Goal: Task Accomplishment & Management: Use online tool/utility

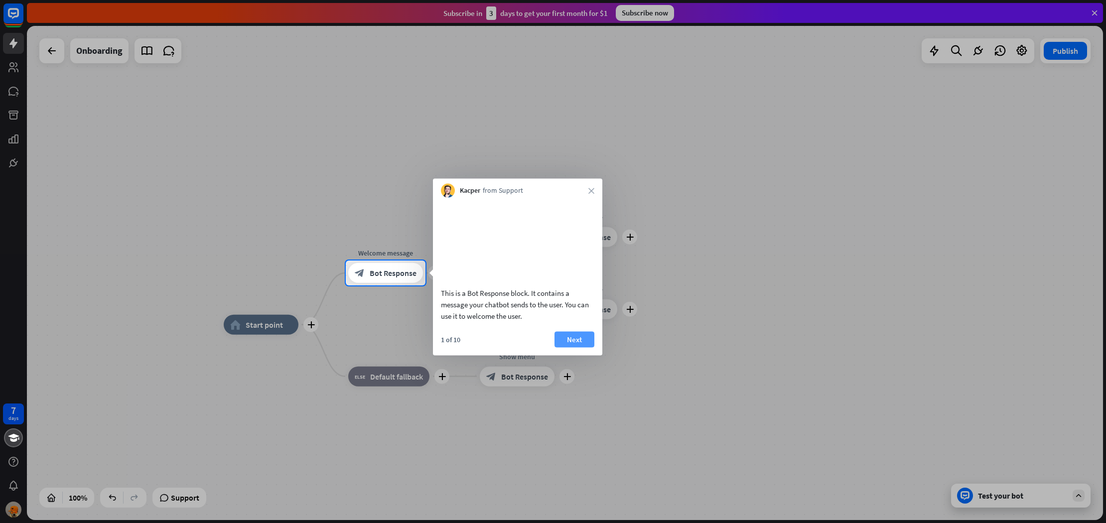
click at [576, 345] on button "Next" at bounding box center [574, 339] width 40 height 16
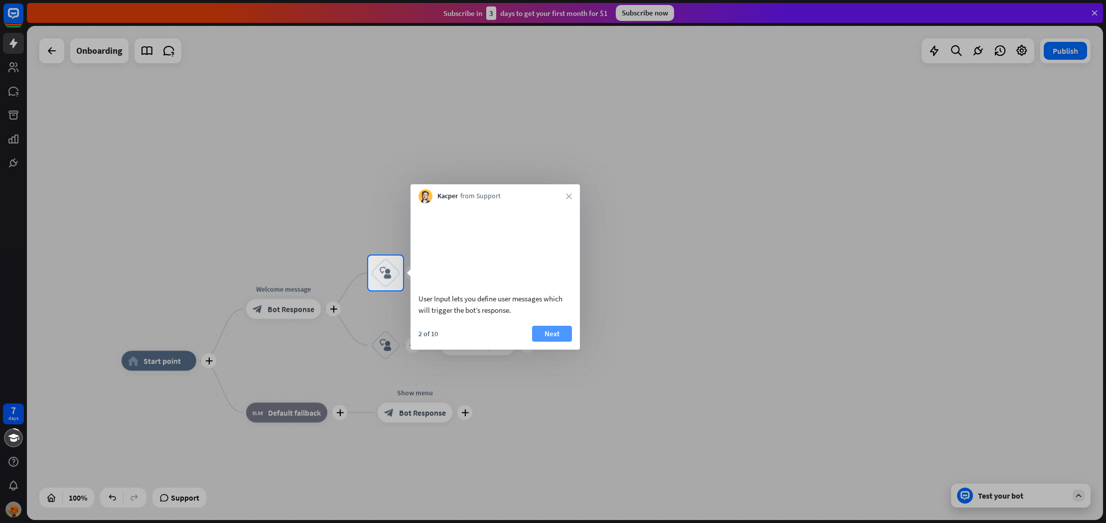
click at [562, 341] on button "Next" at bounding box center [552, 334] width 40 height 16
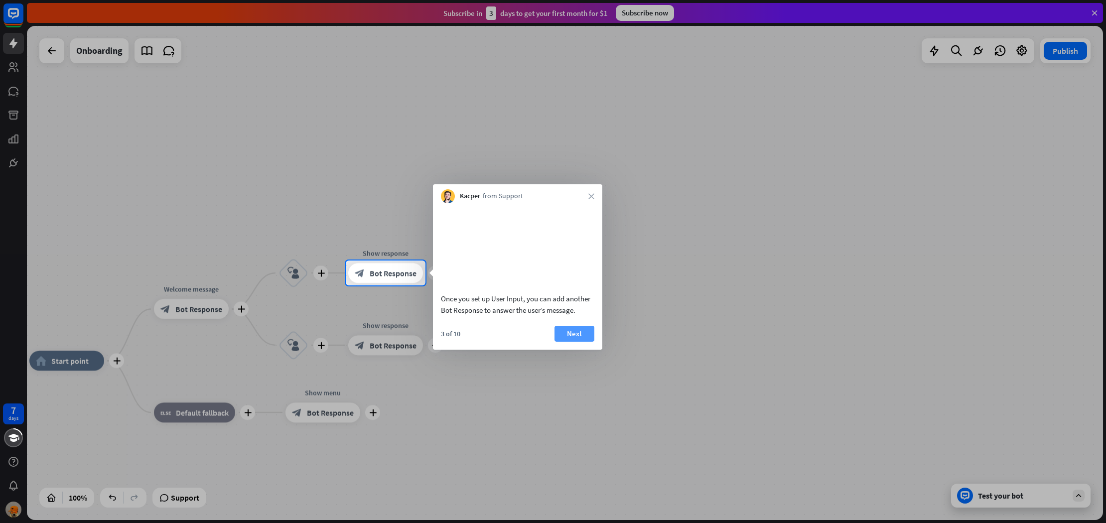
click at [566, 342] on button "Next" at bounding box center [574, 334] width 40 height 16
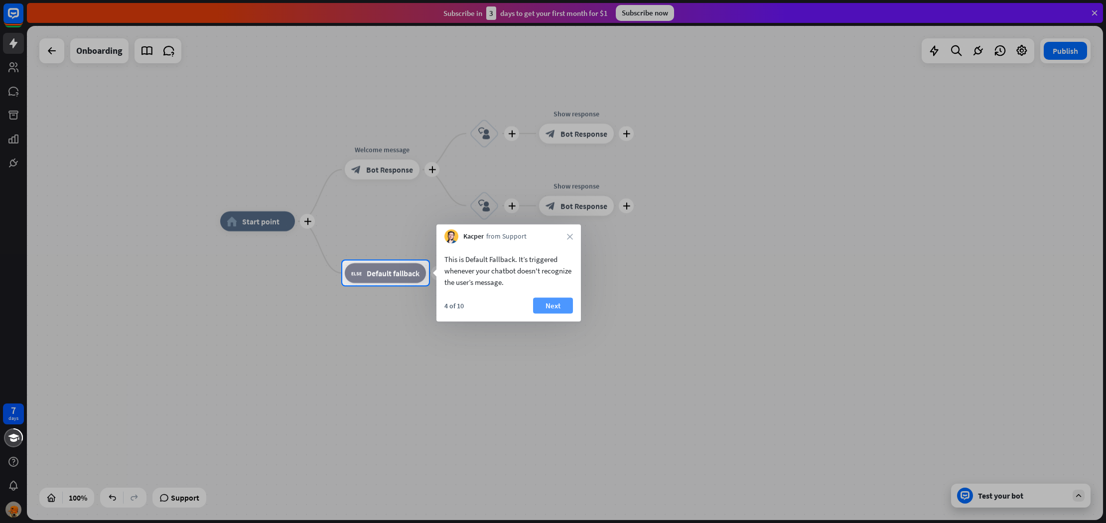
click at [553, 307] on button "Next" at bounding box center [553, 306] width 40 height 16
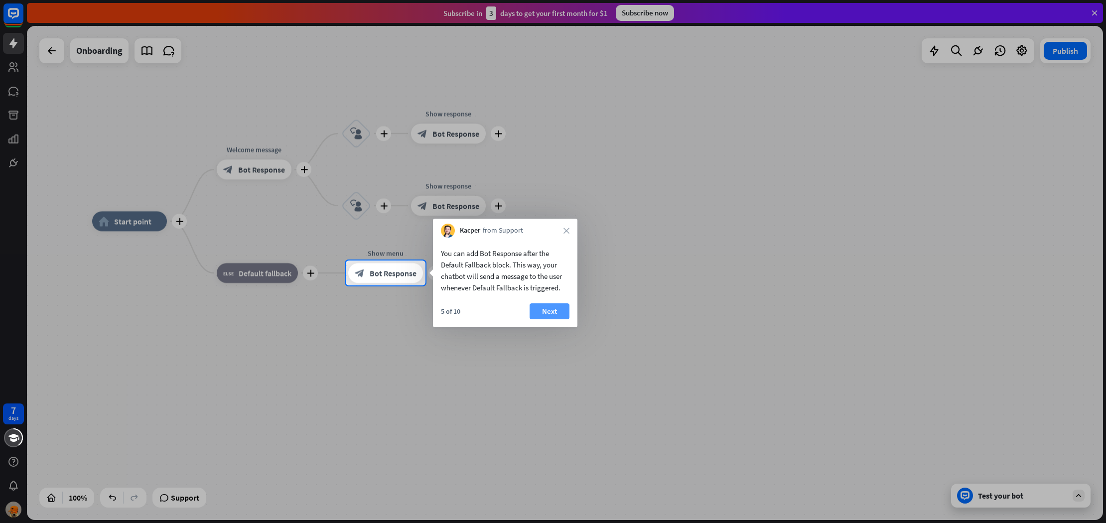
click at [553, 311] on button "Next" at bounding box center [550, 311] width 40 height 16
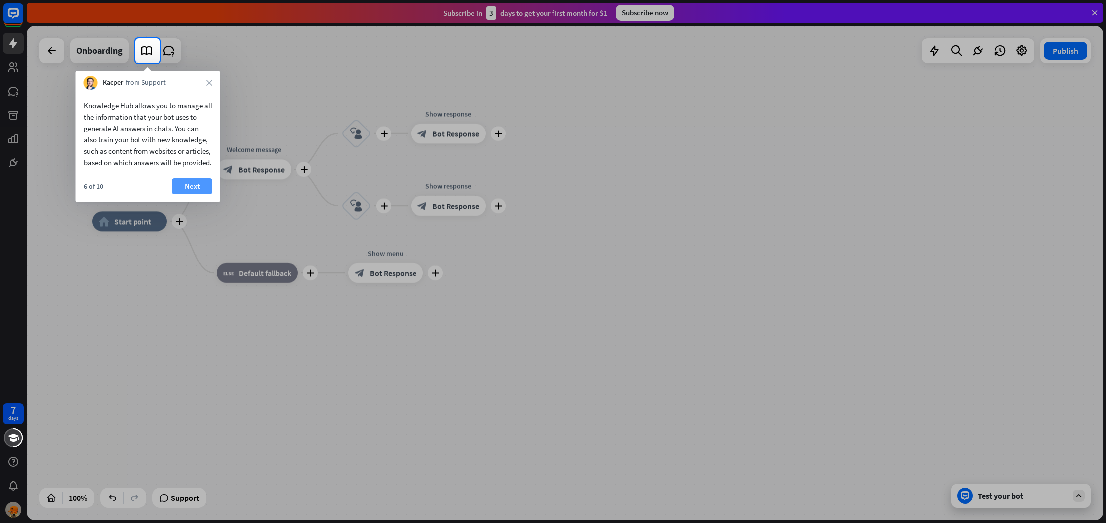
click at [180, 193] on button "Next" at bounding box center [192, 186] width 40 height 16
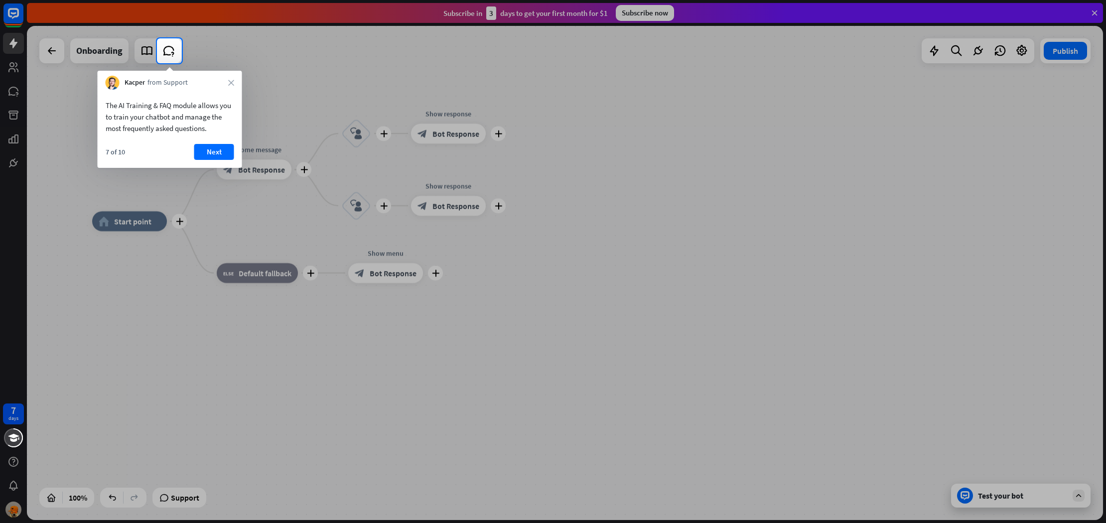
click at [223, 151] on button "Next" at bounding box center [214, 152] width 40 height 16
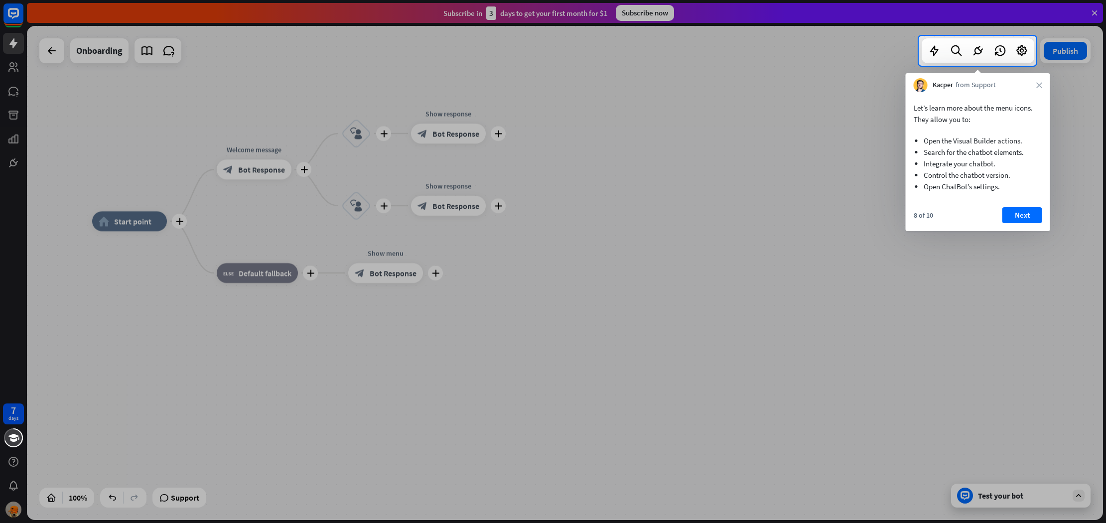
click at [1022, 214] on button "Next" at bounding box center [1022, 215] width 40 height 16
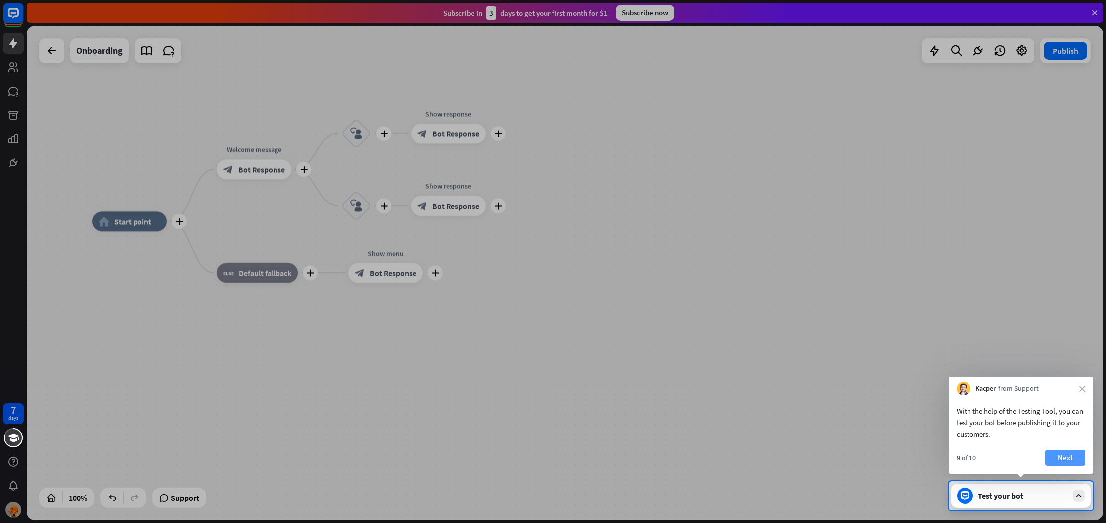
click at [1056, 458] on button "Next" at bounding box center [1065, 458] width 40 height 16
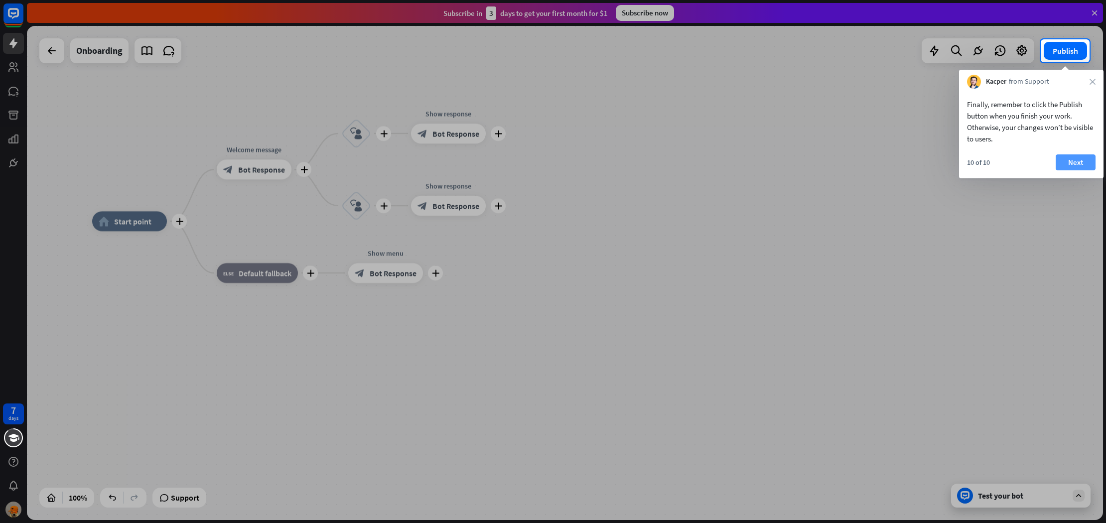
click at [1079, 163] on button "Next" at bounding box center [1076, 162] width 40 height 16
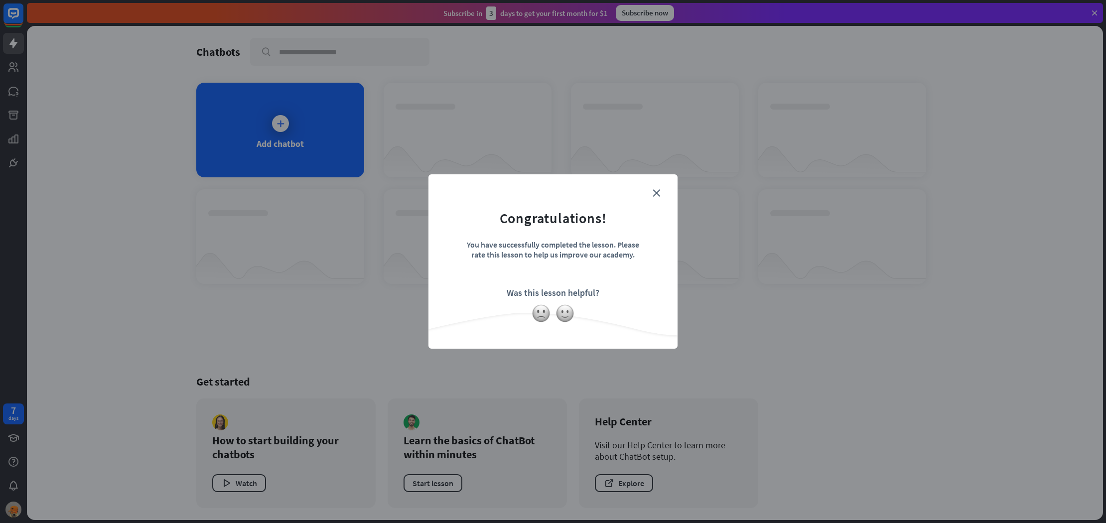
click at [663, 189] on form "Congratulations! You have successfully completed the lesson. Please rate this l…" at bounding box center [553, 246] width 224 height 119
click at [658, 189] on icon "close" at bounding box center [656, 192] width 7 height 7
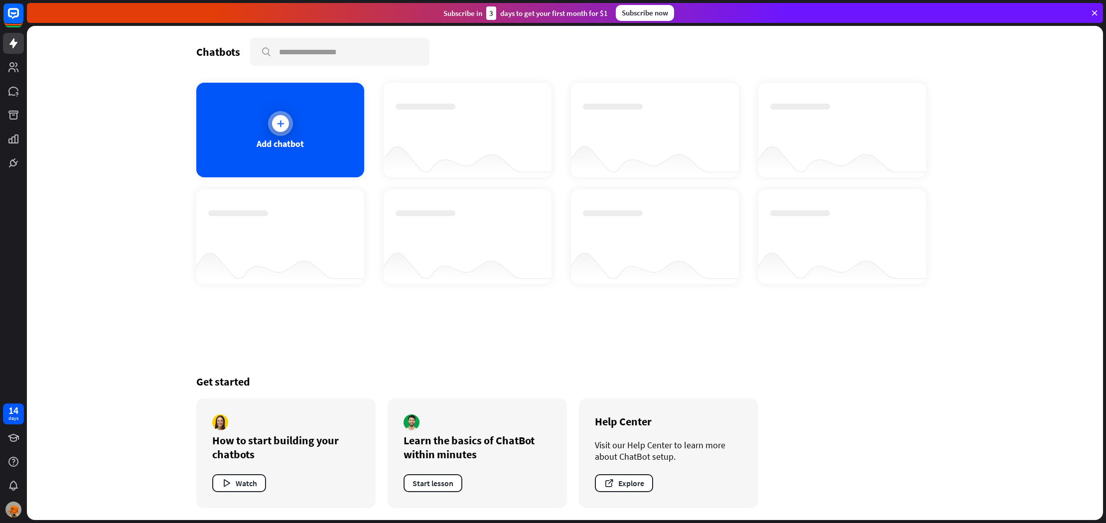
click at [282, 126] on icon at bounding box center [280, 124] width 10 height 10
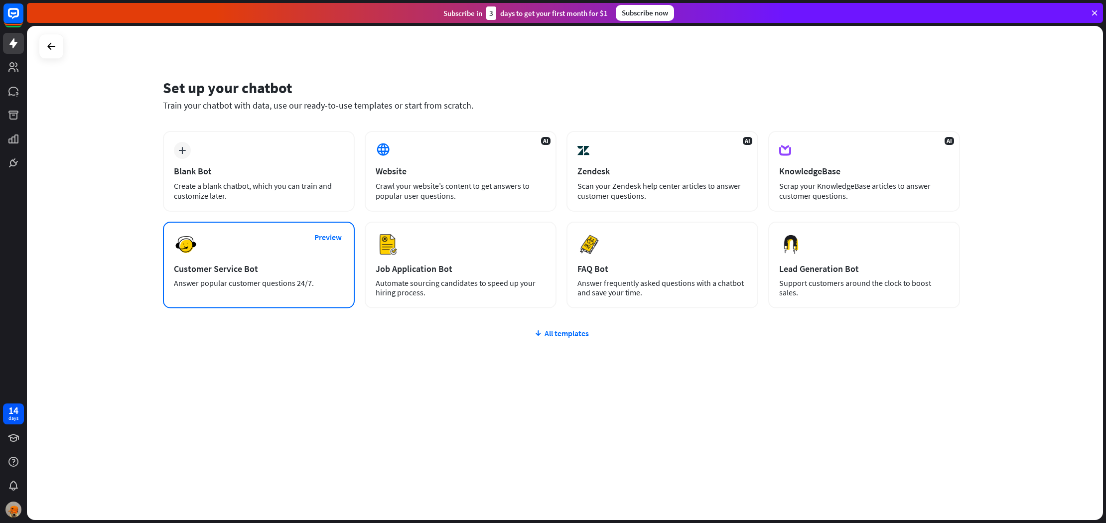
click at [209, 242] on div "Preview Customer Service Bot Answer popular customer questions 24/7." at bounding box center [259, 265] width 192 height 87
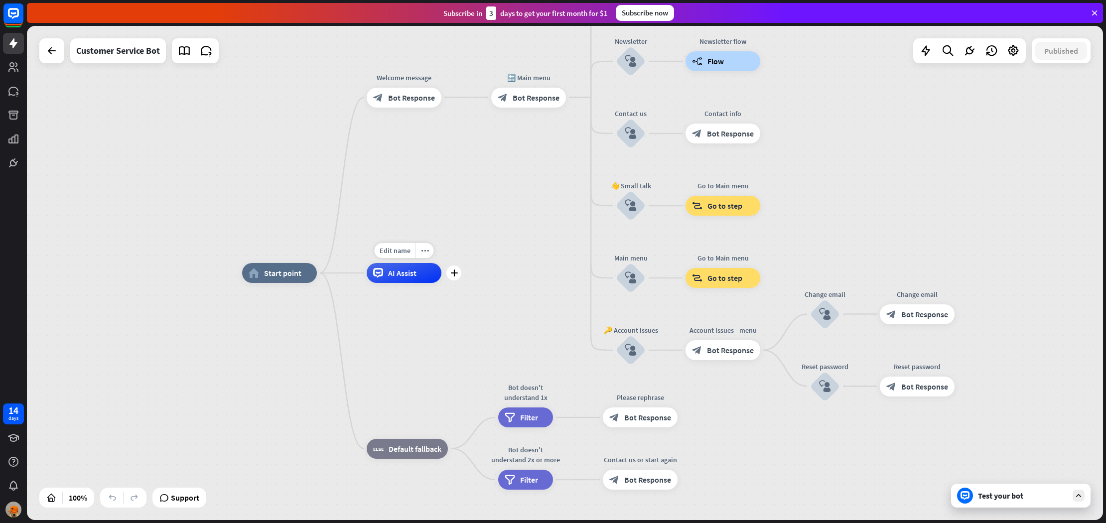
click at [427, 276] on div "AI Assist" at bounding box center [404, 273] width 75 height 20
click at [396, 447] on span "Default fallback" at bounding box center [415, 449] width 53 height 10
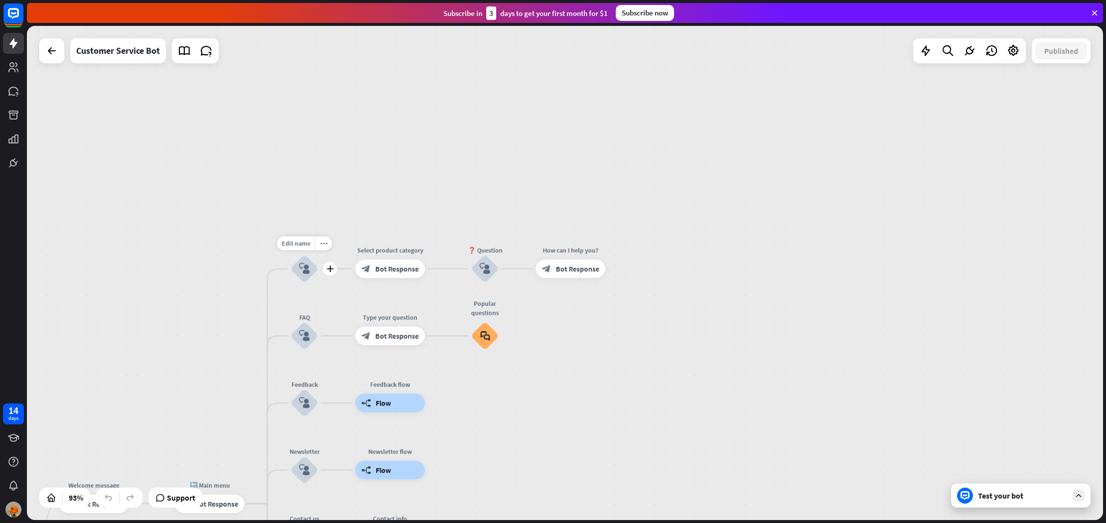
click at [300, 263] on icon "block_user_input" at bounding box center [304, 268] width 11 height 11
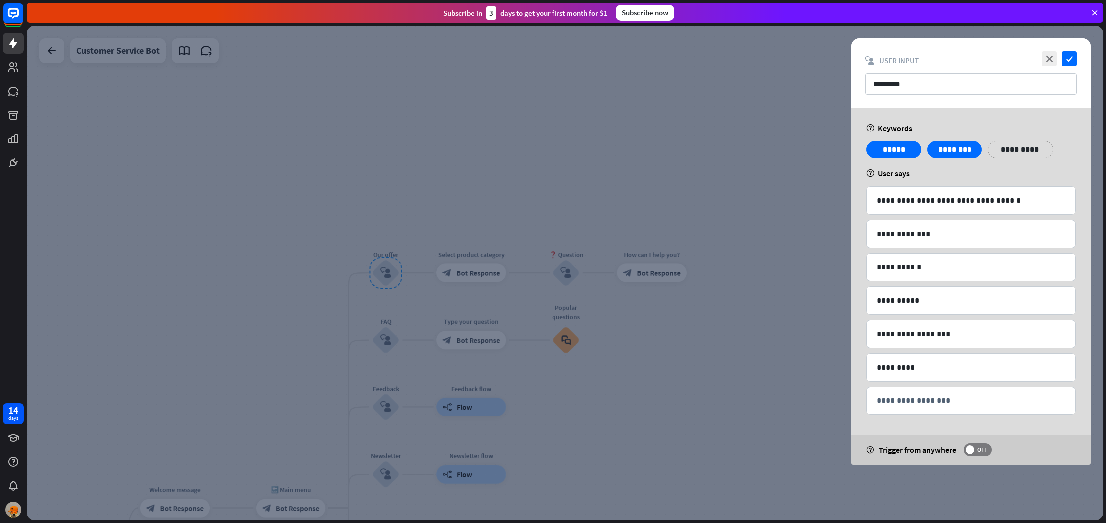
click at [621, 142] on div at bounding box center [565, 273] width 1076 height 494
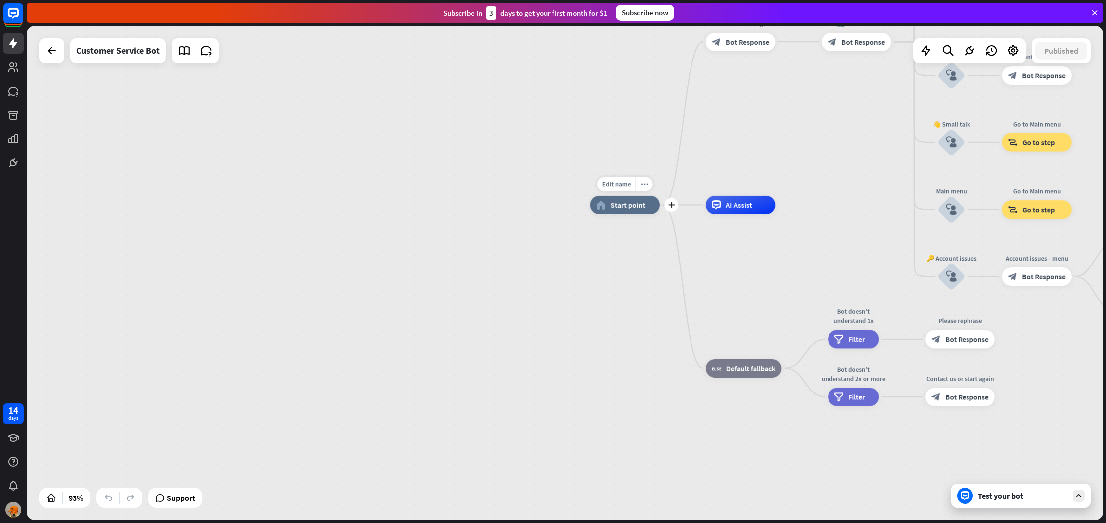
click at [617, 214] on div "home_2 Start point" at bounding box center [624, 205] width 69 height 18
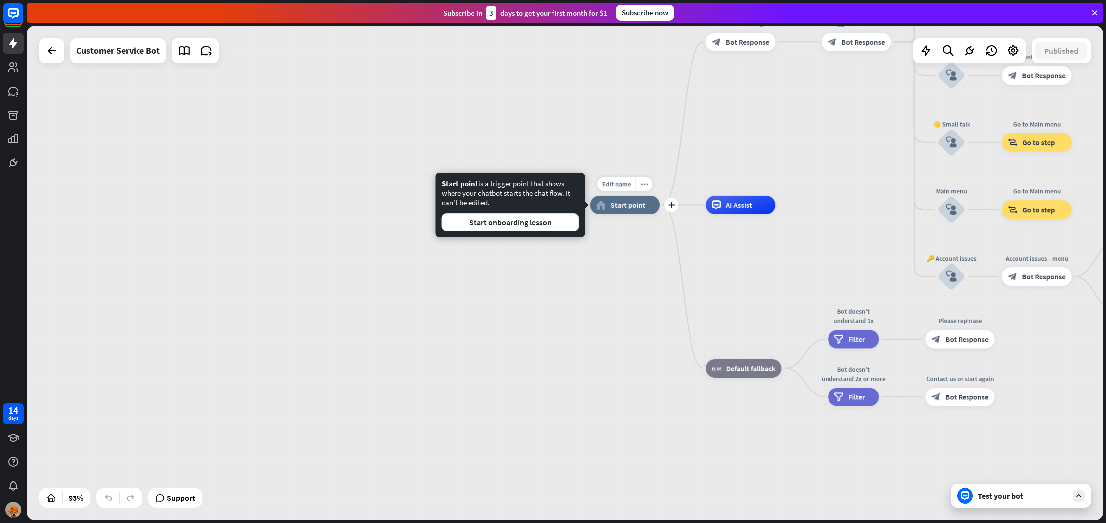
click at [617, 206] on span "Start point" at bounding box center [627, 204] width 35 height 9
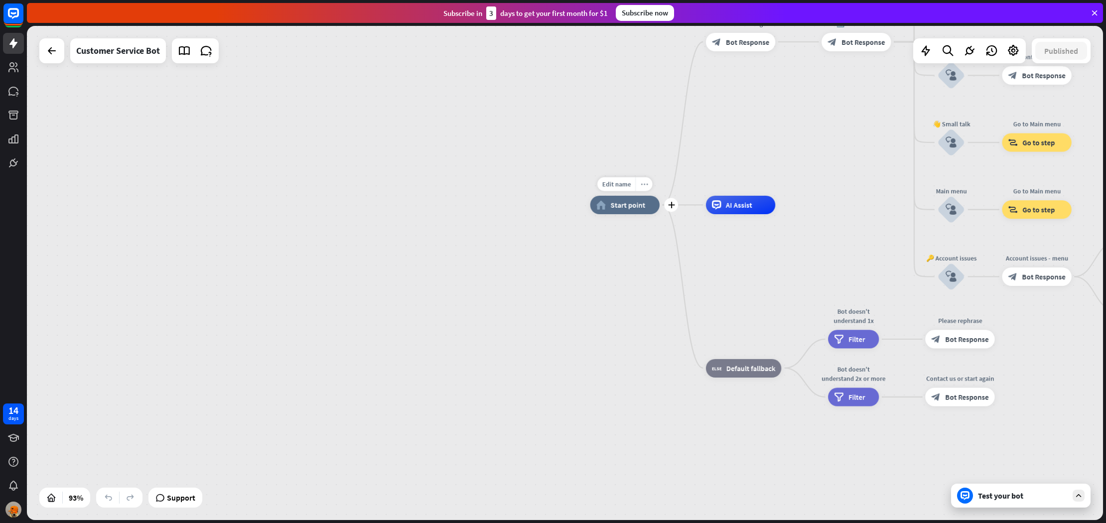
click at [643, 182] on icon "more_horiz" at bounding box center [643, 184] width 7 height 7
click at [611, 196] on div "plus home_2 Start point" at bounding box center [624, 205] width 69 height 18
click at [617, 186] on span "Edit name" at bounding box center [616, 184] width 29 height 8
click at [638, 214] on div "plus home_2 Start point" at bounding box center [624, 205] width 69 height 18
click at [593, 203] on div "home_2 Start point" at bounding box center [624, 205] width 69 height 18
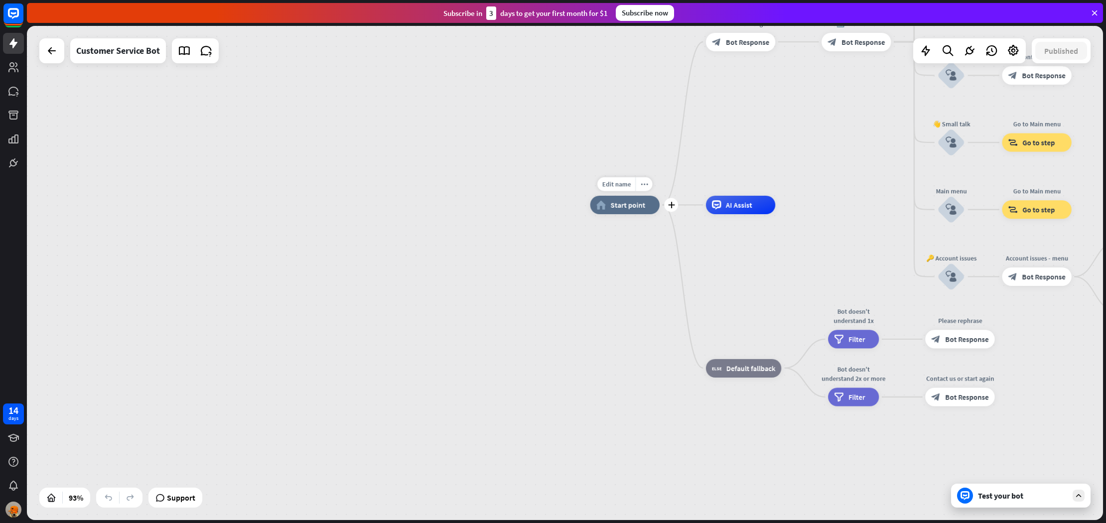
click at [593, 203] on div "home_2 Start point" at bounding box center [624, 205] width 69 height 18
click at [720, 206] on icon at bounding box center [716, 204] width 9 height 9
click at [741, 377] on div "block_fallback Default fallback" at bounding box center [743, 368] width 75 height 18
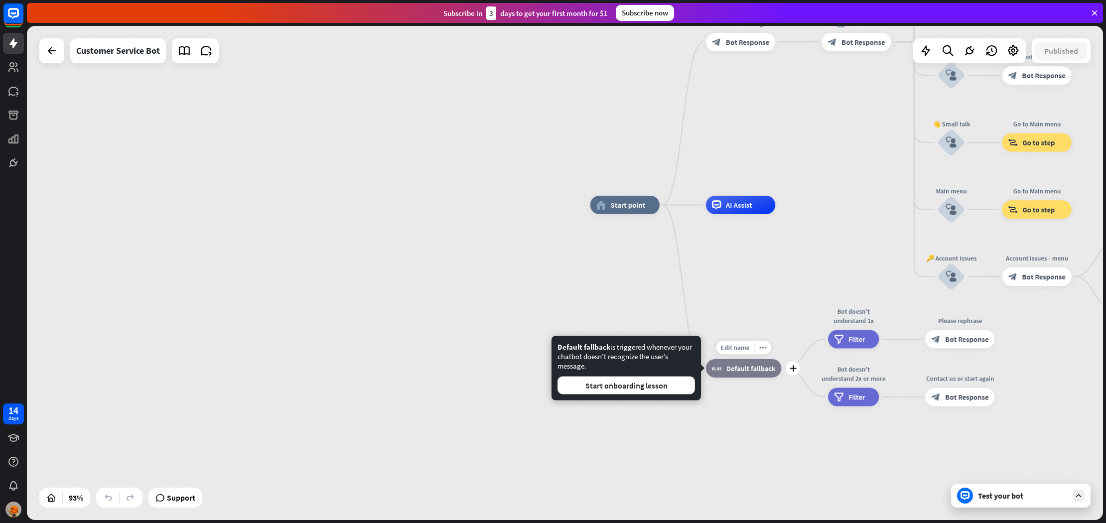
click at [745, 367] on span "Default fallback" at bounding box center [750, 368] width 49 height 9
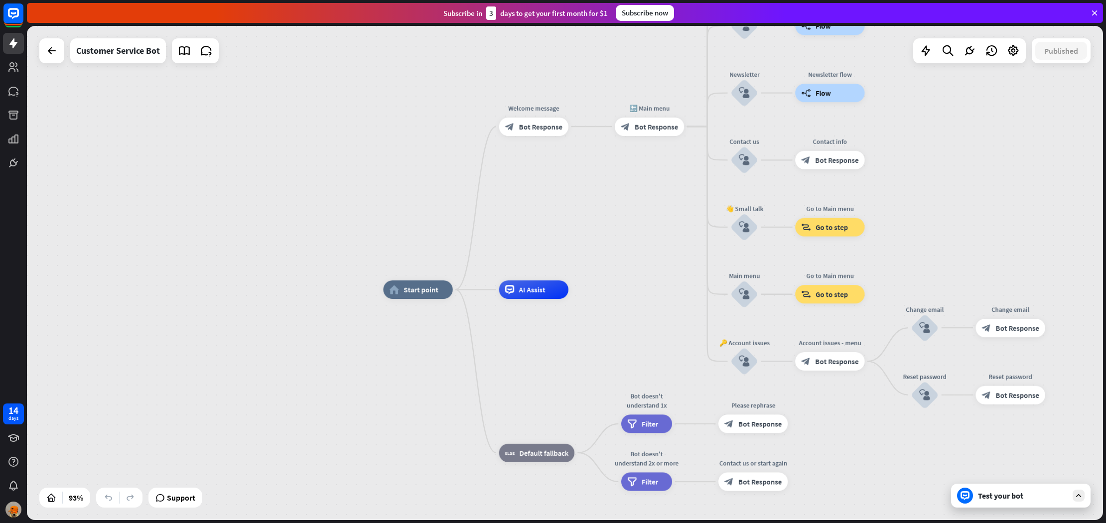
click at [1021, 487] on div "Test your bot" at bounding box center [1020, 496] width 139 height 24
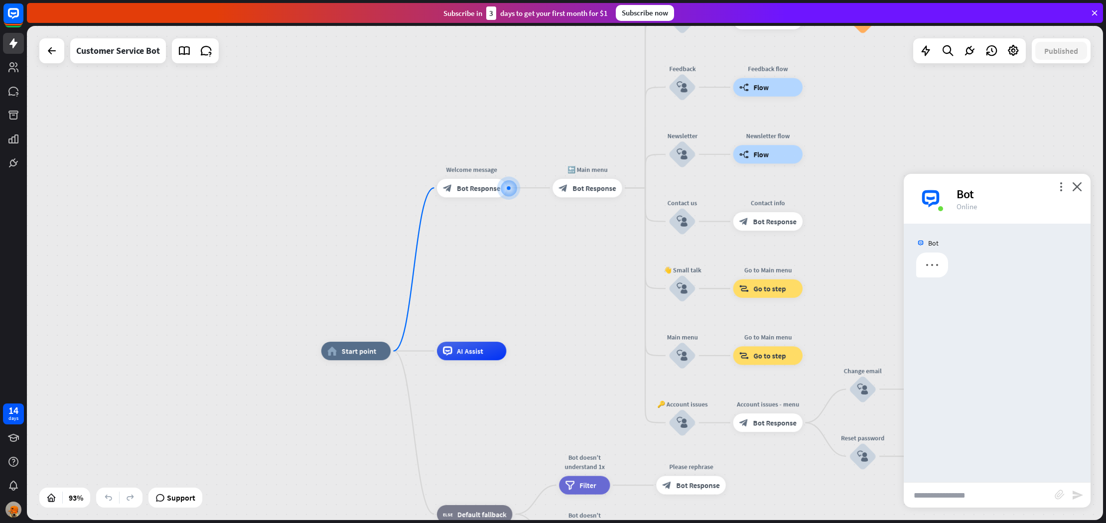
click at [995, 491] on input "text" at bounding box center [979, 495] width 151 height 25
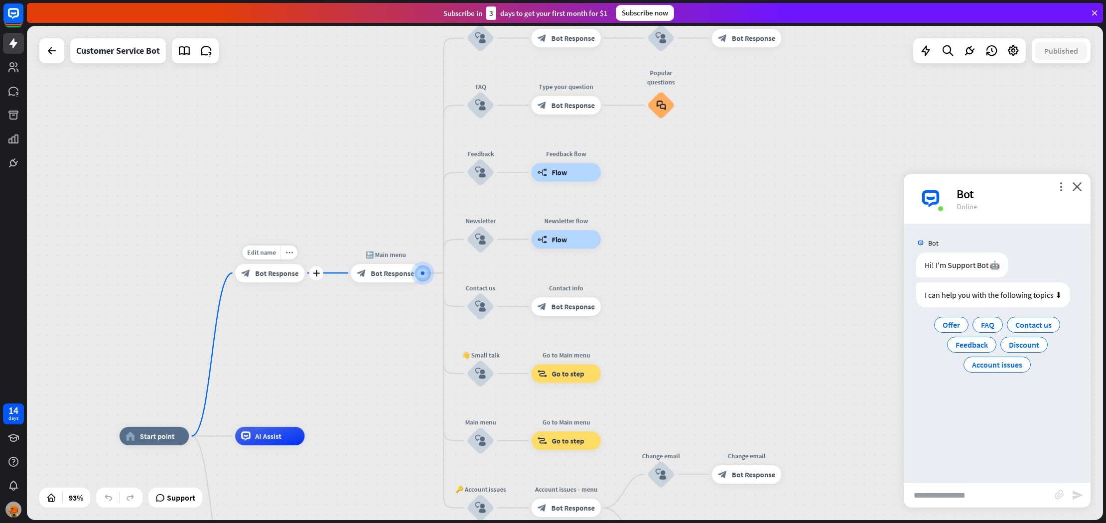
click at [295, 264] on div "Edit name more_horiz plus block_bot_response Bot Response" at bounding box center [269, 273] width 69 height 18
click at [284, 256] on icon "more_horiz" at bounding box center [286, 252] width 7 height 7
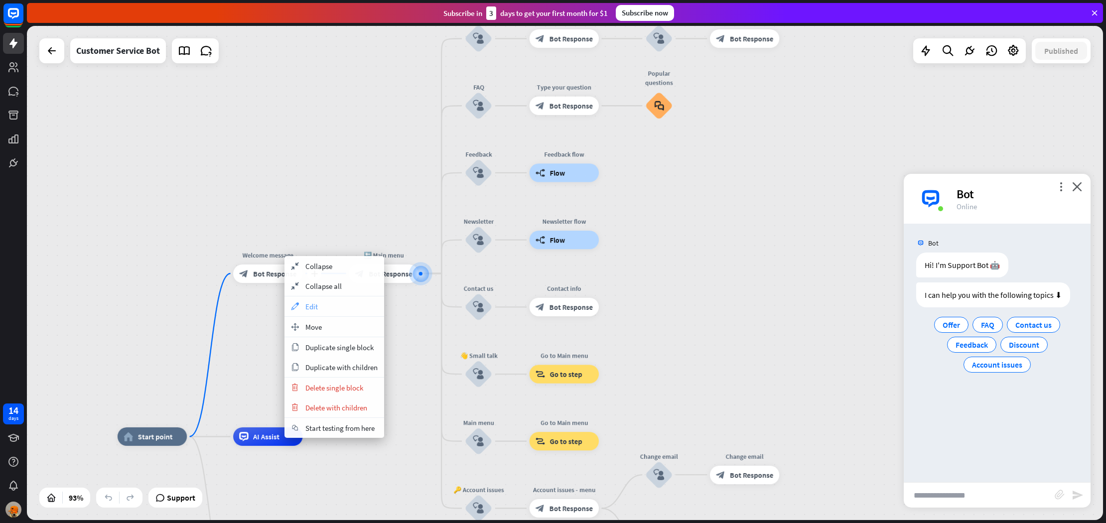
click at [335, 311] on div "appearance Edit" at bounding box center [334, 306] width 100 height 20
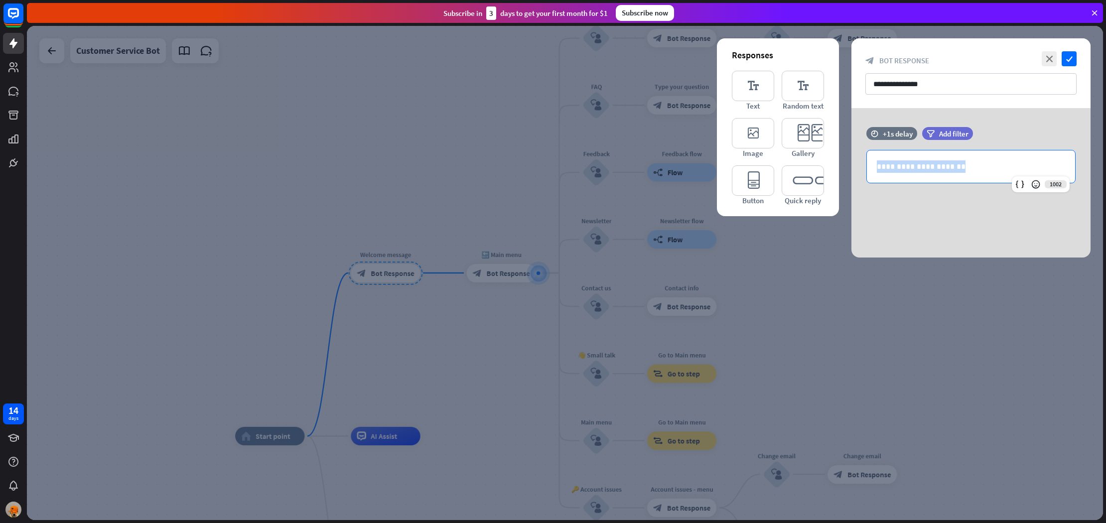
drag, startPoint x: 968, startPoint y: 165, endPoint x: 819, endPoint y: 163, distance: 149.5
click at [851, 163] on div "**********" at bounding box center [970, 182] width 239 height 149
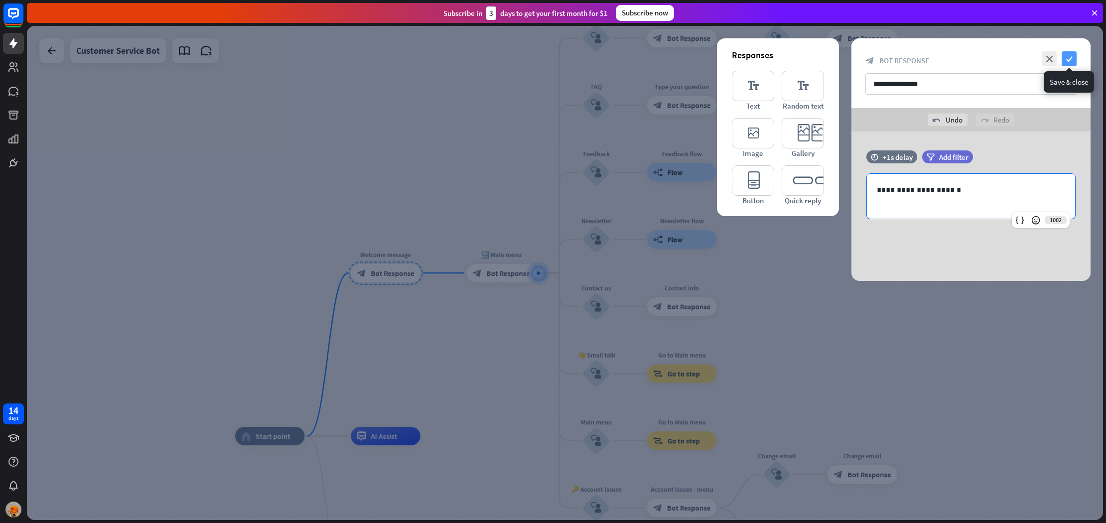
click at [1070, 55] on icon "check" at bounding box center [1069, 58] width 15 height 15
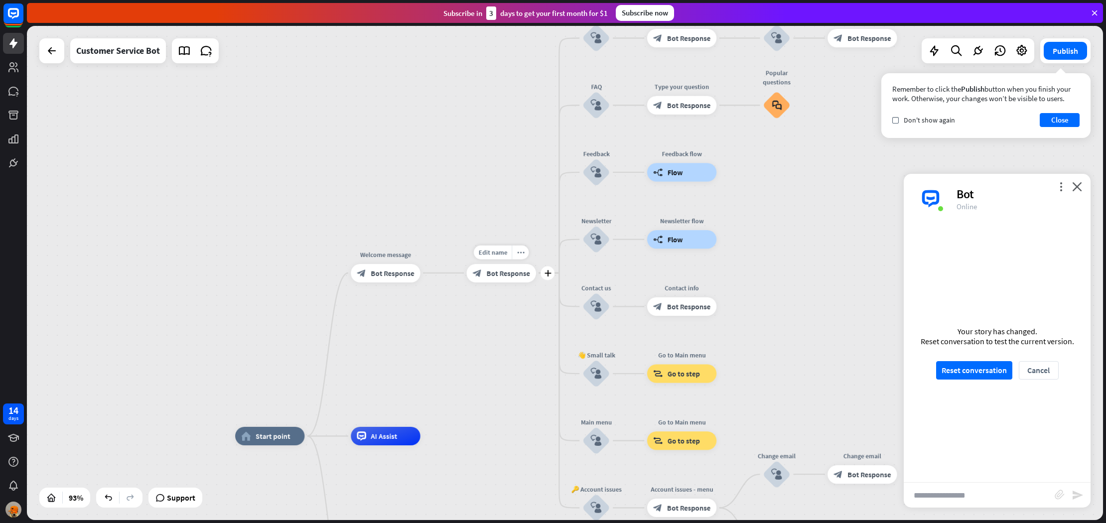
click at [512, 274] on span "Bot Response" at bounding box center [508, 273] width 43 height 9
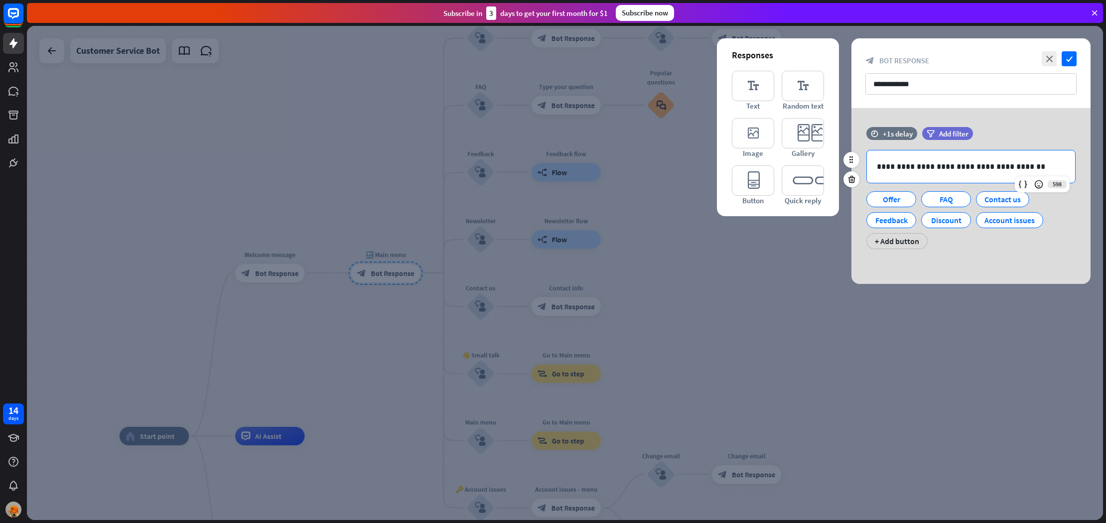
click at [947, 165] on p "**********" at bounding box center [971, 166] width 188 height 12
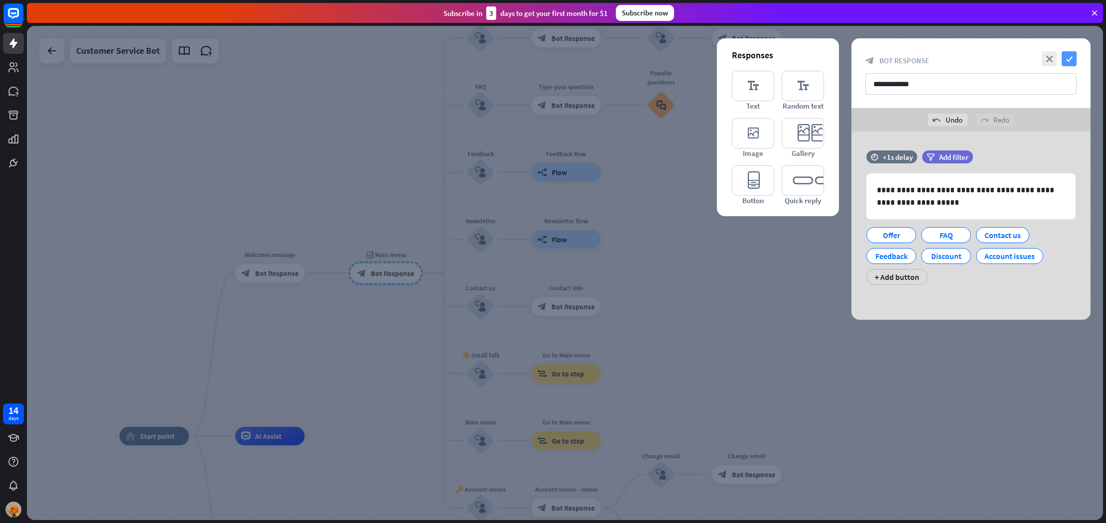
click at [1072, 57] on icon "check" at bounding box center [1069, 58] width 15 height 15
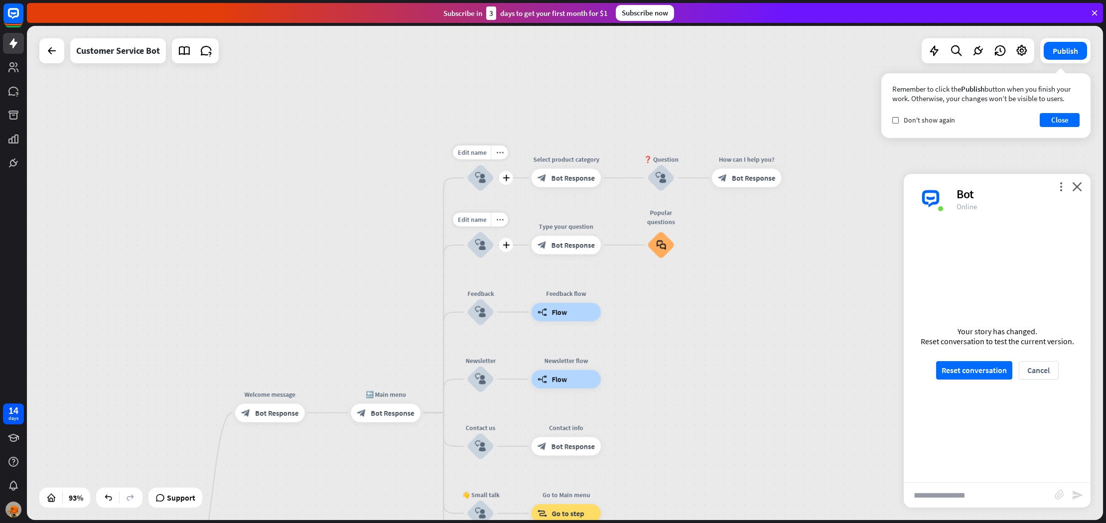
click at [483, 164] on div "Edit name more_horiz plus Our offer block_user_input" at bounding box center [481, 178] width 28 height 28
click at [485, 168] on div "block_user_input" at bounding box center [481, 178] width 28 height 28
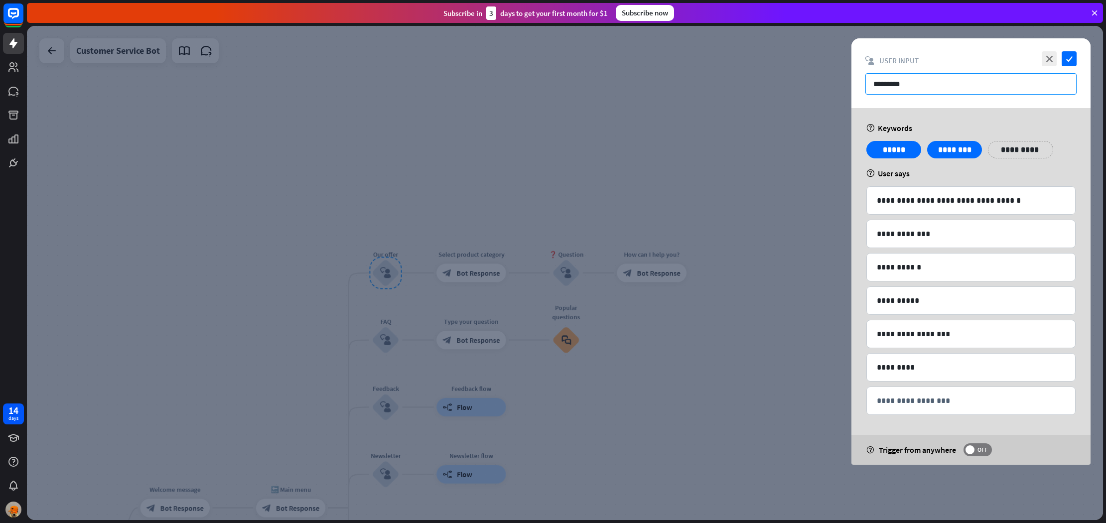
click at [933, 84] on input "*********" at bounding box center [970, 83] width 211 height 21
click at [107, 254] on div at bounding box center [565, 273] width 1076 height 494
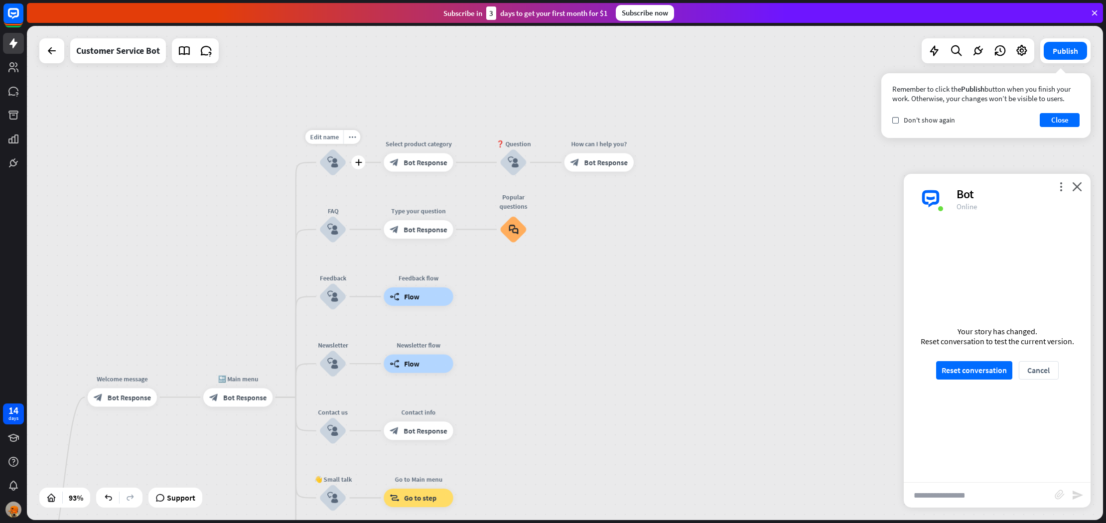
click at [319, 159] on div "block_user_input" at bounding box center [333, 162] width 28 height 28
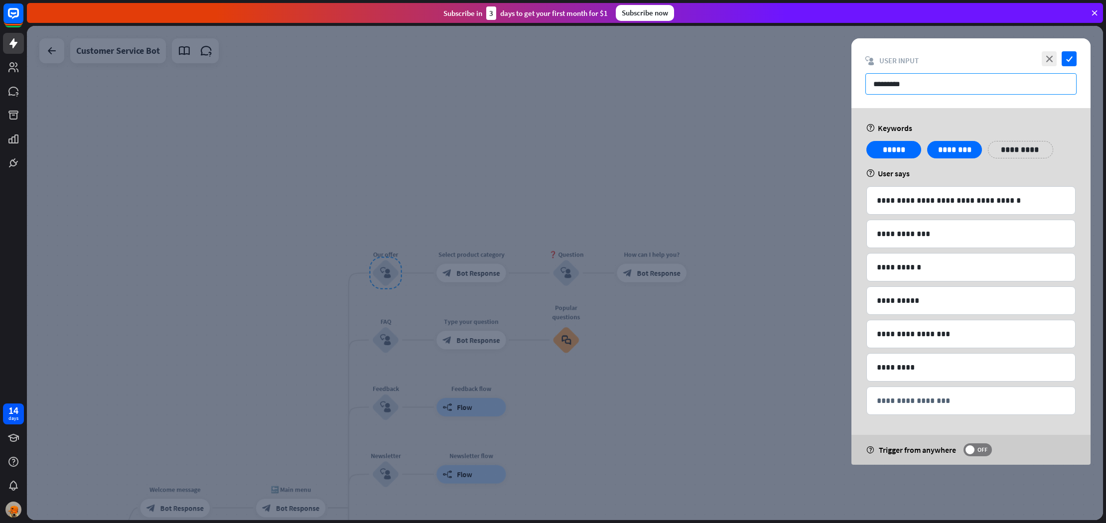
click at [896, 85] on input "*********" at bounding box center [970, 83] width 211 height 21
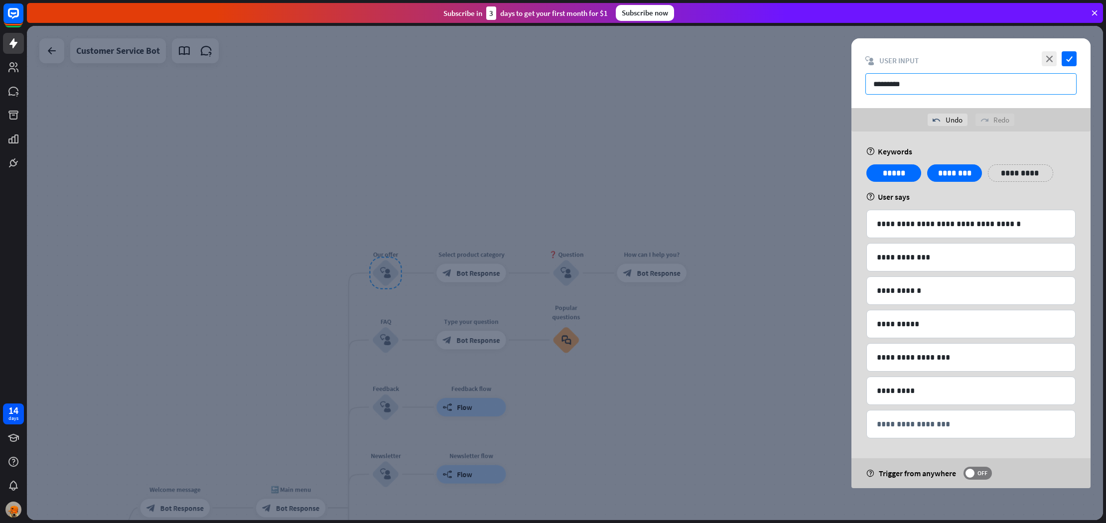
type input "*********"
click at [1066, 55] on icon "check" at bounding box center [1069, 58] width 15 height 15
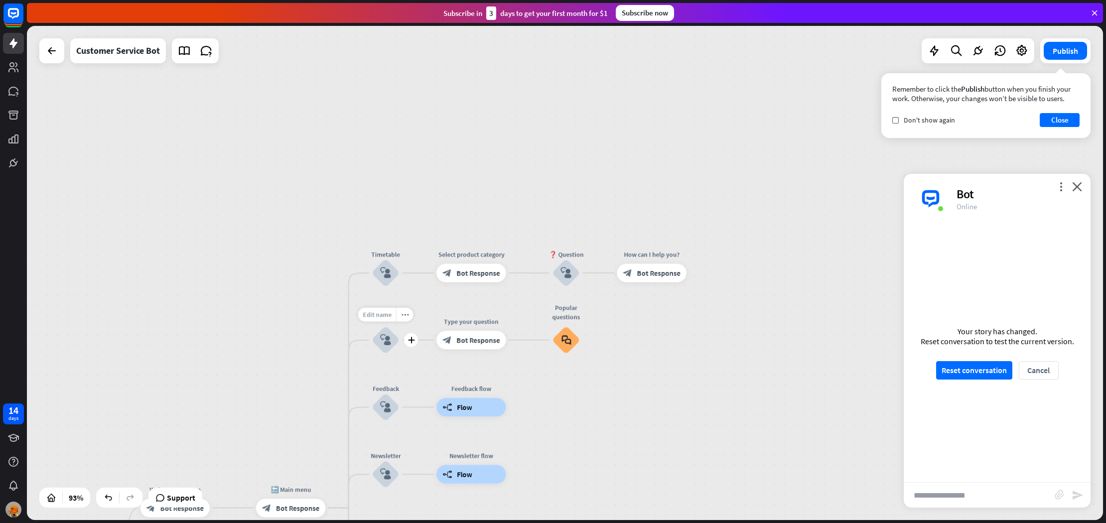
click at [385, 315] on span "Edit name" at bounding box center [377, 314] width 29 height 8
click at [385, 315] on span "Edit name" at bounding box center [379, 313] width 29 height 8
type input "**********"
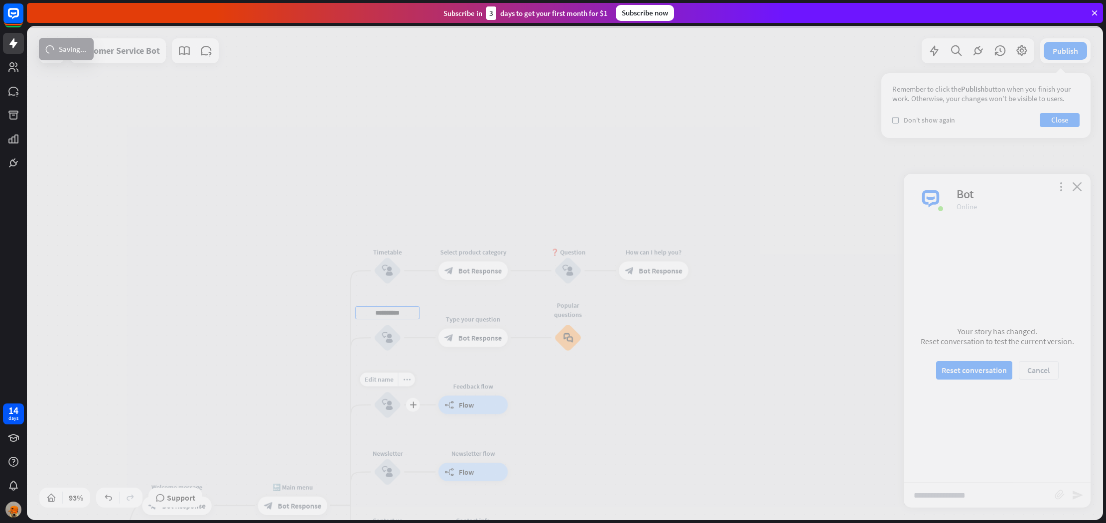
click at [387, 400] on div "**********" at bounding box center [565, 273] width 1076 height 494
click at [387, 400] on div at bounding box center [565, 273] width 1076 height 494
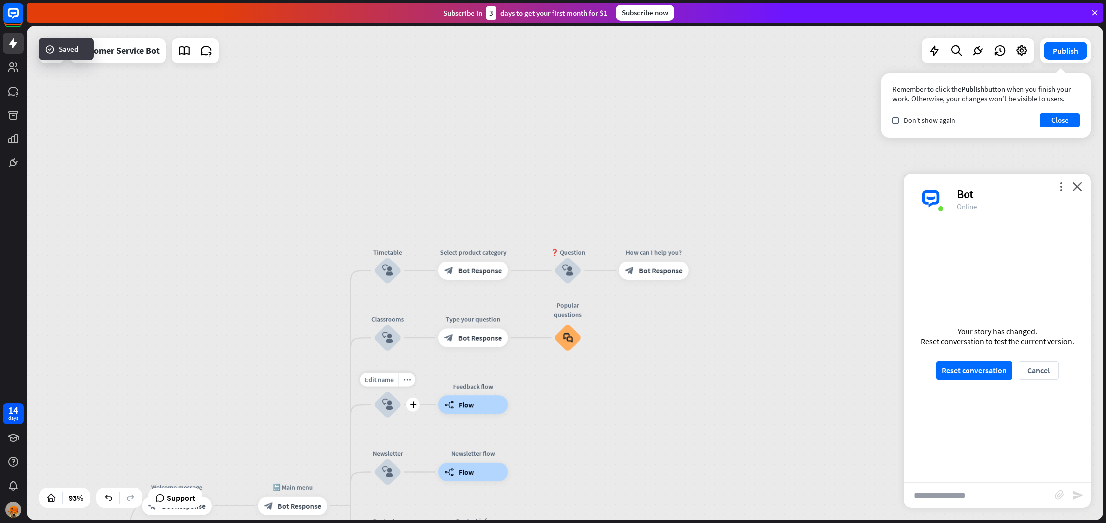
click at [388, 382] on span "Edit name" at bounding box center [379, 379] width 29 height 8
click at [415, 383] on input "********" at bounding box center [387, 380] width 65 height 13
click at [442, 396] on div "Edit name more_horiz Feedback flow builder_tree Flow" at bounding box center [472, 405] width 69 height 18
click at [407, 381] on icon "more_horiz" at bounding box center [406, 379] width 7 height 7
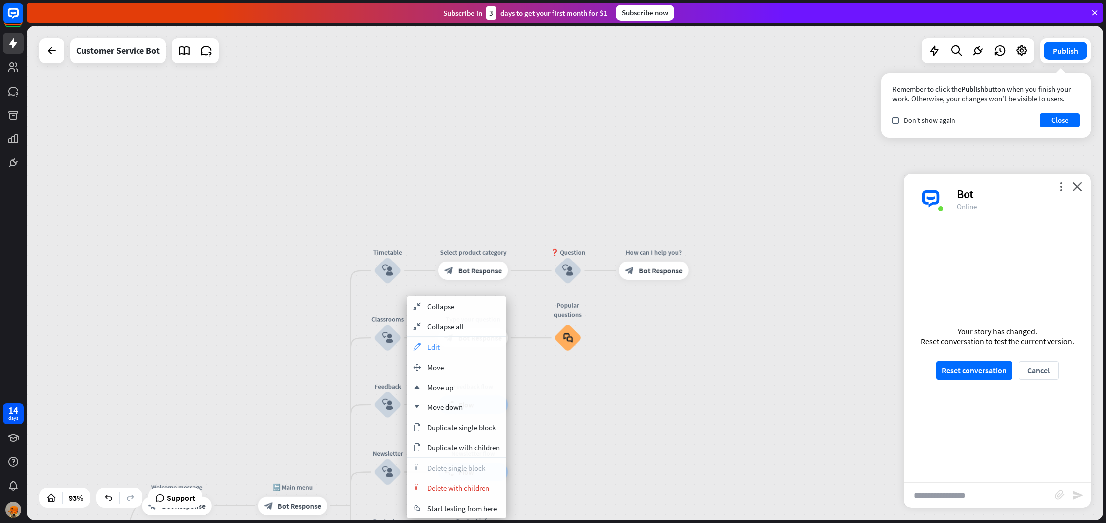
click at [433, 350] on span "Edit" at bounding box center [433, 346] width 12 height 9
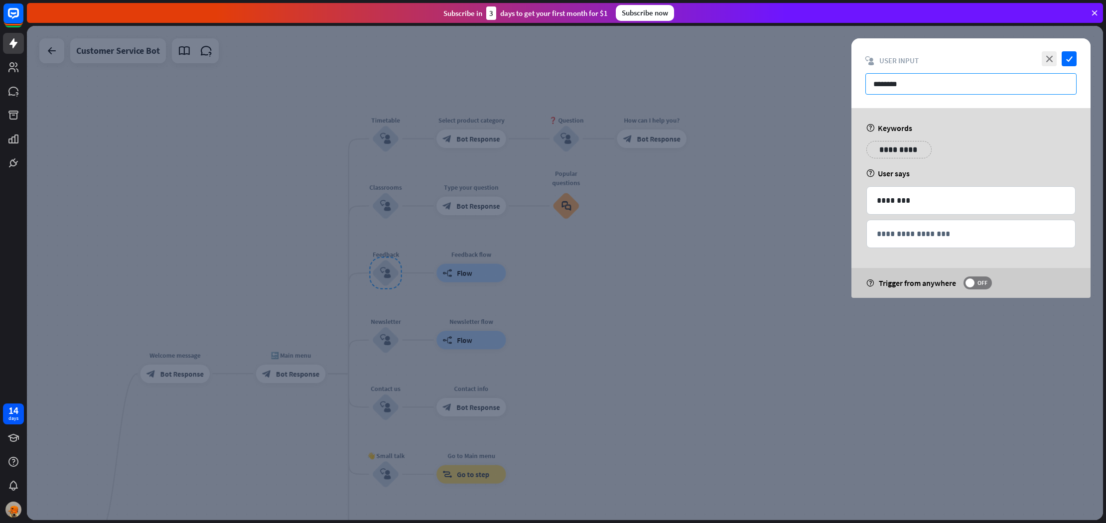
click at [920, 85] on input "********" at bounding box center [970, 83] width 211 height 21
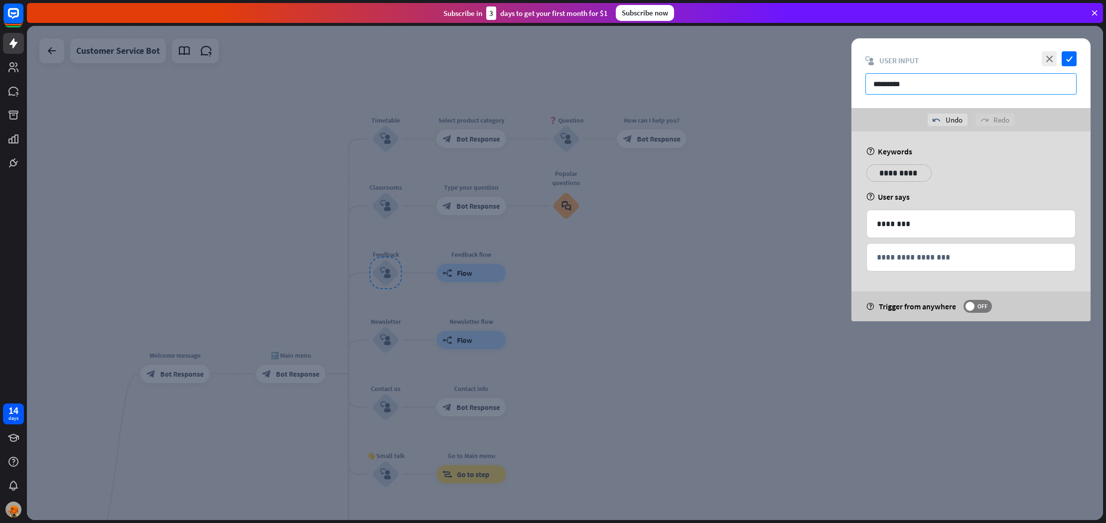
type input "*********"
click at [1070, 57] on icon "check" at bounding box center [1069, 58] width 15 height 15
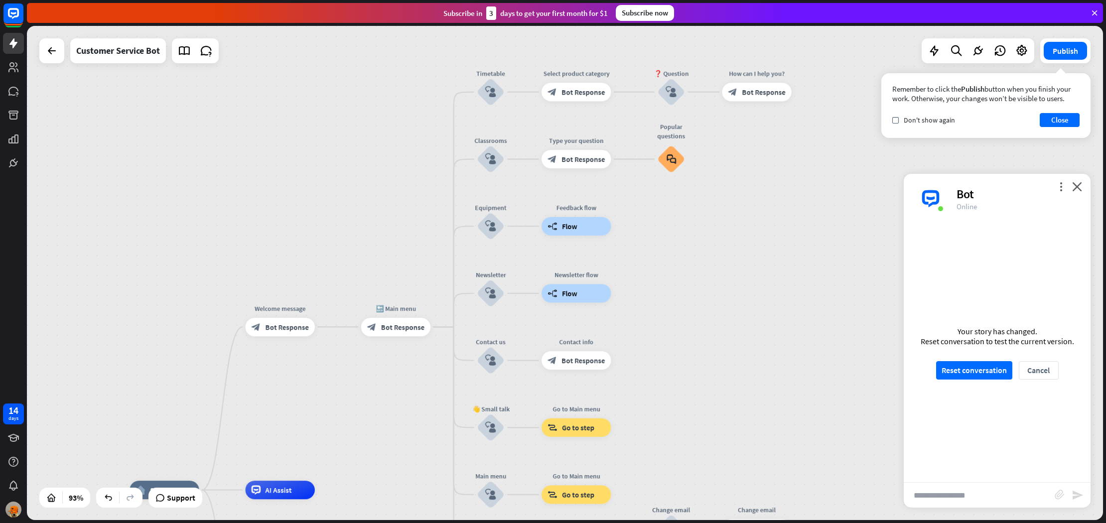
click at [329, 223] on div "home_2 Start point Welcome message block_bot_response Bot Response 🔙 Main menu …" at bounding box center [565, 273] width 1076 height 494
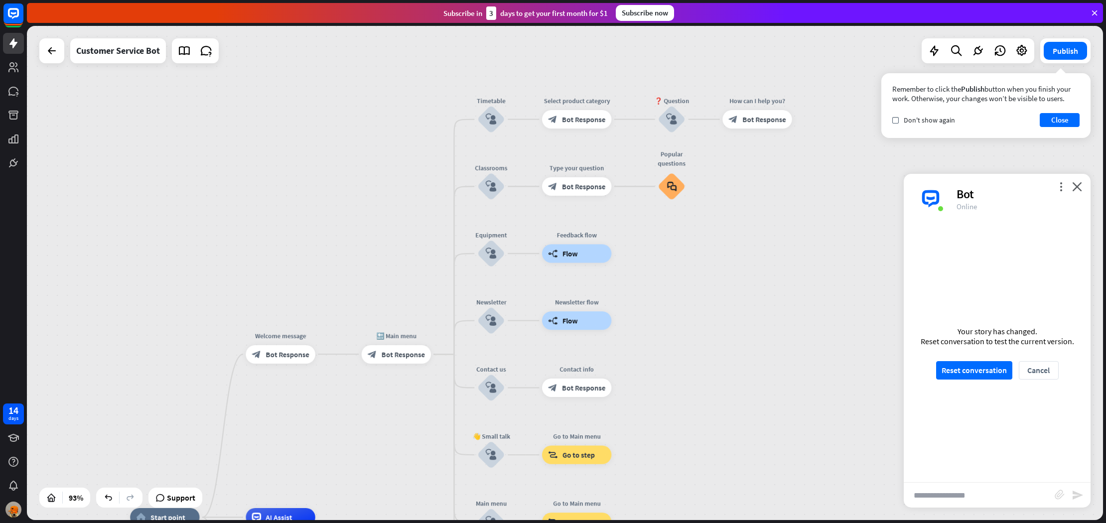
click at [329, 223] on div "home_2 Start point Welcome message block_bot_response Bot Response 🔙 Main menu …" at bounding box center [565, 273] width 1076 height 494
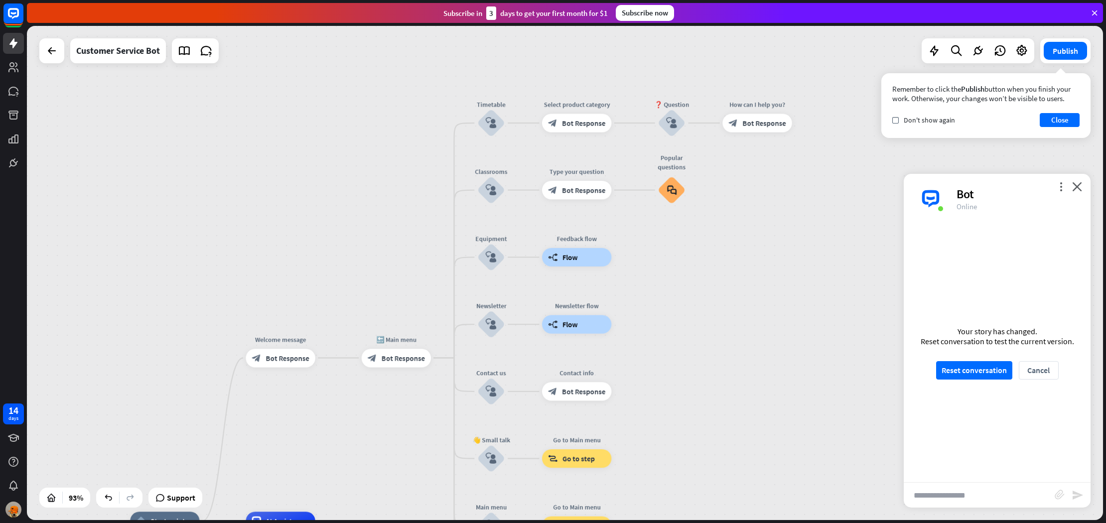
click at [335, 234] on div "home_2 Start point Welcome message block_bot_response Bot Response 🔙 Main menu …" at bounding box center [565, 273] width 1076 height 494
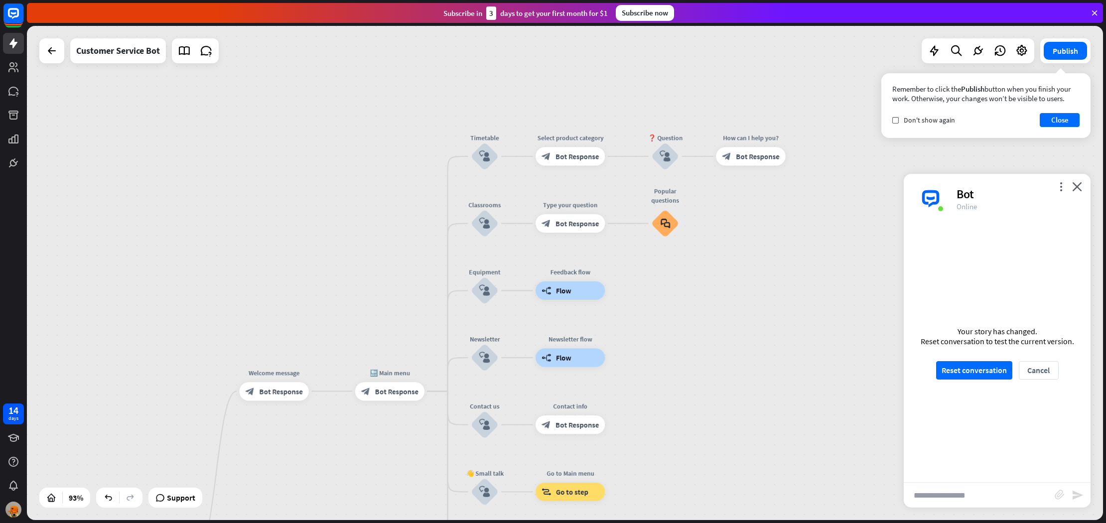
click at [335, 233] on div "home_2 Start point Welcome message block_bot_response Bot Response 🔙 Main menu …" at bounding box center [565, 273] width 1076 height 494
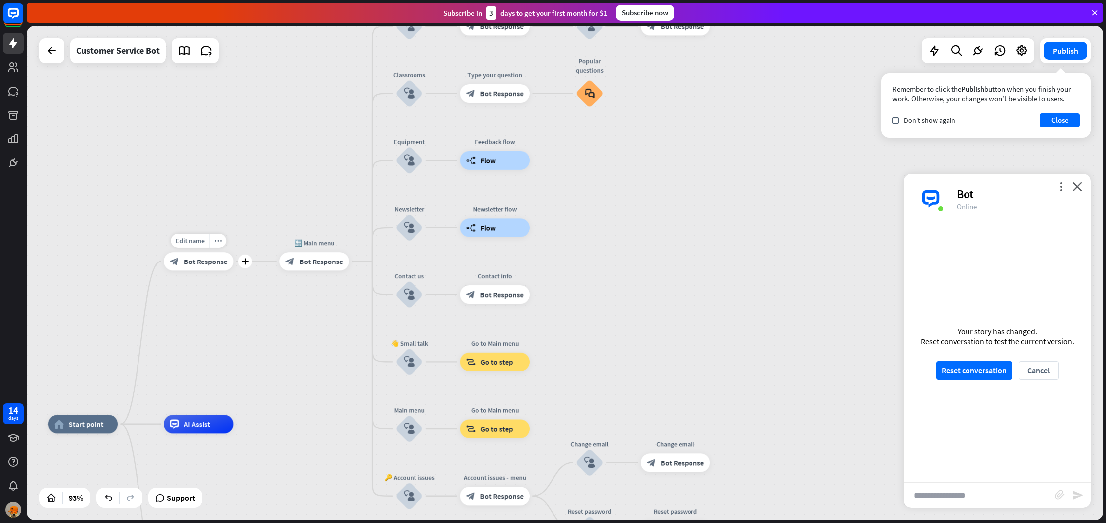
click at [207, 262] on span "Bot Response" at bounding box center [205, 261] width 43 height 9
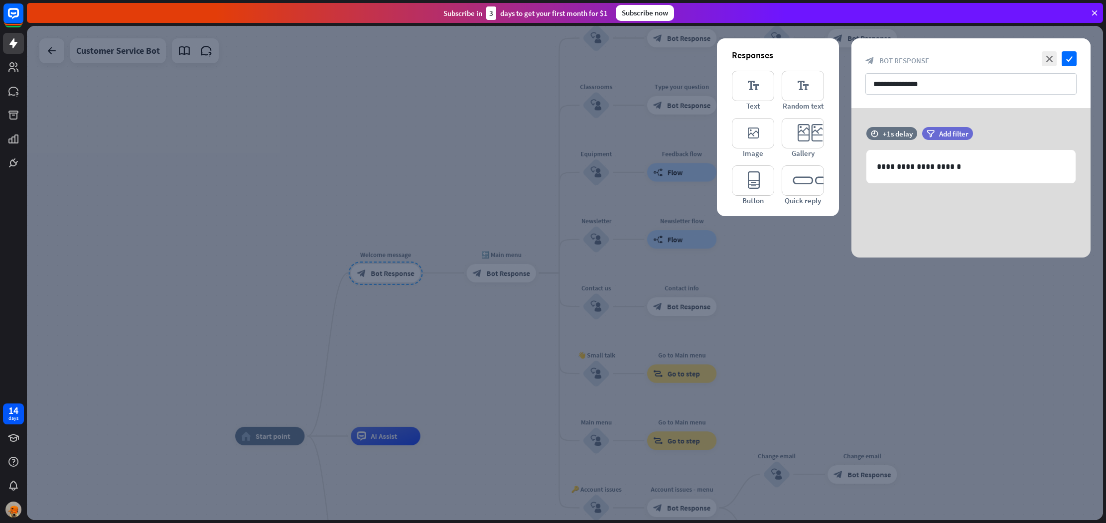
click at [356, 245] on div at bounding box center [565, 273] width 1076 height 494
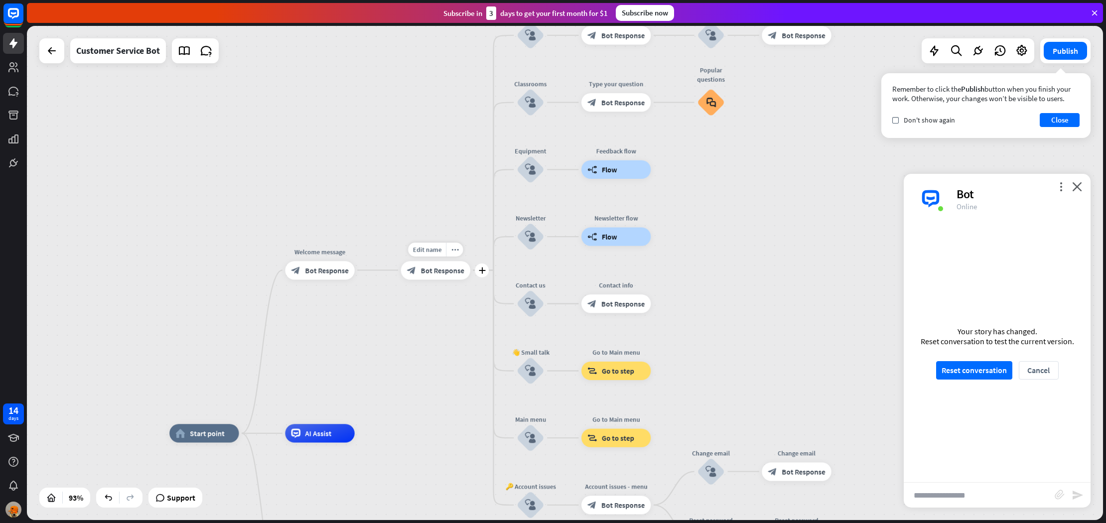
click at [430, 269] on span "Bot Response" at bounding box center [442, 270] width 43 height 9
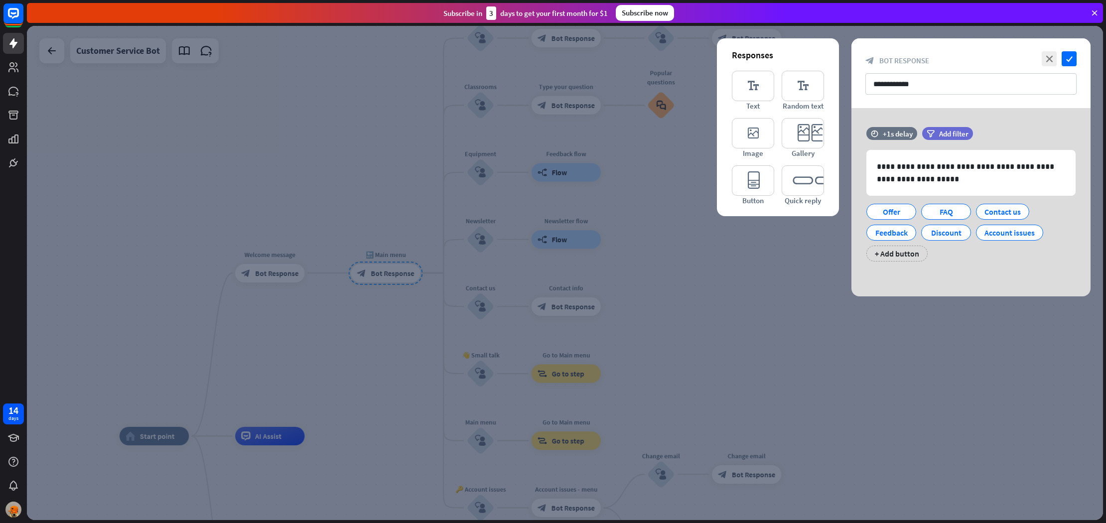
click at [322, 243] on div at bounding box center [565, 273] width 1076 height 494
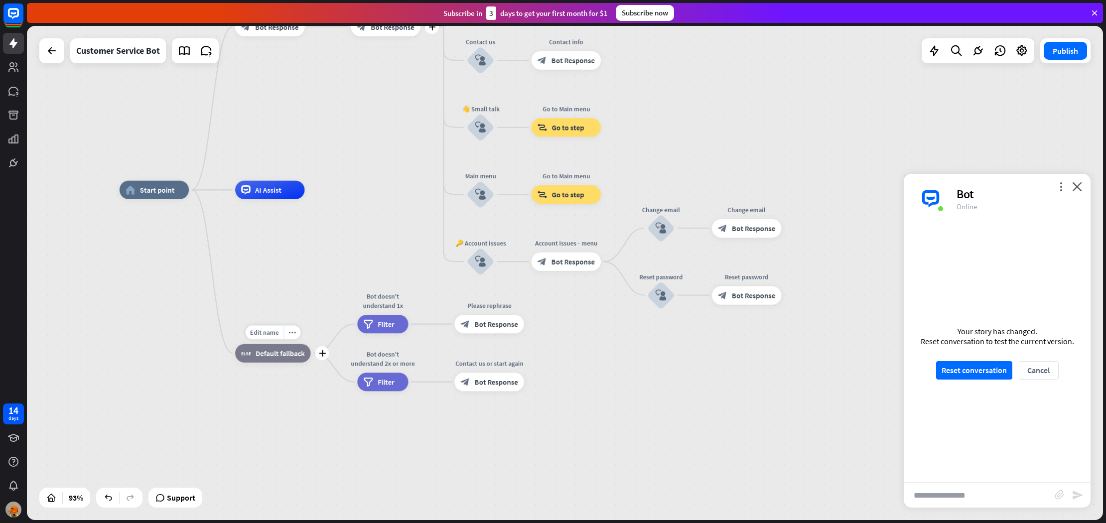
click at [279, 350] on span "Default fallback" at bounding box center [280, 352] width 49 height 9
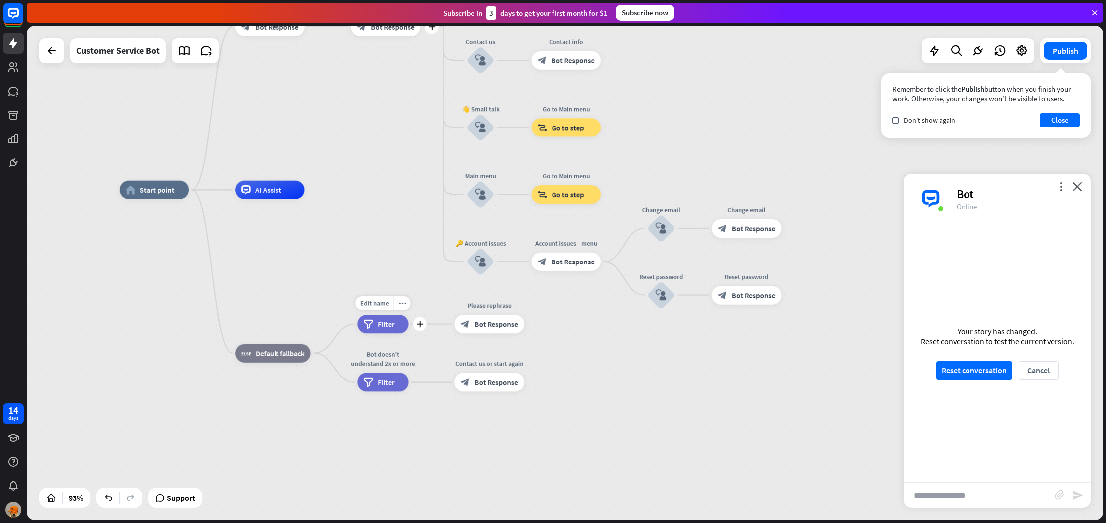
click at [377, 333] on div "filter Filter" at bounding box center [382, 324] width 51 height 18
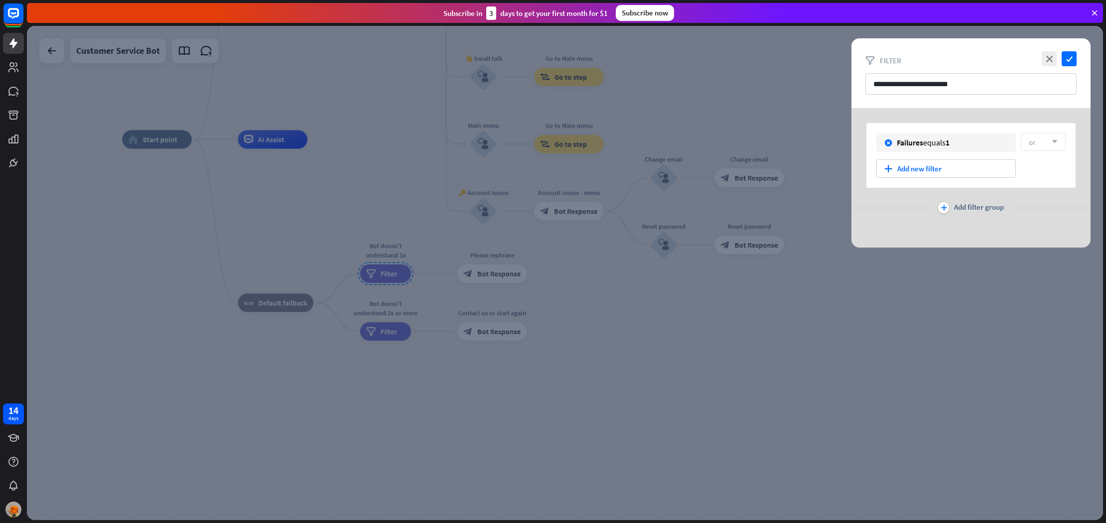
click at [379, 323] on div at bounding box center [565, 273] width 1076 height 494
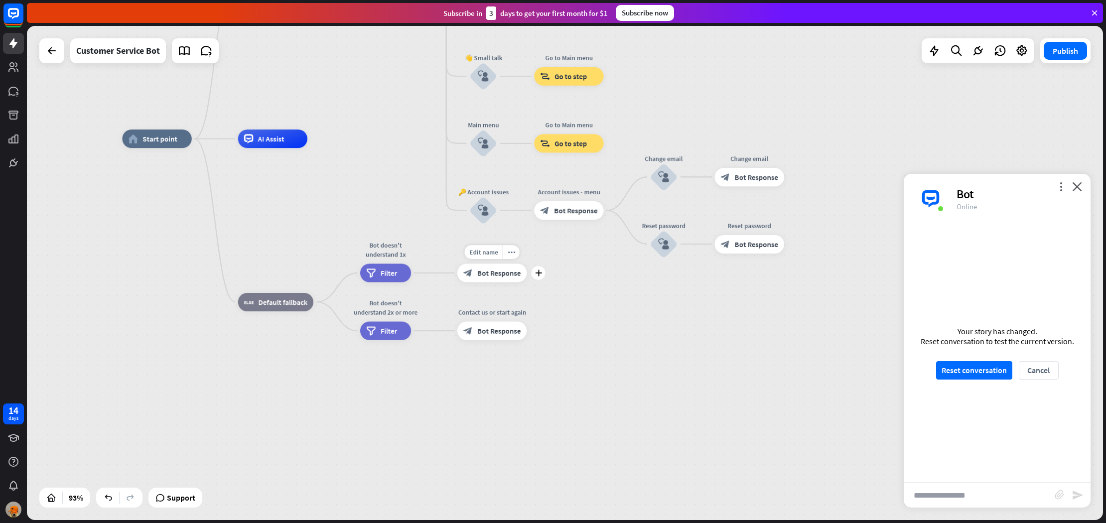
click at [482, 276] on span "Bot Response" at bounding box center [498, 273] width 43 height 9
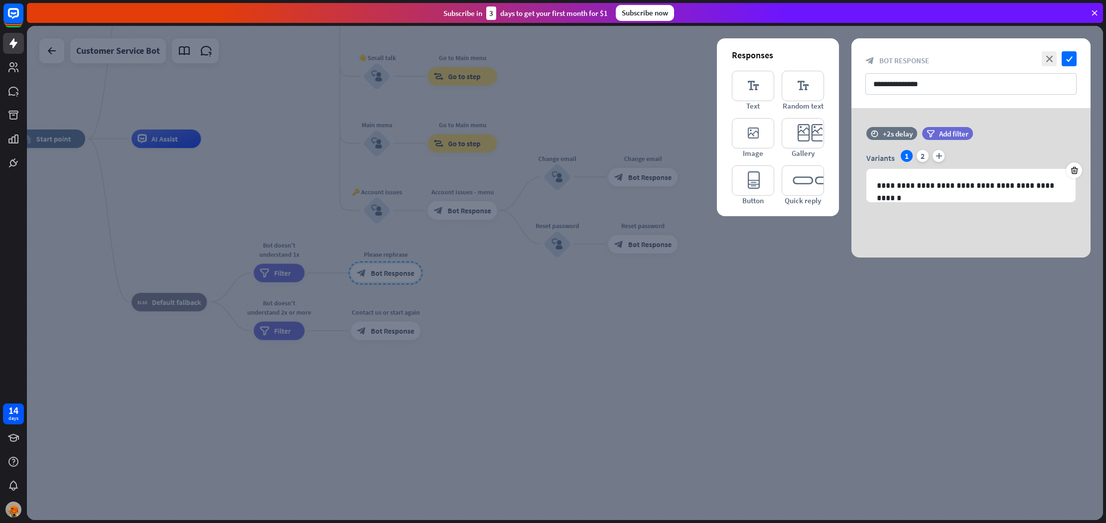
click at [474, 300] on div at bounding box center [565, 273] width 1076 height 494
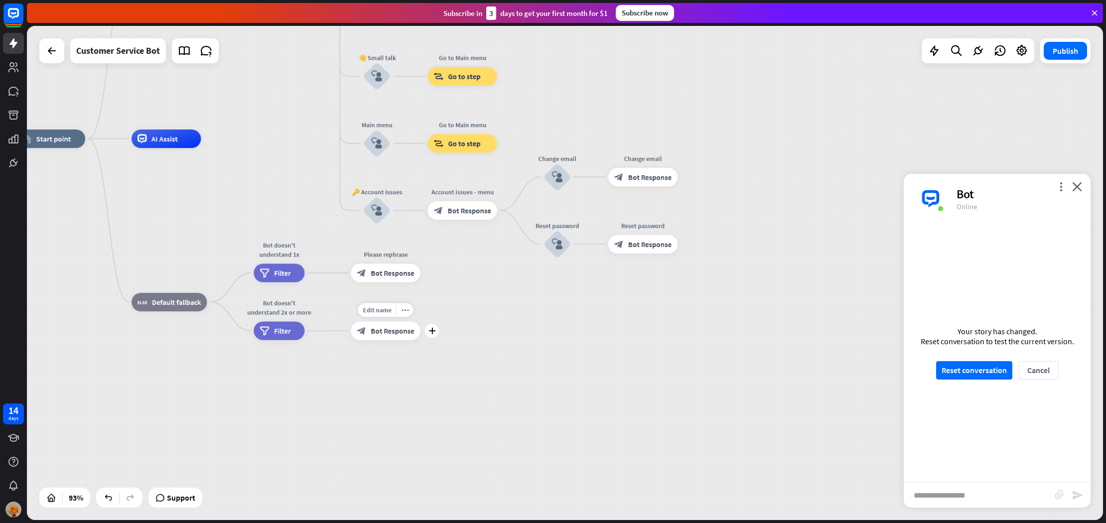
click at [400, 335] on span "Bot Response" at bounding box center [392, 330] width 43 height 9
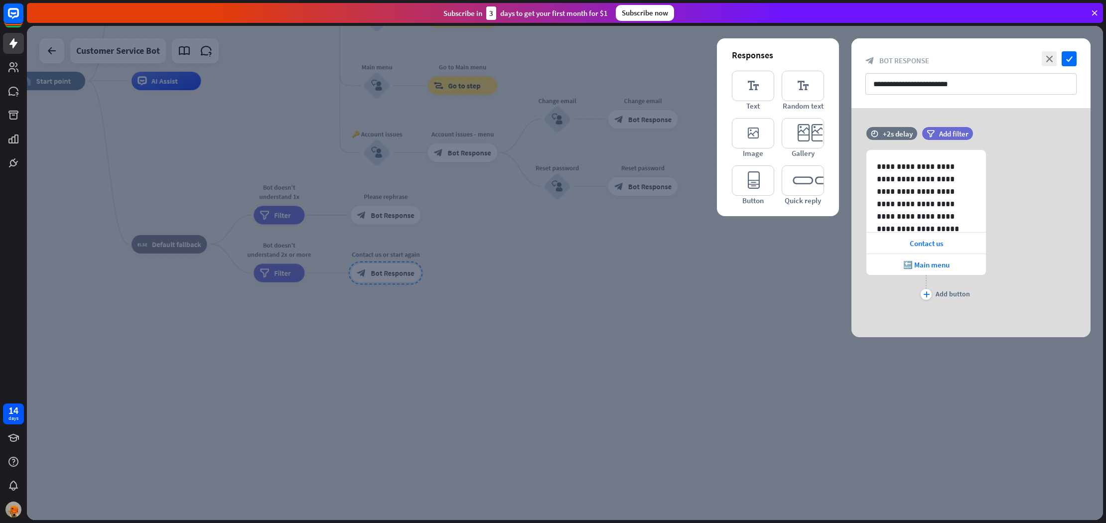
click at [537, 299] on div at bounding box center [565, 273] width 1076 height 494
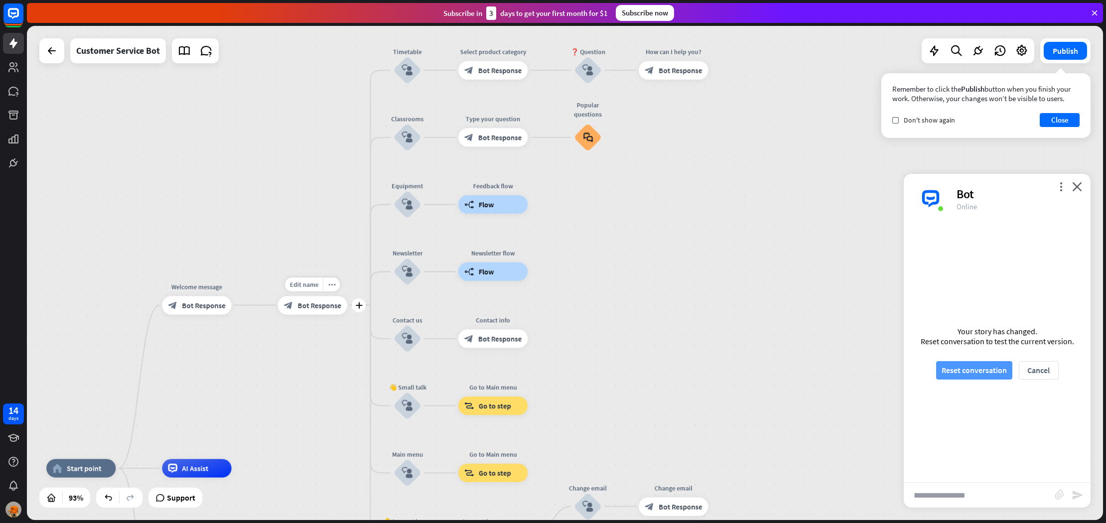
click at [970, 367] on button "Reset conversation" at bounding box center [974, 370] width 76 height 18
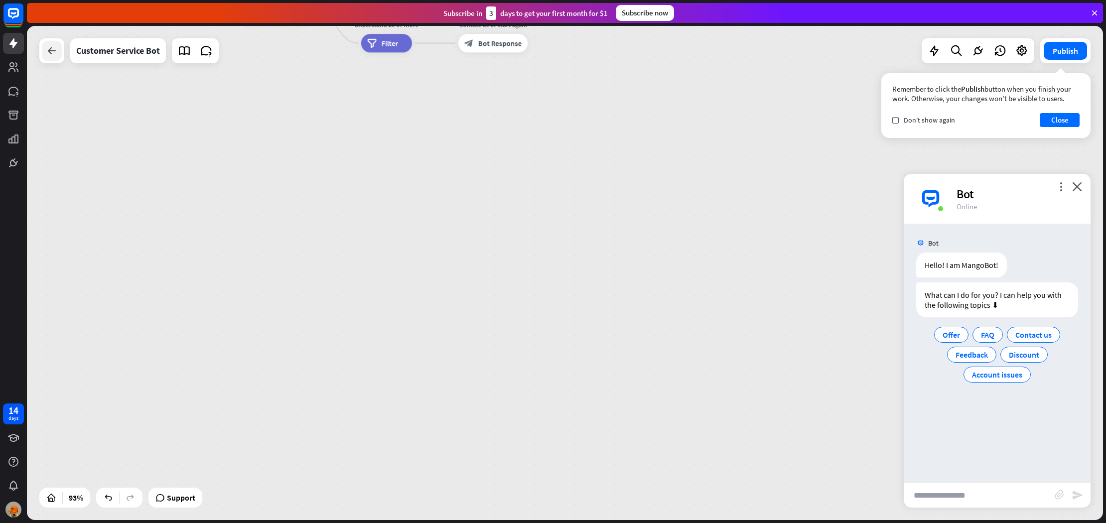
click at [54, 50] on icon at bounding box center [52, 51] width 12 height 12
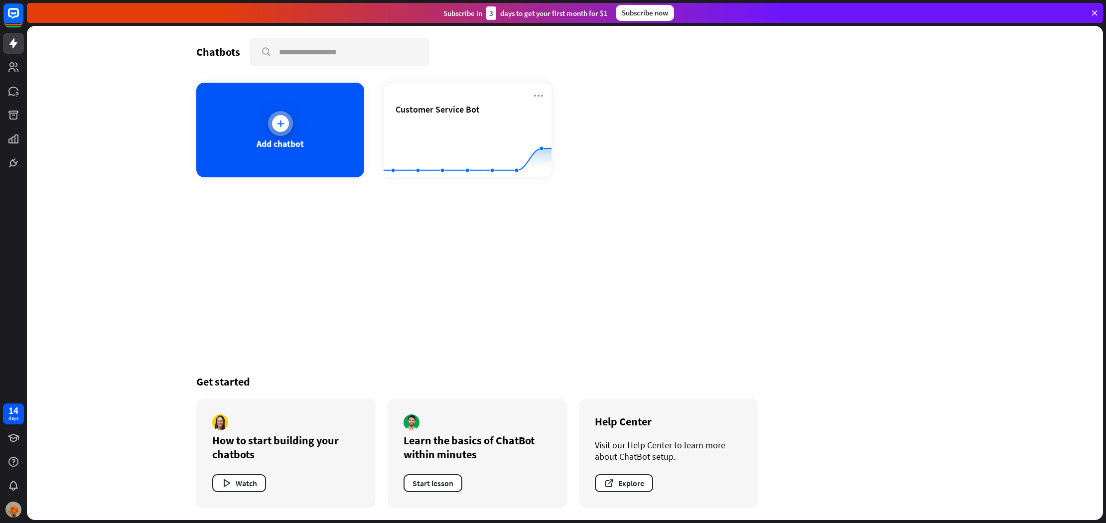
click at [263, 121] on div "Add chatbot" at bounding box center [280, 130] width 168 height 95
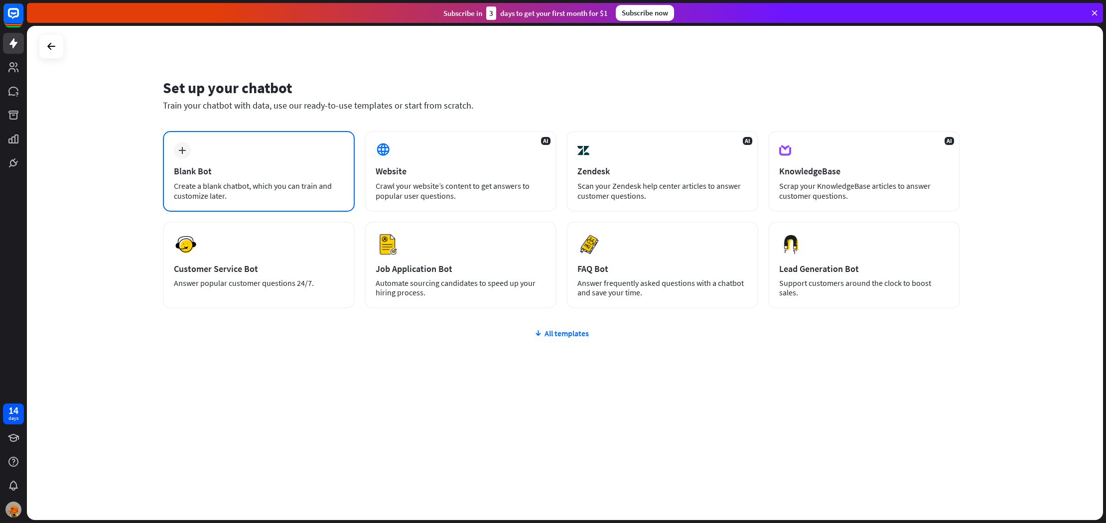
click at [241, 153] on div "plus Blank Bot Create a blank chatbot, which you can train and customize later." at bounding box center [259, 171] width 192 height 81
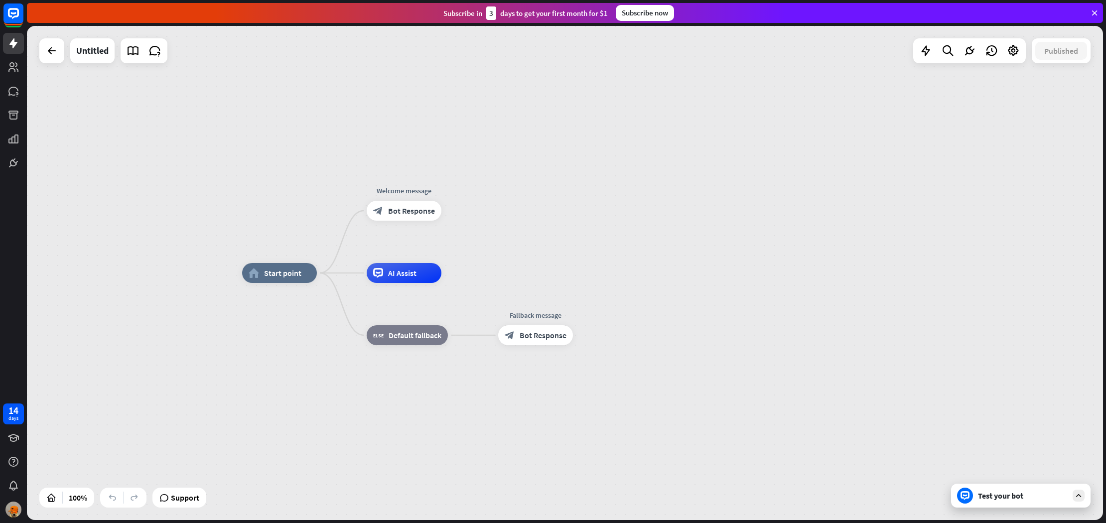
click at [251, 199] on div "home_2 Start point Welcome message block_bot_response Bot Response AI Assist bl…" at bounding box center [565, 273] width 1076 height 494
click at [287, 205] on div "home_2 Start point Welcome message block_bot_response Bot Response AI Assist bl…" at bounding box center [565, 273] width 1076 height 494
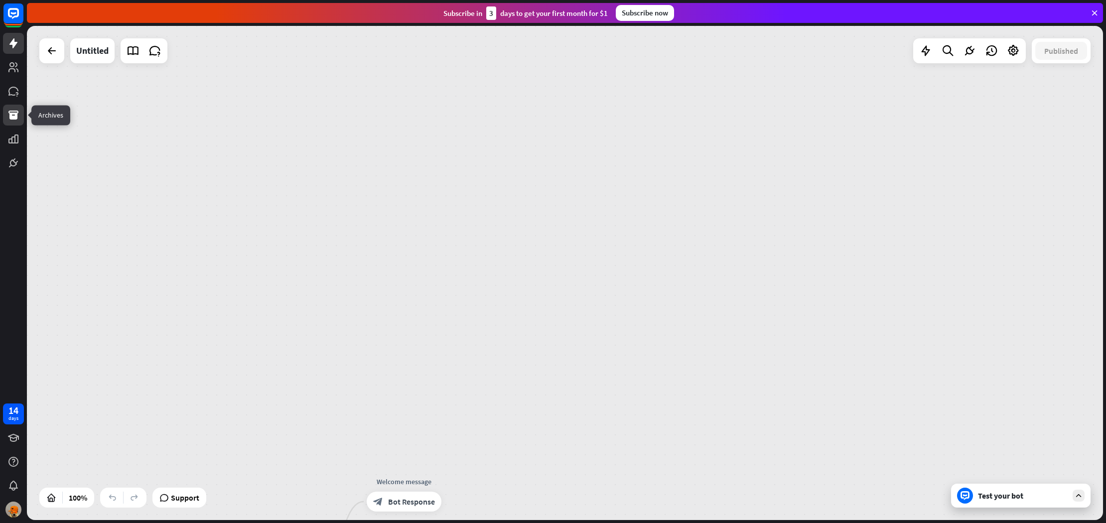
click at [9, 115] on icon at bounding box center [13, 115] width 12 height 12
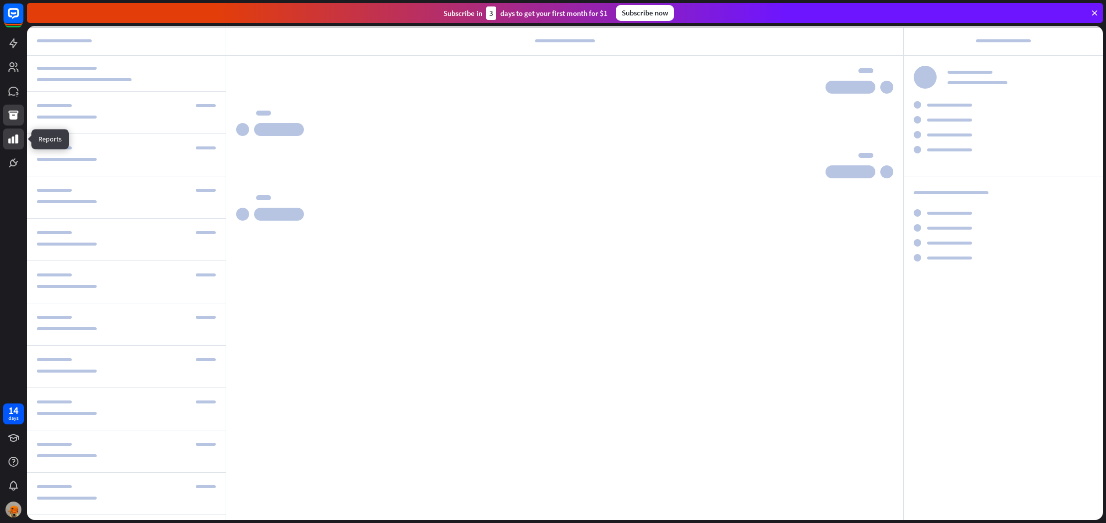
click at [11, 135] on icon at bounding box center [13, 139] width 12 height 12
click at [11, 158] on icon at bounding box center [13, 163] width 12 height 12
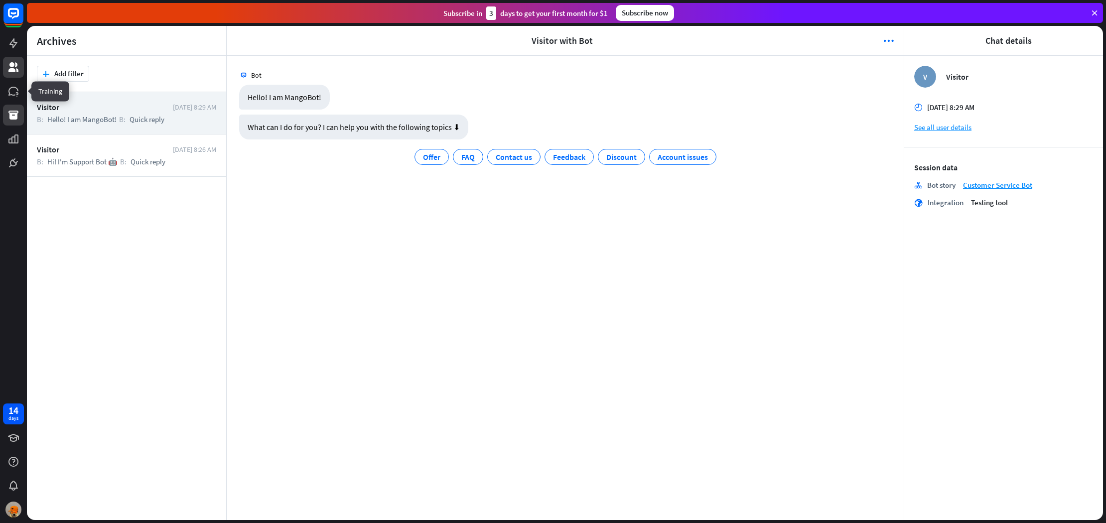
drag, startPoint x: 15, startPoint y: 84, endPoint x: 18, endPoint y: 77, distance: 7.1
click at [15, 84] on link at bounding box center [13, 91] width 21 height 21
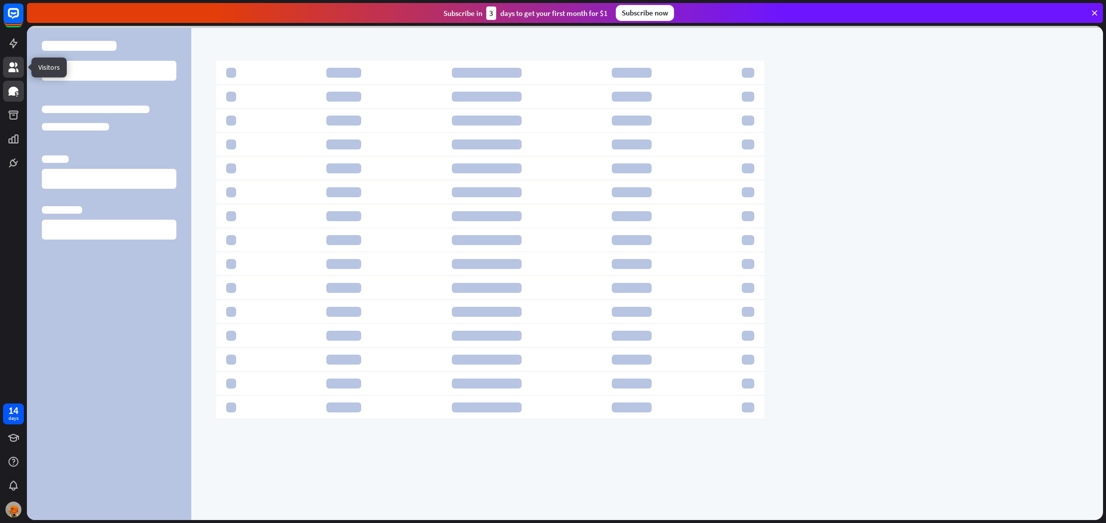
click at [18, 76] on link at bounding box center [13, 67] width 21 height 21
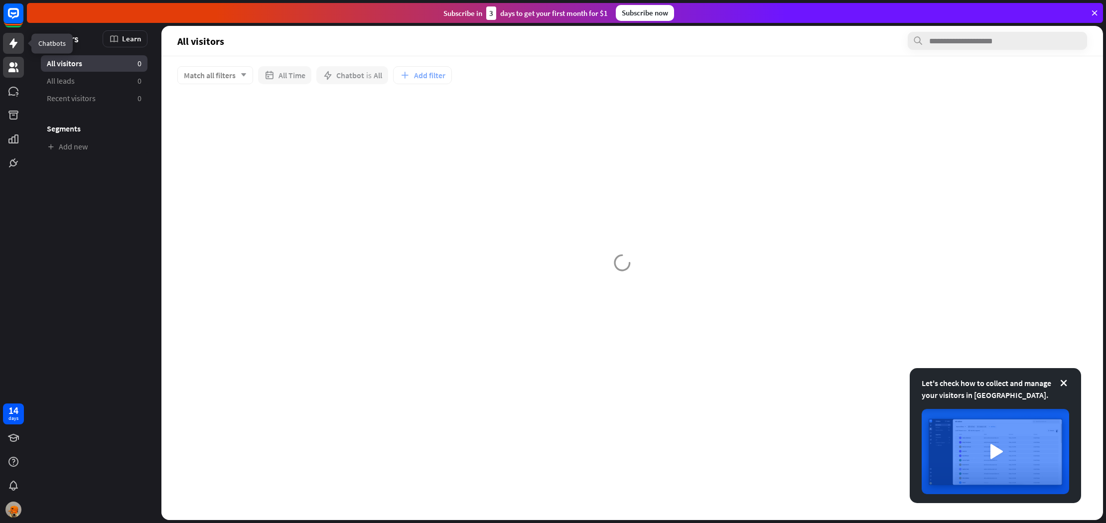
click at [18, 40] on icon at bounding box center [13, 43] width 12 height 12
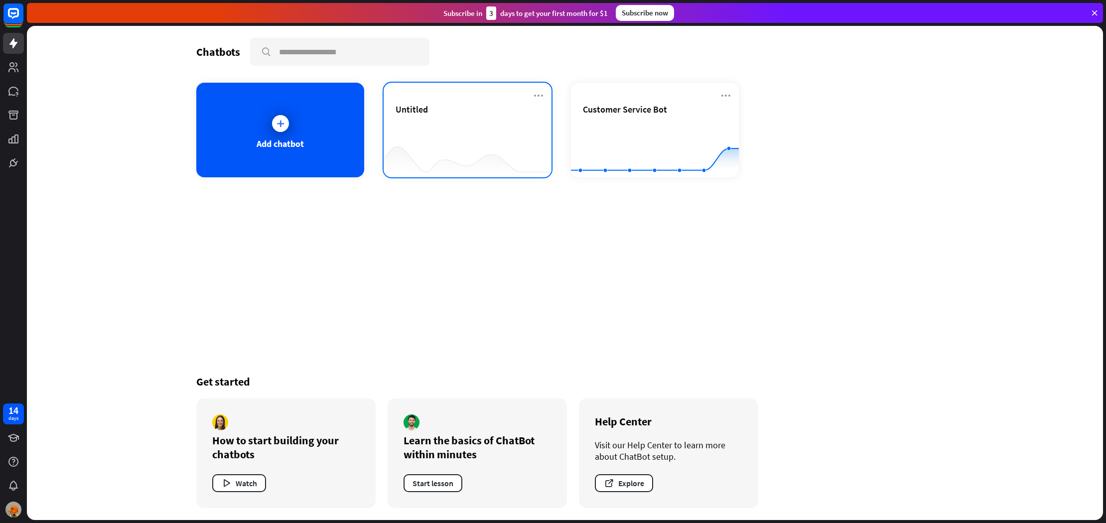
click at [430, 106] on div "Untitled" at bounding box center [468, 109] width 144 height 11
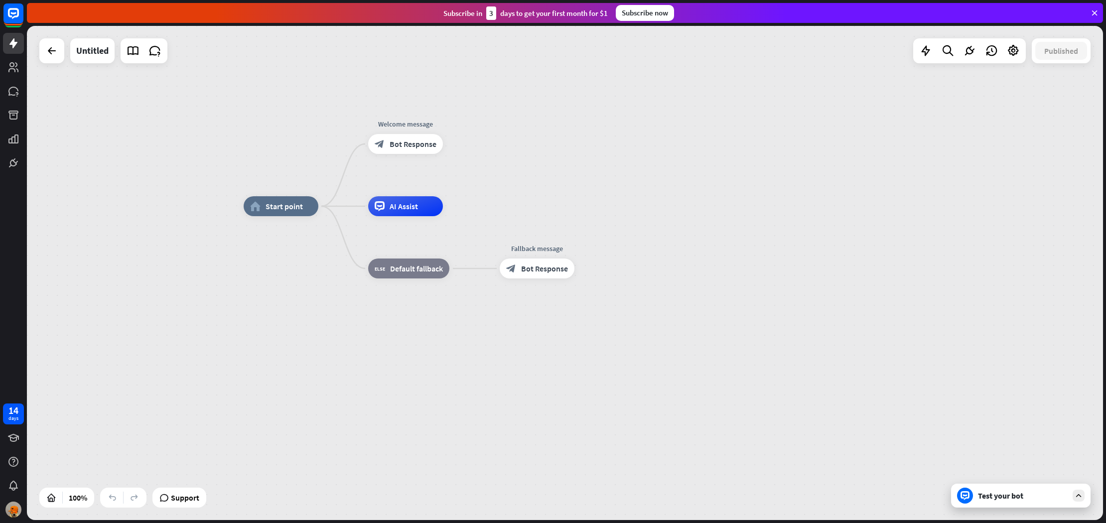
click at [165, 240] on div "home_2 Start point Welcome message block_bot_response Bot Response AI Assist bl…" at bounding box center [565, 273] width 1076 height 494
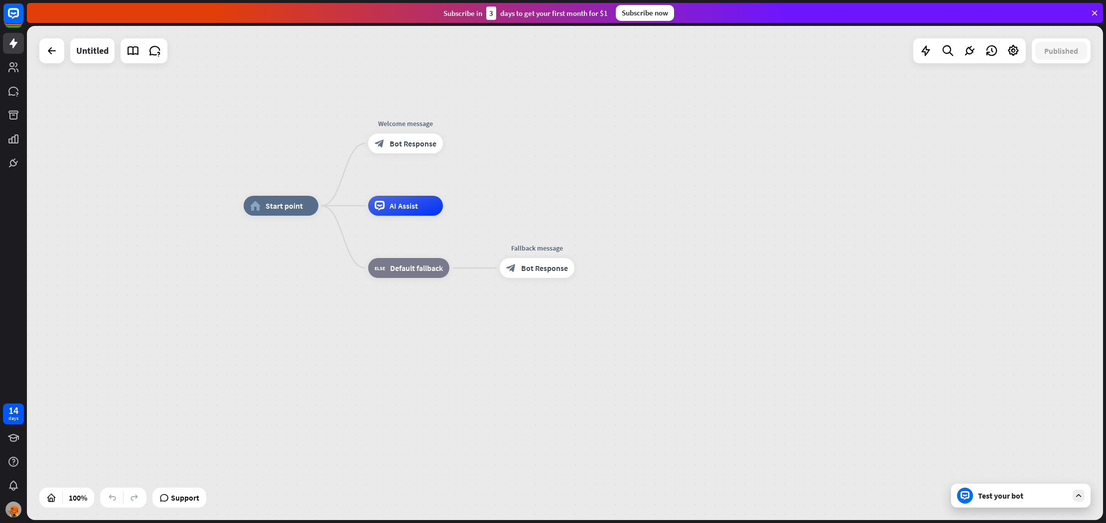
click at [165, 240] on div "home_2 Start point Welcome message block_bot_response Bot Response AI Assist bl…" at bounding box center [565, 273] width 1076 height 494
click at [164, 241] on div "home_2 Start point Welcome message block_bot_response Bot Response AI Assist bl…" at bounding box center [565, 273] width 1076 height 494
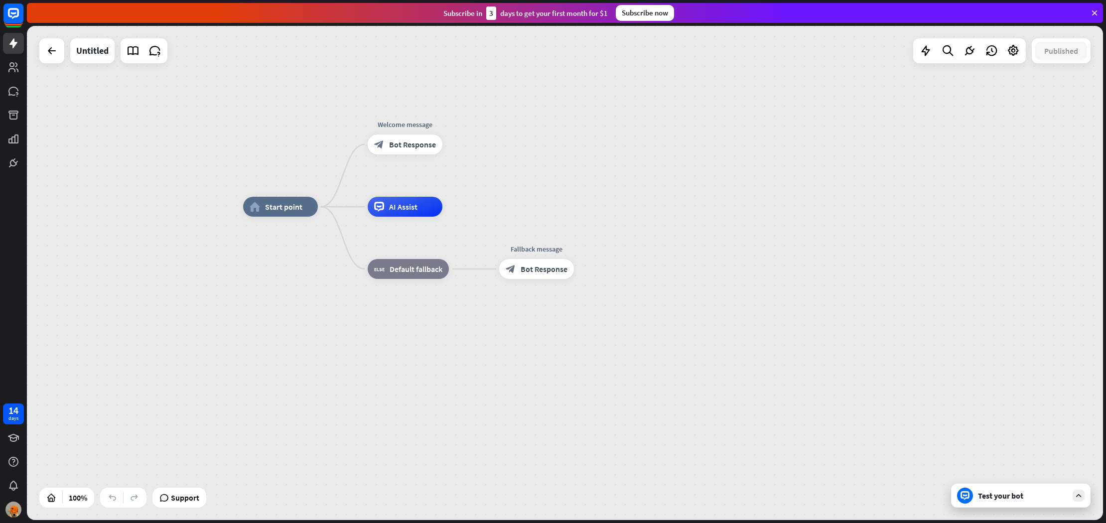
click at [164, 241] on div "home_2 Start point Welcome message block_bot_response Bot Response AI Assist bl…" at bounding box center [565, 273] width 1076 height 494
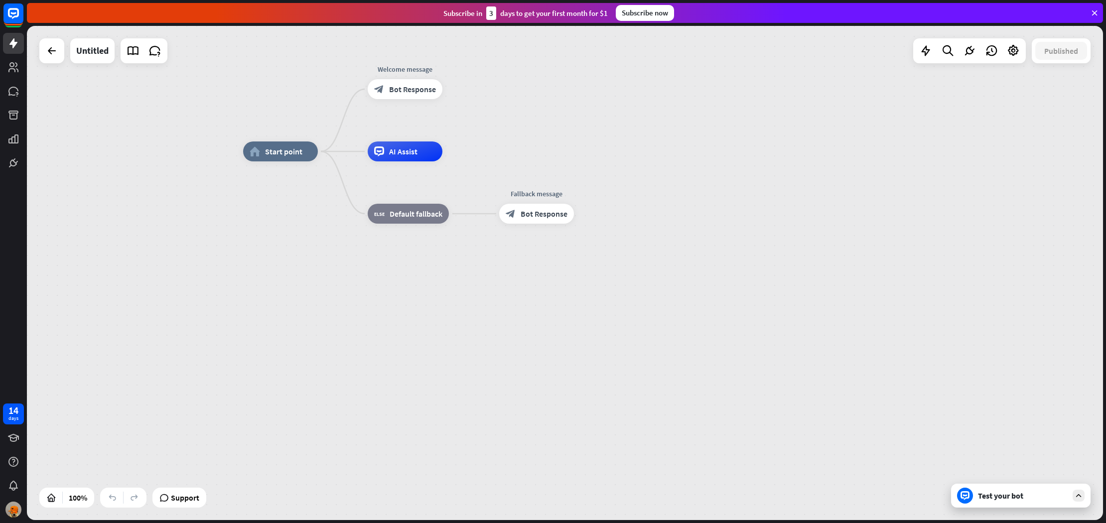
click at [392, 329] on div "home_2 Start point Welcome message block_bot_response Bot Response AI Assist bl…" at bounding box center [781, 398] width 1076 height 494
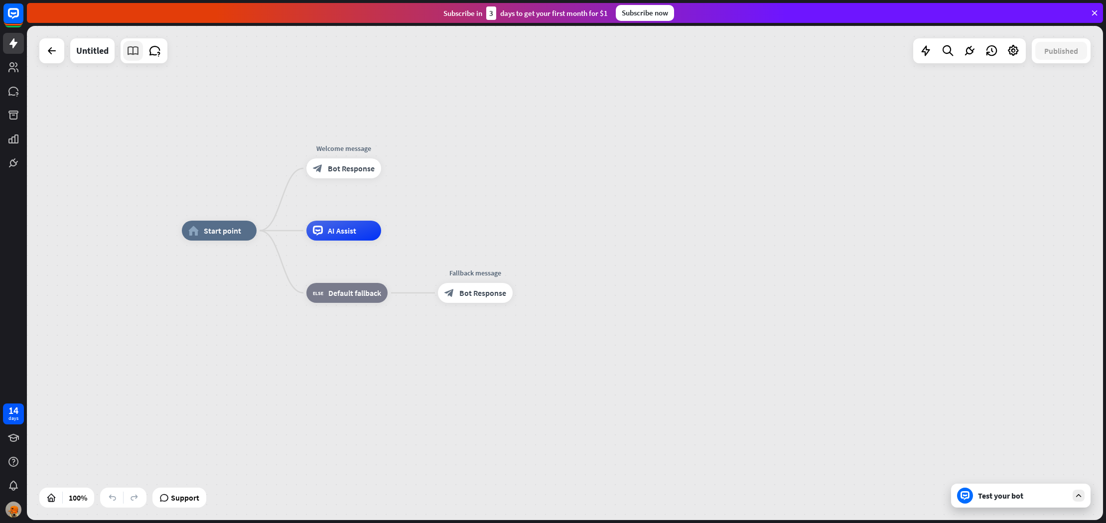
click at [135, 56] on icon at bounding box center [133, 50] width 13 height 13
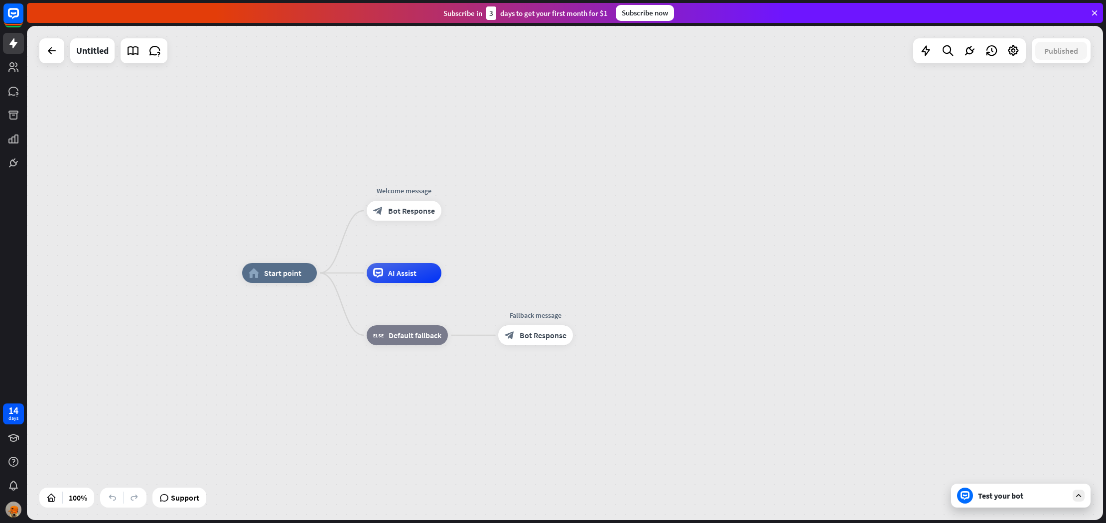
click at [489, 193] on div "home_2 Start point Welcome message block_bot_response Bot Response AI Assist bl…" at bounding box center [565, 273] width 1076 height 494
click at [490, 193] on div "home_2 Start point Welcome message block_bot_response Bot Response AI Assist bl…" at bounding box center [565, 273] width 1076 height 494
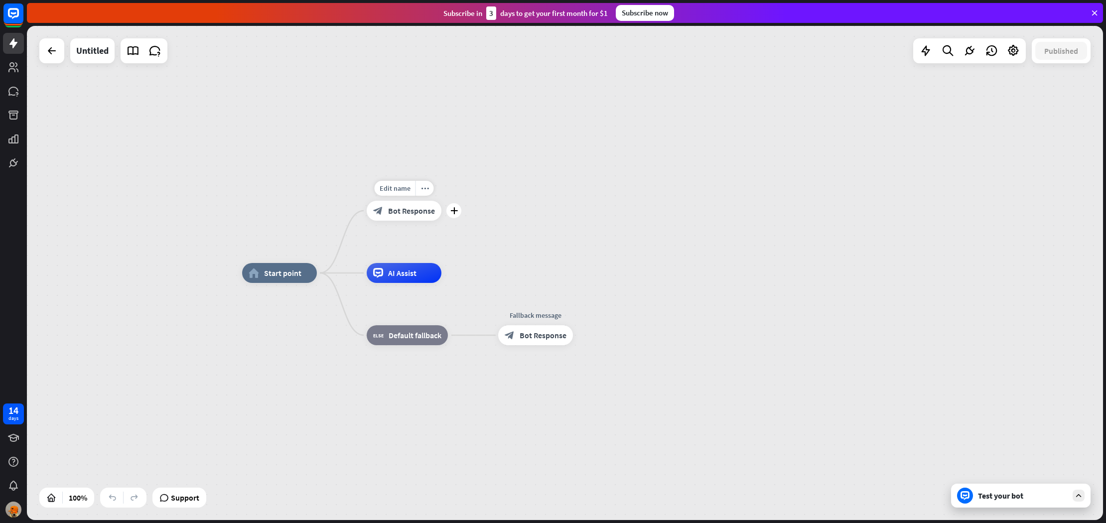
click at [424, 211] on span "Bot Response" at bounding box center [411, 211] width 47 height 10
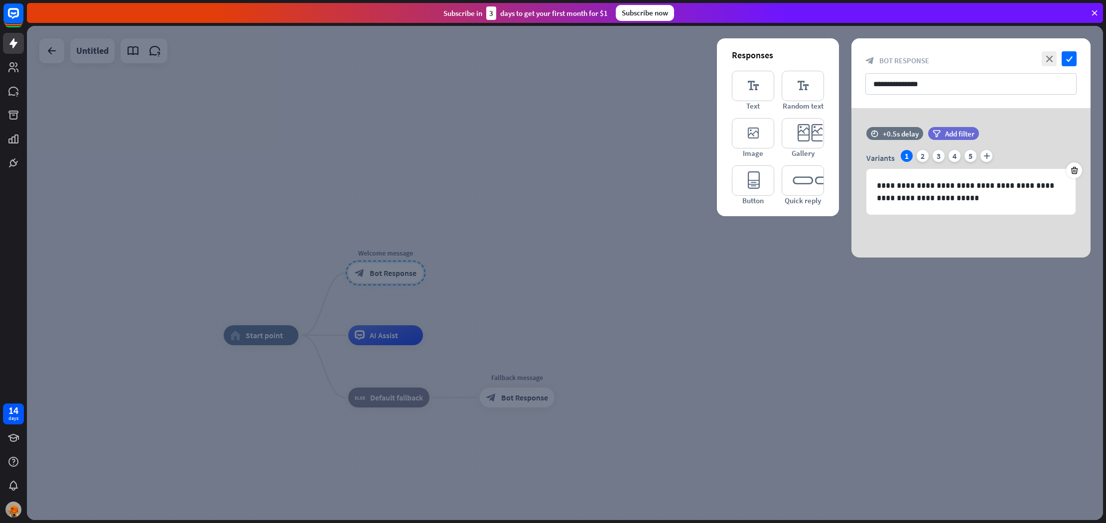
click at [925, 95] on div "**********" at bounding box center [970, 73] width 239 height 70
click at [934, 91] on input "**********" at bounding box center [970, 83] width 211 height 21
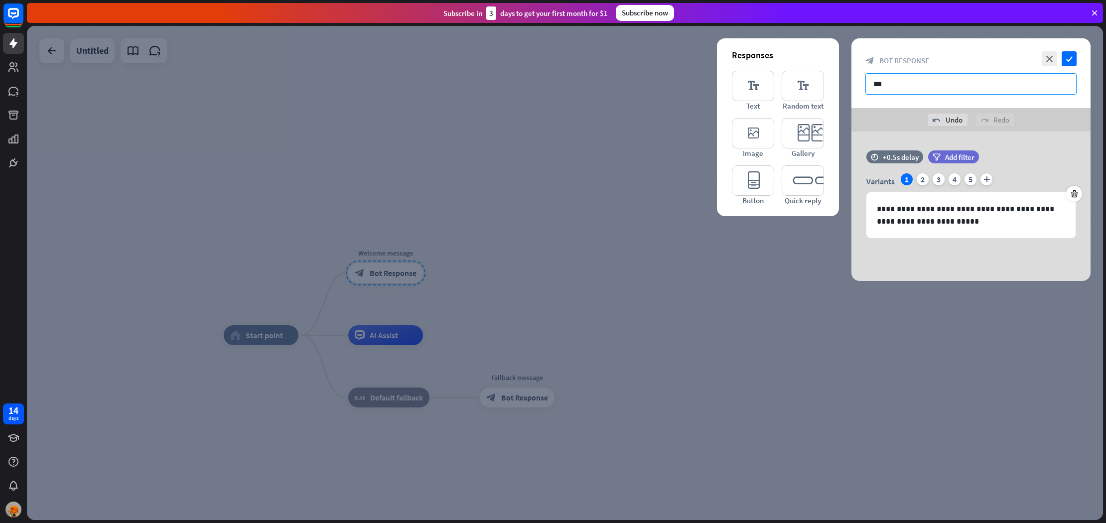
type input "****"
click at [954, 213] on p "**********" at bounding box center [971, 215] width 188 height 25
drag, startPoint x: 919, startPoint y: 179, endPoint x: 929, endPoint y: 176, distance: 10.4
click at [919, 179] on div "2" at bounding box center [923, 179] width 12 height 12
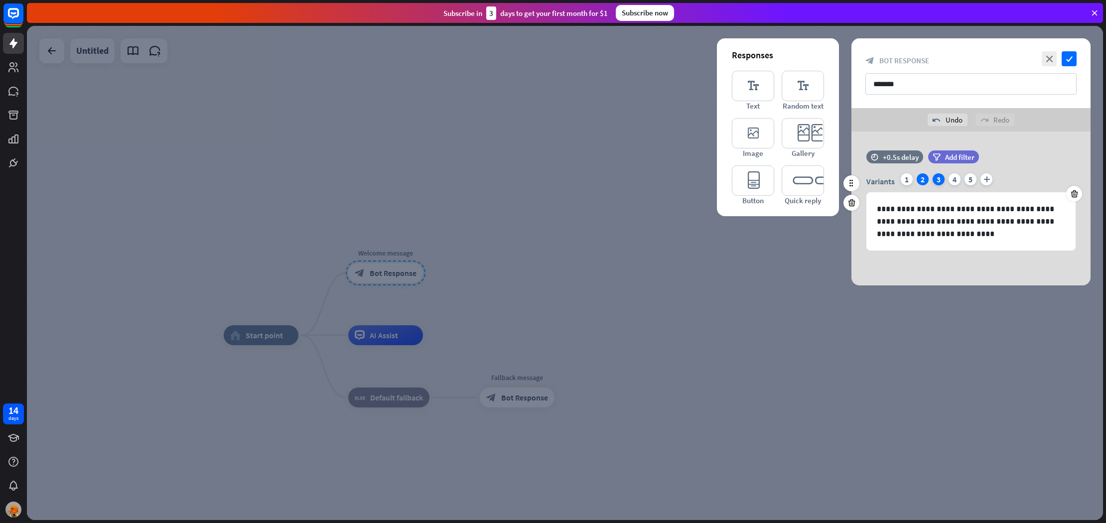
click at [935, 177] on div "3" at bounding box center [939, 179] width 12 height 12
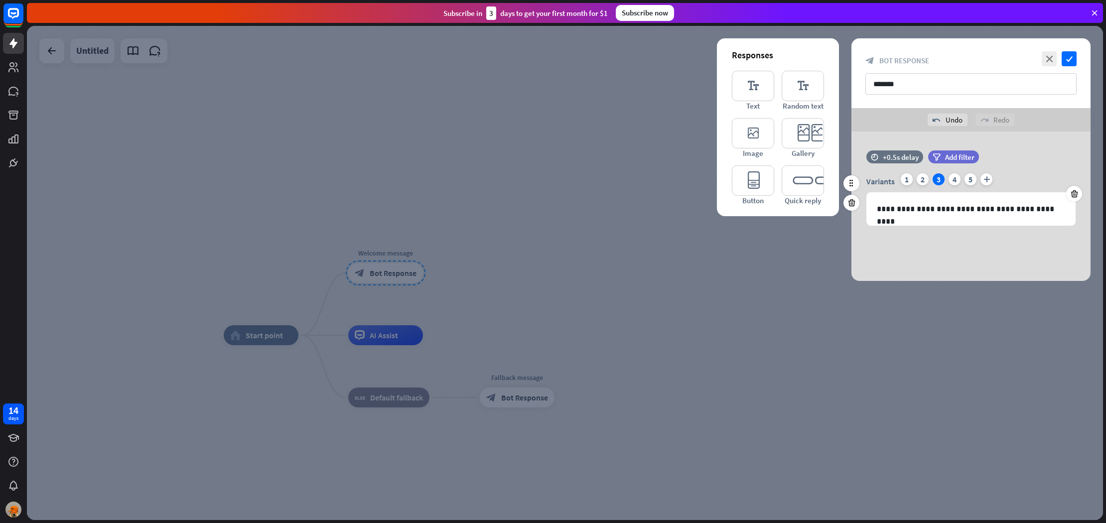
click at [947, 176] on div "Variants 1 2 3 4 5 plus" at bounding box center [970, 181] width 209 height 16
click at [950, 175] on div "4" at bounding box center [955, 179] width 12 height 12
click at [970, 178] on div "5" at bounding box center [970, 179] width 12 height 12
click at [984, 176] on icon "plus" at bounding box center [986, 179] width 12 height 12
click at [942, 82] on input "*******" at bounding box center [970, 83] width 211 height 21
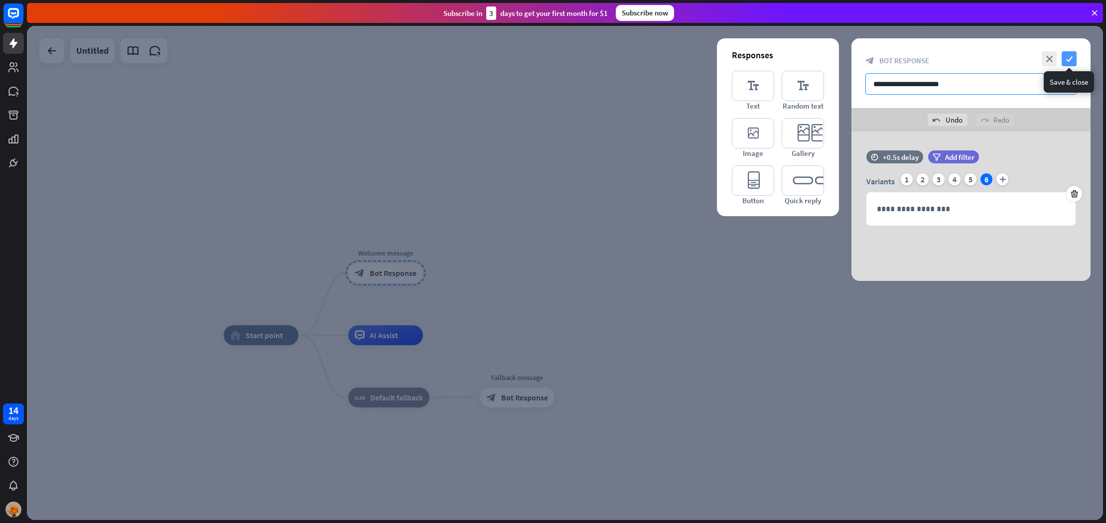
type input "**********"
click at [1069, 60] on icon "check" at bounding box center [1069, 58] width 15 height 15
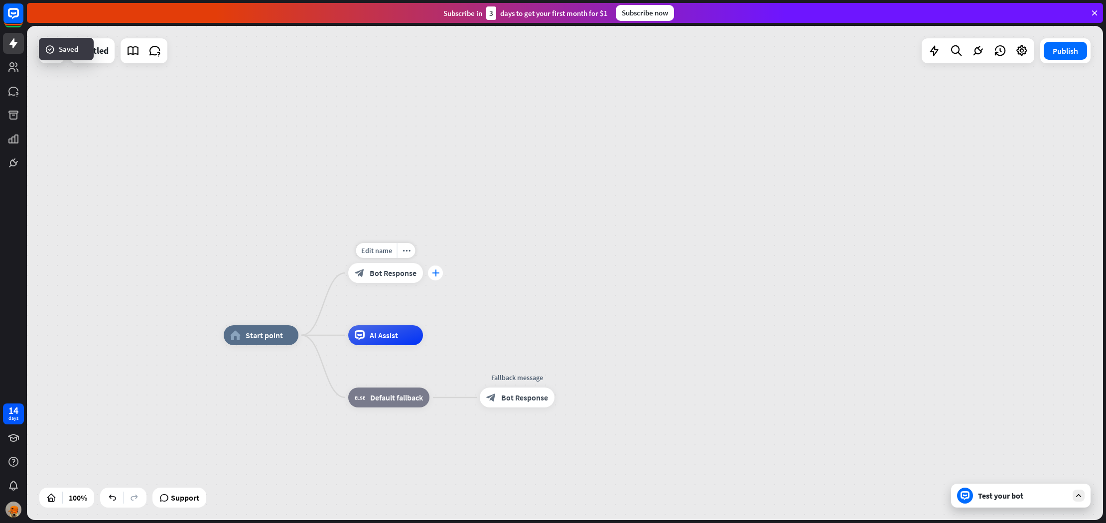
click at [432, 277] on div "plus" at bounding box center [435, 273] width 15 height 15
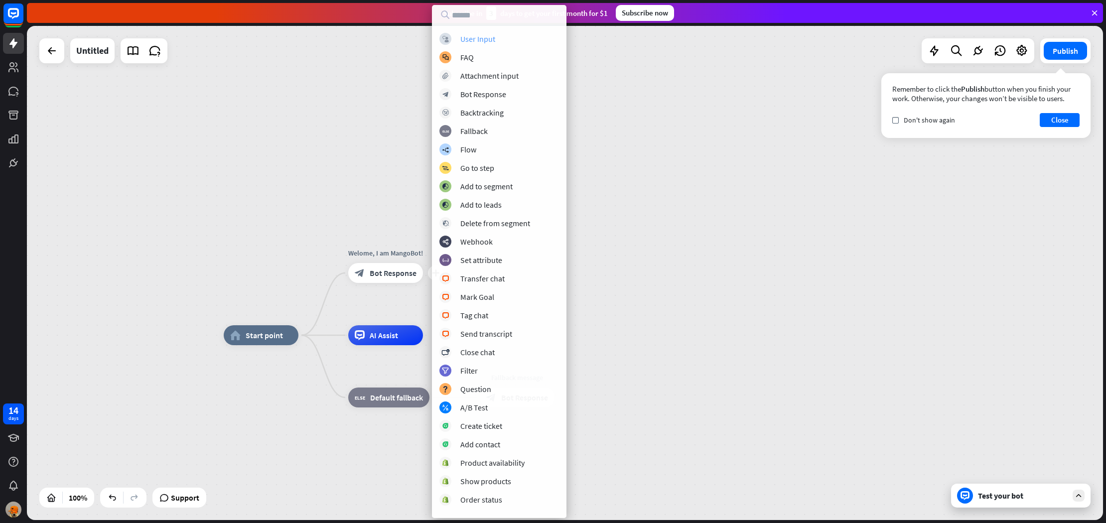
click at [497, 39] on div "block_user_input User Input" at bounding box center [499, 39] width 120 height 12
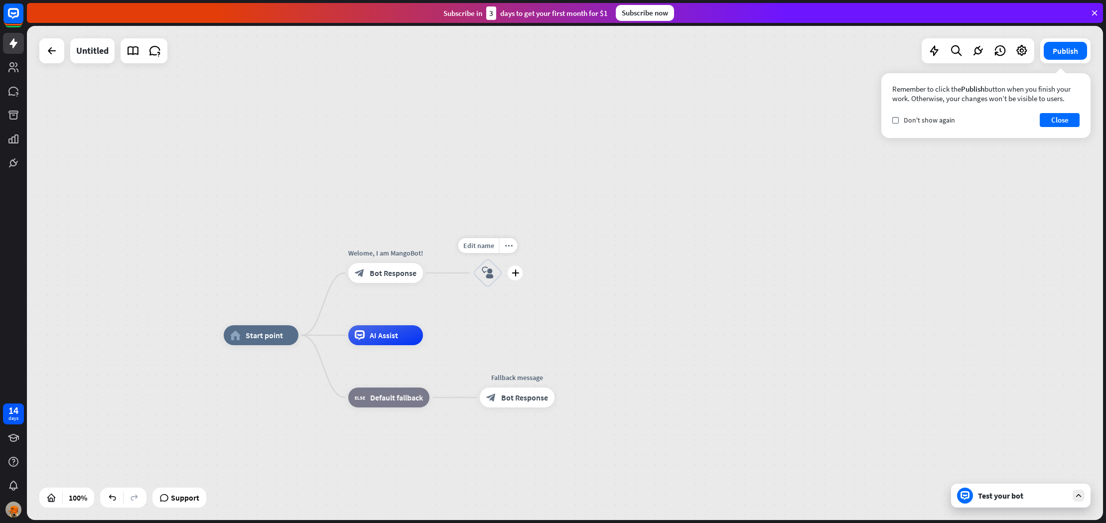
click at [494, 272] on div "block_user_input" at bounding box center [488, 273] width 30 height 30
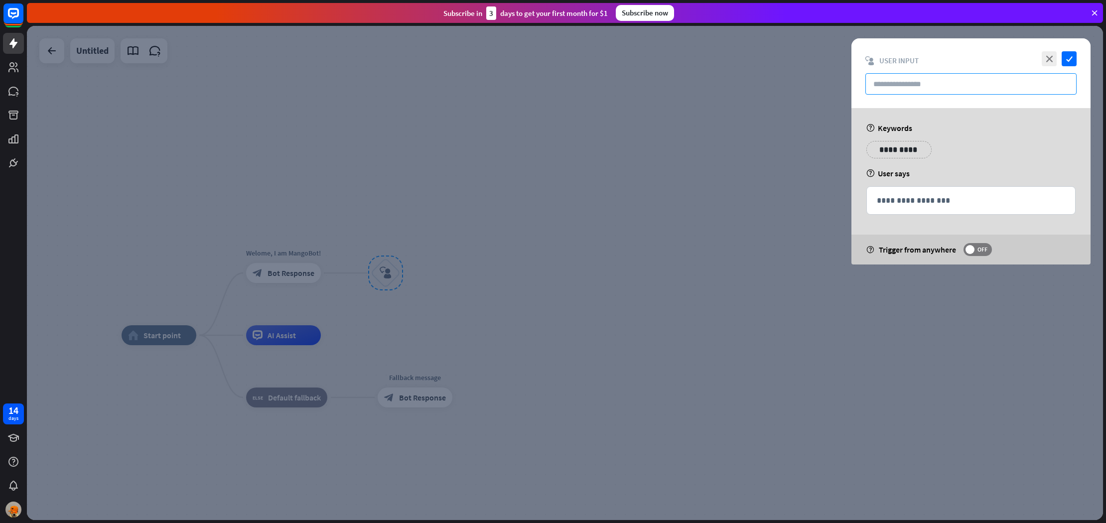
click at [970, 89] on input "text" at bounding box center [970, 83] width 211 height 21
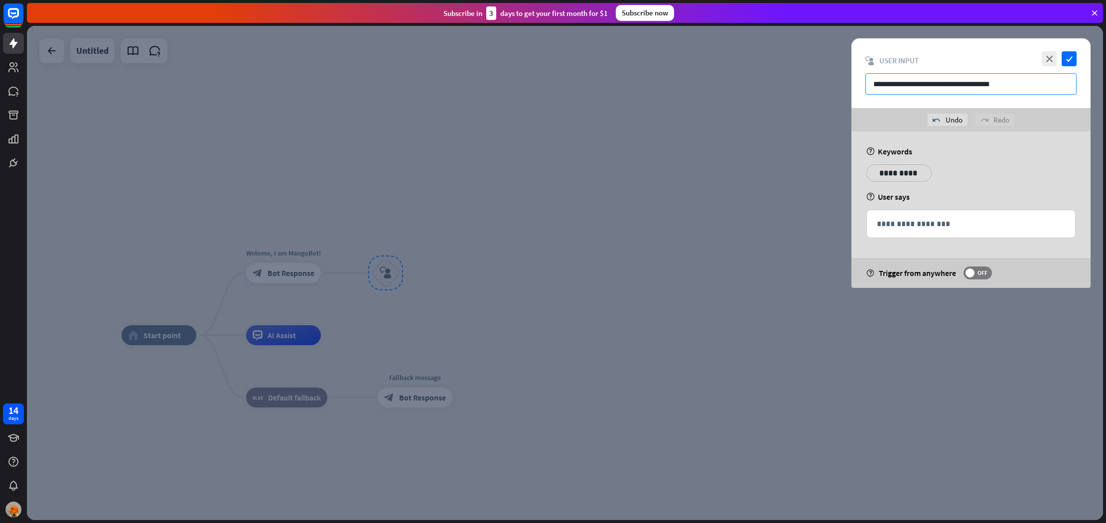
type input "**********"
click at [1073, 67] on div "**********" at bounding box center [970, 73] width 239 height 70
click at [930, 181] on div "**********" at bounding box center [898, 172] width 65 height 17
click at [883, 221] on p "**********" at bounding box center [971, 224] width 188 height 12
click at [892, 158] on div "**********" at bounding box center [970, 210] width 239 height 156
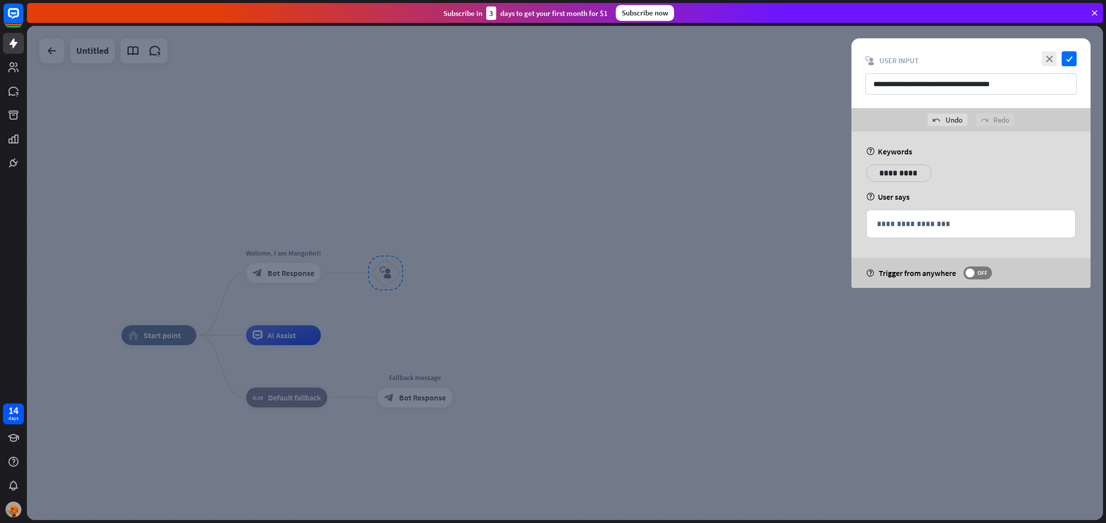
click at [888, 178] on p "**********" at bounding box center [899, 173] width 50 height 12
click at [1062, 58] on icon "check" at bounding box center [1069, 58] width 15 height 15
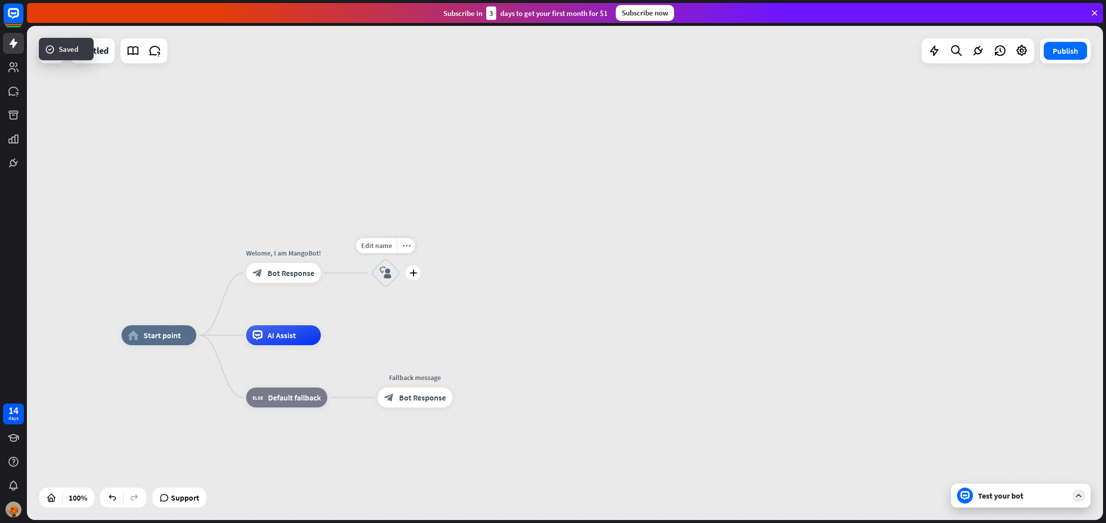
click at [388, 276] on icon "block_user_input" at bounding box center [386, 273] width 12 height 12
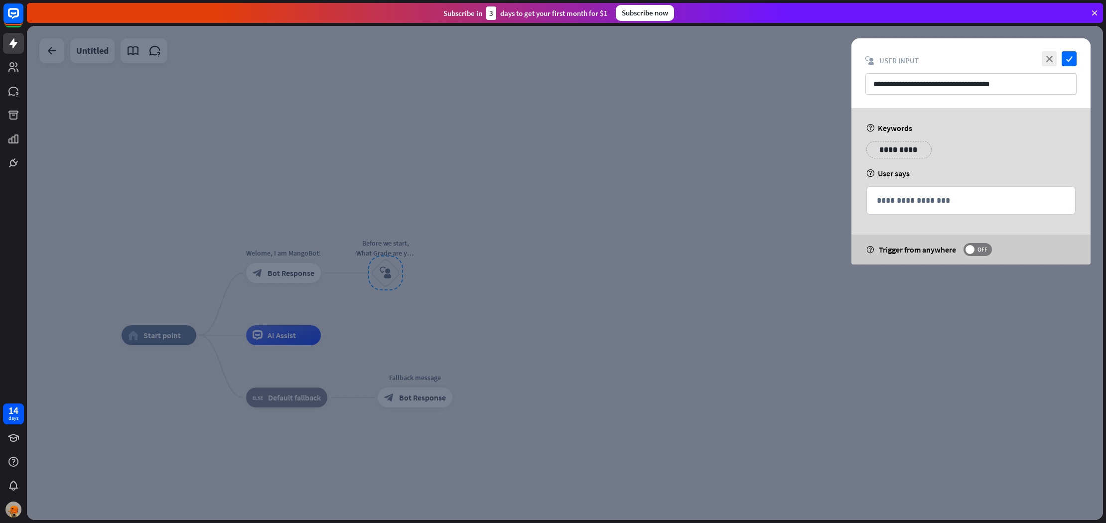
click at [405, 259] on div at bounding box center [565, 273] width 1076 height 494
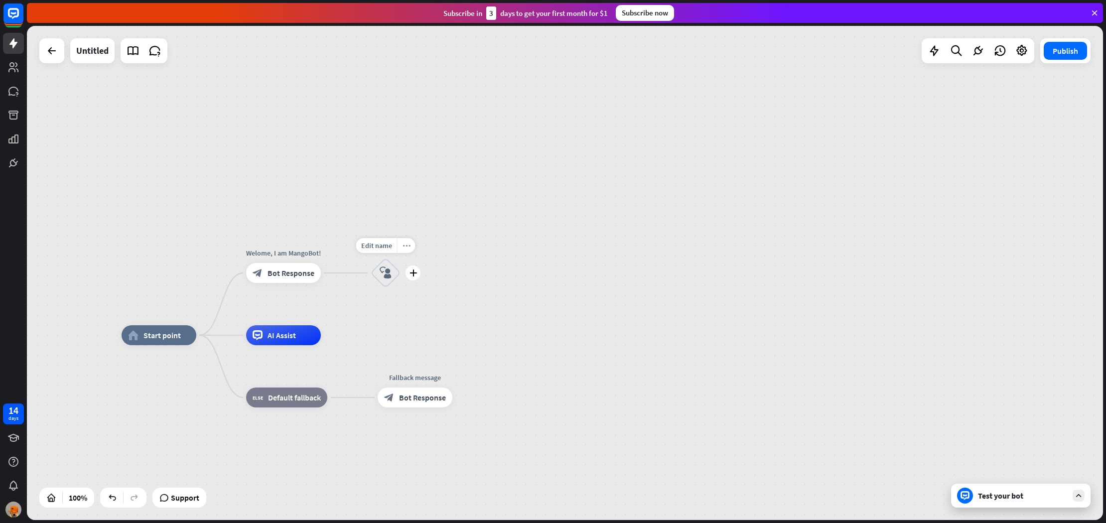
click at [404, 247] on icon "more_horiz" at bounding box center [407, 245] width 8 height 7
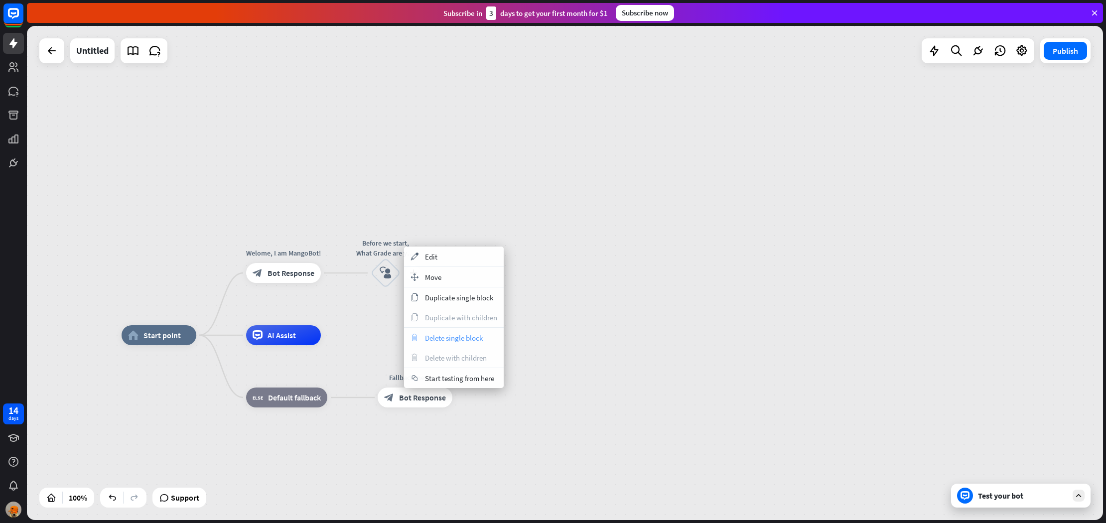
click at [439, 333] on span "Delete single block" at bounding box center [454, 337] width 58 height 9
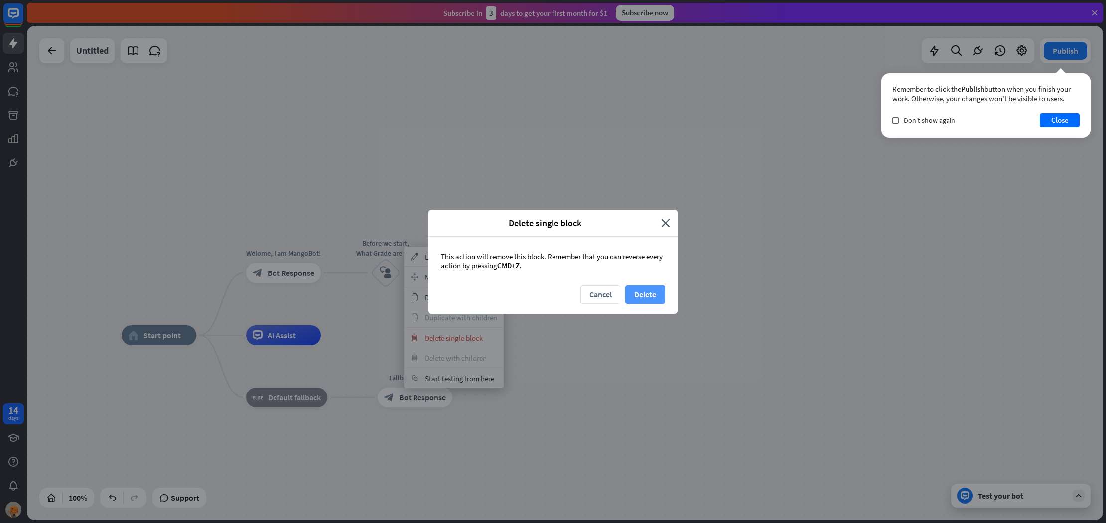
click at [644, 290] on button "Delete" at bounding box center [645, 294] width 40 height 18
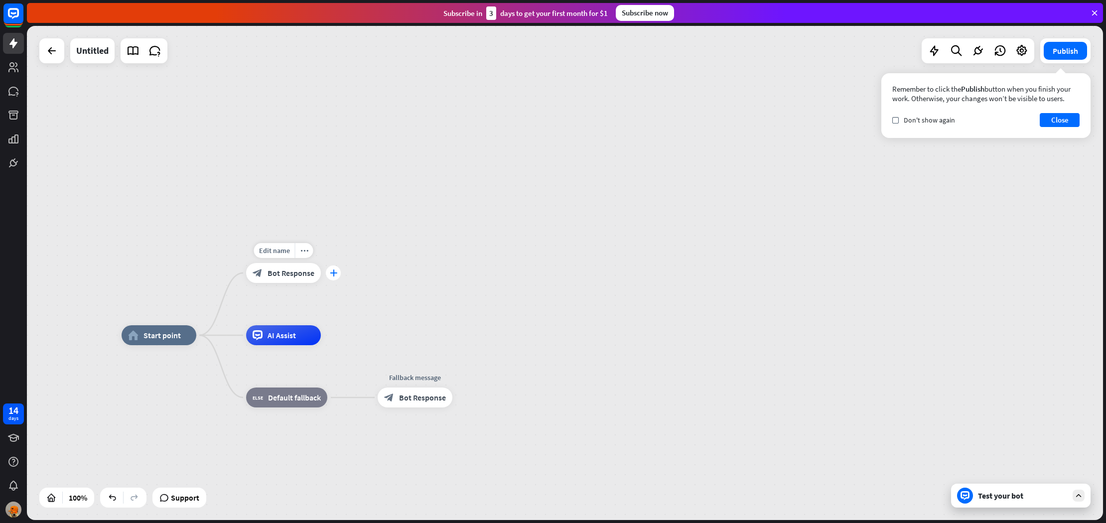
click at [327, 271] on div "plus" at bounding box center [333, 273] width 15 height 15
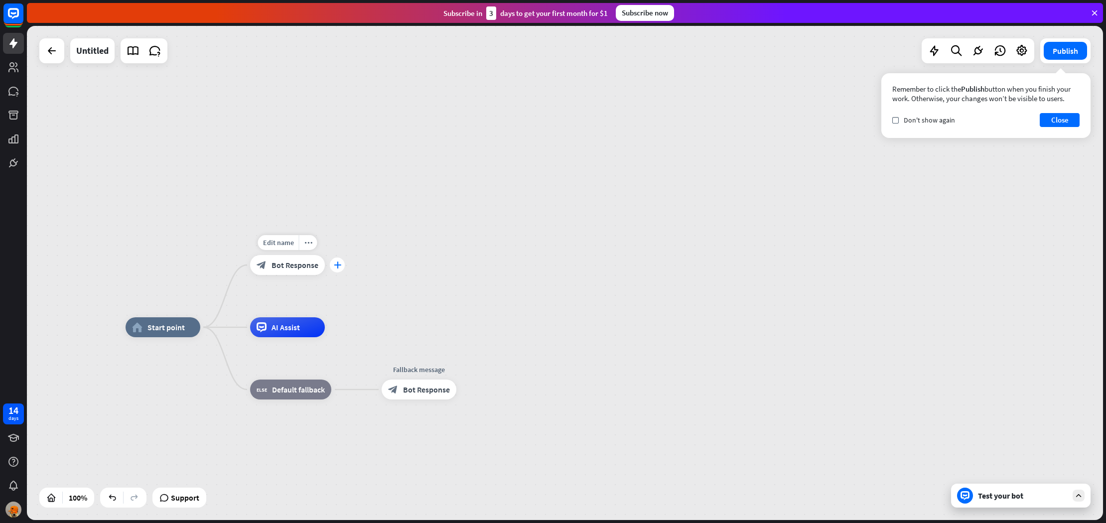
click at [336, 264] on icon "plus" at bounding box center [337, 265] width 7 height 7
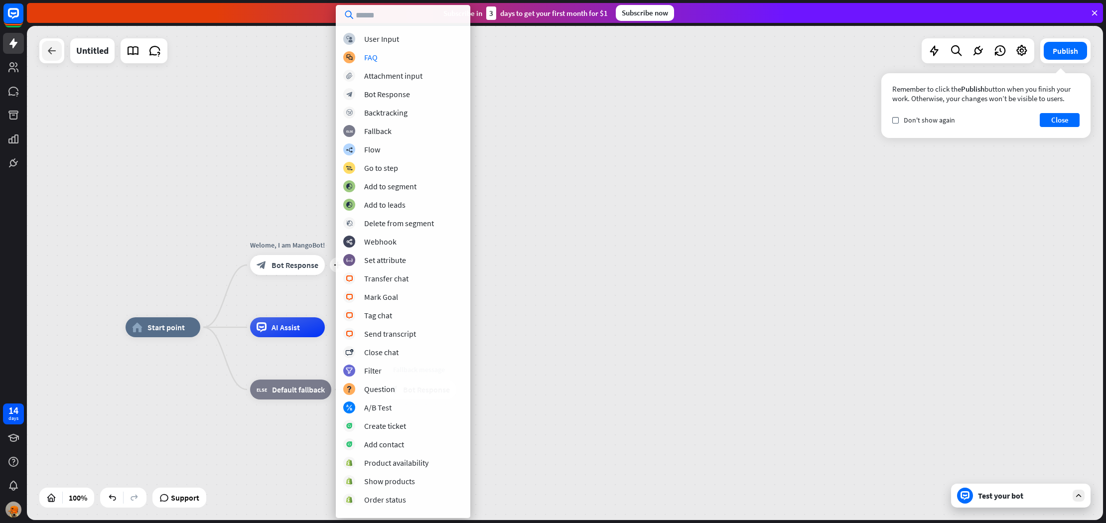
click at [49, 48] on icon at bounding box center [52, 51] width 12 height 12
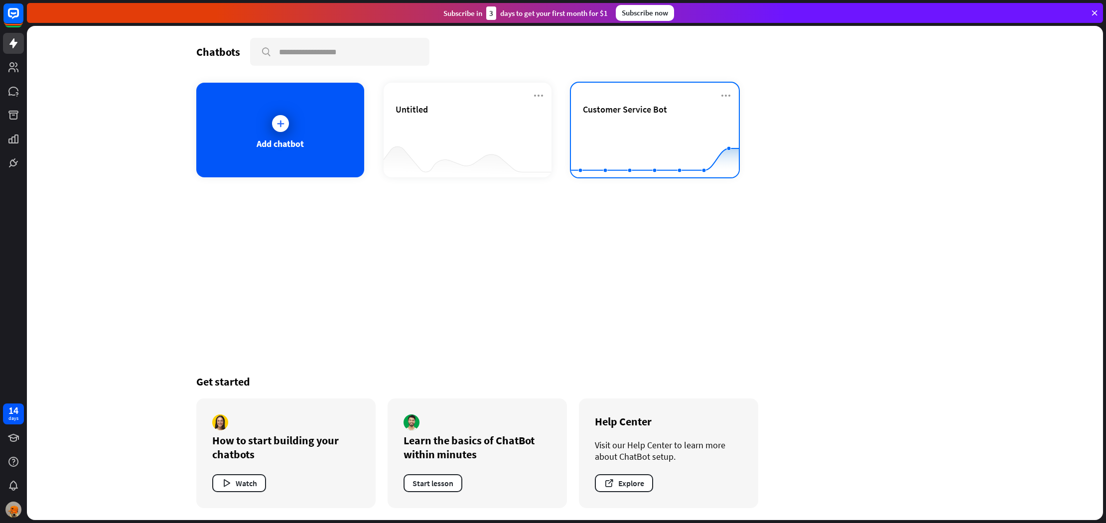
click at [615, 118] on div "Customer Service Bot" at bounding box center [655, 121] width 144 height 35
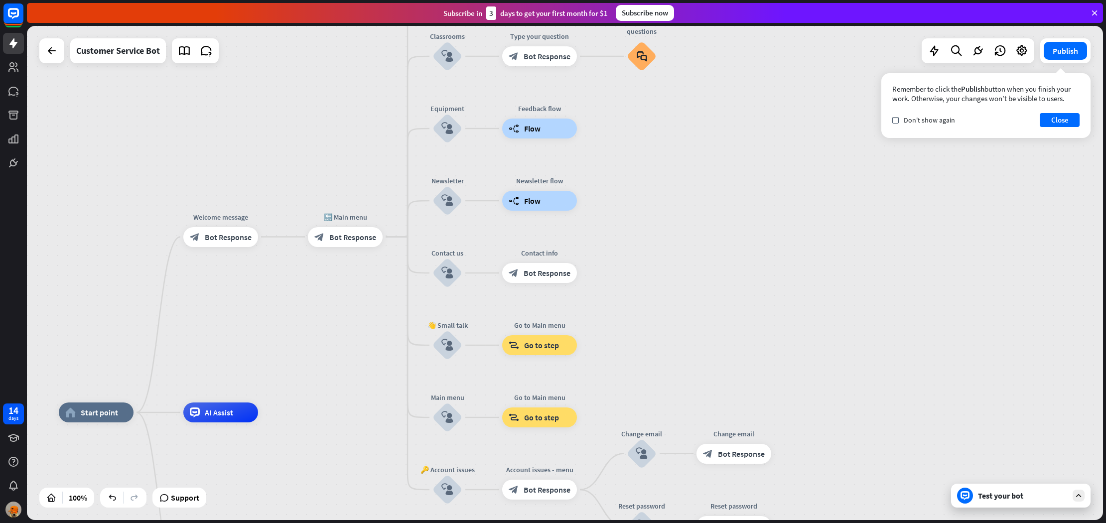
click at [285, 237] on div "home_2 Start point Welcome message block_bot_response Bot Response Edit name mo…" at bounding box center [565, 273] width 1076 height 494
click at [308, 241] on div "block_bot_response Bot Response" at bounding box center [345, 237] width 75 height 20
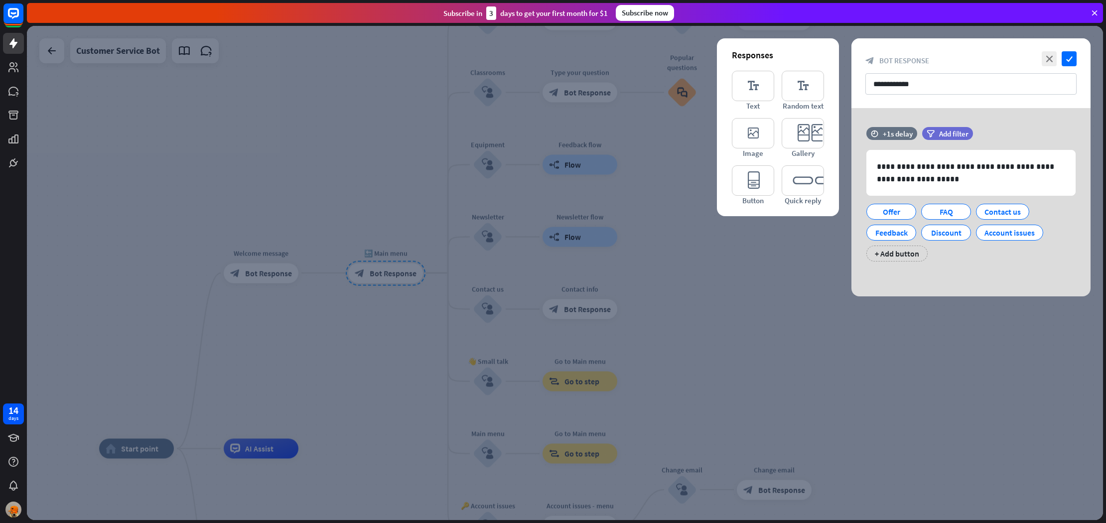
click at [296, 234] on div at bounding box center [565, 273] width 1076 height 494
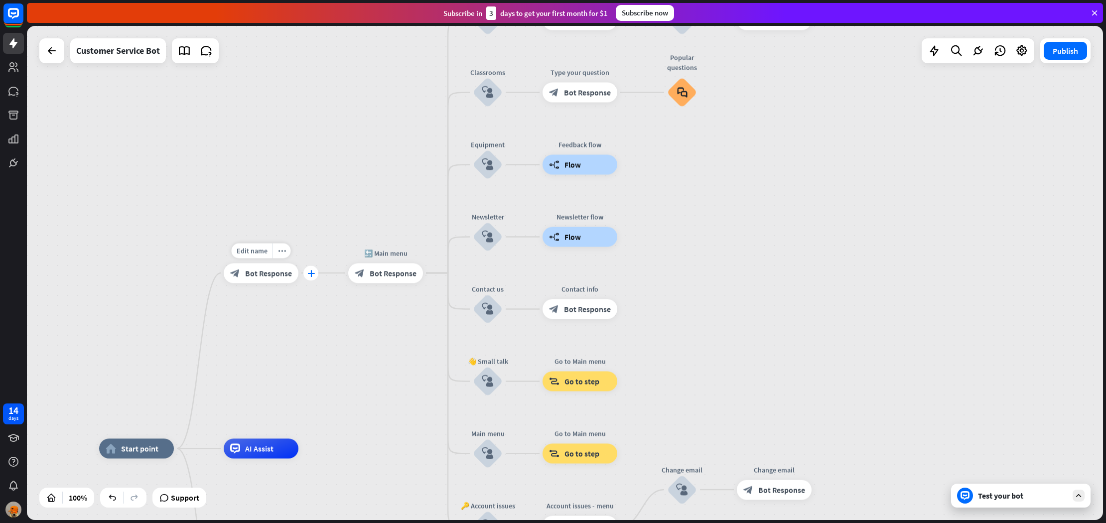
click at [317, 276] on div "plus" at bounding box center [310, 273] width 15 height 15
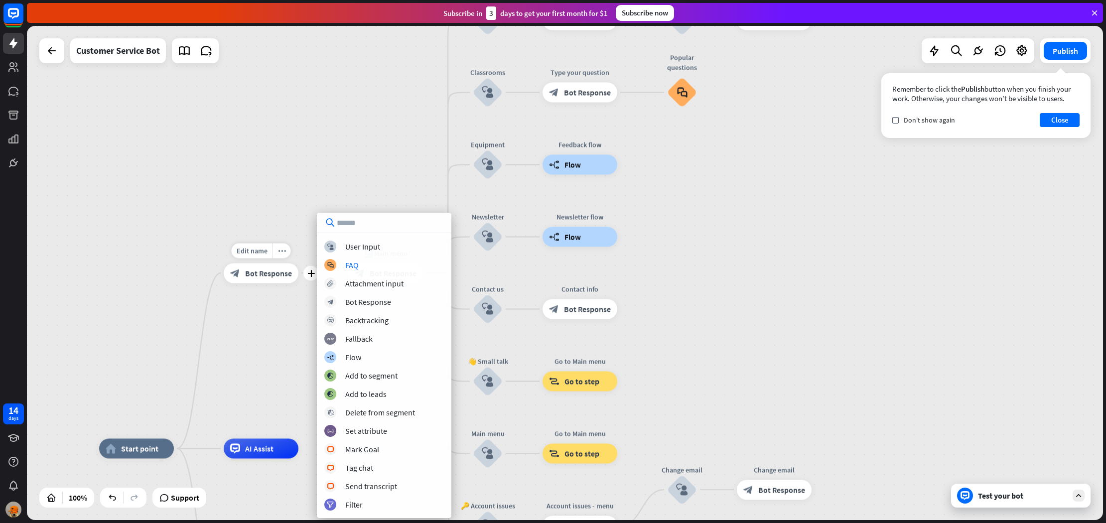
click at [271, 275] on span "Bot Response" at bounding box center [268, 273] width 47 height 10
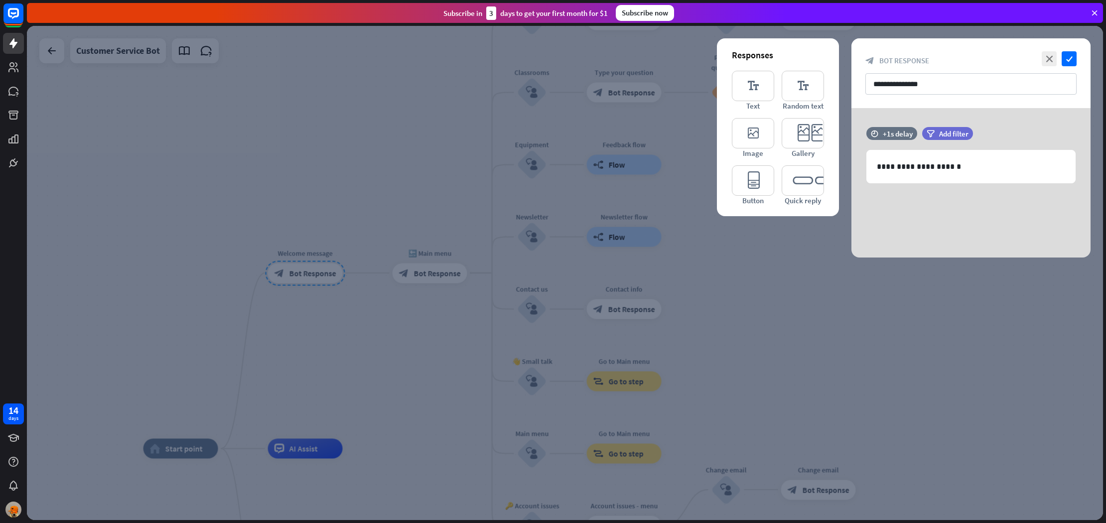
click at [337, 273] on div at bounding box center [565, 273] width 1076 height 494
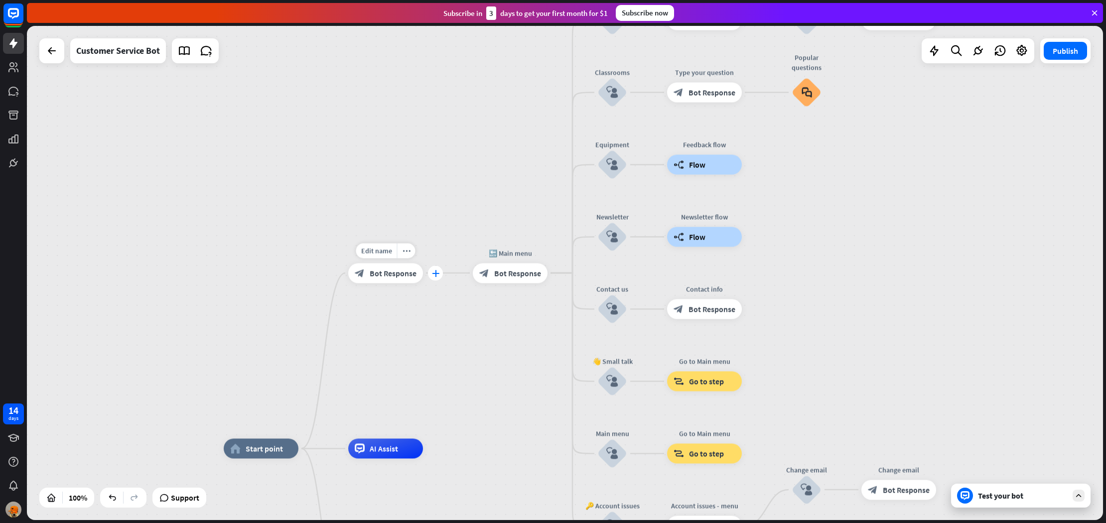
click at [430, 275] on div "plus" at bounding box center [435, 273] width 15 height 15
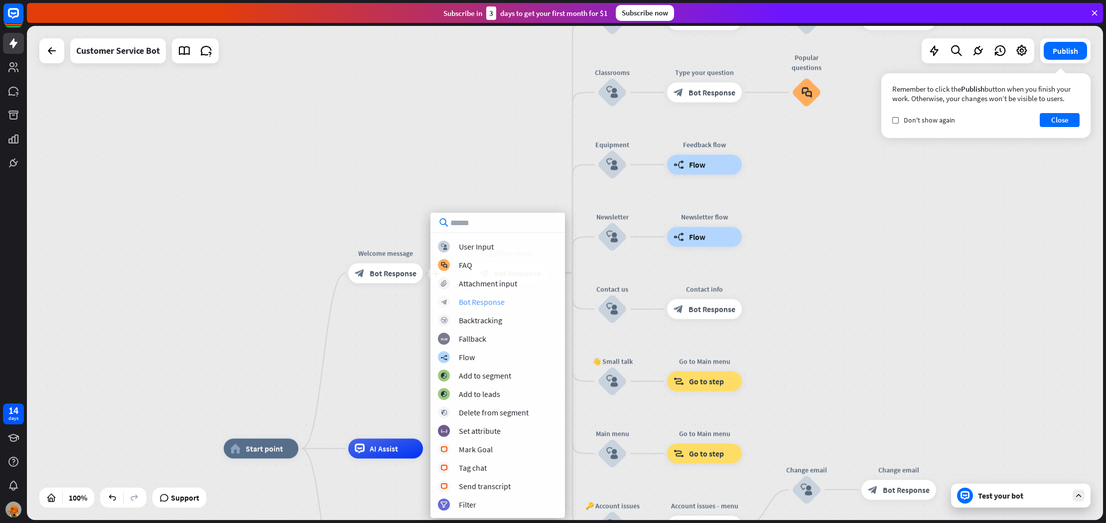
click at [462, 301] on div "Bot Response" at bounding box center [482, 302] width 46 height 10
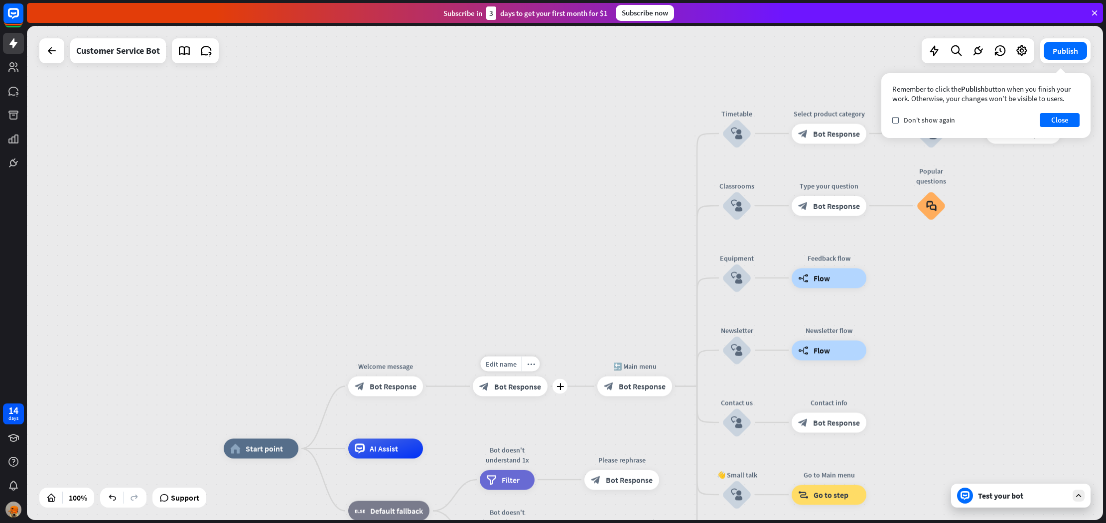
click at [513, 387] on span "Bot Response" at bounding box center [517, 387] width 47 height 10
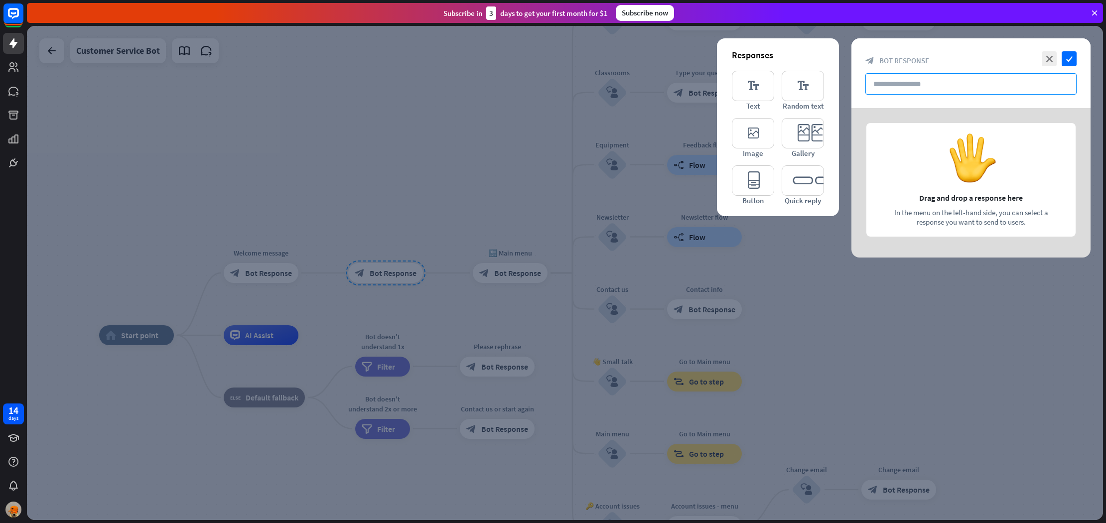
click at [882, 82] on input "text" at bounding box center [970, 83] width 211 height 21
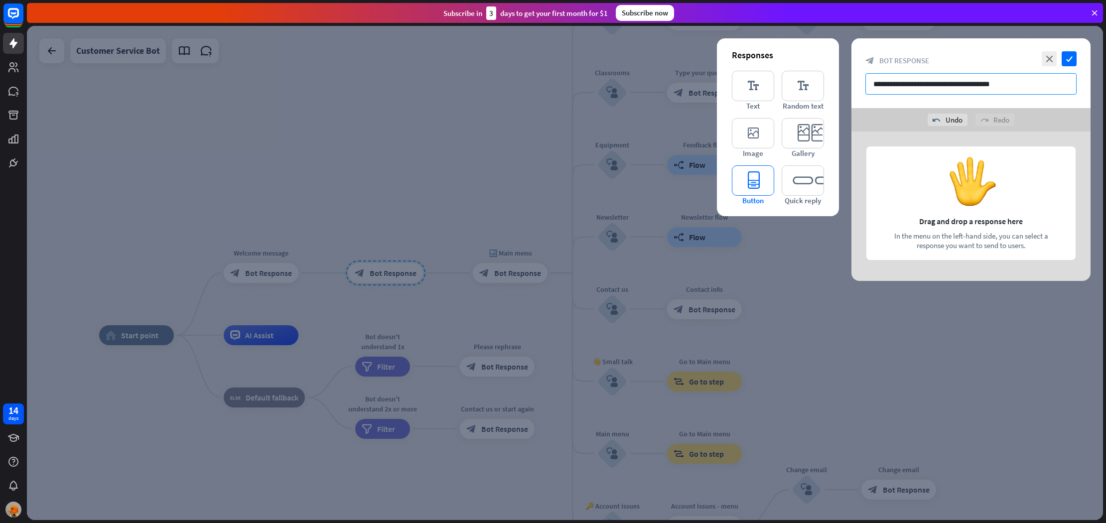
type input "**********"
click at [764, 191] on icon "editor_button" at bounding box center [753, 180] width 42 height 30
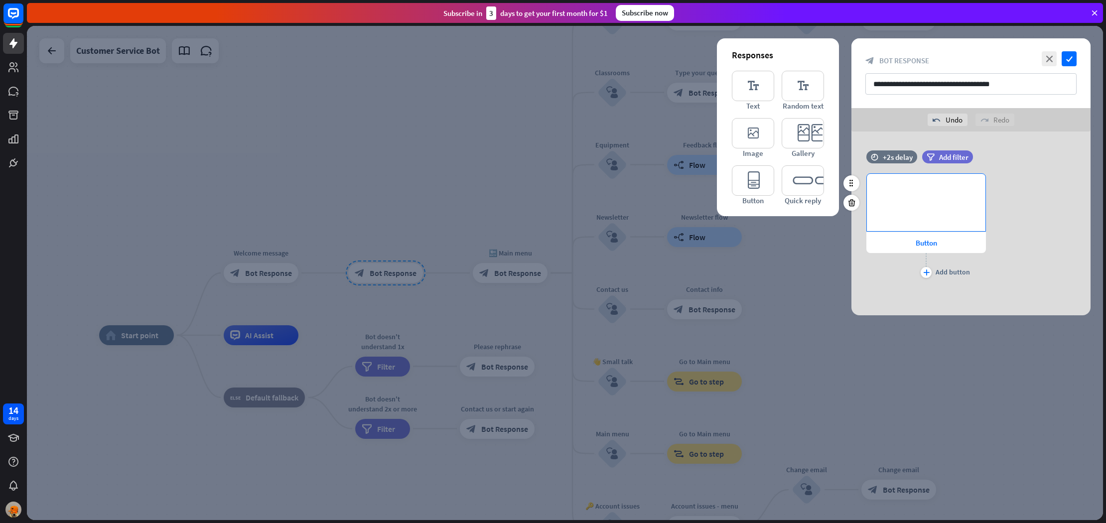
click at [915, 191] on p "**********" at bounding box center [926, 190] width 99 height 12
click at [926, 243] on span "Button" at bounding box center [926, 242] width 21 height 9
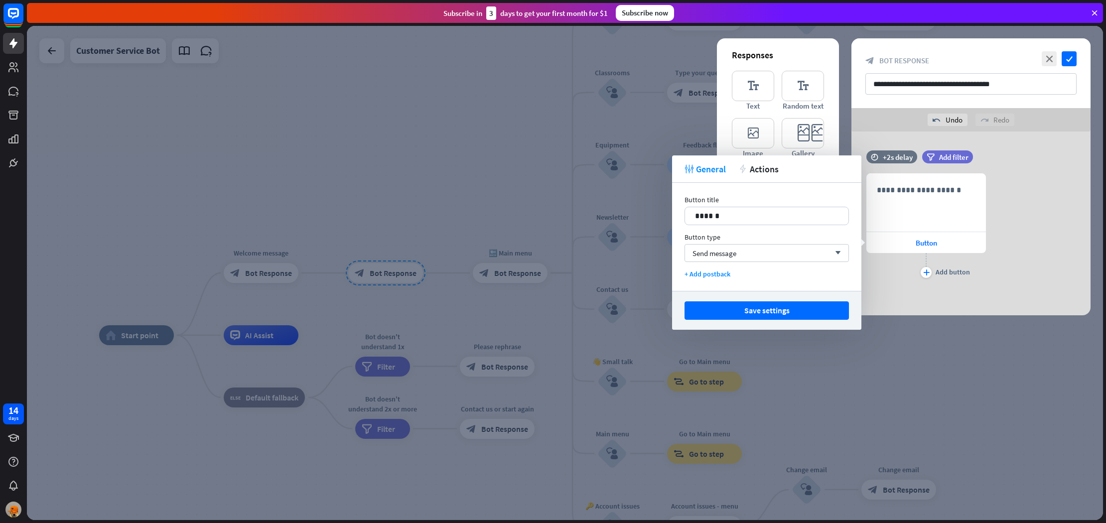
click at [479, 215] on div at bounding box center [565, 273] width 1076 height 494
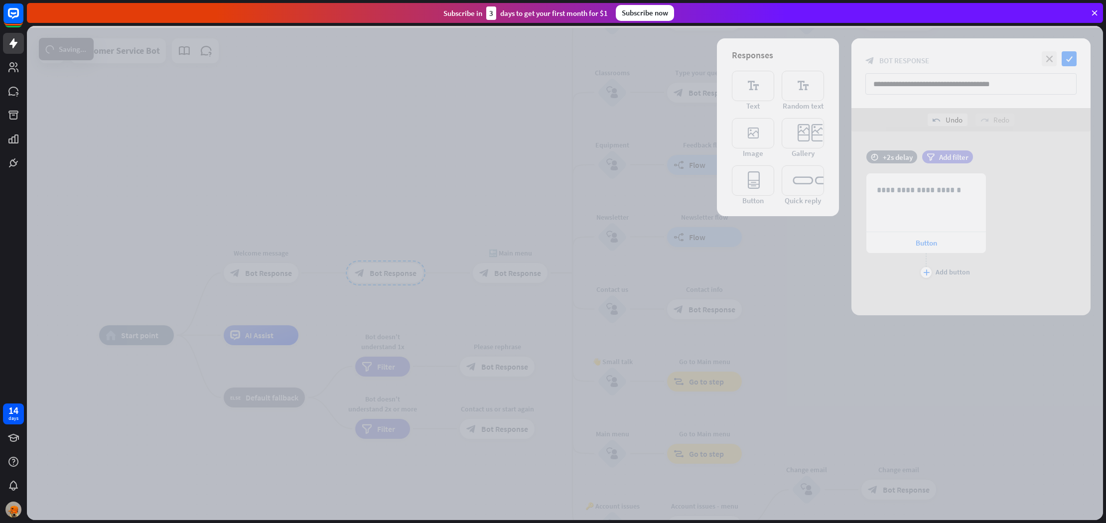
click at [463, 226] on div at bounding box center [565, 273] width 1076 height 494
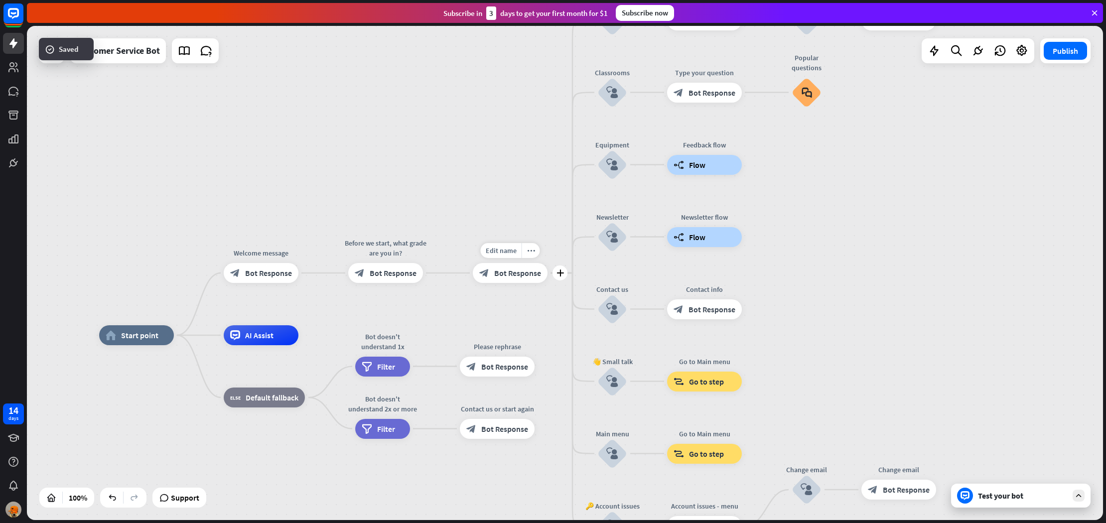
click at [512, 272] on span "Bot Response" at bounding box center [517, 273] width 47 height 10
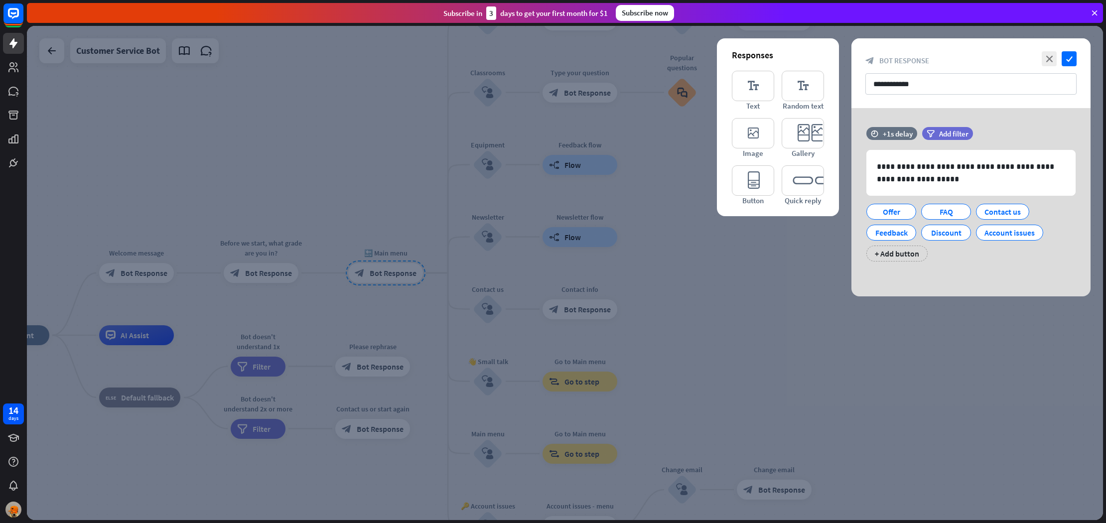
click at [343, 271] on div at bounding box center [565, 273] width 1076 height 494
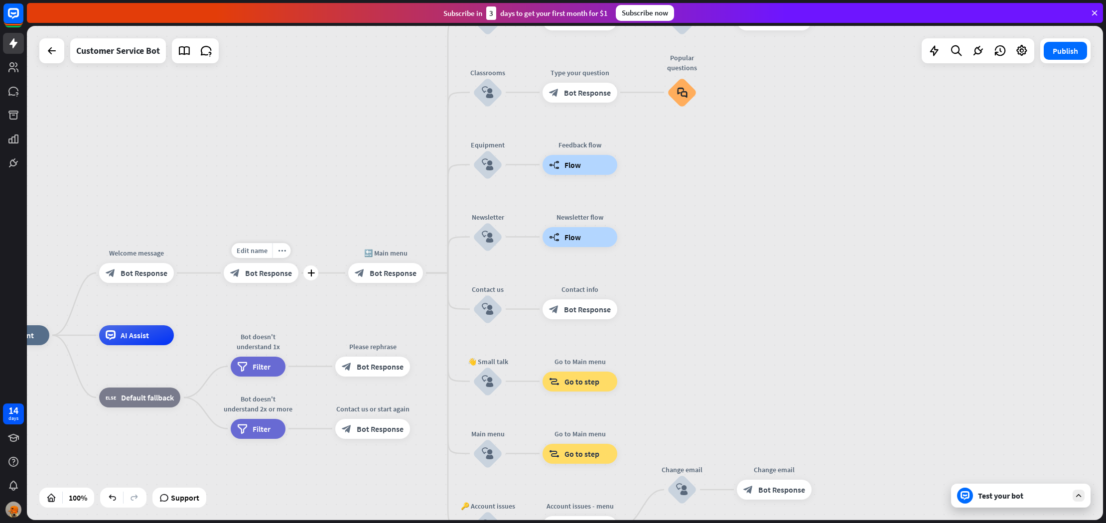
click at [288, 271] on span "Bot Response" at bounding box center [268, 273] width 47 height 10
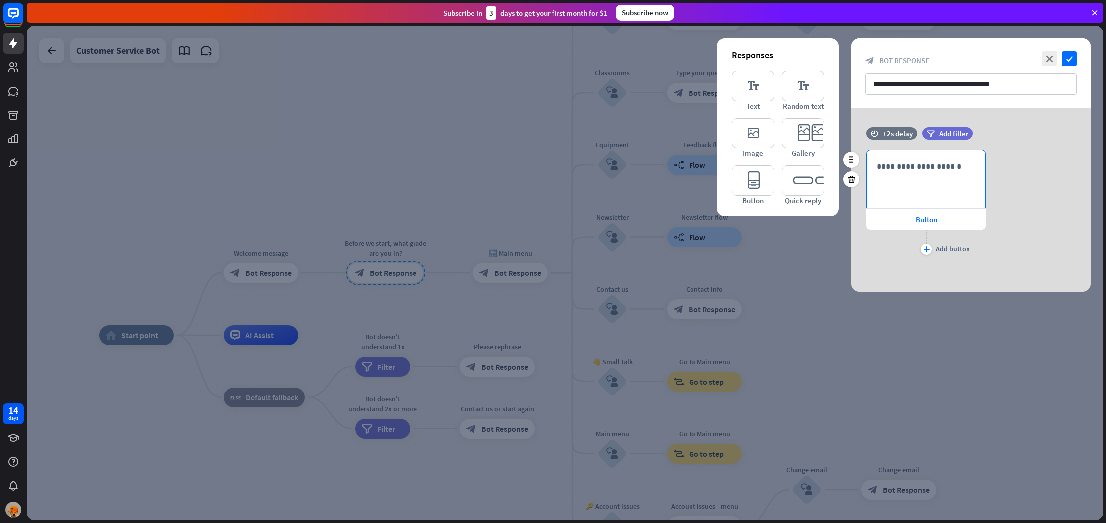
drag, startPoint x: 876, startPoint y: 195, endPoint x: 885, endPoint y: 191, distance: 10.3
click at [880, 193] on div "**********" at bounding box center [926, 178] width 119 height 57
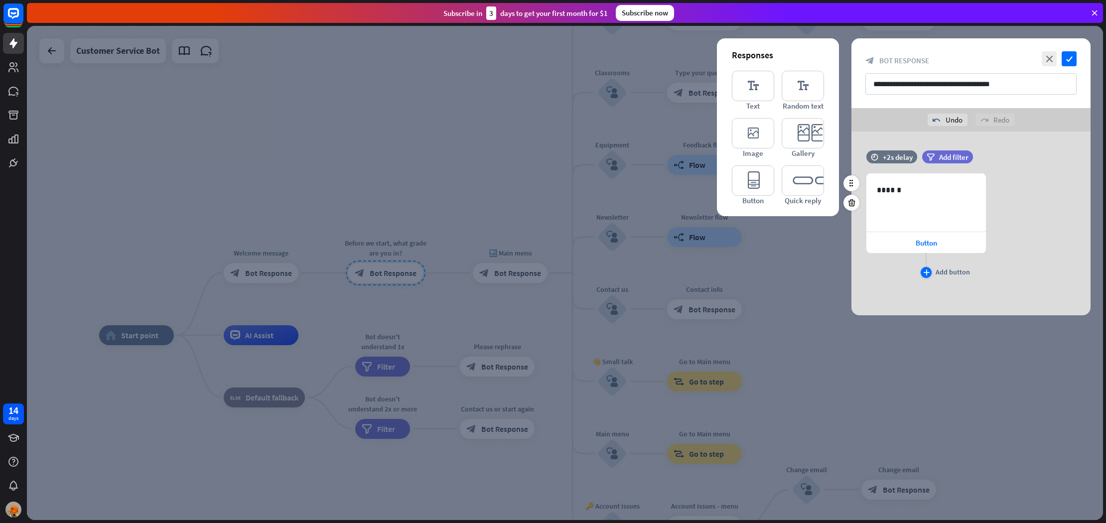
click at [927, 273] on icon "plus" at bounding box center [926, 273] width 6 height 6
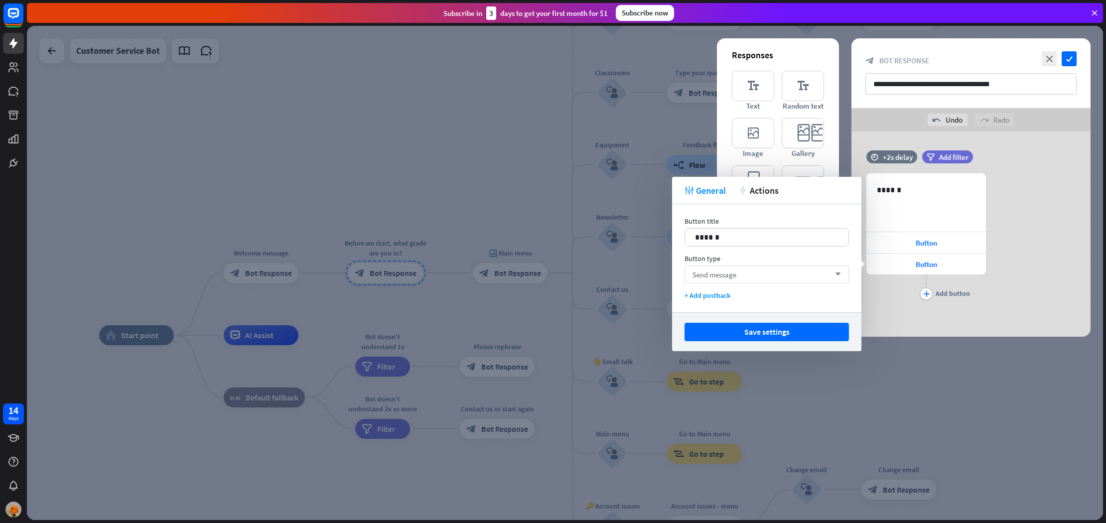
click at [748, 271] on div "Send message arrow_down" at bounding box center [766, 275] width 164 height 18
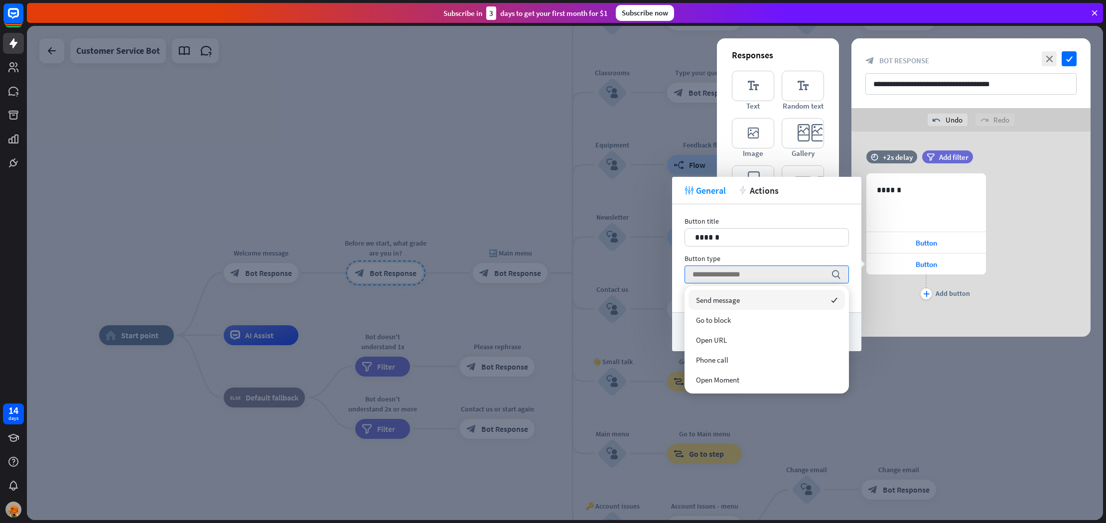
click at [855, 292] on div "Button title 14 ****** Button type search + Add postback" at bounding box center [766, 258] width 189 height 108
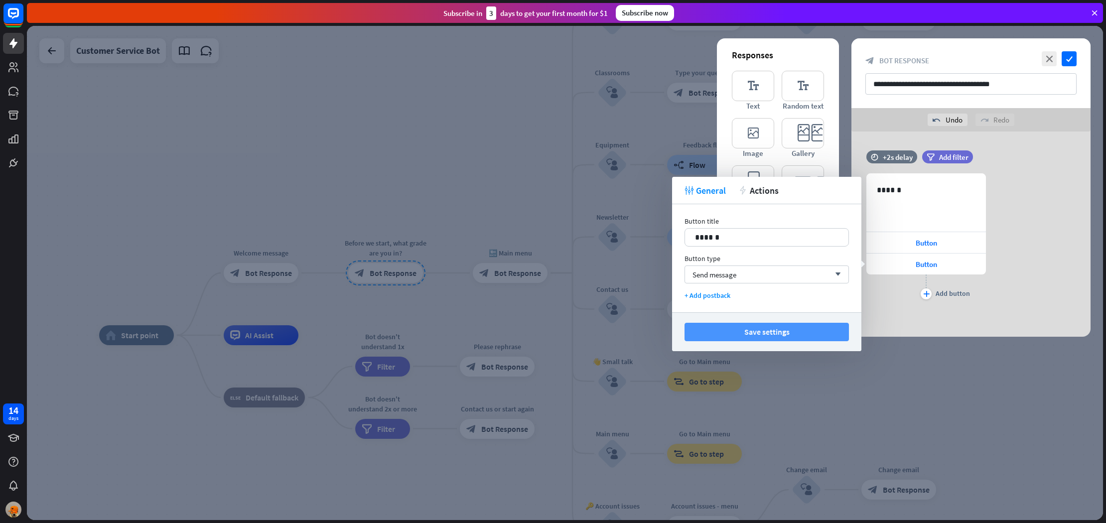
click at [793, 325] on button "Save settings" at bounding box center [766, 332] width 164 height 18
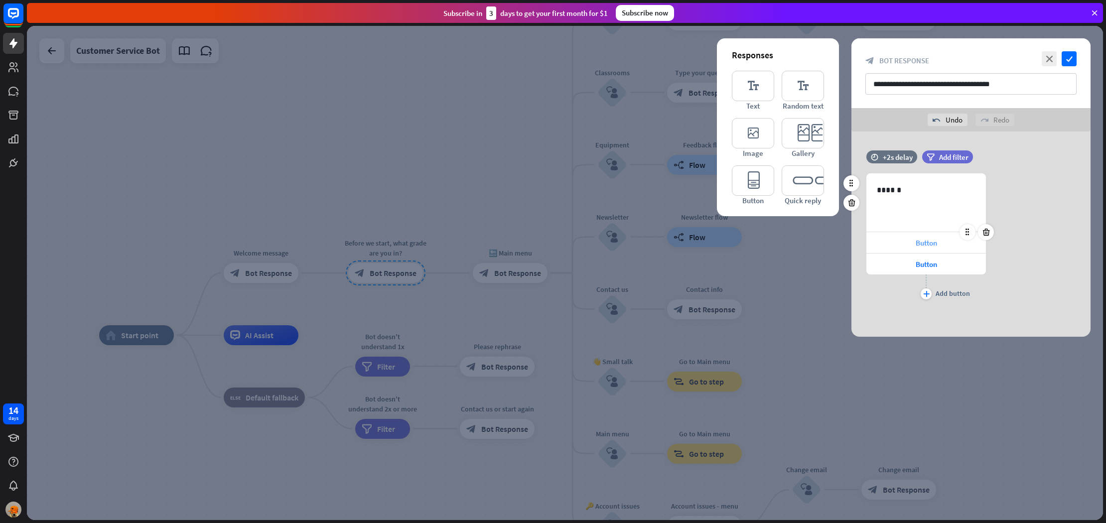
click at [916, 240] on span "Button" at bounding box center [926, 242] width 21 height 9
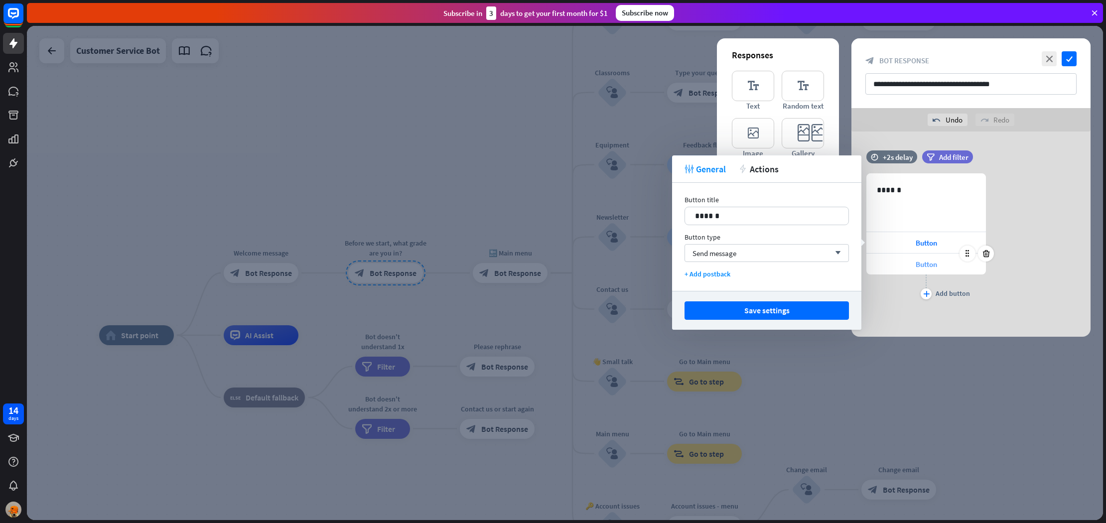
click at [920, 261] on span "Button" at bounding box center [926, 264] width 21 height 9
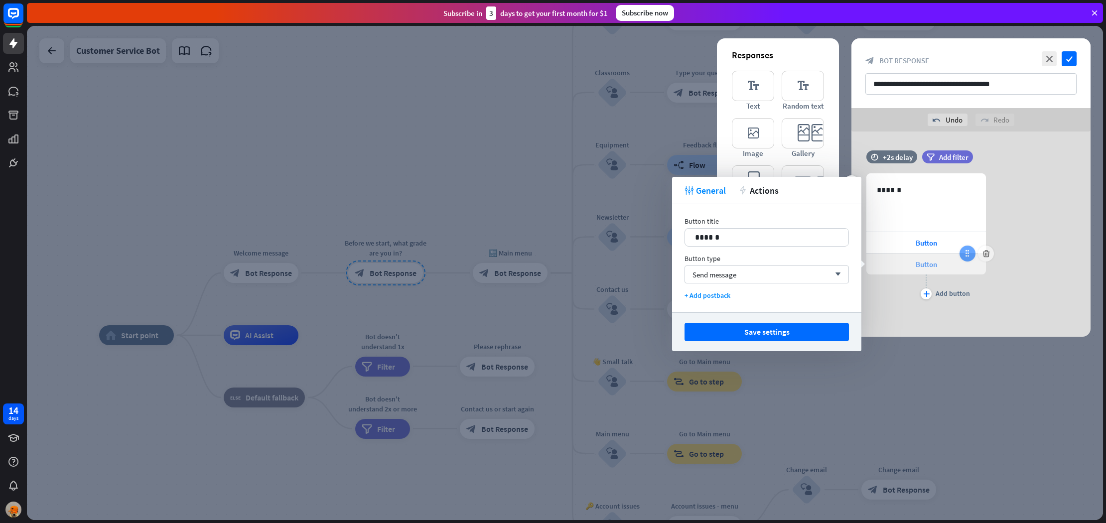
click at [973, 257] on div at bounding box center [967, 254] width 16 height 16
click at [985, 253] on icon at bounding box center [985, 253] width 9 height 9
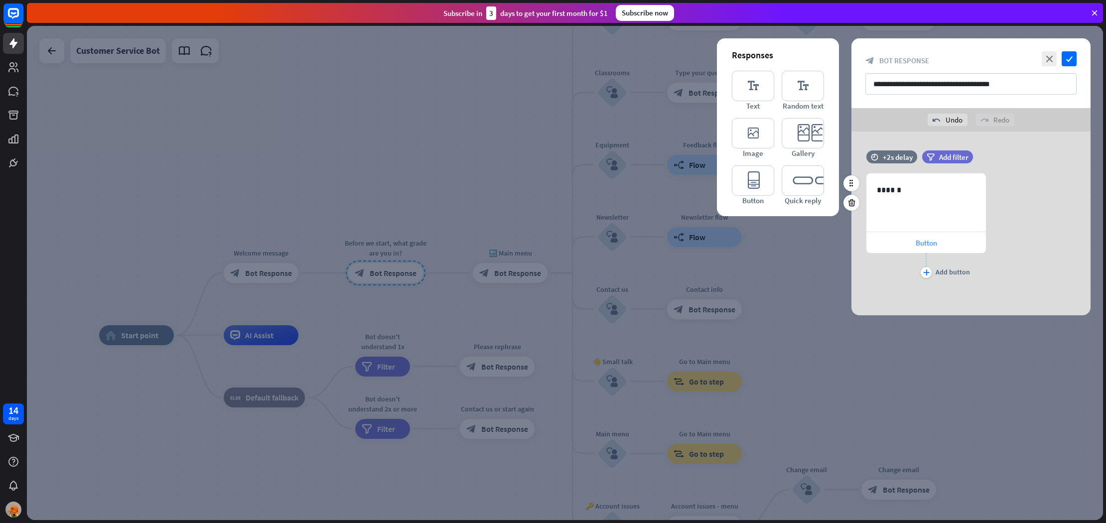
click at [923, 241] on span "Button" at bounding box center [926, 242] width 21 height 9
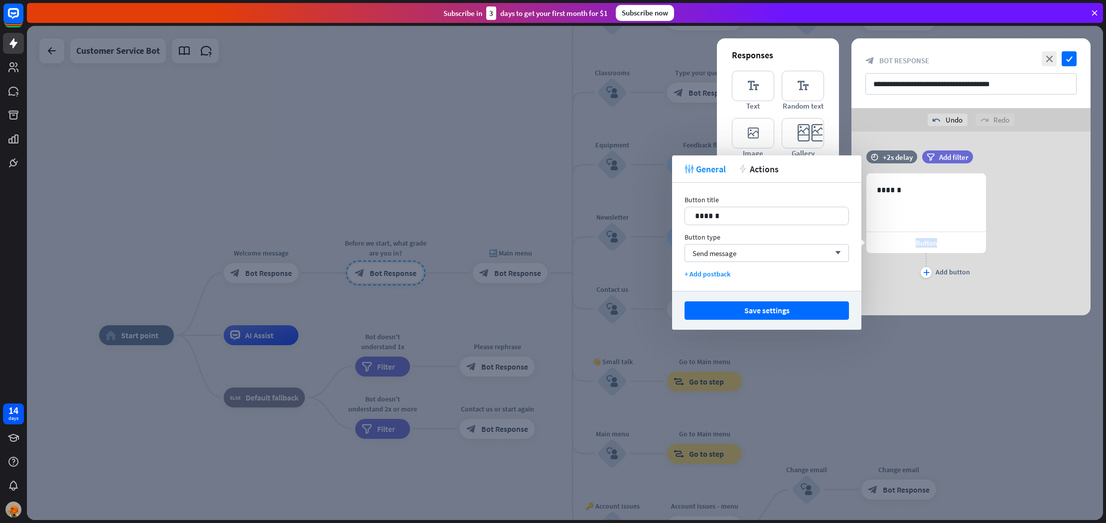
click at [923, 241] on span "Button" at bounding box center [926, 242] width 21 height 9
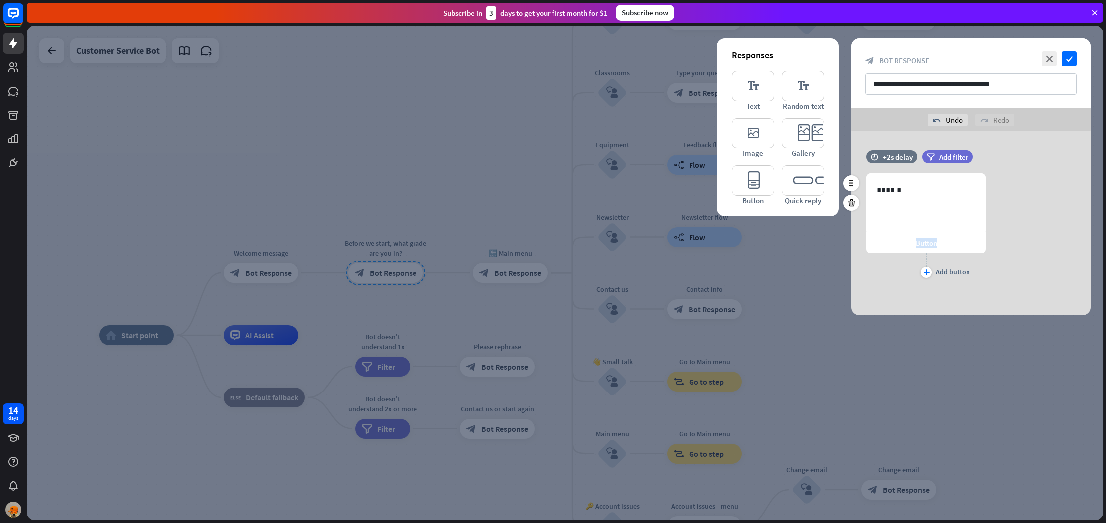
click at [963, 243] on div "Button" at bounding box center [926, 242] width 120 height 21
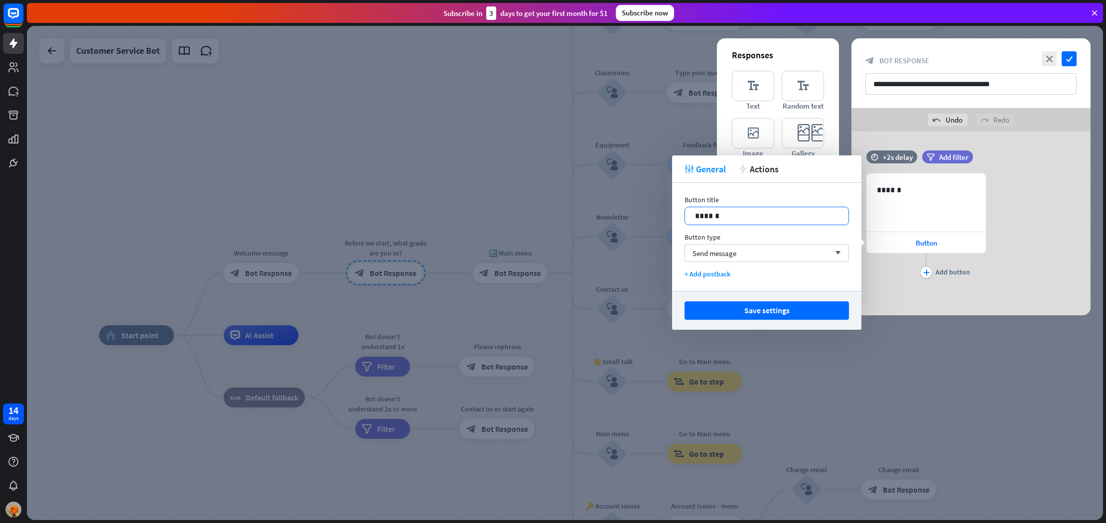
click at [774, 214] on p "******" at bounding box center [766, 216] width 143 height 12
click at [928, 271] on icon "plus" at bounding box center [926, 273] width 6 height 6
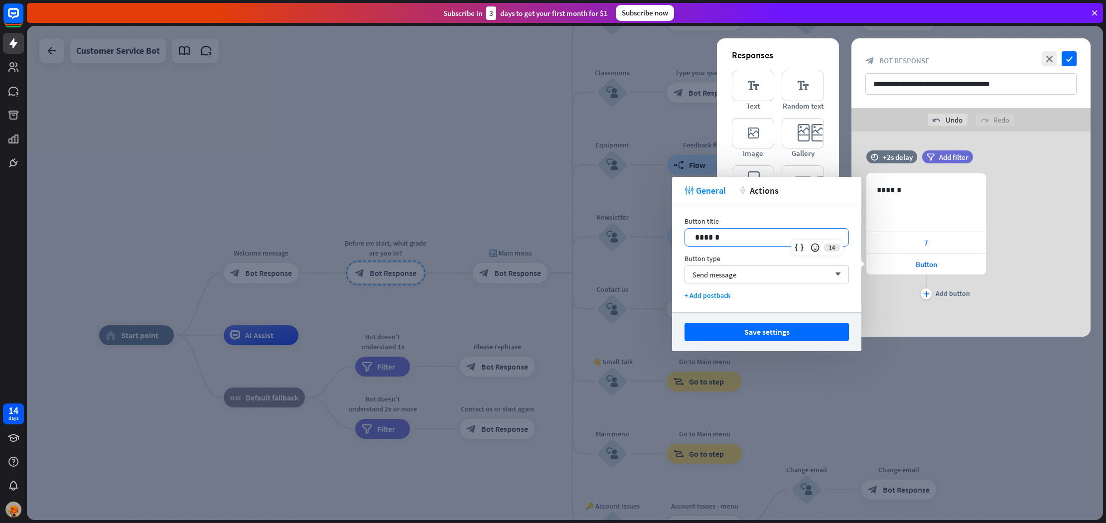
click at [787, 244] on div "******" at bounding box center [766, 237] width 163 height 17
click at [924, 290] on div "plus" at bounding box center [926, 293] width 11 height 11
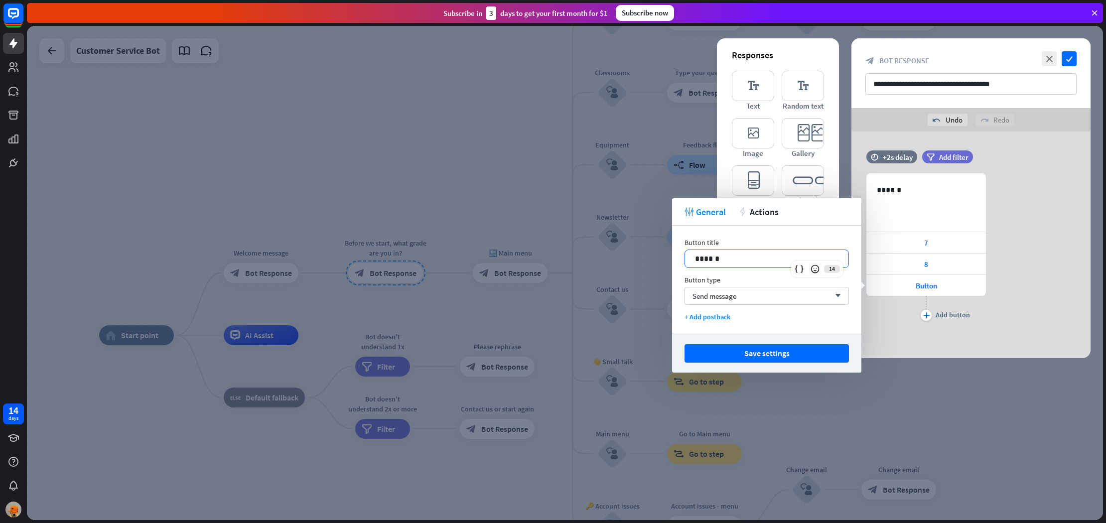
click at [745, 262] on p "******" at bounding box center [766, 259] width 143 height 12
click at [928, 310] on div "plus" at bounding box center [926, 315] width 11 height 11
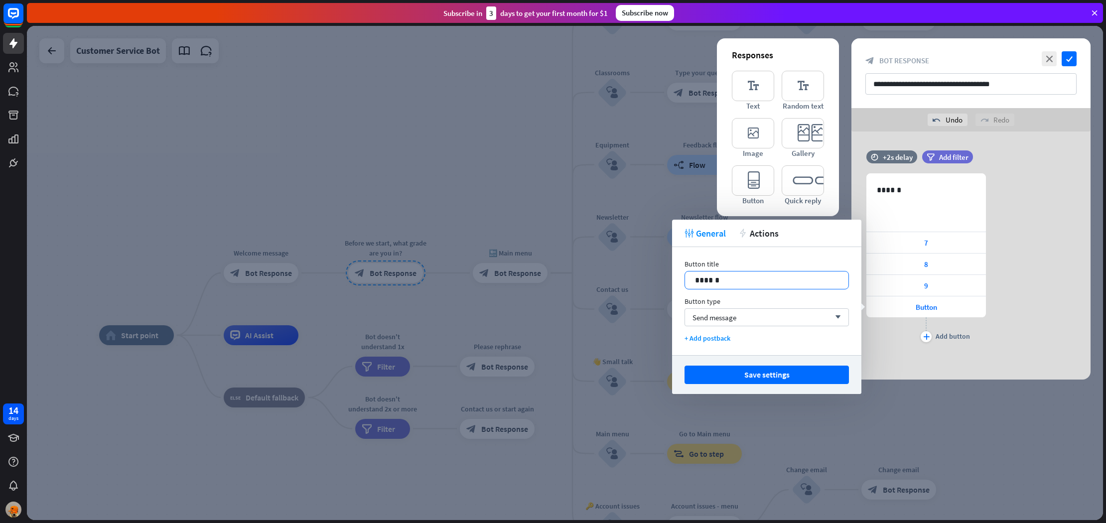
click at [774, 282] on p "******" at bounding box center [766, 280] width 143 height 12
click at [930, 331] on div "plus Add button" at bounding box center [926, 336] width 11 height 11
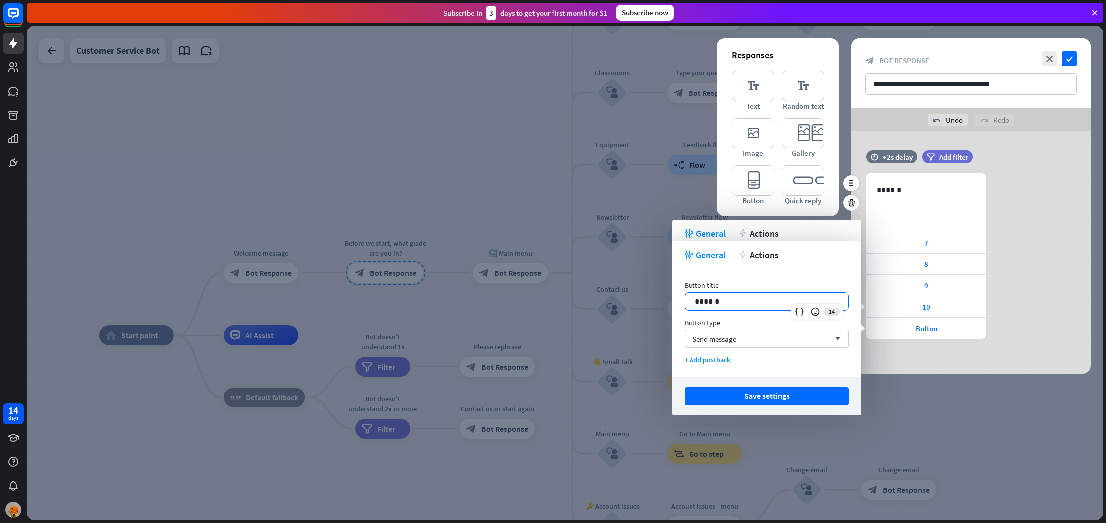
click at [797, 295] on div "******" at bounding box center [766, 301] width 163 height 17
click at [773, 395] on button "Save settings" at bounding box center [766, 396] width 164 height 18
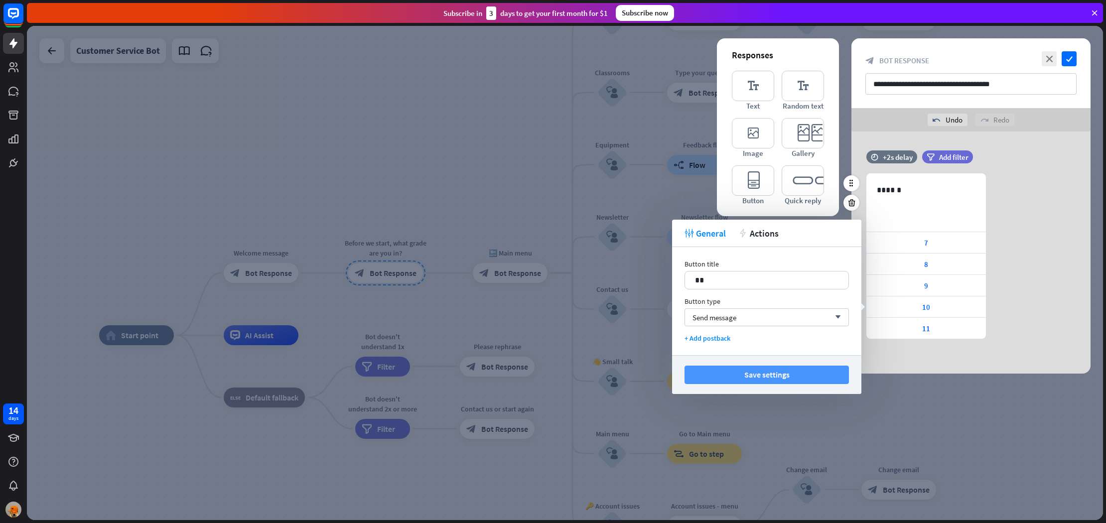
click at [763, 369] on button "Save settings" at bounding box center [766, 375] width 164 height 18
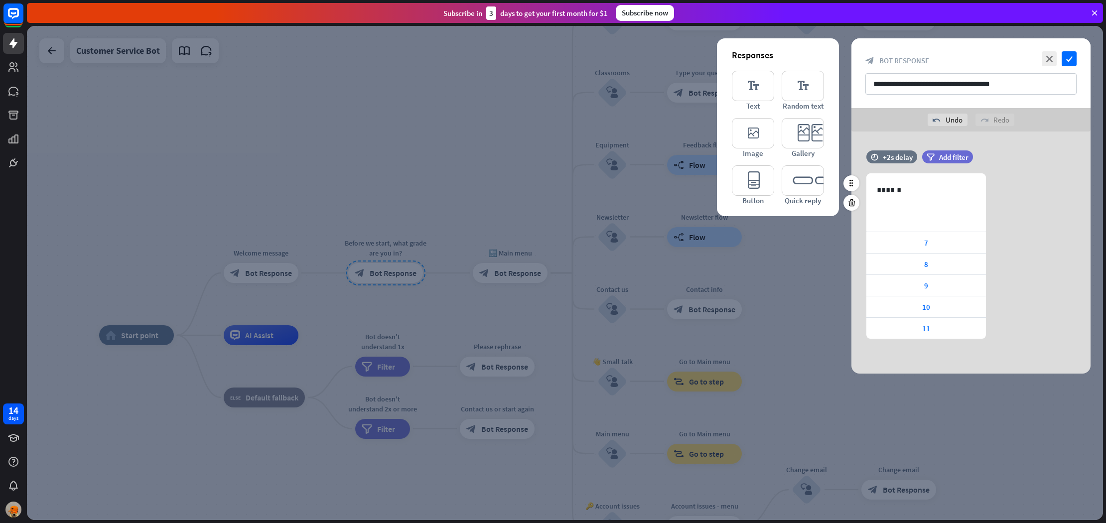
click at [707, 327] on div at bounding box center [565, 273] width 1076 height 494
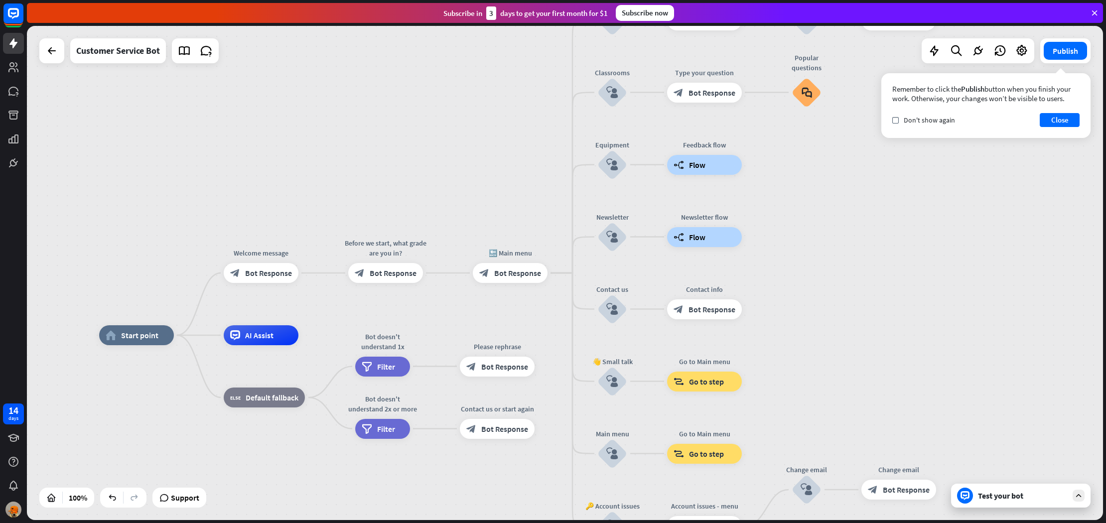
click at [996, 494] on div "Test your bot" at bounding box center [1023, 496] width 90 height 10
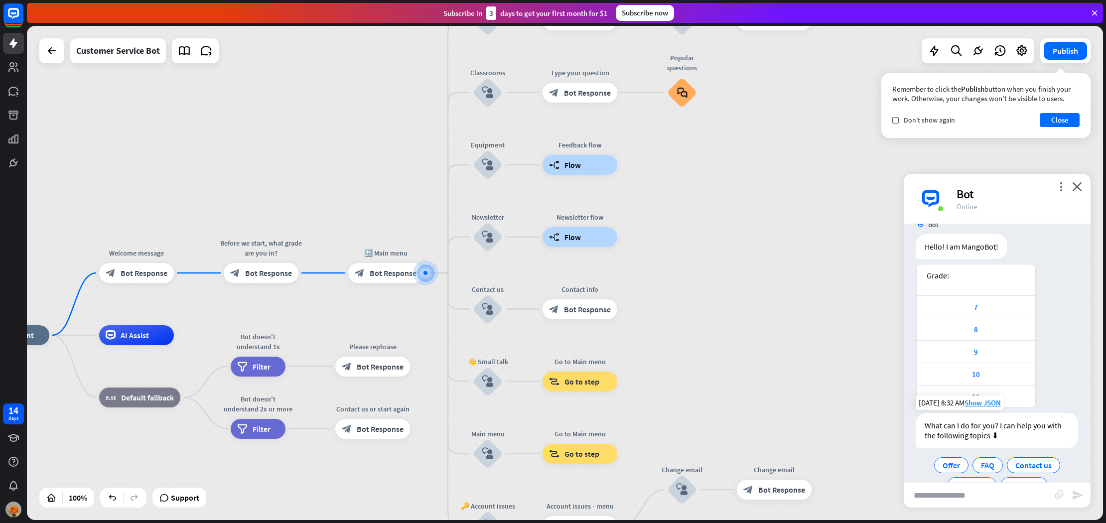
scroll to position [18, 0]
click at [282, 270] on span "Bot Response" at bounding box center [268, 273] width 47 height 10
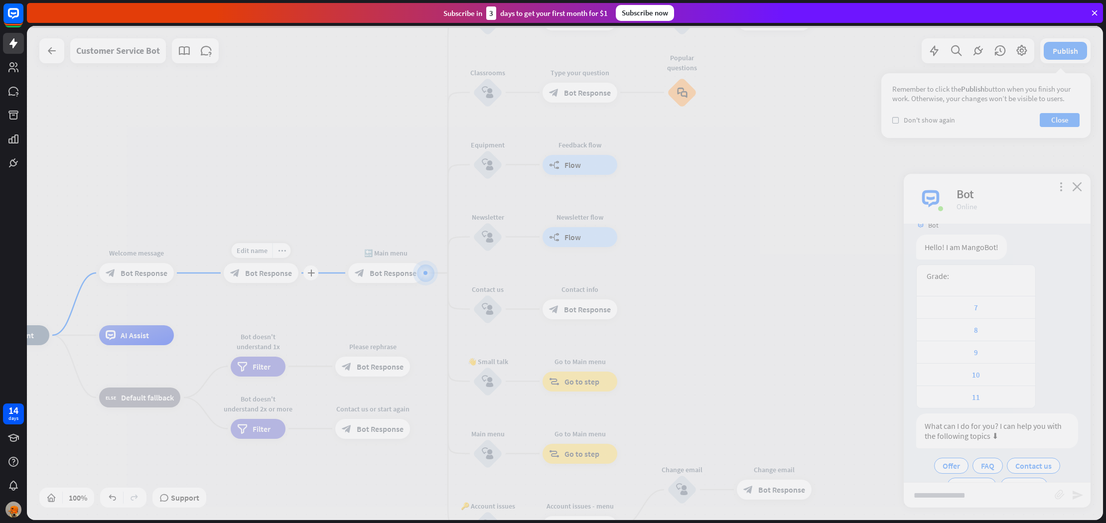
click at [282, 270] on div at bounding box center [565, 273] width 1076 height 494
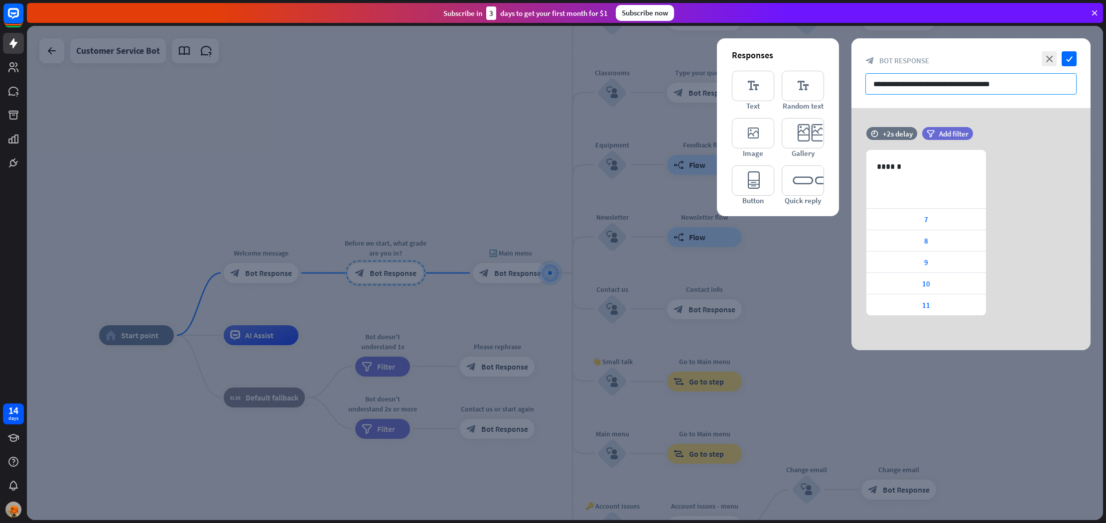
click at [987, 86] on input "**********" at bounding box center [970, 83] width 211 height 21
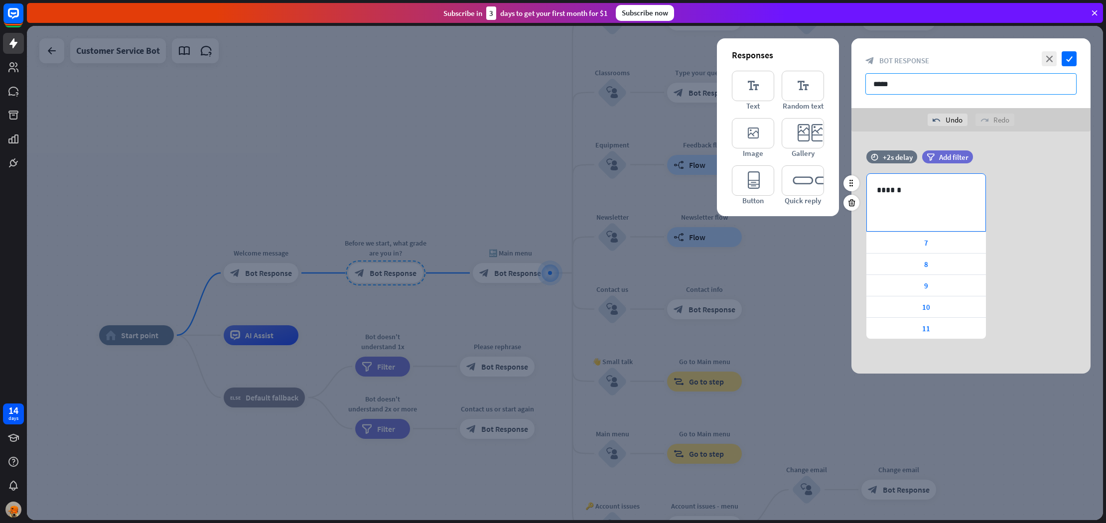
type input "*****"
click at [924, 191] on p "******" at bounding box center [926, 190] width 99 height 12
click at [499, 283] on div at bounding box center [565, 273] width 1076 height 494
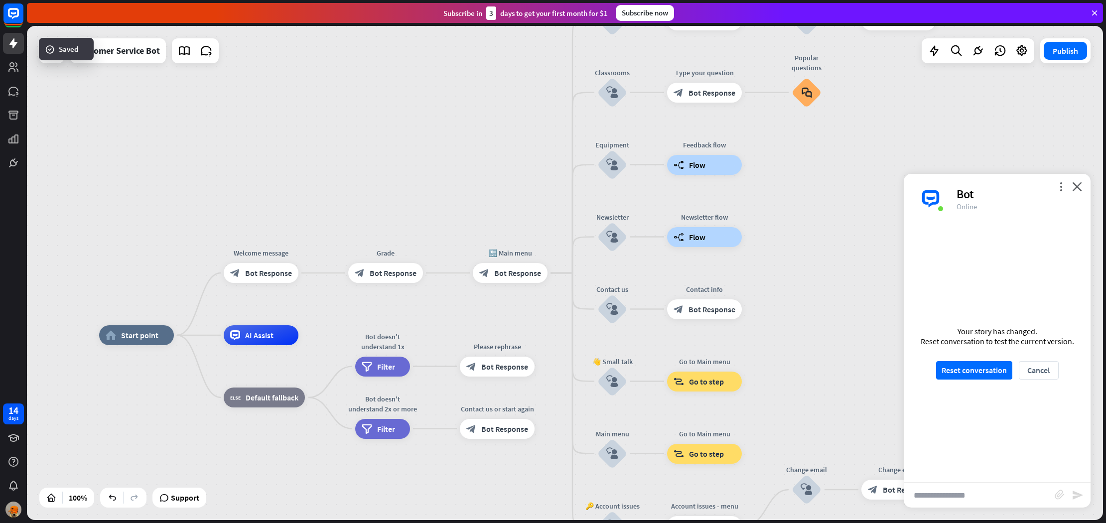
click at [501, 271] on div at bounding box center [565, 273] width 1076 height 494
click at [525, 275] on span "Bot Response" at bounding box center [517, 273] width 47 height 10
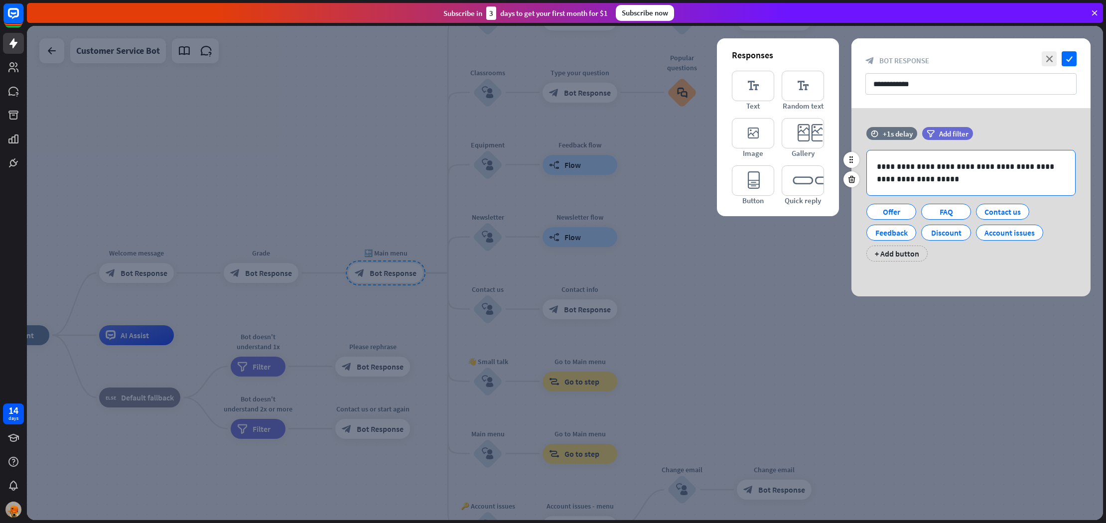
click at [878, 167] on p "**********" at bounding box center [971, 172] width 188 height 25
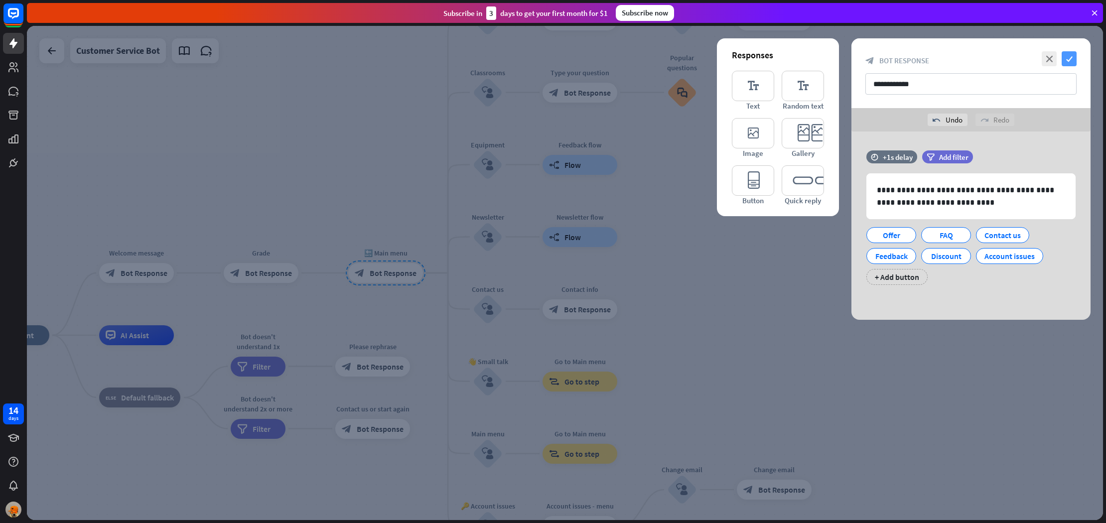
click at [1064, 61] on icon "check" at bounding box center [1069, 58] width 15 height 15
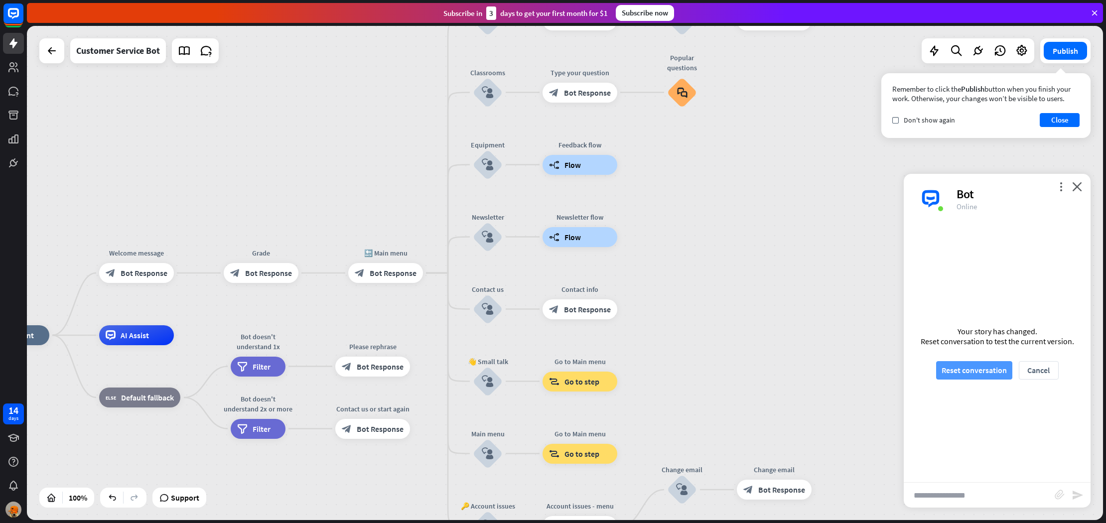
drag, startPoint x: 989, startPoint y: 394, endPoint x: 985, endPoint y: 363, distance: 30.7
click at [986, 374] on div "Your story has changed. Reset conversation to test the current version. Reset c…" at bounding box center [997, 353] width 187 height 259
click at [985, 364] on button "Reset conversation" at bounding box center [974, 370] width 76 height 18
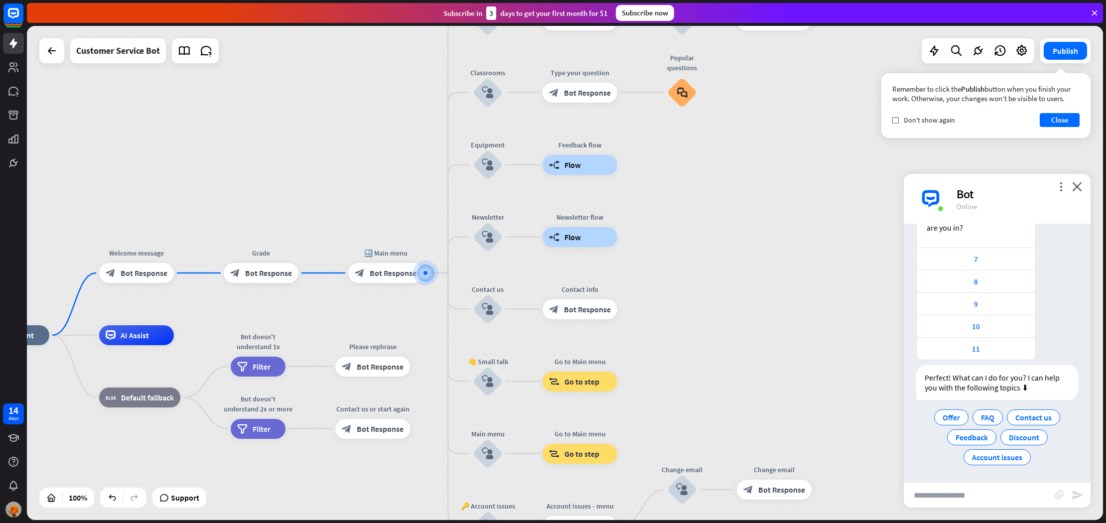
scroll to position [76, 0]
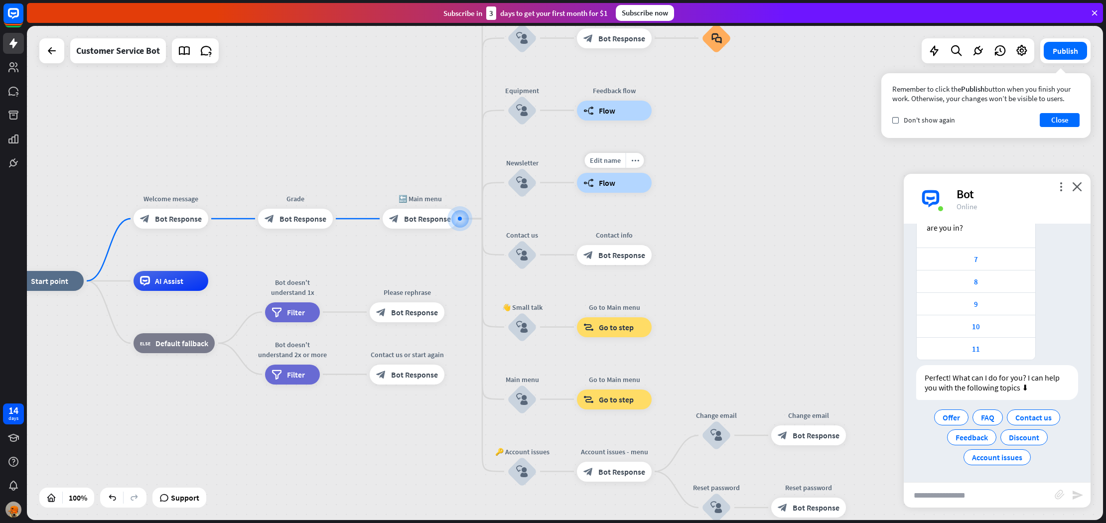
click at [612, 193] on div "Edit name more_horiz Newsletter flow builder_tree Flow" at bounding box center [614, 183] width 75 height 20
click at [722, 234] on div "home_2 Start point Welcome message block_bot_response Bot Response Grade block_…" at bounding box center [565, 273] width 1076 height 494
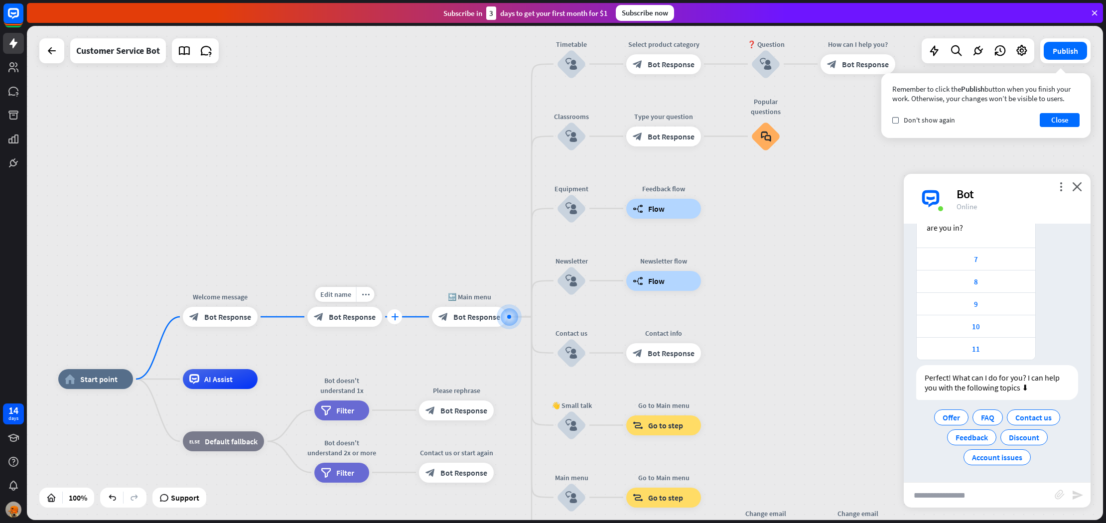
click at [390, 317] on div "plus" at bounding box center [394, 316] width 15 height 15
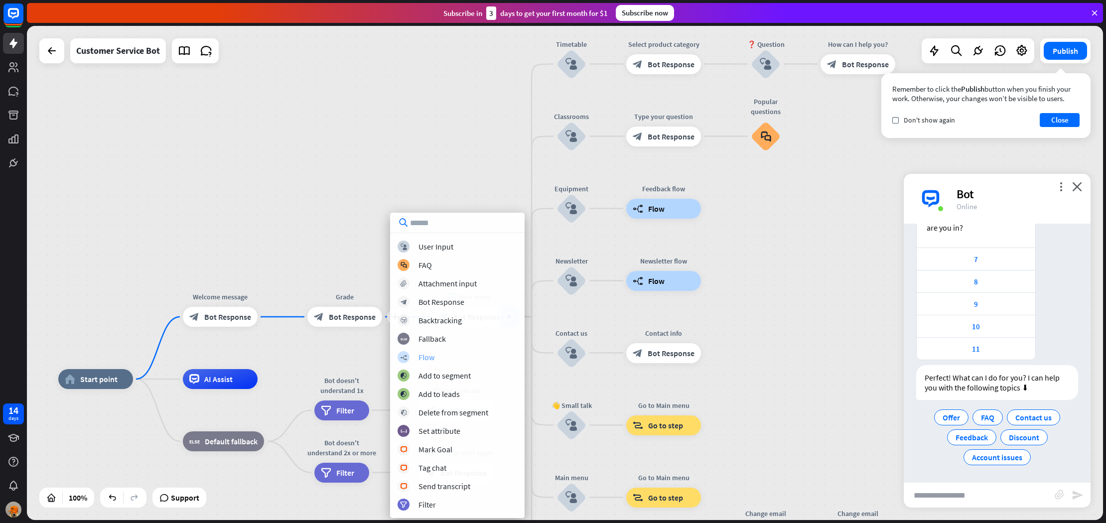
click at [439, 360] on div "builder_tree Flow" at bounding box center [458, 357] width 120 height 12
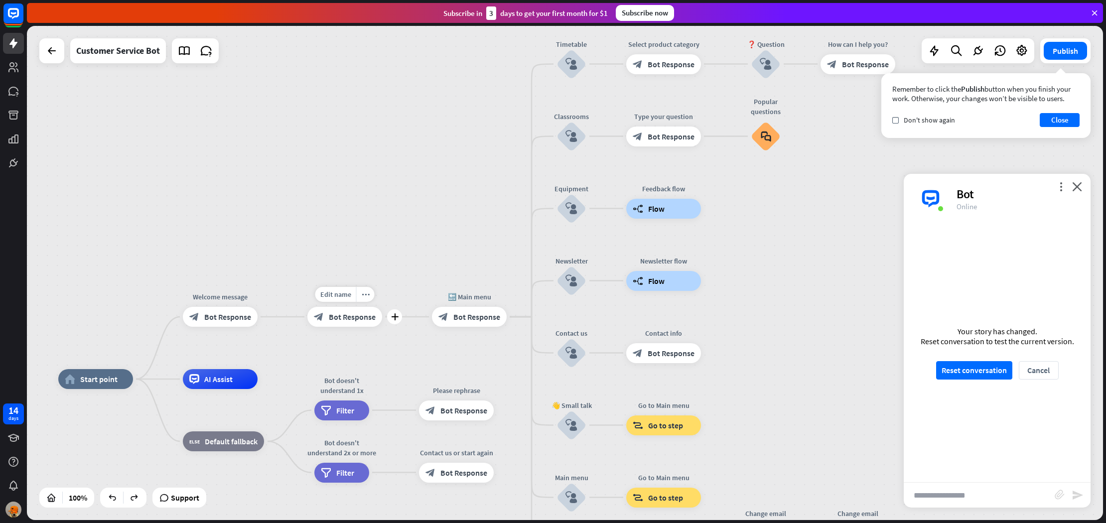
click at [382, 317] on div "Edit name more_horiz plus block_bot_response Bot Response" at bounding box center [344, 317] width 75 height 20
click at [391, 316] on div "plus" at bounding box center [395, 316] width 15 height 15
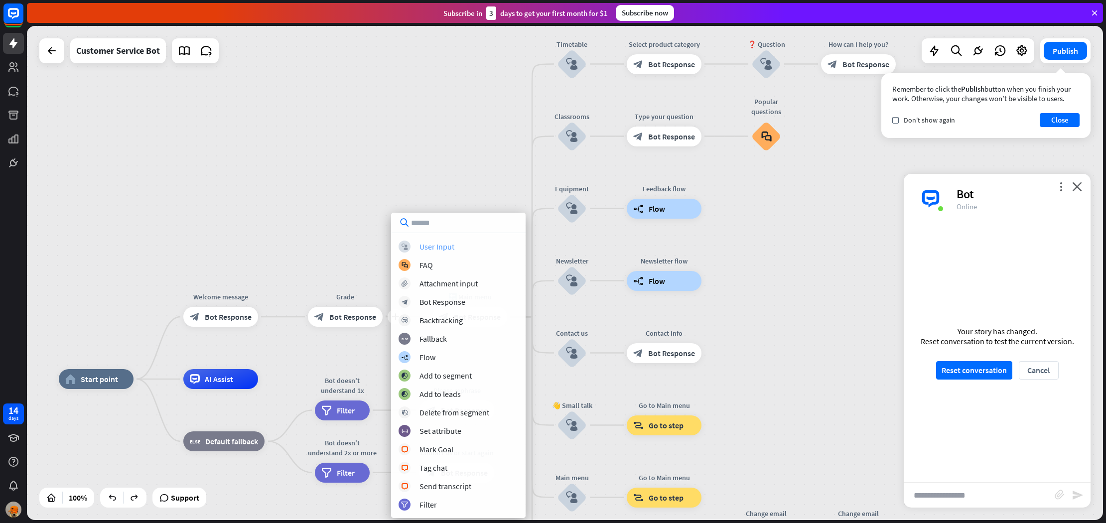
click at [437, 247] on div "User Input" at bounding box center [436, 247] width 35 height 10
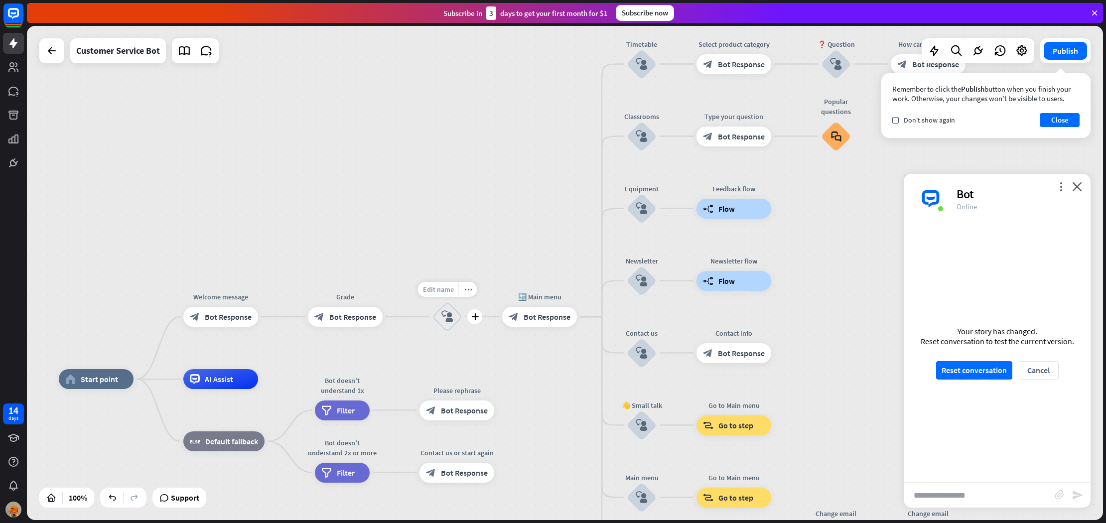
drag, startPoint x: 450, startPoint y: 306, endPoint x: 449, endPoint y: 292, distance: 14.5
click at [449, 302] on div "Edit name more_horiz plus block_user_input" at bounding box center [447, 317] width 30 height 30
click at [449, 313] on icon "block_user_input" at bounding box center [447, 317] width 12 height 12
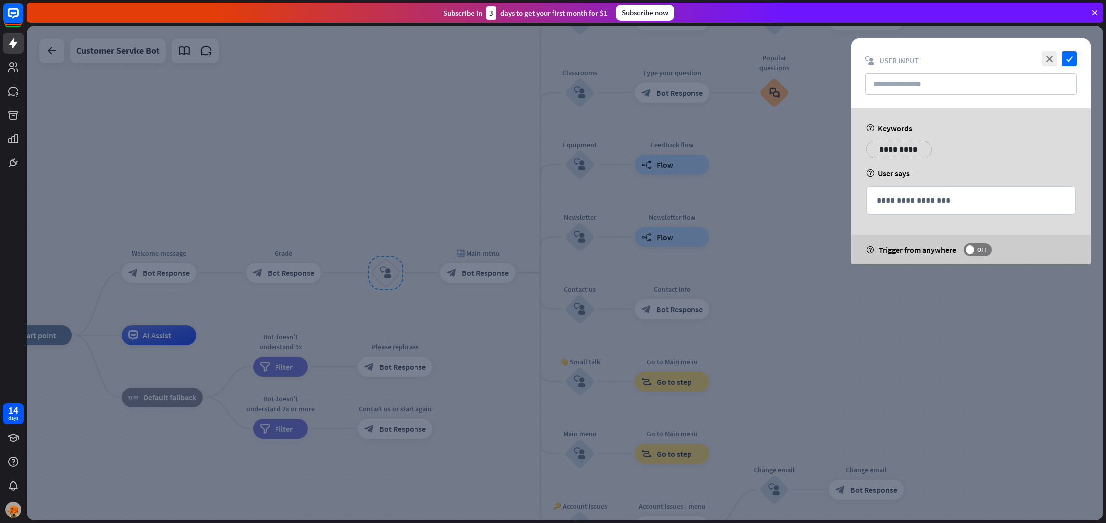
drag, startPoint x: 543, startPoint y: 172, endPoint x: 551, endPoint y: 170, distance: 8.6
click at [543, 172] on div at bounding box center [565, 273] width 1076 height 494
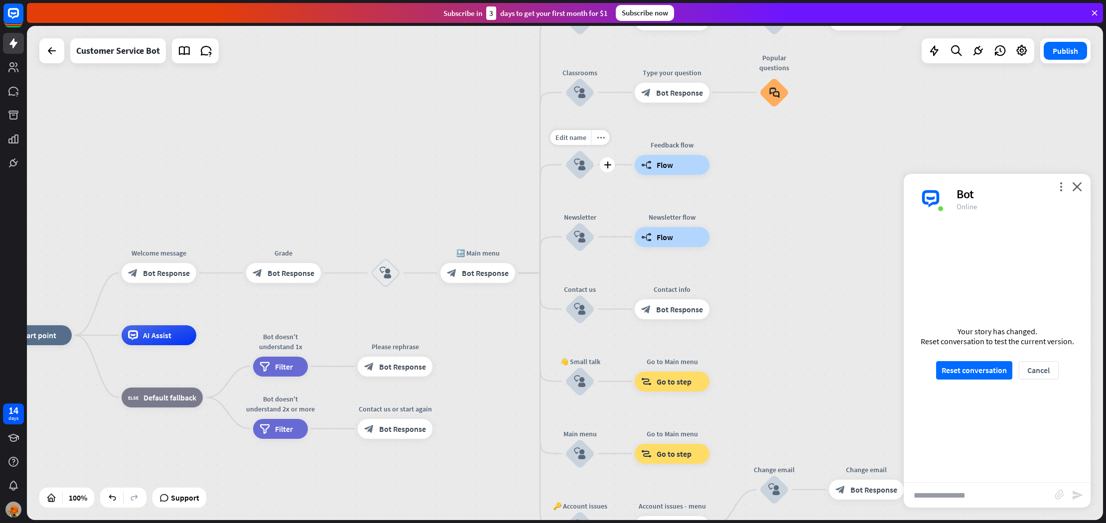
click at [576, 166] on icon "block_user_input" at bounding box center [580, 165] width 12 height 12
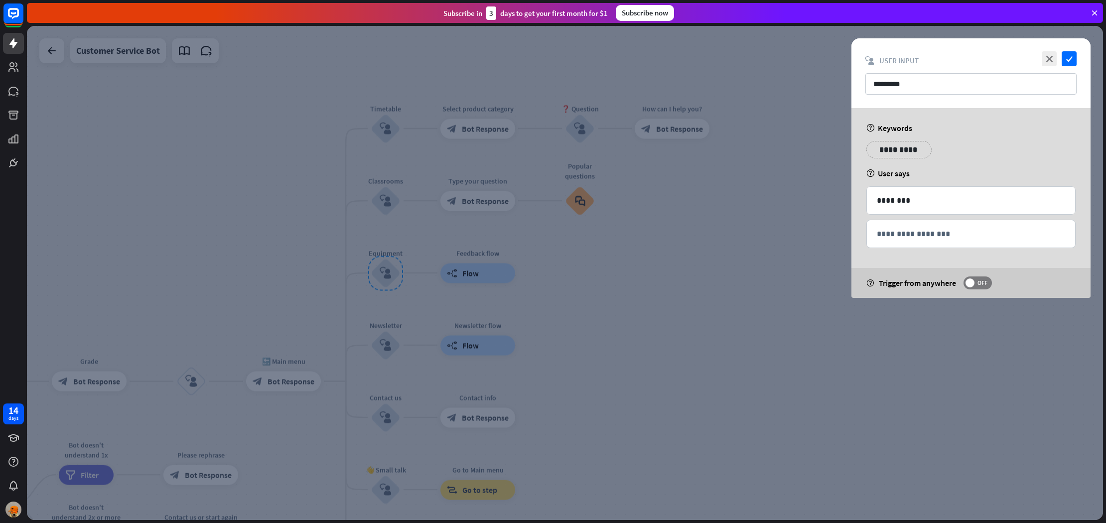
click at [723, 214] on div at bounding box center [565, 273] width 1076 height 494
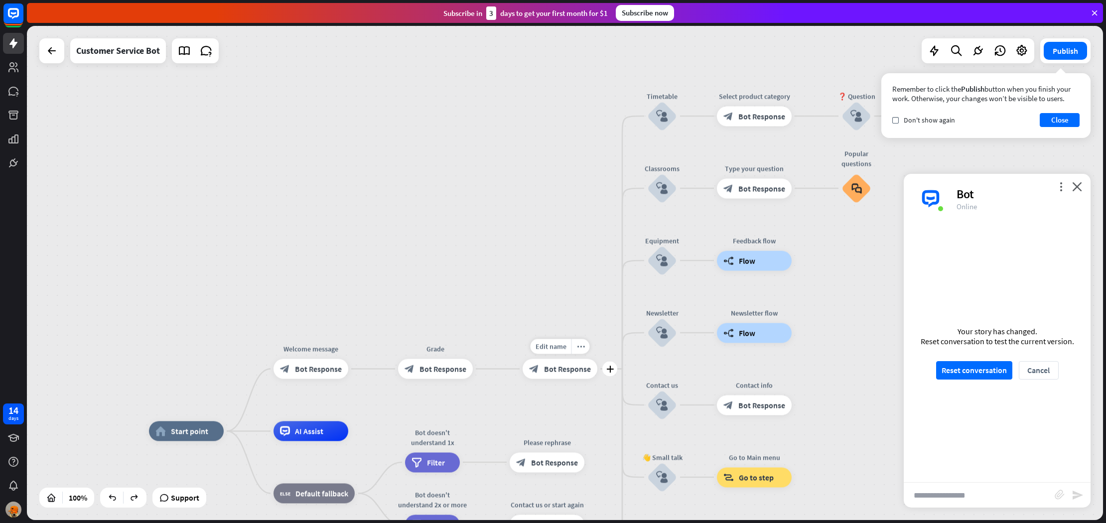
click at [523, 372] on div "Edit name more_horiz plus block_bot_response Bot Response" at bounding box center [560, 369] width 75 height 20
click at [447, 372] on span "Bot Response" at bounding box center [442, 369] width 47 height 10
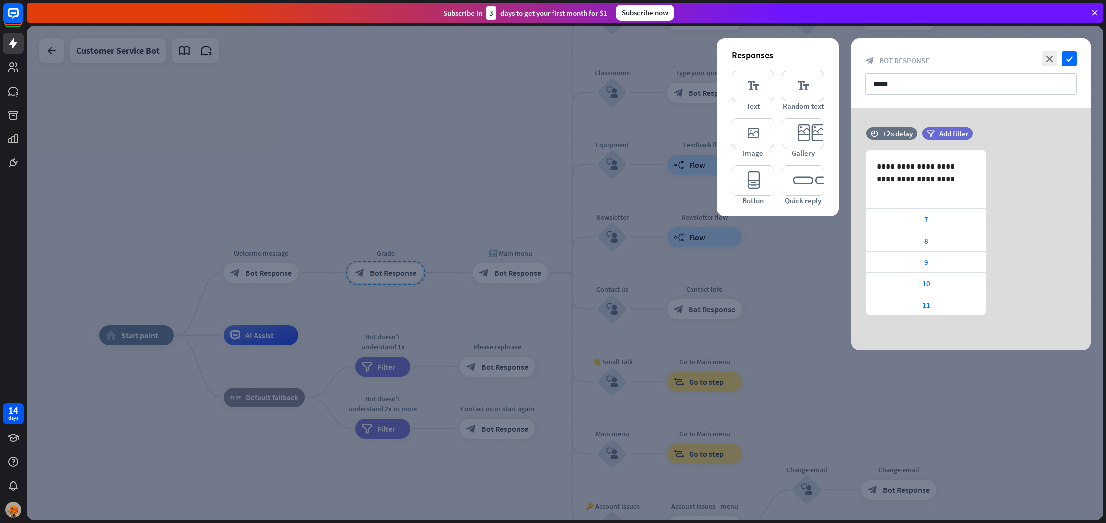
click at [506, 274] on div at bounding box center [565, 273] width 1076 height 494
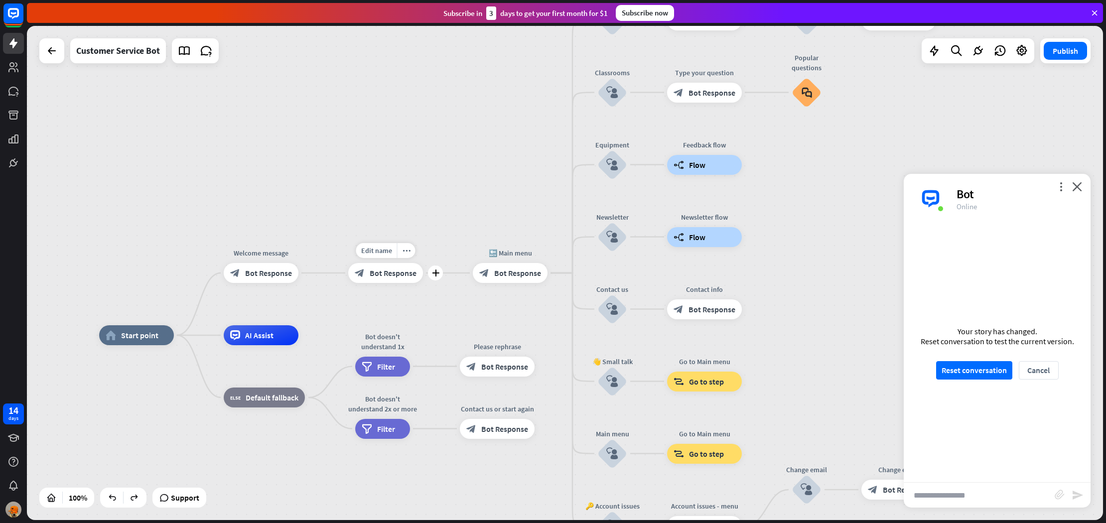
click at [506, 274] on span "Bot Response" at bounding box center [517, 273] width 47 height 10
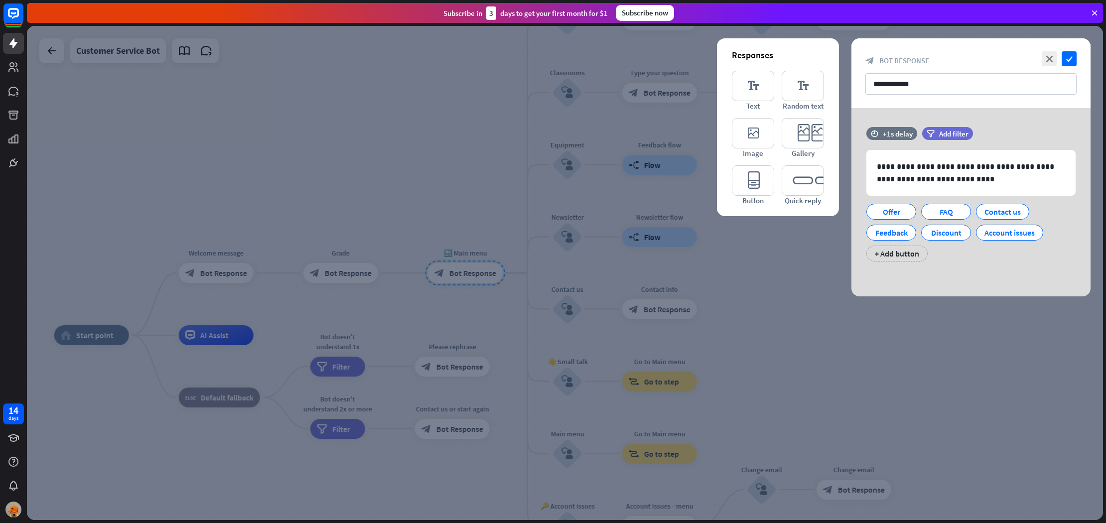
click at [506, 274] on div at bounding box center [565, 273] width 1076 height 494
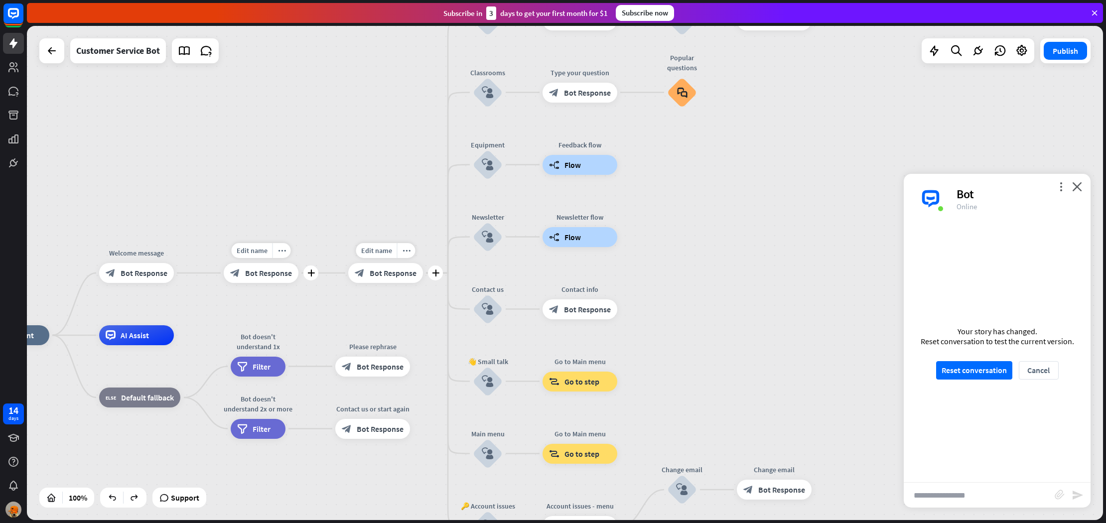
click at [386, 271] on span "Bot Response" at bounding box center [393, 273] width 47 height 10
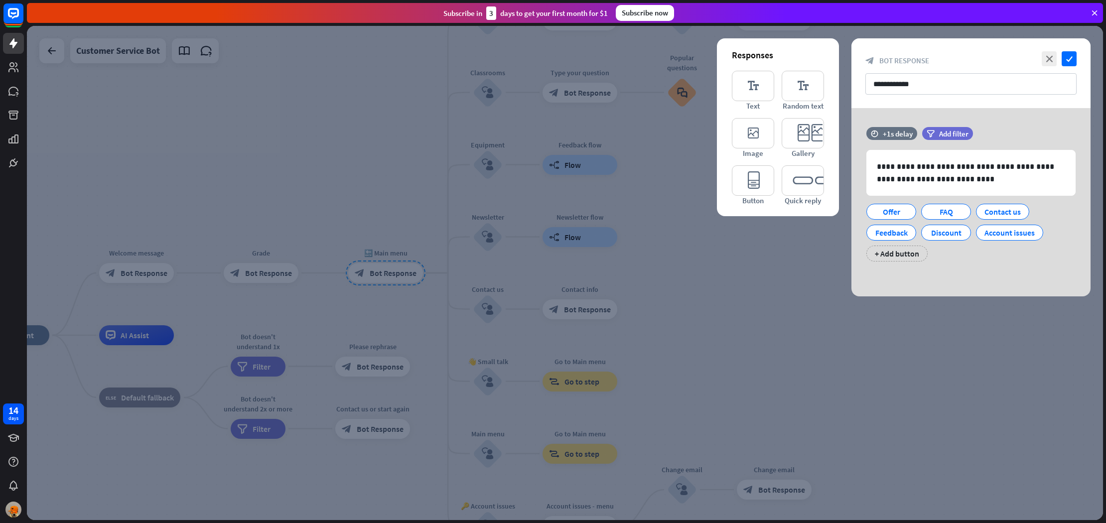
click at [664, 402] on div at bounding box center [565, 273] width 1076 height 494
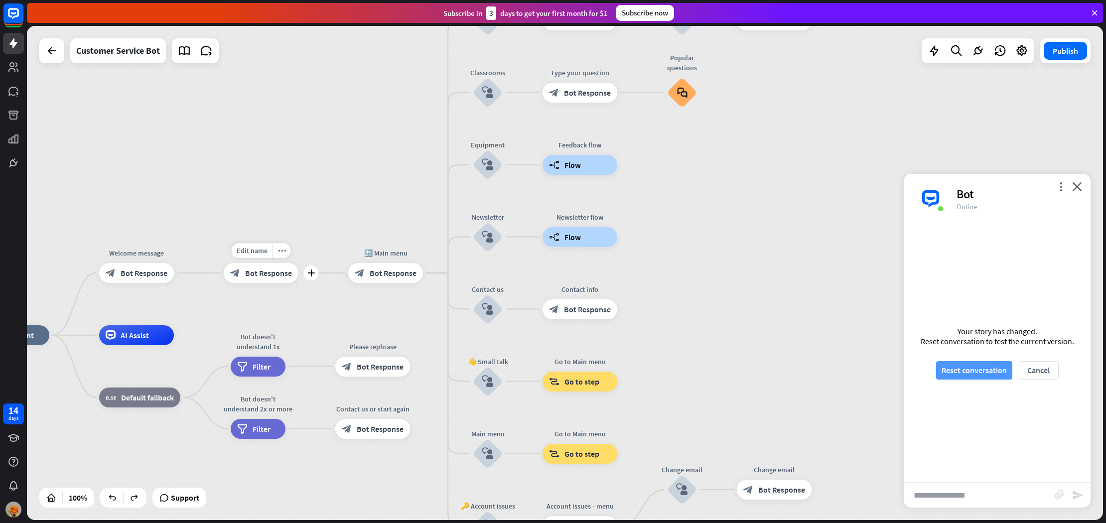
click at [957, 370] on button "Reset conversation" at bounding box center [974, 370] width 76 height 18
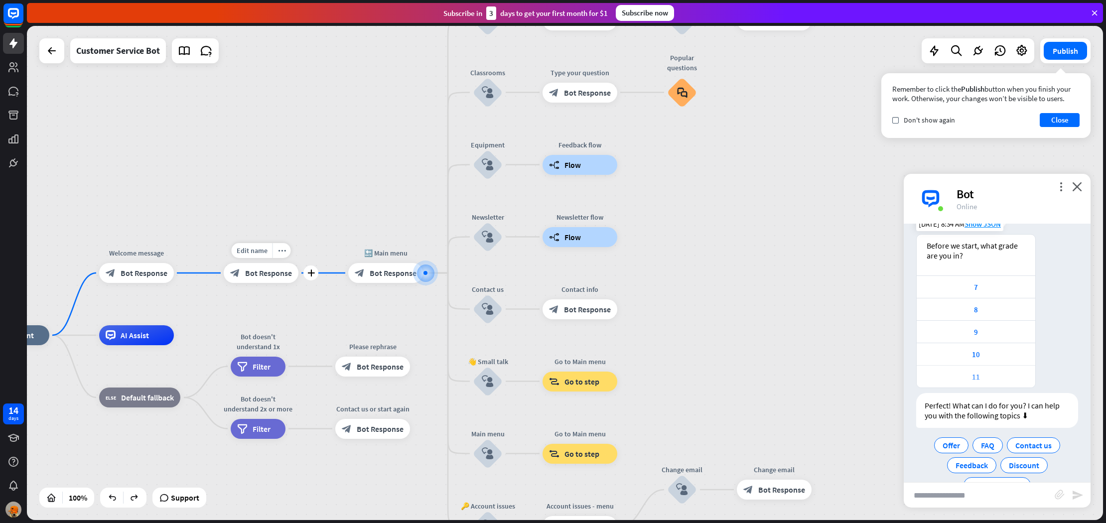
scroll to position [76, 0]
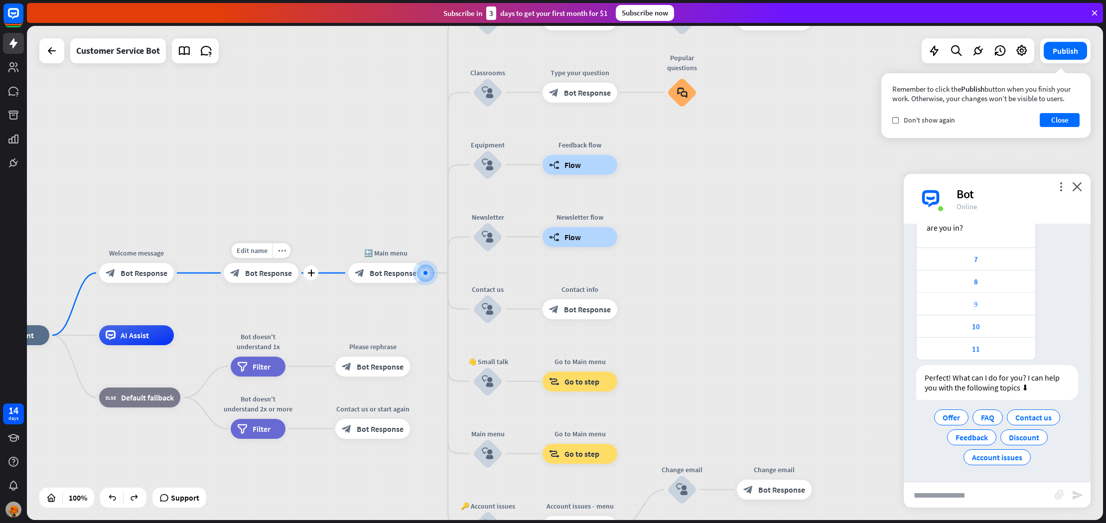
click at [977, 298] on div "9" at bounding box center [976, 303] width 119 height 22
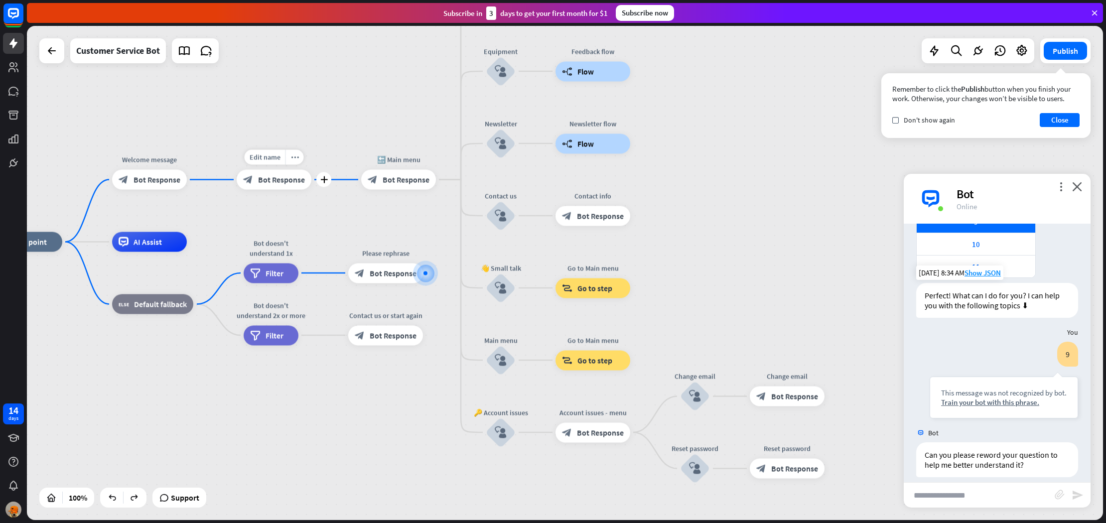
scroll to position [168, 0]
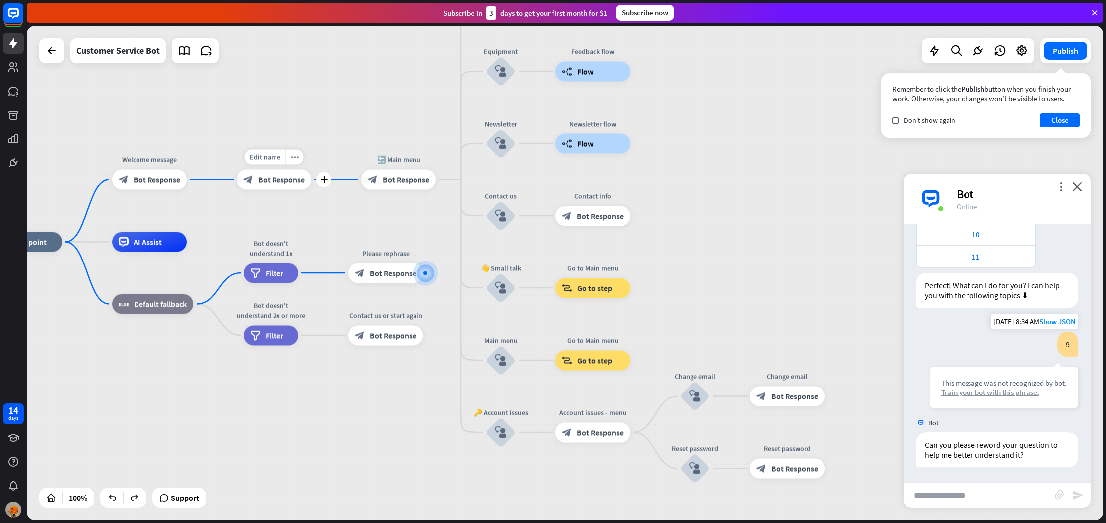
click at [1017, 388] on div "Train your bot with this phrase." at bounding box center [1004, 392] width 126 height 9
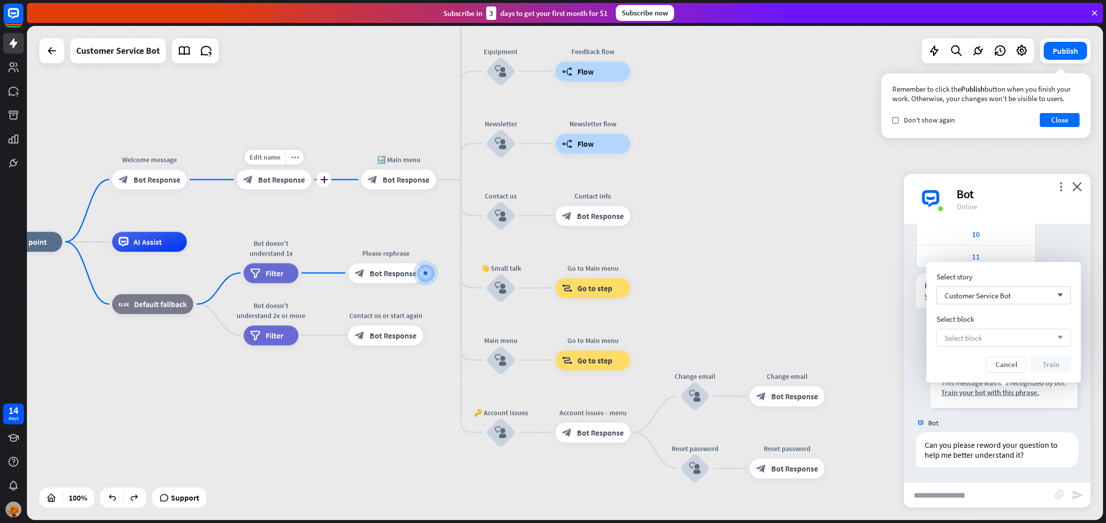
click at [1020, 330] on div "Select block arrow_down" at bounding box center [1004, 338] width 135 height 18
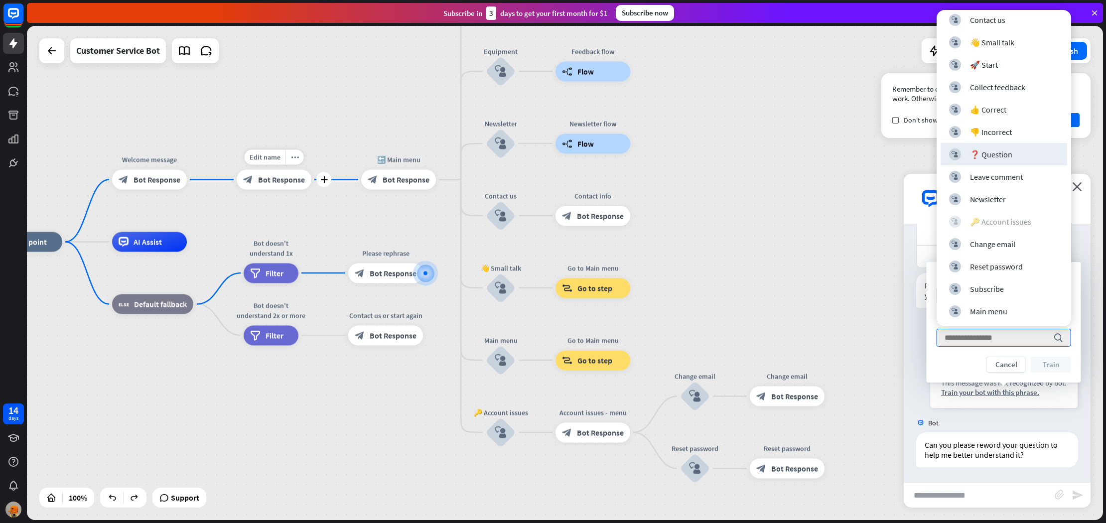
scroll to position [73, 0]
click at [339, 208] on div "home_2 Start point Welcome message block_bot_response Bot Response Edit name mo…" at bounding box center [565, 273] width 1076 height 494
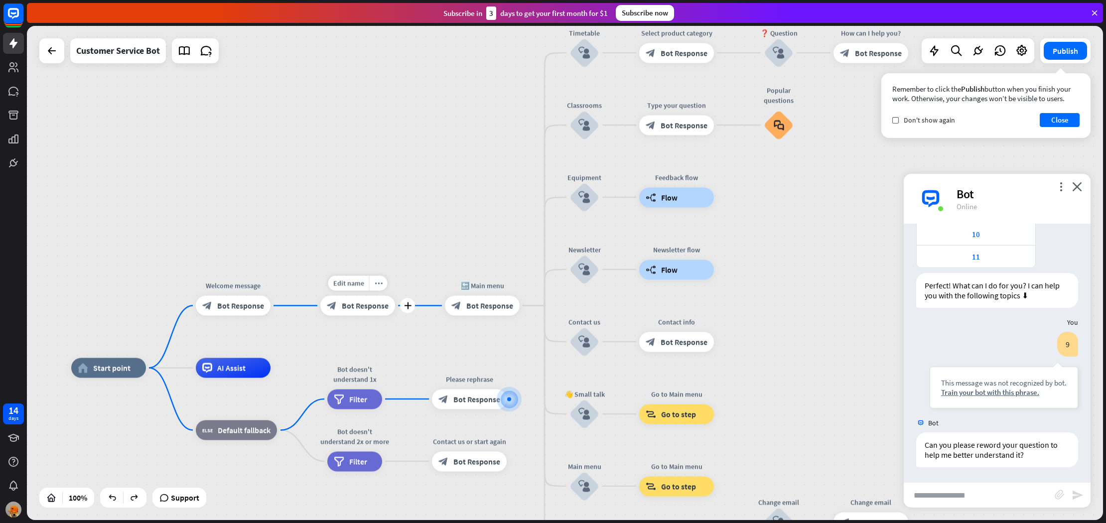
click at [338, 208] on div "home_2 Start point Welcome message block_bot_response Bot Response Edit name mo…" at bounding box center [565, 273] width 1076 height 494
click at [369, 305] on span "Bot Response" at bounding box center [365, 306] width 47 height 10
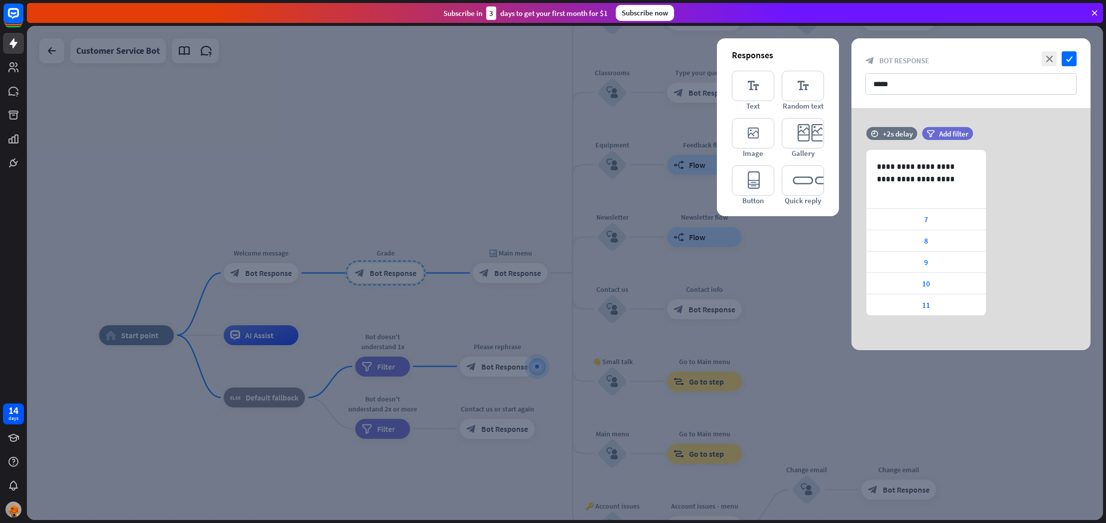
click at [317, 290] on div at bounding box center [565, 273] width 1076 height 494
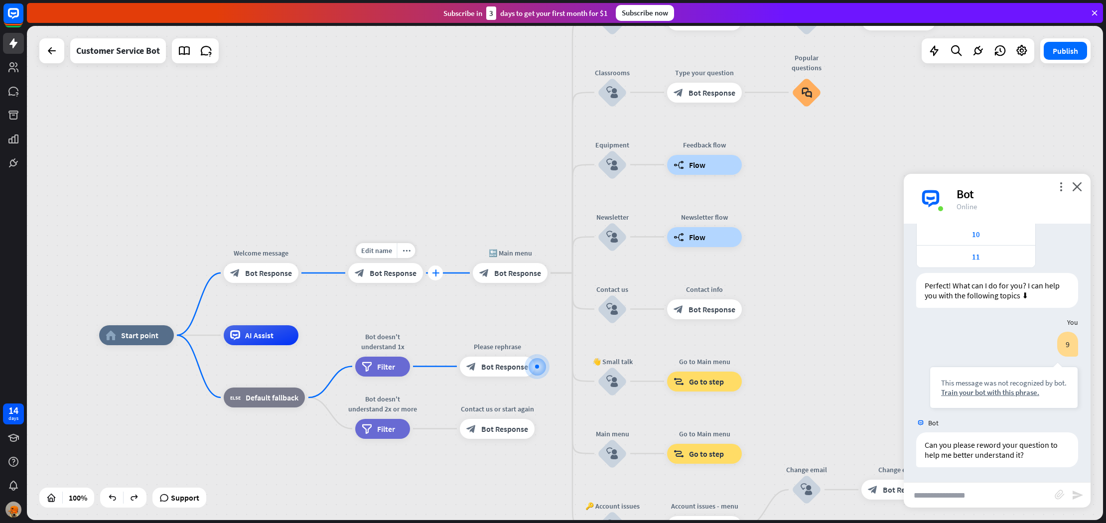
click at [434, 278] on div "plus" at bounding box center [435, 273] width 15 height 15
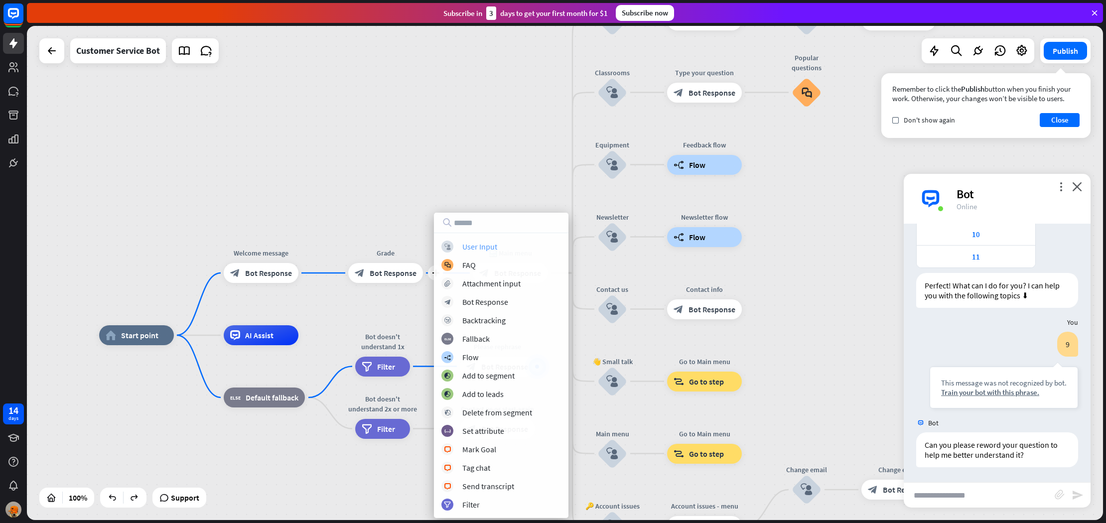
click at [477, 249] on div "User Input" at bounding box center [479, 247] width 35 height 10
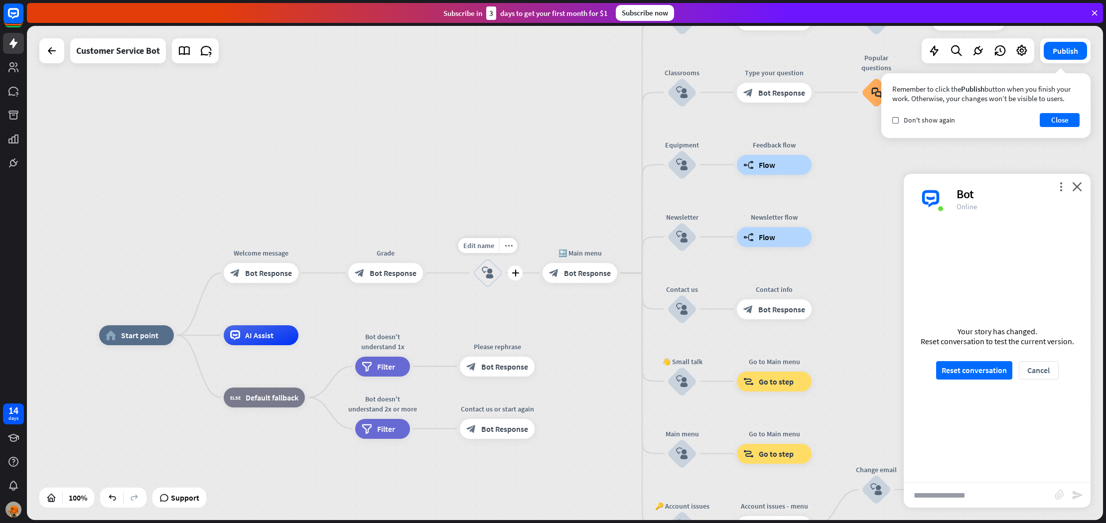
click at [492, 274] on icon "block_user_input" at bounding box center [488, 273] width 12 height 12
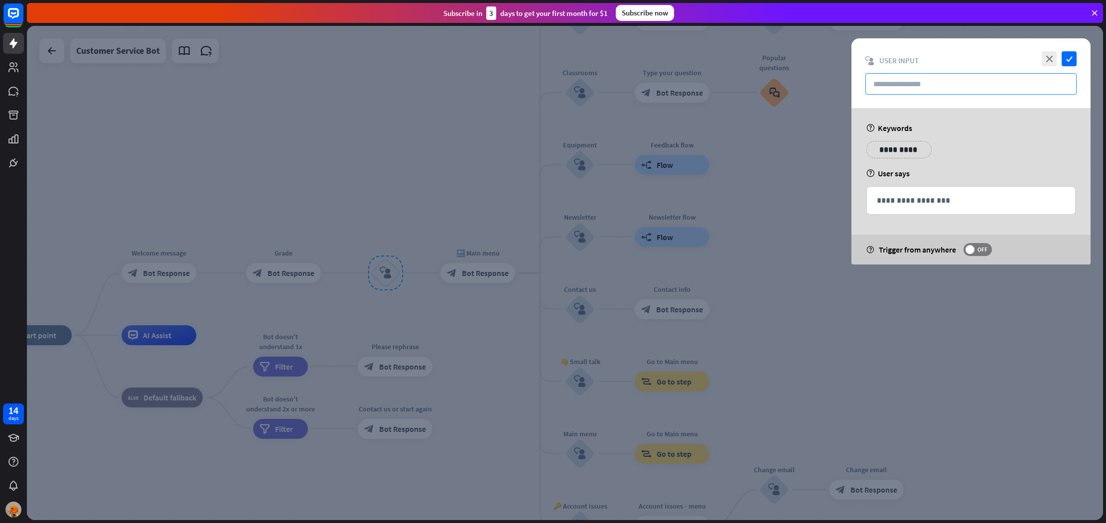
click at [924, 91] on input "text" at bounding box center [970, 83] width 211 height 21
type input "*"
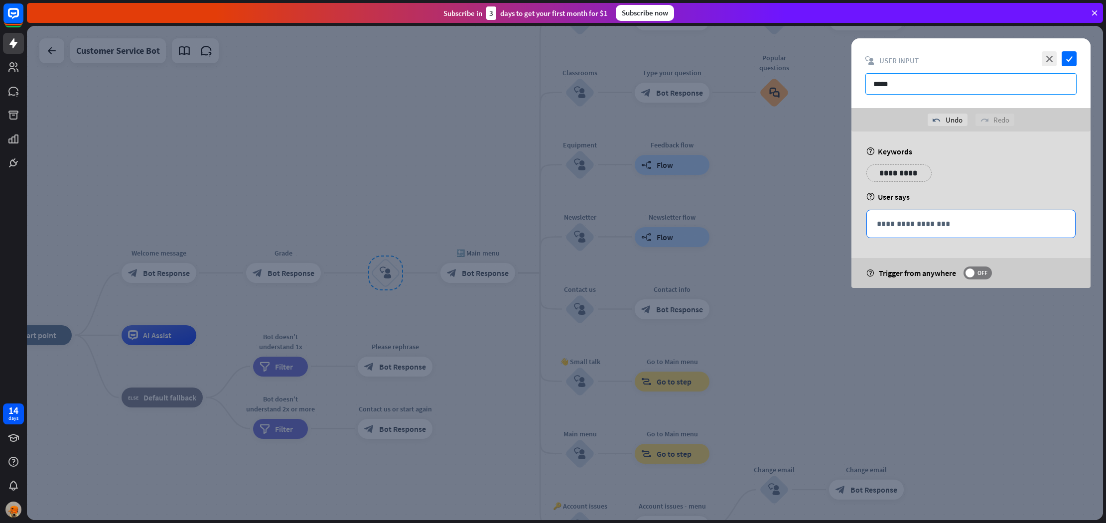
type input "*****"
click at [973, 223] on p "**********" at bounding box center [971, 224] width 188 height 12
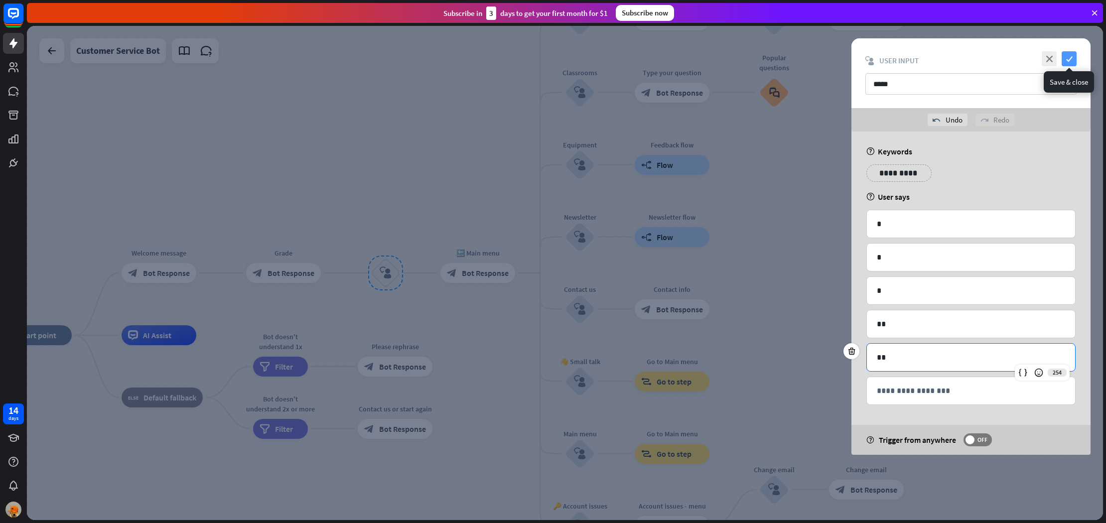
click at [1066, 64] on icon "check" at bounding box center [1069, 58] width 15 height 15
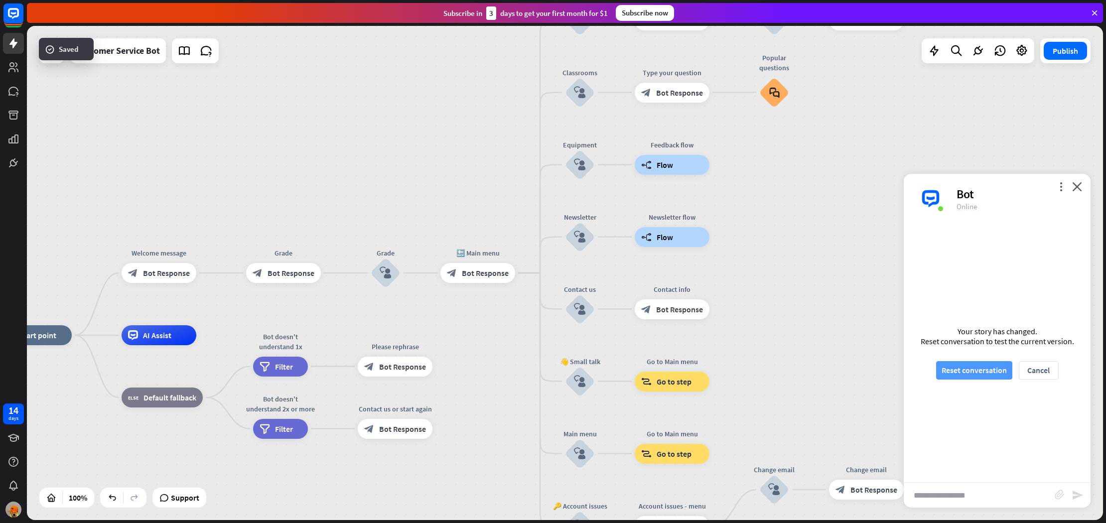
click at [1005, 366] on button "Reset conversation" at bounding box center [974, 370] width 76 height 18
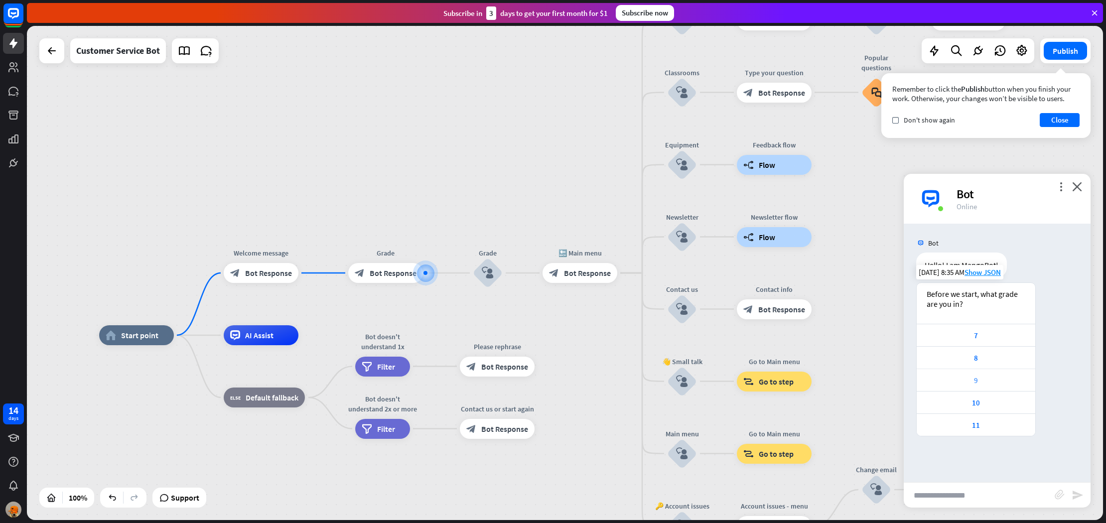
click at [967, 369] on div "9" at bounding box center [976, 380] width 119 height 22
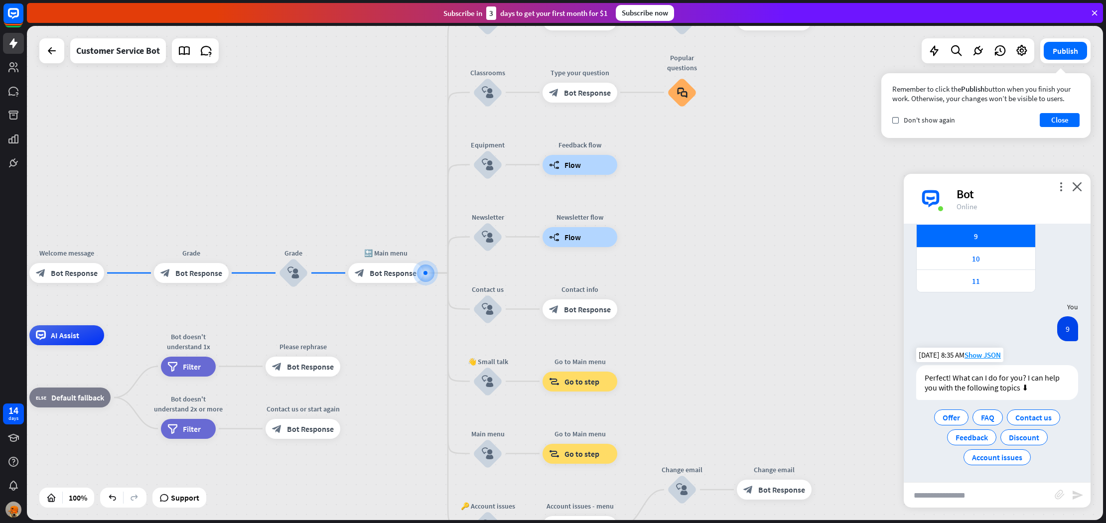
scroll to position [144, 0]
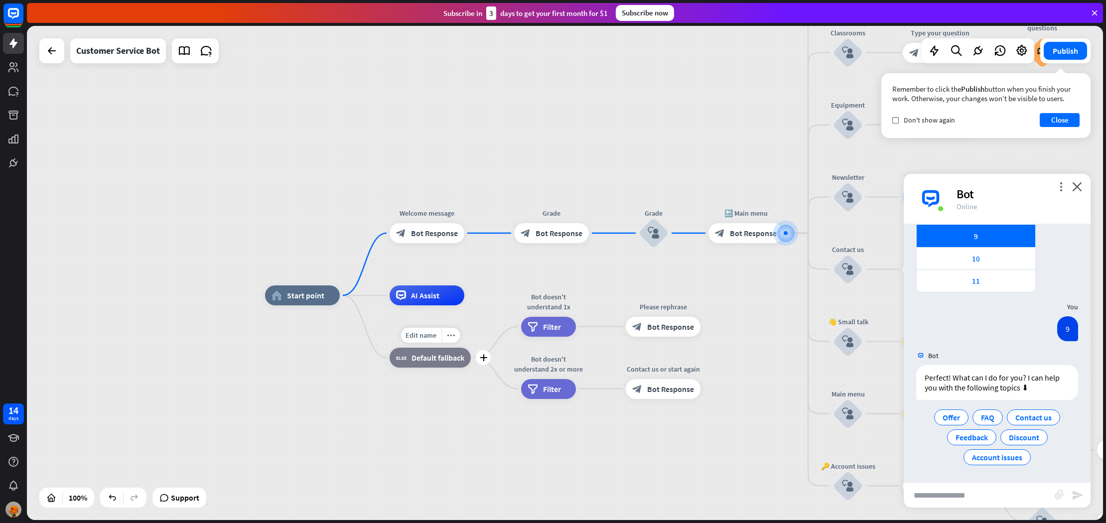
click at [436, 352] on div "block_fallback Default fallback" at bounding box center [430, 358] width 81 height 20
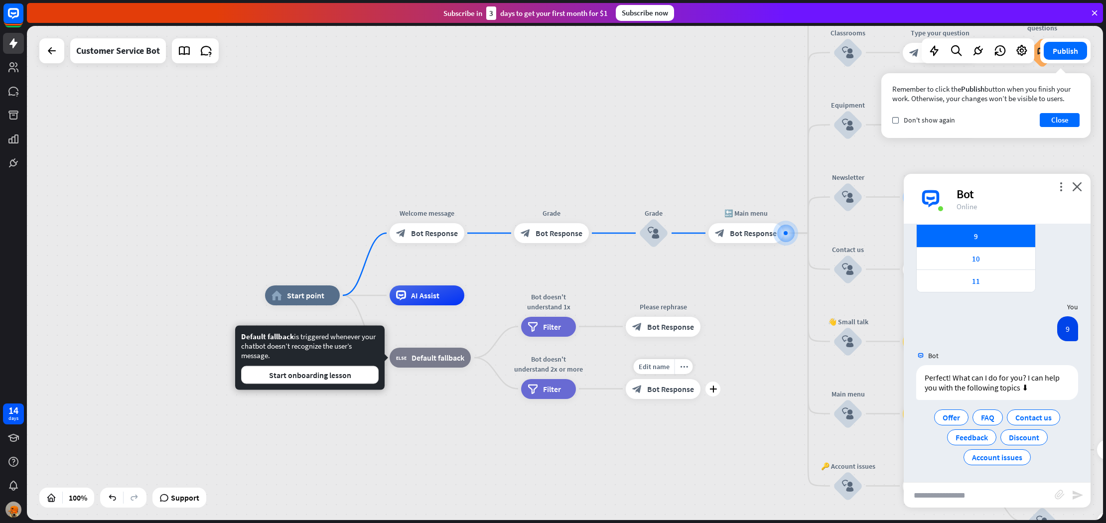
click at [687, 386] on span "Bot Response" at bounding box center [670, 389] width 47 height 10
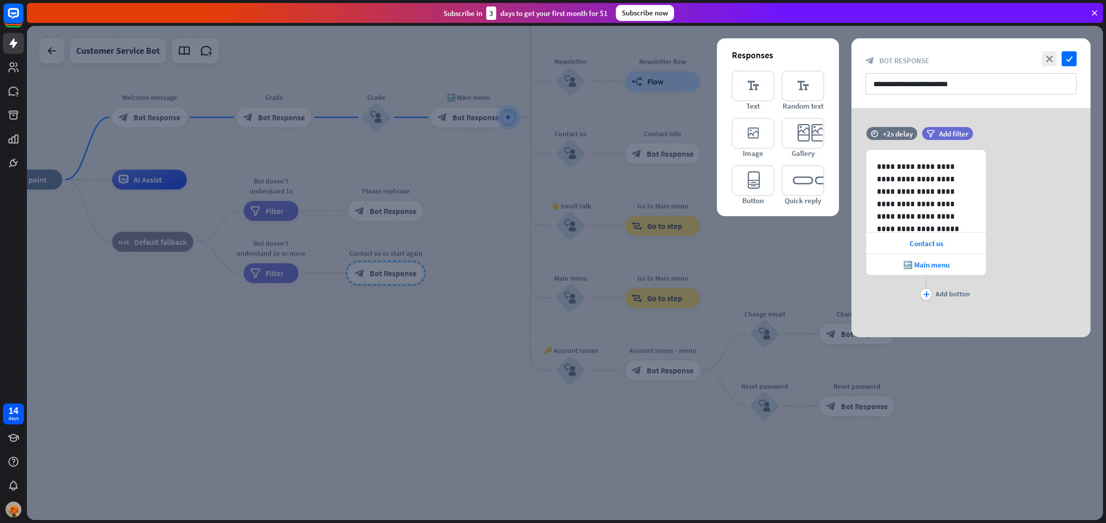
click at [687, 386] on div at bounding box center [565, 273] width 1076 height 494
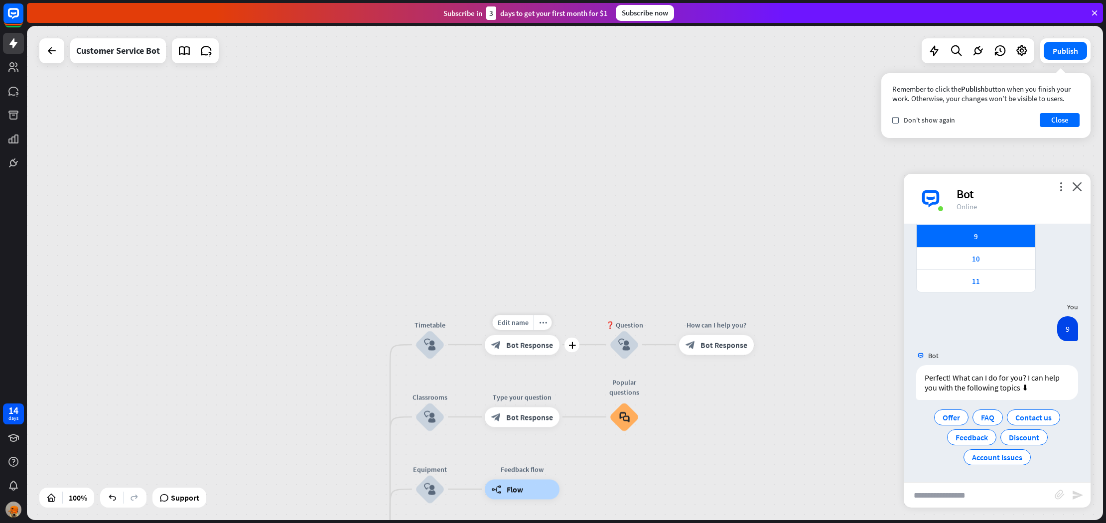
click at [532, 352] on div "block_bot_response Bot Response" at bounding box center [522, 345] width 75 height 20
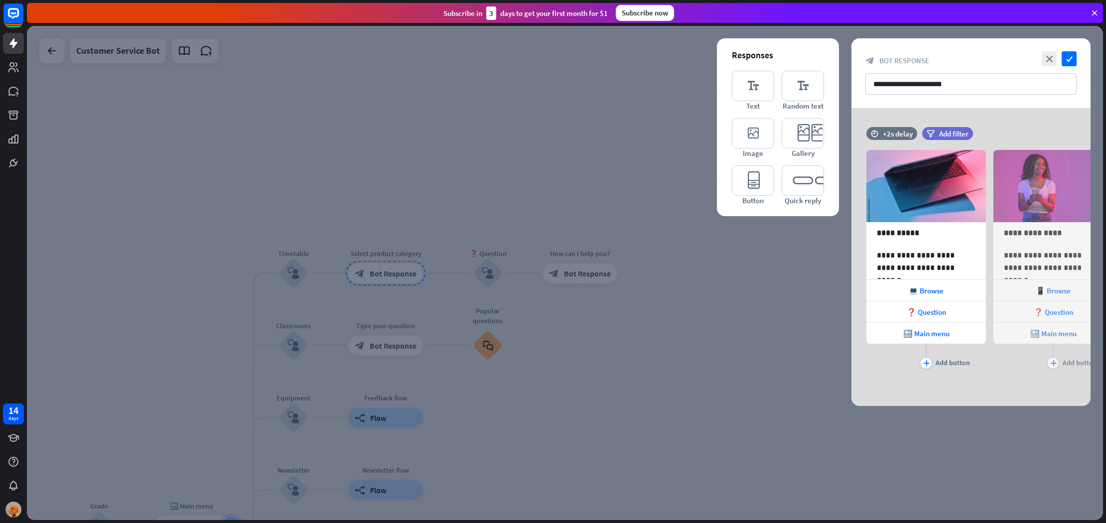
click at [532, 352] on div at bounding box center [565, 273] width 1076 height 494
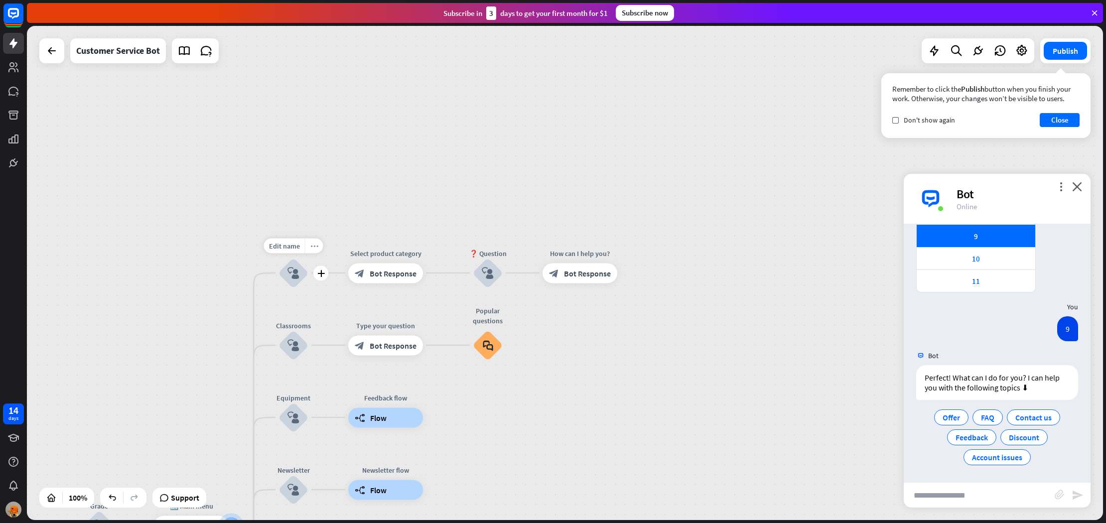
click at [317, 250] on div "more_horiz" at bounding box center [314, 245] width 18 height 15
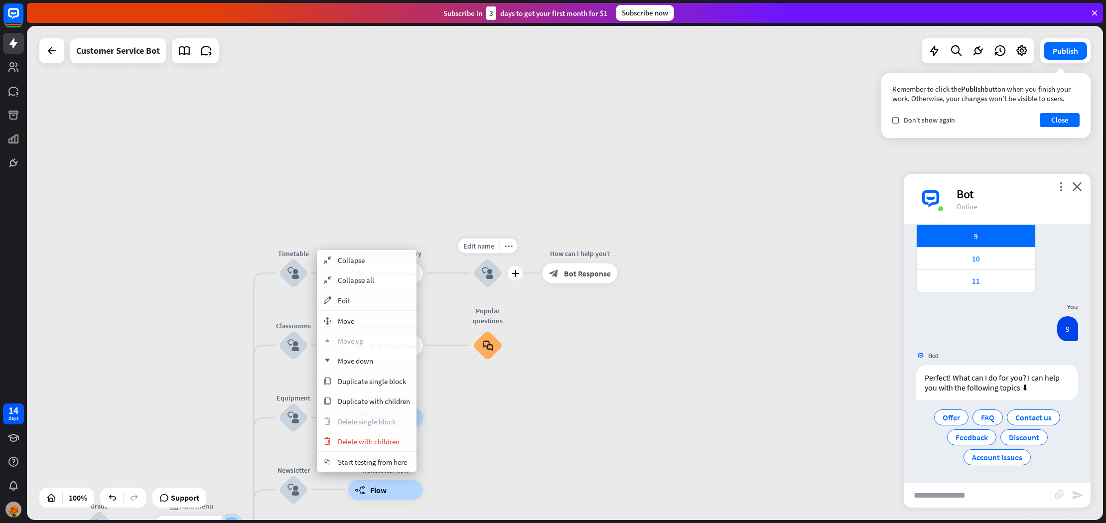
click at [485, 270] on icon "block_user_input" at bounding box center [488, 273] width 12 height 12
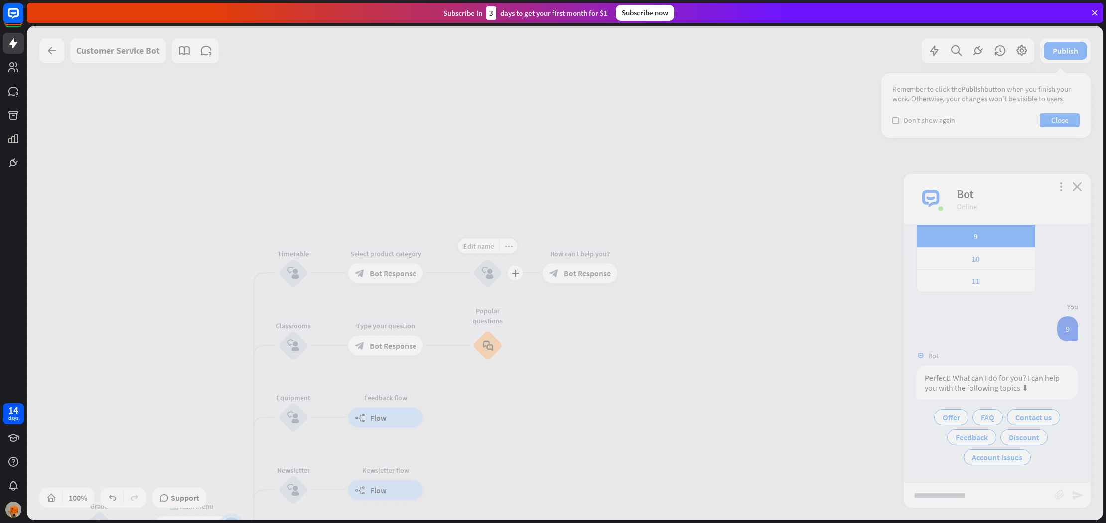
click at [485, 270] on div at bounding box center [565, 273] width 1076 height 494
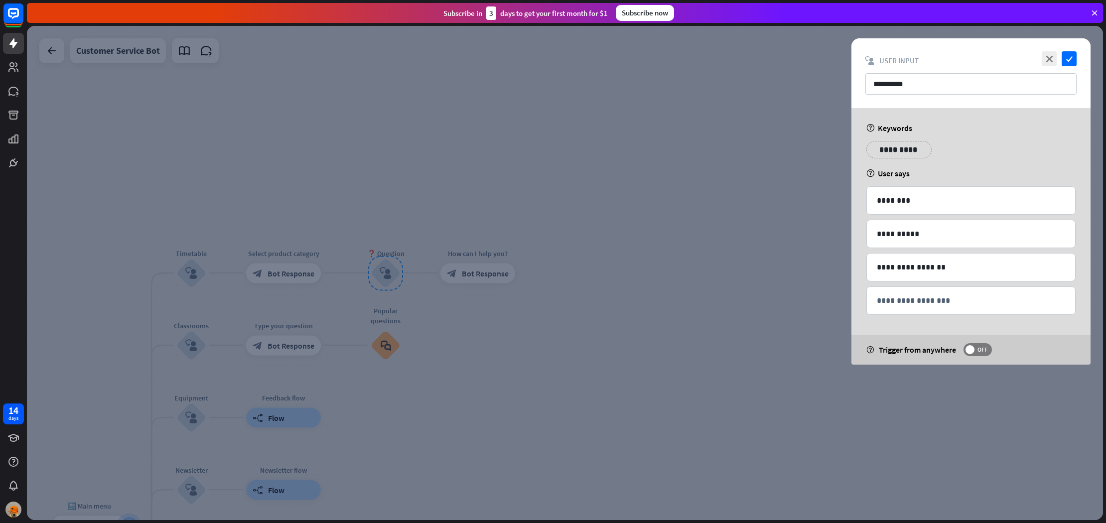
click at [293, 267] on div at bounding box center [565, 273] width 1076 height 494
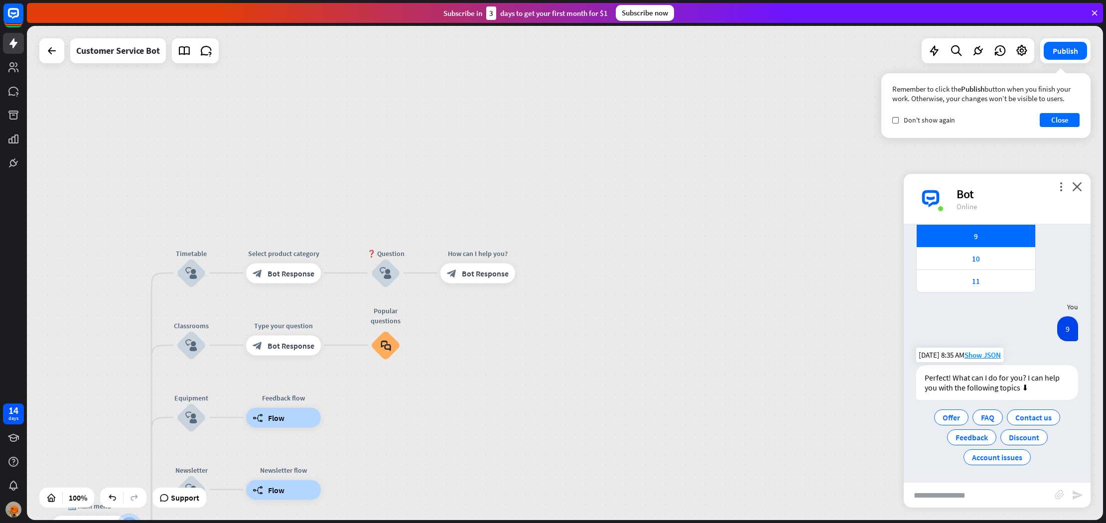
scroll to position [144, 0]
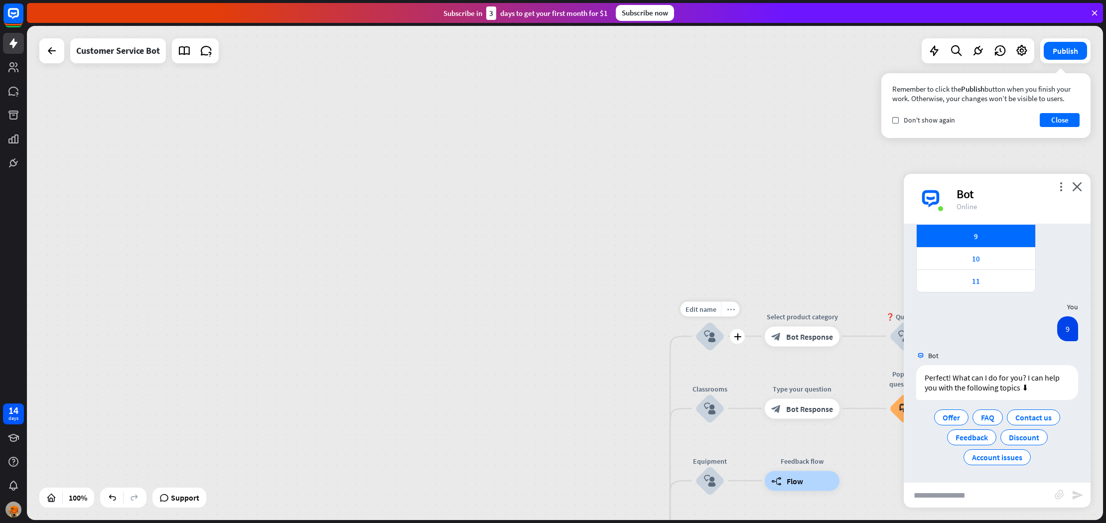
click at [725, 312] on div "more_horiz" at bounding box center [730, 308] width 18 height 15
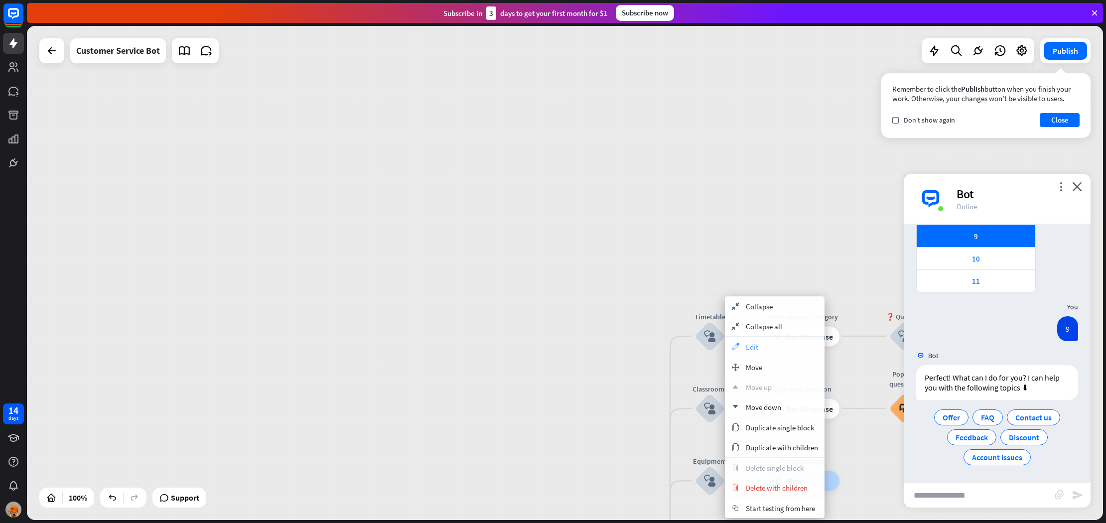
click at [746, 349] on span "Edit" at bounding box center [752, 346] width 12 height 9
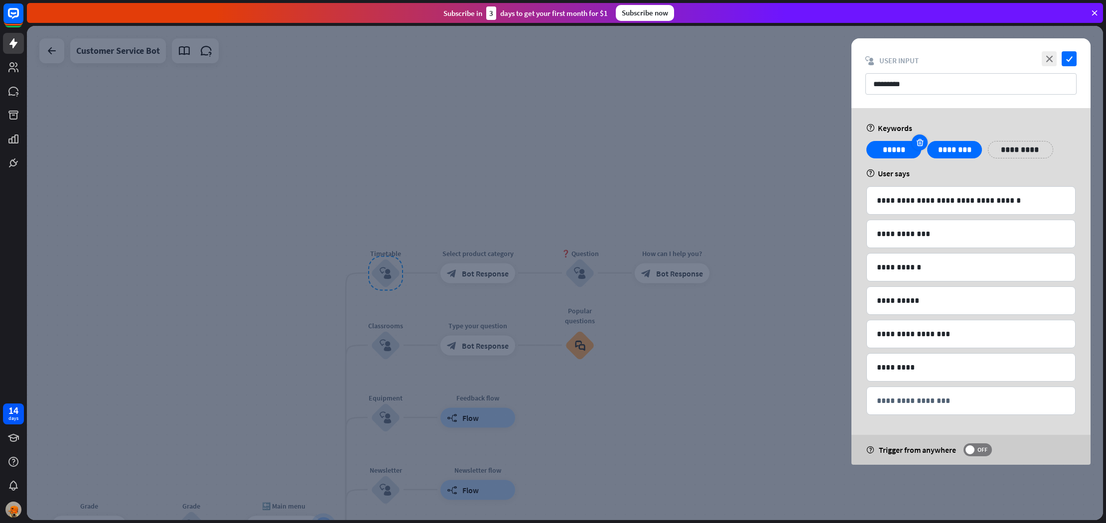
click at [916, 143] on icon at bounding box center [919, 142] width 9 height 9
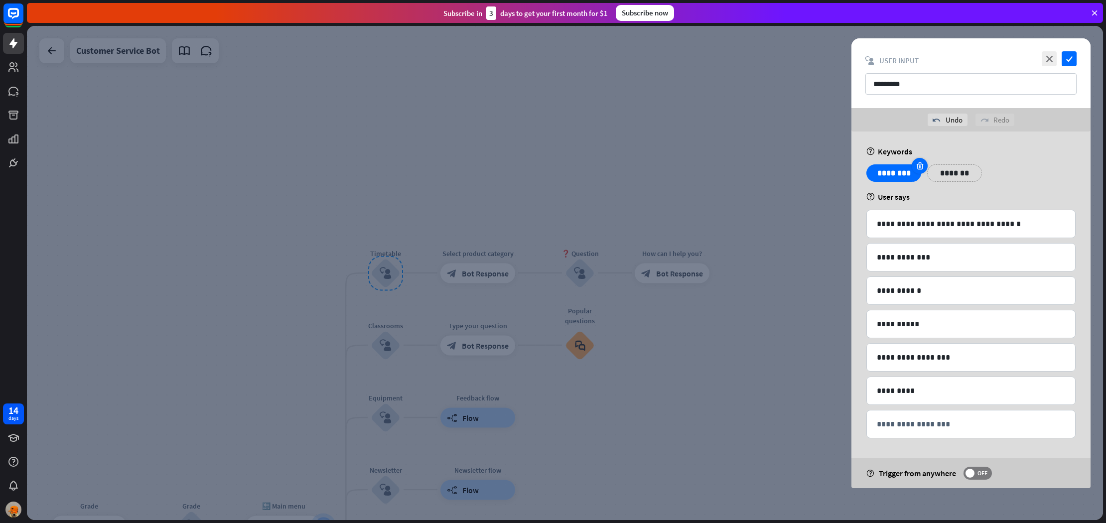
click at [915, 166] on div at bounding box center [920, 166] width 16 height 16
click at [892, 175] on p "*******" at bounding box center [894, 173] width 40 height 12
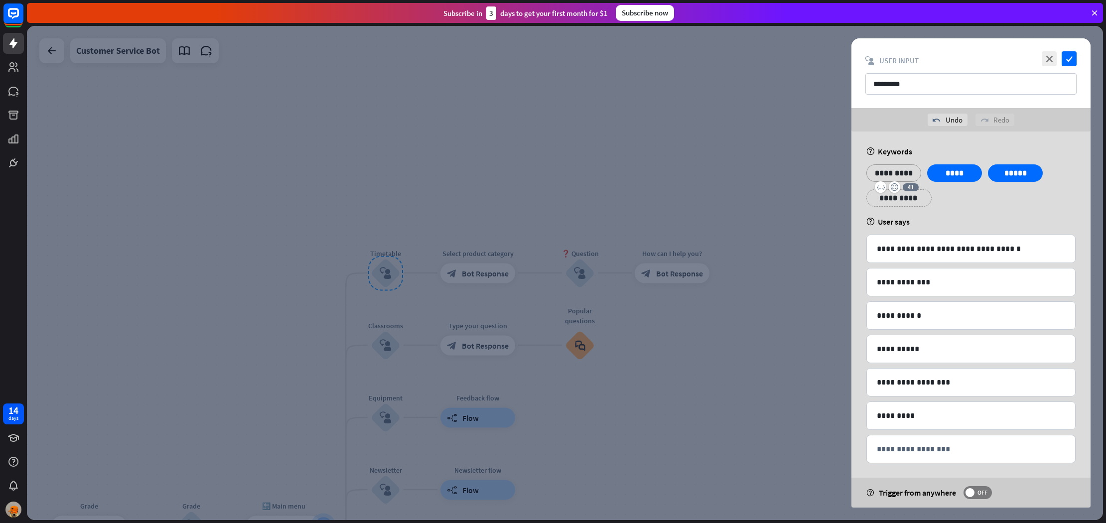
click at [903, 171] on p "*********" at bounding box center [894, 173] width 40 height 12
click at [959, 245] on p "**********" at bounding box center [971, 249] width 188 height 12
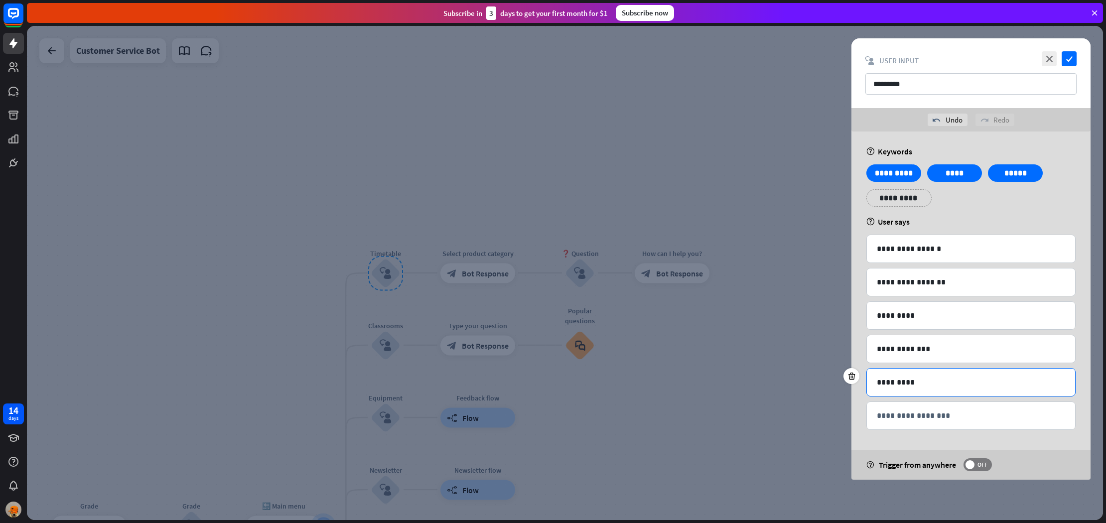
click at [999, 376] on div "*********" at bounding box center [971, 382] width 208 height 27
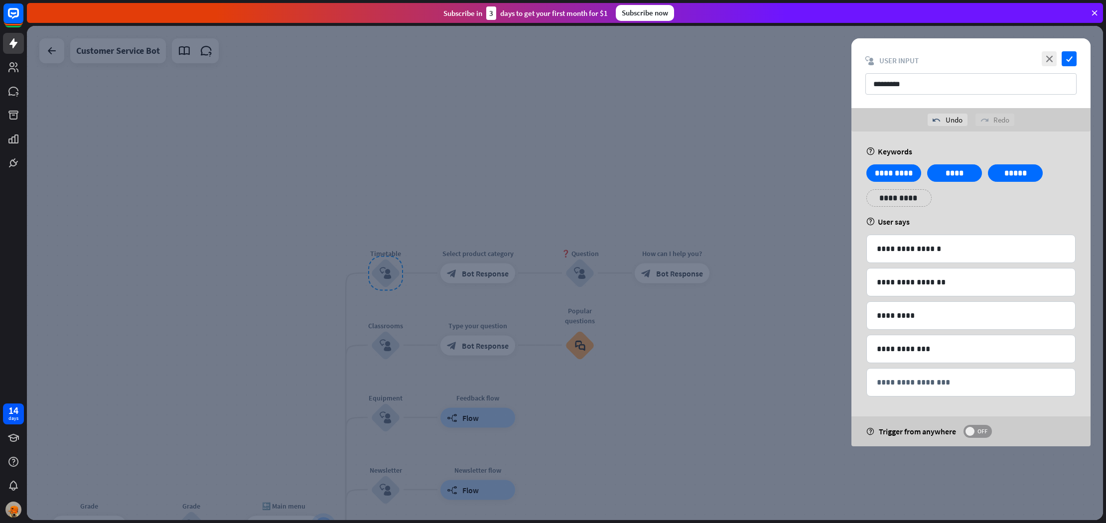
click at [969, 432] on span at bounding box center [969, 431] width 9 height 9
click at [693, 238] on div at bounding box center [565, 273] width 1076 height 494
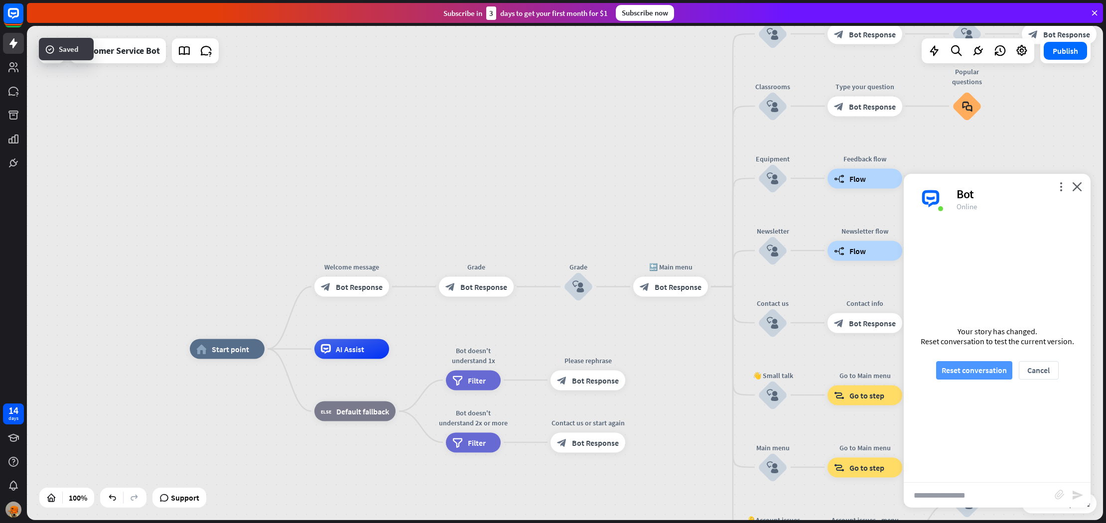
click at [988, 361] on div "Your story has changed. Reset conversation to test the current version. Reset c…" at bounding box center [997, 353] width 187 height 259
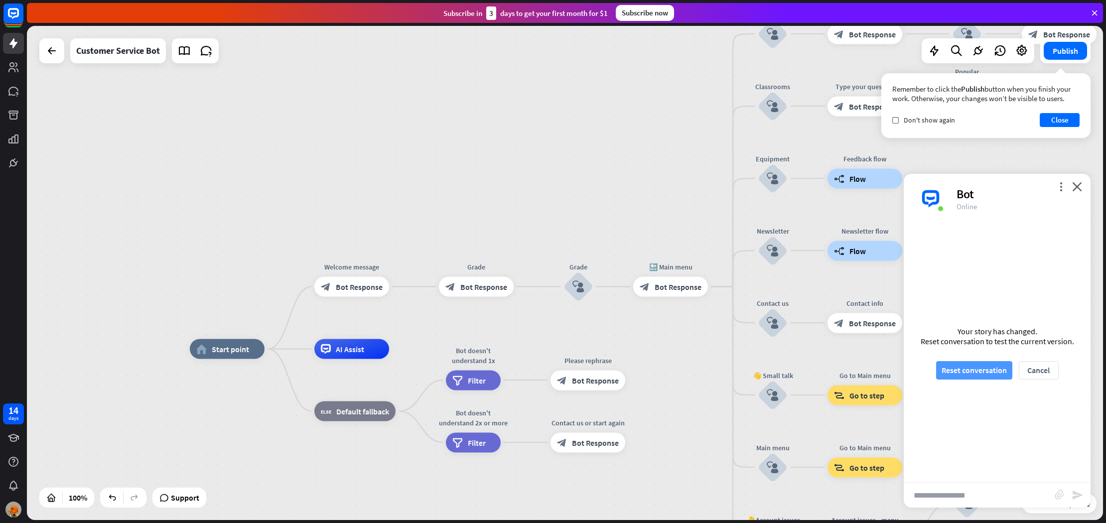
click at [978, 371] on button "Reset conversation" at bounding box center [974, 370] width 76 height 18
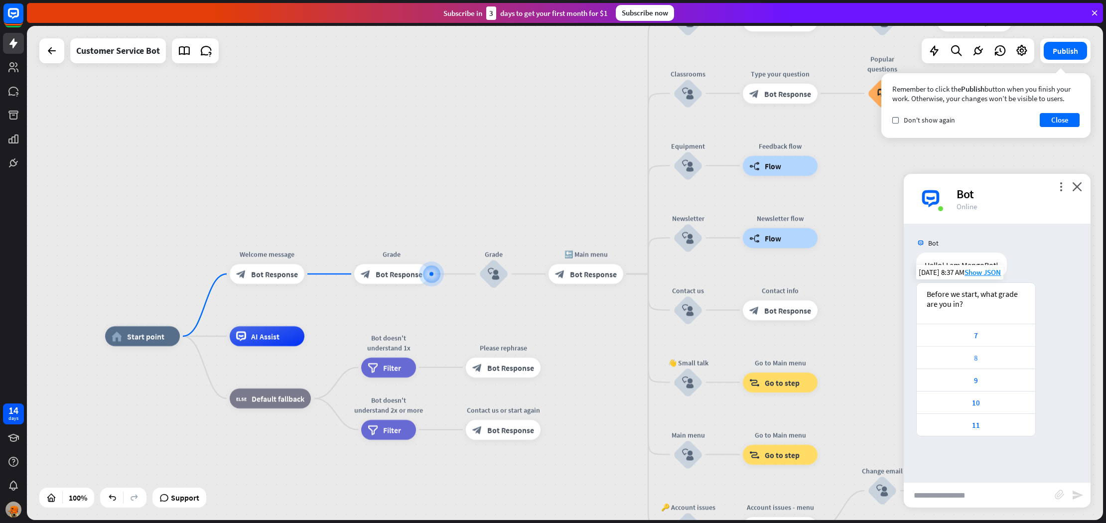
click at [992, 354] on div "8" at bounding box center [976, 357] width 109 height 9
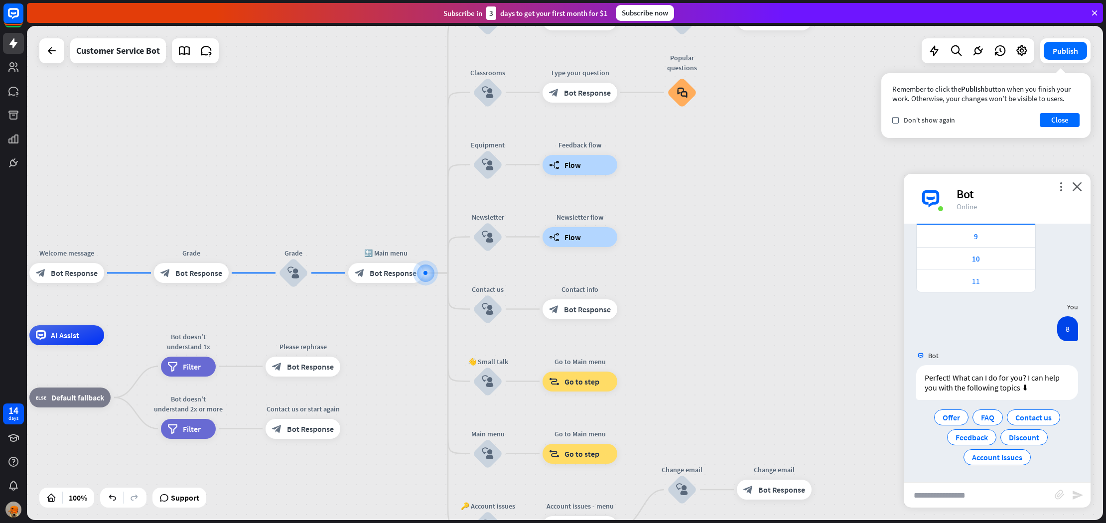
scroll to position [144, 0]
click at [968, 418] on div "Offer" at bounding box center [951, 417] width 34 height 16
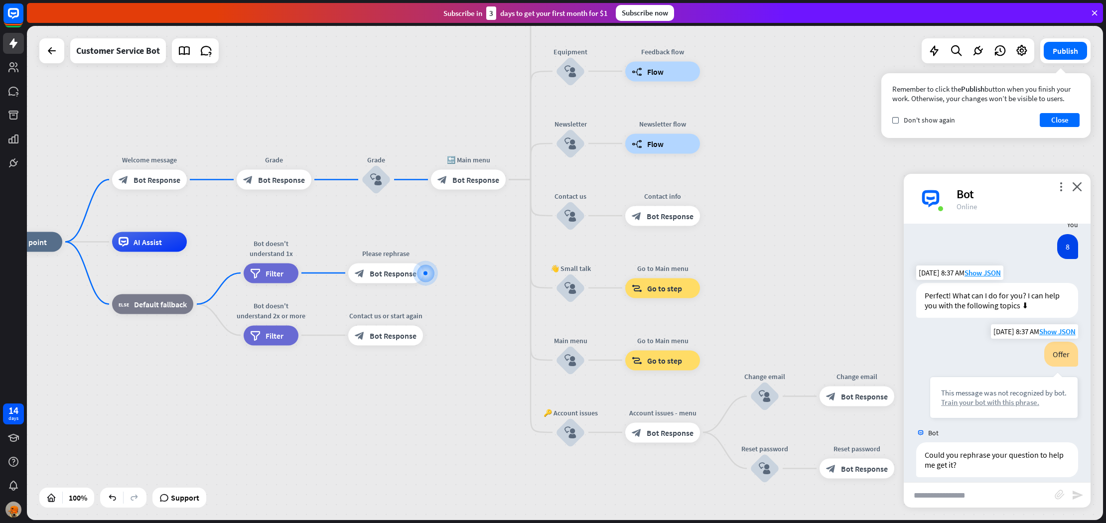
scroll to position [236, 0]
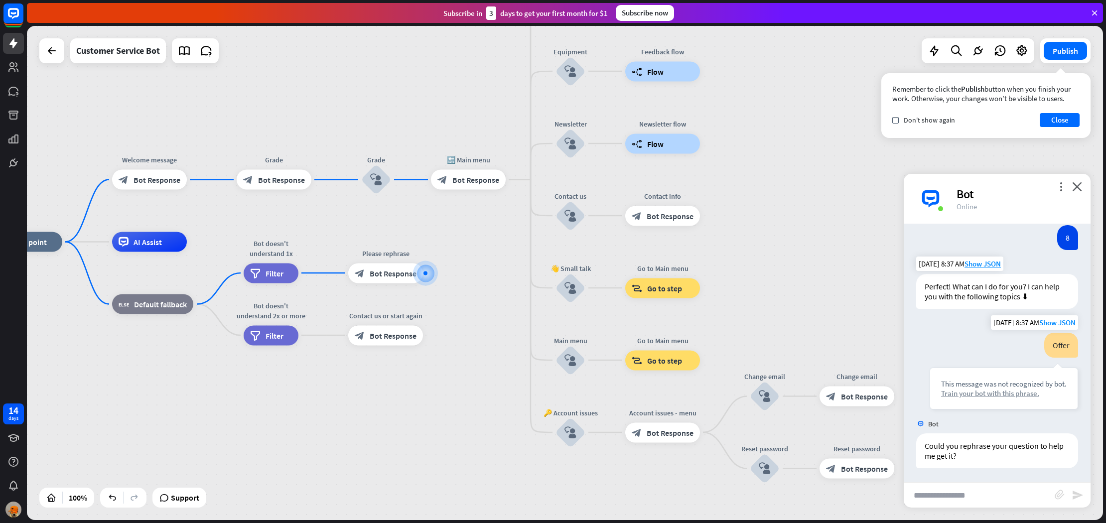
click at [988, 404] on div "This message was not recognized by bot. Train your bot with this phrase." at bounding box center [1004, 389] width 148 height 42
click at [993, 393] on div "Train your bot with this phrase." at bounding box center [1004, 392] width 126 height 9
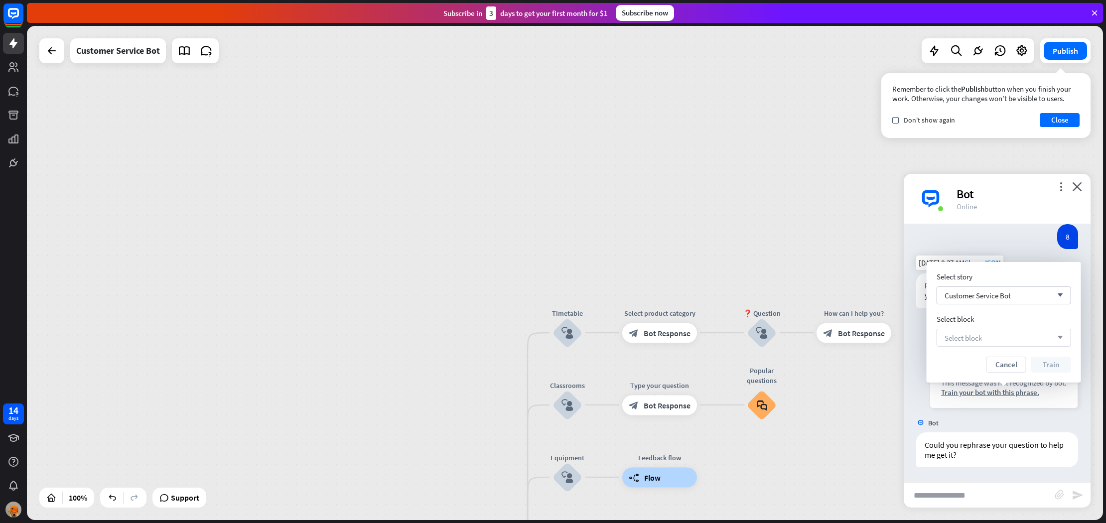
click at [973, 341] on span "Select block" at bounding box center [963, 337] width 37 height 9
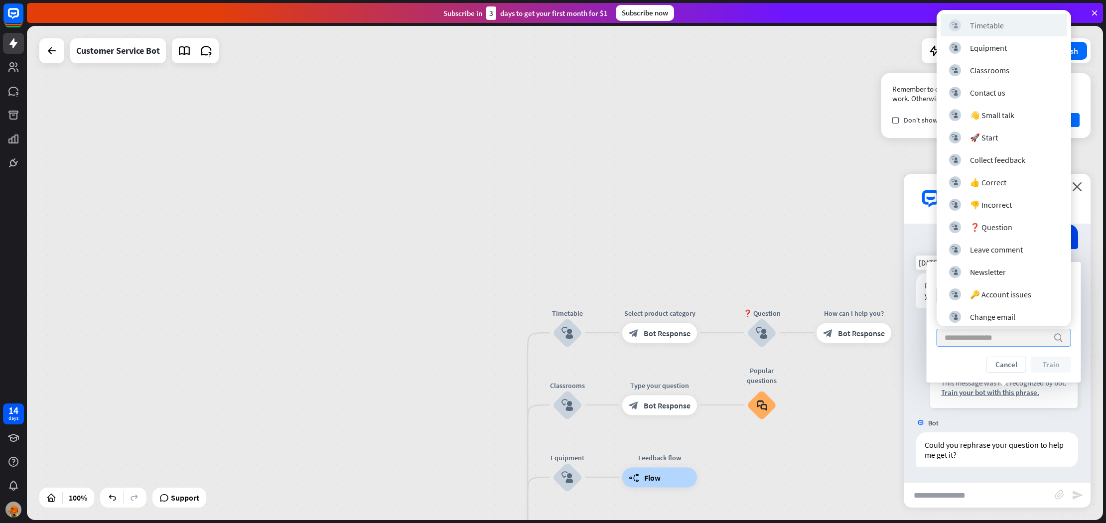
click at [984, 31] on div "block_user_input Timetable" at bounding box center [1004, 25] width 127 height 22
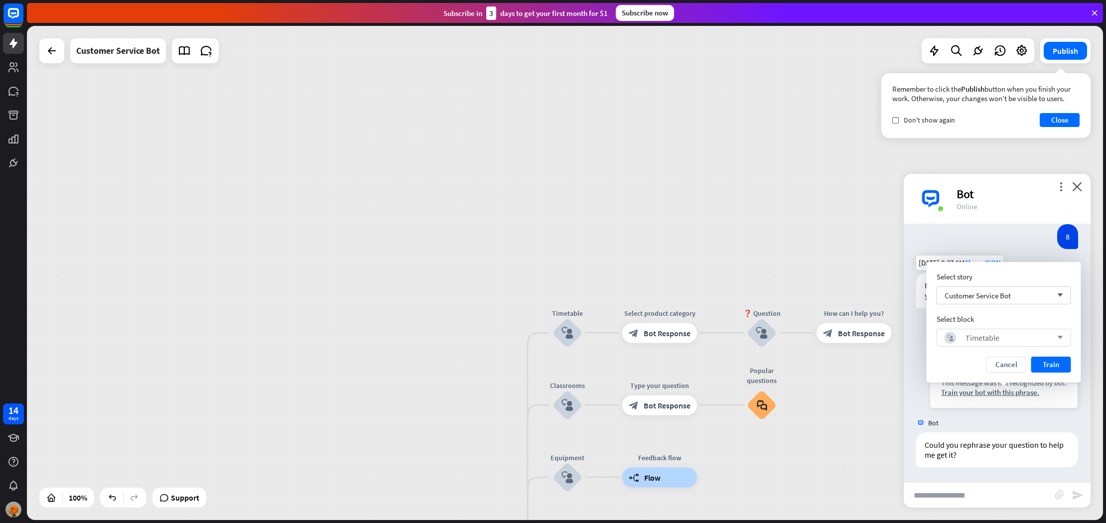
click at [1049, 364] on button "Train" at bounding box center [1051, 365] width 40 height 16
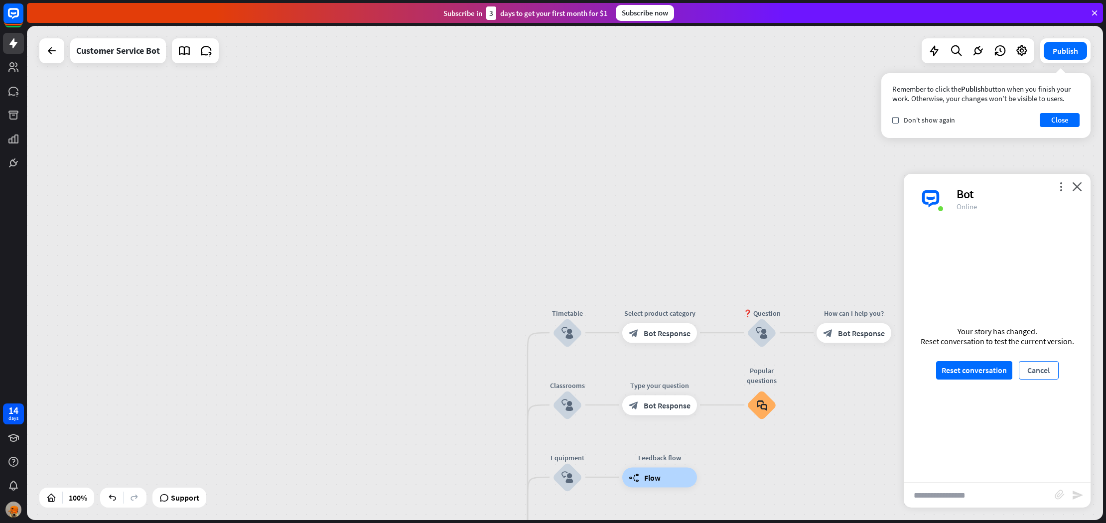
scroll to position [227, 0]
click at [971, 374] on button "Reset conversation" at bounding box center [974, 370] width 76 height 18
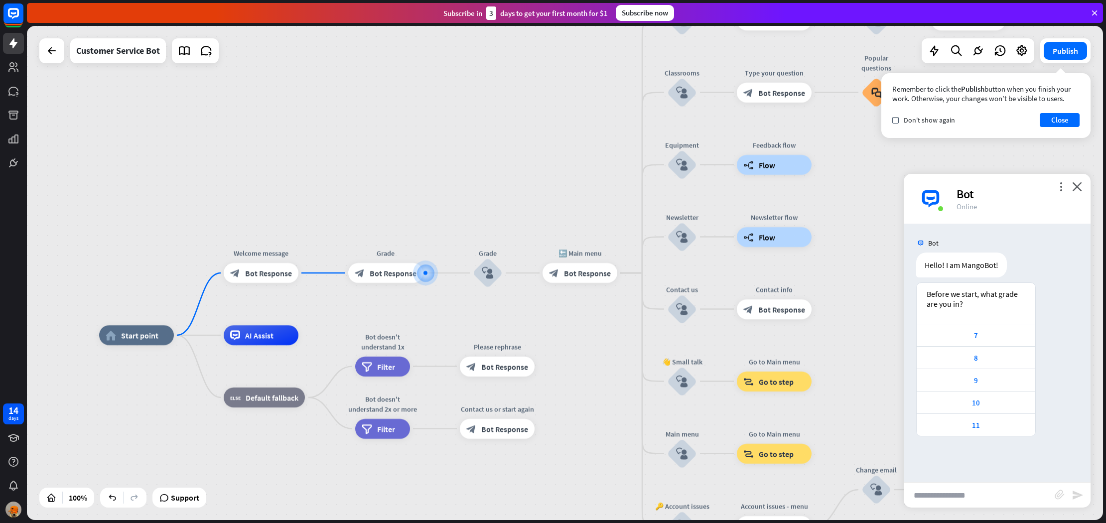
click at [970, 355] on div "8" at bounding box center [976, 357] width 109 height 9
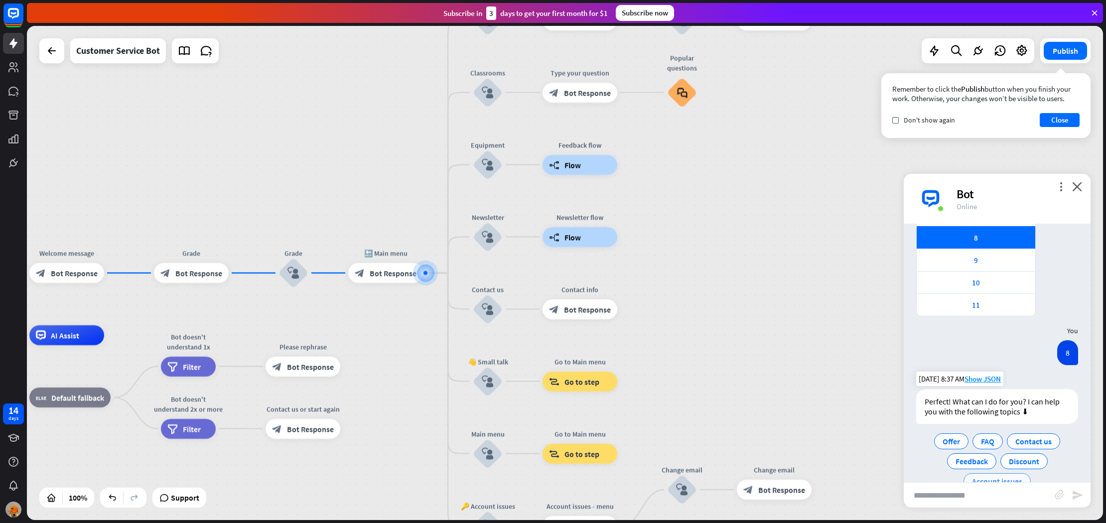
scroll to position [144, 0]
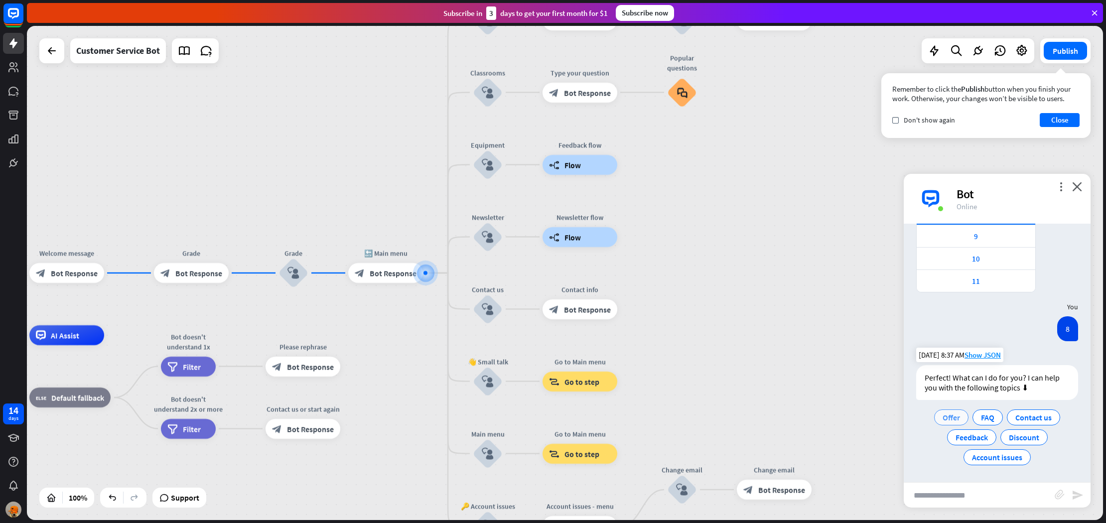
click at [954, 420] on span "Offer" at bounding box center [951, 417] width 17 height 10
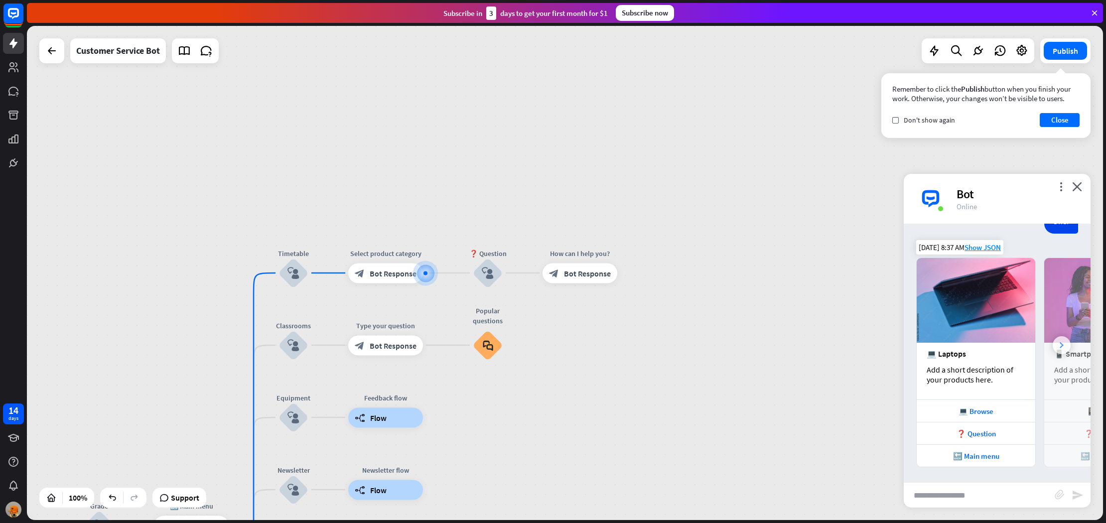
scroll to position [359, 0]
click at [1065, 348] on div at bounding box center [1062, 345] width 18 height 18
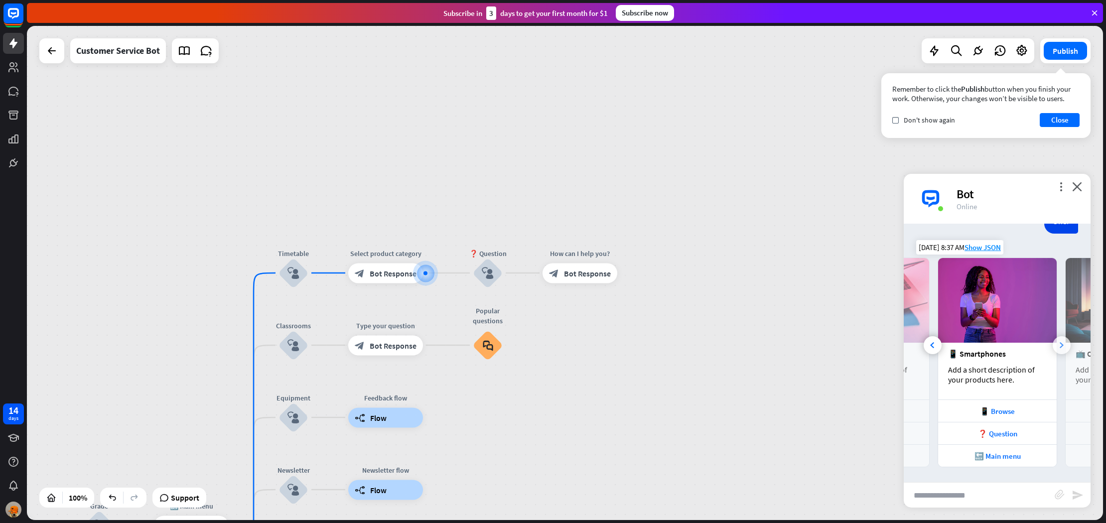
click at [1065, 348] on div at bounding box center [1062, 345] width 18 height 18
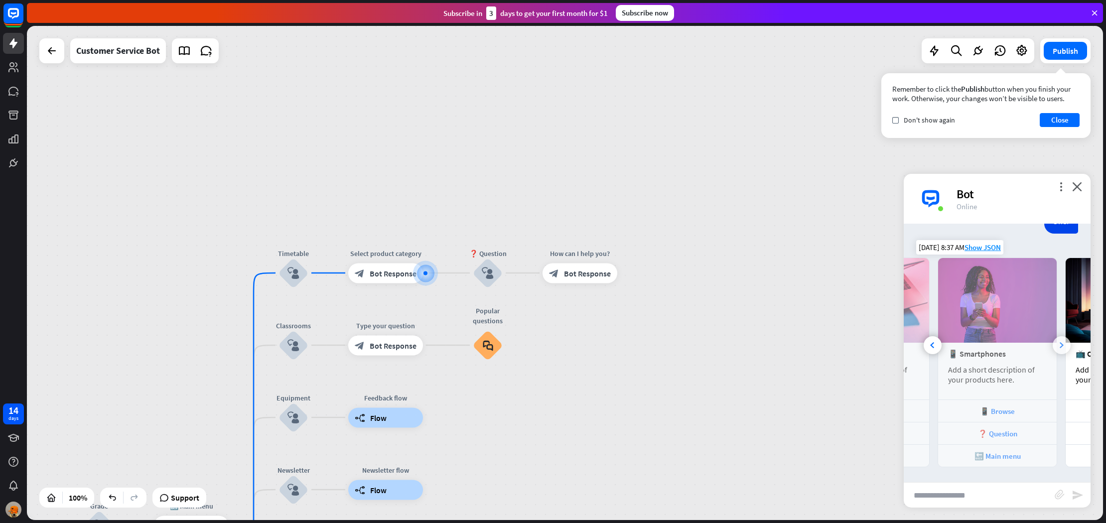
scroll to position [0, 213]
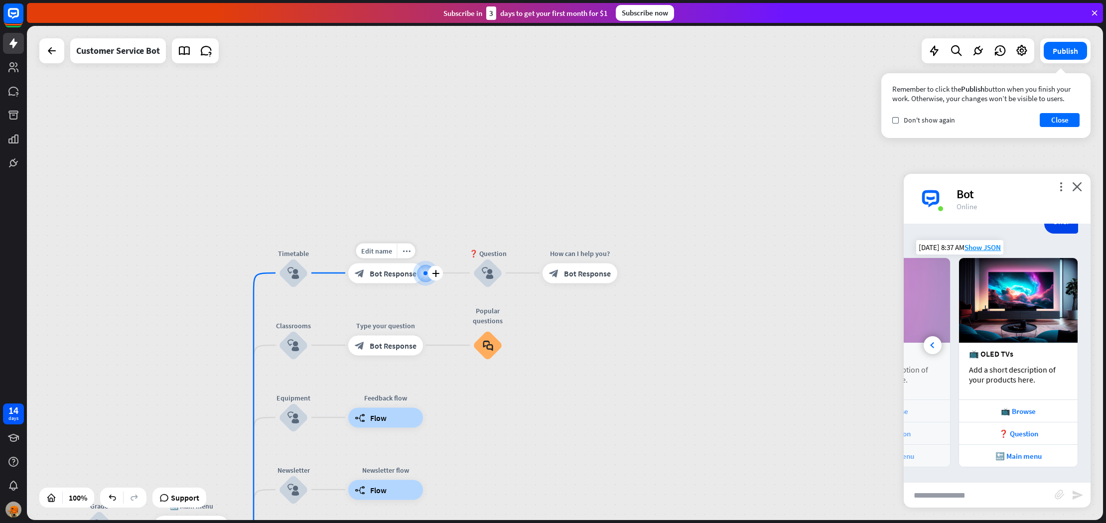
click at [398, 272] on span "Bot Response" at bounding box center [393, 273] width 47 height 10
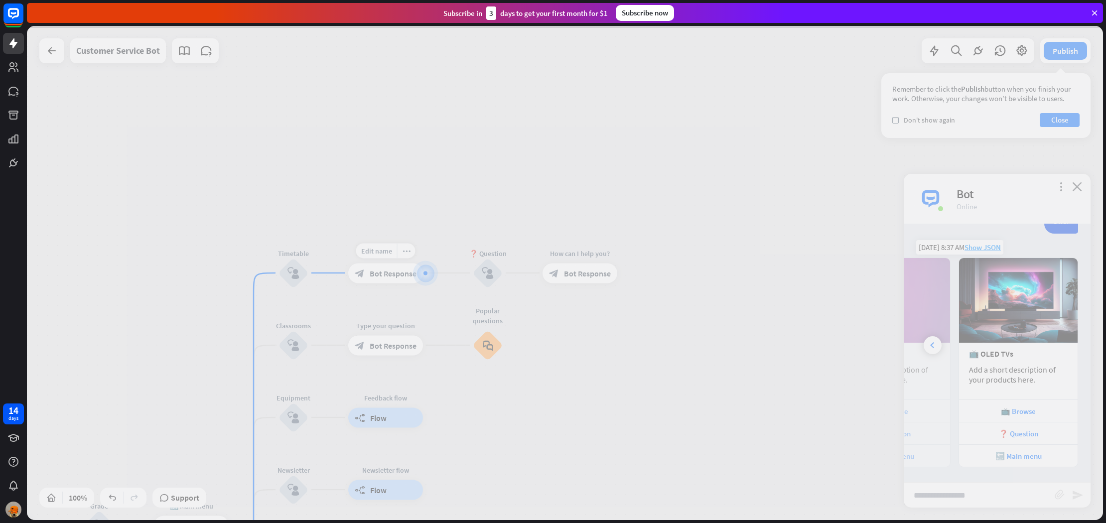
click at [399, 272] on div at bounding box center [565, 273] width 1076 height 494
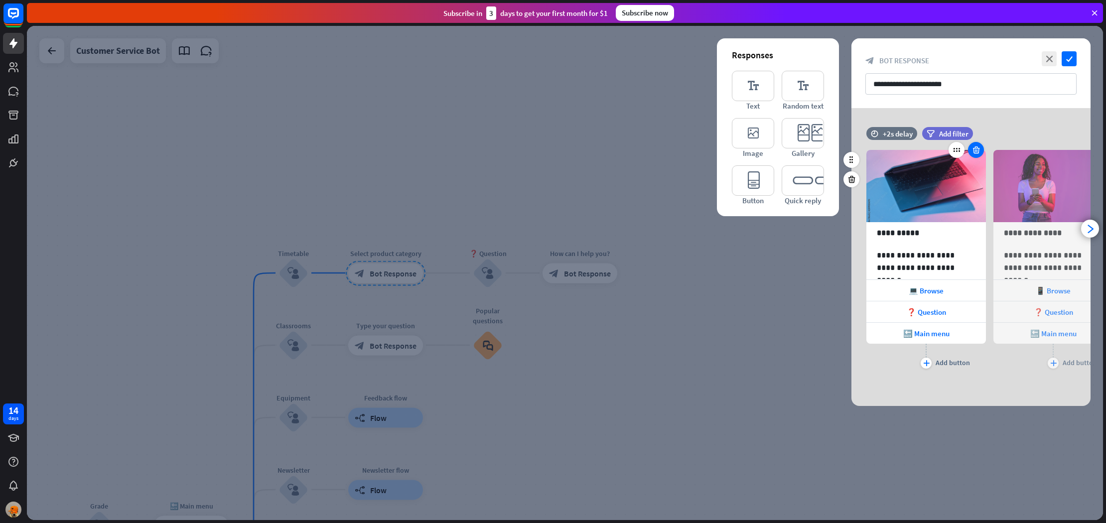
click at [978, 150] on icon at bounding box center [975, 149] width 9 height 9
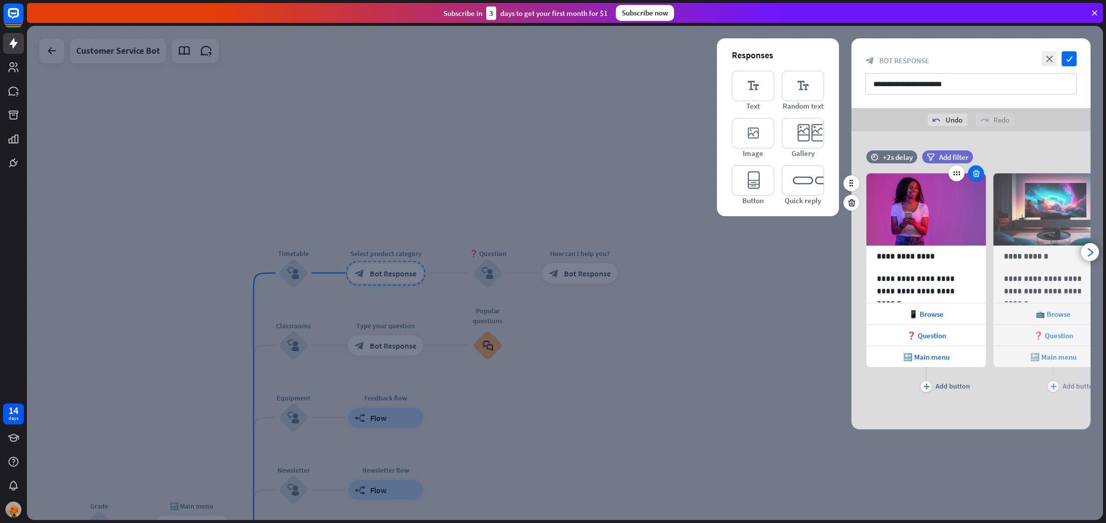
click at [976, 168] on div at bounding box center [976, 173] width 16 height 16
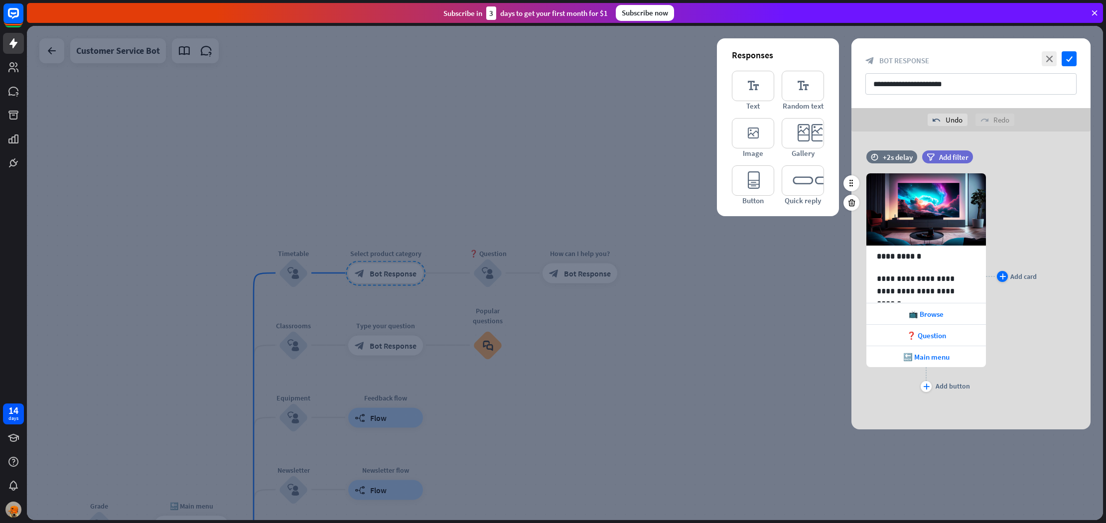
click at [1009, 274] on div "plus Add card" at bounding box center [1017, 276] width 40 height 11
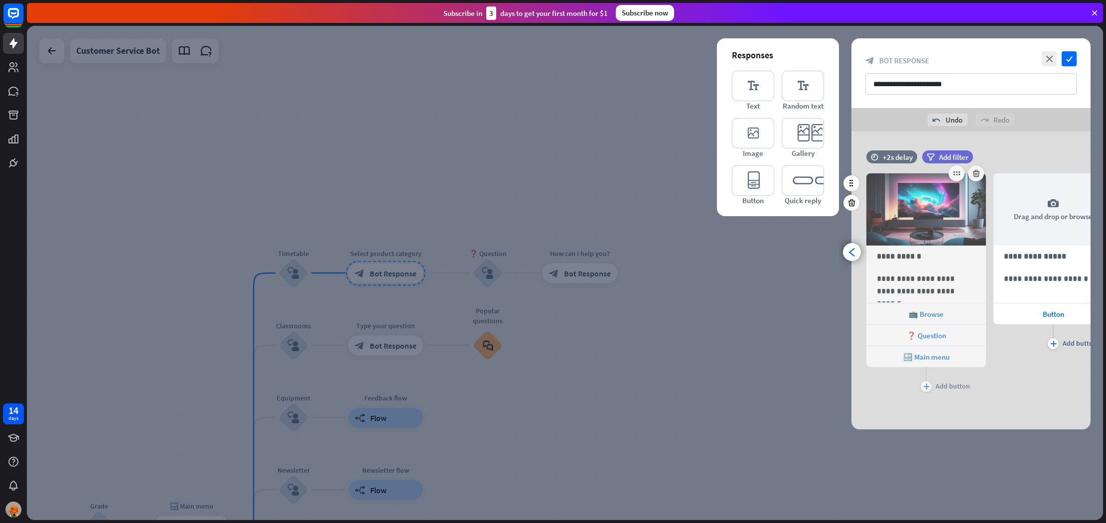
scroll to position [0, 82]
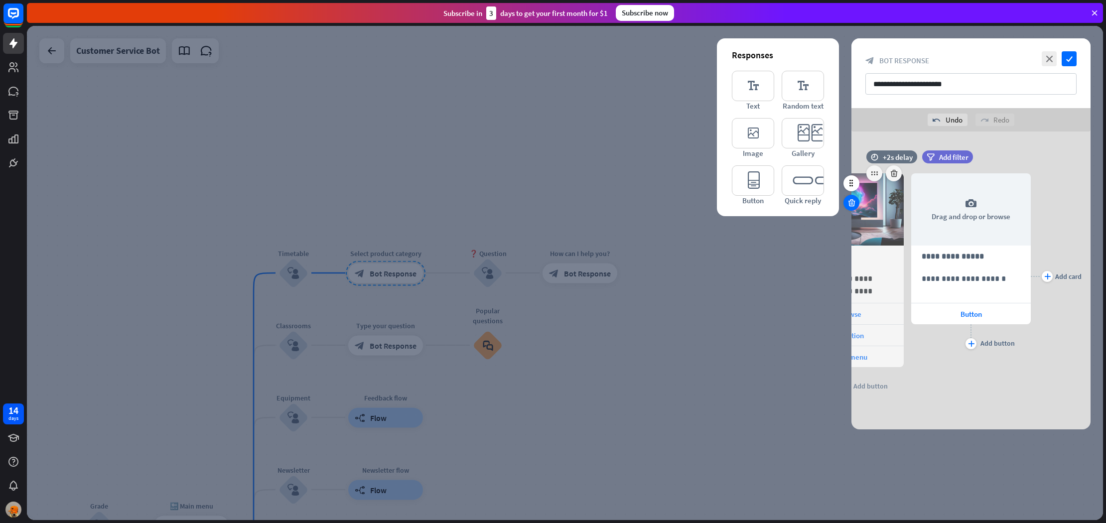
click at [851, 200] on icon at bounding box center [851, 202] width 9 height 9
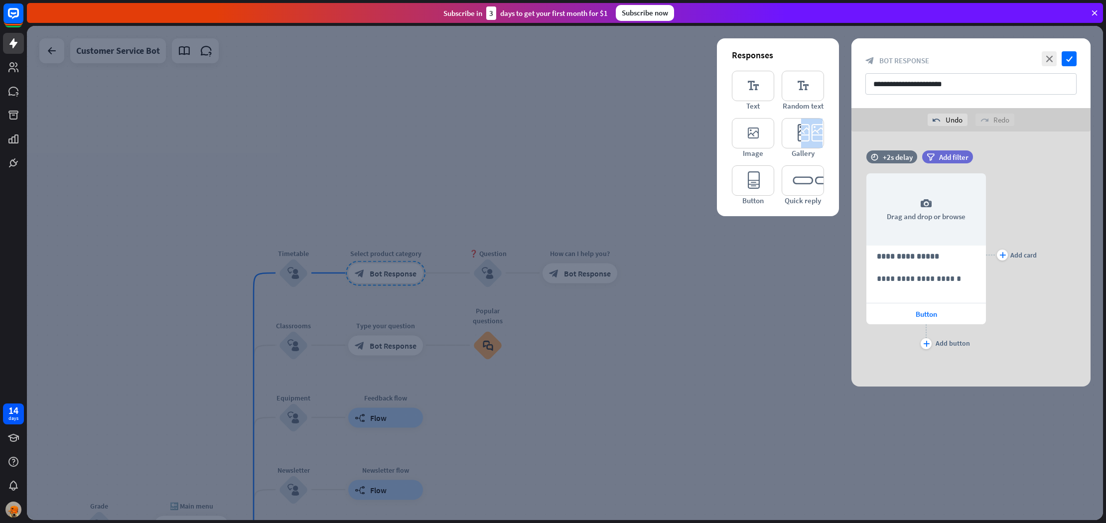
drag, startPoint x: 802, startPoint y: 137, endPoint x: 827, endPoint y: 137, distance: 25.4
click at [827, 137] on div "Responses editor_text Text editor_text Random text editor_image Image editor_ca…" at bounding box center [778, 127] width 122 height 178
click at [1009, 252] on div "plus Add card" at bounding box center [1017, 255] width 40 height 11
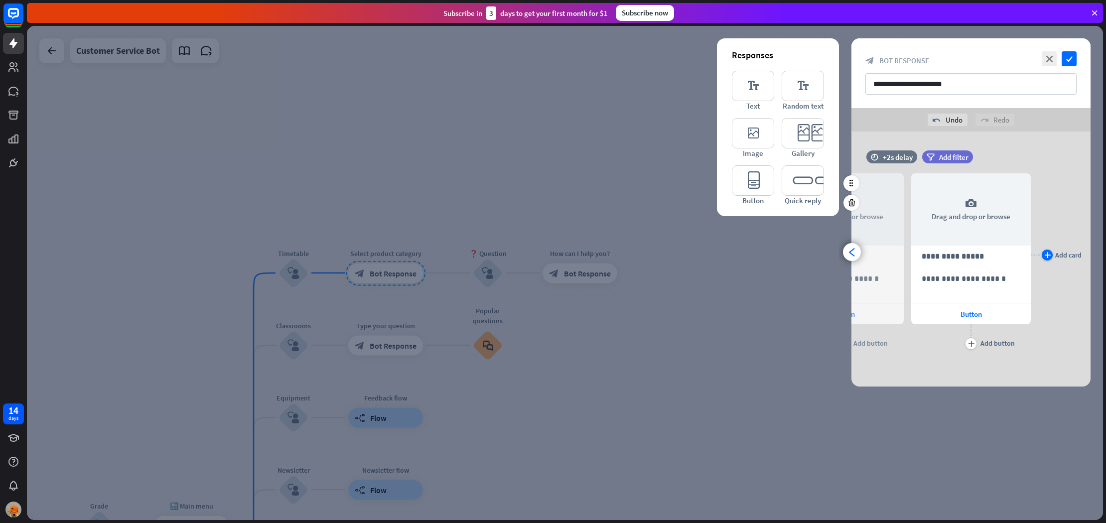
click at [1044, 255] on div "plus" at bounding box center [1047, 255] width 11 height 11
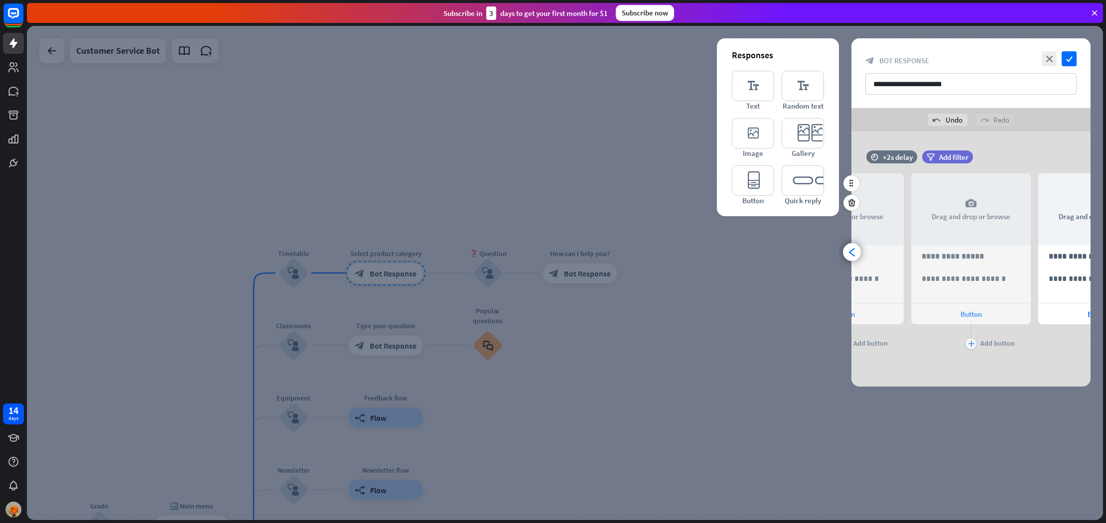
scroll to position [0, 463]
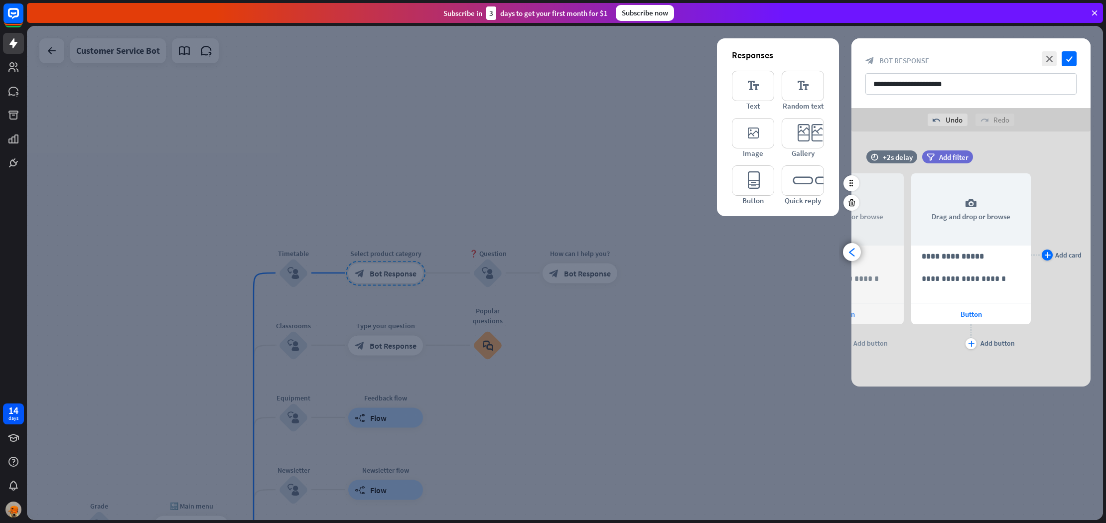
click at [1044, 255] on div "plus" at bounding box center [1047, 255] width 11 height 11
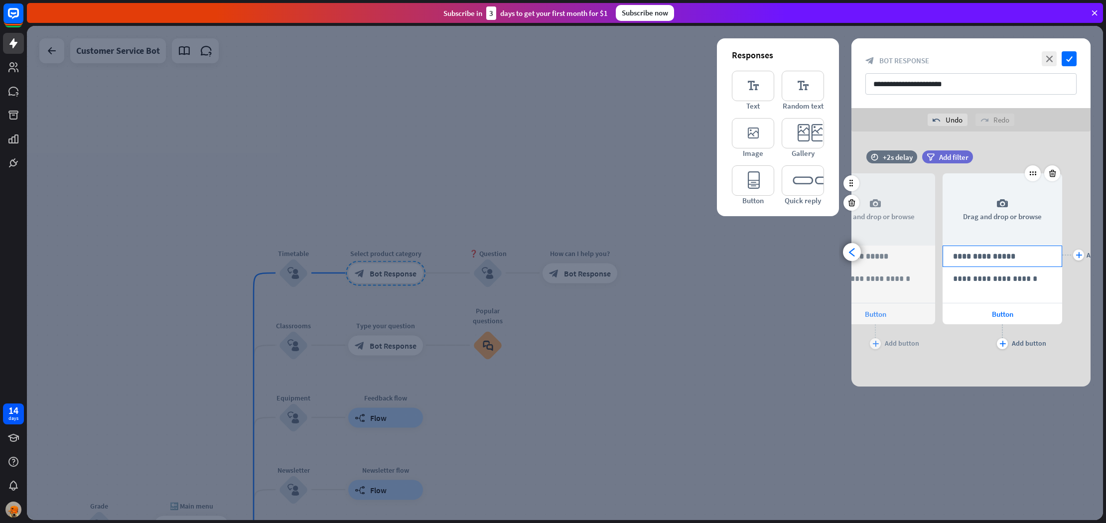
scroll to position [0, 590]
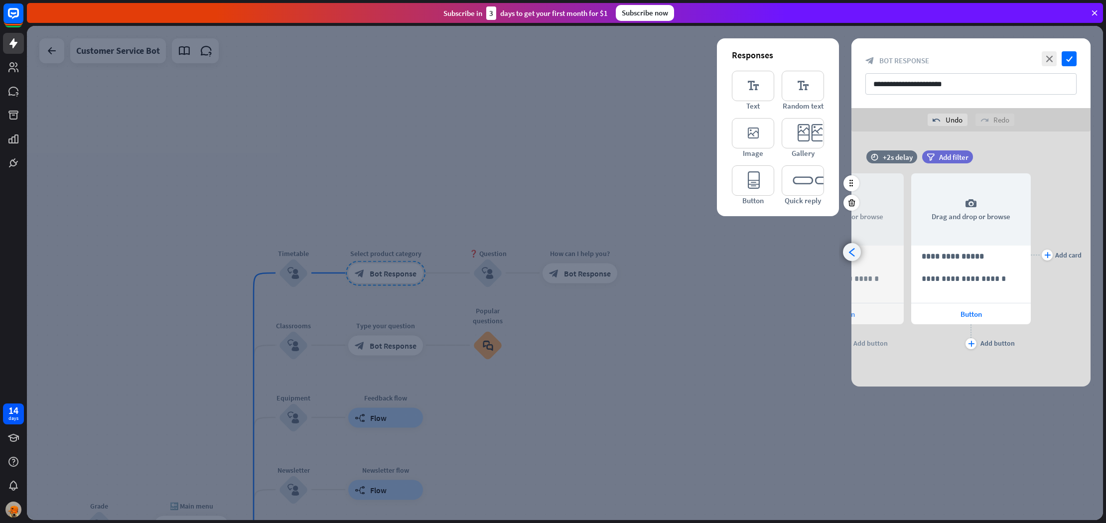
click at [854, 247] on div "arrowhead_left" at bounding box center [852, 252] width 18 height 18
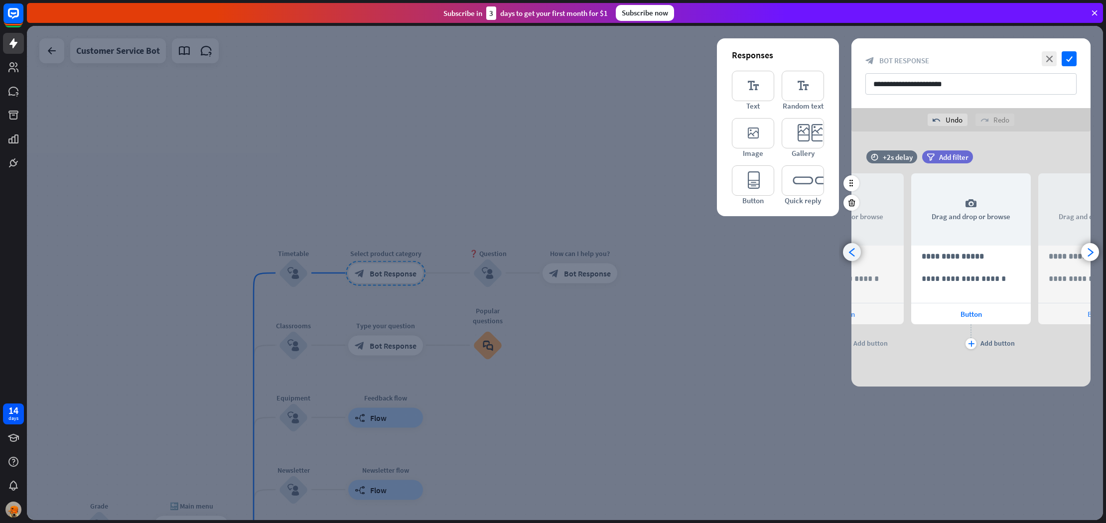
click at [854, 247] on div "arrowhead_left" at bounding box center [852, 252] width 18 height 18
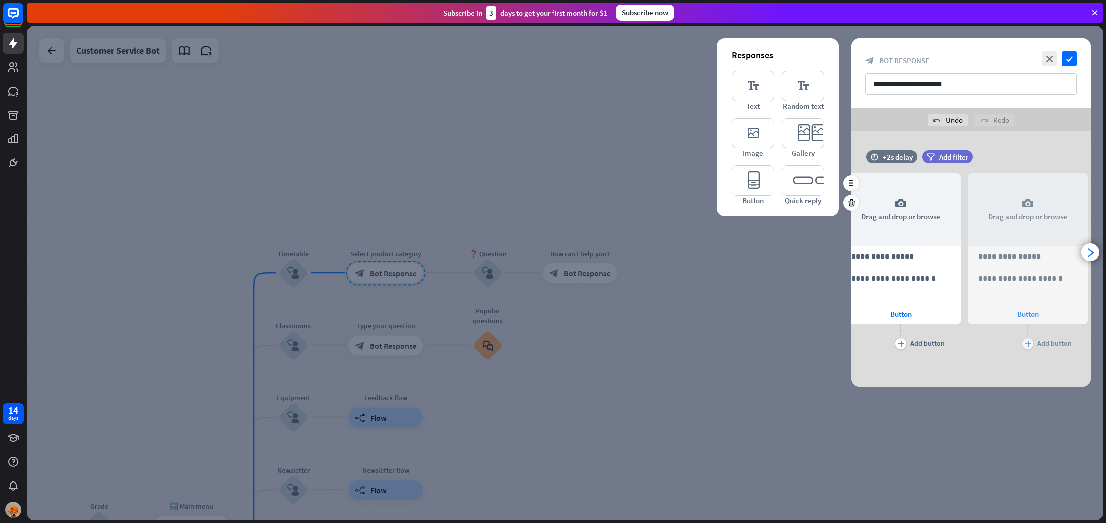
scroll to position [0, 0]
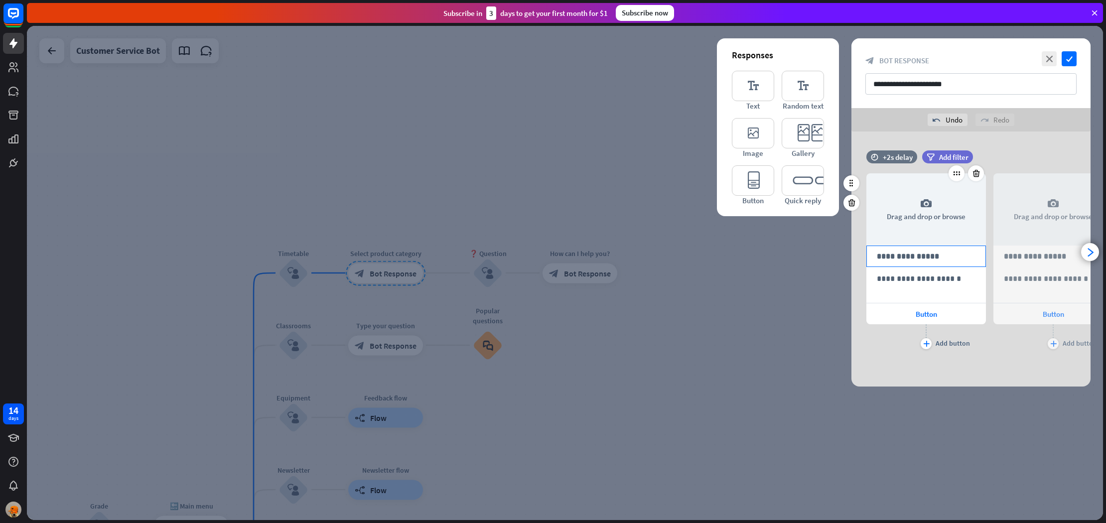
click at [915, 261] on p "**********" at bounding box center [926, 256] width 99 height 12
click at [1013, 250] on p "**********" at bounding box center [1053, 256] width 99 height 12
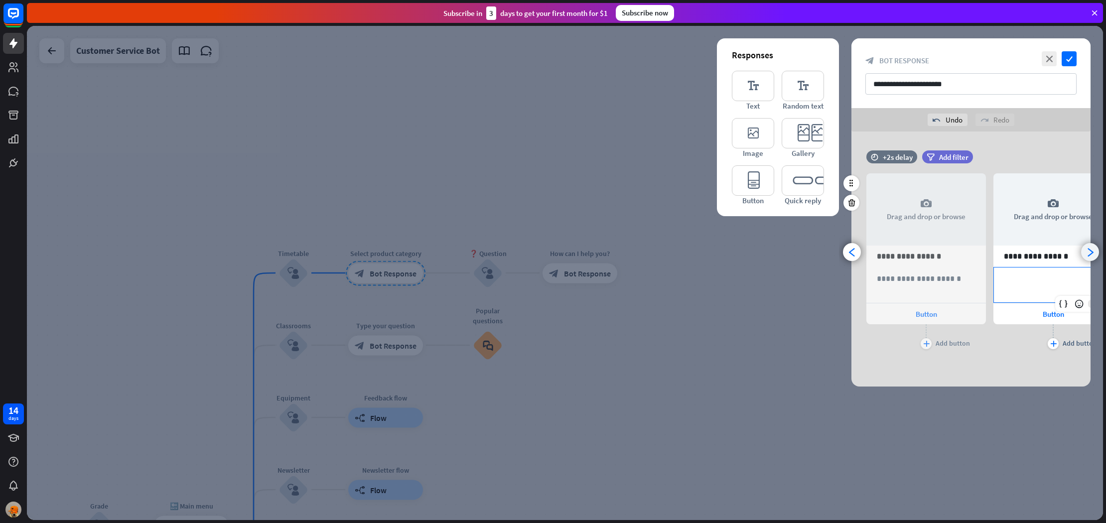
click at [1094, 254] on icon "arrowhead_right" at bounding box center [1089, 252] width 9 height 9
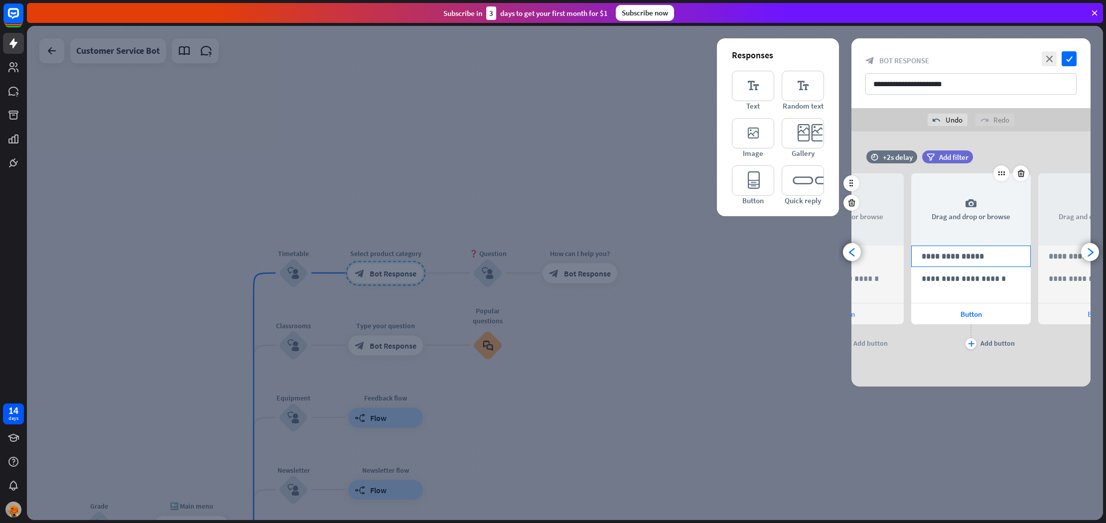
click at [988, 260] on p "**********" at bounding box center [971, 256] width 99 height 12
click at [1089, 257] on div "arrowhead_right" at bounding box center [1090, 252] width 18 height 18
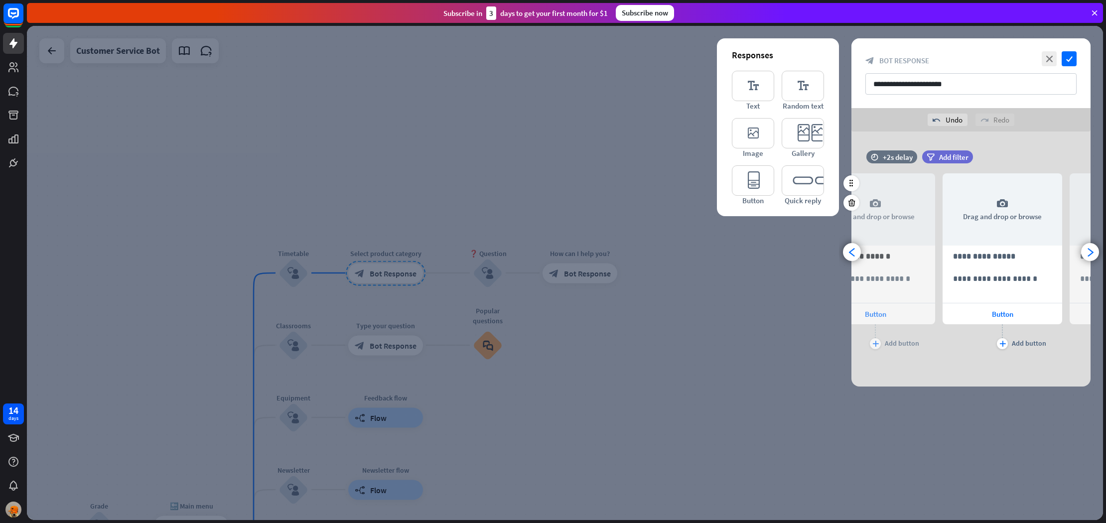
scroll to position [0, 336]
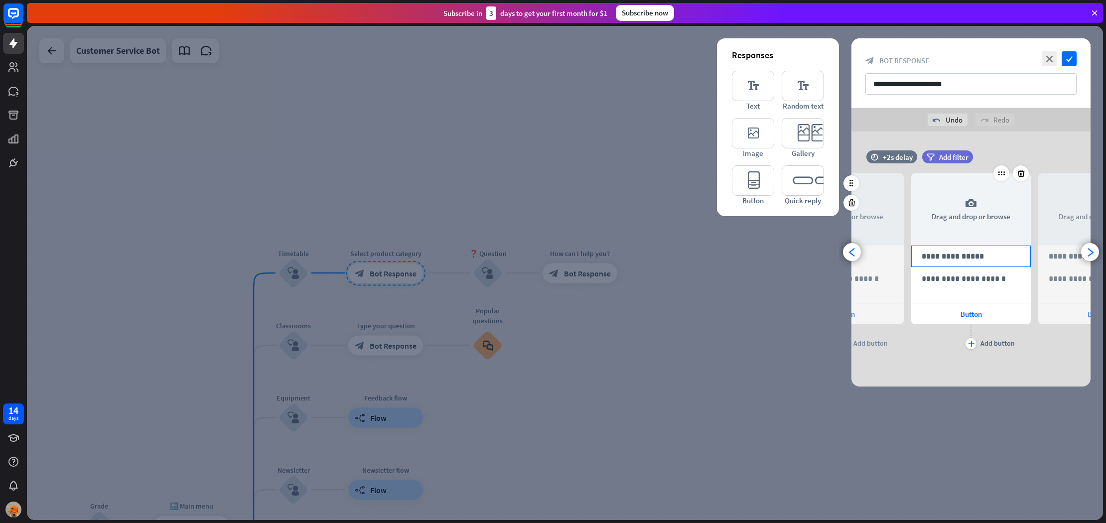
click at [976, 263] on div "**********" at bounding box center [971, 256] width 120 height 21
click at [1088, 250] on icon "arrowhead_right" at bounding box center [1089, 252] width 9 height 9
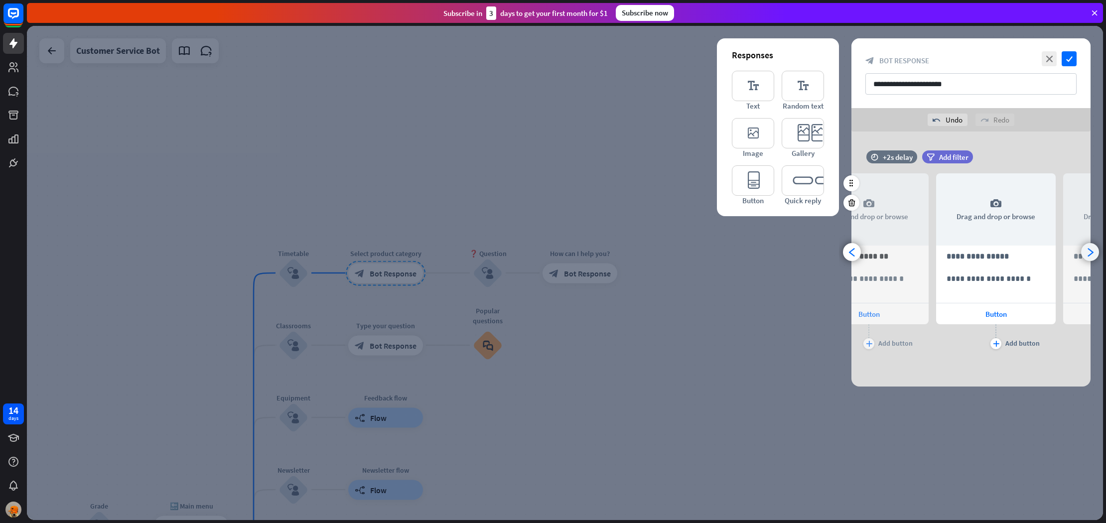
scroll to position [0, 463]
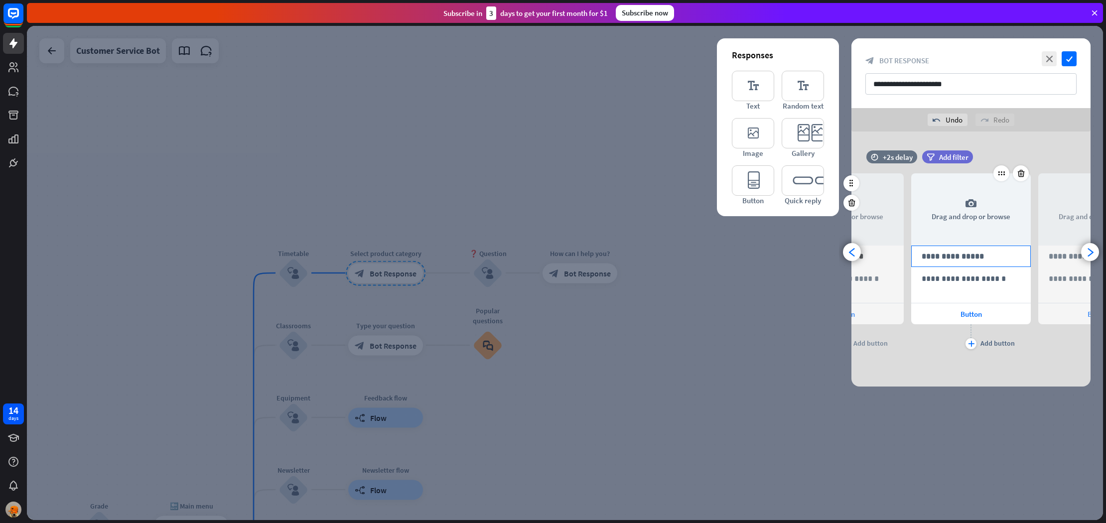
click at [1008, 253] on p "**********" at bounding box center [971, 256] width 99 height 12
click at [1088, 255] on icon "arrowhead_right" at bounding box center [1089, 252] width 9 height 9
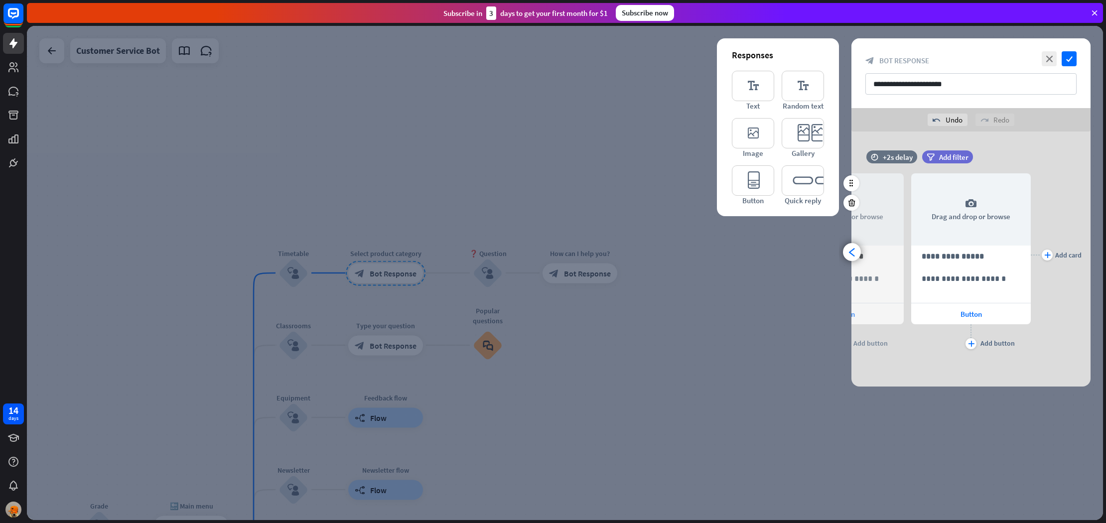
click at [1024, 175] on icon at bounding box center [1020, 173] width 9 height 9
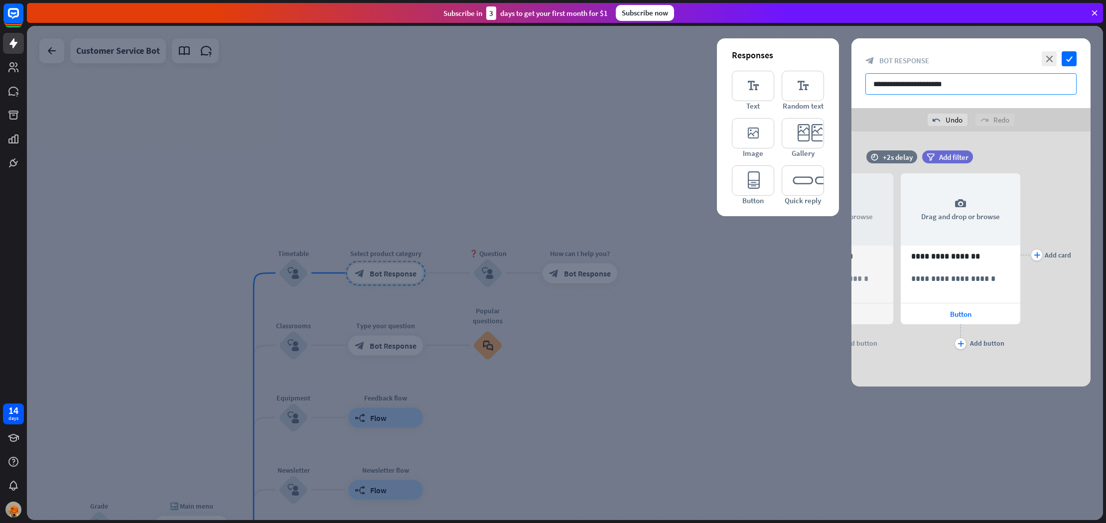
scroll to position [0, 463]
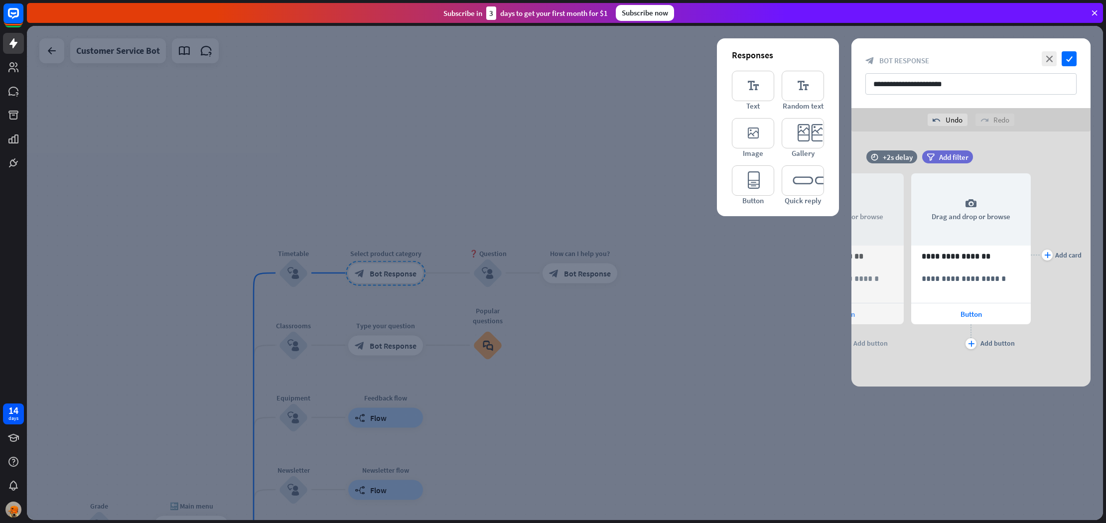
click at [1069, 67] on div "**********" at bounding box center [970, 73] width 239 height 70
click at [1075, 63] on icon "check" at bounding box center [1069, 58] width 15 height 15
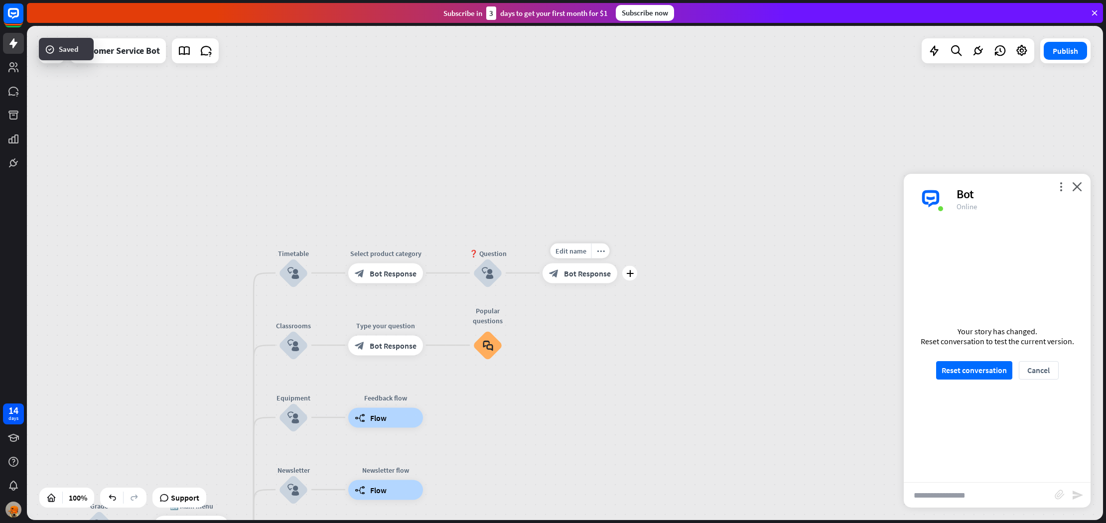
click at [543, 272] on div "Edit name more_horiz plus block_bot_response Bot Response" at bounding box center [580, 273] width 75 height 20
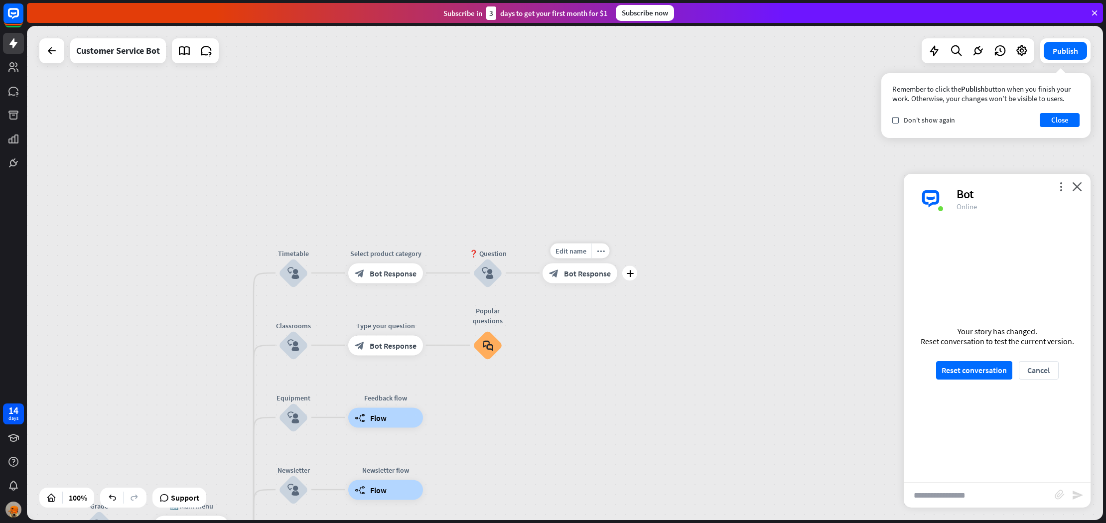
click at [571, 279] on div "block_bot_response Bot Response" at bounding box center [580, 273] width 75 height 20
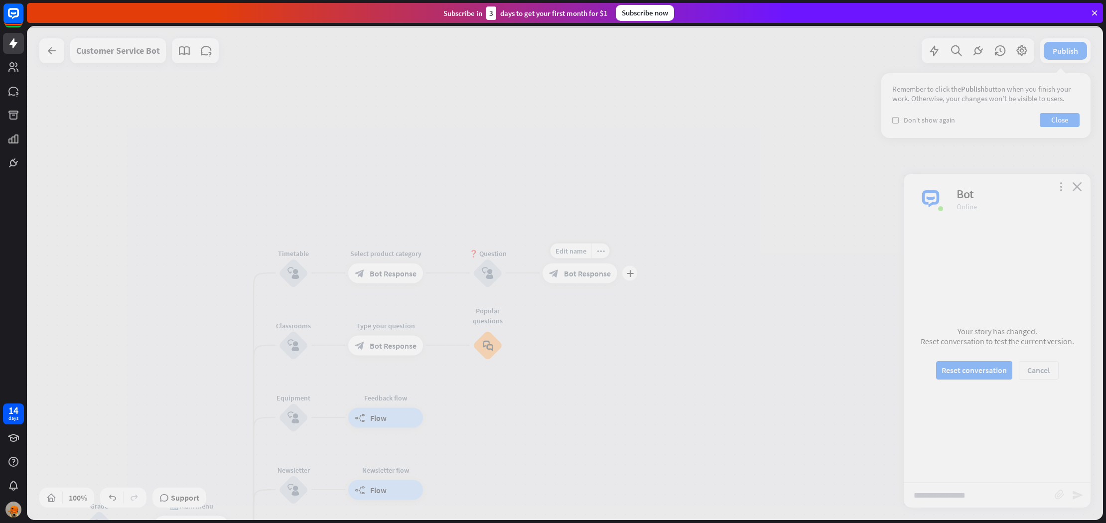
click at [571, 279] on div at bounding box center [565, 273] width 1076 height 494
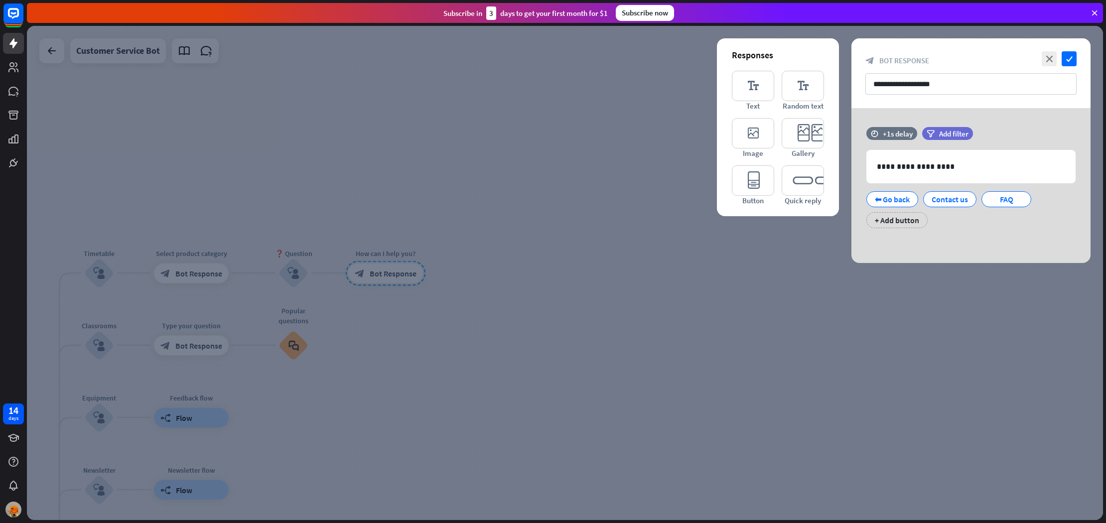
click at [547, 245] on div at bounding box center [565, 273] width 1076 height 494
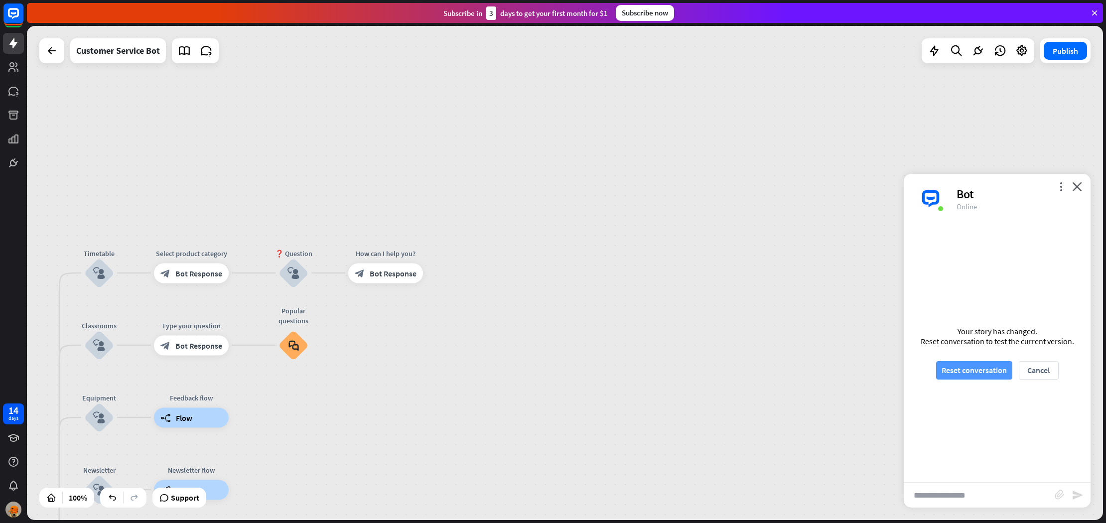
click at [972, 358] on div "Your story has changed. Reset conversation to test the current version. Reset c…" at bounding box center [997, 353] width 187 height 259
click at [976, 364] on button "Reset conversation" at bounding box center [974, 370] width 76 height 18
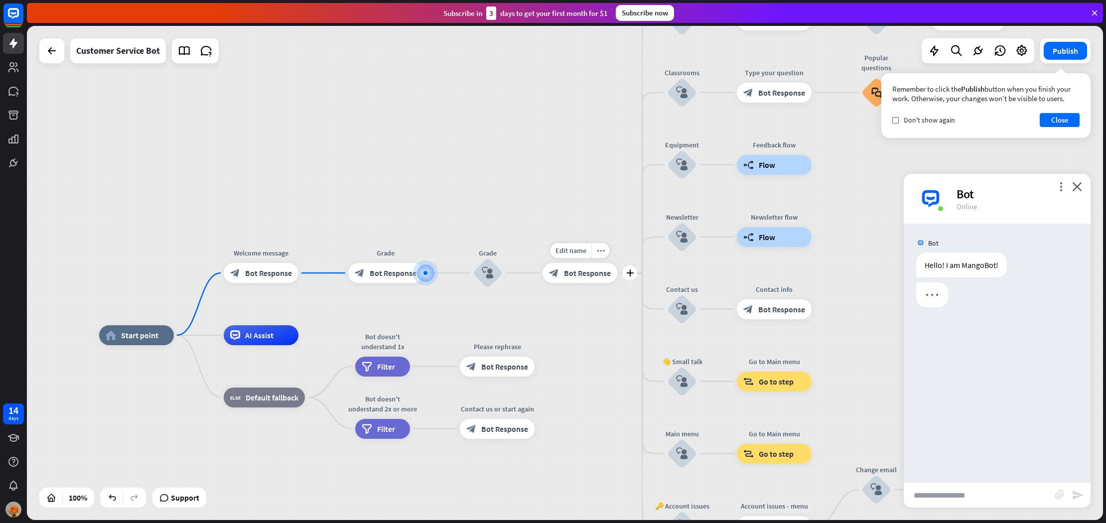
click at [581, 270] on span "Bot Response" at bounding box center [587, 273] width 47 height 10
click at [581, 270] on div at bounding box center [565, 273] width 1076 height 494
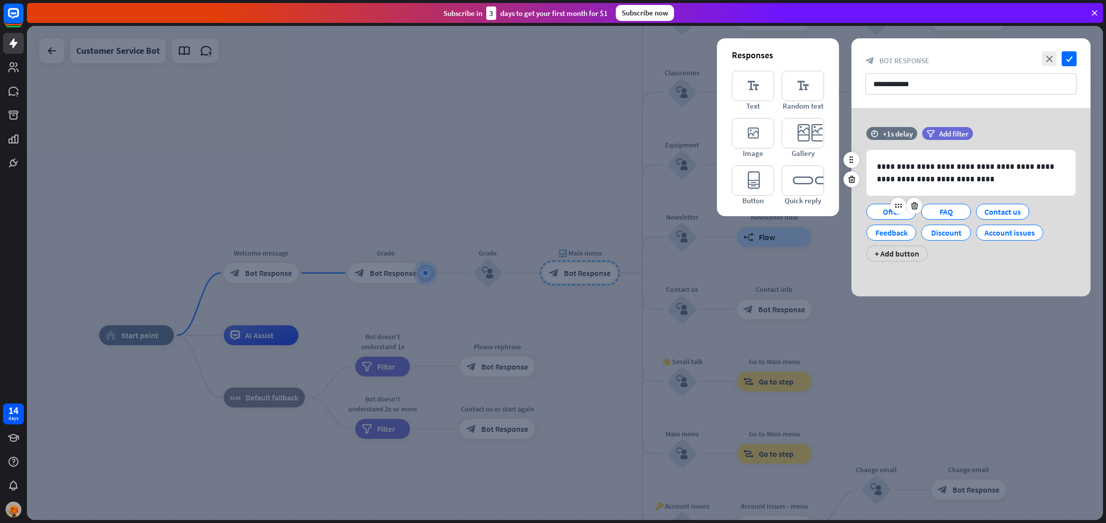
click at [895, 215] on div "Offer" at bounding box center [891, 211] width 33 height 15
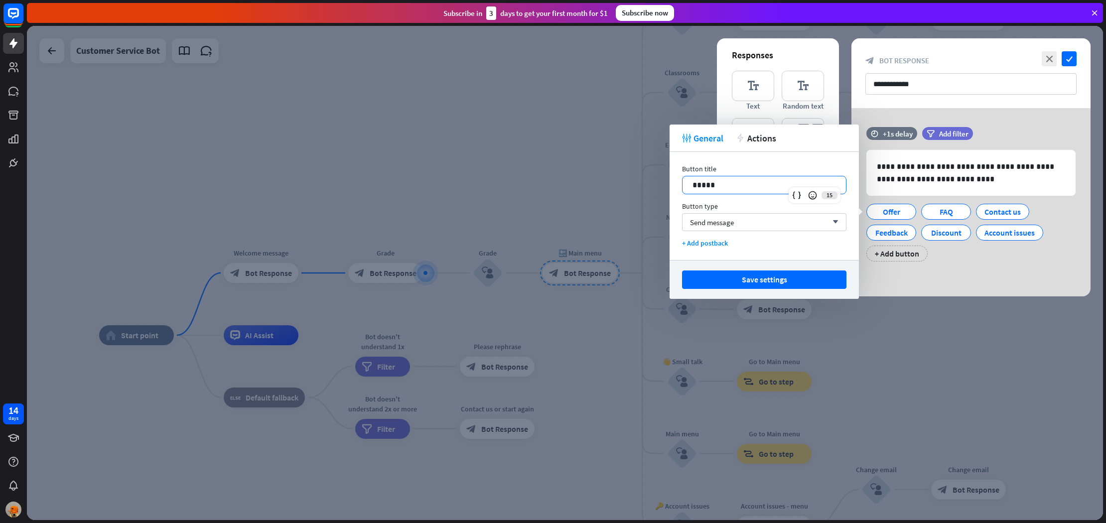
drag, startPoint x: 774, startPoint y: 189, endPoint x: 626, endPoint y: 178, distance: 148.3
click at [626, 178] on body "14 days close Product Help First steps Get started with ChatBot Help Center Fol…" at bounding box center [553, 261] width 1106 height 523
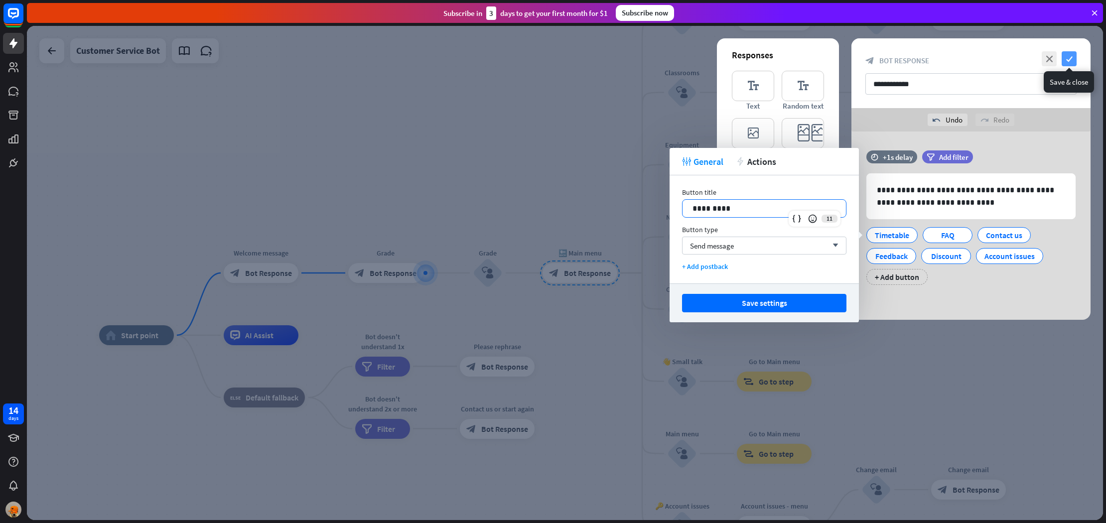
click at [1067, 62] on icon "check" at bounding box center [1069, 58] width 15 height 15
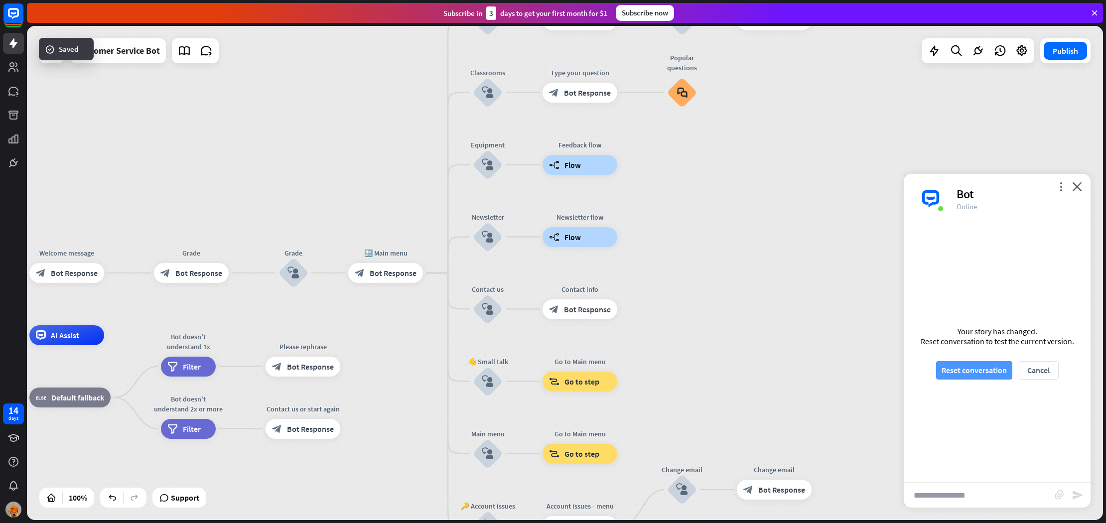
click at [983, 368] on button "Reset conversation" at bounding box center [974, 370] width 76 height 18
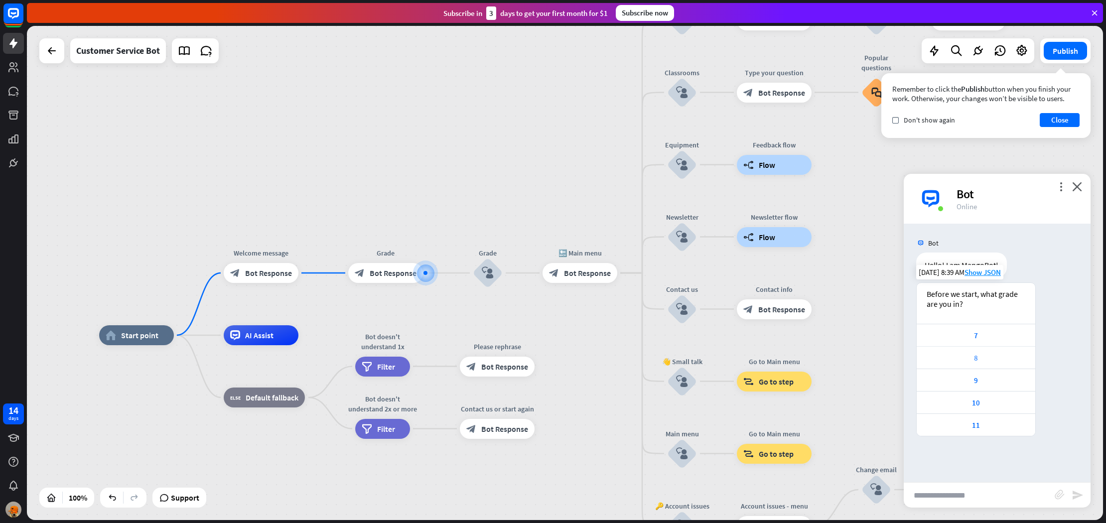
click at [988, 366] on div "8" at bounding box center [976, 357] width 119 height 22
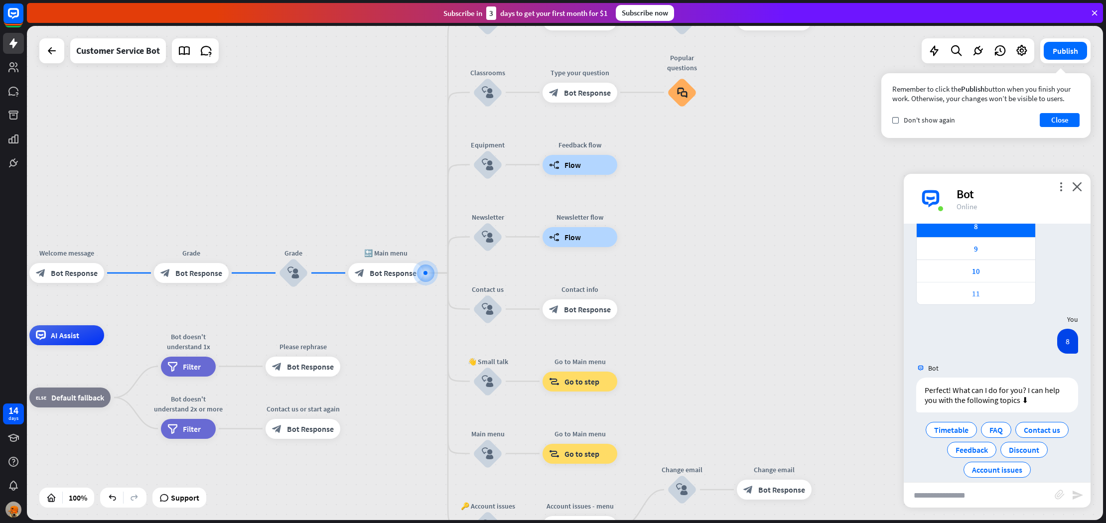
scroll to position [144, 0]
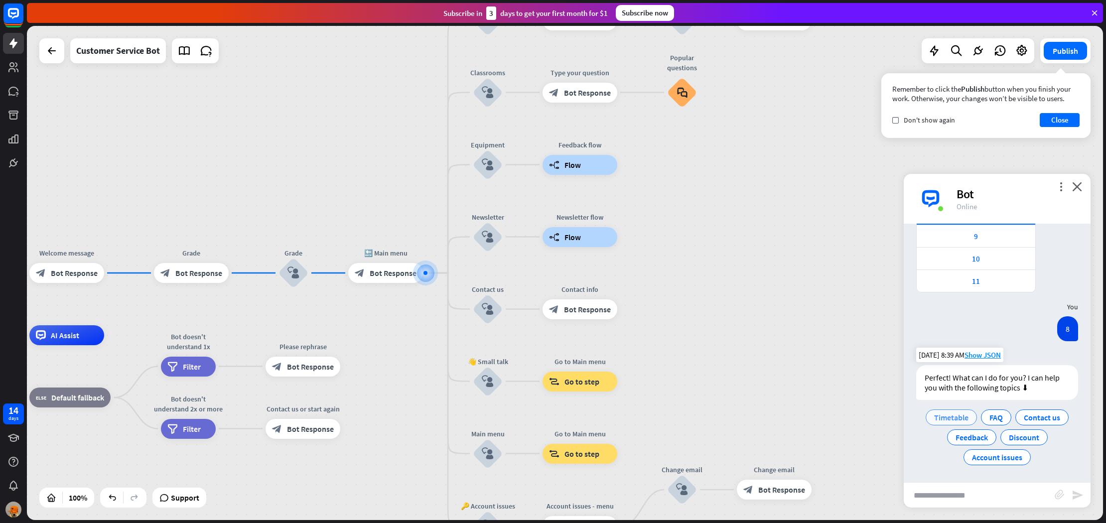
click at [949, 419] on span "Timetable" at bounding box center [951, 417] width 34 height 10
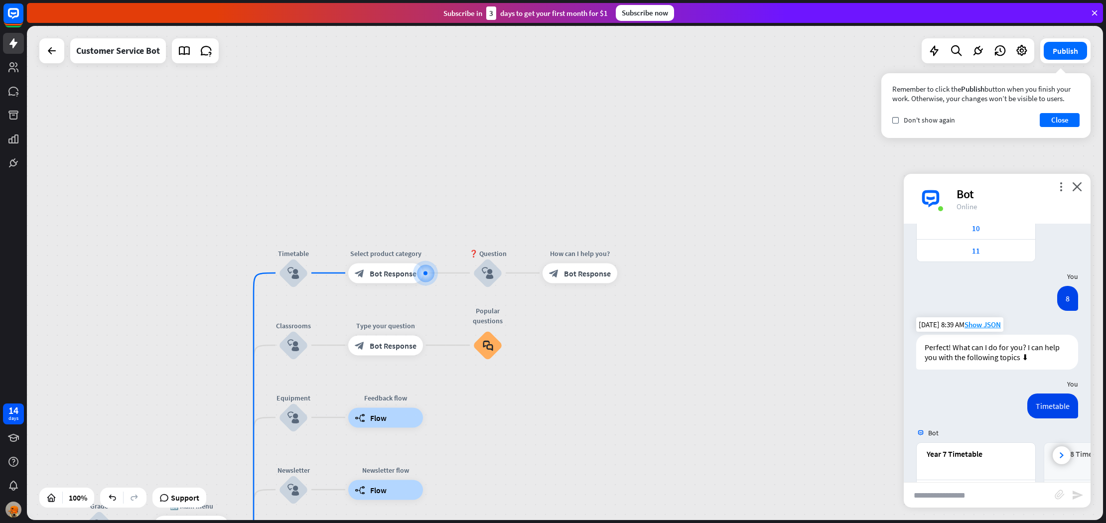
scroll to position [210, 0]
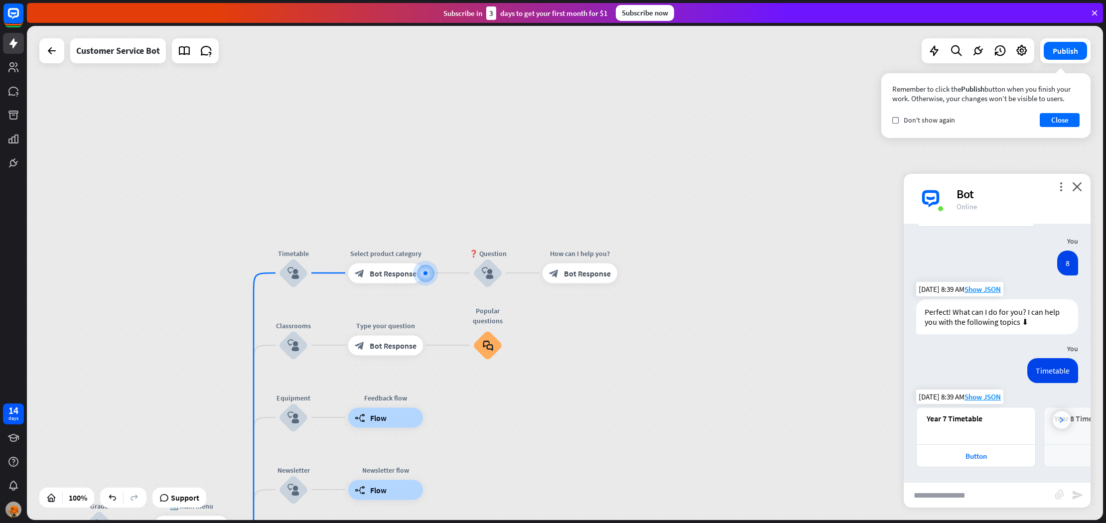
click at [1059, 413] on div at bounding box center [1062, 420] width 18 height 18
click at [1060, 417] on icon at bounding box center [1062, 420] width 4 height 6
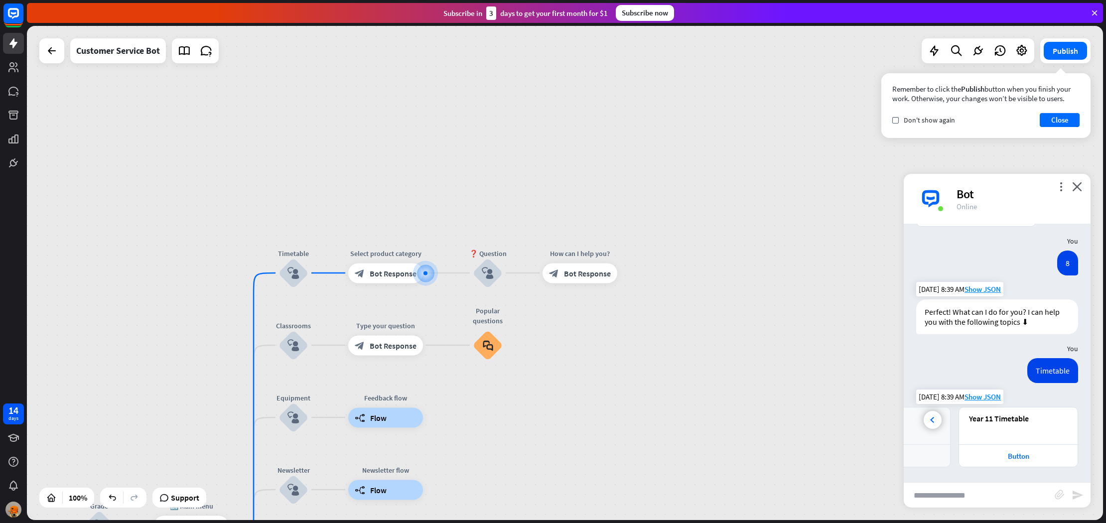
click at [1060, 416] on div "Year 11 Timetable" at bounding box center [1018, 418] width 99 height 10
click at [979, 450] on div "Button" at bounding box center [1018, 455] width 119 height 22
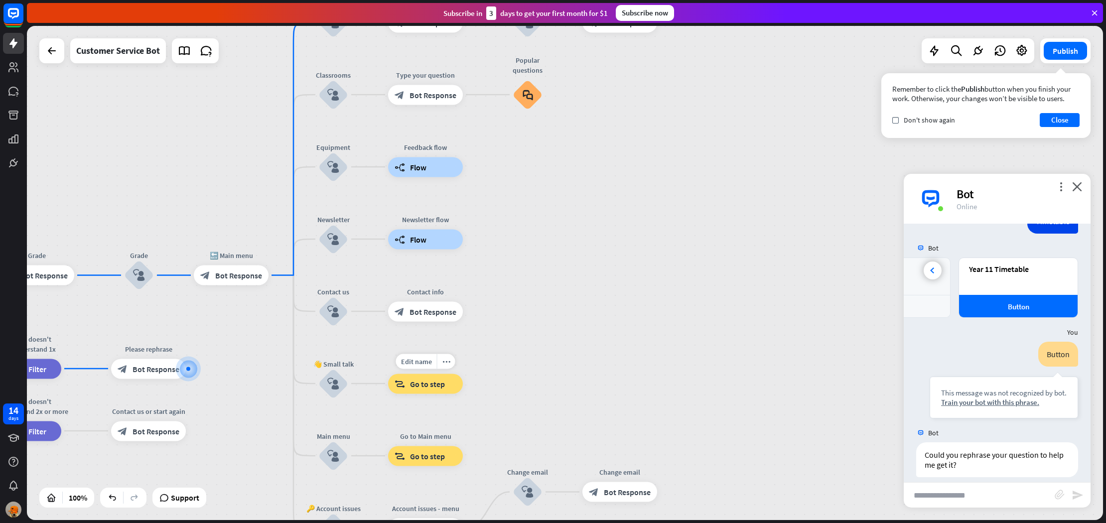
scroll to position [369, 0]
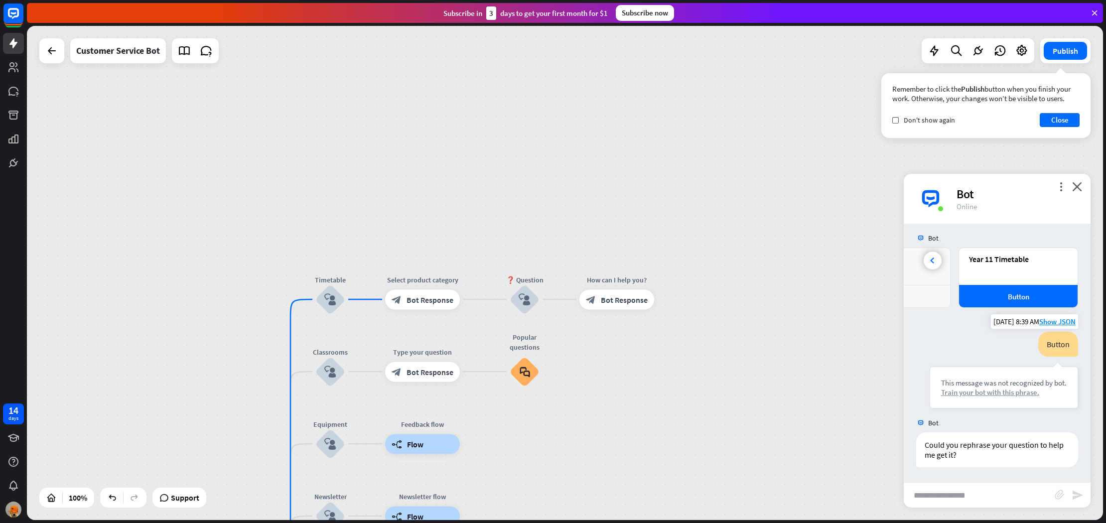
click at [995, 391] on div "Train your bot with this phrase." at bounding box center [1004, 392] width 126 height 9
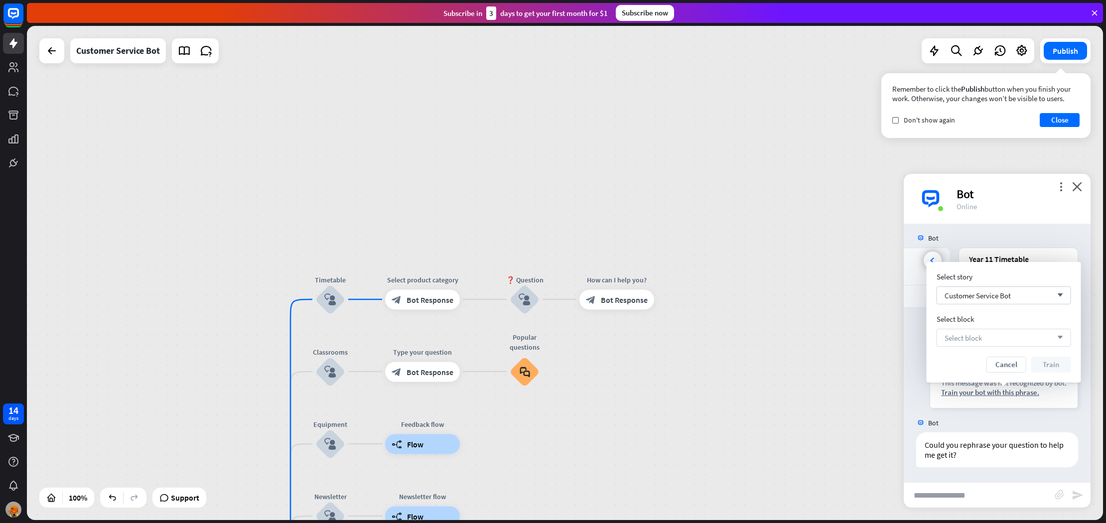
click at [1002, 339] on div "Select block arrow_down" at bounding box center [1004, 338] width 135 height 18
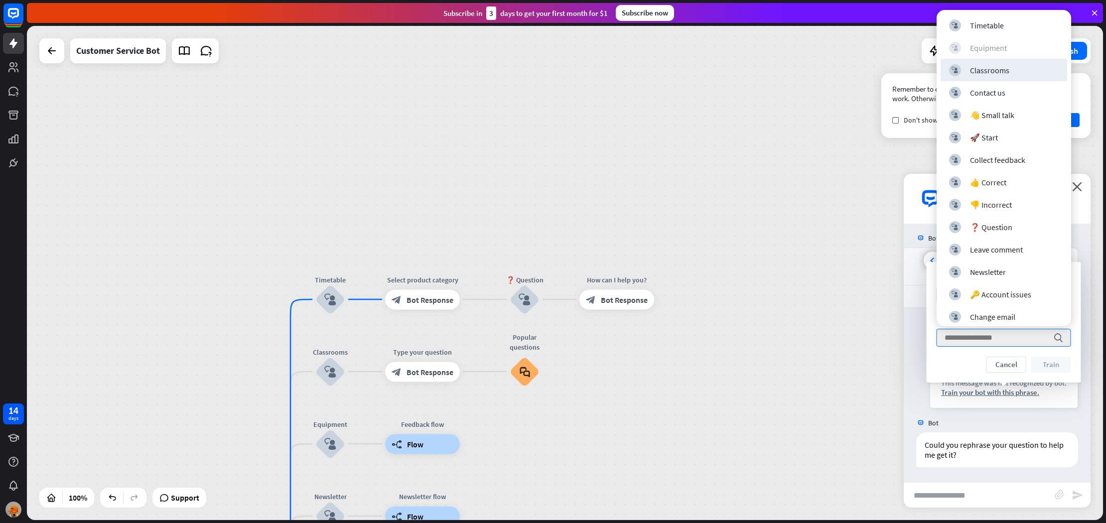
scroll to position [0, 0]
click at [985, 26] on div "Timetable" at bounding box center [987, 25] width 34 height 10
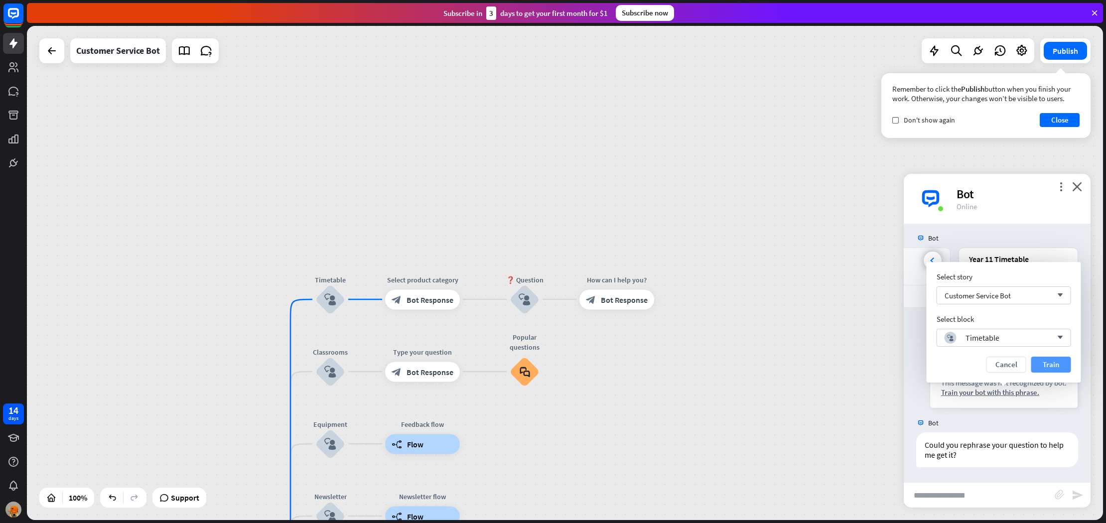
click at [1055, 362] on button "Train" at bounding box center [1051, 365] width 40 height 16
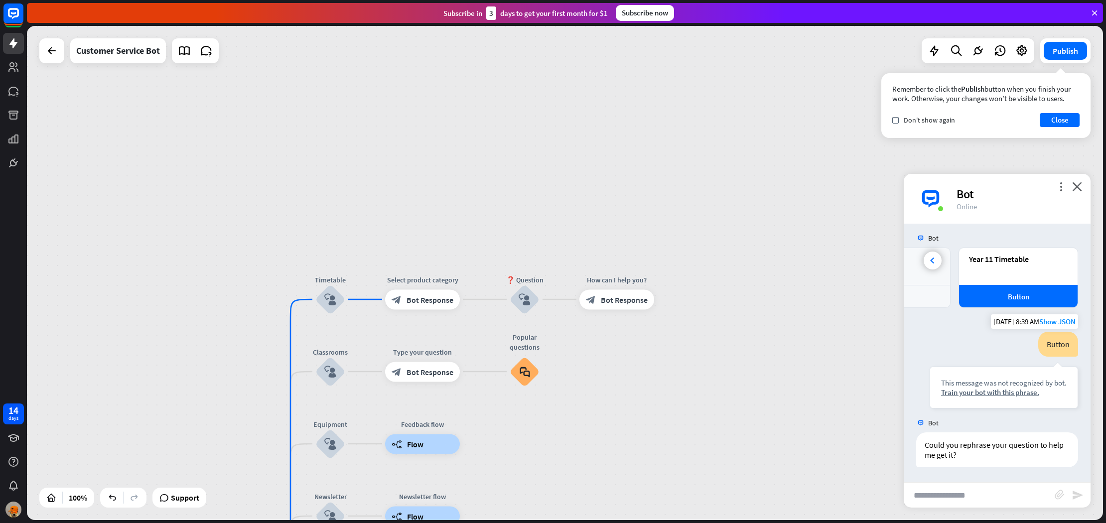
scroll to position [360, 0]
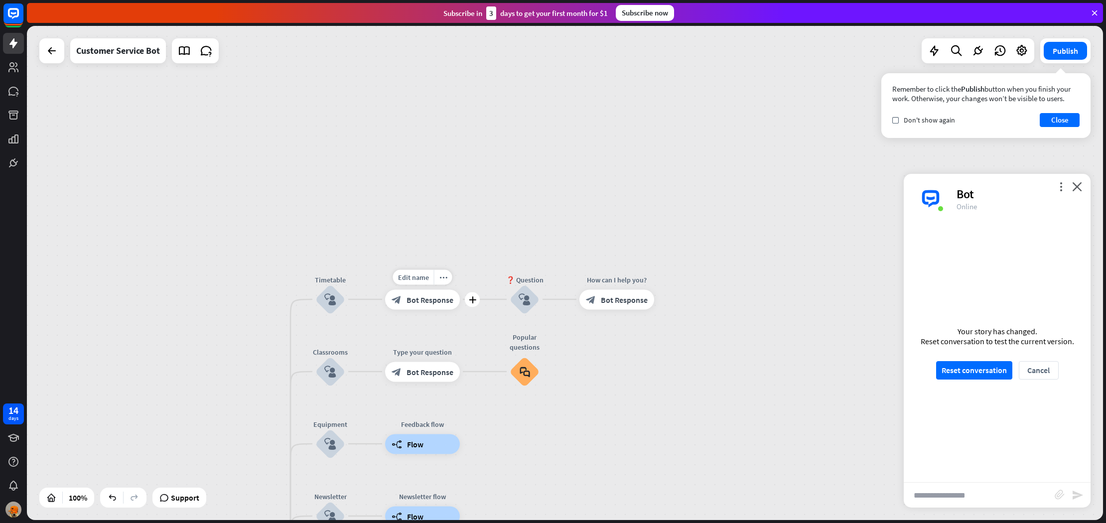
click at [428, 301] on span "Bot Response" at bounding box center [430, 299] width 47 height 10
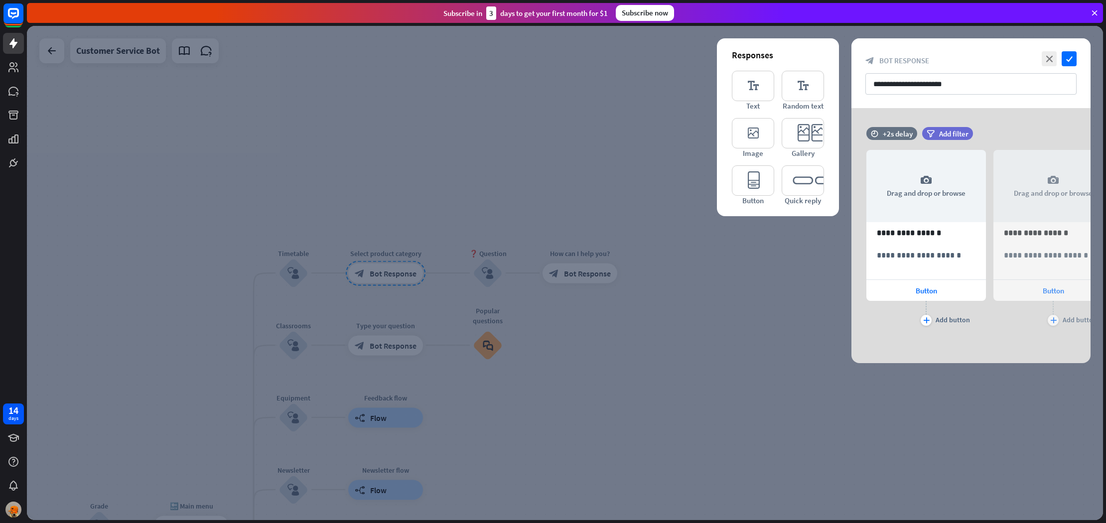
click at [443, 291] on div at bounding box center [565, 273] width 1076 height 494
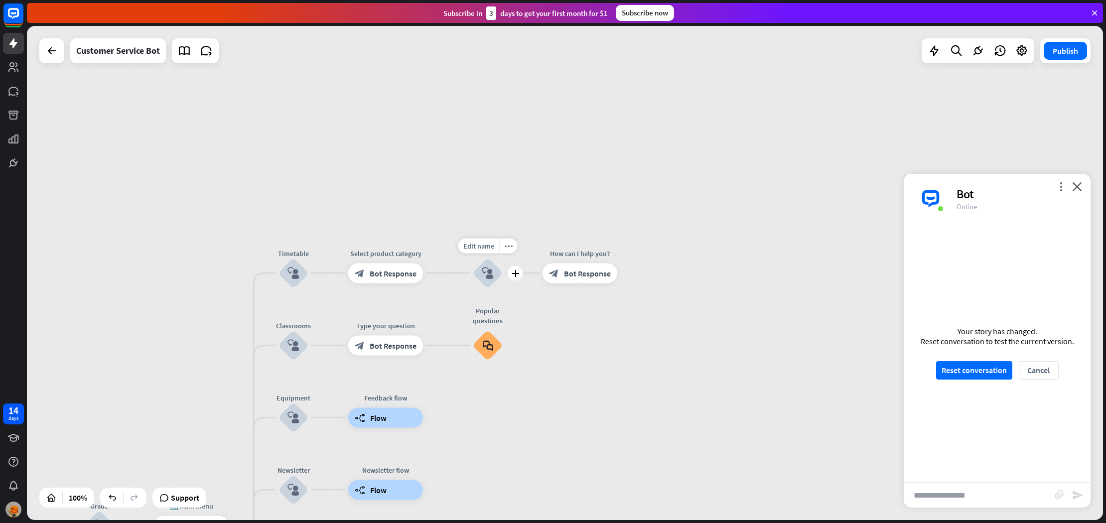
click at [478, 276] on div "block_user_input" at bounding box center [488, 273] width 30 height 30
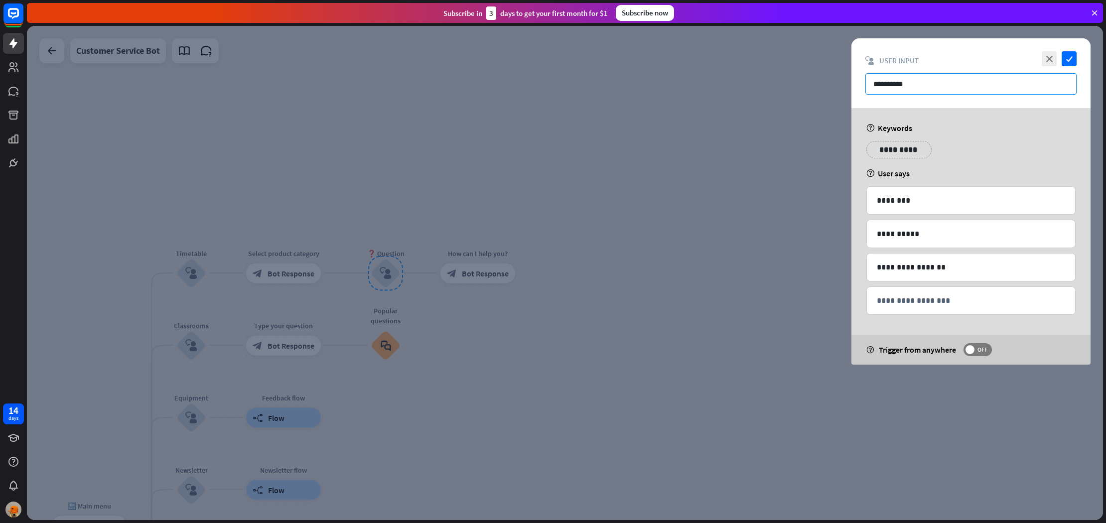
drag, startPoint x: 889, startPoint y: 85, endPoint x: 773, endPoint y: 84, distance: 116.6
click at [773, 84] on div "**********" at bounding box center [565, 273] width 1076 height 494
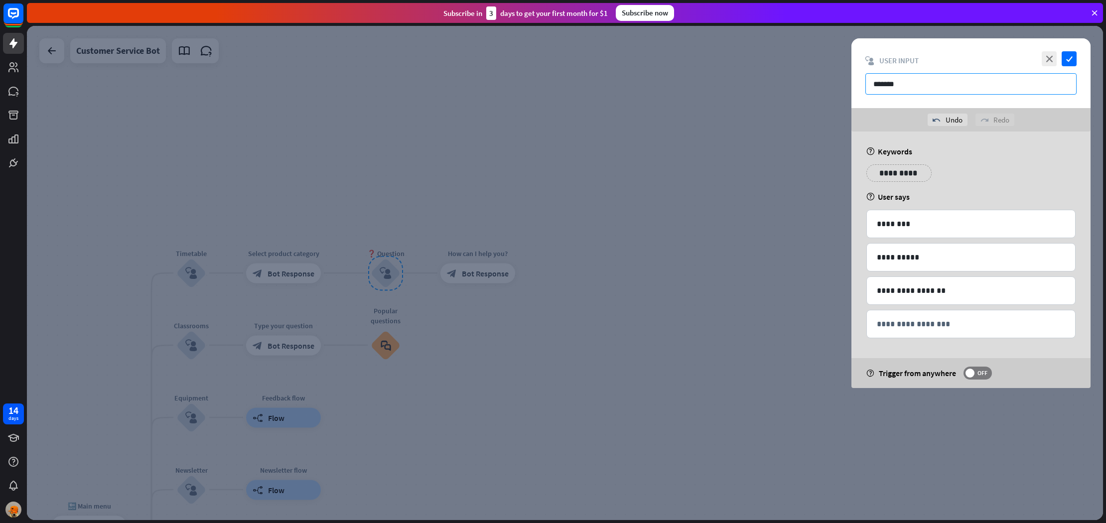
type input "*******"
type input "**********"
click at [934, 220] on p "********" at bounding box center [971, 224] width 188 height 12
click at [843, 287] on div "**********" at bounding box center [971, 260] width 264 height 257
click at [849, 286] on icon at bounding box center [851, 284] width 9 height 9
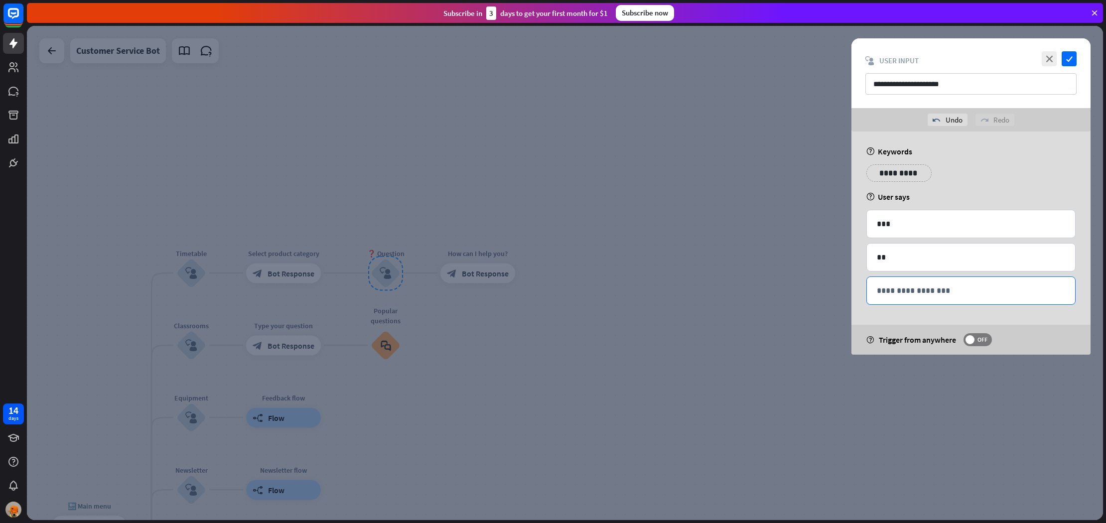
click at [870, 291] on div "**********" at bounding box center [971, 290] width 208 height 27
click at [861, 290] on div "**********" at bounding box center [970, 243] width 239 height 223
click at [1068, 57] on icon "check" at bounding box center [1069, 58] width 15 height 15
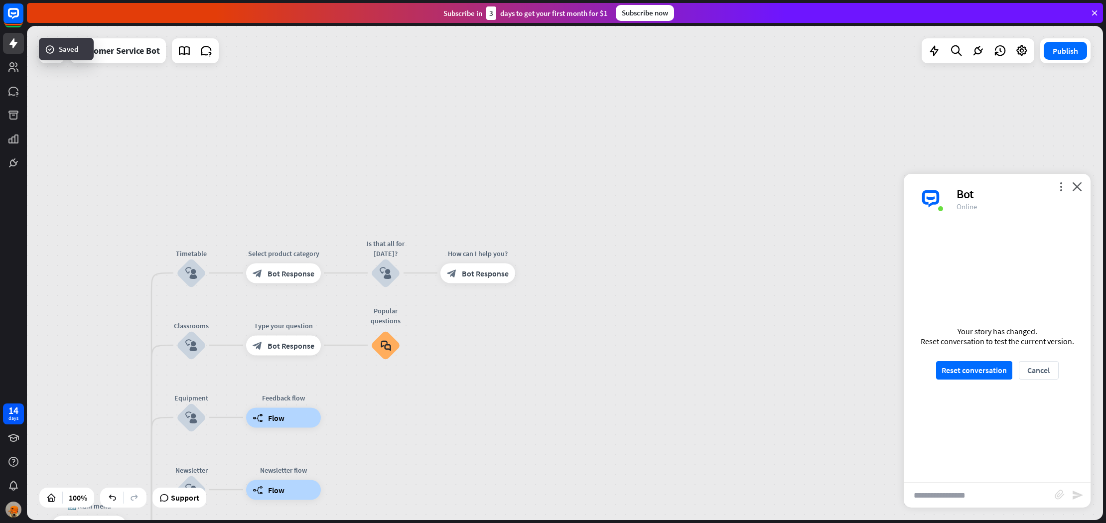
click at [609, 190] on div "home_2 Start point Welcome message block_bot_response Bot Response Grade block_…" at bounding box center [565, 273] width 1076 height 494
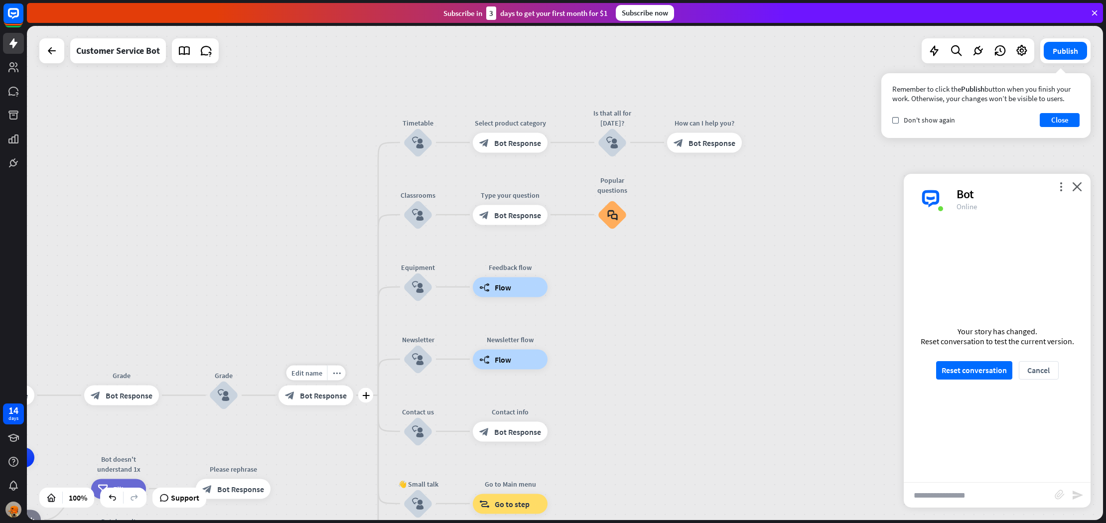
click at [330, 394] on span "Bot Response" at bounding box center [323, 396] width 47 height 10
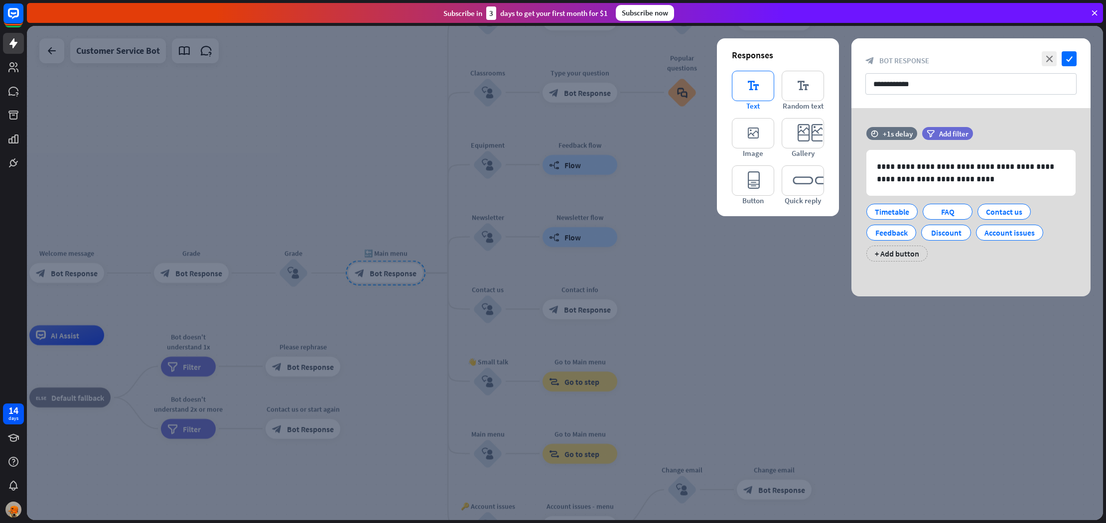
click at [763, 94] on icon "editor_text" at bounding box center [753, 86] width 42 height 30
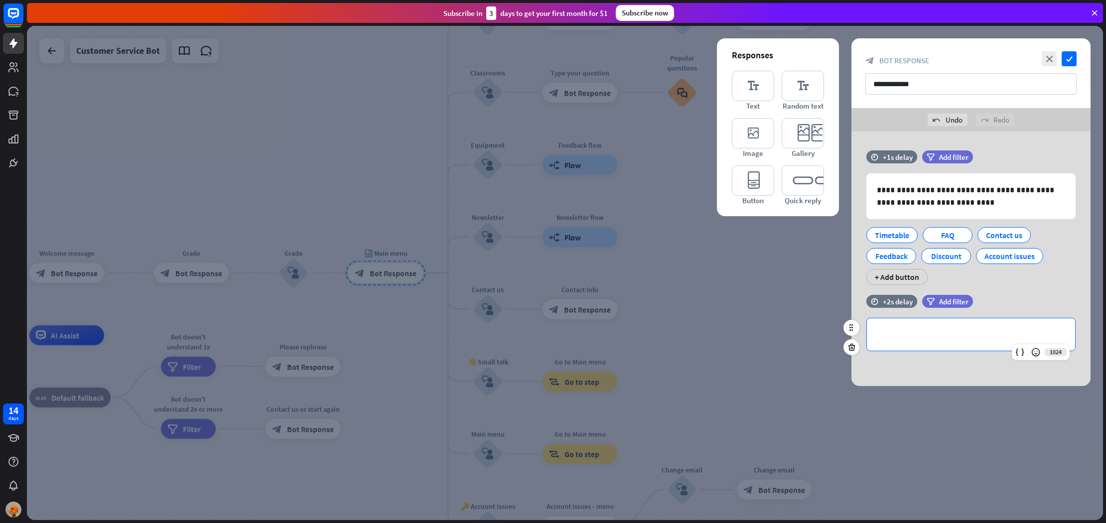
click at [976, 347] on div "**********" at bounding box center [971, 334] width 208 height 32
click at [852, 344] on icon at bounding box center [851, 347] width 9 height 9
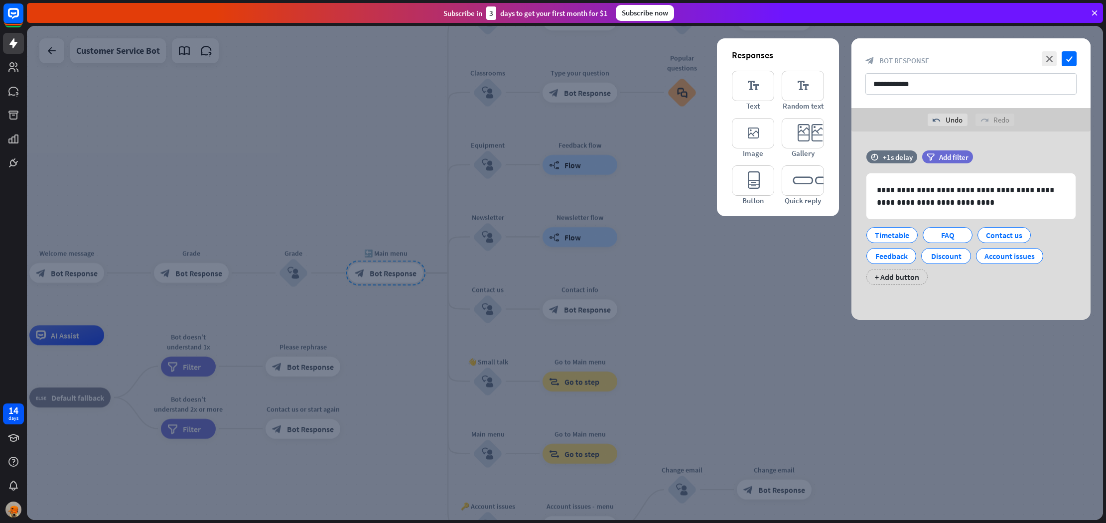
click at [737, 287] on div at bounding box center [565, 273] width 1076 height 494
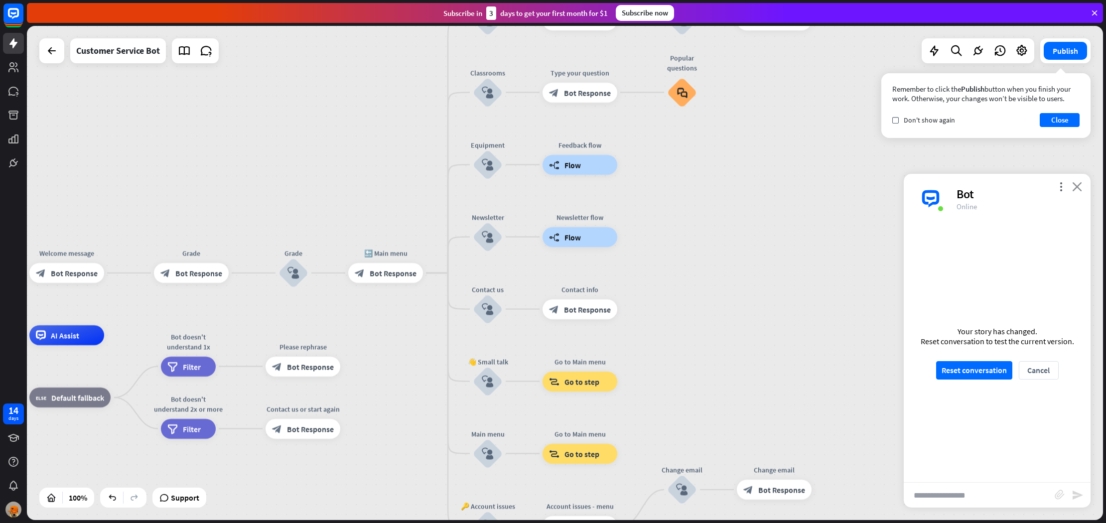
click at [1077, 189] on icon "close" at bounding box center [1077, 186] width 10 height 9
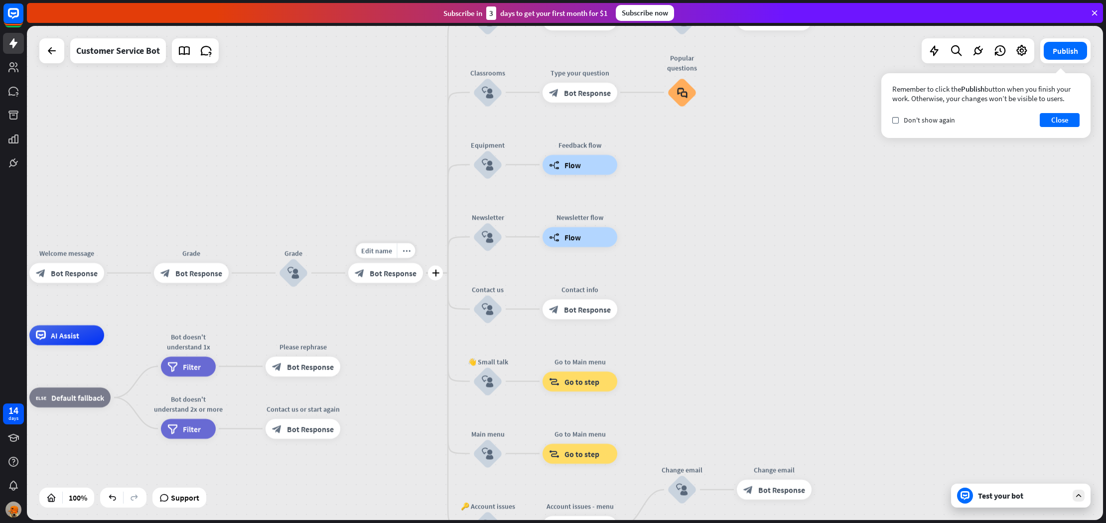
click at [396, 278] on div "block_bot_response Bot Response" at bounding box center [385, 273] width 75 height 20
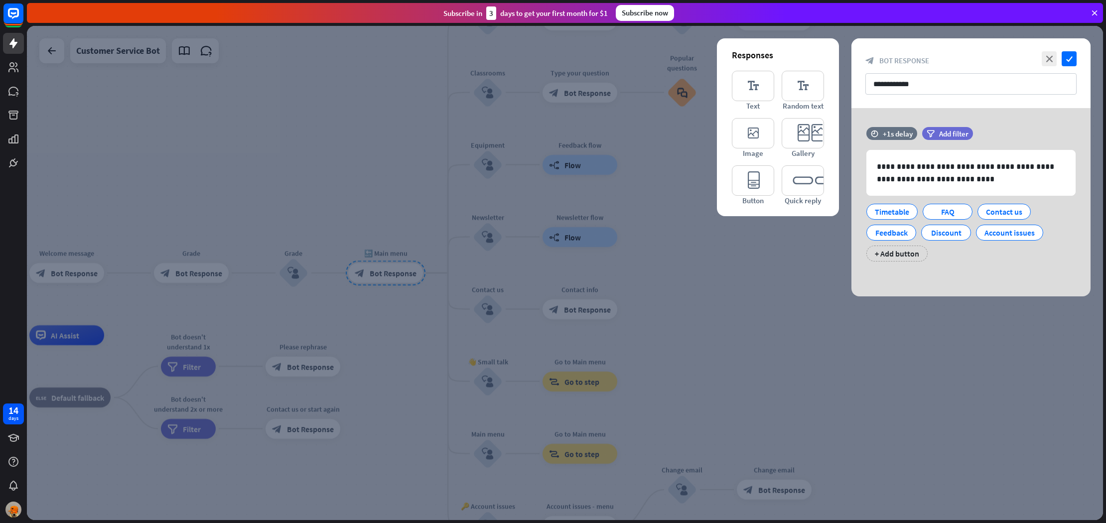
click at [375, 179] on div at bounding box center [565, 273] width 1076 height 494
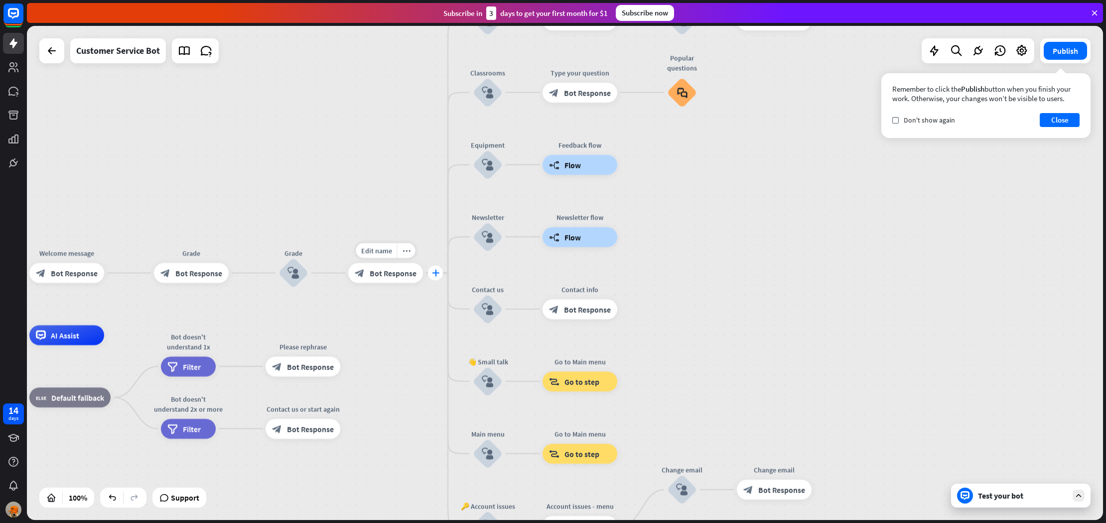
click at [436, 274] on icon "plus" at bounding box center [435, 273] width 7 height 7
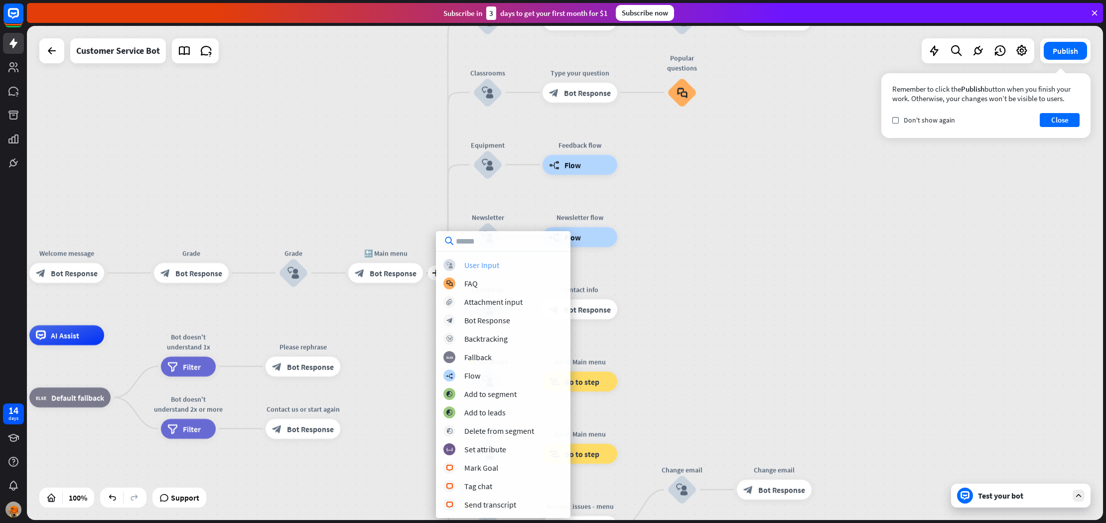
click at [491, 265] on div "User Input" at bounding box center [481, 265] width 35 height 10
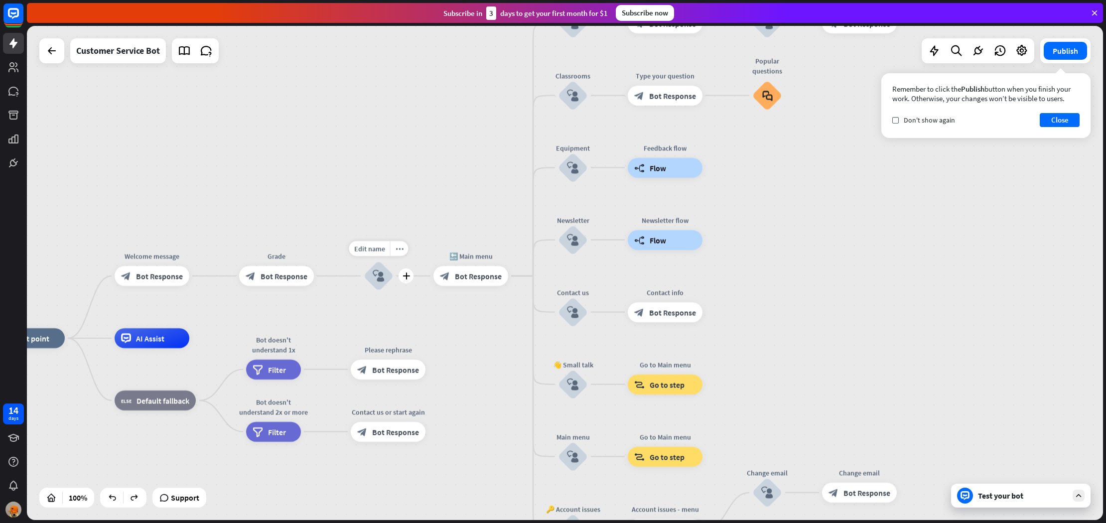
click at [407, 280] on div "plus" at bounding box center [406, 276] width 15 height 15
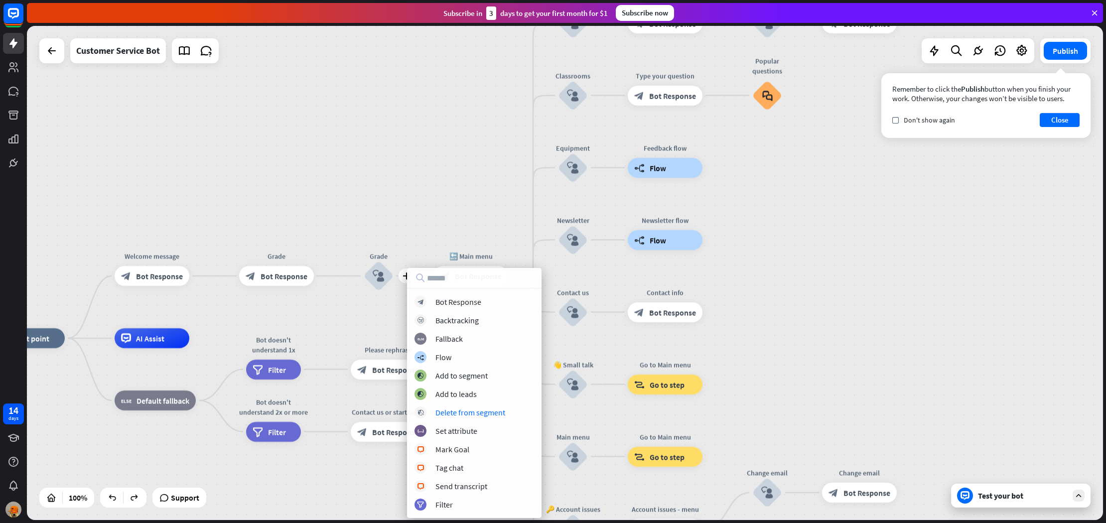
click at [312, 307] on div "home_2 Start point Welcome message block_bot_response Bot Response Grade block_…" at bounding box center [565, 273] width 1076 height 494
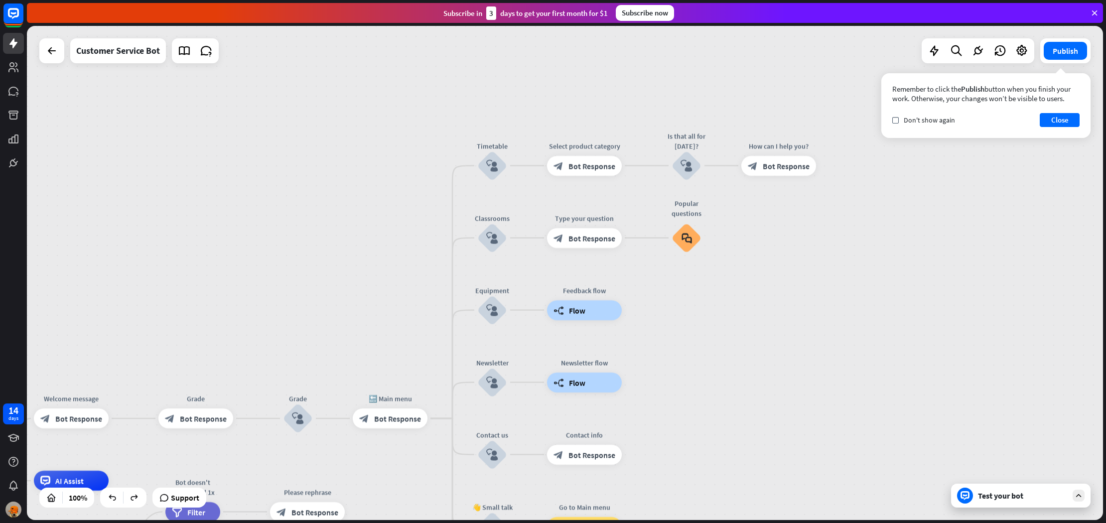
drag, startPoint x: 535, startPoint y: 288, endPoint x: 454, endPoint y: 430, distance: 163.3
click at [454, 430] on div "home_2 Start point Welcome message block_bot_response Bot Response Grade block_…" at bounding box center [565, 273] width 1076 height 494
click at [683, 240] on icon "block_faq" at bounding box center [687, 237] width 10 height 11
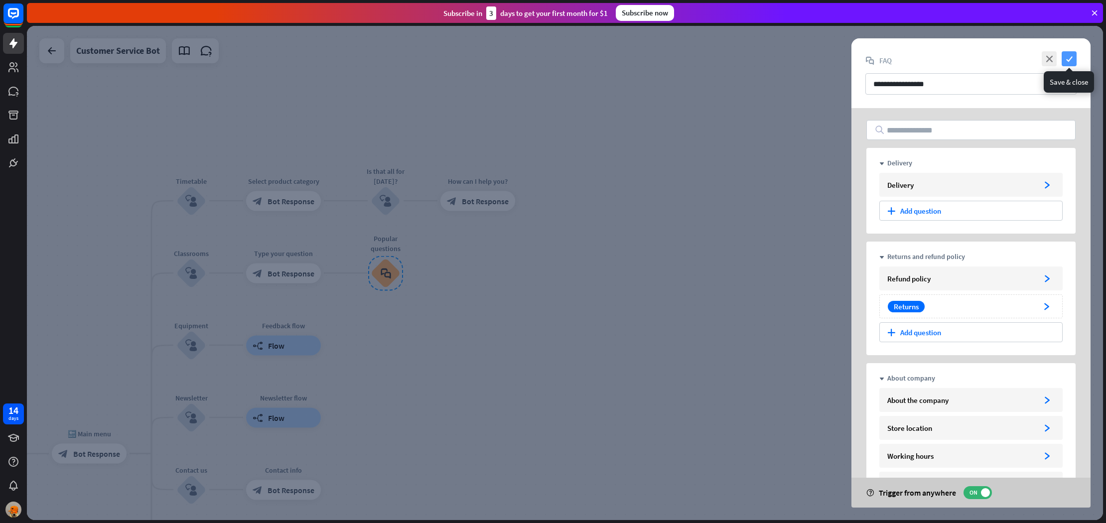
click at [1071, 57] on icon "check" at bounding box center [1069, 58] width 15 height 15
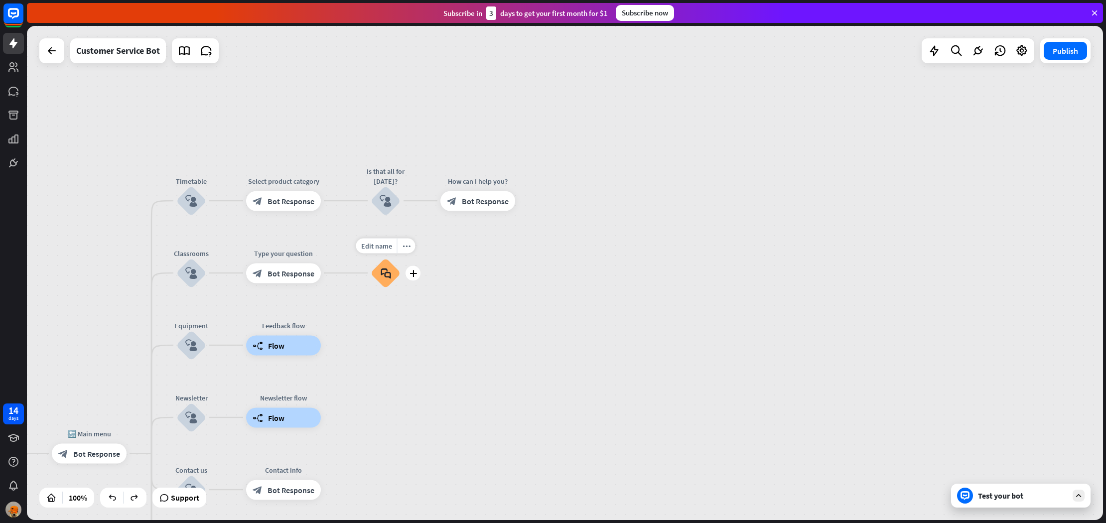
click at [391, 276] on div "block_faq" at bounding box center [386, 273] width 30 height 30
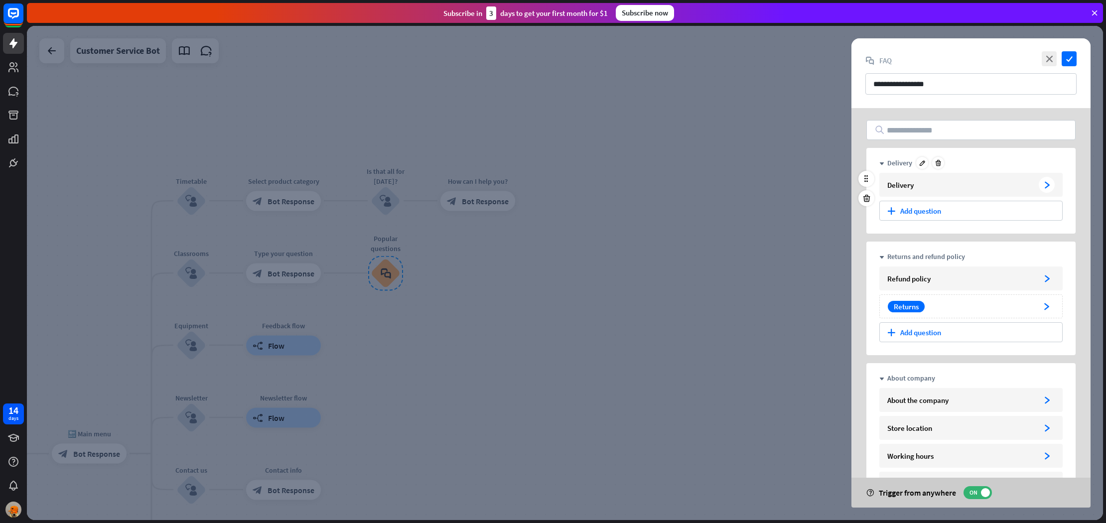
click at [940, 178] on div "Delivery arrowhead_right" at bounding box center [970, 185] width 183 height 24
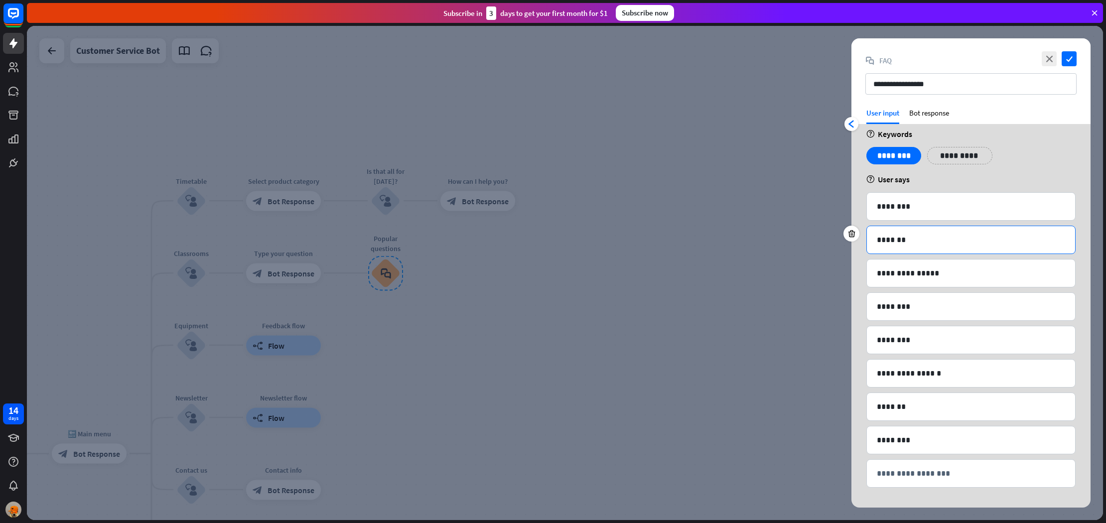
scroll to position [10, 0]
click at [965, 478] on p "**********" at bounding box center [971, 473] width 188 height 12
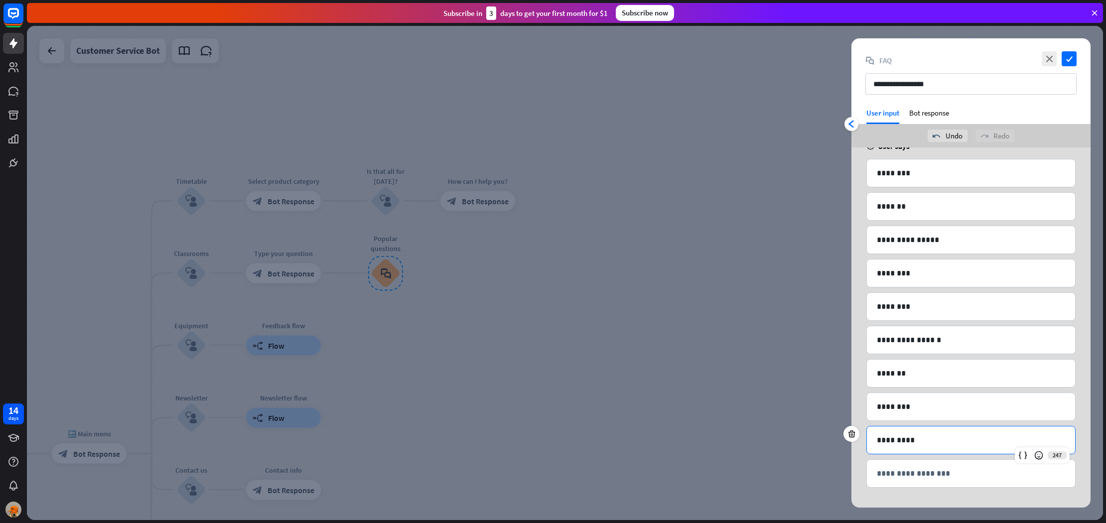
scroll to position [67, 0]
drag, startPoint x: 924, startPoint y: 471, endPoint x: 916, endPoint y: 488, distance: 18.1
click at [924, 471] on p "**********" at bounding box center [971, 473] width 188 height 12
drag, startPoint x: 912, startPoint y: 495, endPoint x: 924, endPoint y: 462, distance: 35.5
click at [912, 495] on div "**********" at bounding box center [970, 294] width 239 height 427
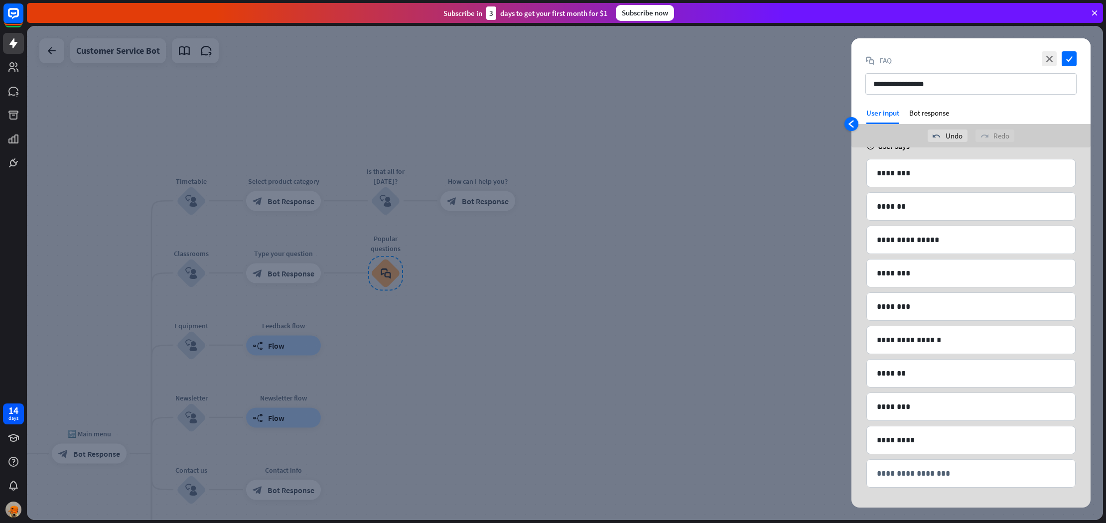
click at [857, 124] on div "arrowhead_left" at bounding box center [851, 124] width 14 height 14
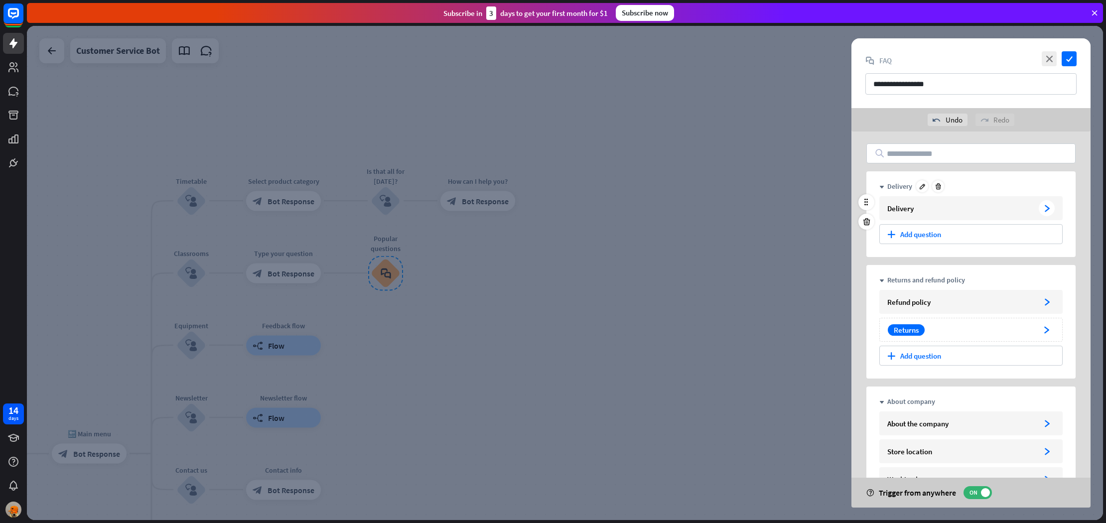
scroll to position [0, 0]
click at [971, 213] on div "Delivery arrowhead_right" at bounding box center [970, 208] width 183 height 24
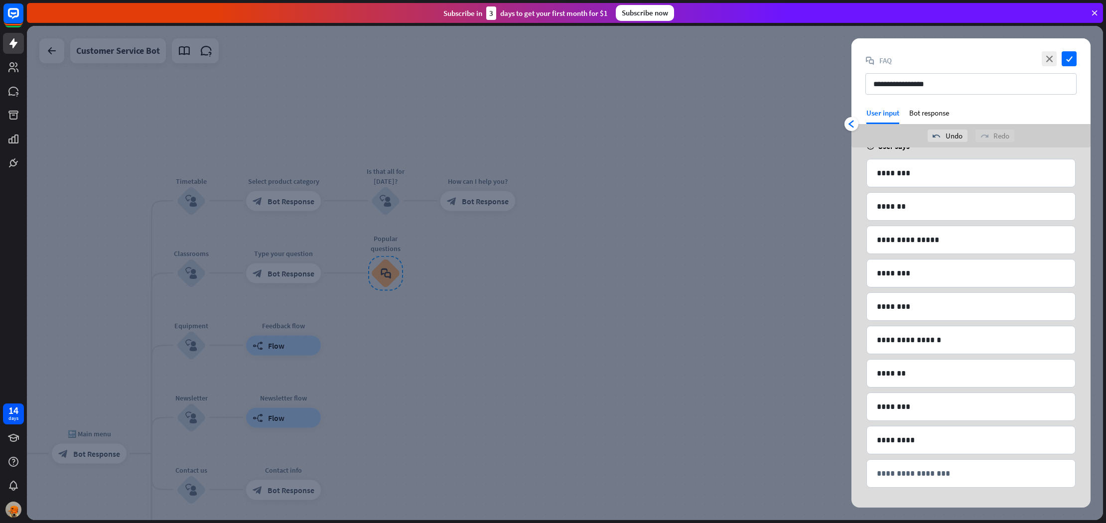
scroll to position [67, 0]
click at [913, 439] on p "*********" at bounding box center [971, 440] width 188 height 12
click at [856, 404] on div at bounding box center [851, 401] width 16 height 16
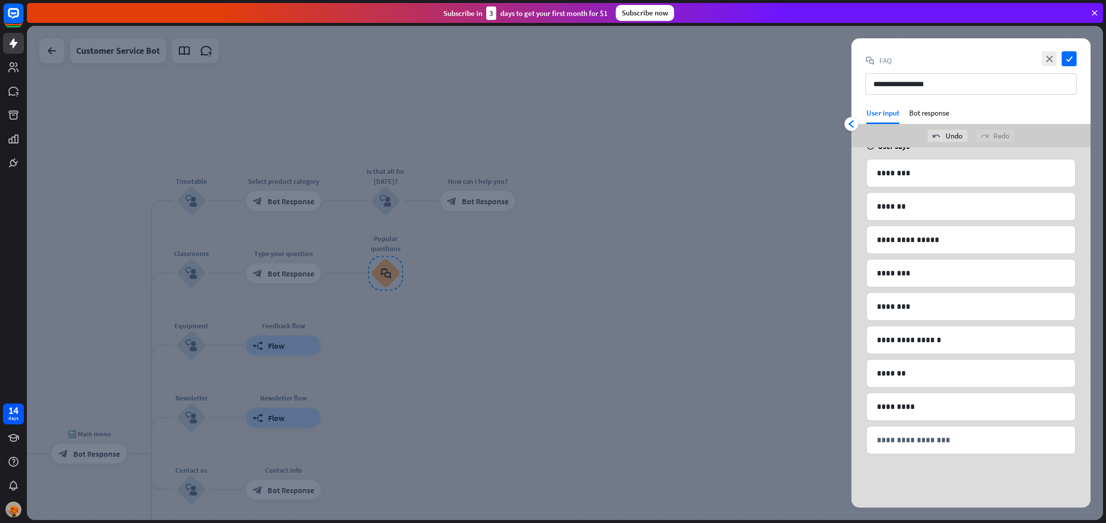
scroll to position [33, 0]
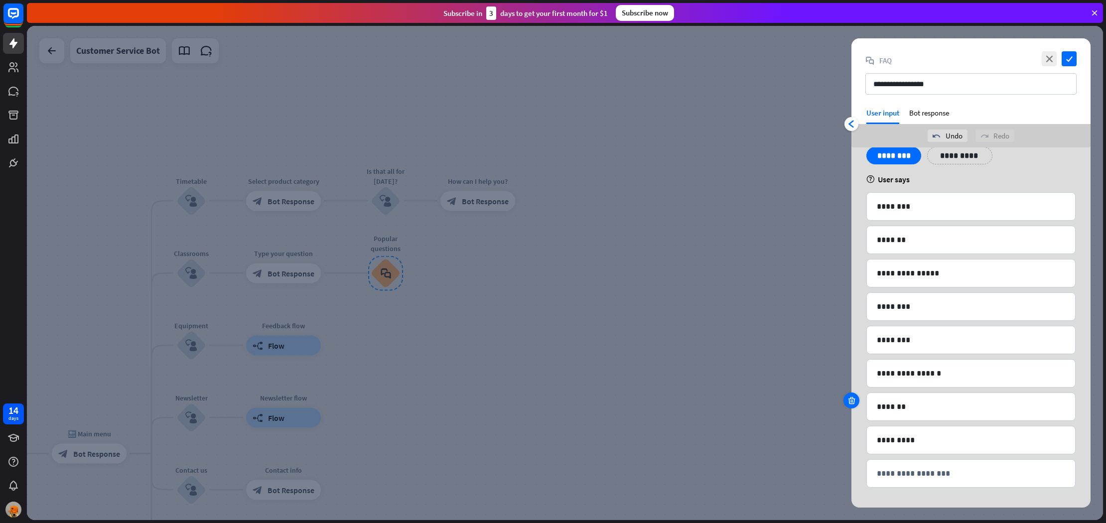
click at [853, 402] on icon at bounding box center [851, 400] width 9 height 9
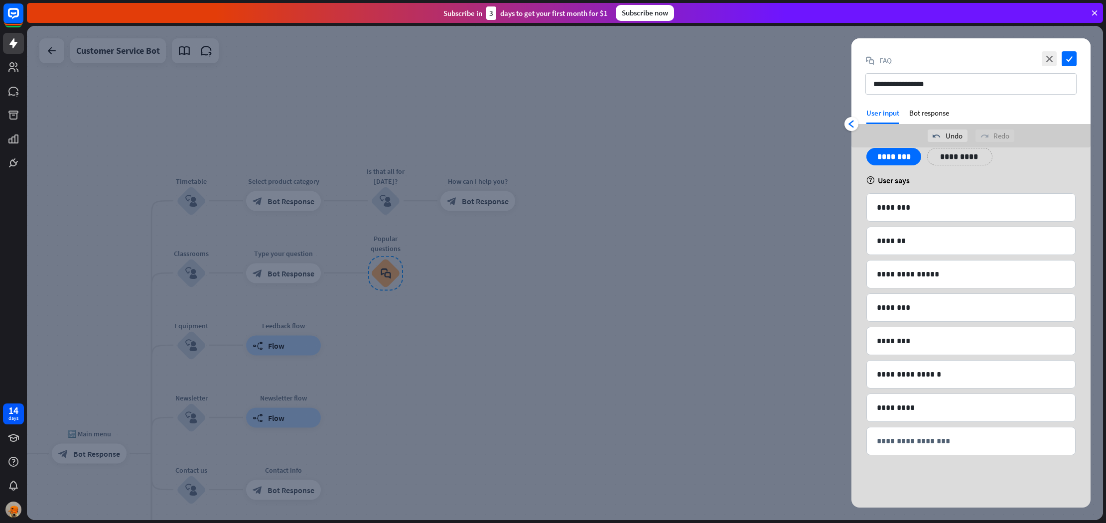
scroll to position [0, 0]
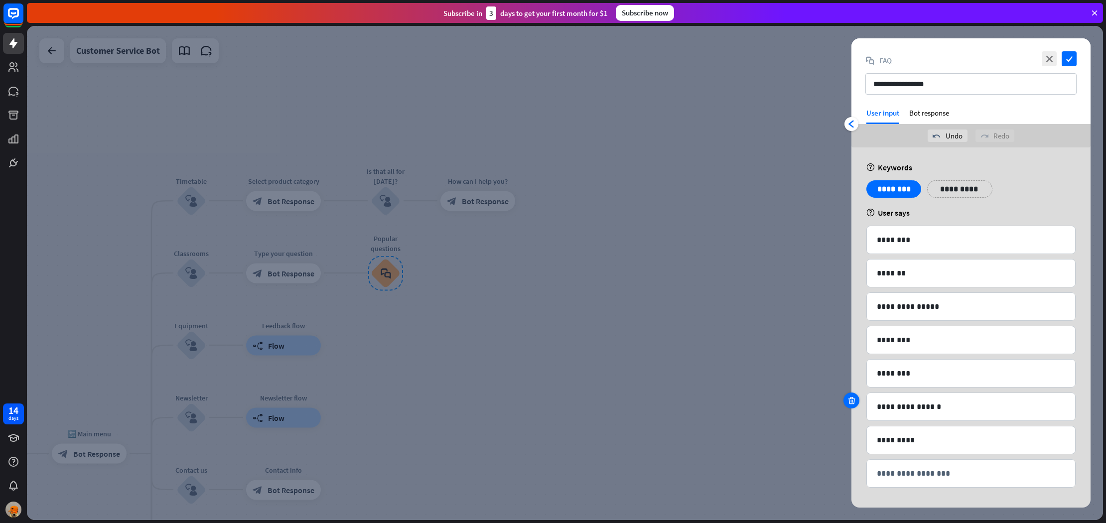
click at [851, 400] on icon at bounding box center [851, 400] width 9 height 9
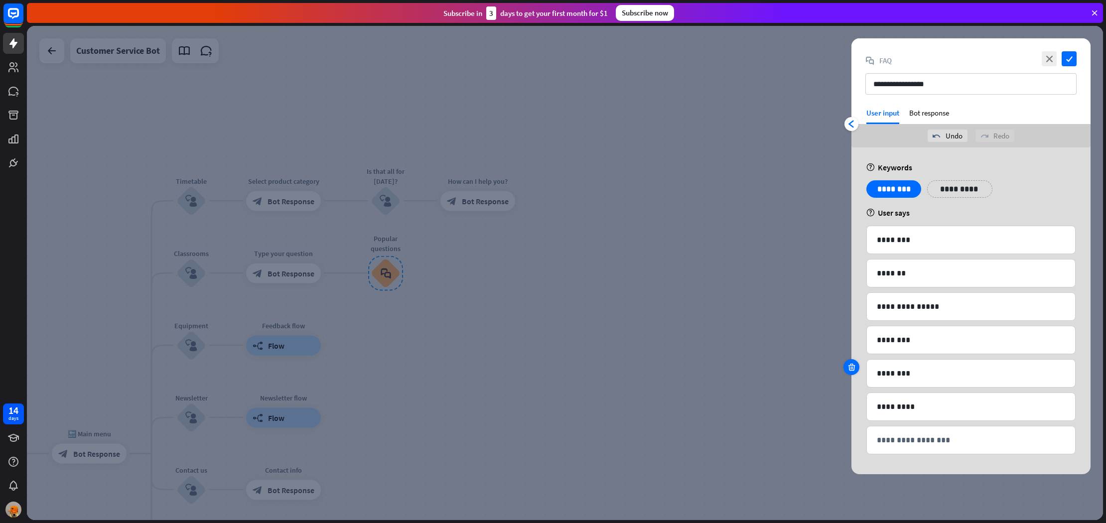
click at [856, 370] on div at bounding box center [851, 367] width 16 height 16
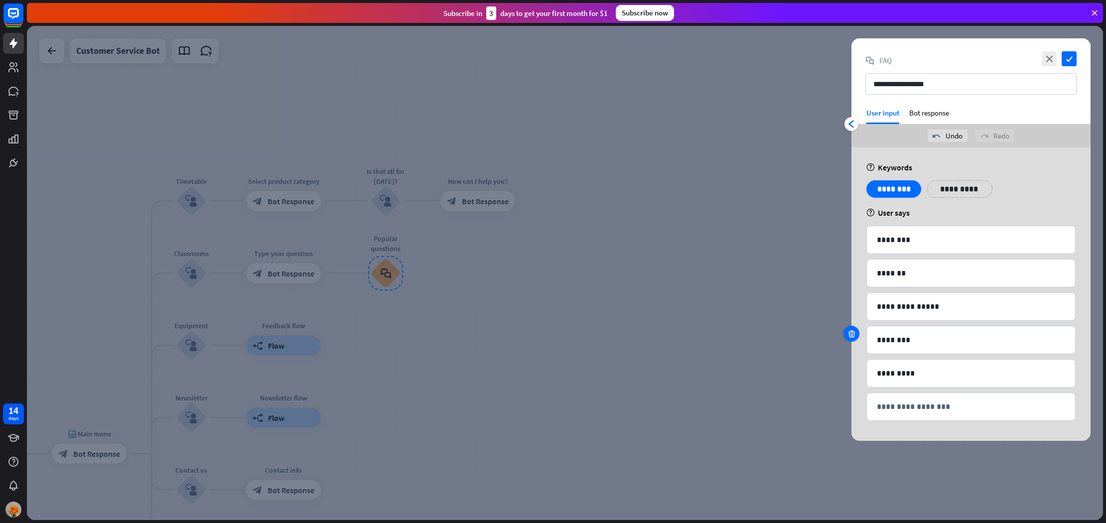
click at [850, 337] on icon at bounding box center [851, 333] width 9 height 9
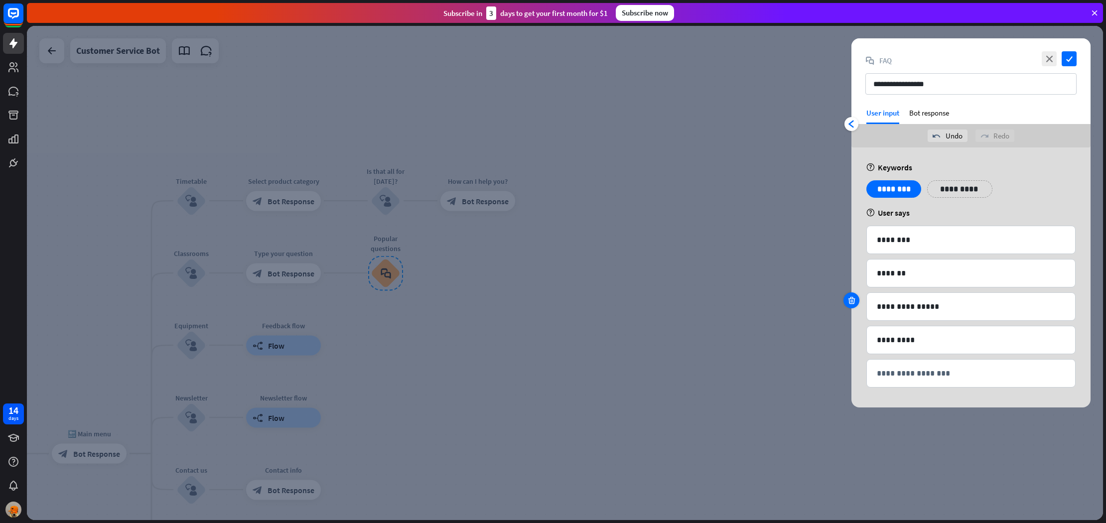
click at [855, 305] on div at bounding box center [851, 300] width 16 height 16
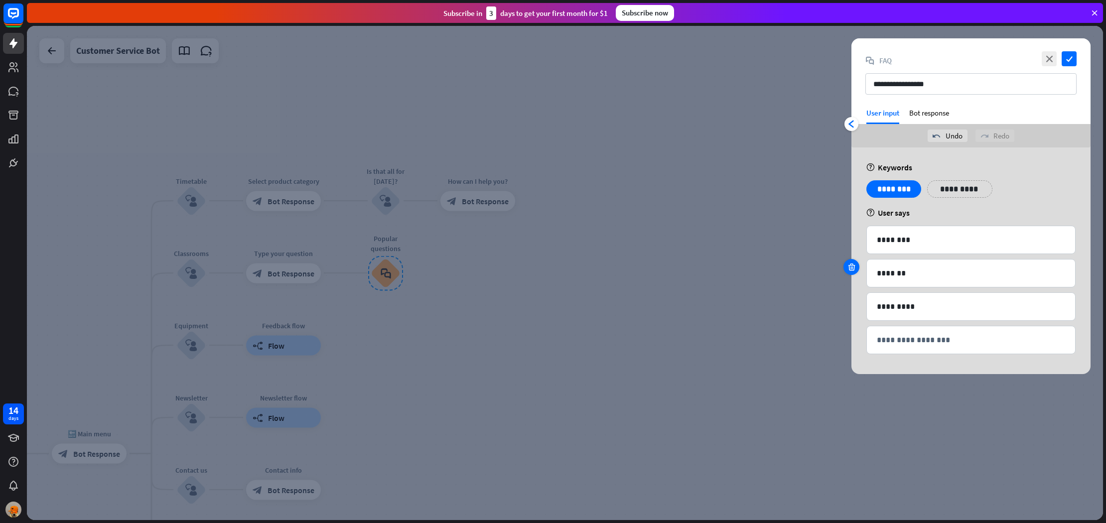
drag, startPoint x: 856, startPoint y: 272, endPoint x: 857, endPoint y: 265, distance: 7.5
click at [856, 271] on div at bounding box center [851, 267] width 16 height 16
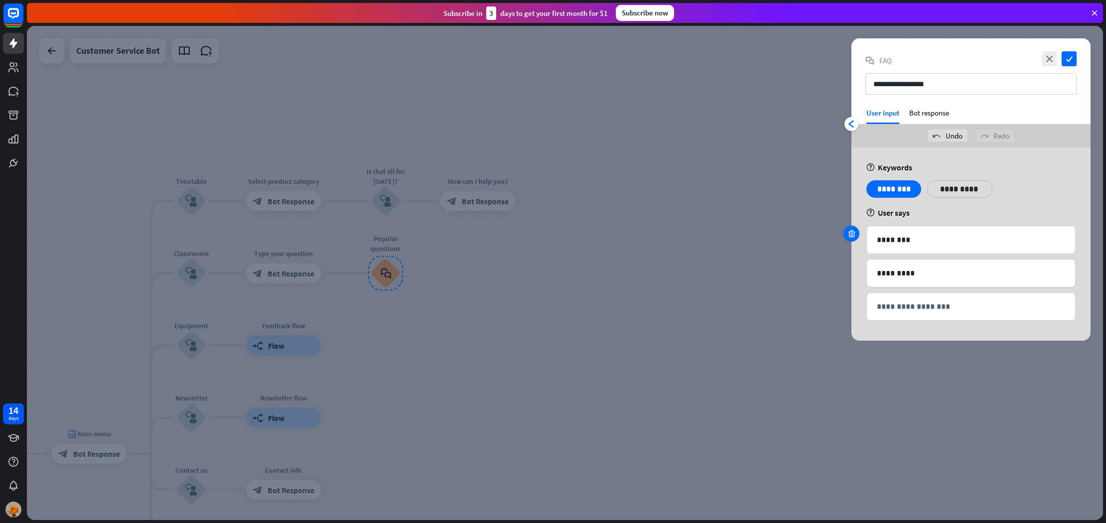
click at [857, 237] on div at bounding box center [851, 234] width 16 height 16
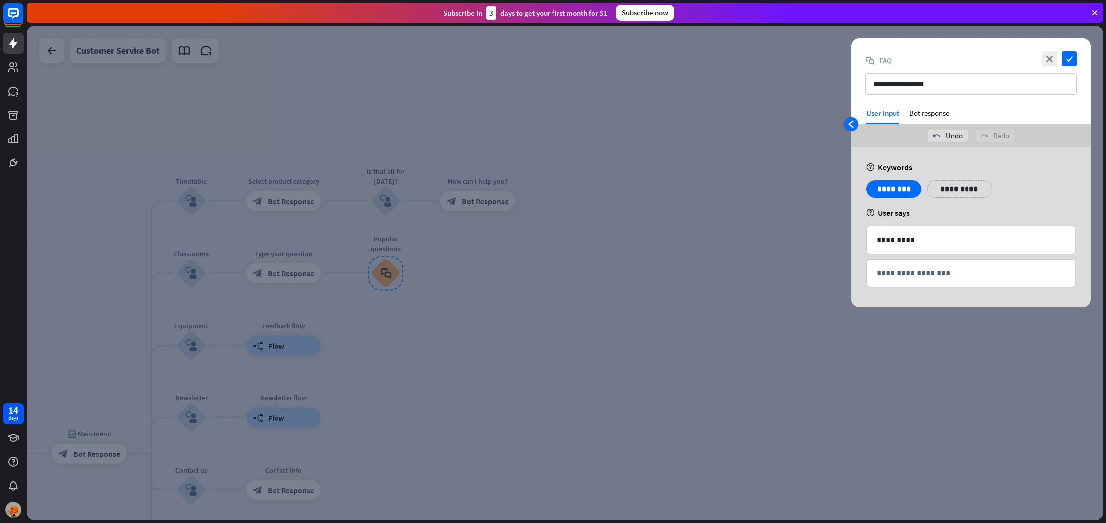
click at [852, 127] on icon "arrowhead_left" at bounding box center [851, 124] width 8 height 8
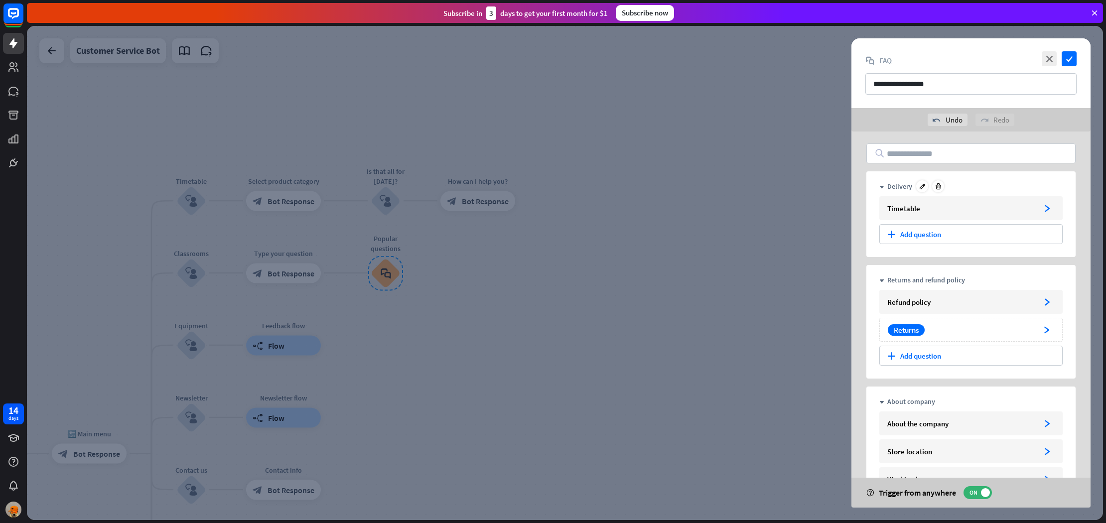
click at [897, 184] on div "Delivery" at bounding box center [899, 186] width 25 height 9
click at [926, 187] on div at bounding box center [922, 186] width 12 height 12
type input "*********"
click at [1070, 59] on icon "check" at bounding box center [1069, 58] width 15 height 15
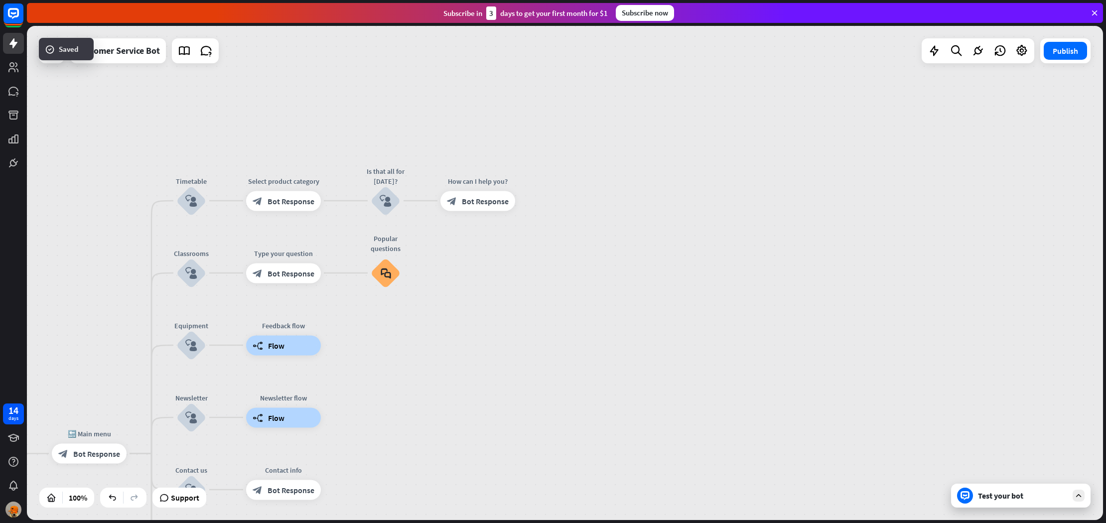
click at [998, 501] on div "Test your bot" at bounding box center [1020, 496] width 139 height 24
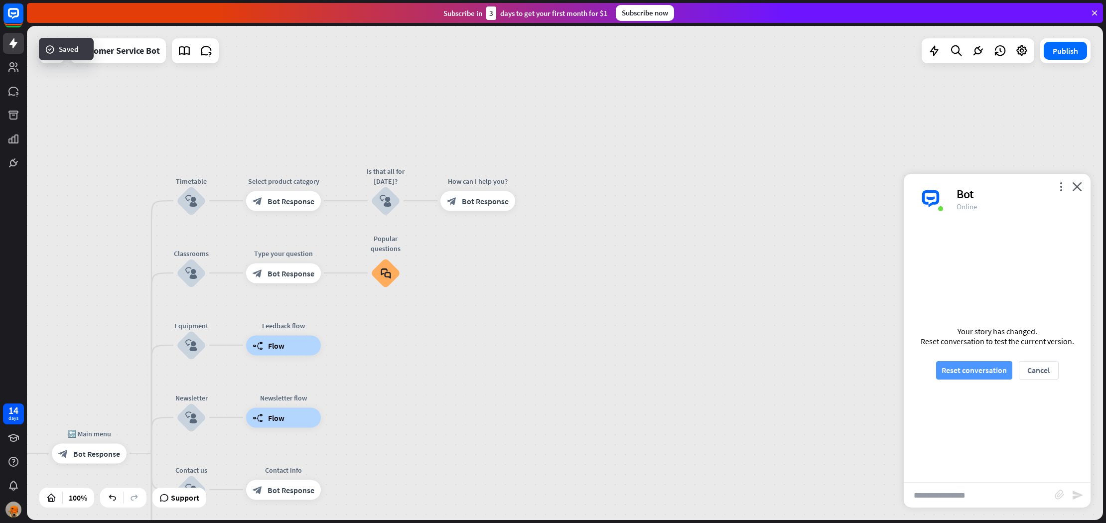
click at [976, 374] on button "Reset conversation" at bounding box center [974, 370] width 76 height 18
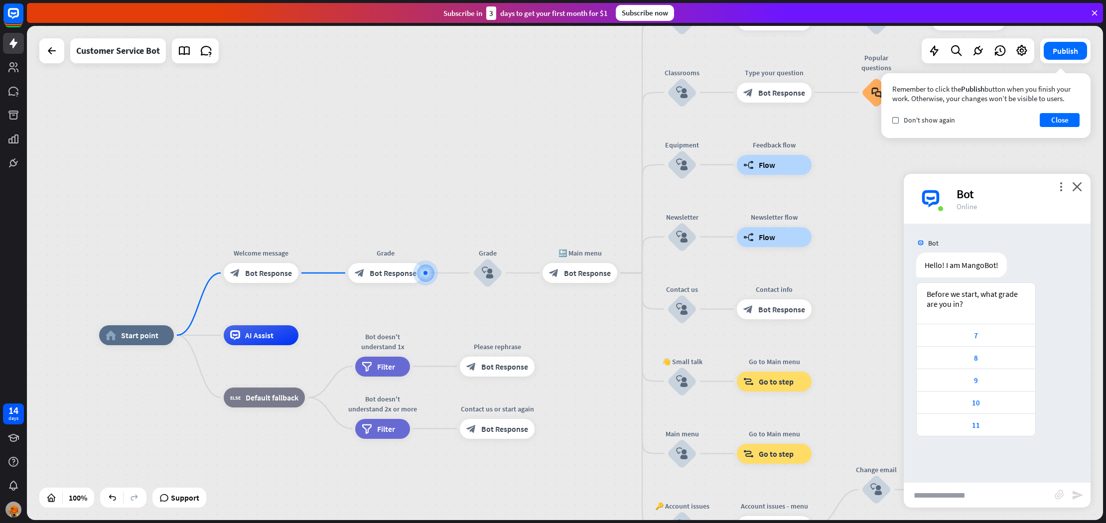
click at [961, 504] on input "text" at bounding box center [979, 495] width 151 height 25
click at [978, 392] on div "10" at bounding box center [976, 402] width 119 height 22
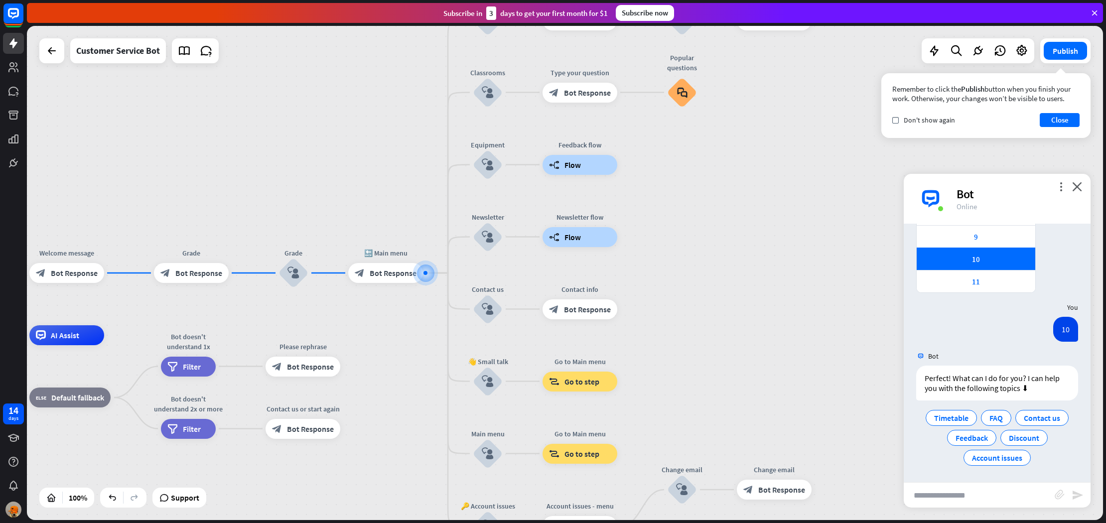
scroll to position [144, 0]
click at [971, 500] on input "text" at bounding box center [979, 495] width 151 height 25
type input "*********"
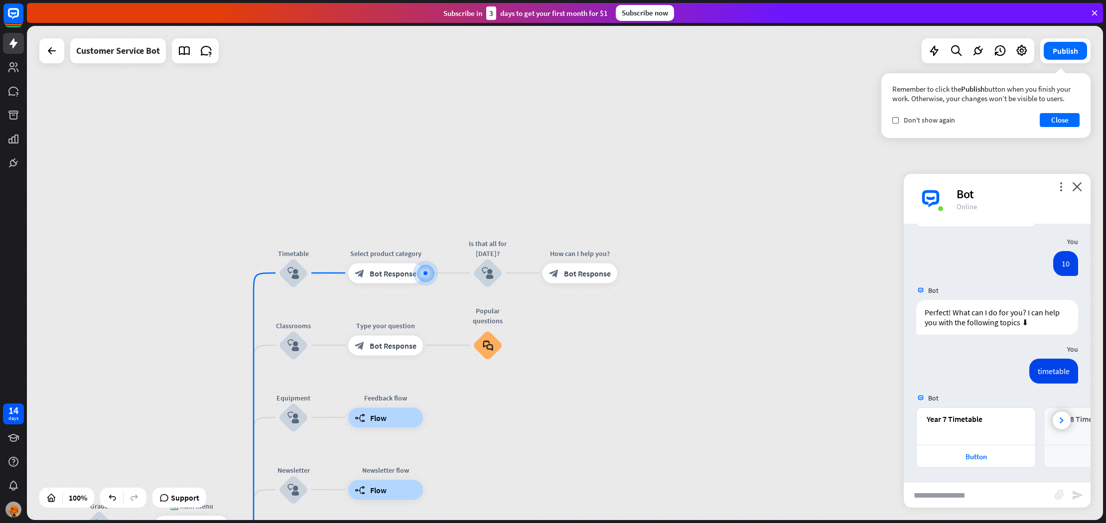
scroll to position [210, 0]
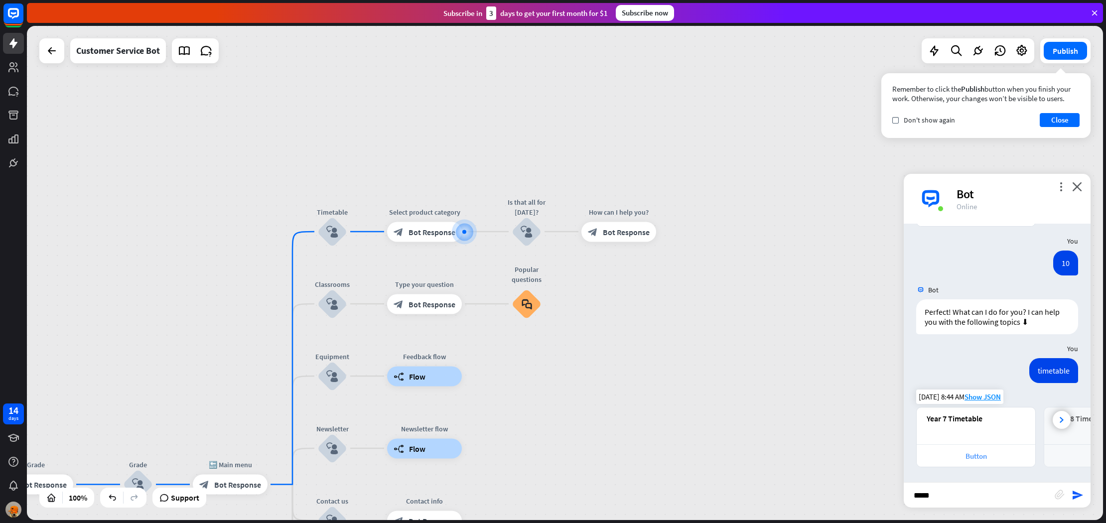
type input "****"
type input "*"
type input "**********"
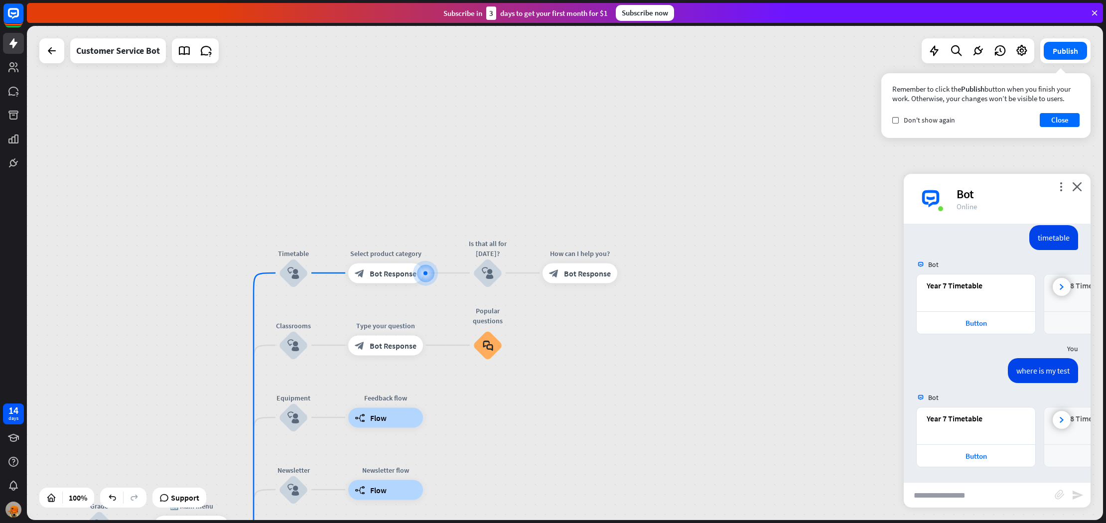
scroll to position [343, 0]
type input "**********"
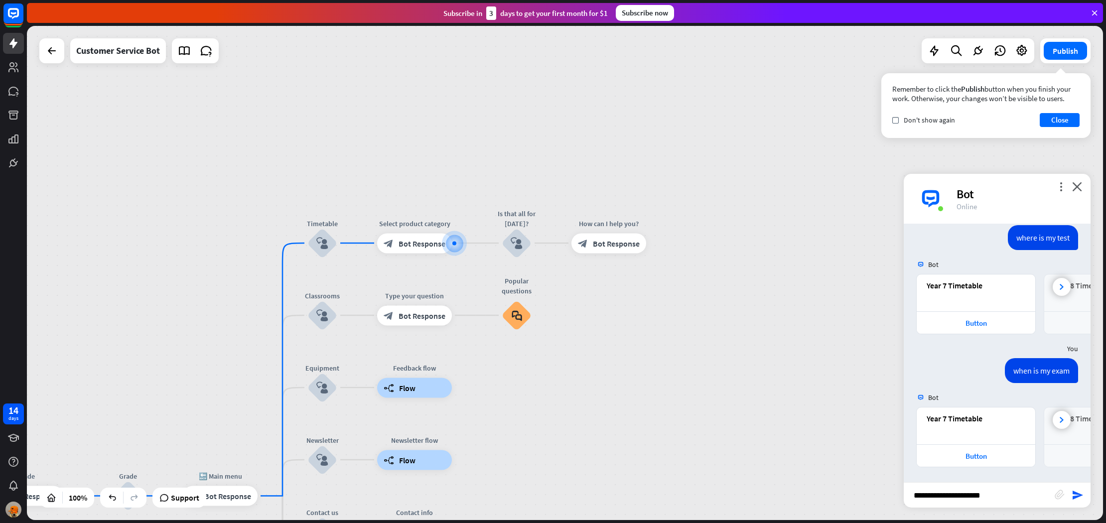
type input "**********"
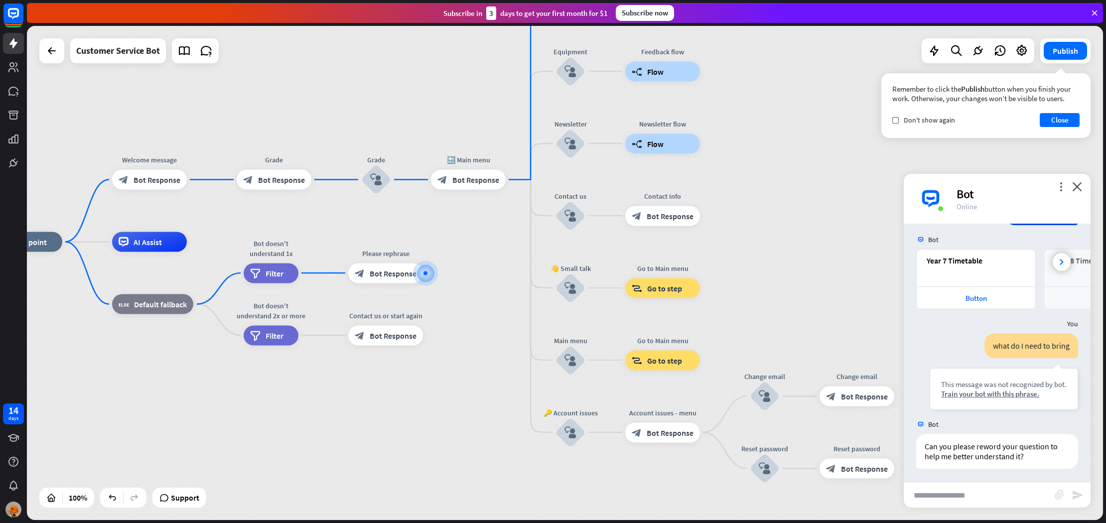
scroll to position [635, 0]
click at [1077, 192] on div "Bot" at bounding box center [1017, 193] width 122 height 15
click at [1079, 188] on icon "close" at bounding box center [1077, 186] width 10 height 9
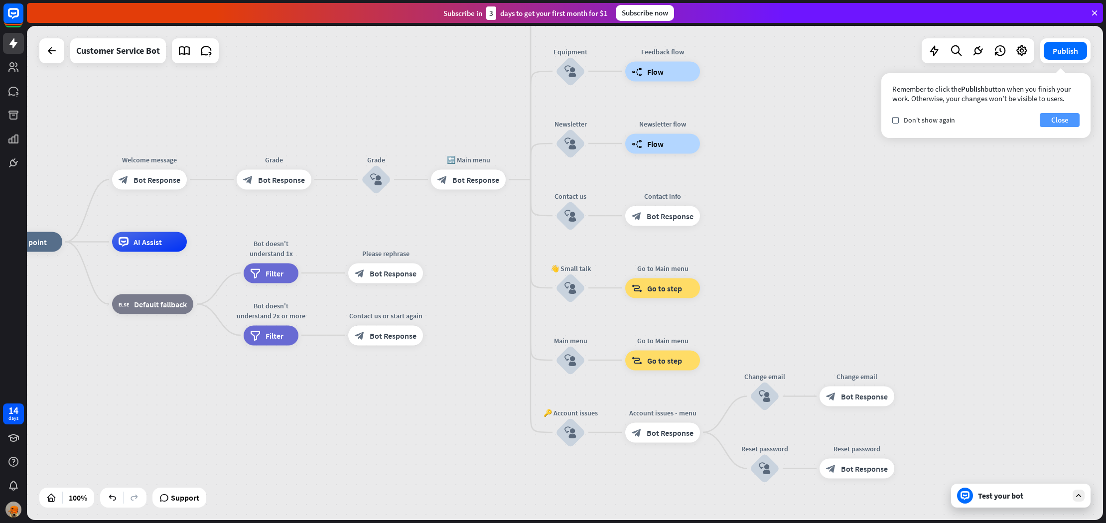
click at [1057, 118] on button "Close" at bounding box center [1060, 120] width 40 height 14
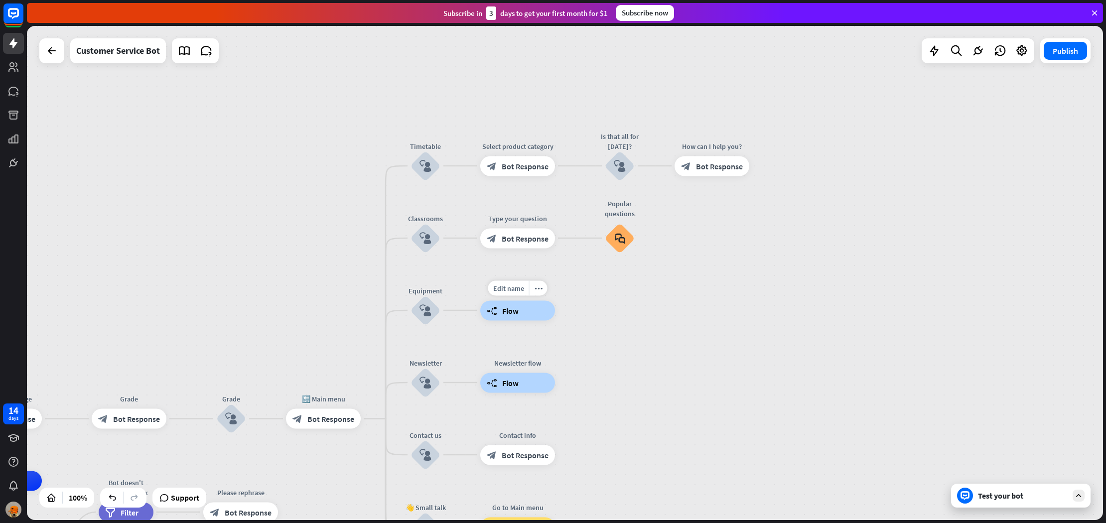
click at [506, 309] on span "Flow" at bounding box center [510, 310] width 16 height 10
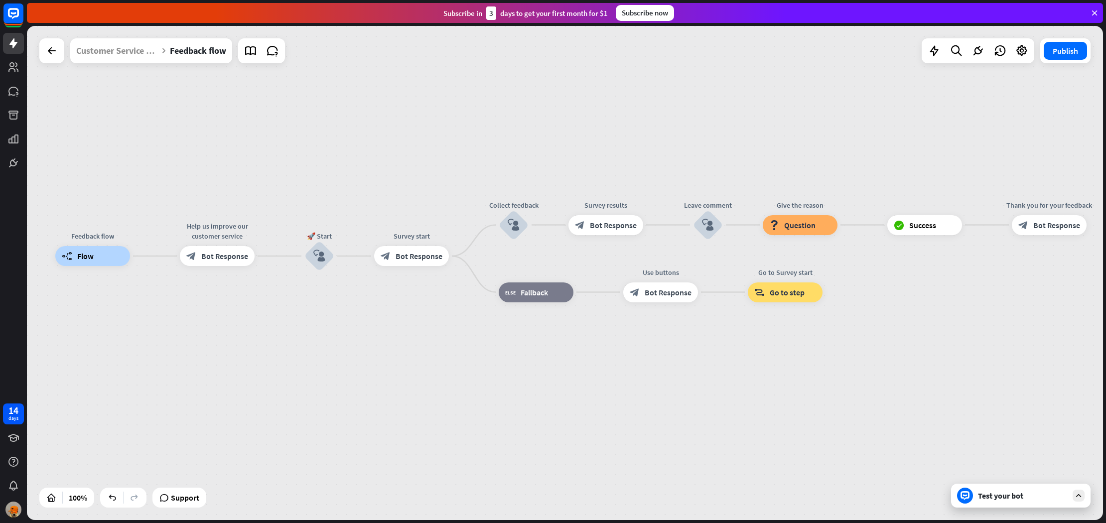
click at [62, 48] on div at bounding box center [51, 50] width 25 height 25
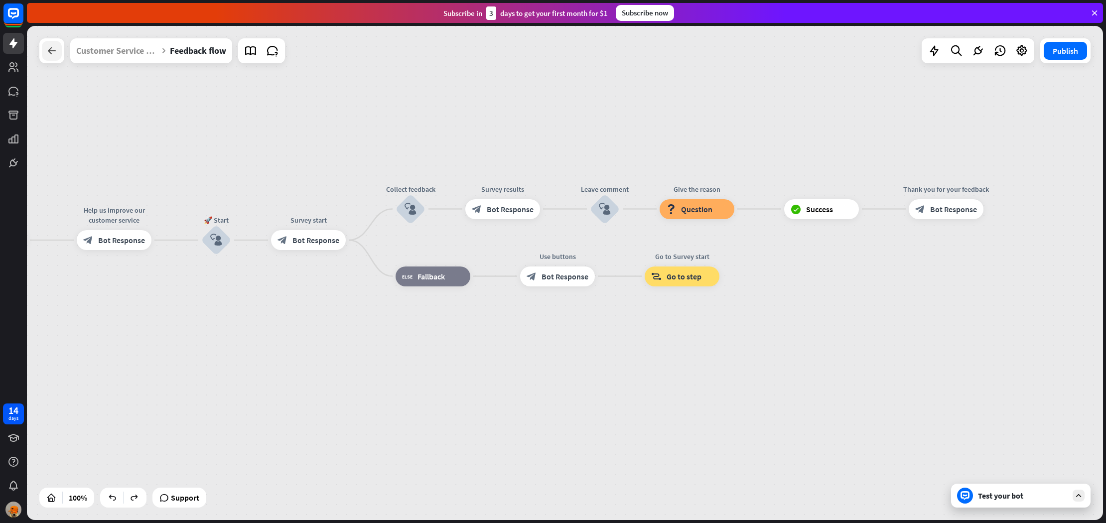
click at [46, 44] on div at bounding box center [52, 51] width 20 height 20
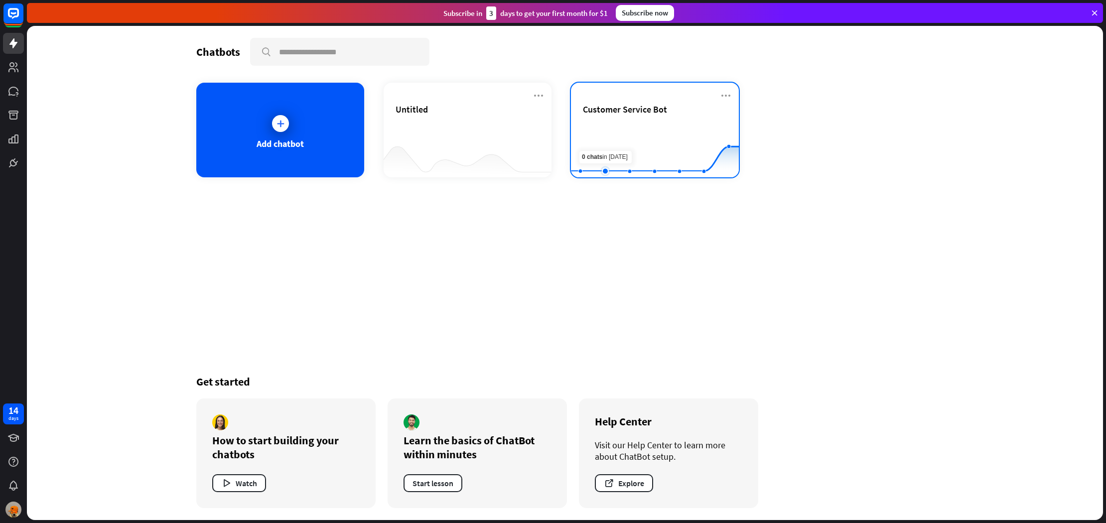
click at [607, 133] on rect at bounding box center [655, 153] width 168 height 62
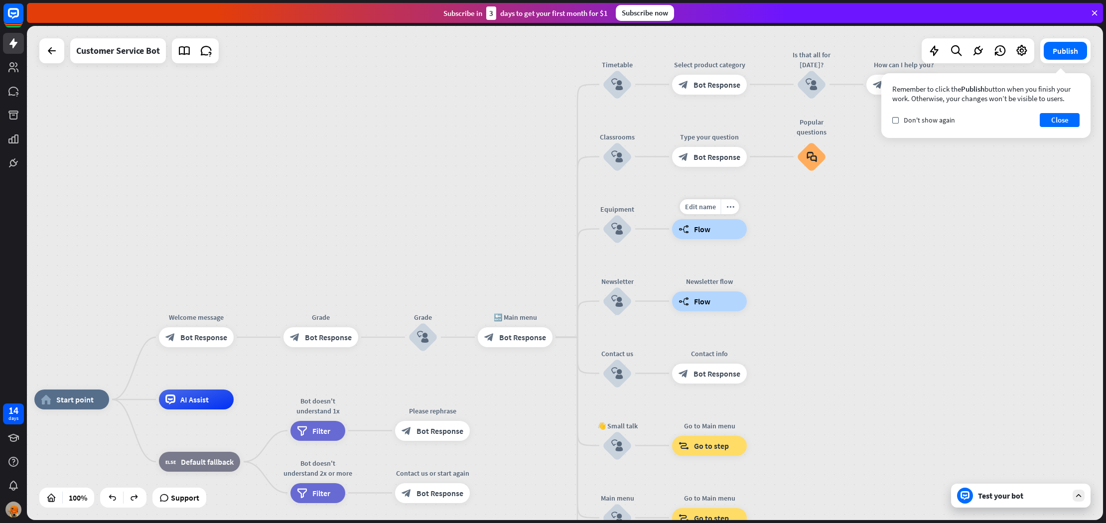
click at [736, 234] on div "builder_tree Flow" at bounding box center [709, 229] width 75 height 20
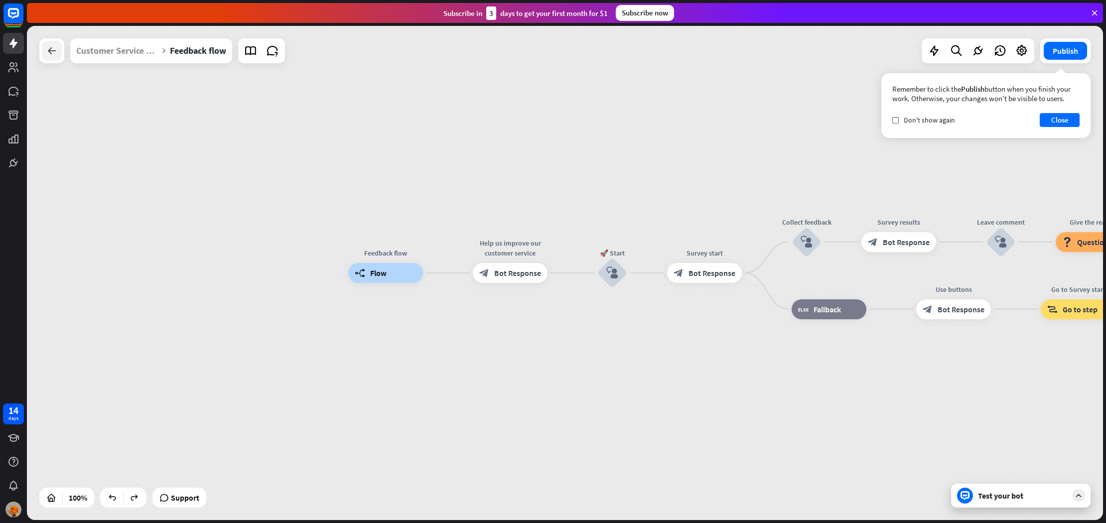
click at [60, 49] on div at bounding box center [52, 51] width 20 height 20
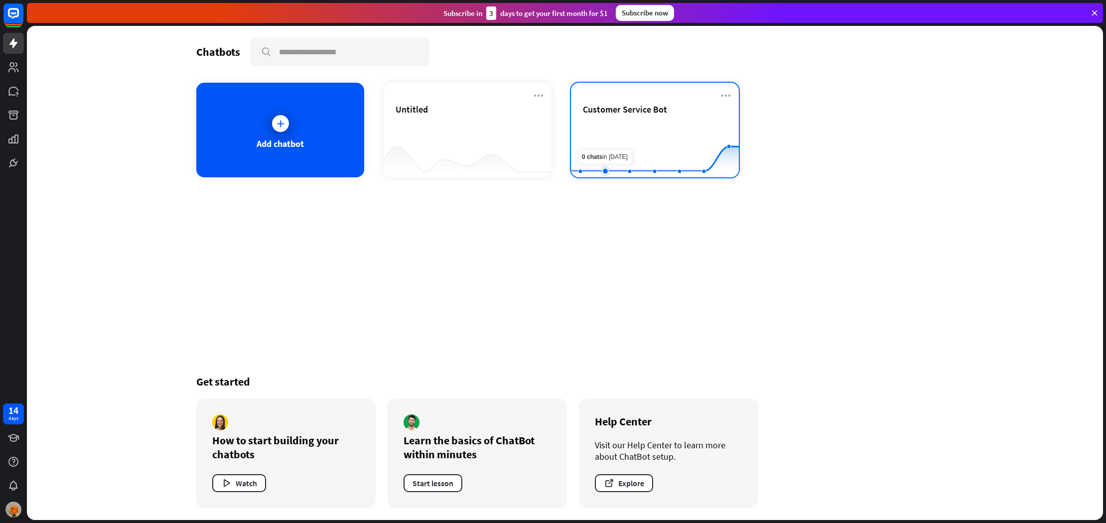
click at [612, 160] on rect at bounding box center [655, 153] width 168 height 62
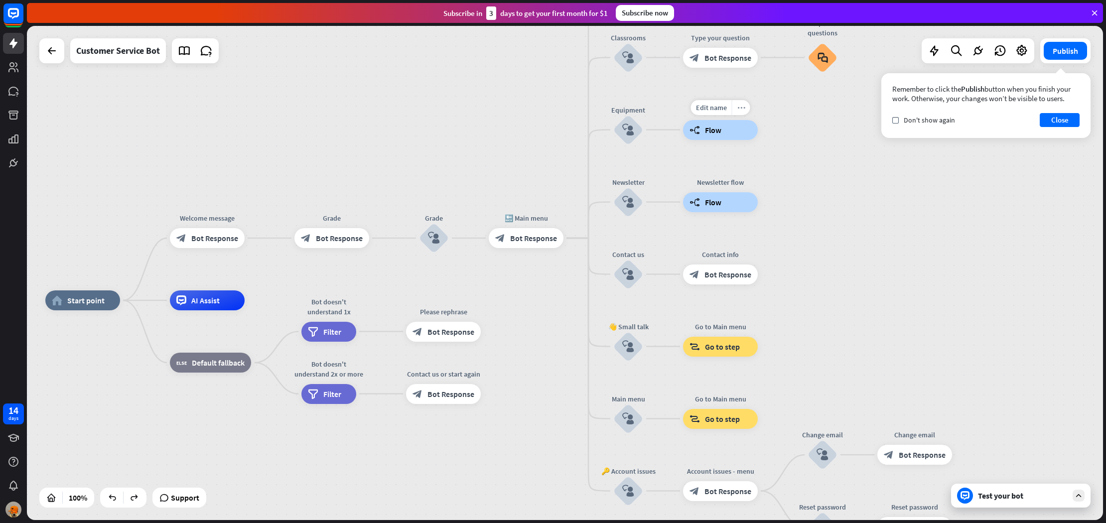
click at [736, 106] on div "more_horiz" at bounding box center [741, 107] width 18 height 15
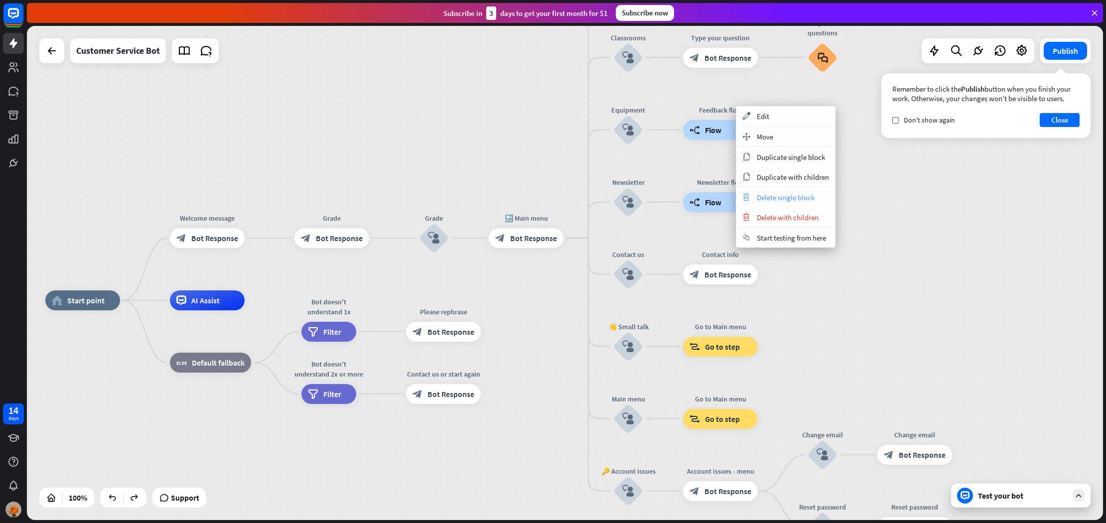
click at [805, 194] on span "Delete single block" at bounding box center [786, 197] width 58 height 9
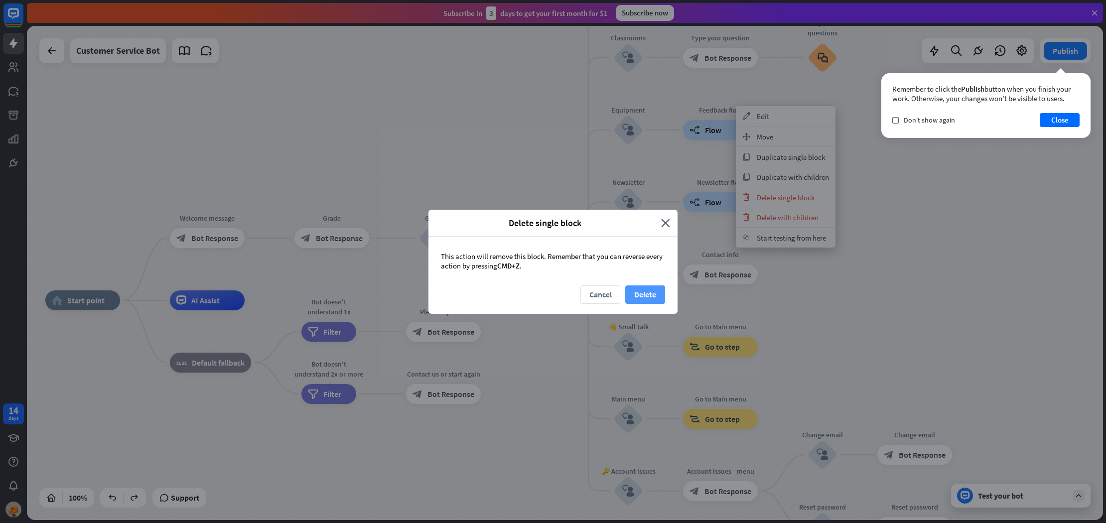
click at [652, 301] on button "Delete" at bounding box center [645, 294] width 40 height 18
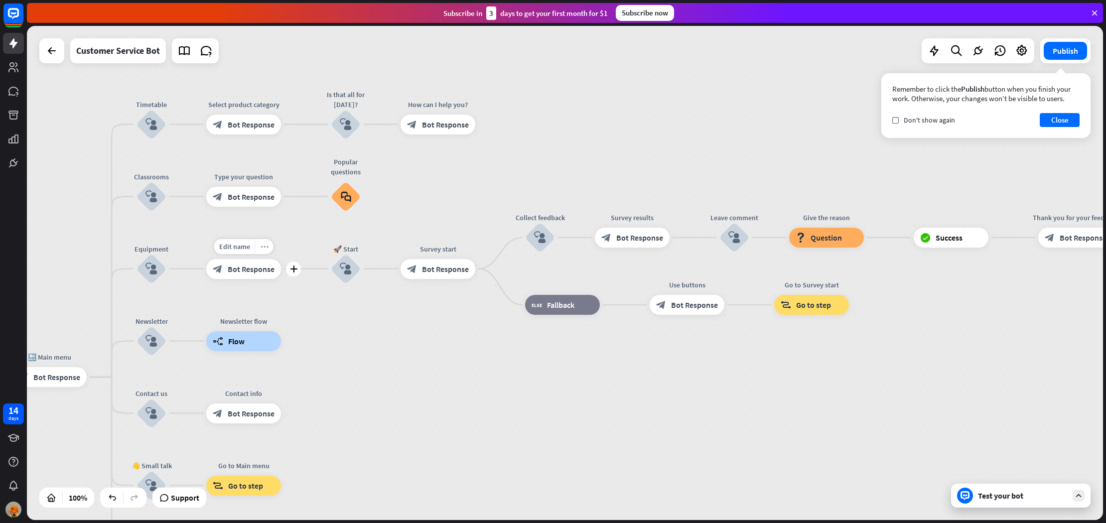
click at [263, 243] on icon "more_horiz" at bounding box center [265, 246] width 8 height 7
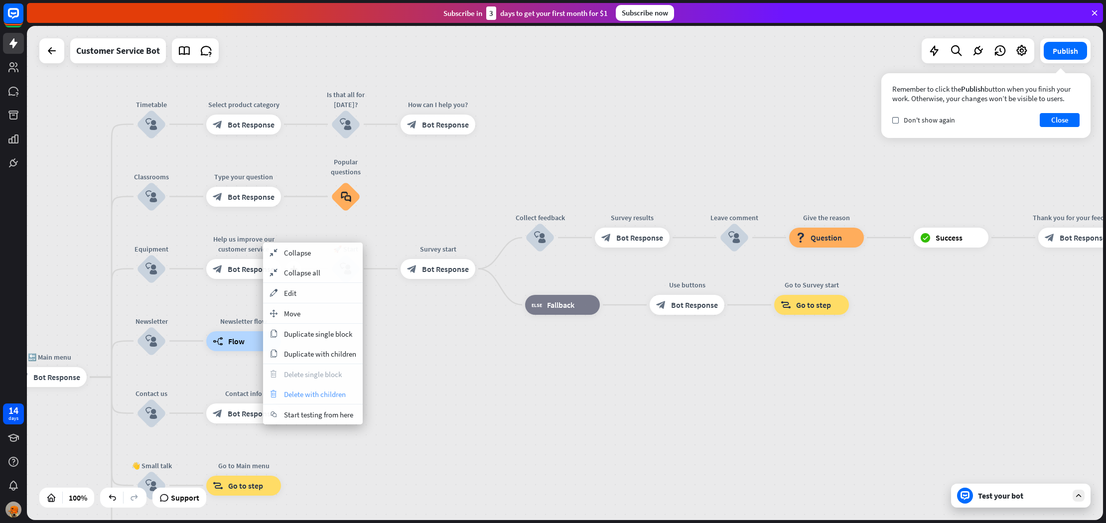
click at [336, 387] on div "trash Delete with children" at bounding box center [313, 394] width 100 height 20
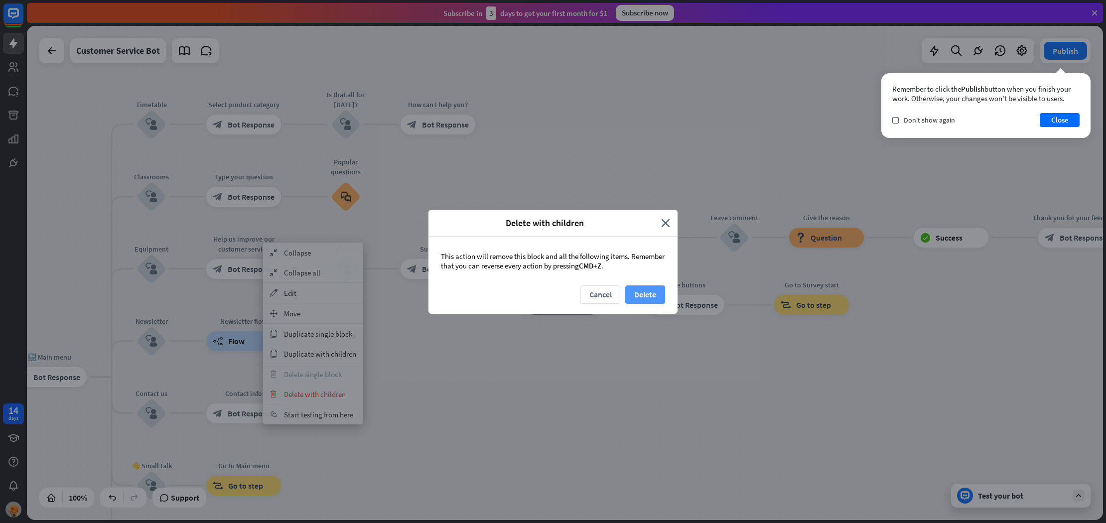
click at [658, 296] on button "Delete" at bounding box center [645, 294] width 40 height 18
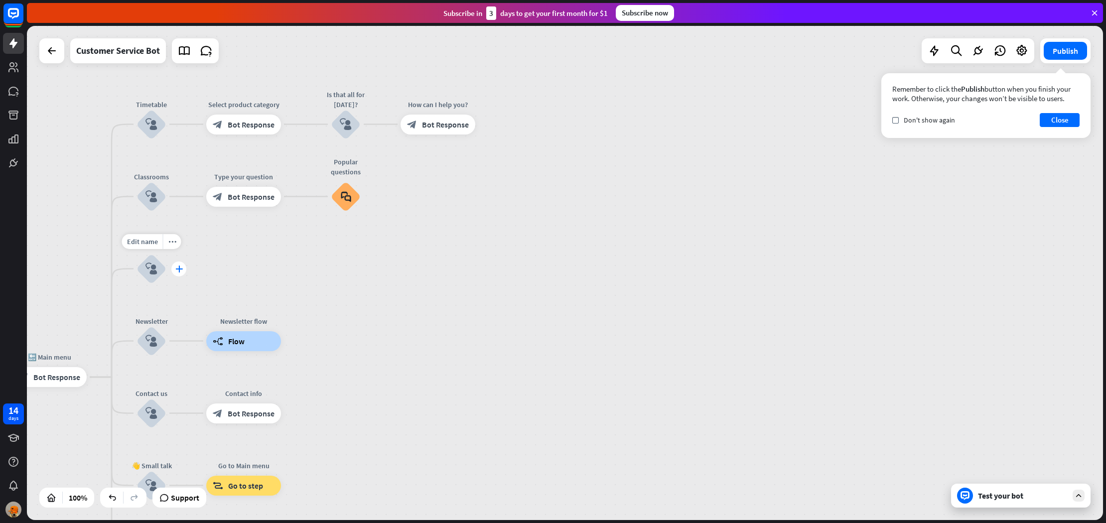
click at [181, 270] on icon "plus" at bounding box center [178, 269] width 7 height 7
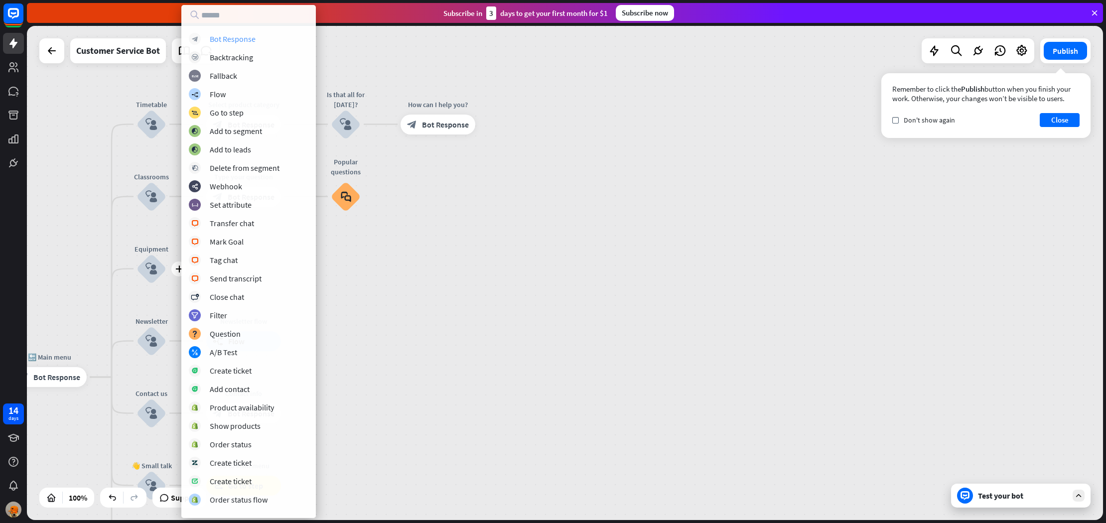
click at [242, 42] on div "Bot Response" at bounding box center [233, 39] width 46 height 10
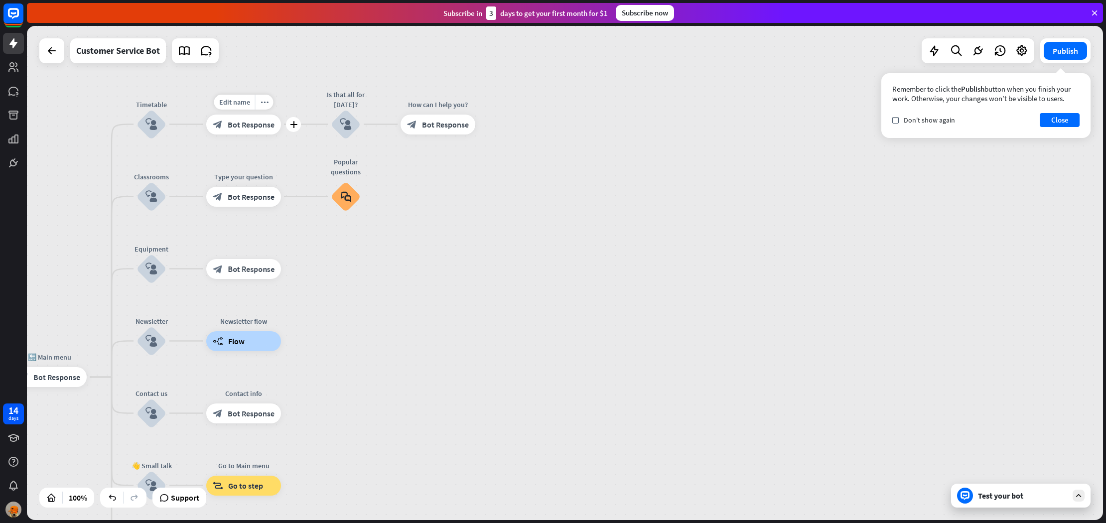
click at [247, 125] on span "Bot Response" at bounding box center [251, 125] width 47 height 10
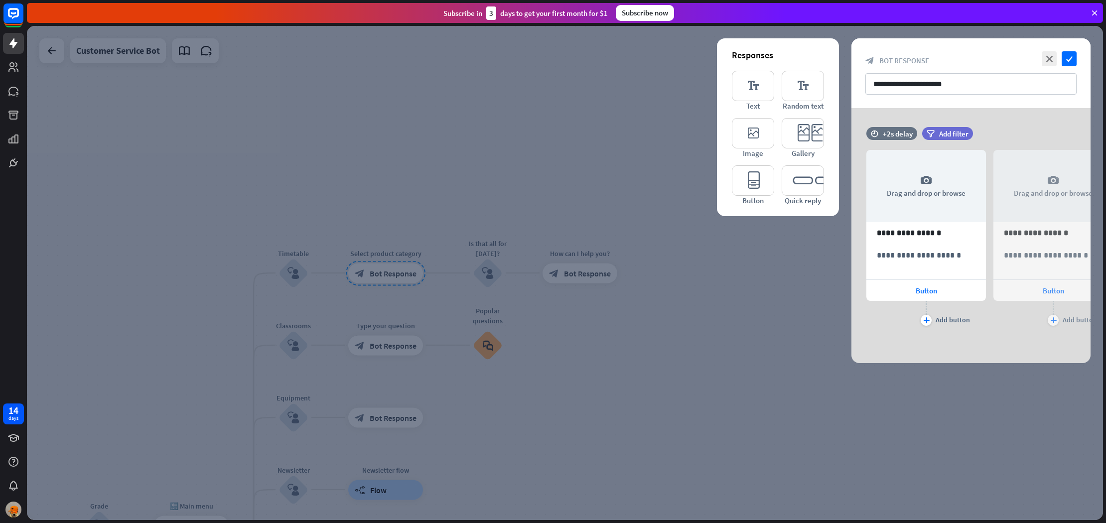
click at [283, 428] on div at bounding box center [565, 273] width 1076 height 494
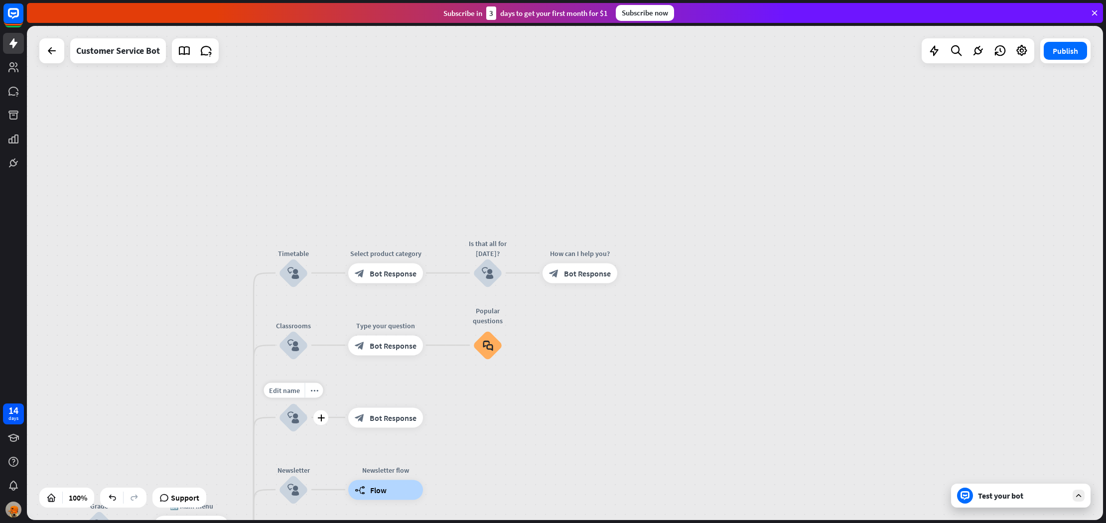
click at [289, 418] on icon "block_user_input" at bounding box center [293, 417] width 12 height 12
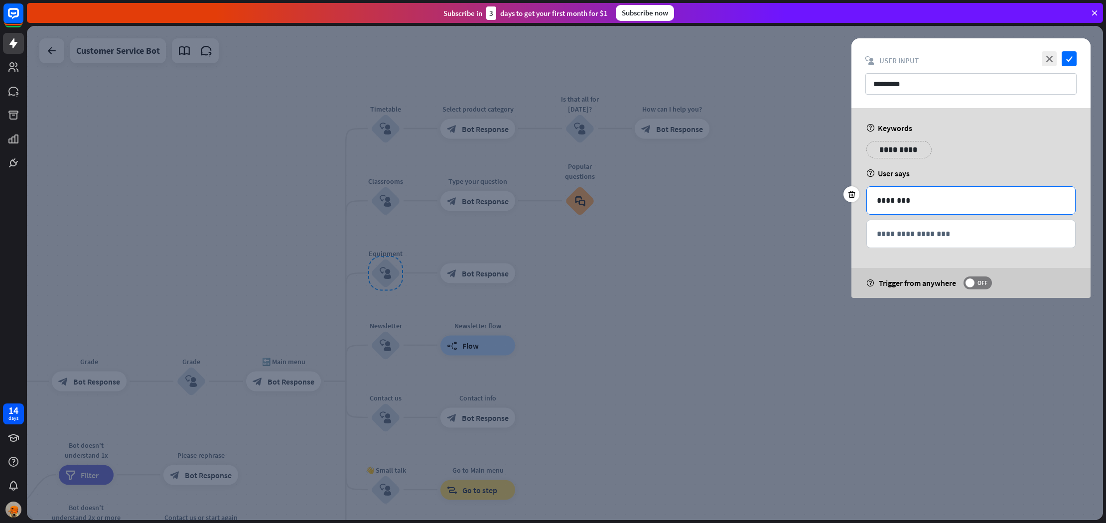
click at [974, 191] on div "********" at bounding box center [971, 200] width 208 height 27
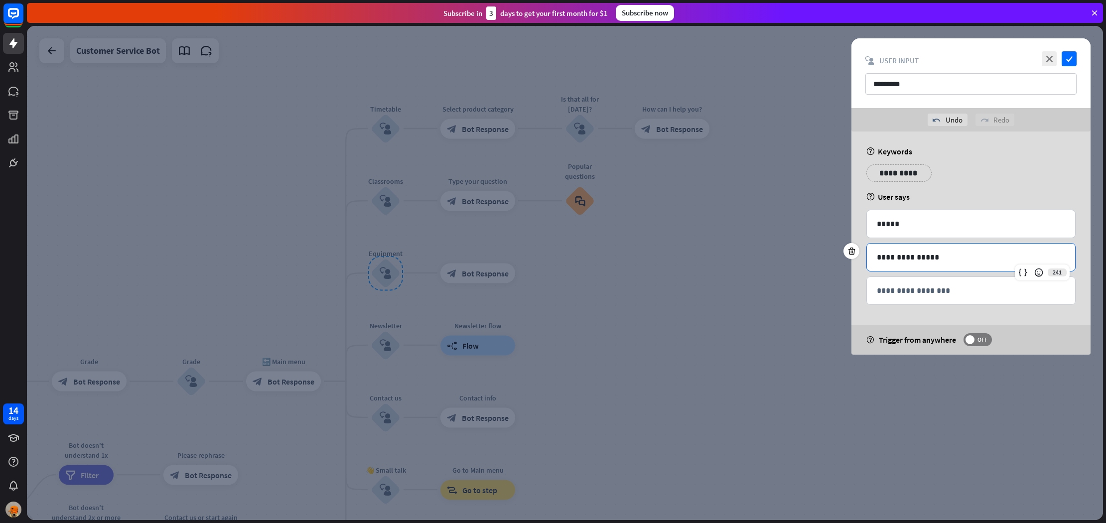
click at [922, 171] on div "**********" at bounding box center [970, 176] width 215 height 25
click at [963, 172] on p "**********" at bounding box center [960, 173] width 50 height 12
click at [1047, 169] on div "**********" at bounding box center [1020, 172] width 65 height 17
click at [1024, 172] on p "**********" at bounding box center [1015, 173] width 40 height 12
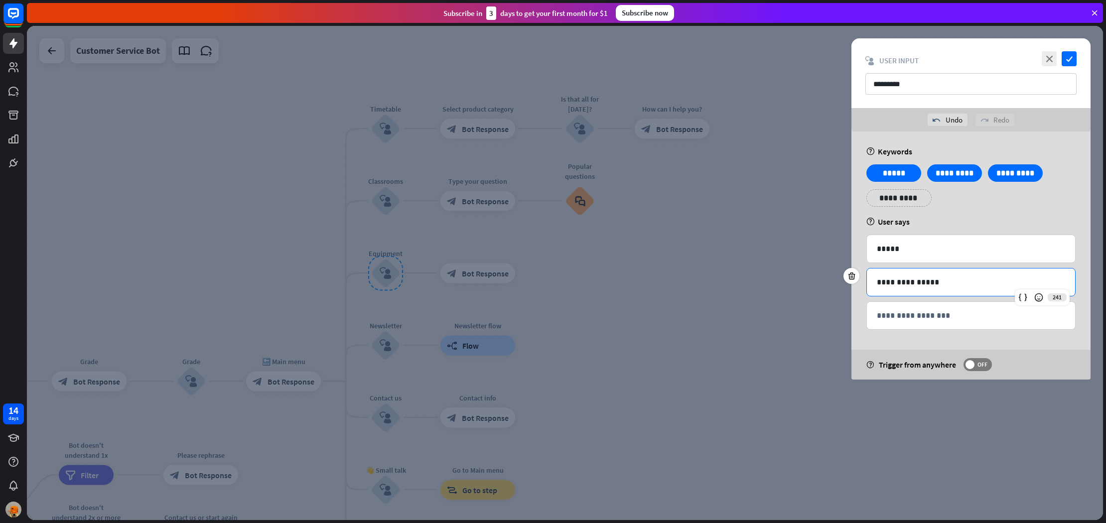
drag, startPoint x: 1024, startPoint y: 172, endPoint x: 925, endPoint y: 291, distance: 154.9
click at [925, 291] on div "**********" at bounding box center [971, 282] width 208 height 27
click at [923, 316] on p "**********" at bounding box center [971, 315] width 188 height 12
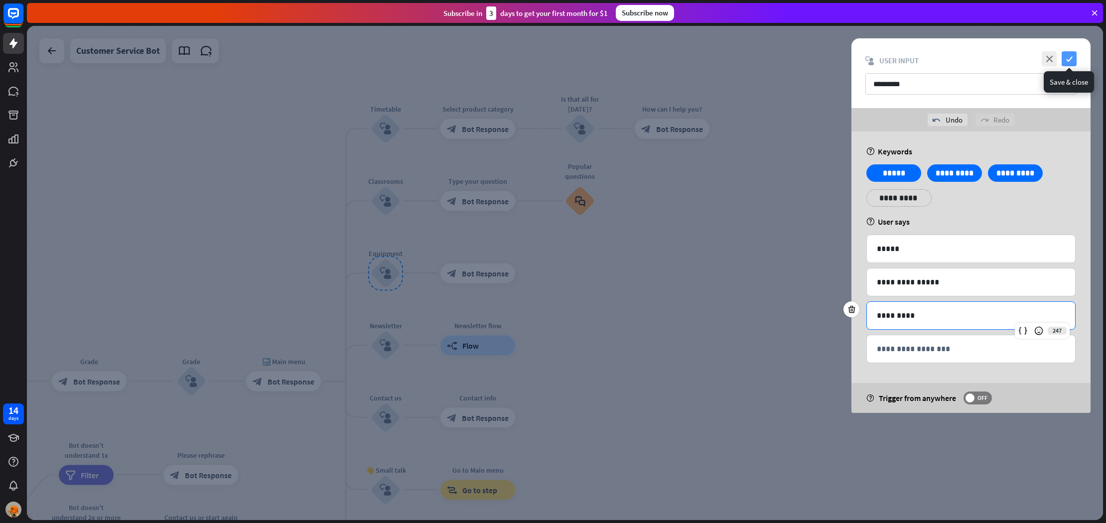
click at [1074, 55] on icon "check" at bounding box center [1069, 58] width 15 height 15
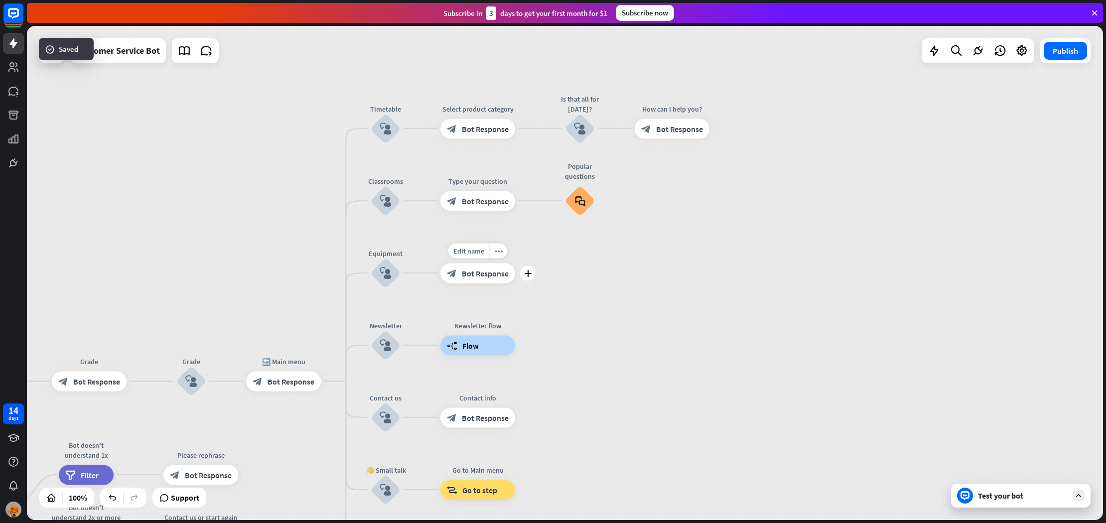
click at [467, 274] on span "Bot Response" at bounding box center [485, 273] width 47 height 10
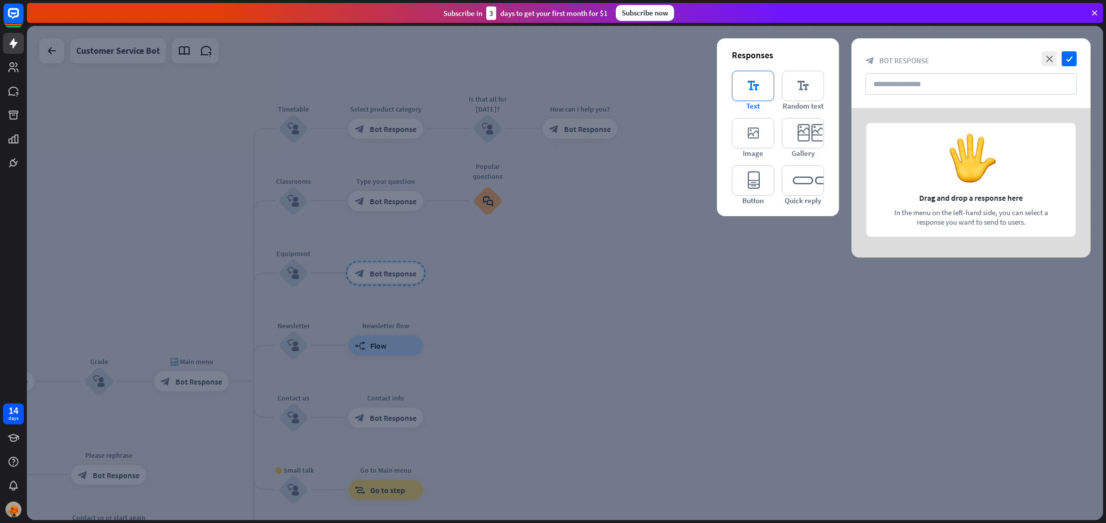
click at [754, 88] on icon "editor_text" at bounding box center [753, 86] width 42 height 30
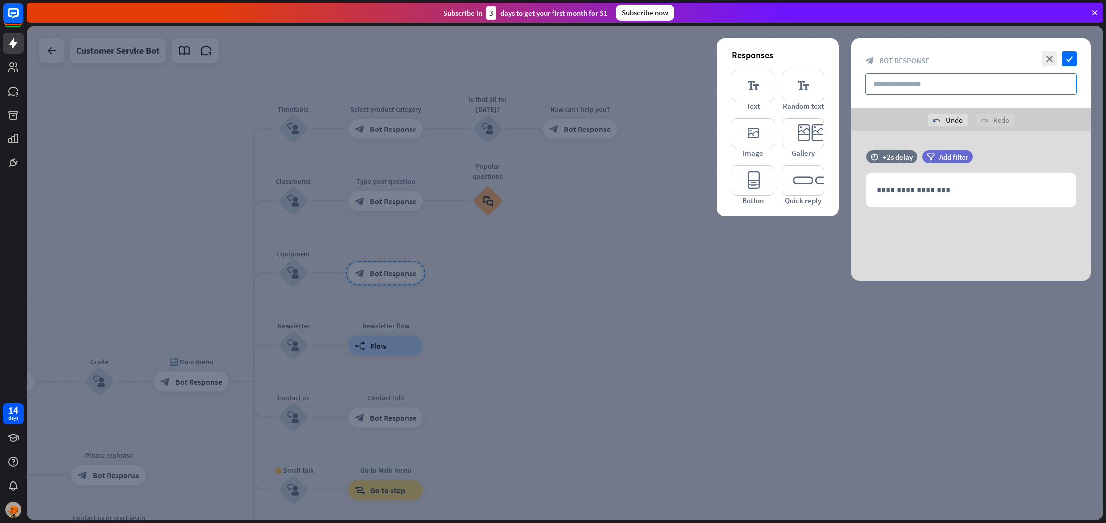
click at [912, 87] on input "text" at bounding box center [970, 83] width 211 height 21
type input "*******"
click at [751, 188] on icon "editor_button" at bounding box center [753, 180] width 42 height 30
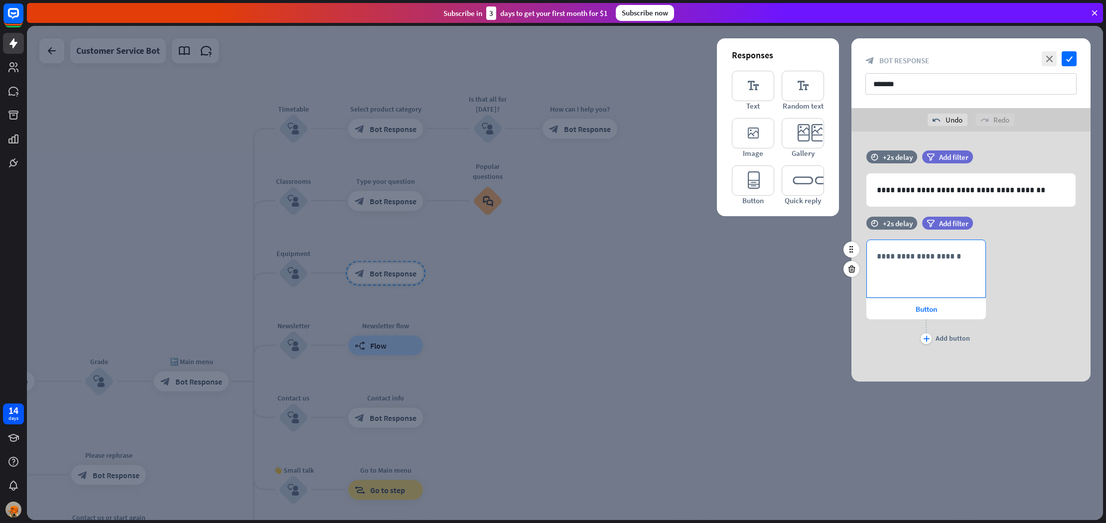
click at [929, 266] on div "**********" at bounding box center [926, 268] width 119 height 57
click at [946, 311] on div "Button" at bounding box center [926, 308] width 120 height 21
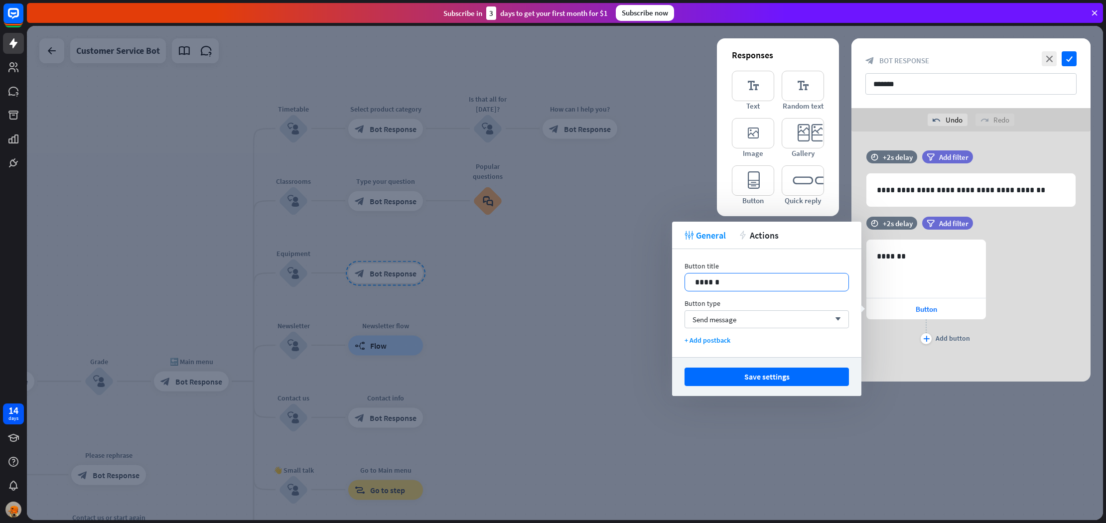
click at [792, 277] on p "******" at bounding box center [766, 282] width 143 height 12
click at [707, 334] on div "Button title 13 ******* Button type Send message arrow_down + Add postback" at bounding box center [766, 303] width 189 height 108
click at [704, 337] on div "+ Add postback" at bounding box center [766, 340] width 164 height 9
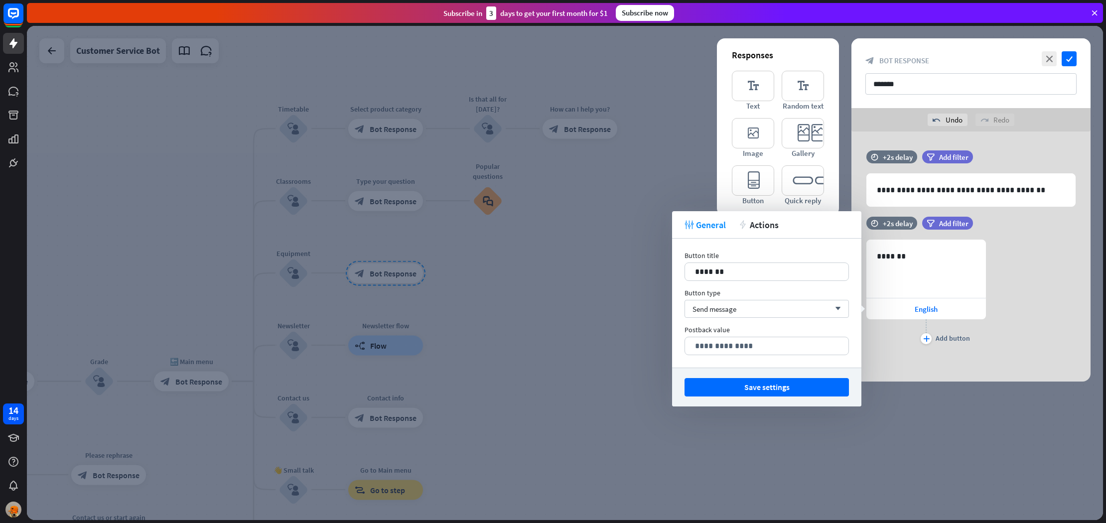
click at [919, 338] on div "plus Add button" at bounding box center [926, 331] width 120 height 25
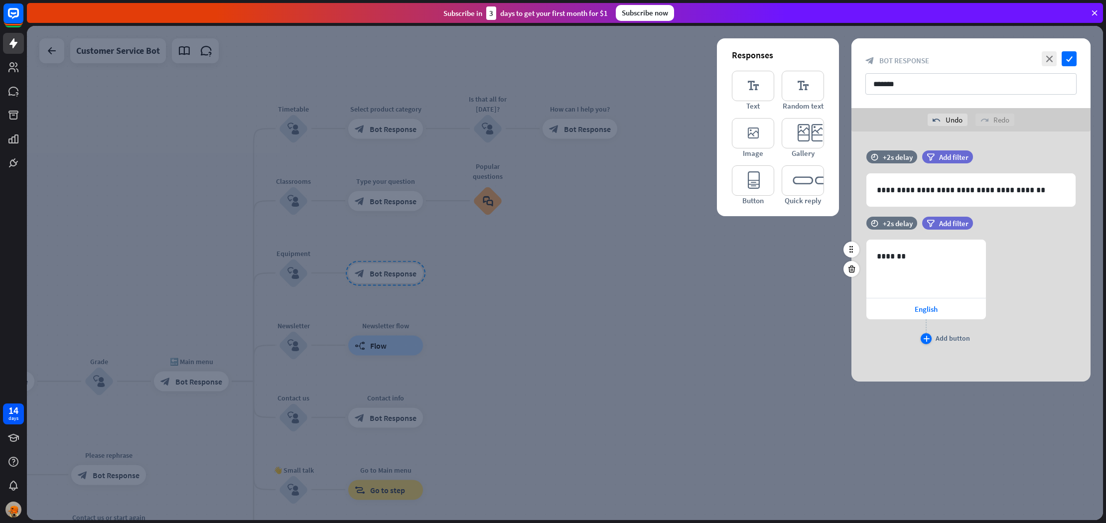
click at [921, 334] on div "plus Add button" at bounding box center [926, 338] width 11 height 11
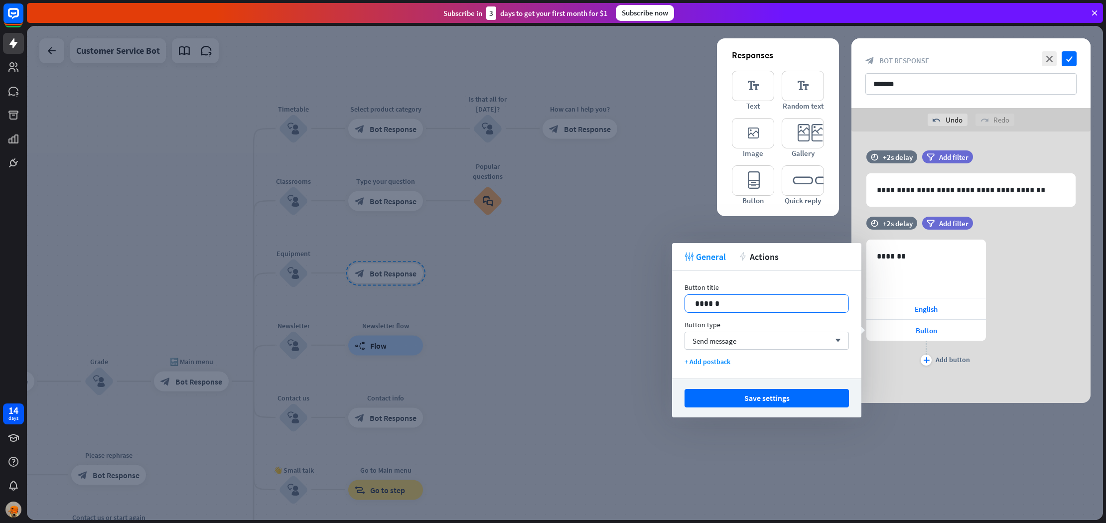
click at [804, 306] on p "******" at bounding box center [766, 303] width 143 height 12
click at [926, 357] on div "plus" at bounding box center [926, 360] width 11 height 11
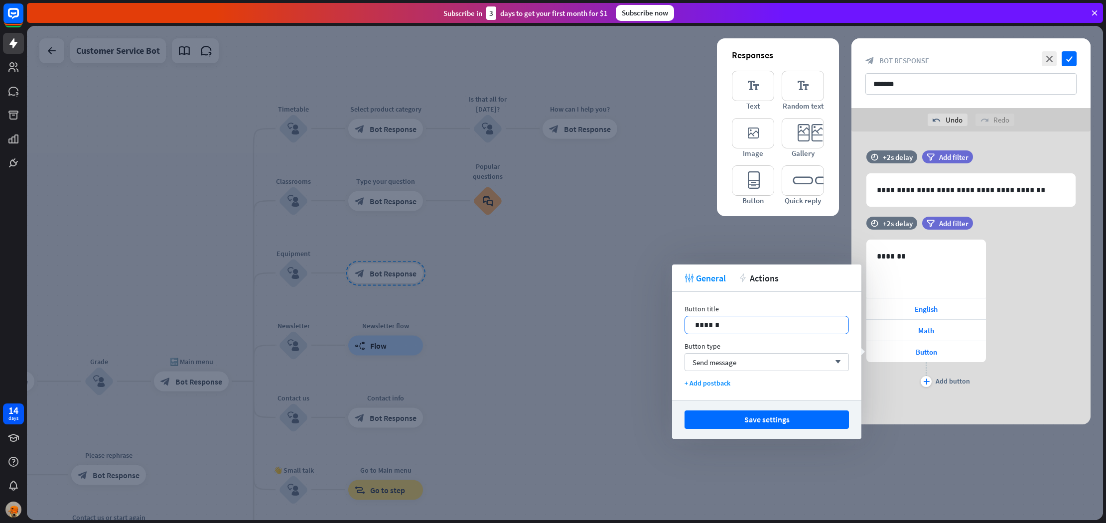
click at [781, 320] on p "******" at bounding box center [766, 325] width 143 height 12
click at [758, 288] on div "tweak General action Actions" at bounding box center [766, 278] width 189 height 27
click at [760, 282] on span "Actions" at bounding box center [764, 277] width 29 height 11
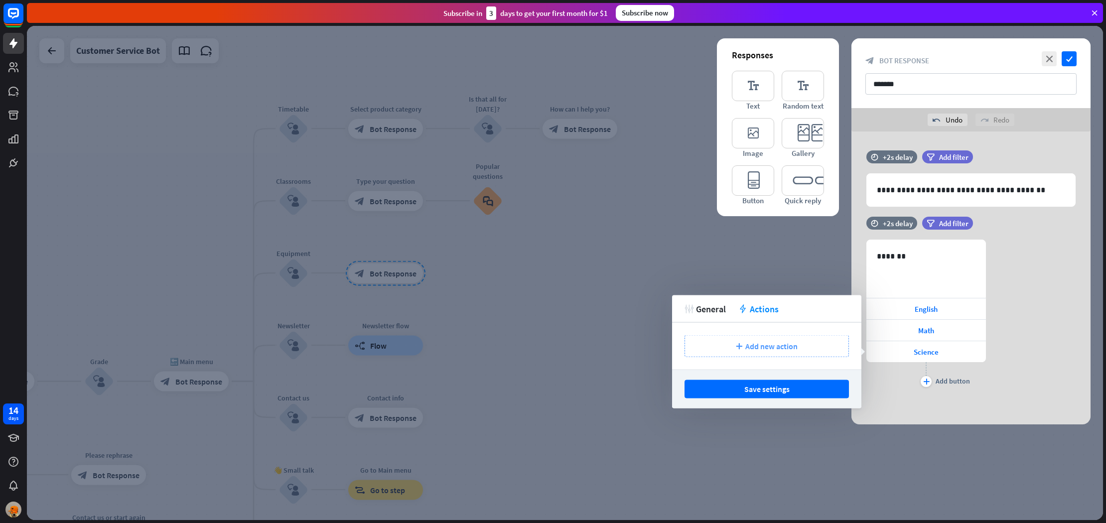
click at [783, 343] on span "Add new action" at bounding box center [771, 346] width 52 height 10
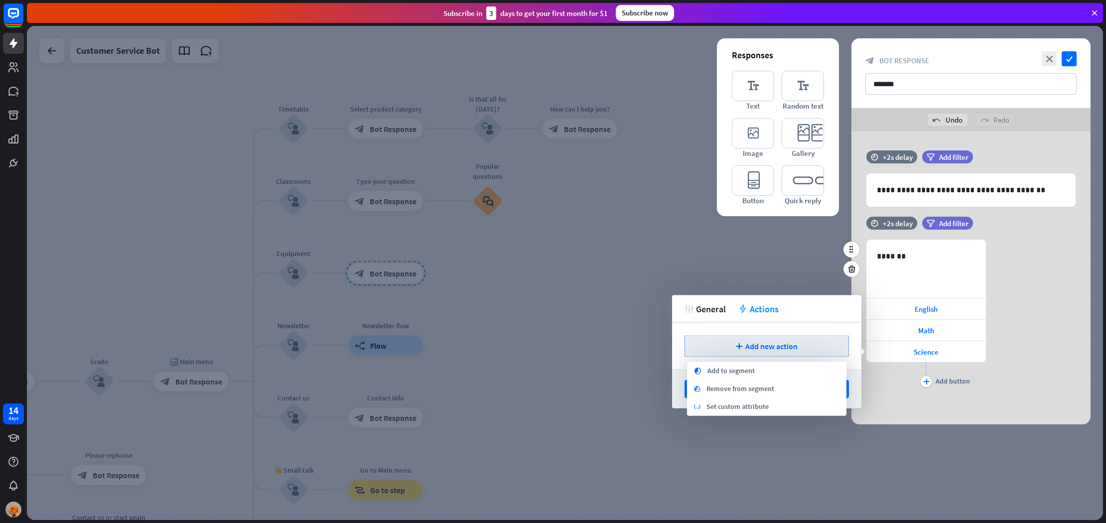
click at [983, 398] on div "time +2s delay filter Add filter 633 ******* English Math Science plus Add butt…" at bounding box center [970, 308] width 239 height 183
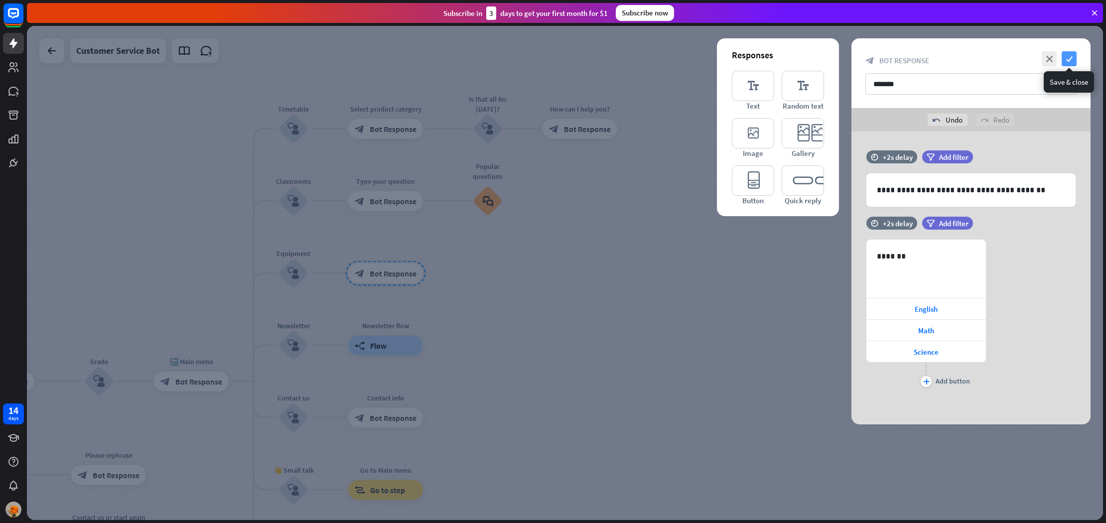
click at [1073, 57] on icon "check" at bounding box center [1069, 58] width 15 height 15
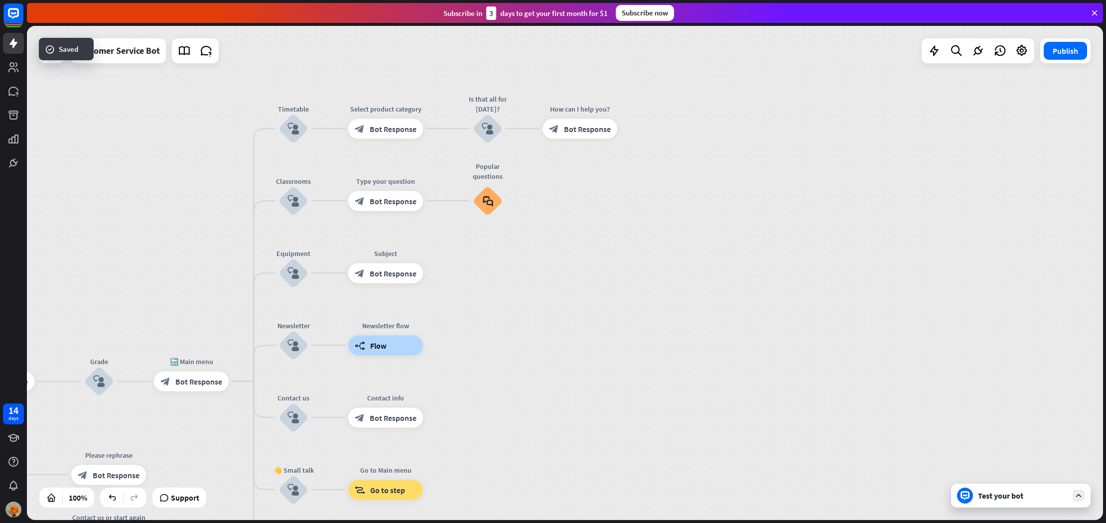
click at [1052, 502] on div "Test your bot" at bounding box center [1020, 496] width 139 height 24
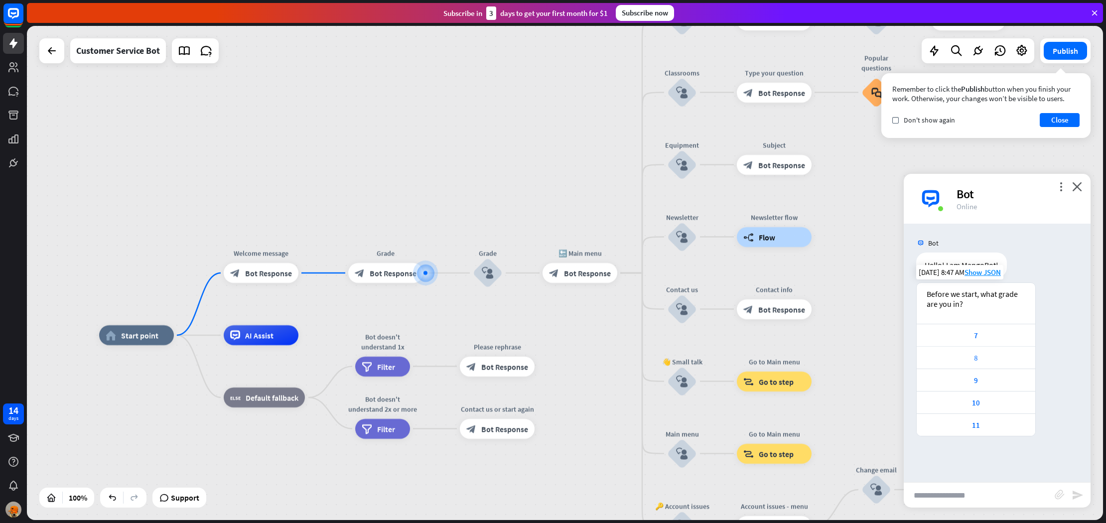
click at [997, 354] on div "8" at bounding box center [976, 357] width 109 height 9
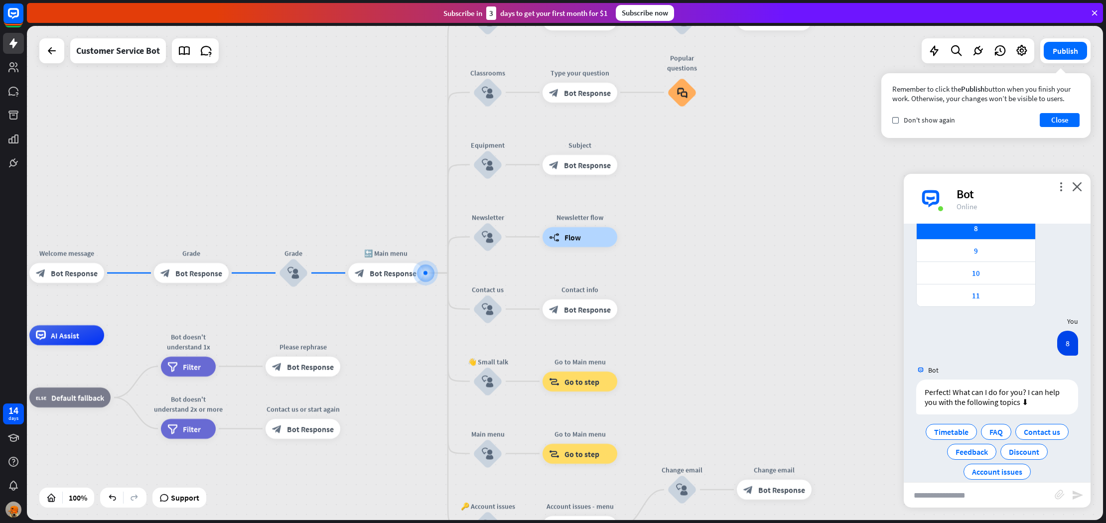
scroll to position [144, 0]
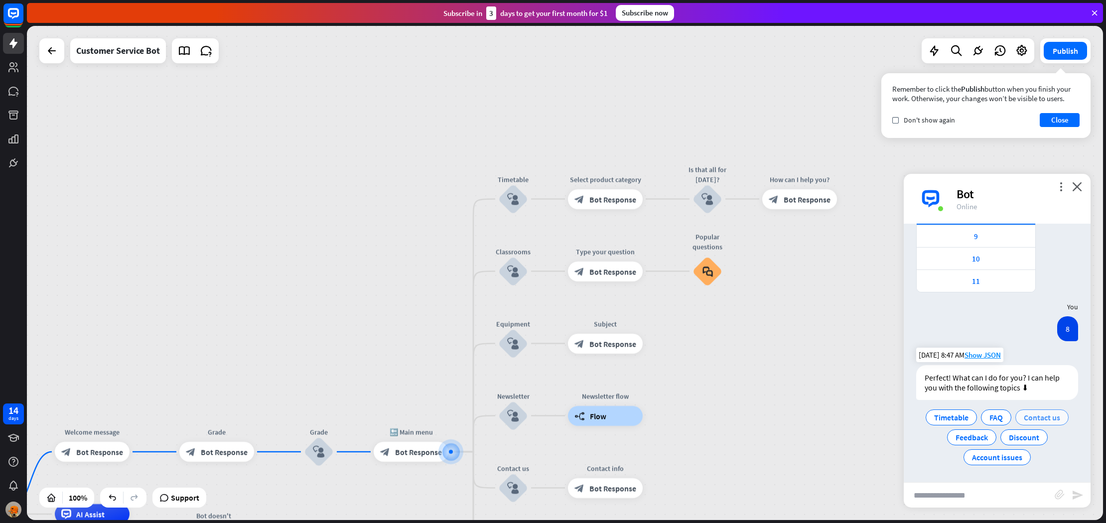
click at [1042, 414] on span "Contact us" at bounding box center [1042, 417] width 36 height 10
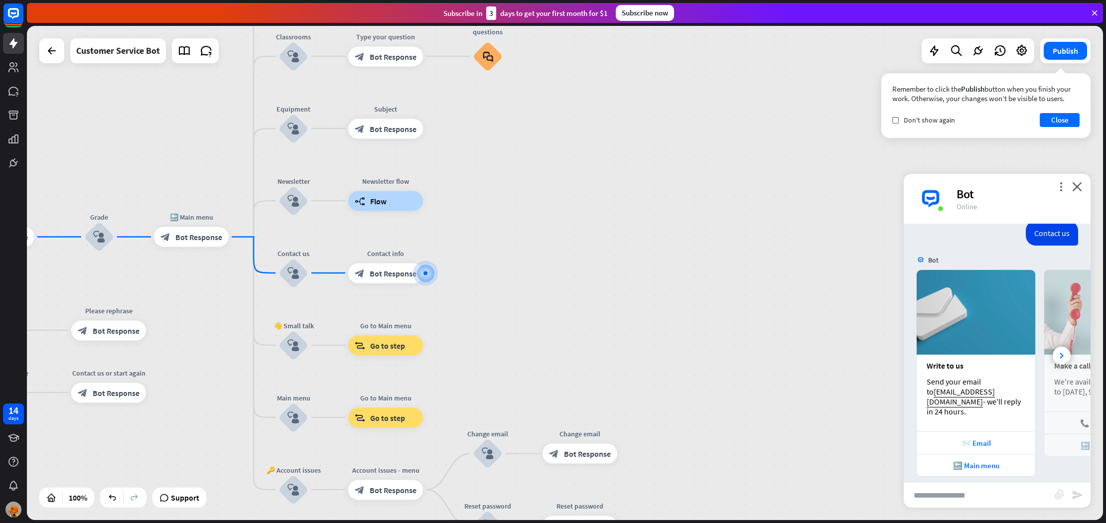
scroll to position [347, 0]
click at [952, 489] on input "text" at bounding box center [979, 495] width 151 height 25
type input "**********"
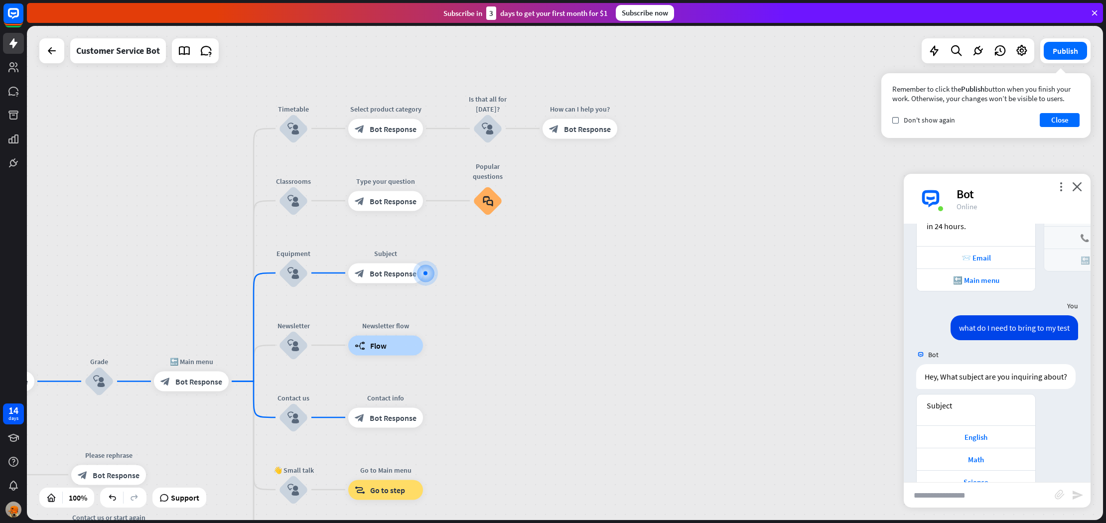
scroll to position [548, 0]
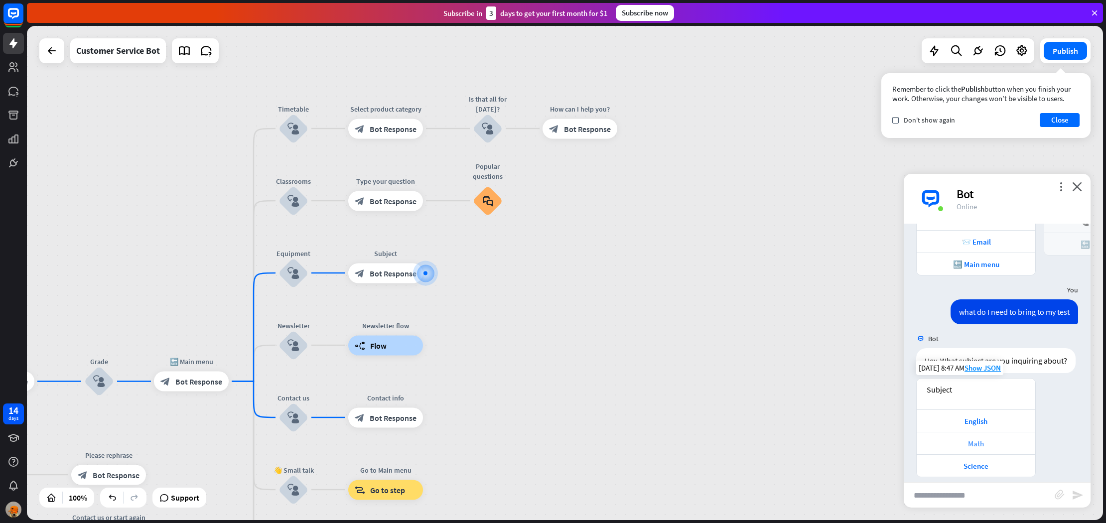
click at [995, 439] on div "Math" at bounding box center [976, 443] width 109 height 9
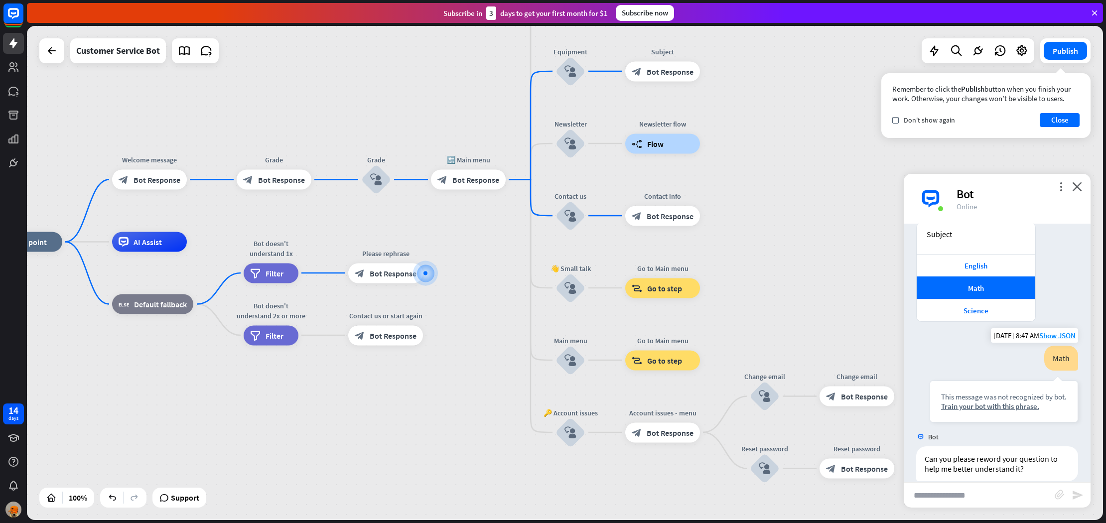
scroll to position [708, 0]
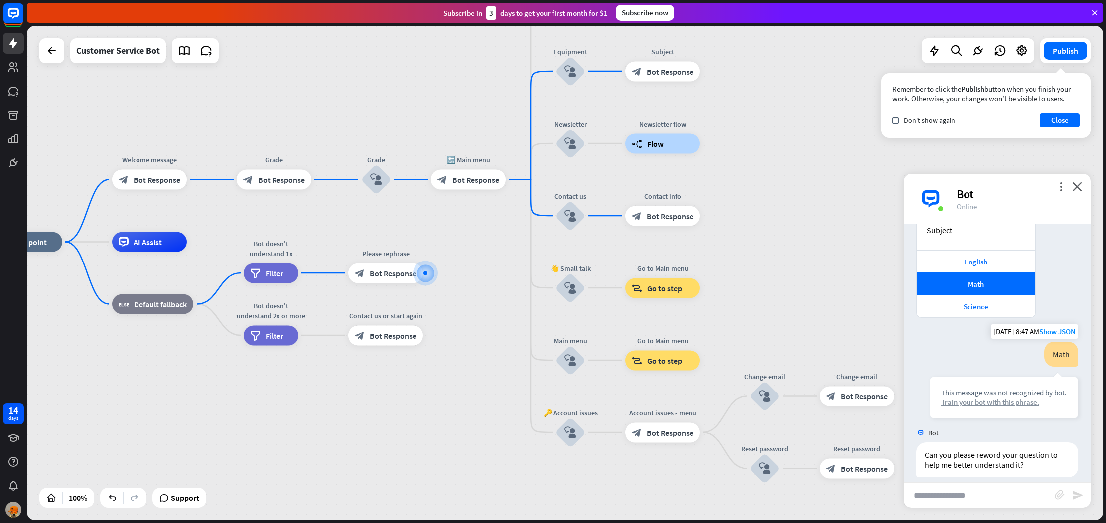
click at [973, 398] on div "Train your bot with this phrase." at bounding box center [1004, 402] width 126 height 9
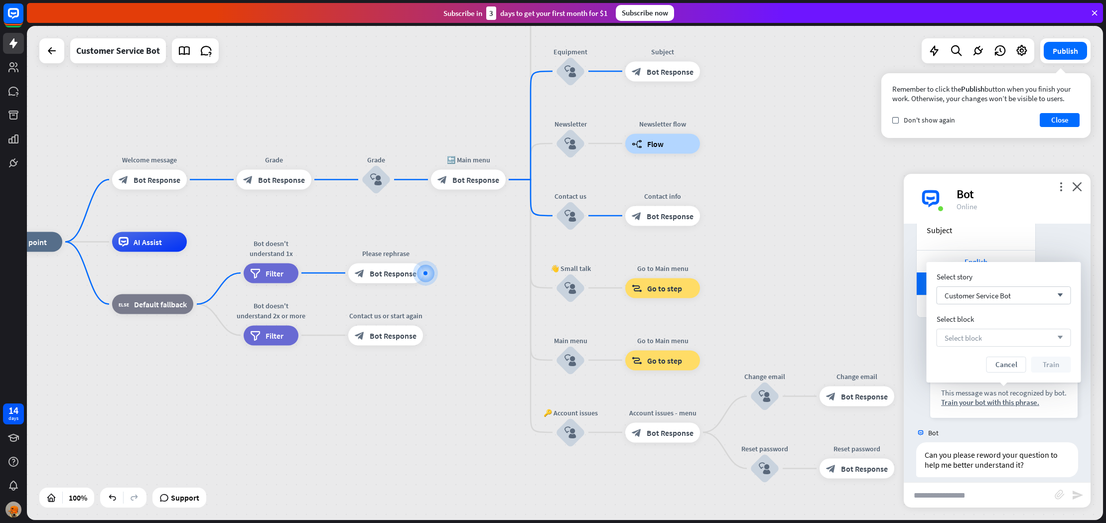
click at [991, 331] on div "Select block arrow_down" at bounding box center [1004, 338] width 135 height 18
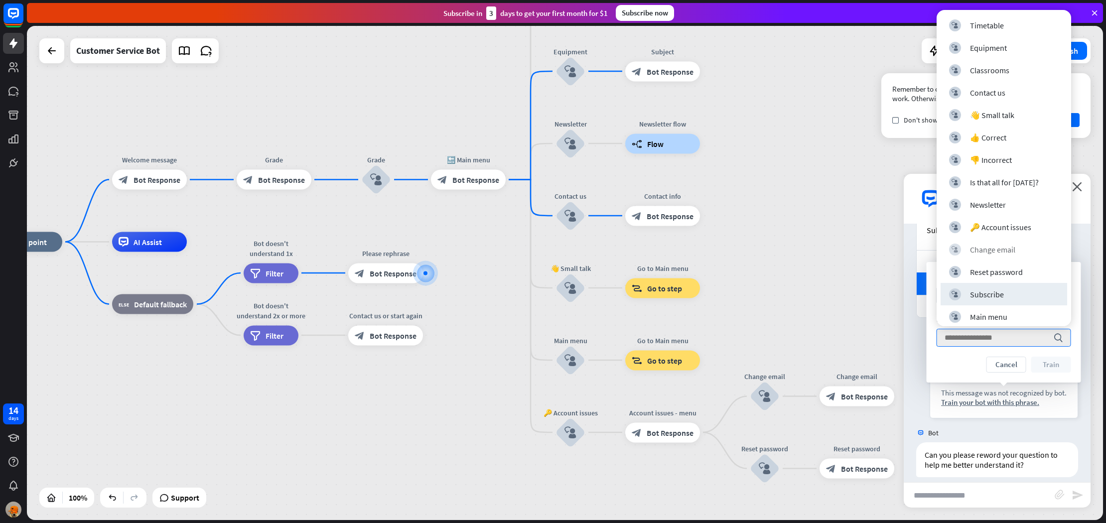
scroll to position [0, 0]
click at [806, 270] on div "home_2 Start point Welcome message block_bot_response Bot Response Grade block_…" at bounding box center [526, 489] width 1076 height 494
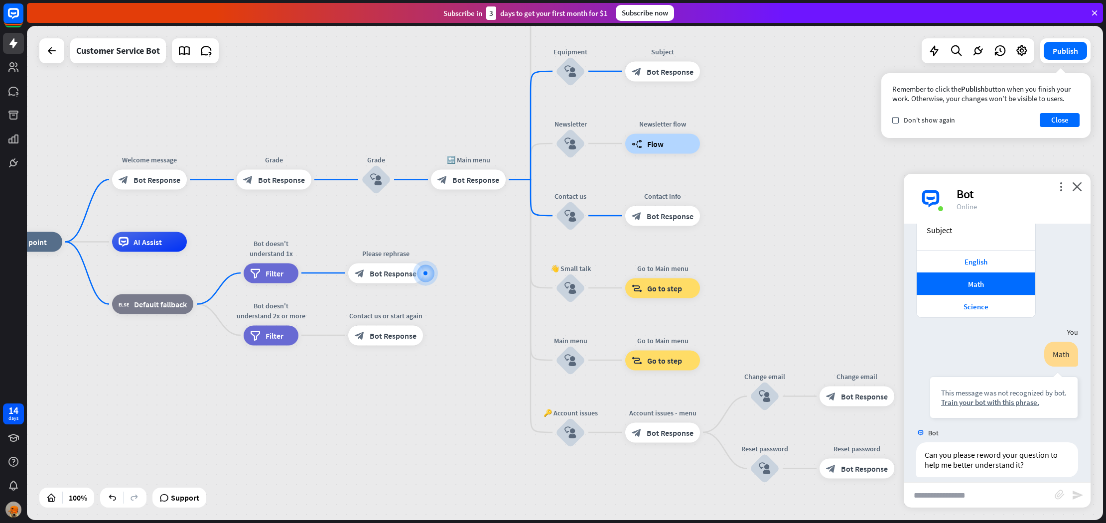
click at [1068, 191] on div "Bot" at bounding box center [1017, 193] width 122 height 15
drag, startPoint x: 1079, startPoint y: 186, endPoint x: 1069, endPoint y: 190, distance: 10.6
click at [1079, 186] on icon "close" at bounding box center [1077, 186] width 10 height 9
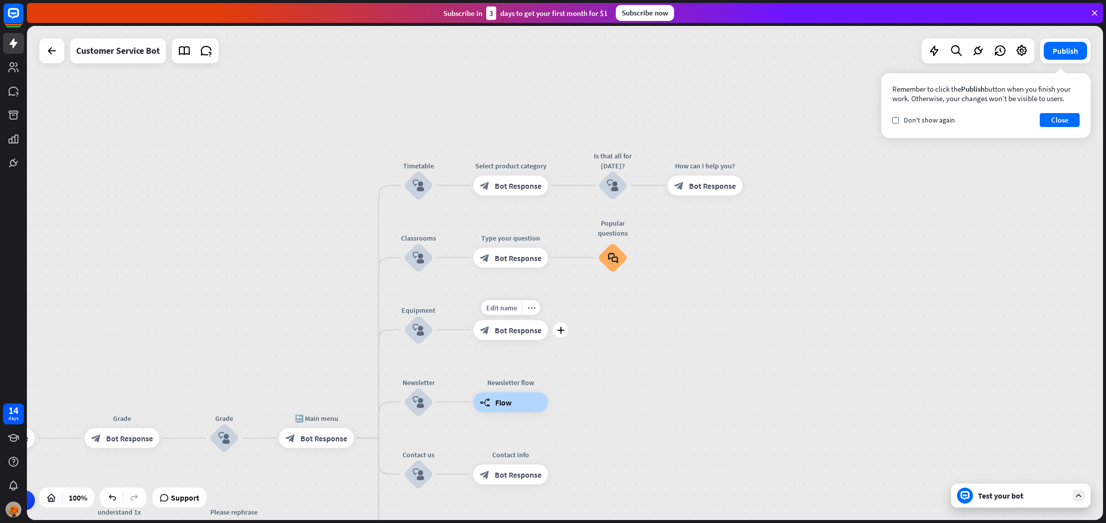
click at [526, 328] on span "Bot Response" at bounding box center [518, 330] width 47 height 10
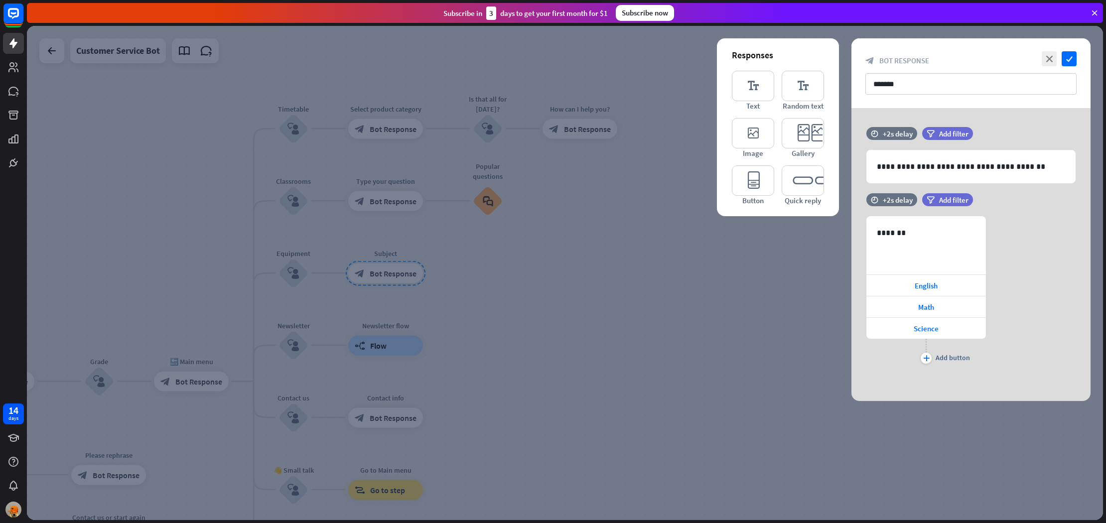
click at [528, 329] on div at bounding box center [565, 273] width 1076 height 494
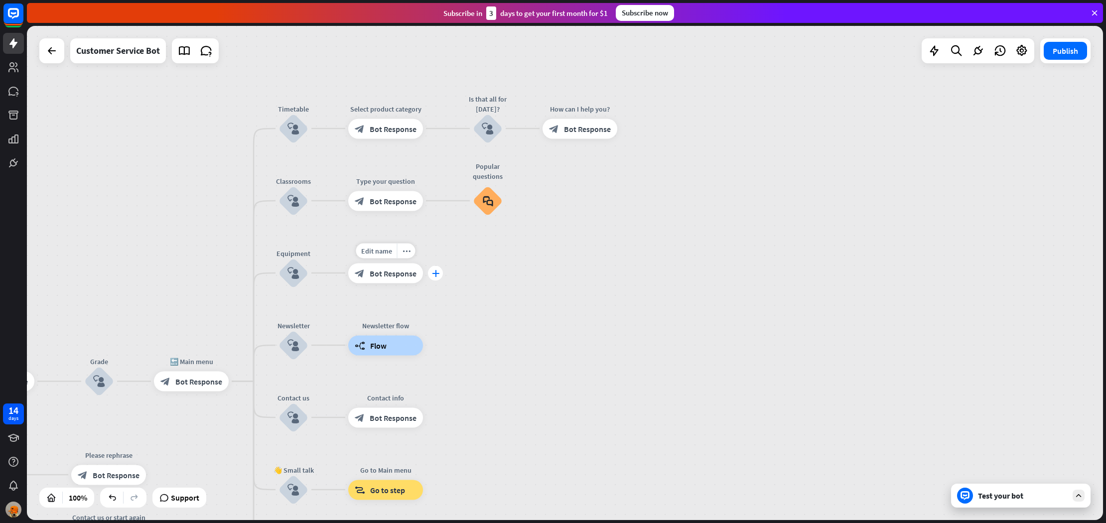
click at [436, 277] on div "plus" at bounding box center [435, 273] width 15 height 15
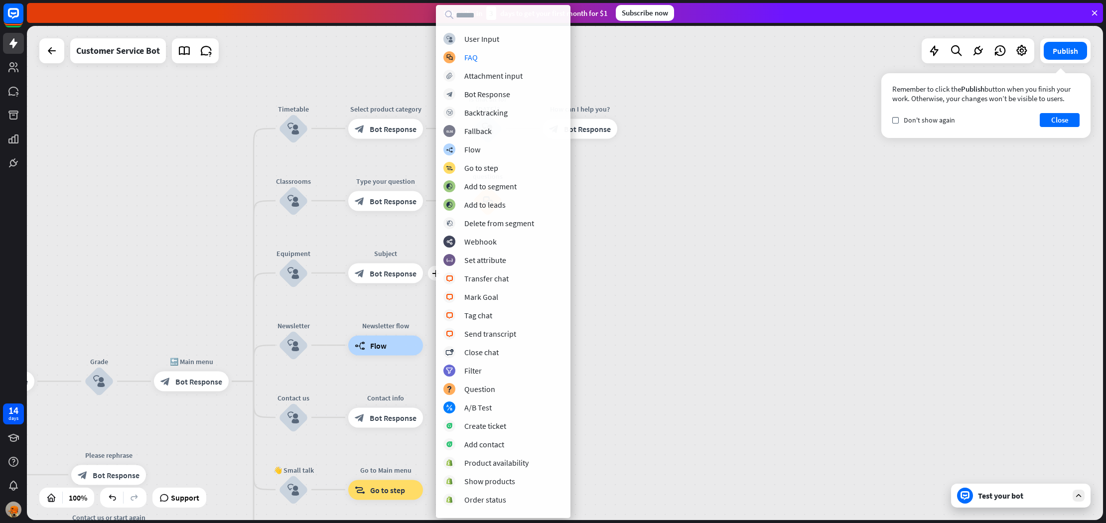
click at [497, 45] on div "block_user_input User Input block_faq FAQ block_attachment Attachment input blo…" at bounding box center [503, 272] width 135 height 478
click at [497, 41] on div "User Input" at bounding box center [481, 39] width 35 height 10
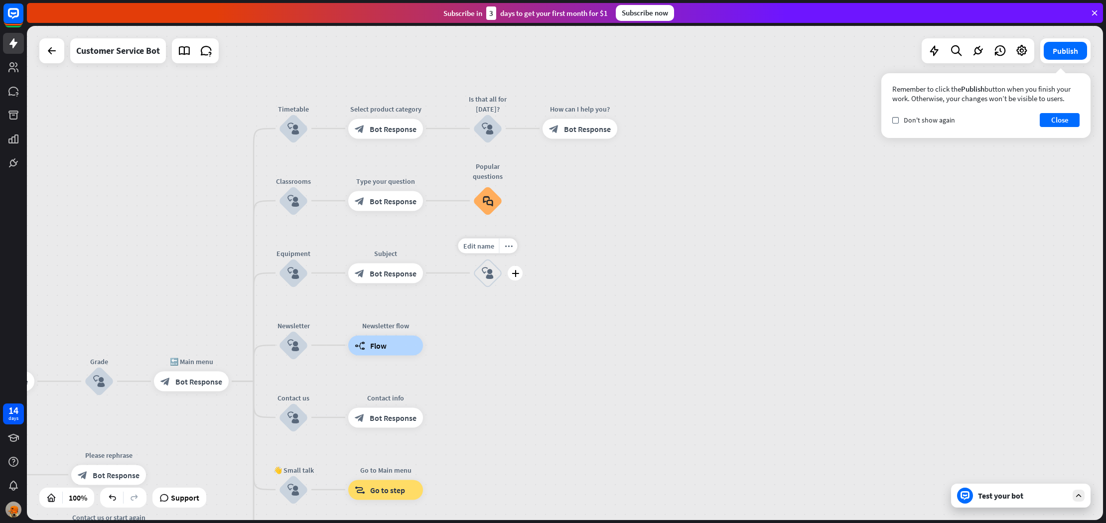
click at [503, 273] on div "Edit name more_horiz plus block_user_input" at bounding box center [488, 273] width 30 height 30
click at [491, 273] on icon "block_user_input" at bounding box center [488, 273] width 12 height 12
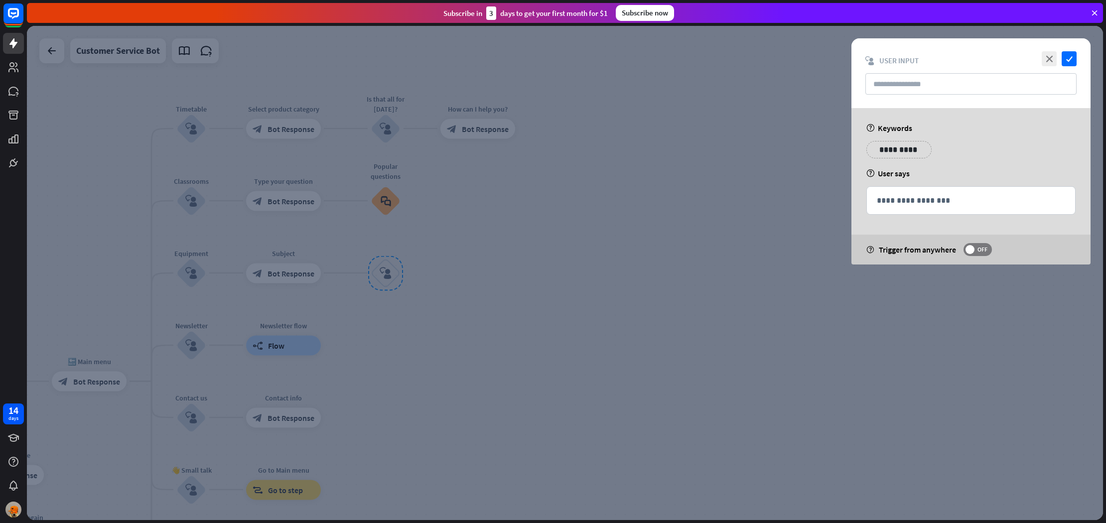
click at [305, 219] on div at bounding box center [565, 273] width 1076 height 494
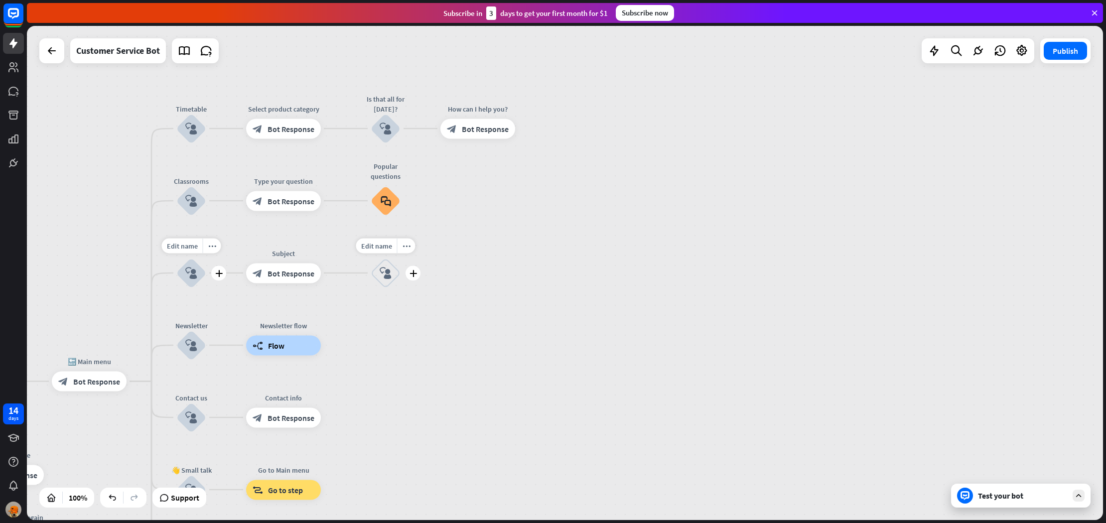
click at [205, 269] on div "block_user_input" at bounding box center [191, 273] width 30 height 30
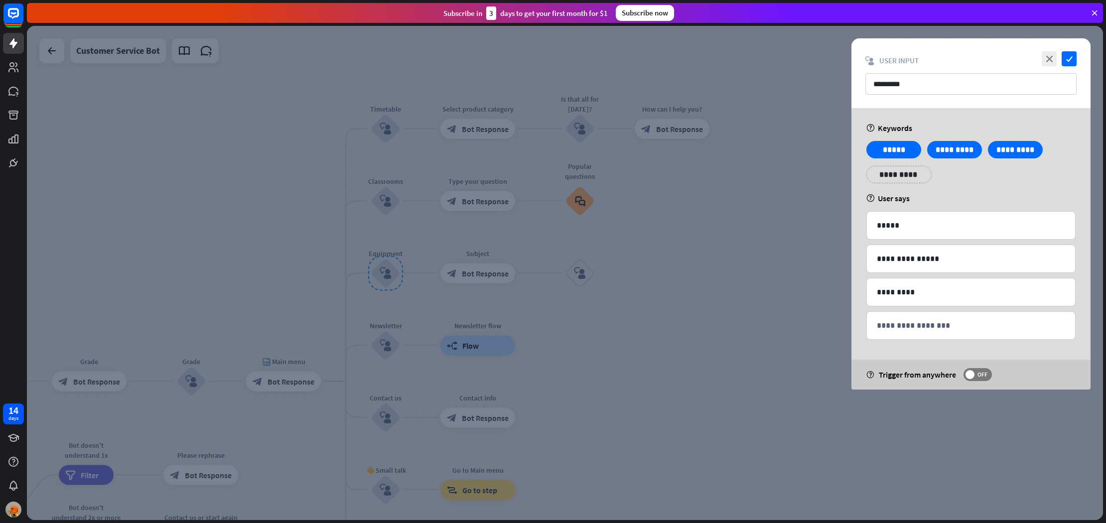
click at [493, 266] on div at bounding box center [565, 273] width 1076 height 494
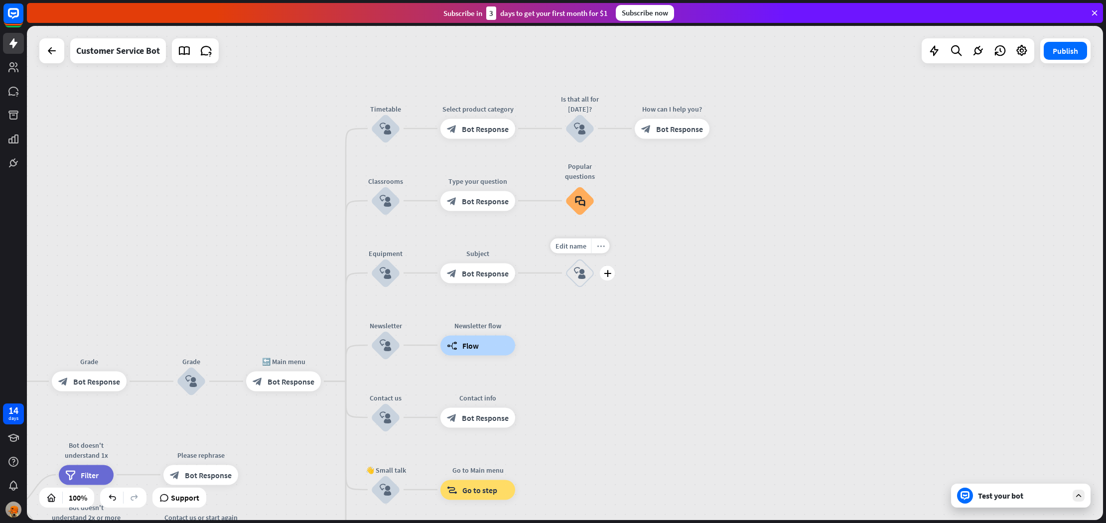
click at [595, 251] on div "more_horiz" at bounding box center [600, 245] width 18 height 15
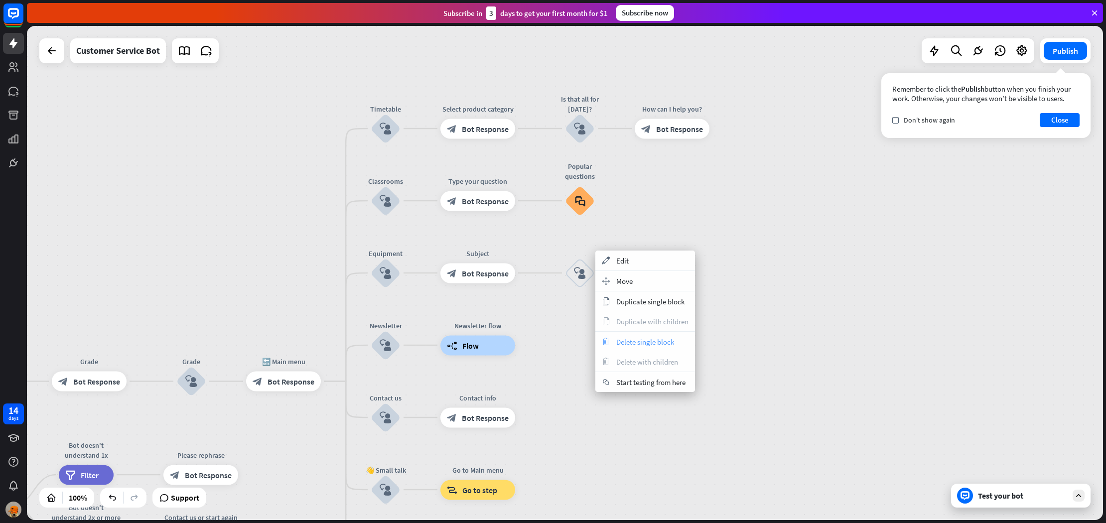
click at [628, 335] on div "trash Delete single block" at bounding box center [645, 342] width 100 height 20
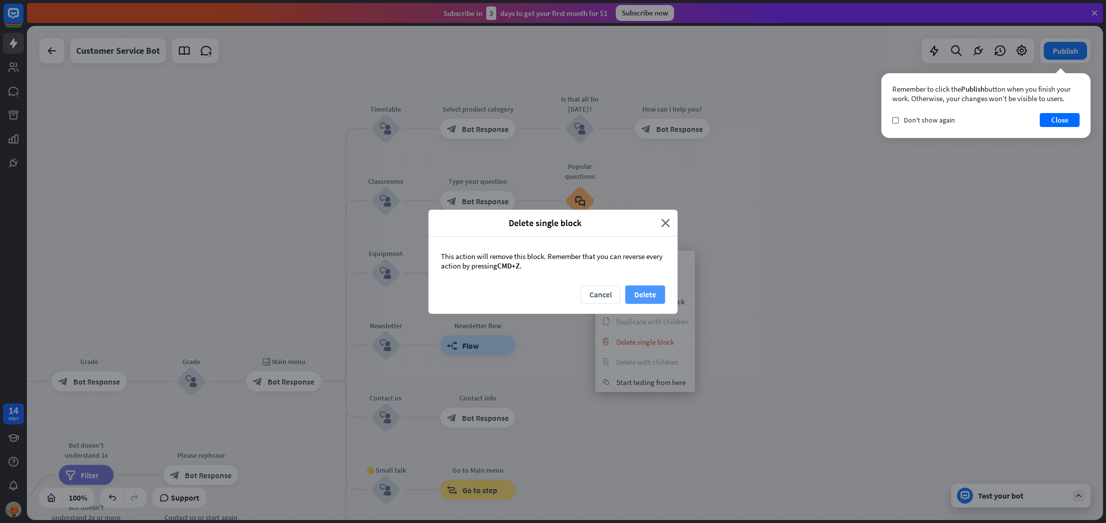
click at [635, 289] on button "Delete" at bounding box center [645, 294] width 40 height 18
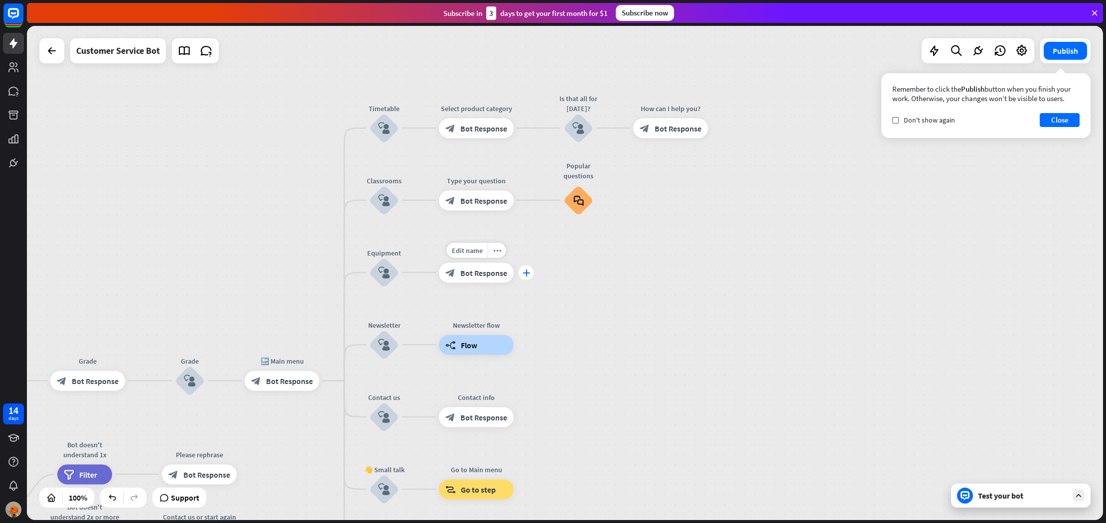
click at [530, 276] on div "plus" at bounding box center [526, 272] width 15 height 15
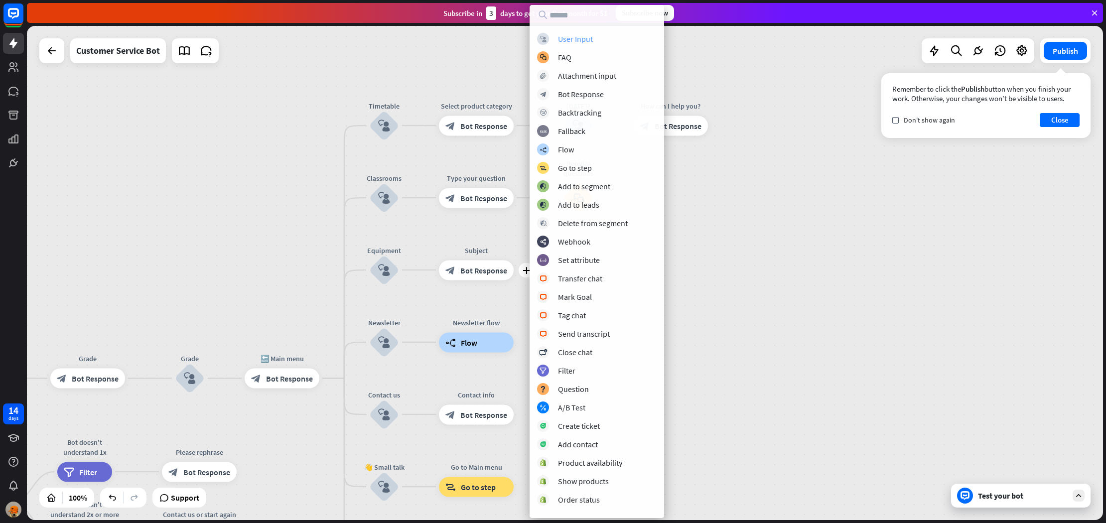
click at [582, 40] on div "User Input" at bounding box center [575, 39] width 35 height 10
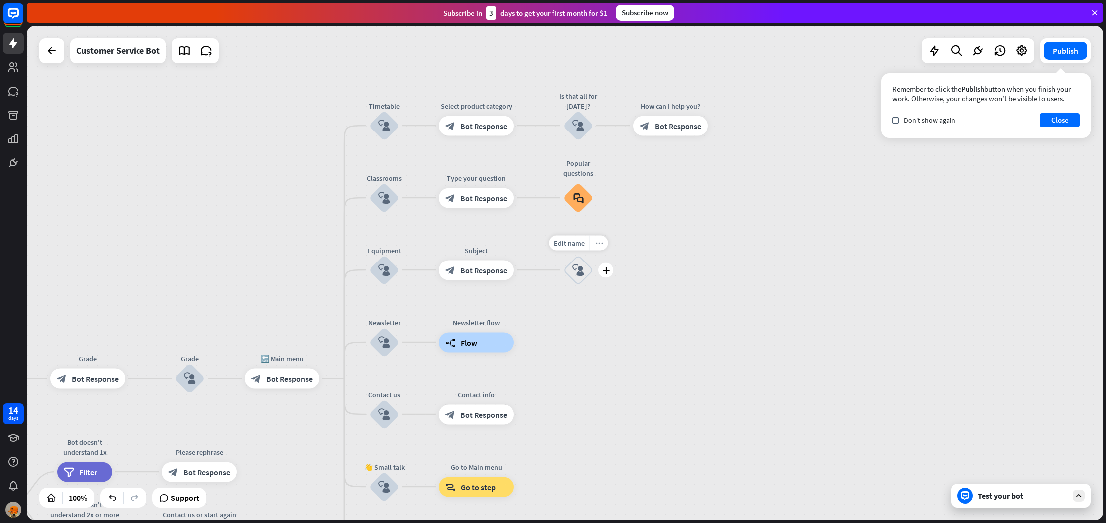
click at [594, 245] on div "more_horiz" at bounding box center [599, 242] width 18 height 15
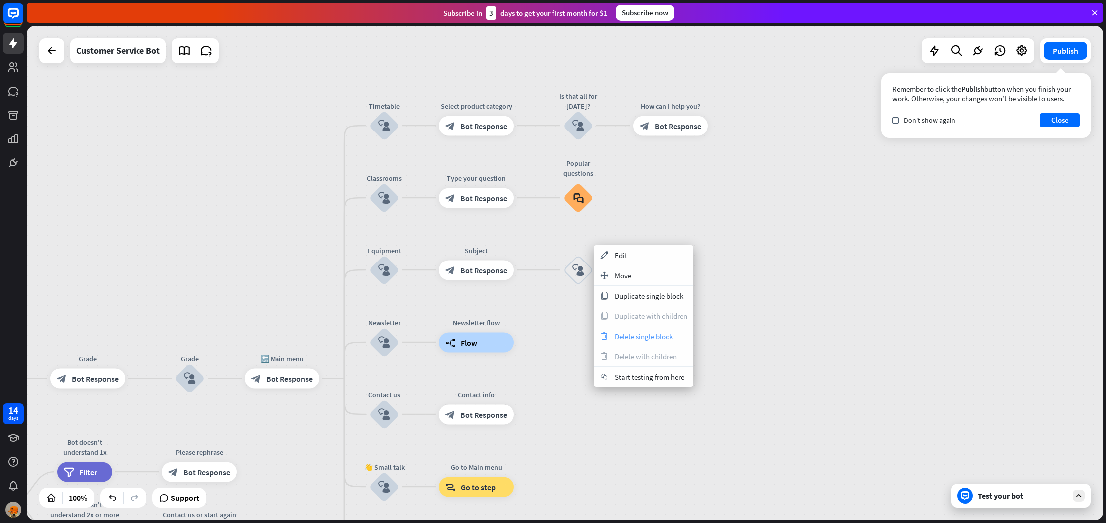
click at [613, 330] on div "trash Delete single block" at bounding box center [644, 336] width 100 height 20
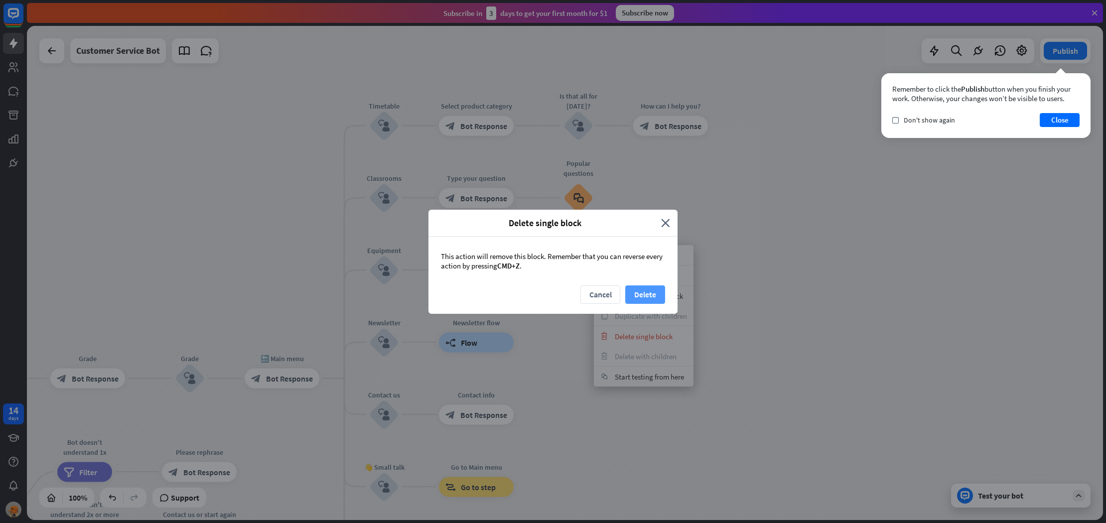
click at [637, 296] on button "Delete" at bounding box center [645, 294] width 40 height 18
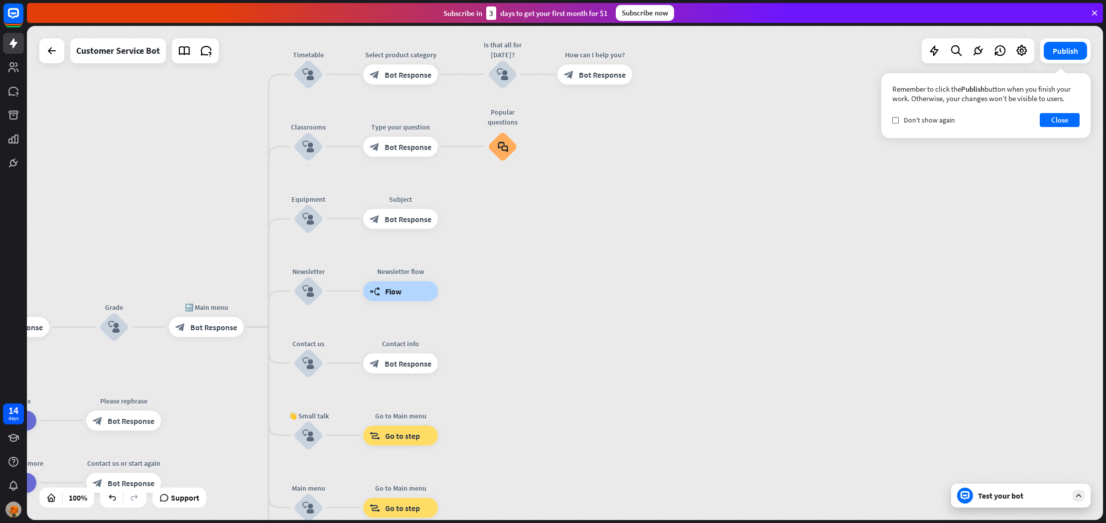
click at [469, 221] on div "home_2 Start point Welcome message block_bot_response Bot Response Grade block_…" at bounding box center [565, 273] width 1076 height 494
click at [456, 220] on div "plus" at bounding box center [450, 218] width 15 height 15
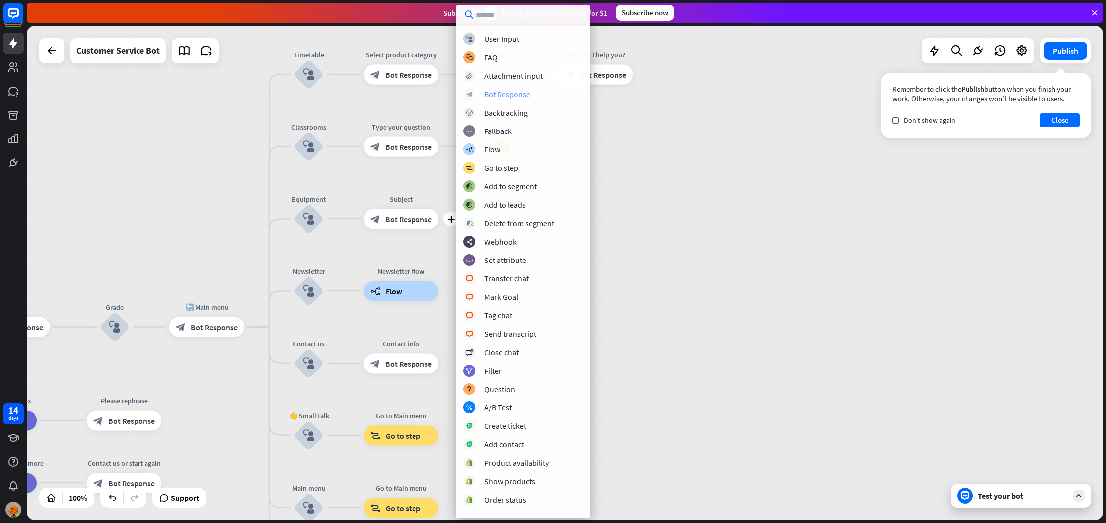
click at [504, 96] on div "Bot Response" at bounding box center [507, 94] width 46 height 10
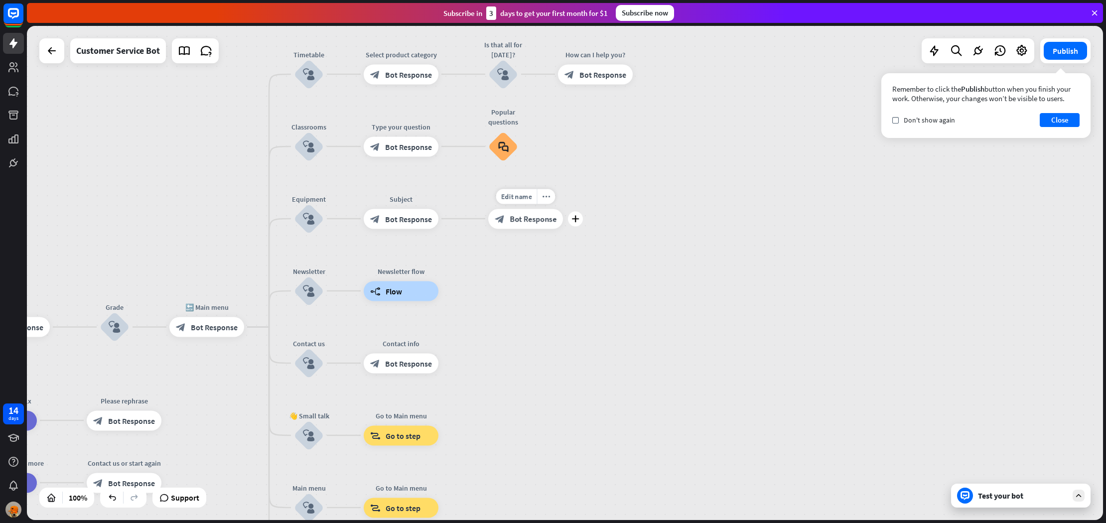
click at [526, 229] on div "Edit name more_horiz plus block_bot_response Bot Response" at bounding box center [525, 219] width 75 height 20
click at [529, 222] on span "Bot Response" at bounding box center [533, 219] width 47 height 10
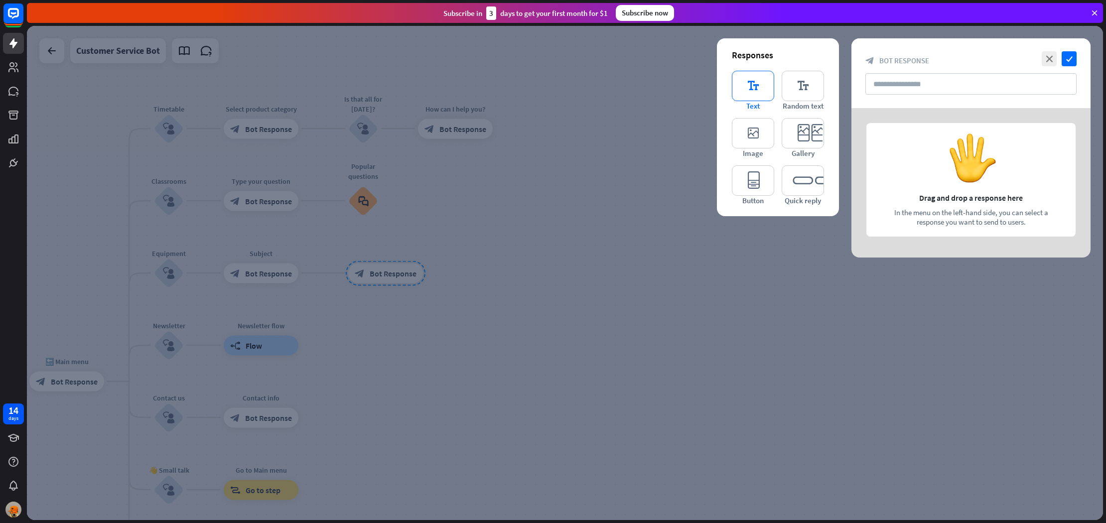
click at [759, 101] on icon "editor_text" at bounding box center [753, 86] width 42 height 30
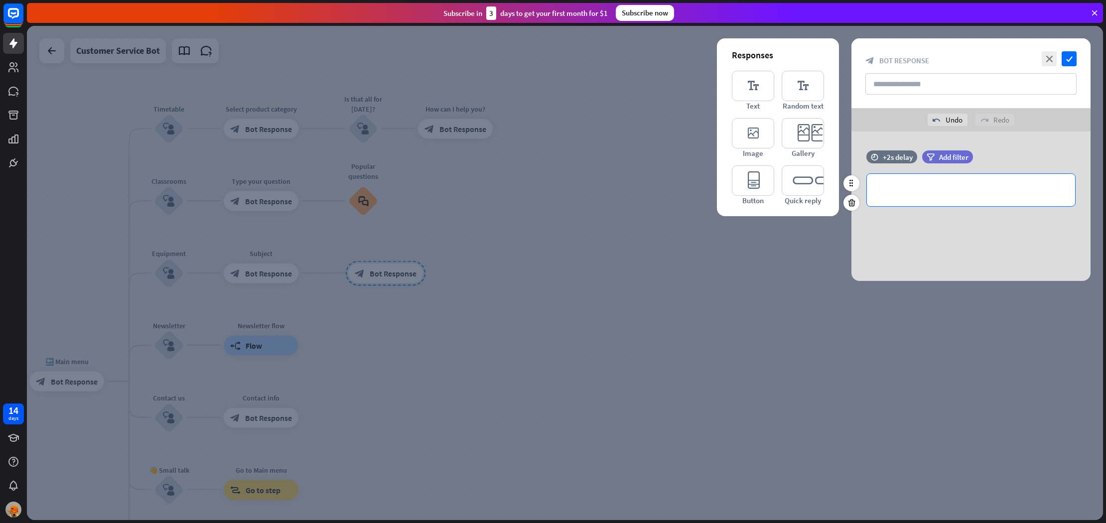
click at [927, 186] on p "**********" at bounding box center [971, 190] width 188 height 12
click at [951, 160] on span "Add filter" at bounding box center [953, 156] width 29 height 9
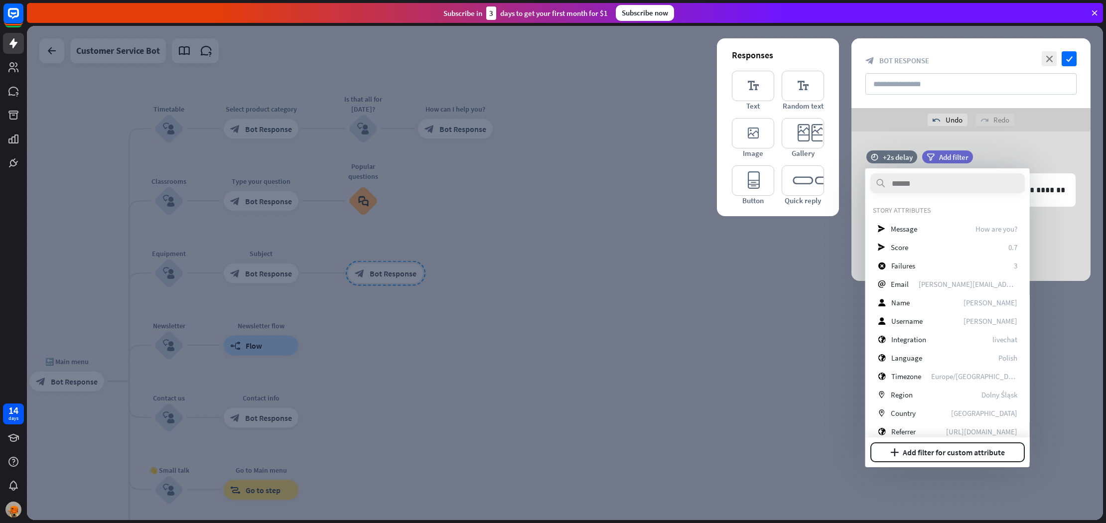
click at [1030, 143] on div "**********" at bounding box center [970, 206] width 239 height 149
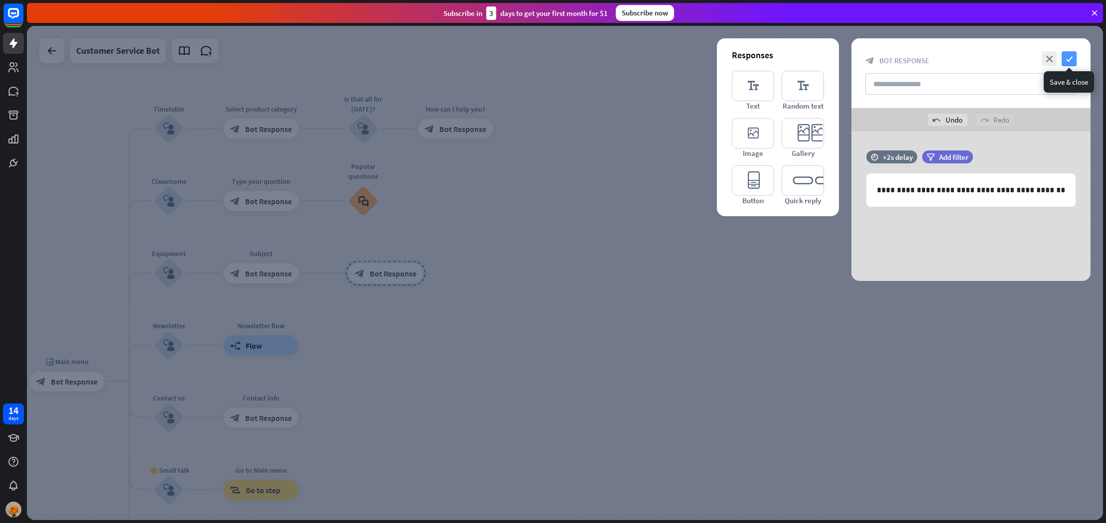
click at [1069, 58] on icon "check" at bounding box center [1069, 58] width 15 height 15
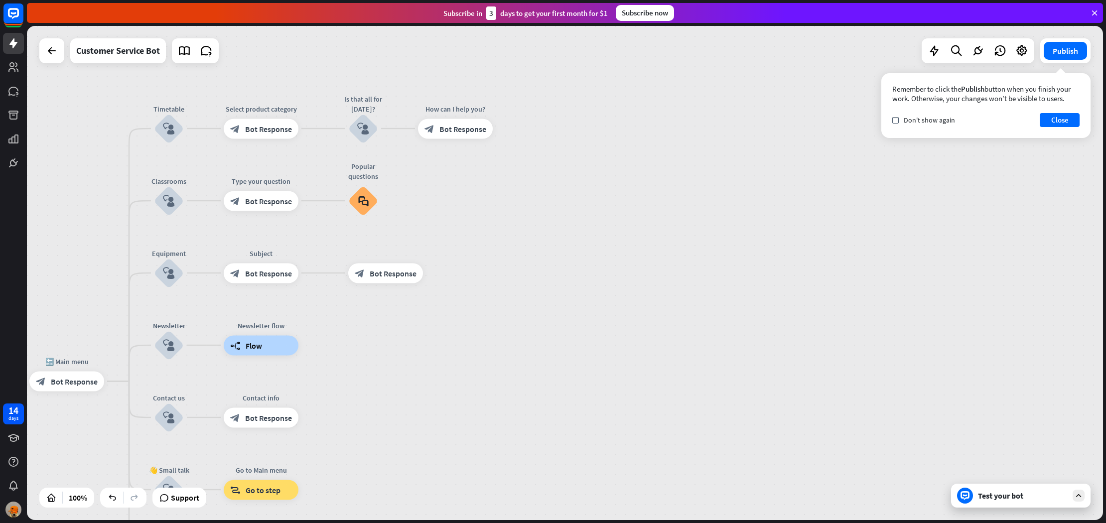
click at [1017, 494] on div "Test your bot" at bounding box center [1023, 496] width 90 height 10
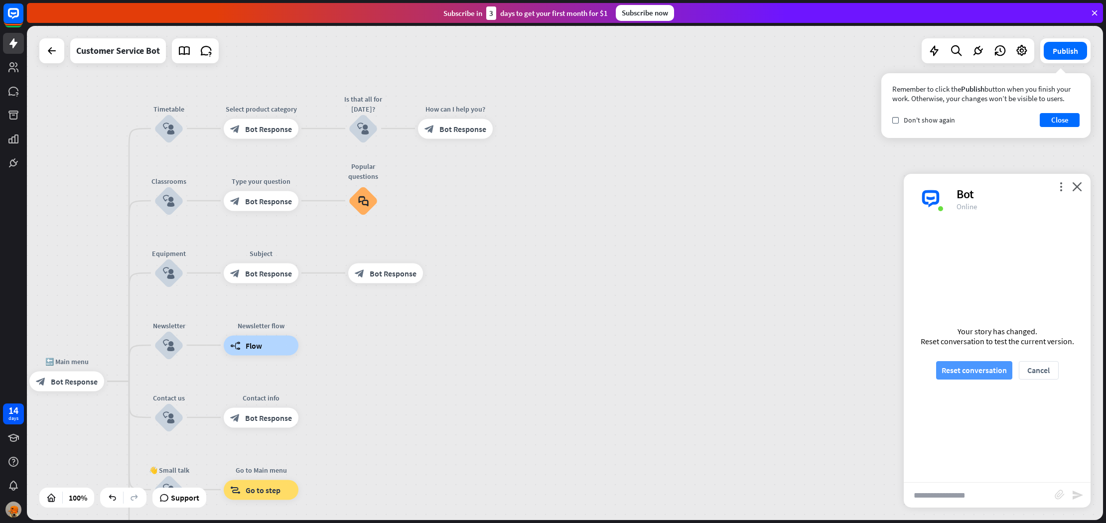
click at [964, 376] on button "Reset conversation" at bounding box center [974, 370] width 76 height 18
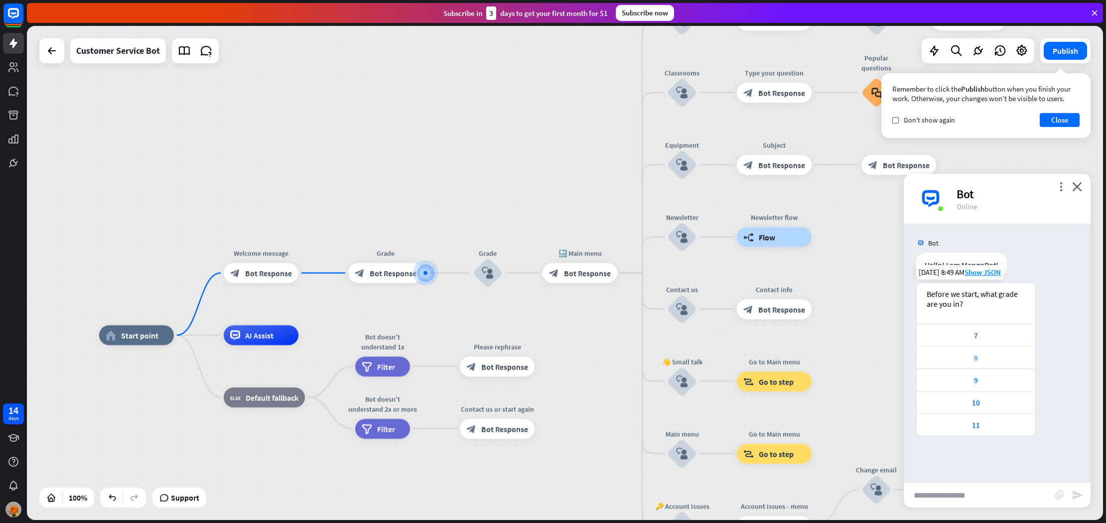
click at [963, 350] on div "8" at bounding box center [976, 357] width 119 height 22
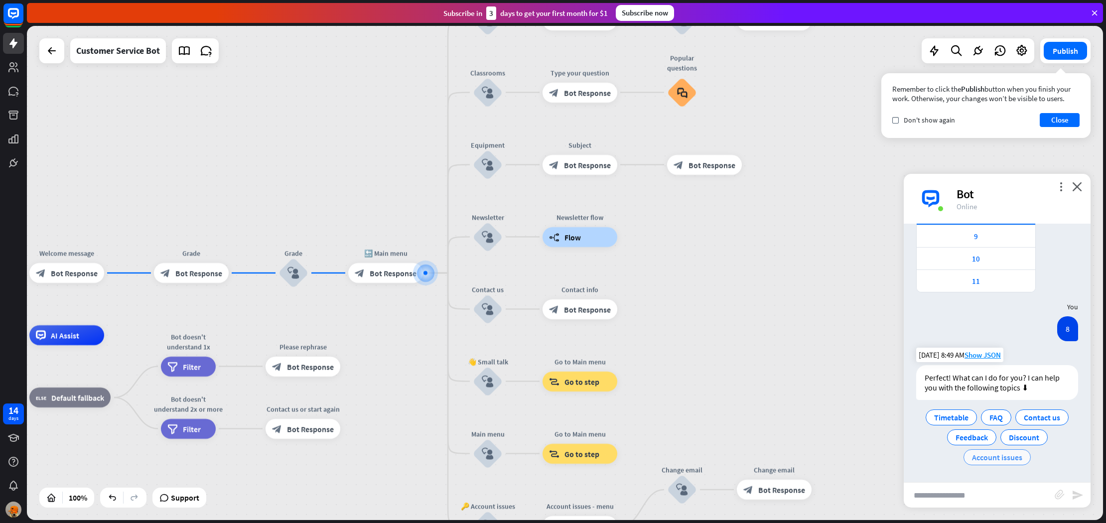
scroll to position [142, 0]
click at [986, 506] on input "text" at bounding box center [979, 495] width 151 height 25
type input "**********"
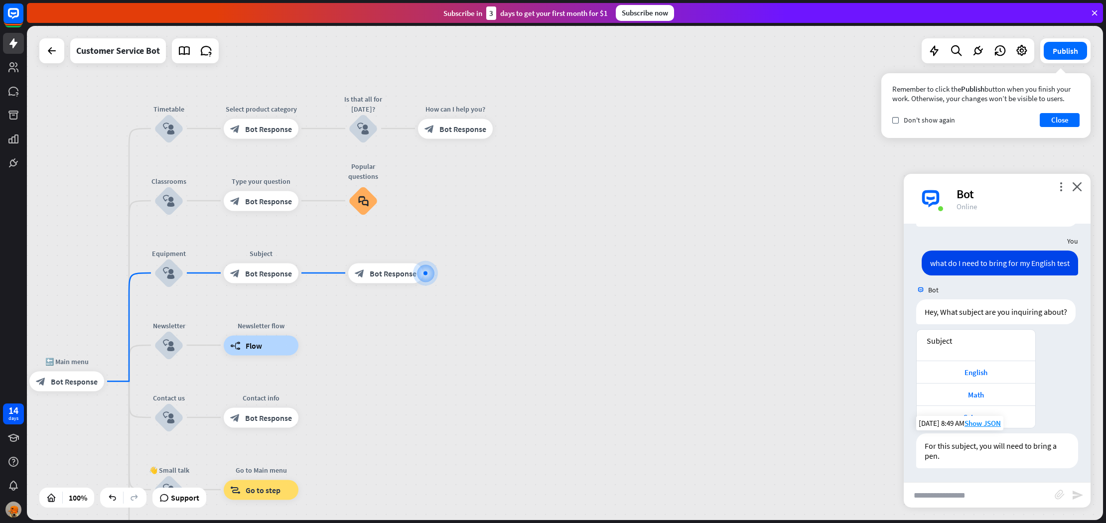
scroll to position [318, 0]
click at [348, 274] on div "Edit name more_horiz plus block_bot_response Bot Response" at bounding box center [385, 273] width 75 height 20
click at [750, 296] on div "home_2 Start point Welcome message block_bot_response Bot Response Grade block_…" at bounding box center [565, 273] width 1076 height 494
click at [1079, 186] on icon "close" at bounding box center [1077, 186] width 10 height 9
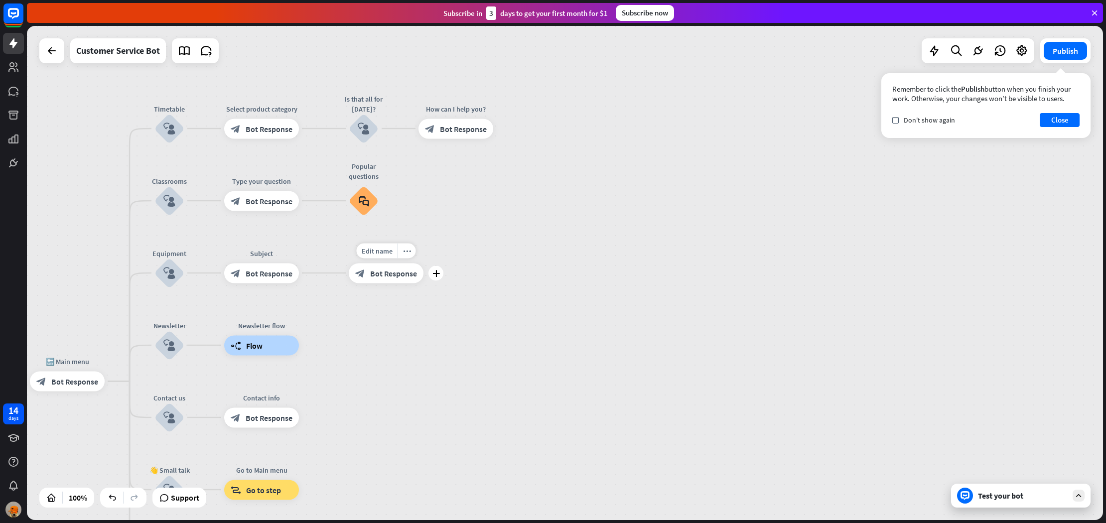
click at [405, 279] on div "block_bot_response Bot Response" at bounding box center [386, 273] width 75 height 20
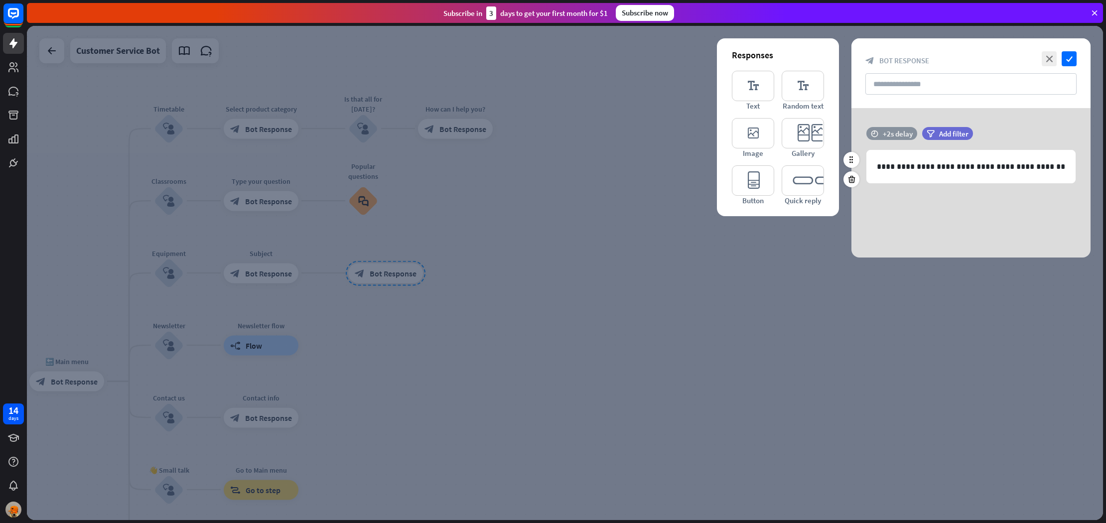
click at [910, 133] on div "+2s delay" at bounding box center [898, 133] width 30 height 9
drag, startPoint x: 920, startPoint y: 136, endPoint x: 1037, endPoint y: 132, distance: 116.6
click at [1055, 131] on div "+2s" at bounding box center [977, 134] width 159 height 10
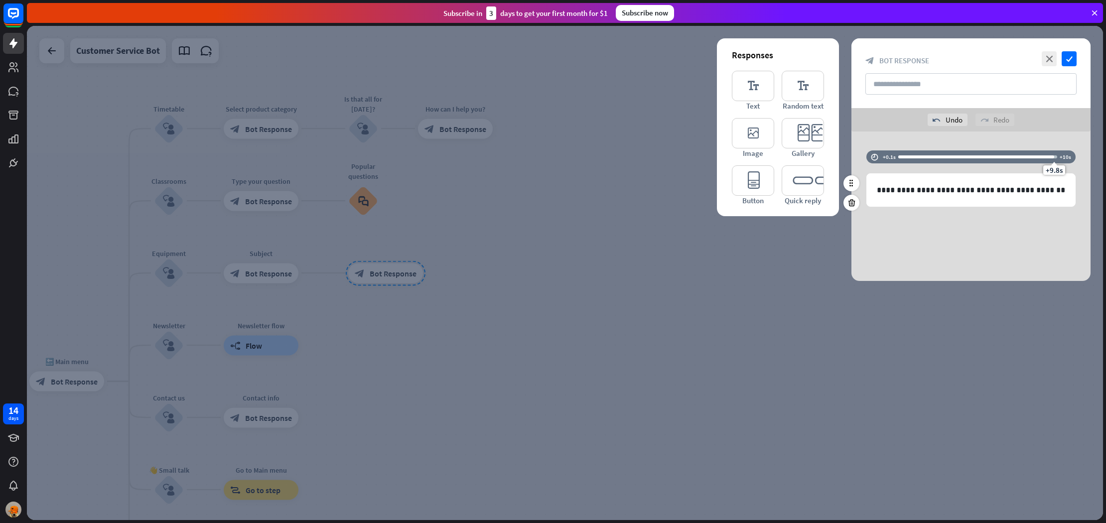
click at [939, 155] on div "+9.8s" at bounding box center [977, 157] width 159 height 10
click at [991, 226] on div "**********" at bounding box center [970, 206] width 239 height 149
click at [891, 157] on div "+2.7s delay" at bounding box center [901, 156] width 36 height 9
click at [1059, 106] on div "close check block_bot_response Bot Response" at bounding box center [970, 73] width 239 height 70
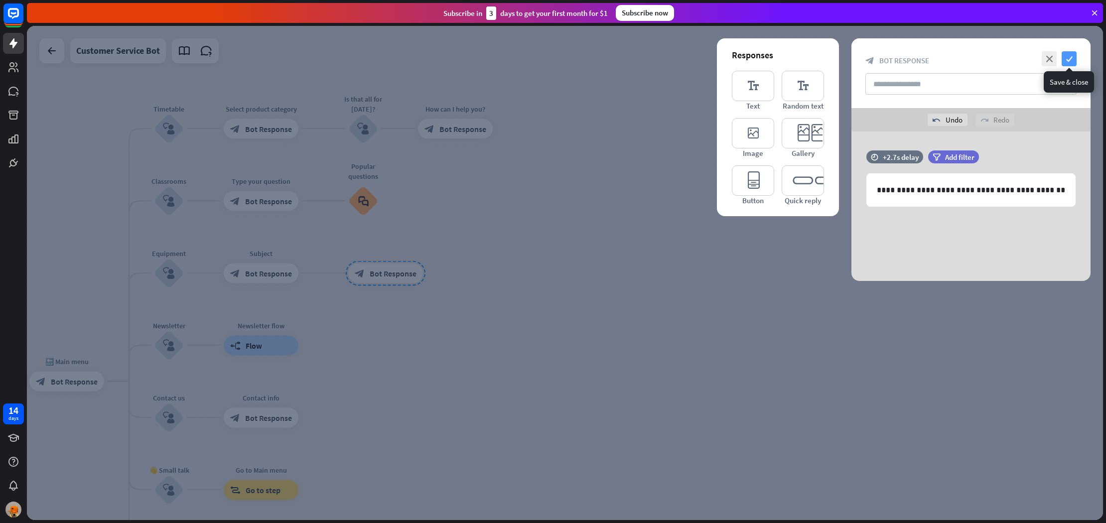
click at [1072, 57] on icon "check" at bounding box center [1069, 58] width 15 height 15
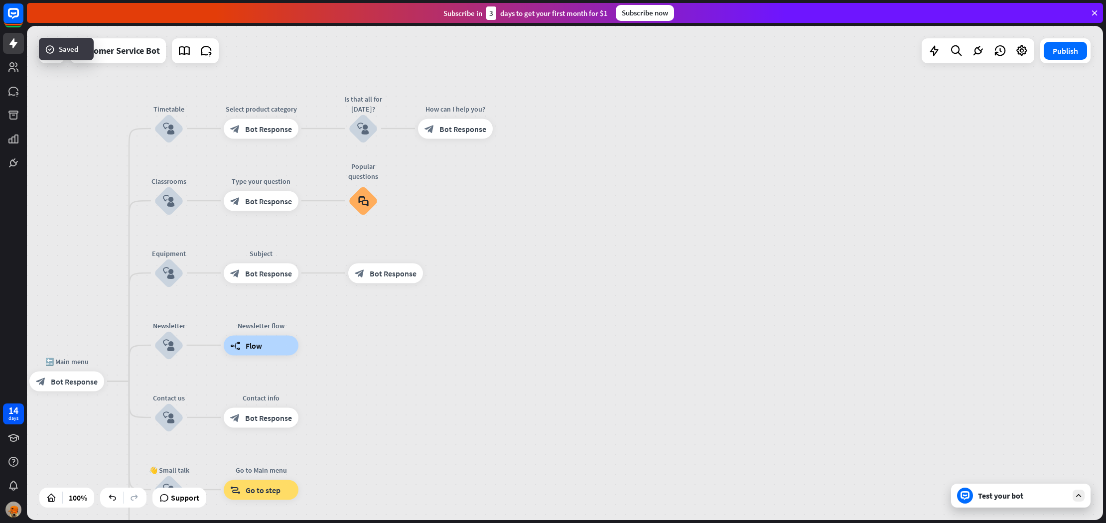
click at [327, 276] on div "home_2 Start point Welcome message block_bot_response Bot Response Grade block_…" at bounding box center [565, 273] width 1076 height 494
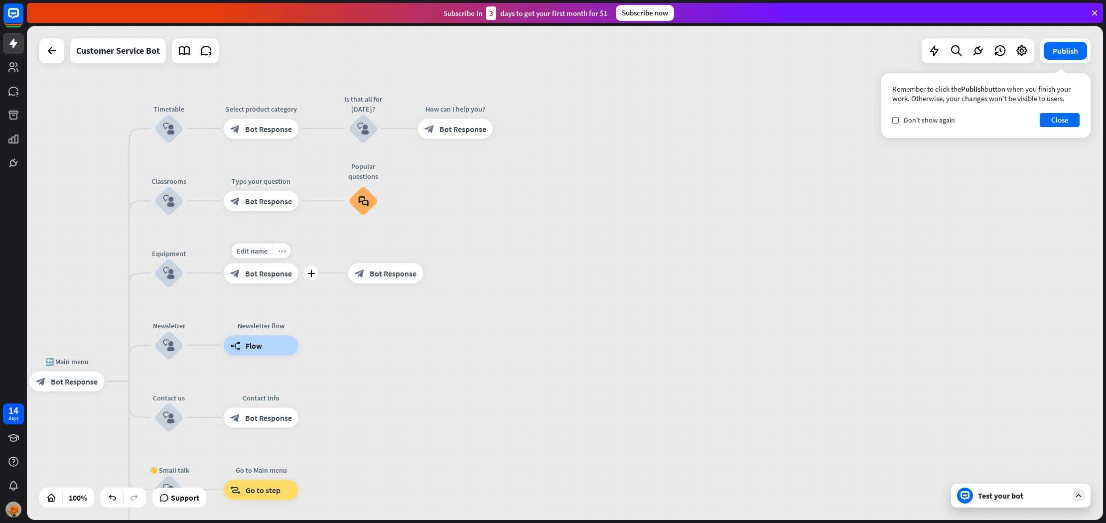
click at [286, 254] on div "more_horiz" at bounding box center [281, 250] width 18 height 15
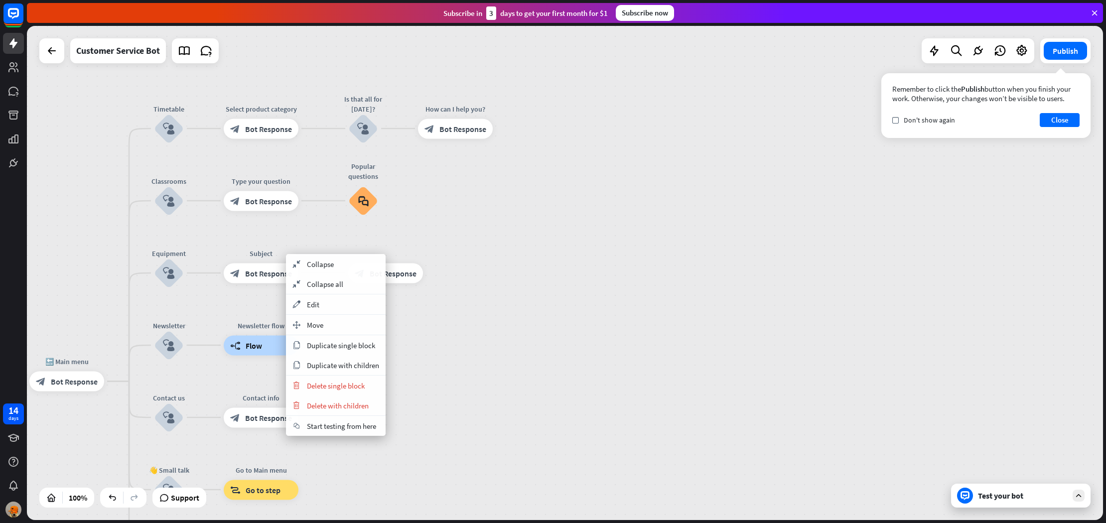
click at [644, 282] on div "home_2 Start point Welcome message block_bot_response Bot Response Grade block_…" at bounding box center [565, 273] width 1076 height 494
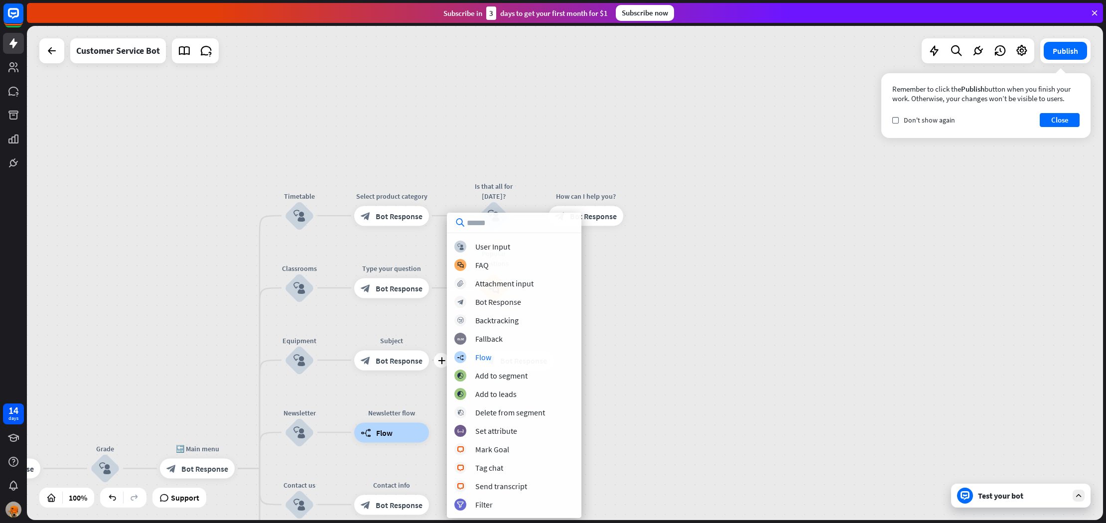
click at [656, 358] on div "home_2 Start point Welcome message block_bot_response Bot Response Grade block_…" at bounding box center [565, 273] width 1076 height 494
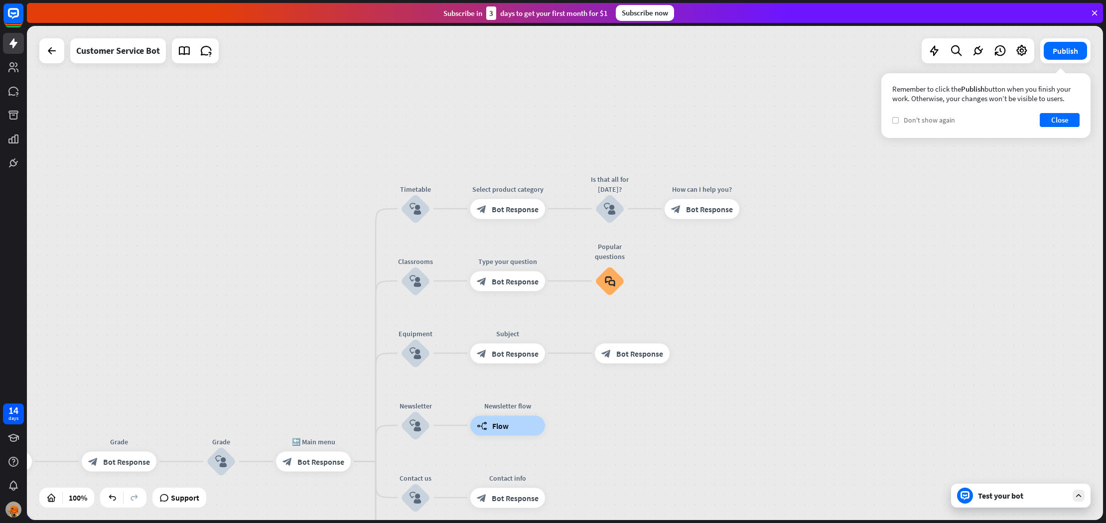
click at [894, 121] on icon "check" at bounding box center [895, 120] width 4 height 4
click at [1062, 124] on button "Close" at bounding box center [1060, 120] width 40 height 14
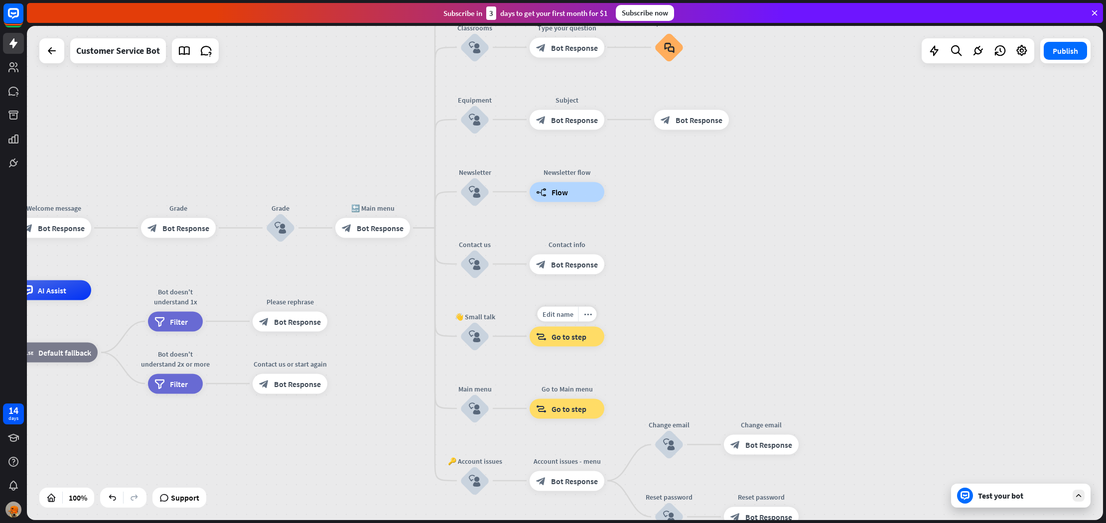
click at [564, 334] on span "Go to step" at bounding box center [568, 336] width 35 height 10
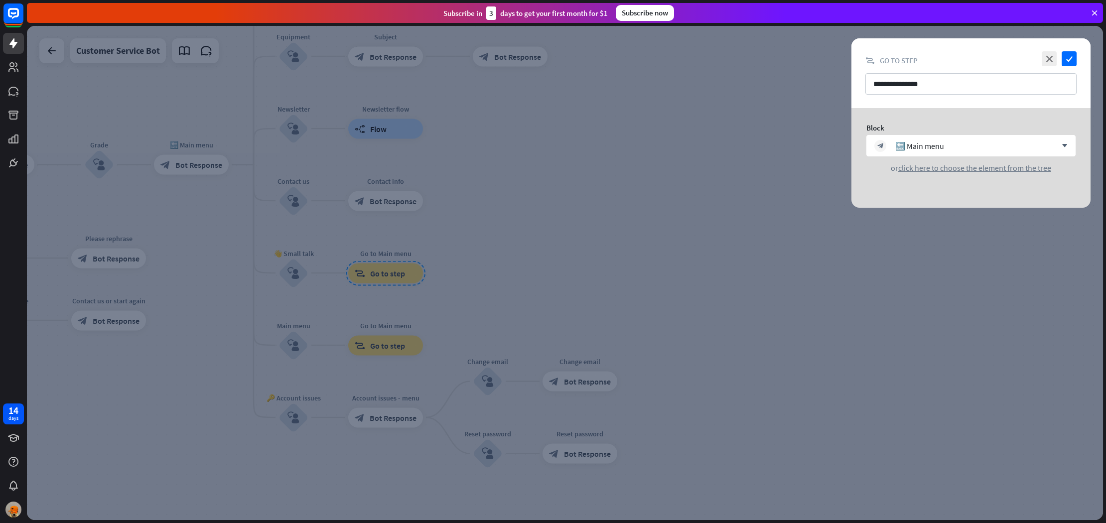
click at [600, 278] on div at bounding box center [565, 273] width 1076 height 494
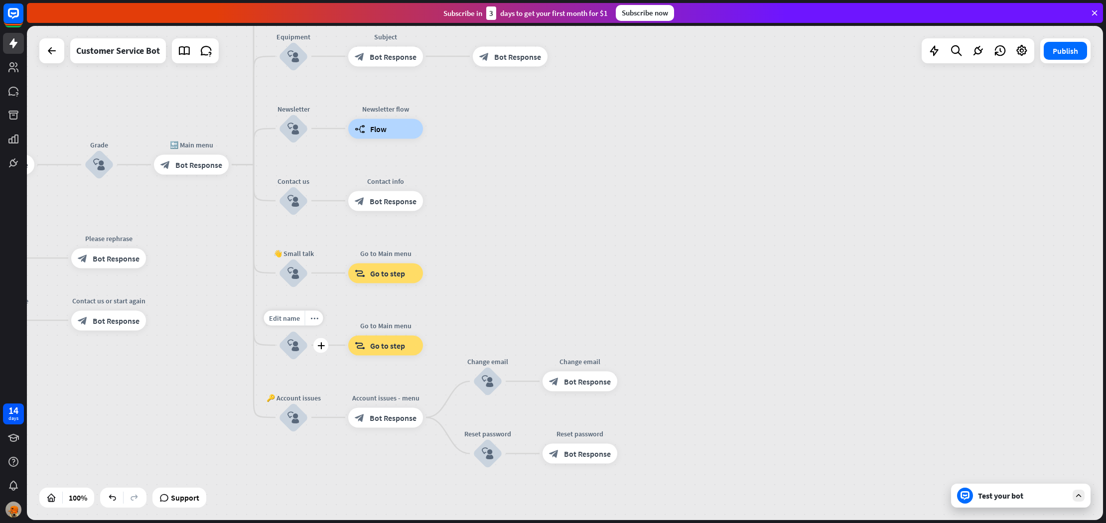
click at [298, 335] on div "block_user_input" at bounding box center [293, 345] width 30 height 30
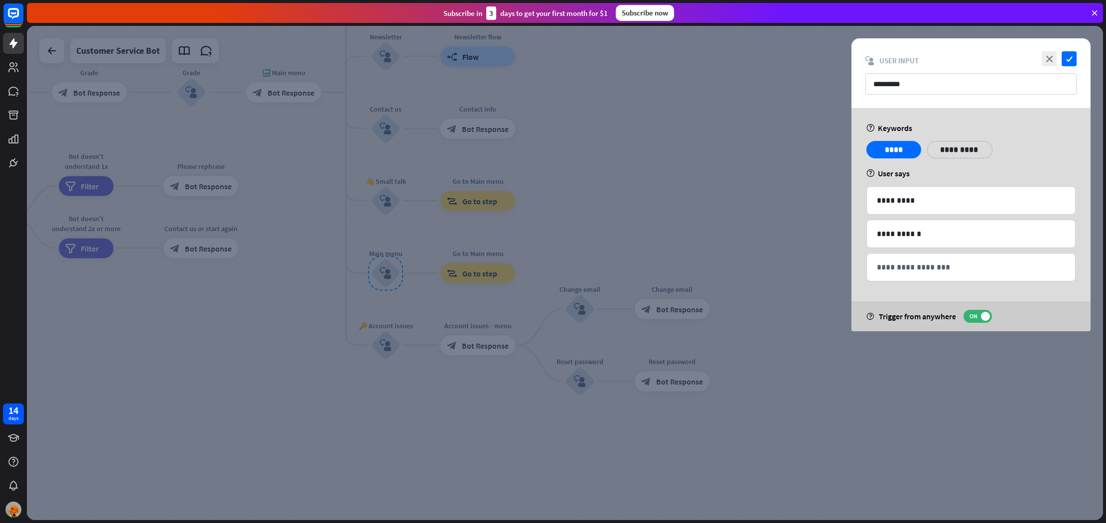
click at [369, 248] on div at bounding box center [565, 273] width 1076 height 494
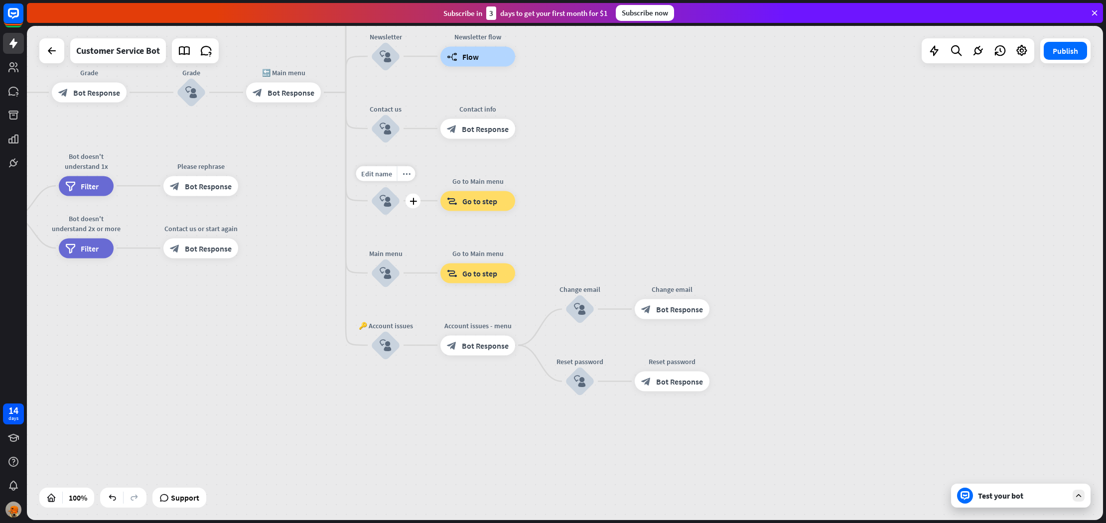
click at [381, 216] on div "block_user_input" at bounding box center [386, 201] width 30 height 30
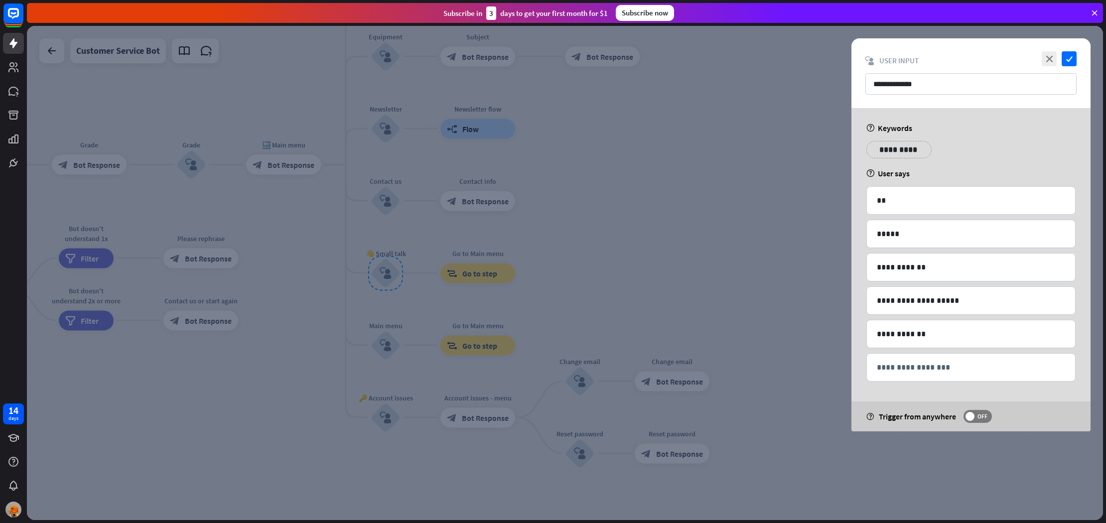
drag, startPoint x: 473, startPoint y: 221, endPoint x: 717, endPoint y: 175, distance: 248.5
click at [479, 218] on div at bounding box center [565, 273] width 1076 height 494
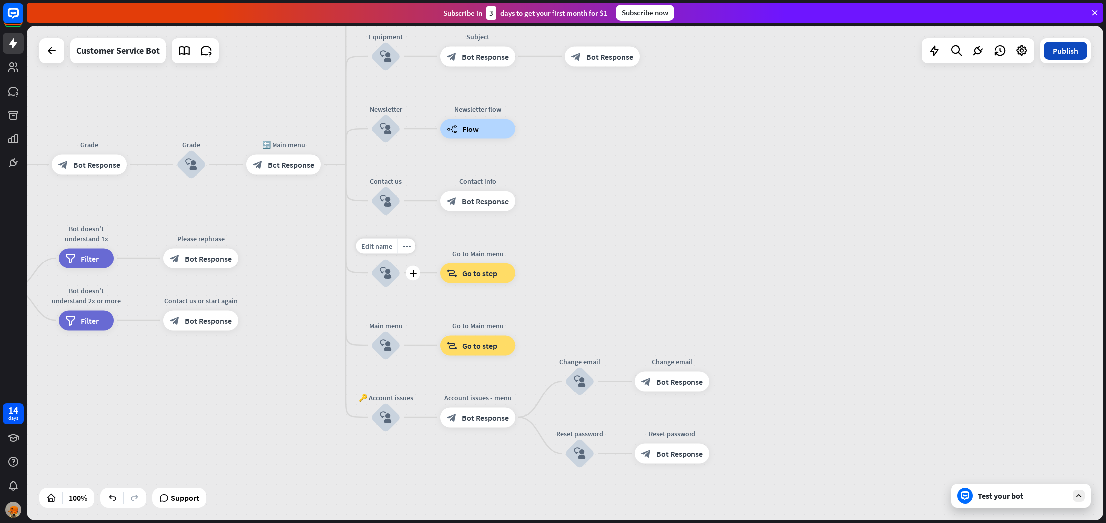
click at [1057, 54] on button "Publish" at bounding box center [1065, 51] width 43 height 18
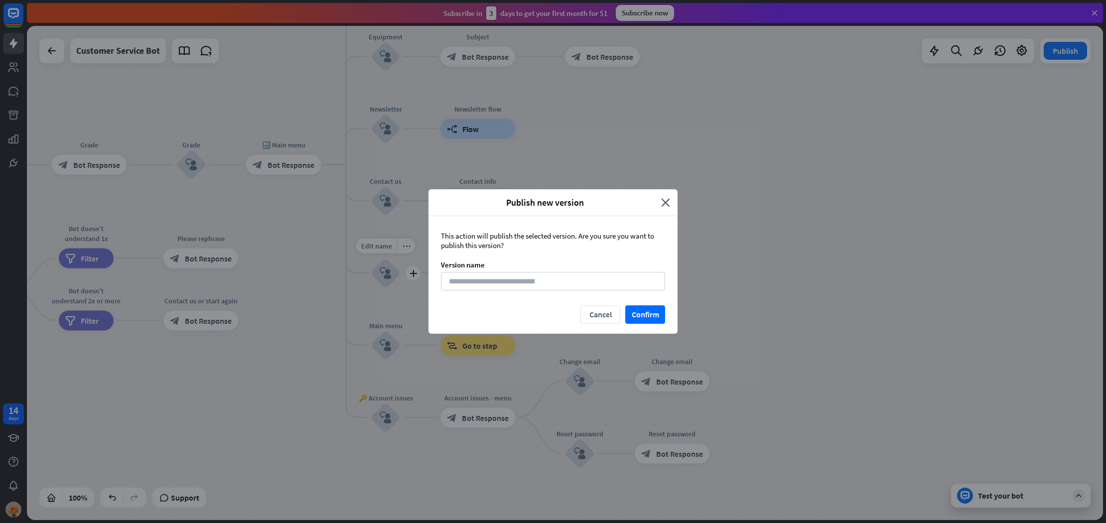
click at [661, 206] on div "Publish new version" at bounding box center [548, 202] width 225 height 11
click at [662, 204] on icon "close" at bounding box center [665, 202] width 9 height 11
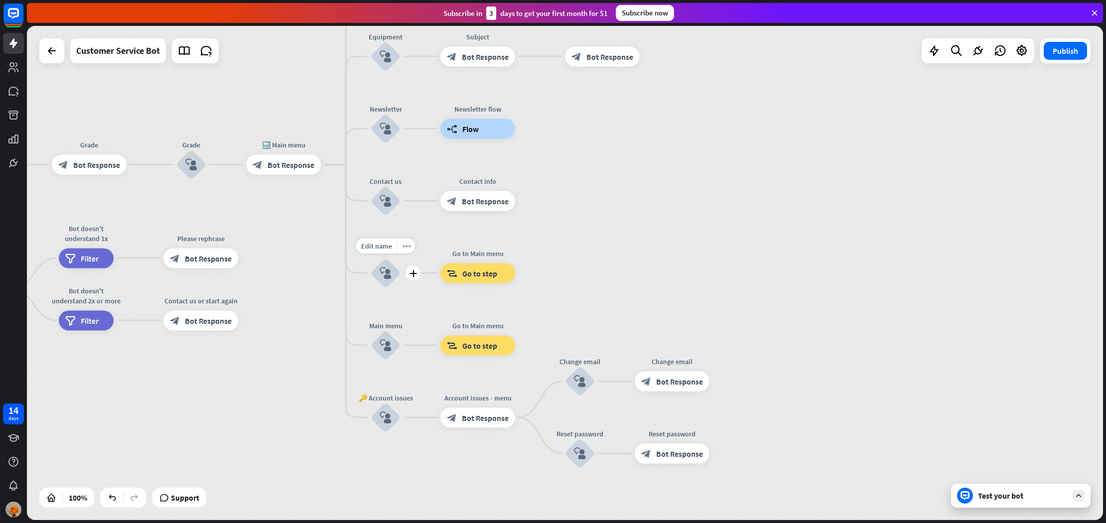
click at [1008, 504] on div "Test your bot" at bounding box center [1020, 496] width 139 height 24
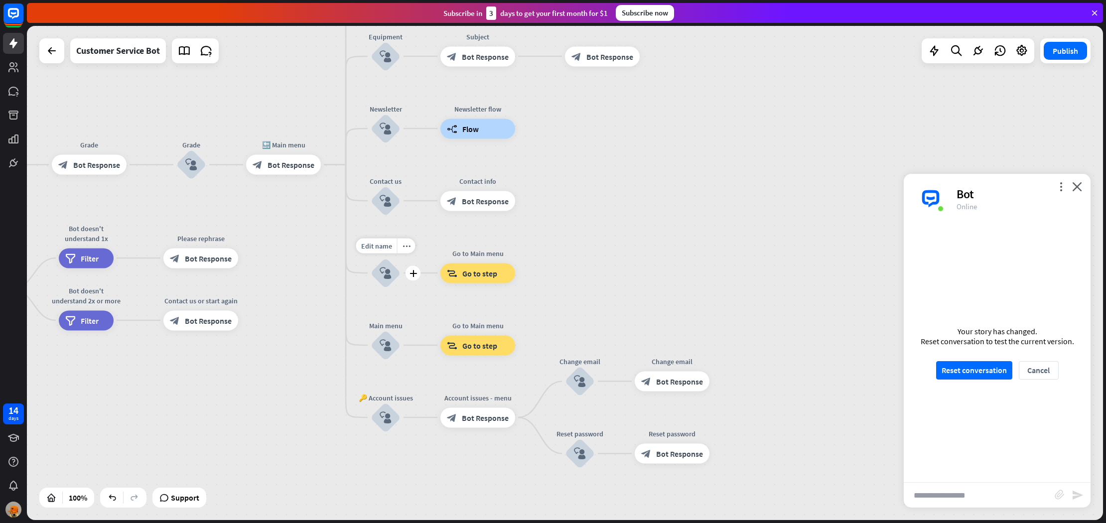
click at [1001, 494] on input "text" at bounding box center [979, 495] width 151 height 25
click at [989, 371] on button "Reset conversation" at bounding box center [974, 370] width 76 height 18
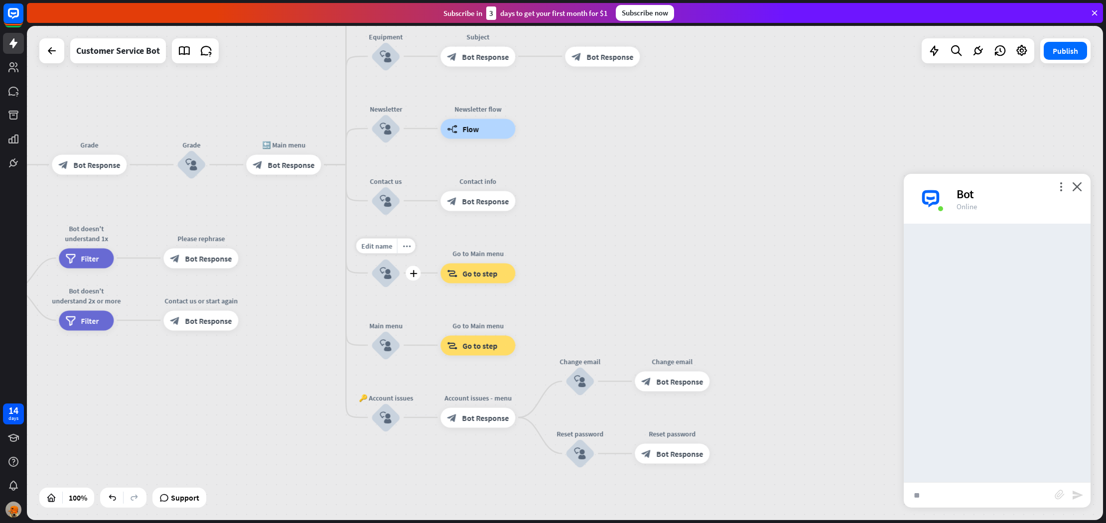
click at [991, 499] on input "**" at bounding box center [979, 495] width 151 height 25
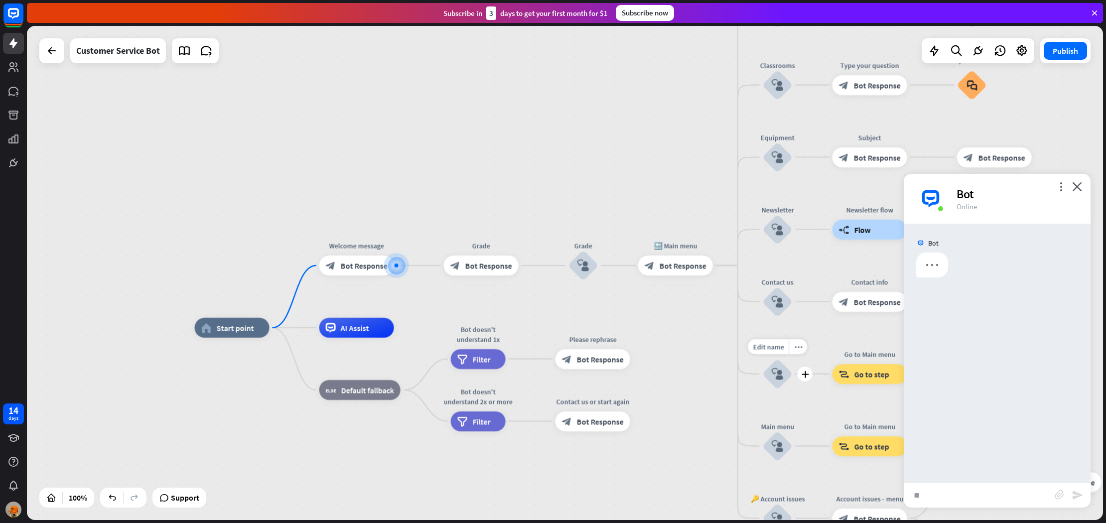
type input "*"
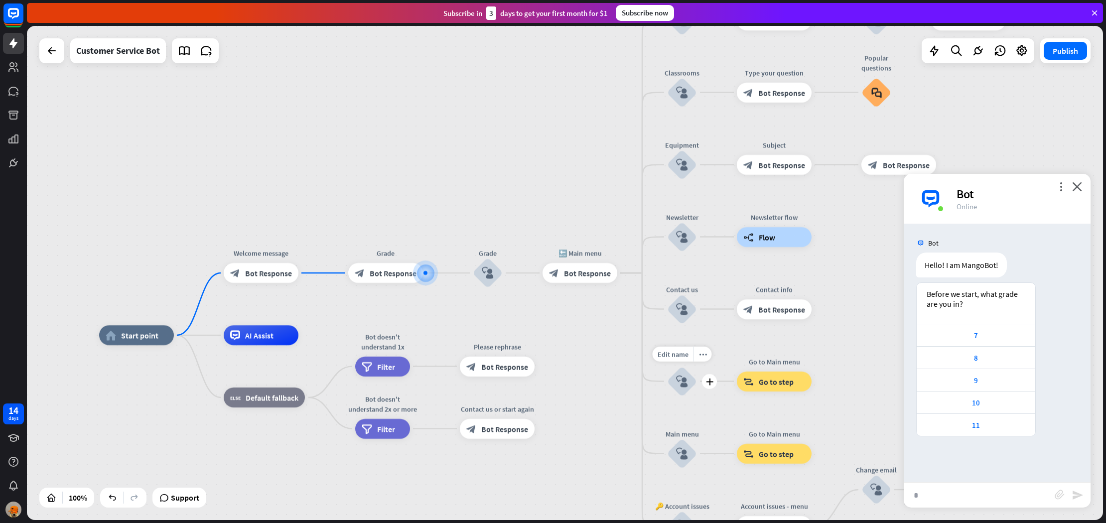
type input "**"
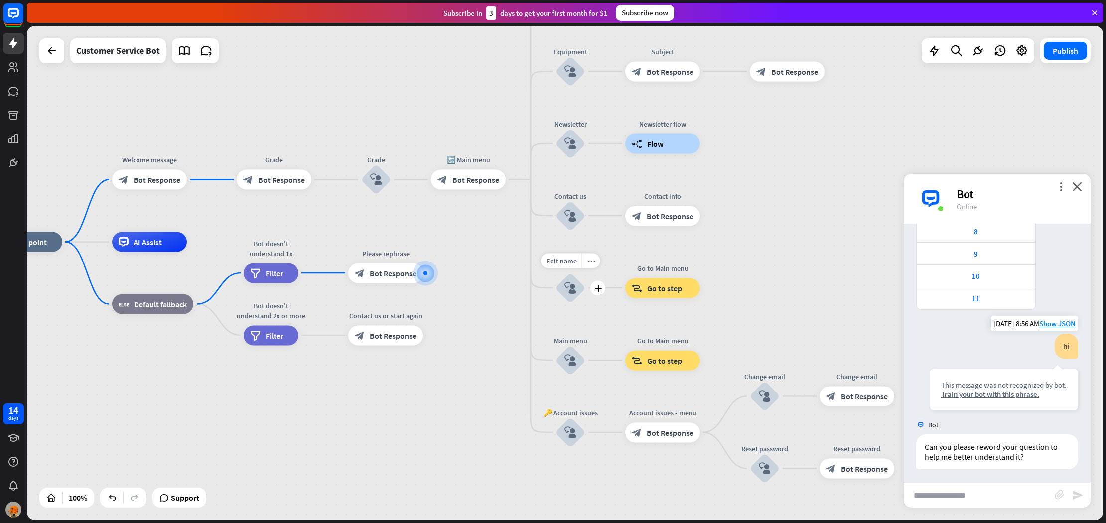
scroll to position [129, 0]
type input "**"
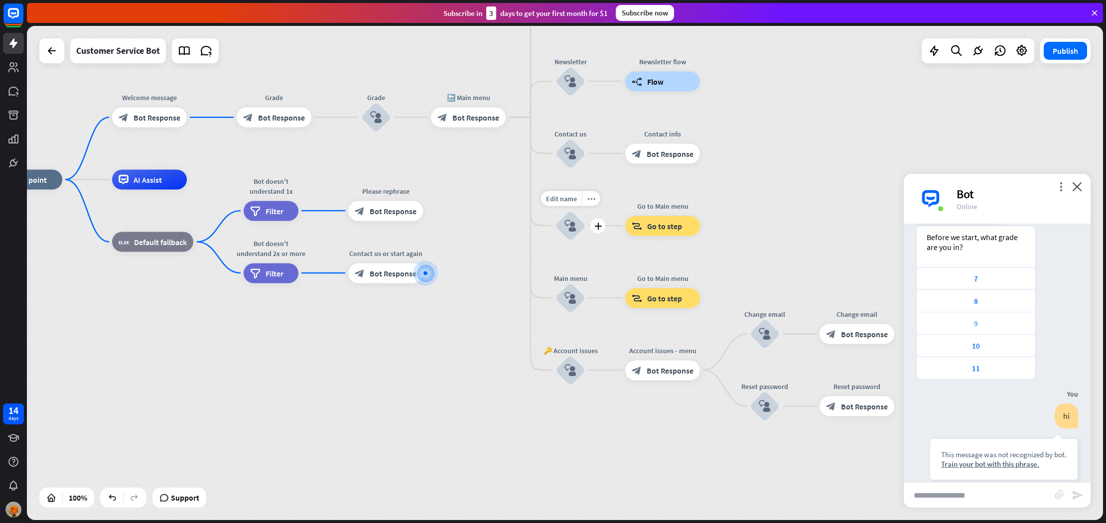
click at [1003, 328] on div "9" at bounding box center [976, 323] width 119 height 22
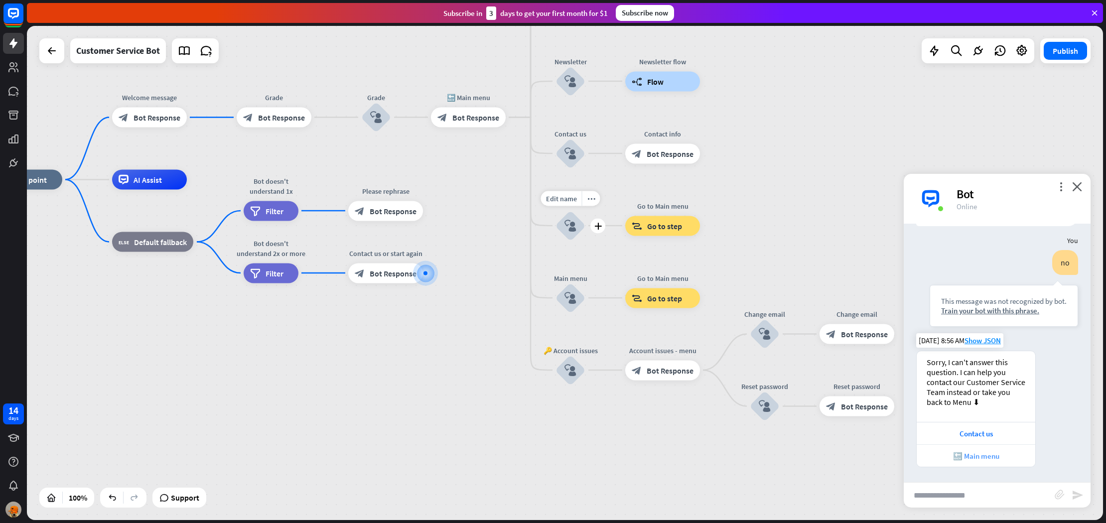
click at [991, 459] on div "🔙 Main menu" at bounding box center [976, 455] width 109 height 9
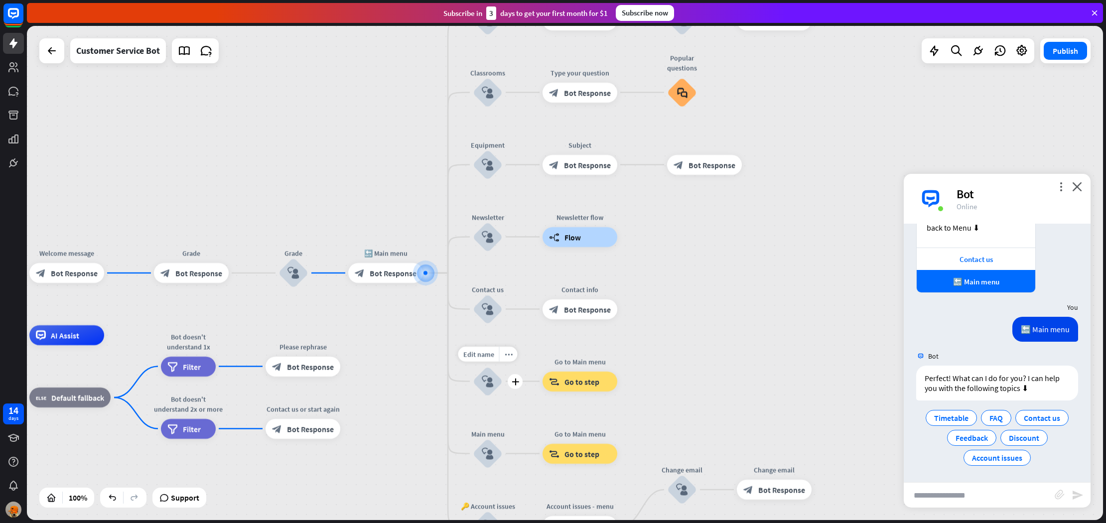
scroll to position [544, 0]
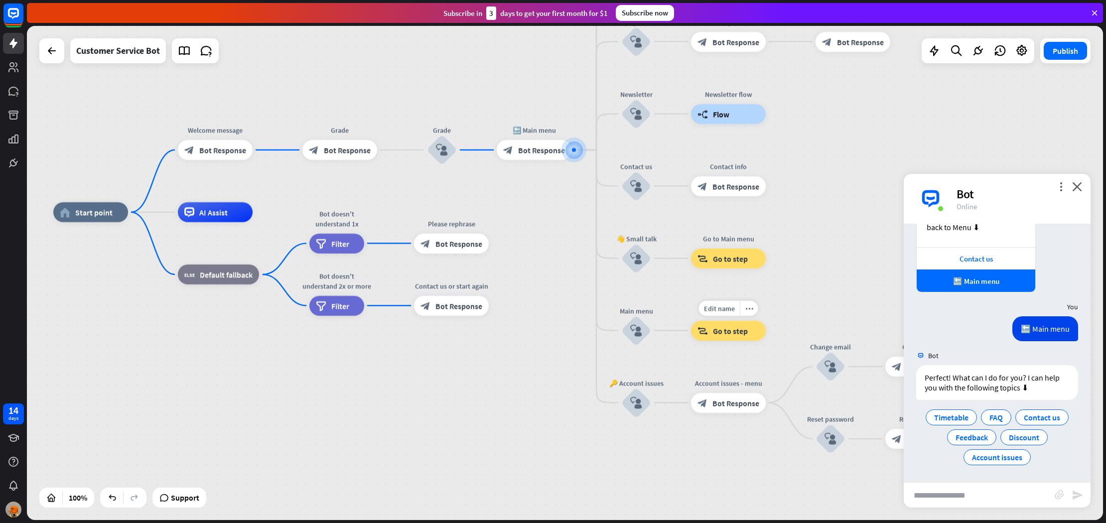
click at [719, 329] on span "Go to step" at bounding box center [730, 331] width 35 height 10
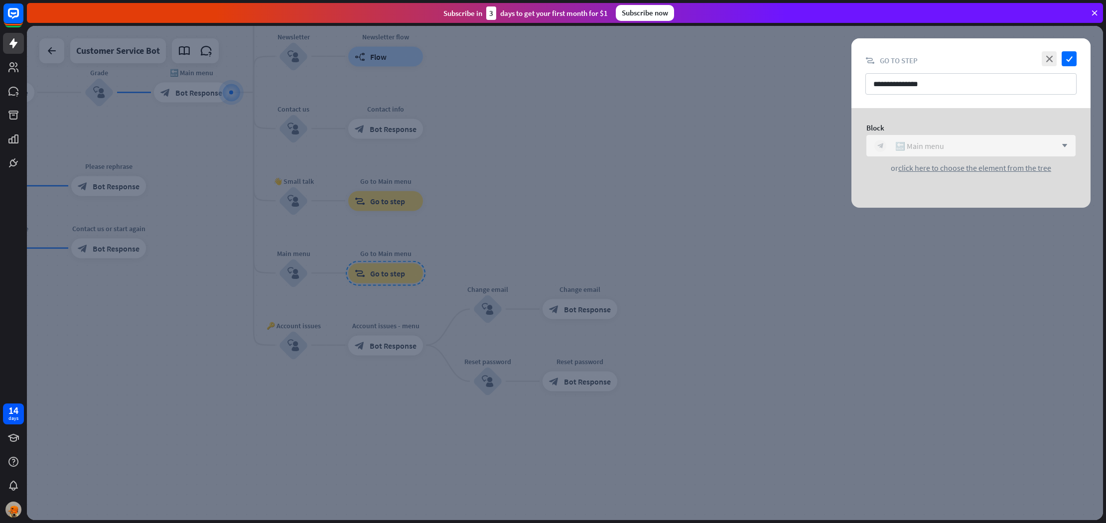
click at [913, 141] on div "🔙 Main menu" at bounding box center [919, 146] width 49 height 10
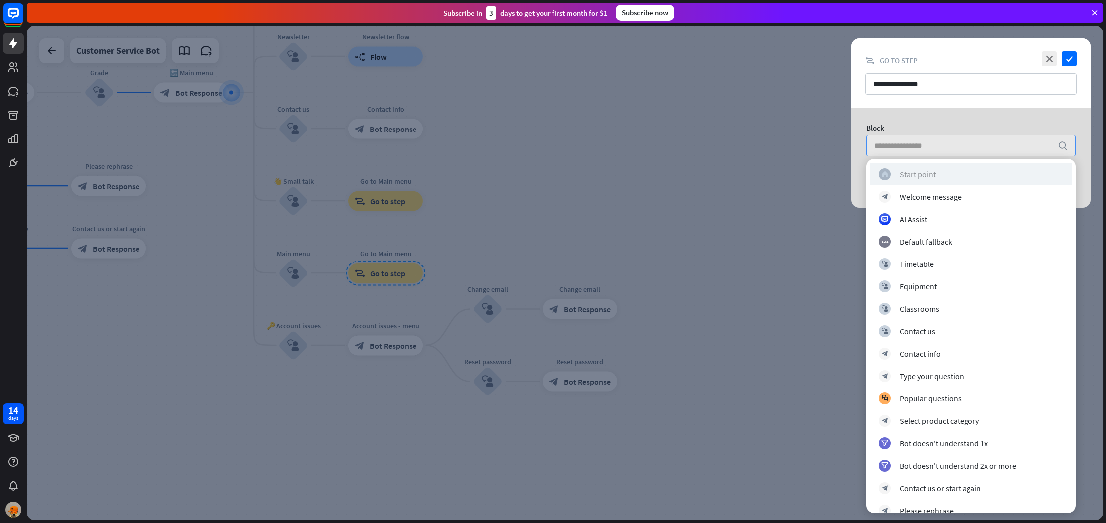
click at [918, 175] on div "Start point" at bounding box center [918, 174] width 36 height 10
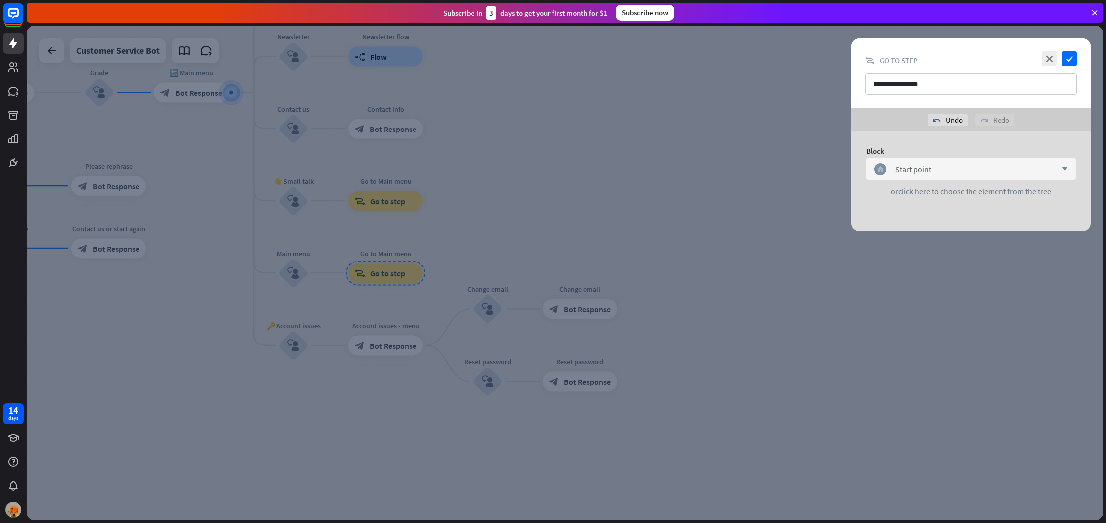
click at [778, 275] on div at bounding box center [565, 273] width 1076 height 494
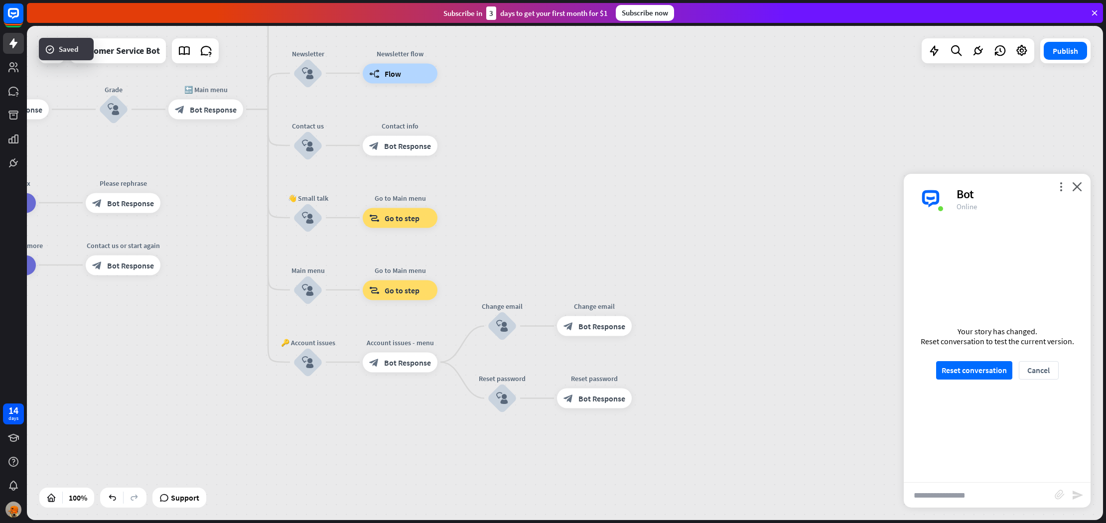
click at [959, 360] on div "Your story has changed. Reset conversation to test the current version. Reset c…" at bounding box center [997, 353] width 187 height 259
click at [961, 368] on button "Reset conversation" at bounding box center [974, 370] width 76 height 18
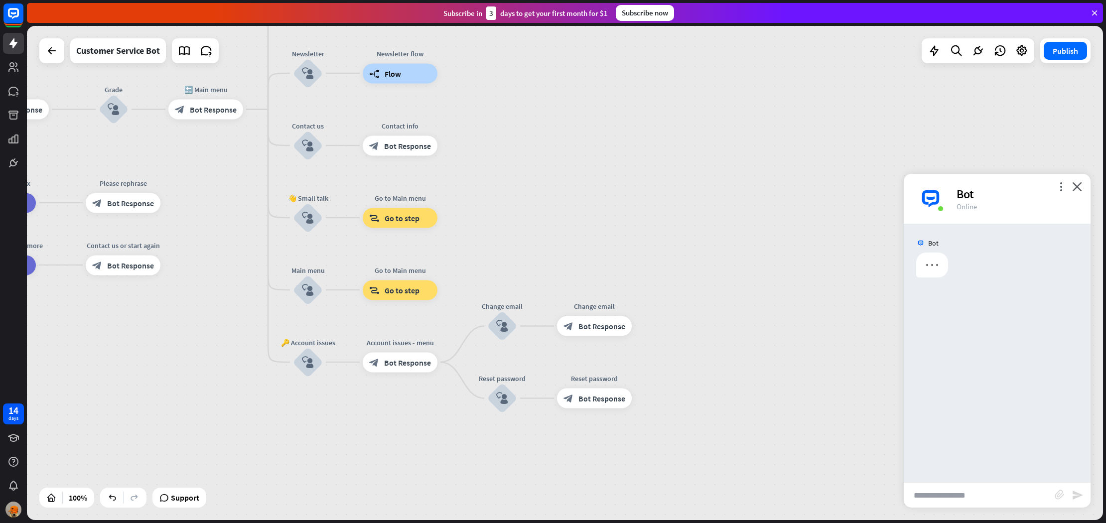
click at [972, 493] on input "text" at bounding box center [979, 495] width 151 height 25
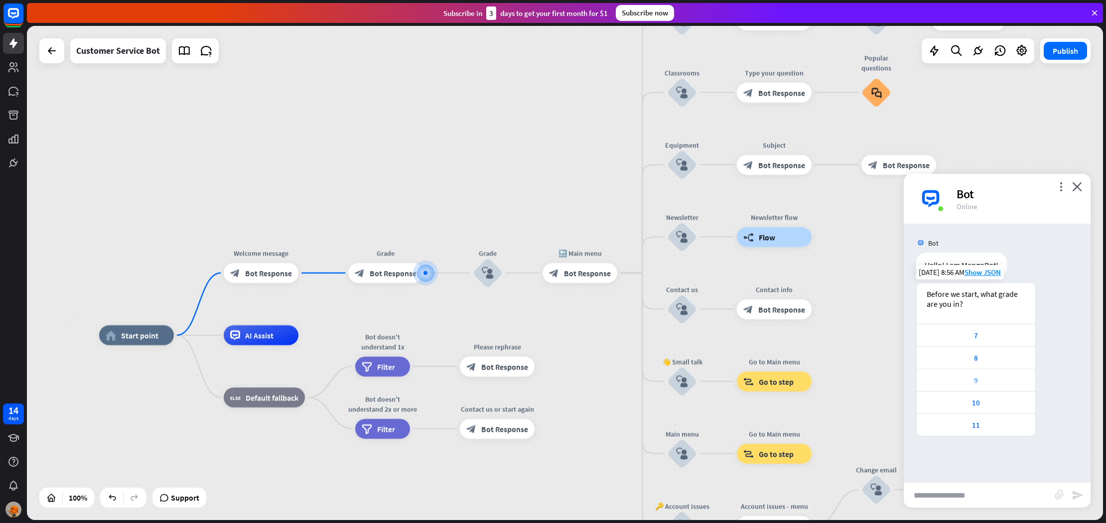
click at [977, 390] on div "9" at bounding box center [976, 380] width 119 height 22
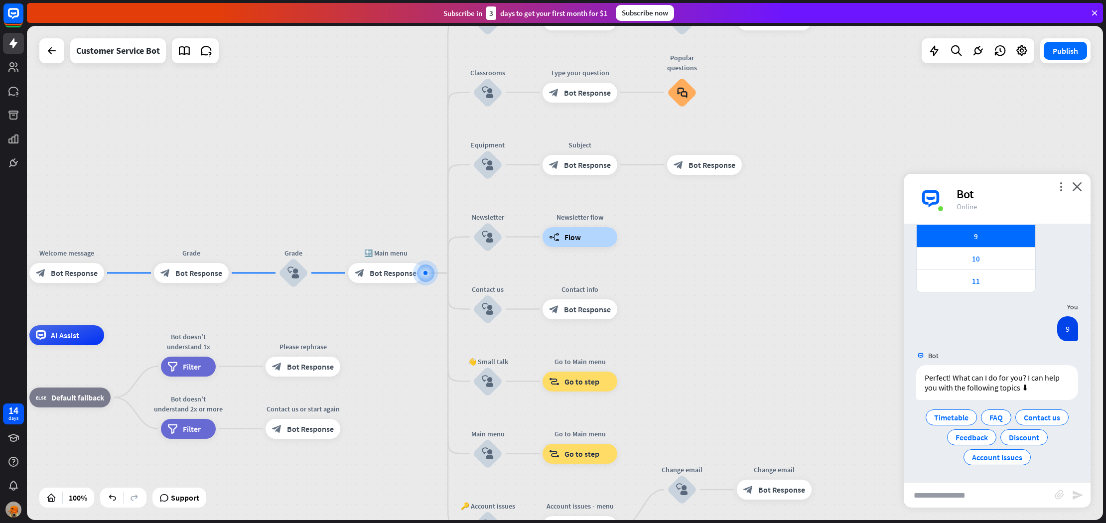
scroll to position [144, 0]
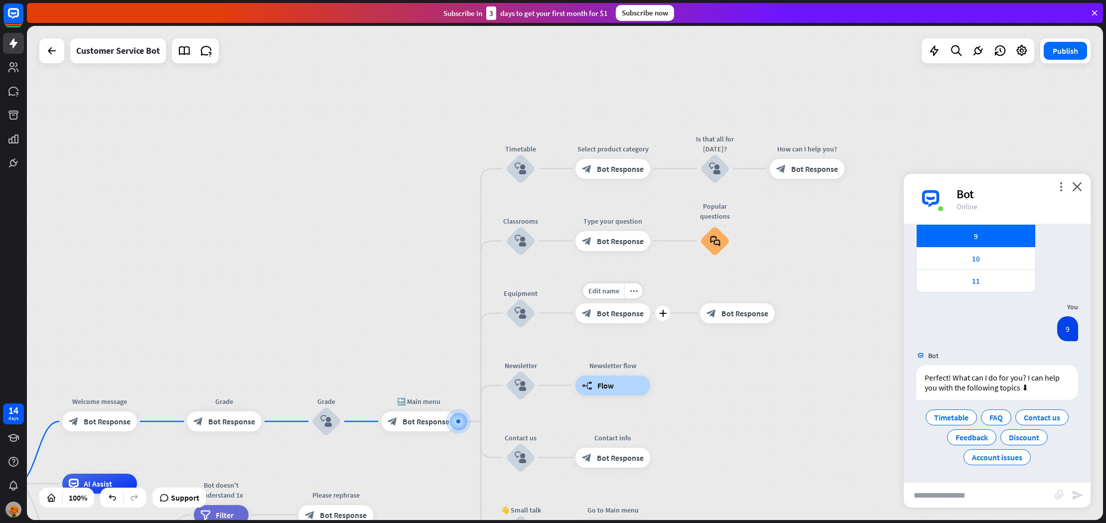
click at [604, 319] on div "block_bot_response Bot Response" at bounding box center [612, 313] width 75 height 20
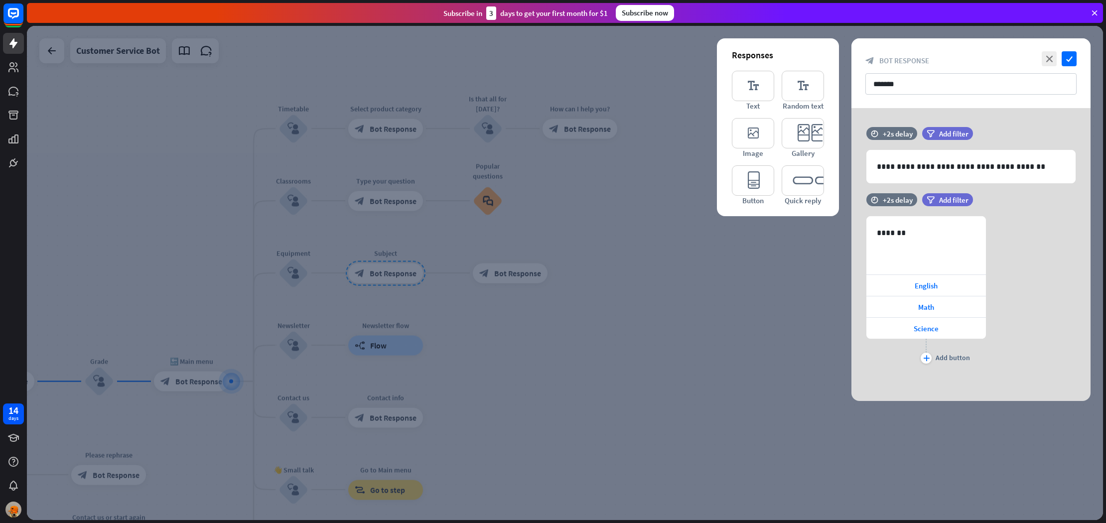
click at [483, 277] on div at bounding box center [565, 273] width 1076 height 494
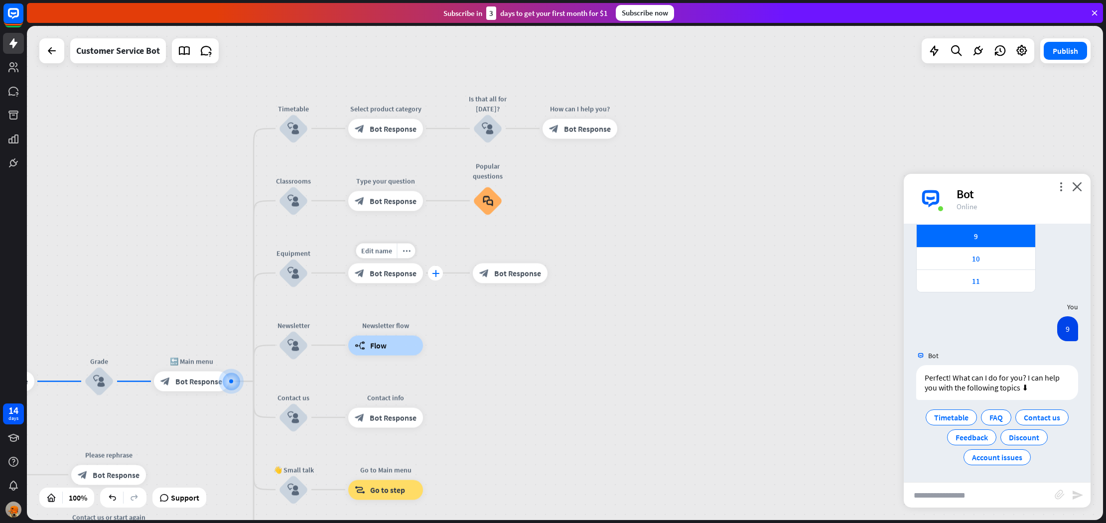
click at [429, 270] on div "plus" at bounding box center [435, 273] width 15 height 15
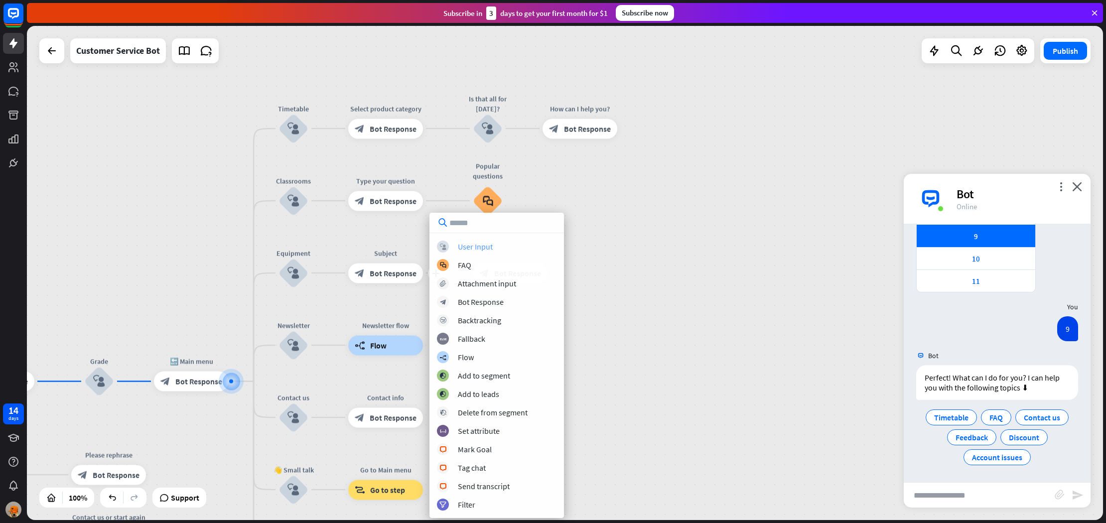
click at [465, 241] on div "block_user_input User Input" at bounding box center [497, 247] width 120 height 12
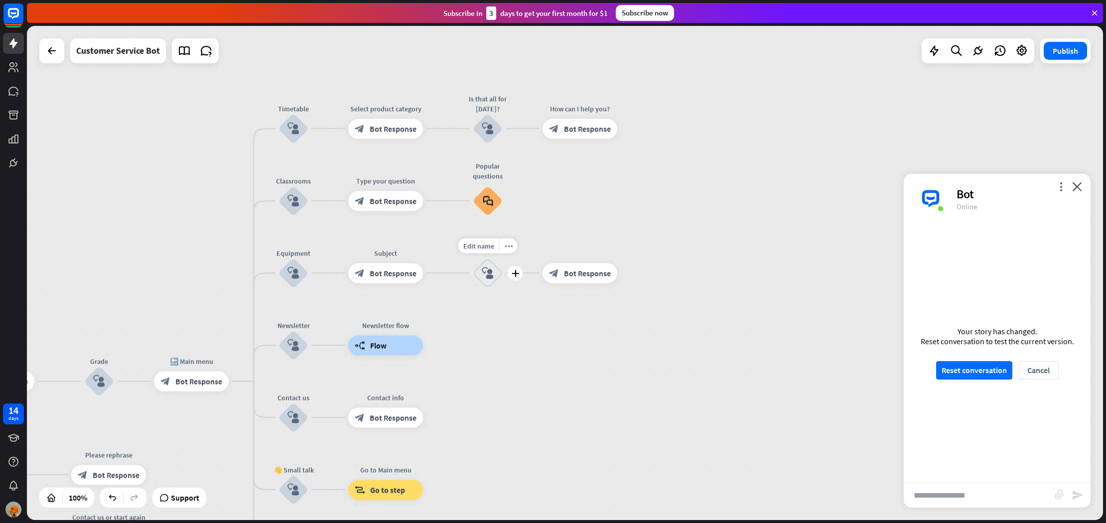
click at [490, 273] on icon "block_user_input" at bounding box center [488, 273] width 12 height 12
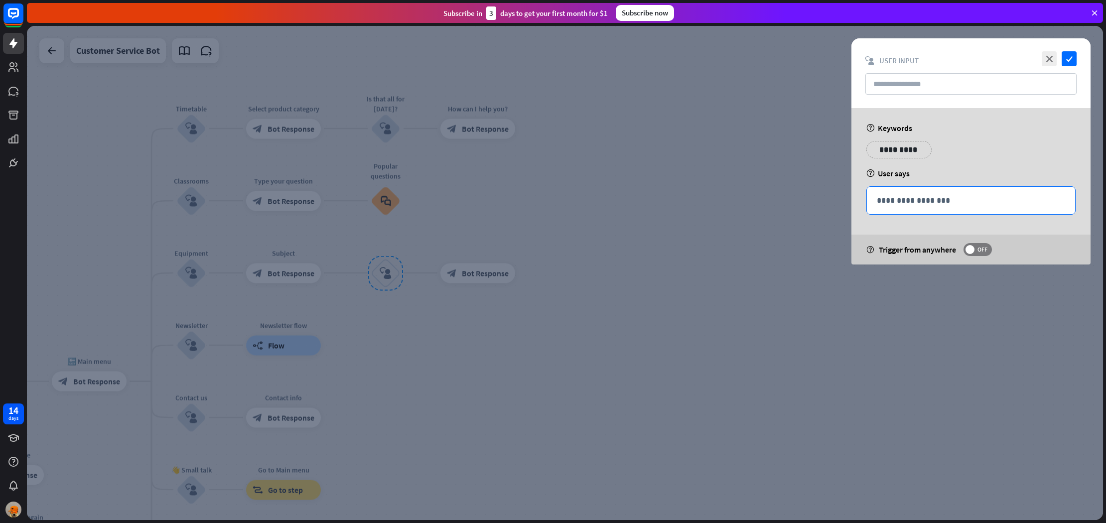
click at [907, 208] on div "**********" at bounding box center [971, 200] width 208 height 27
click at [542, 264] on div at bounding box center [565, 273] width 1076 height 494
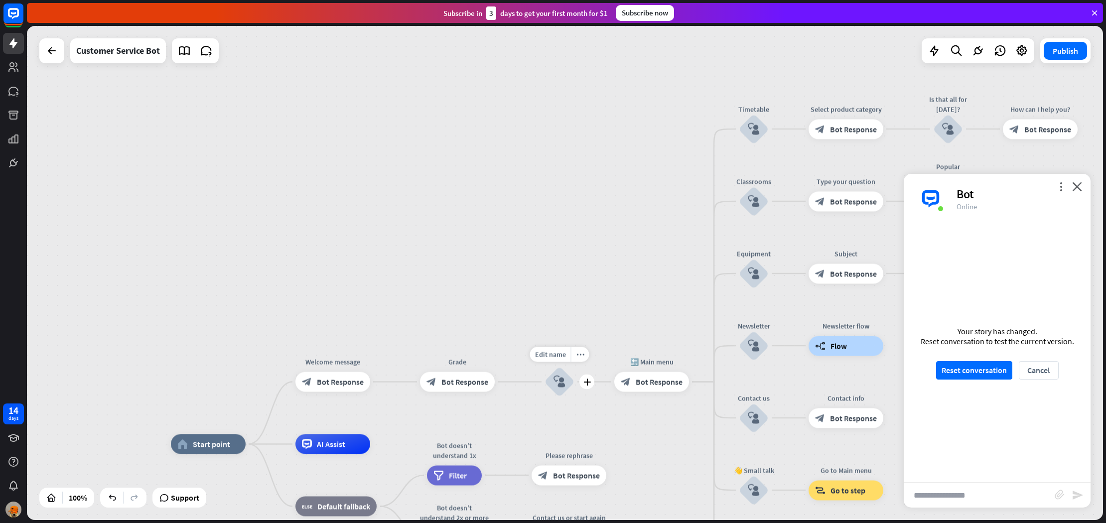
click at [549, 384] on div "block_user_input" at bounding box center [559, 382] width 30 height 30
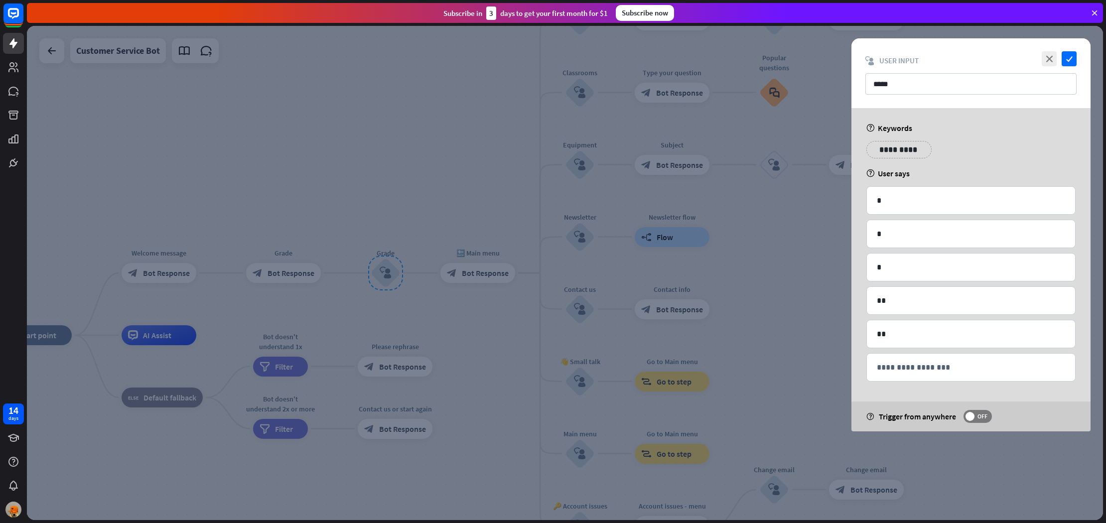
click at [478, 261] on div at bounding box center [565, 273] width 1076 height 494
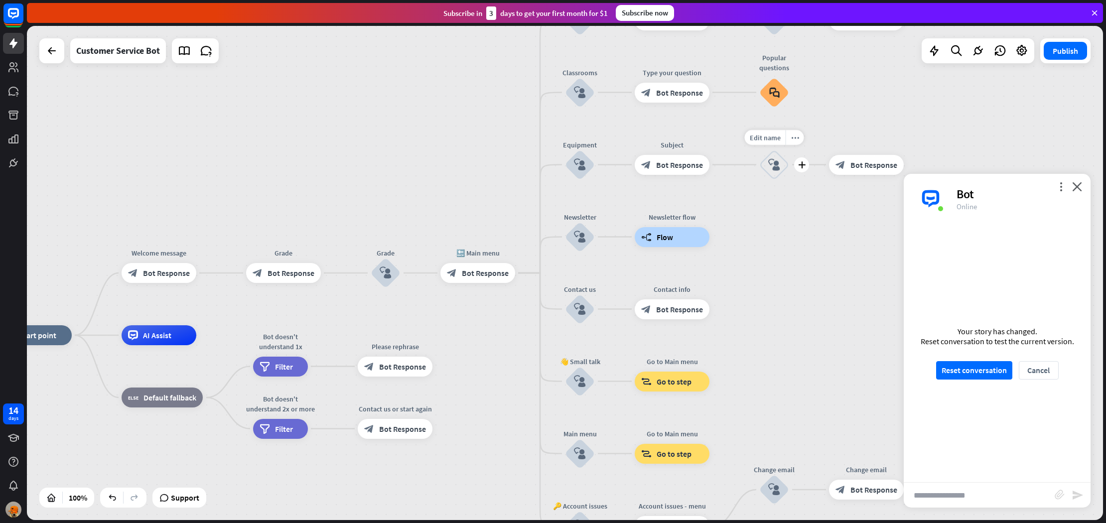
click at [772, 168] on icon "block_user_input" at bounding box center [774, 165] width 12 height 12
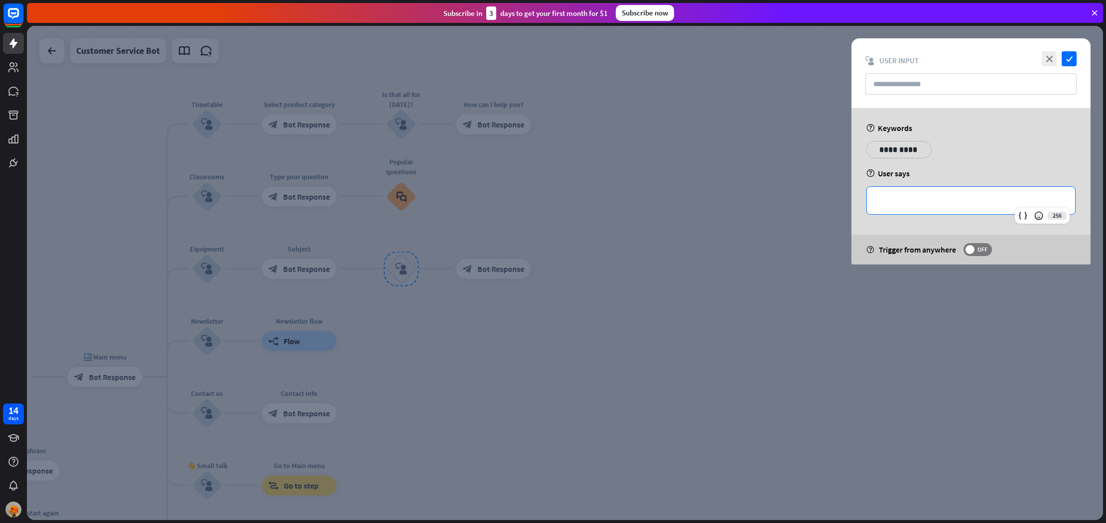
click at [909, 195] on p "**********" at bounding box center [971, 200] width 188 height 12
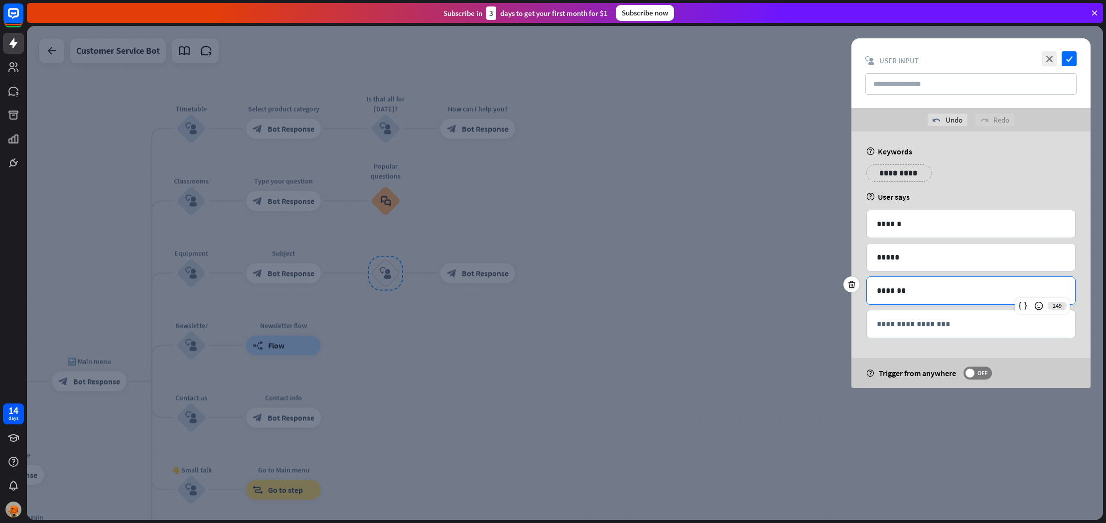
click at [913, 172] on p "**********" at bounding box center [899, 173] width 50 height 12
drag, startPoint x: 1001, startPoint y: 144, endPoint x: 1008, endPoint y: 140, distance: 7.9
click at [1008, 140] on div "**********" at bounding box center [970, 260] width 239 height 257
click at [1053, 84] on input "text" at bounding box center [970, 83] width 211 height 21
type input "*********"
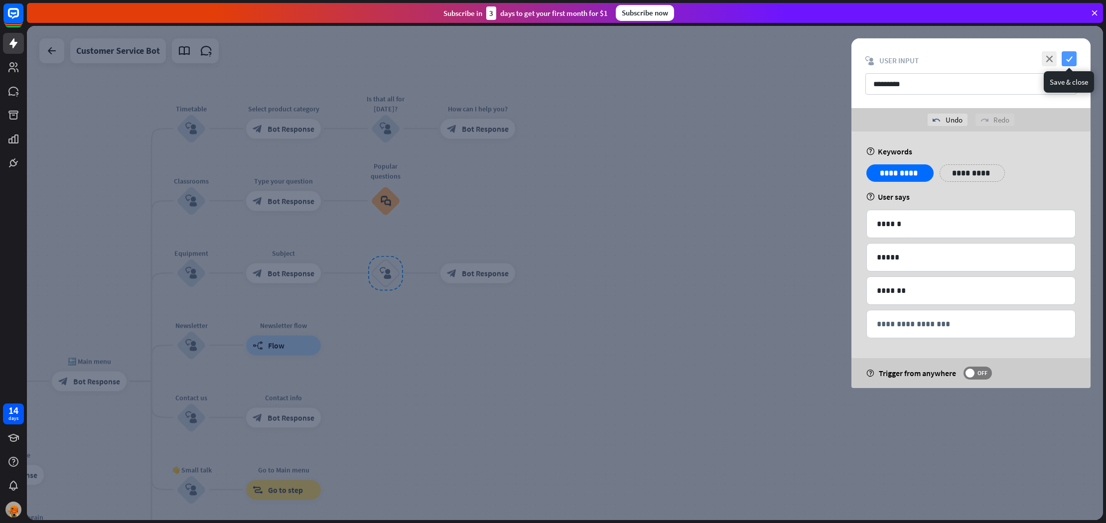
click at [1072, 55] on icon "check" at bounding box center [1069, 58] width 15 height 15
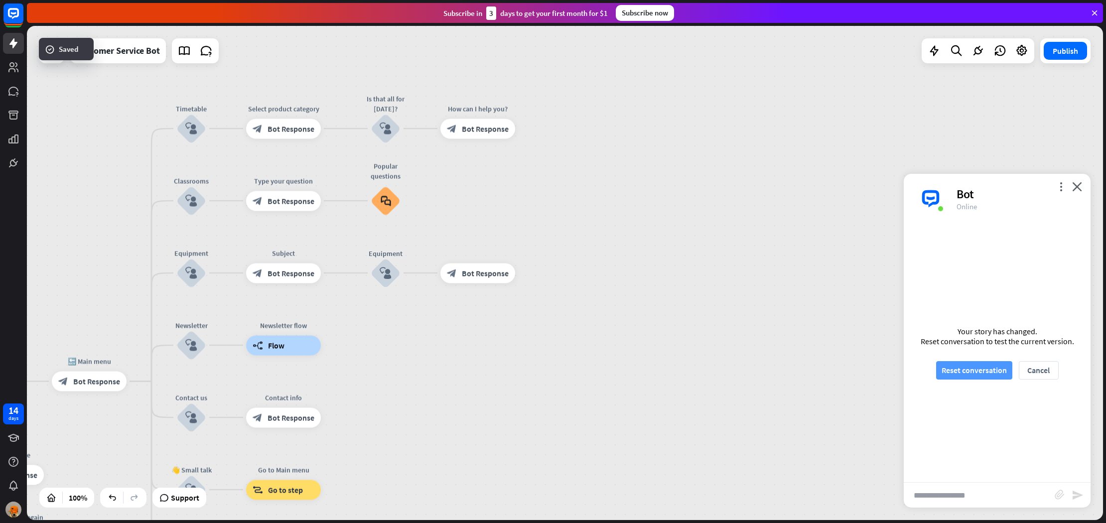
click at [947, 368] on button "Reset conversation" at bounding box center [974, 370] width 76 height 18
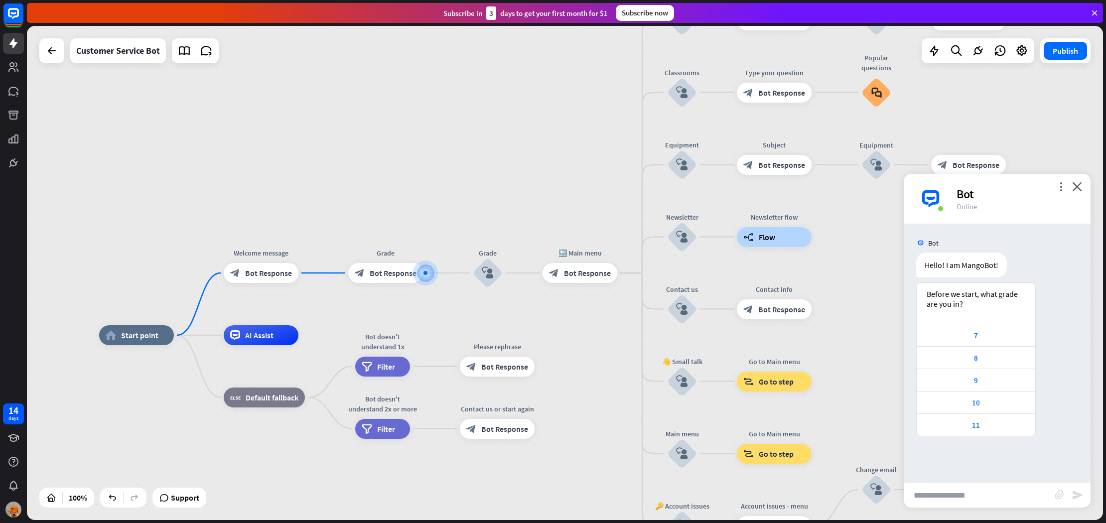
click at [987, 491] on input "text" at bounding box center [979, 495] width 151 height 25
type input "**********"
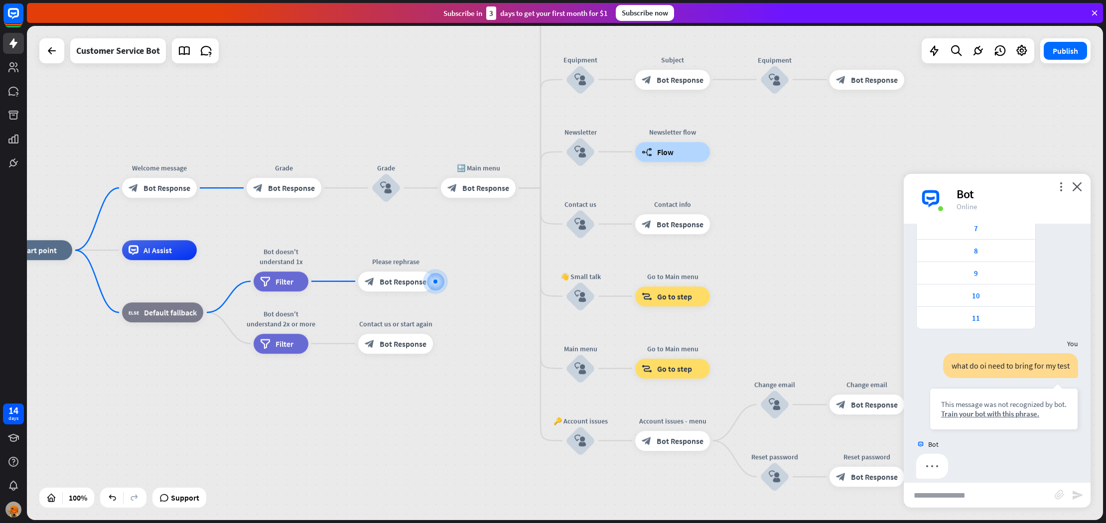
scroll to position [119, 0]
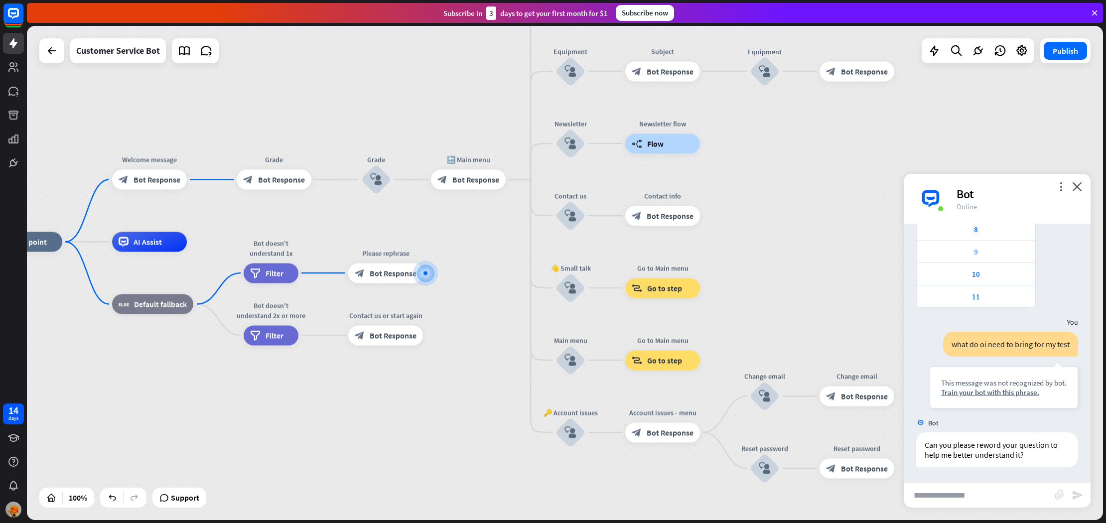
click at [996, 259] on div "9" at bounding box center [976, 251] width 119 height 22
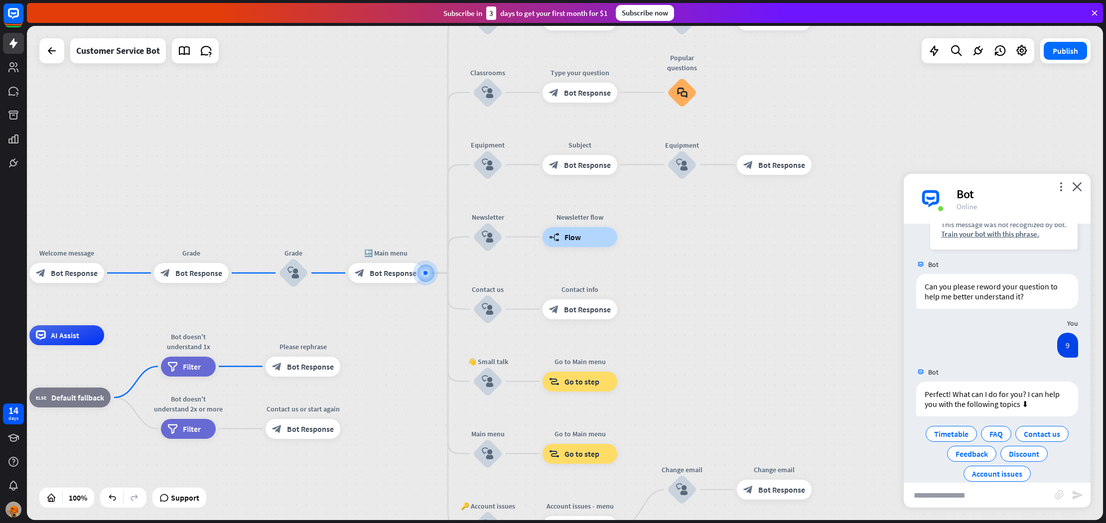
scroll to position [303, 0]
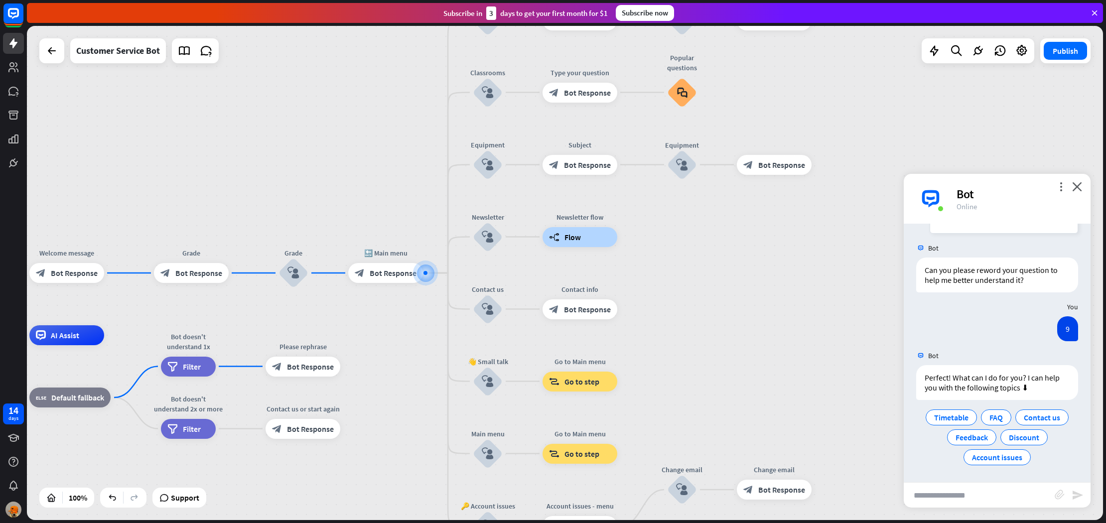
click at [1015, 492] on input "text" at bounding box center [979, 495] width 151 height 25
type input "*********"
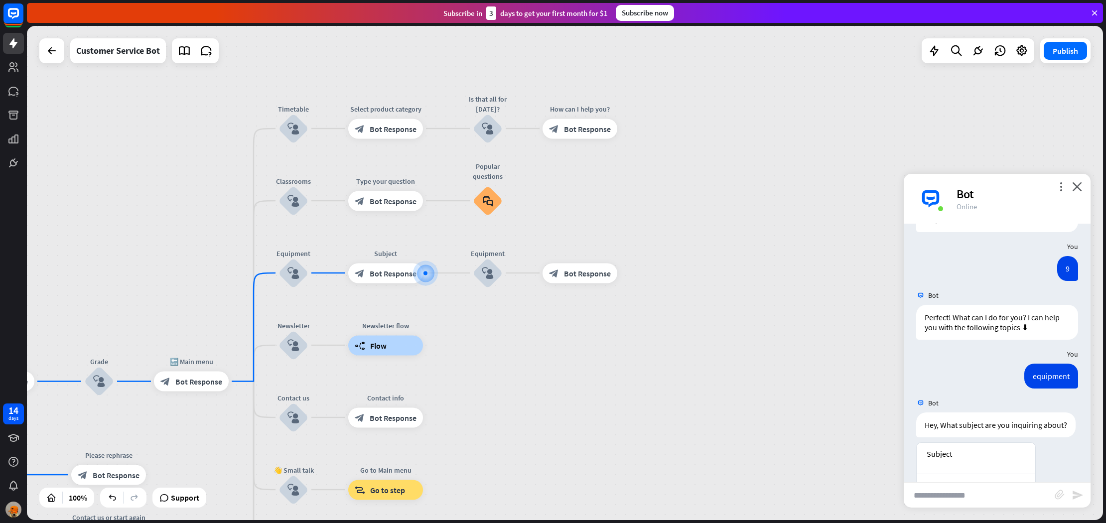
scroll to position [438, 0]
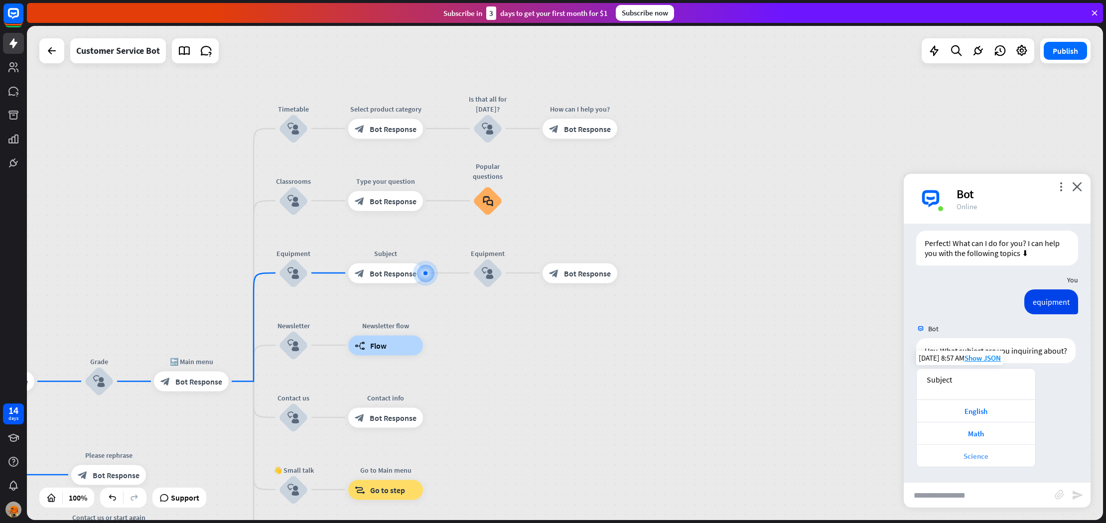
click at [977, 448] on div "Science" at bounding box center [976, 455] width 119 height 22
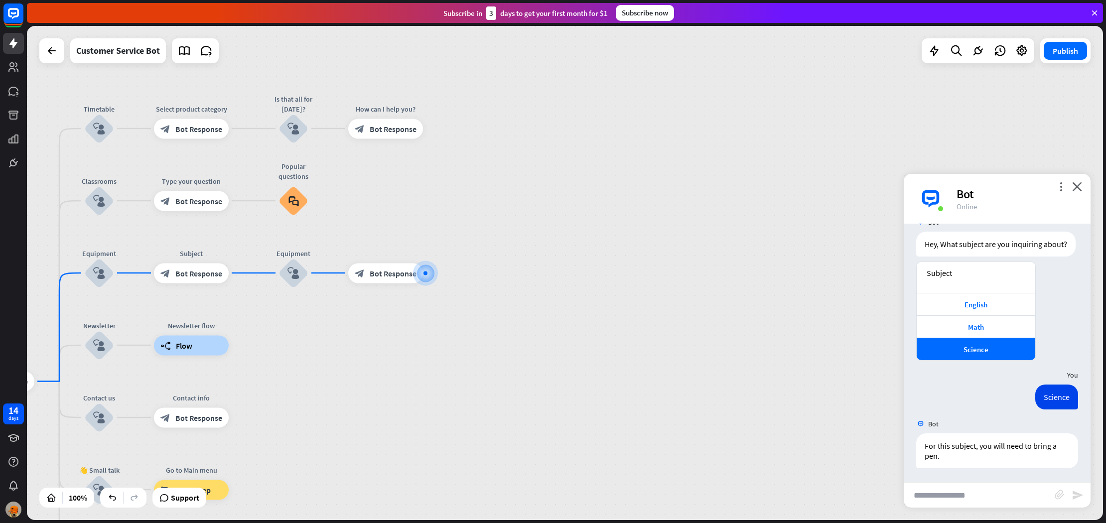
scroll to position [545, 0]
click at [977, 448] on div "For this subject, you will need to bring a pen." at bounding box center [997, 449] width 162 height 35
drag, startPoint x: 977, startPoint y: 448, endPoint x: 1012, endPoint y: 451, distance: 35.5
click at [977, 448] on div "For this subject, you will need to bring a pen." at bounding box center [997, 449] width 162 height 35
click at [1012, 451] on div "For this subject, you will need to bring a pen." at bounding box center [997, 449] width 162 height 35
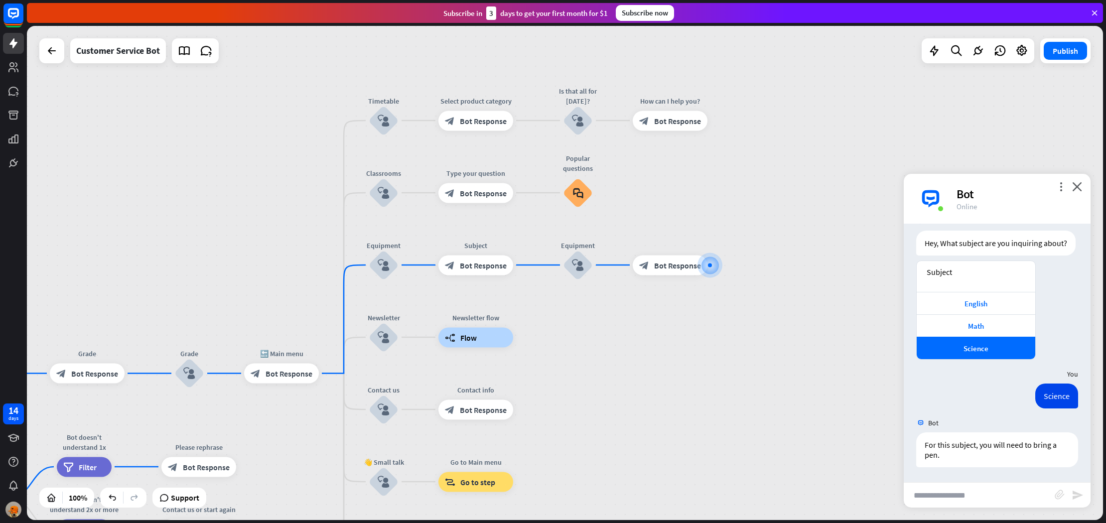
click at [649, 397] on div "home_2 Start point Welcome message block_bot_response Bot Response Grade block_…" at bounding box center [565, 273] width 1076 height 494
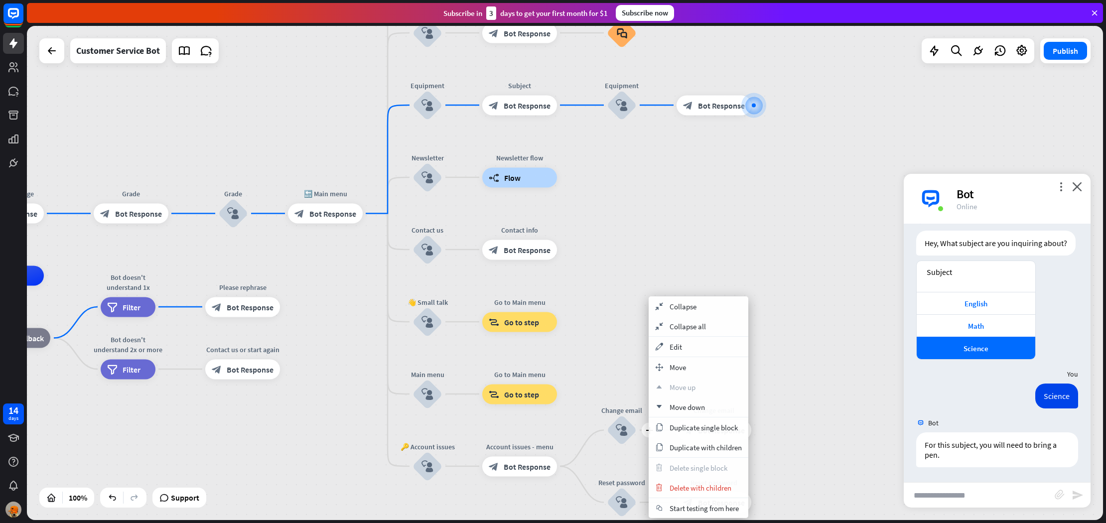
click at [819, 346] on div "home_2 Start point Welcome message block_bot_response Bot Response Grade block_…" at bounding box center [383, 523] width 1076 height 494
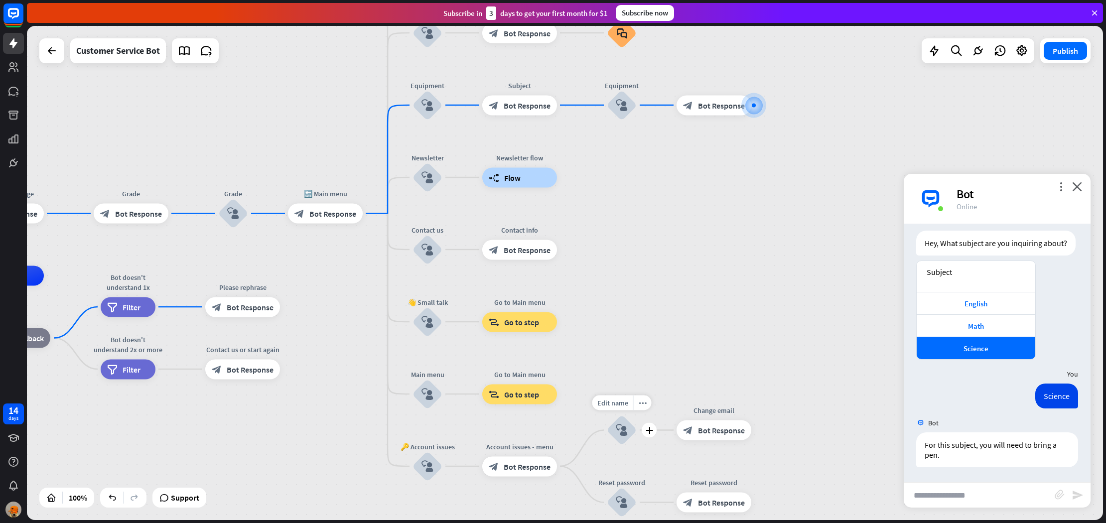
click at [819, 346] on div "home_2 Start point Welcome message block_bot_response Bot Response Grade block_…" at bounding box center [383, 523] width 1076 height 494
click at [766, 341] on div "home_2 Start point Welcome message block_bot_response Bot Response Grade block_…" at bounding box center [383, 523] width 1076 height 494
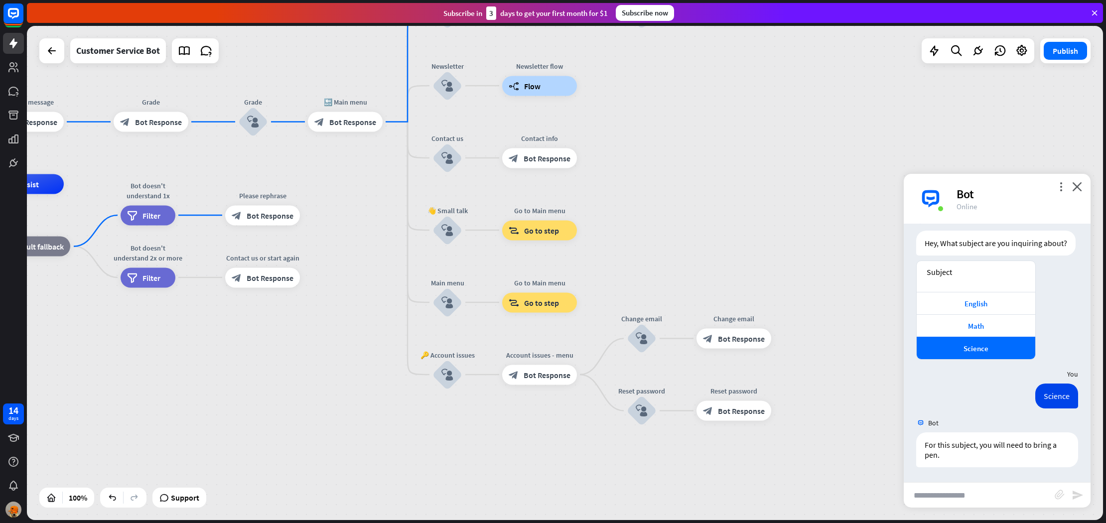
click at [600, 357] on div "home_2 Start point Welcome message block_bot_response Bot Response Grade block_…" at bounding box center [402, 431] width 1076 height 494
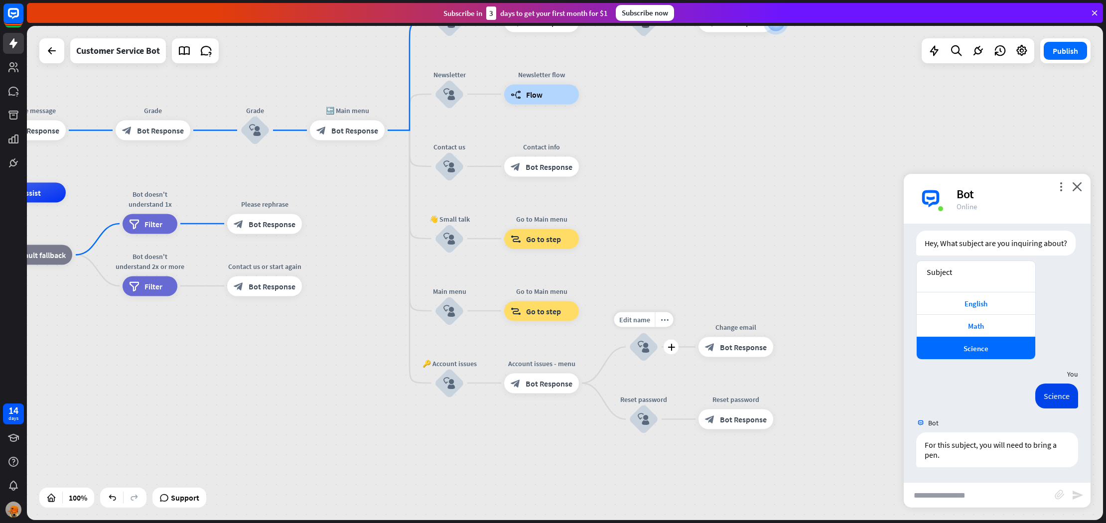
click at [629, 362] on div "Edit name more_horiz plus Change email block_user_input" at bounding box center [644, 347] width 30 height 30
click at [629, 363] on div "Edit name more_horiz plus block_user_input" at bounding box center [644, 348] width 30 height 30
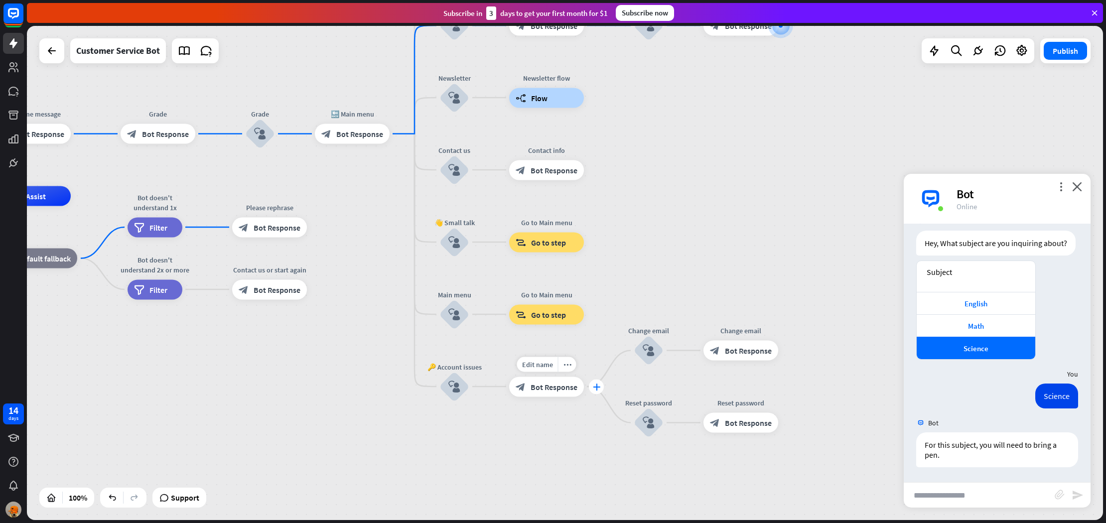
click at [594, 388] on icon "plus" at bounding box center [596, 386] width 7 height 7
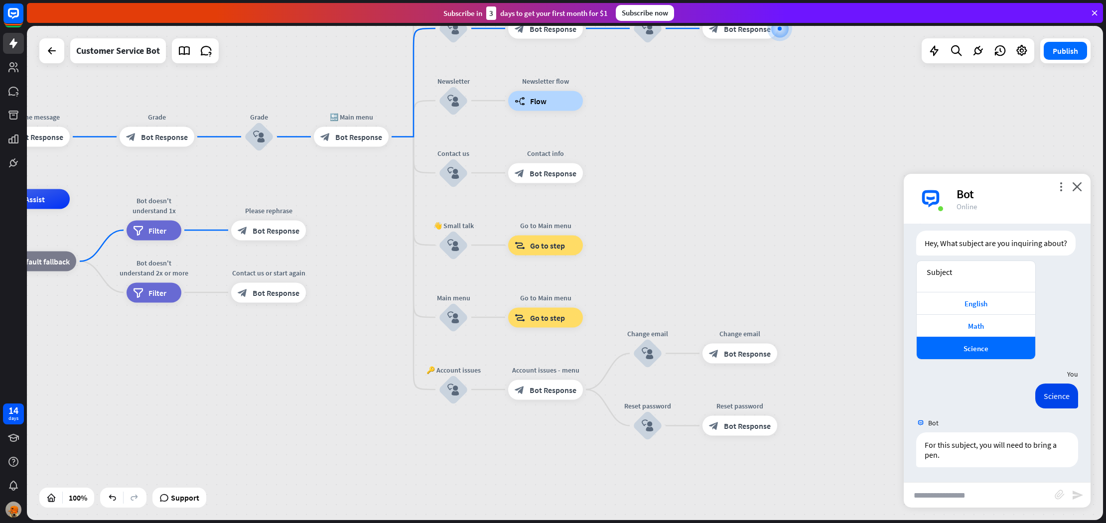
click at [581, 437] on div "home_2 Start point Welcome message block_bot_response Bot Response Grade block_…" at bounding box center [408, 446] width 1076 height 494
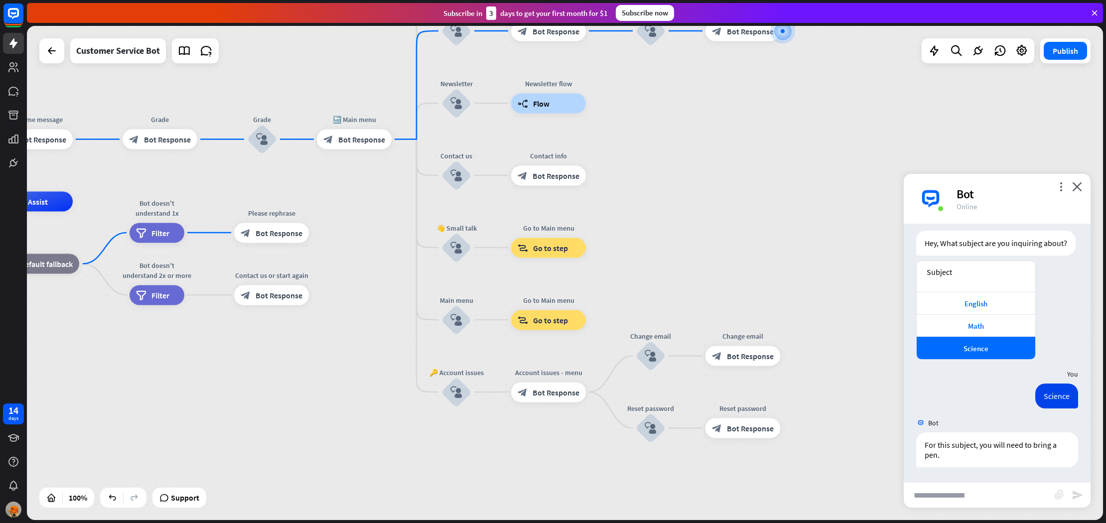
click at [613, 409] on div "home_2 Start point Welcome message block_bot_response Bot Response Grade block_…" at bounding box center [411, 449] width 1076 height 494
click at [592, 390] on div "plus" at bounding box center [598, 392] width 15 height 15
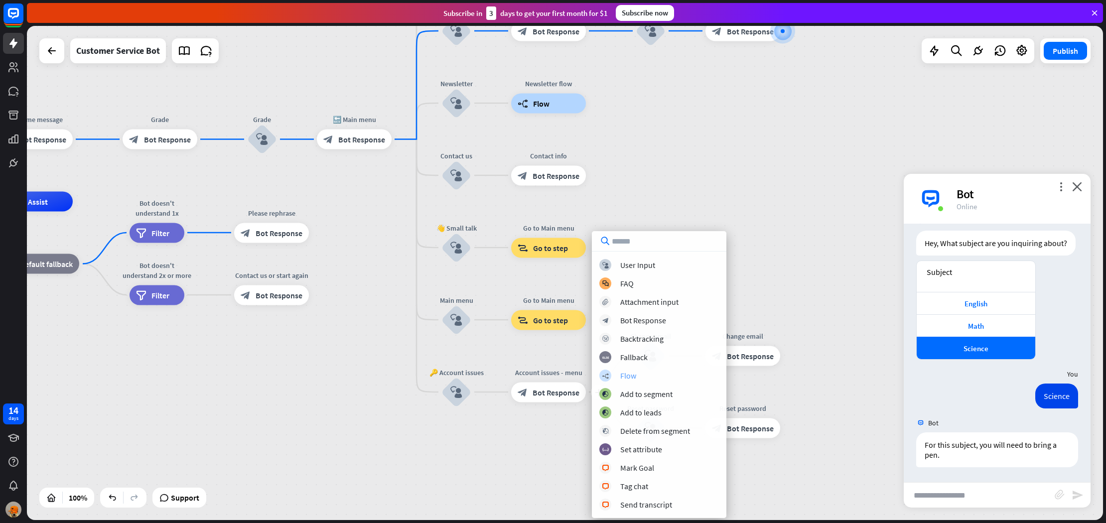
click at [662, 377] on div "builder_tree Flow" at bounding box center [659, 376] width 120 height 12
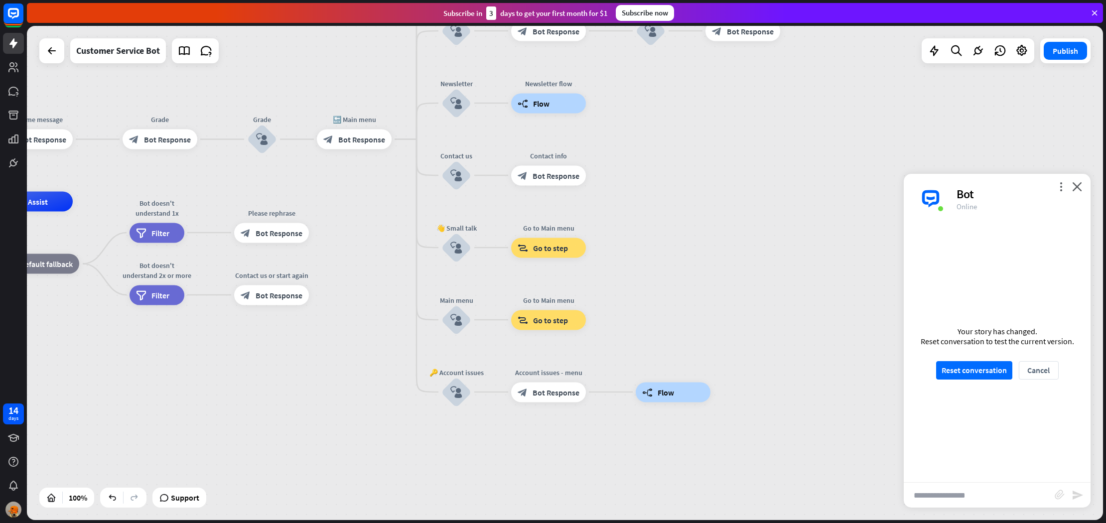
click at [726, 234] on div "home_2 Start point Welcome message block_bot_response Bot Response Grade block_…" at bounding box center [411, 449] width 1076 height 494
click at [1072, 182] on div "more_vert close Bot Online" at bounding box center [997, 199] width 187 height 50
click at [1074, 186] on icon "close" at bounding box center [1077, 186] width 10 height 9
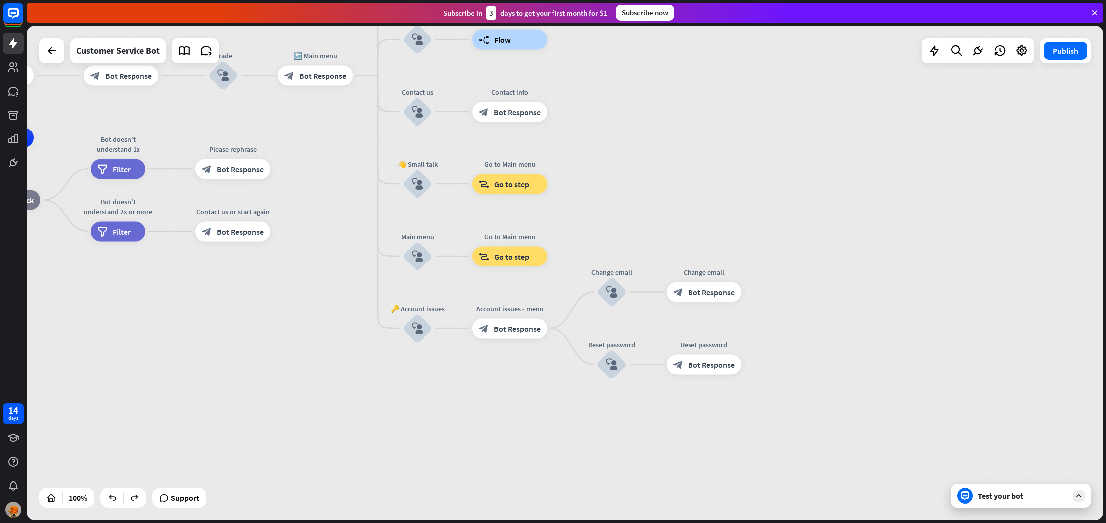
drag, startPoint x: 767, startPoint y: 475, endPoint x: 728, endPoint y: 408, distance: 77.0
click at [728, 408] on div "home_2 Start point Welcome message block_bot_response Bot Response Grade block_…" at bounding box center [373, 385] width 1076 height 494
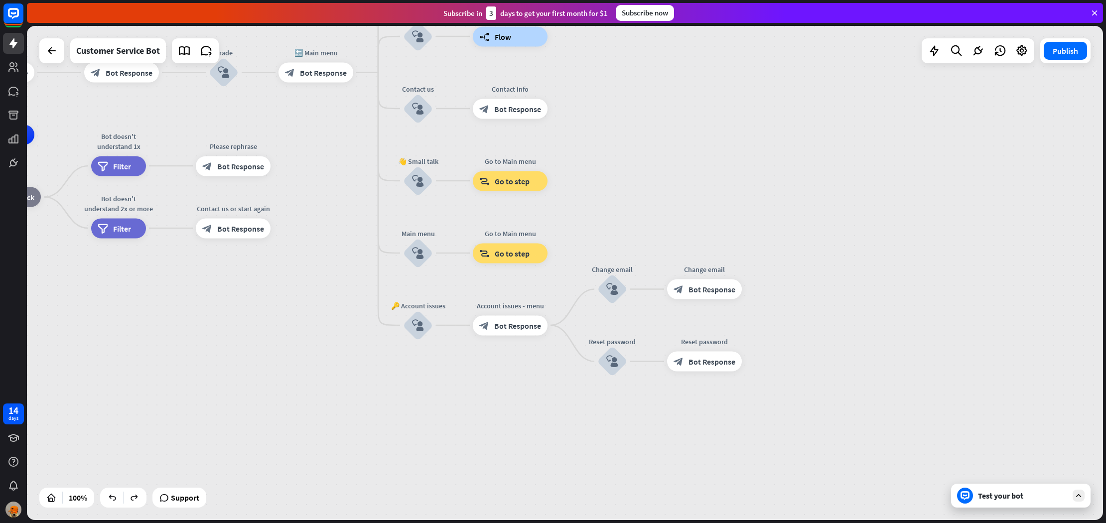
click at [728, 408] on div "home_2 Start point Welcome message block_bot_response Bot Response Grade block_…" at bounding box center [373, 382] width 1076 height 494
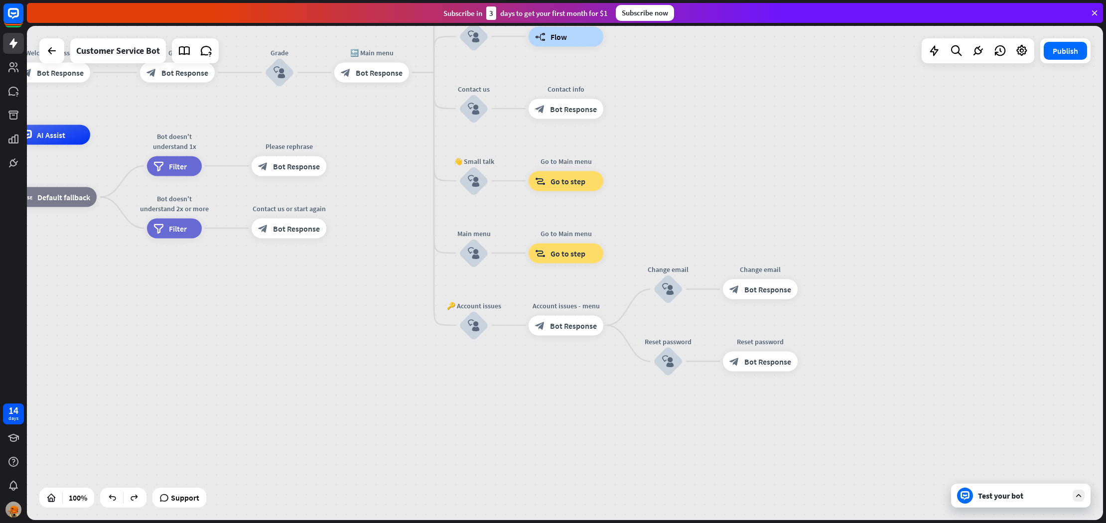
click at [632, 350] on div "home_2 Start point Welcome message block_bot_response Bot Response Grade block_…" at bounding box center [429, 382] width 1076 height 494
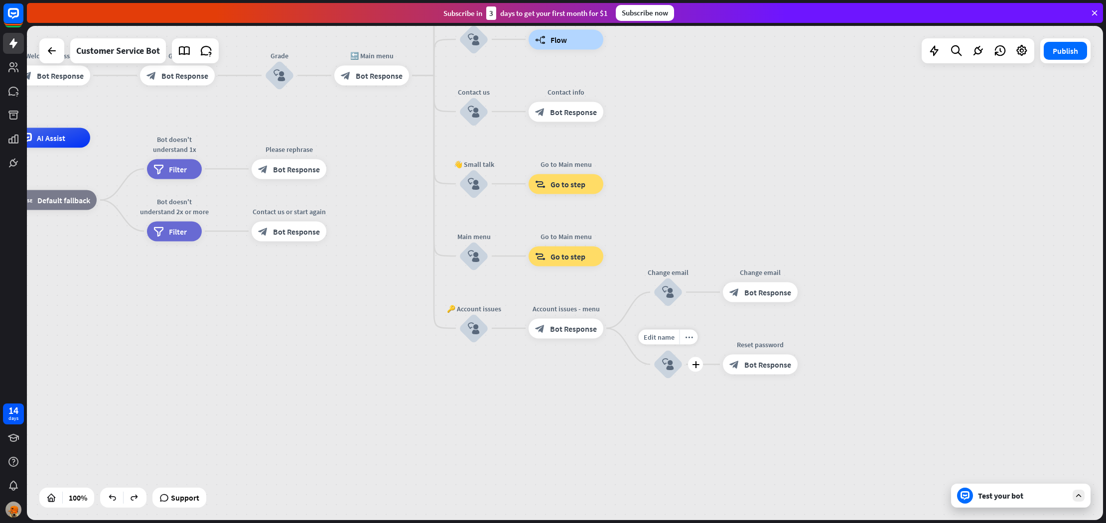
click at [667, 363] on icon "block_user_input" at bounding box center [668, 365] width 12 height 12
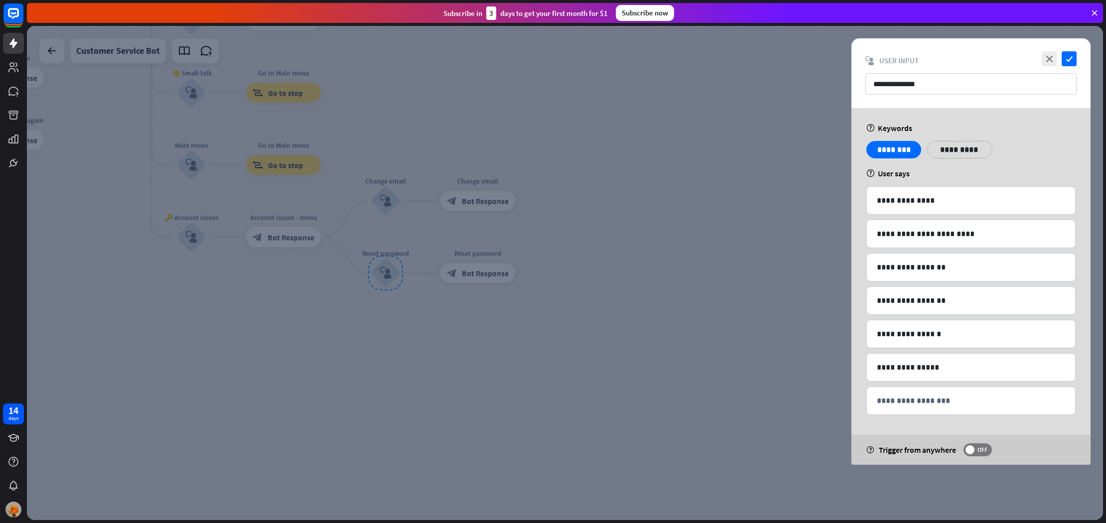
click at [585, 312] on div at bounding box center [565, 273] width 1076 height 494
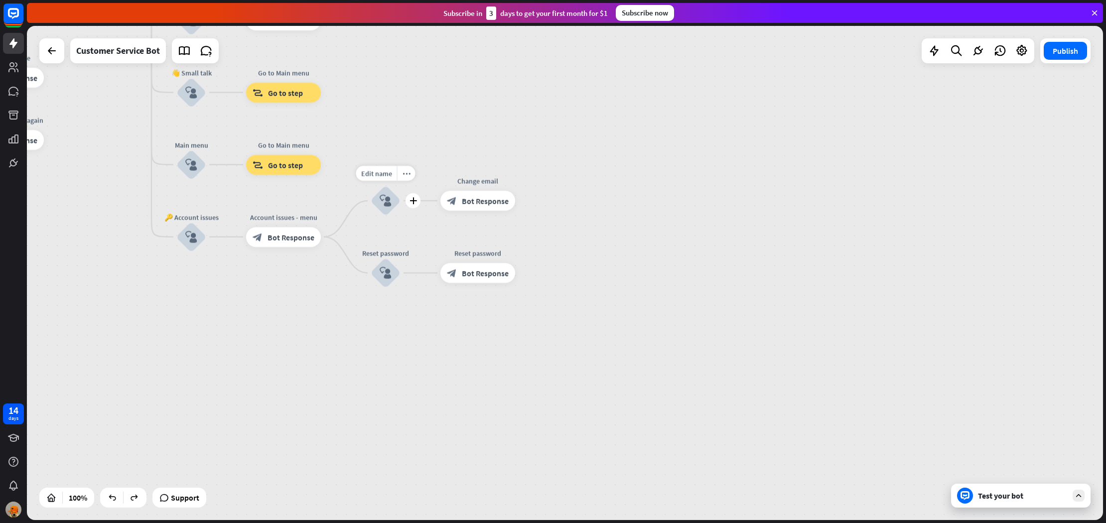
click at [380, 208] on div "block_user_input" at bounding box center [386, 201] width 30 height 30
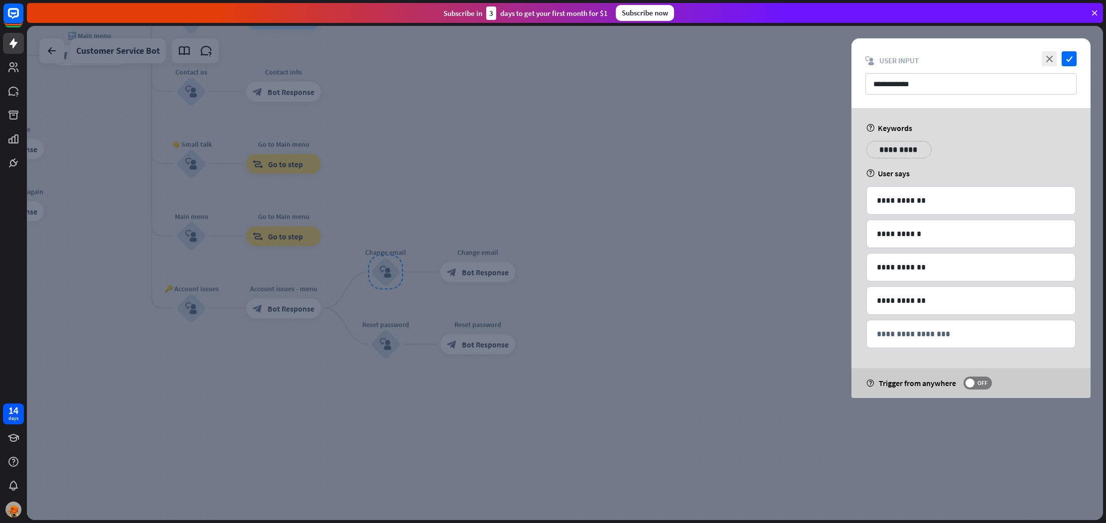
click at [363, 265] on div at bounding box center [565, 273] width 1076 height 494
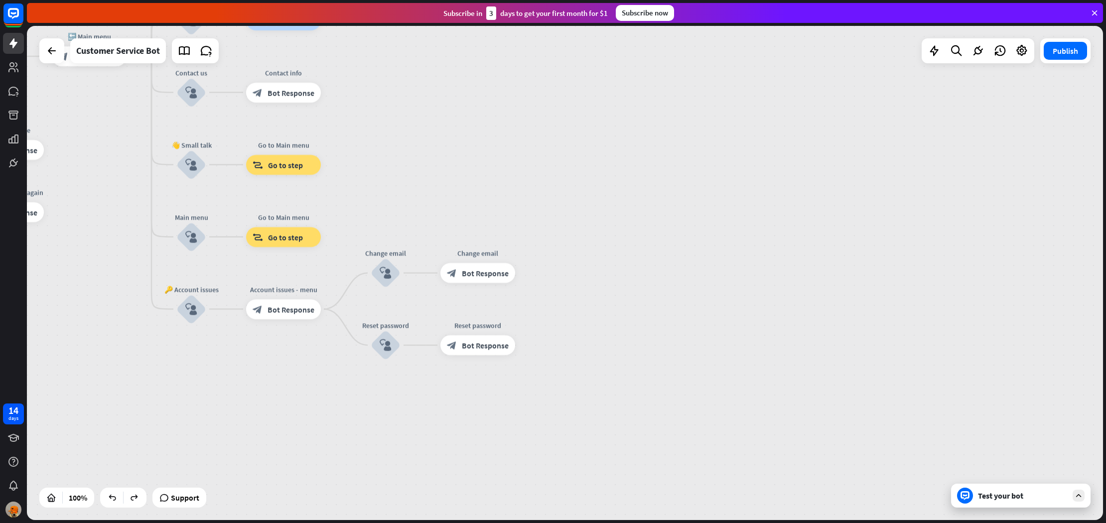
drag, startPoint x: 319, startPoint y: 309, endPoint x: 322, endPoint y: 341, distance: 32.0
click at [322, 341] on div "home_2 Start point Welcome message block_bot_response Bot Response Grade block_…" at bounding box center [146, 366] width 1076 height 494
drag, startPoint x: 306, startPoint y: 308, endPoint x: 317, endPoint y: 313, distance: 11.6
click at [289, 319] on div "Edit name more_horiz plus block_bot_response Bot Response" at bounding box center [283, 309] width 75 height 20
click at [310, 290] on div "more_horiz" at bounding box center [304, 286] width 18 height 15
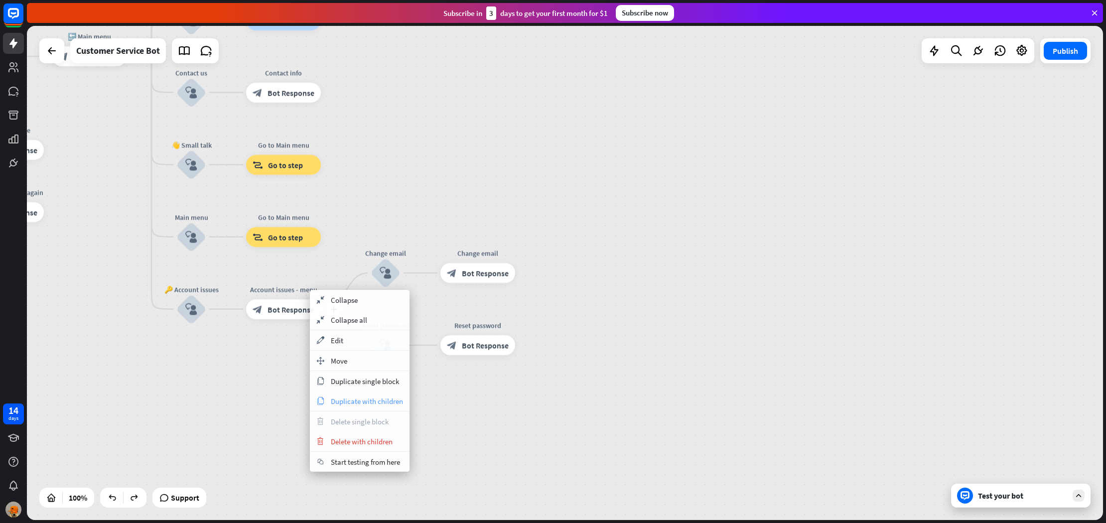
click at [373, 400] on span "Duplicate with children" at bounding box center [367, 401] width 72 height 9
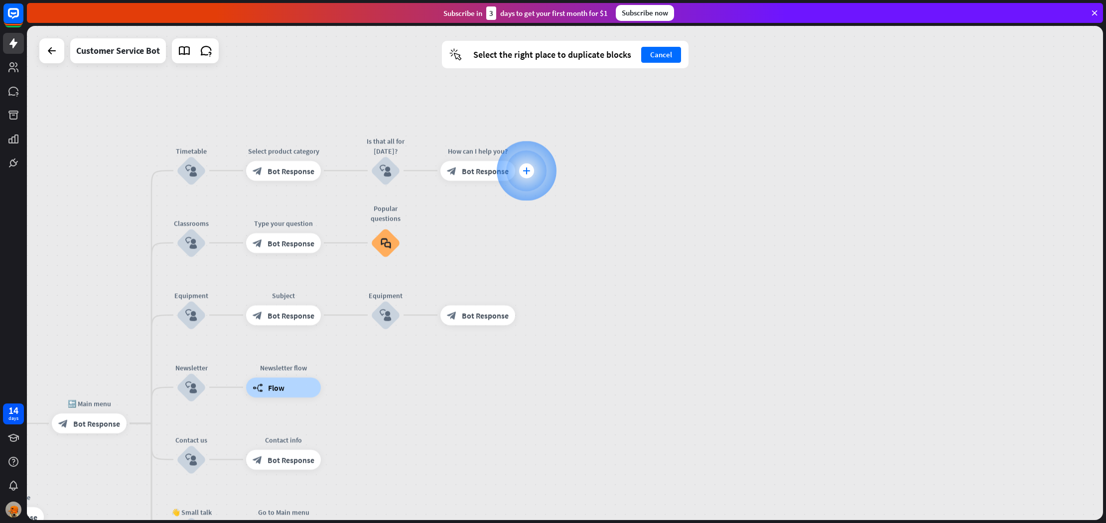
click at [528, 168] on icon "plus" at bounding box center [526, 170] width 7 height 7
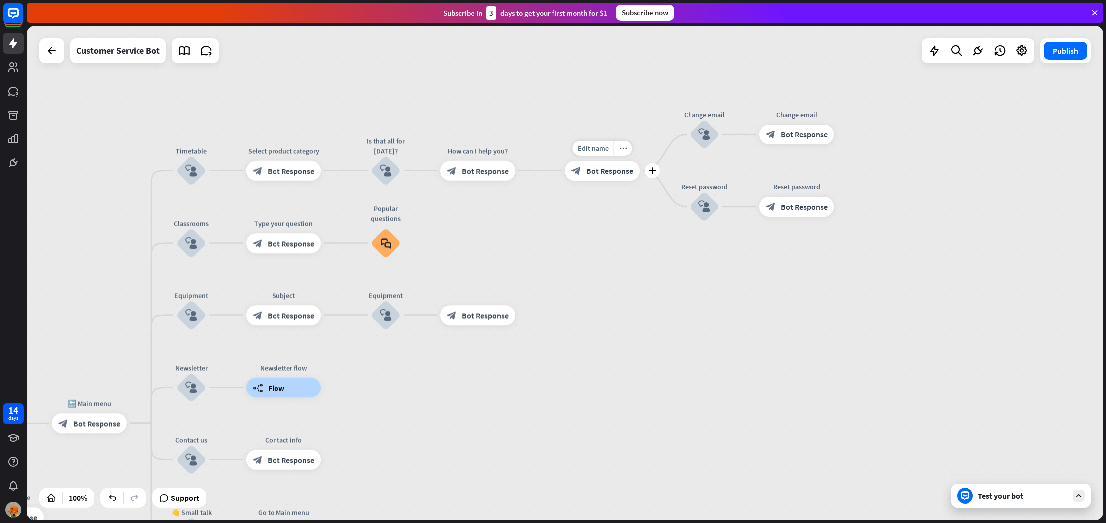
click at [600, 172] on span "Bot Response" at bounding box center [609, 171] width 47 height 10
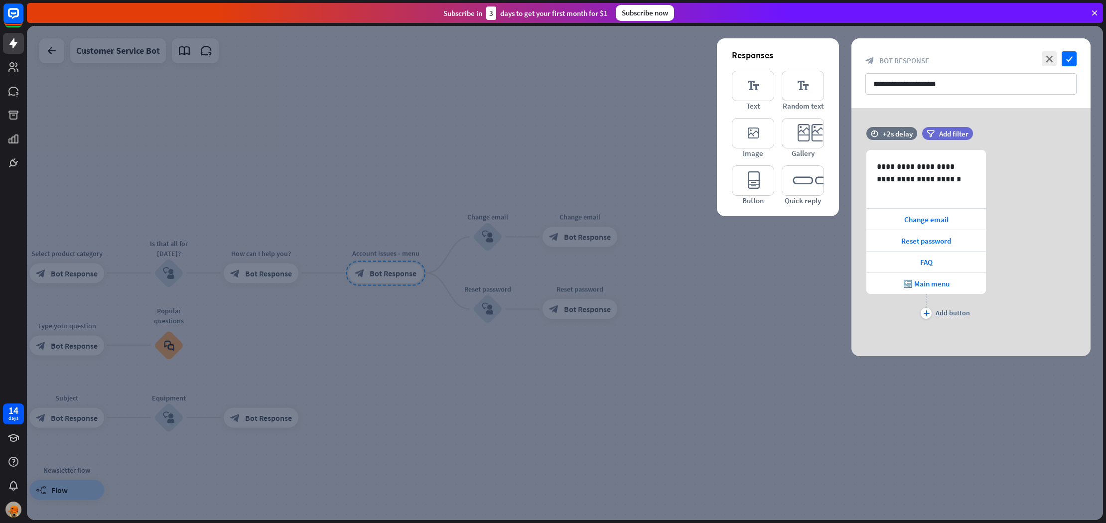
click at [473, 237] on div at bounding box center [565, 273] width 1076 height 494
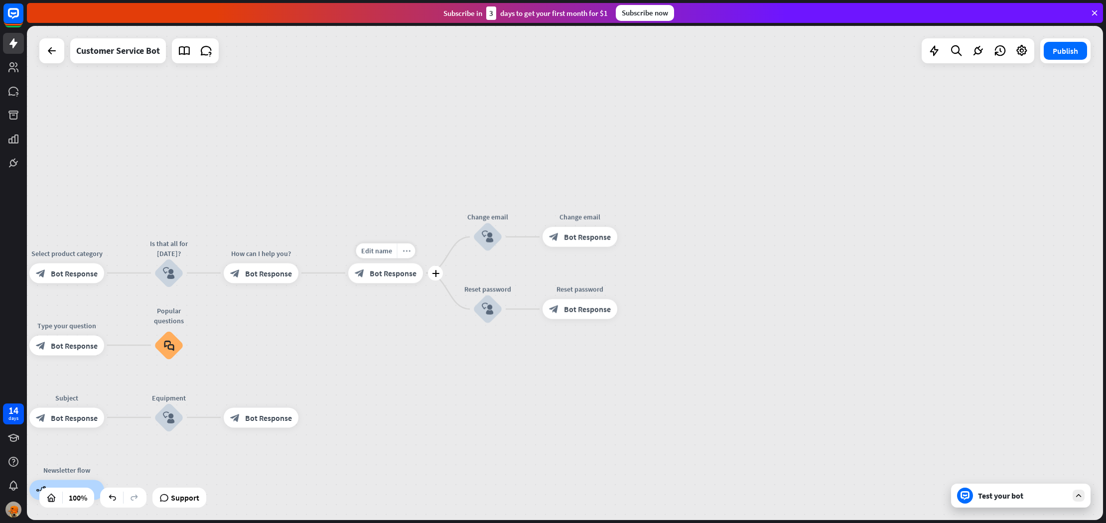
click at [405, 253] on icon "more_horiz" at bounding box center [407, 250] width 8 height 7
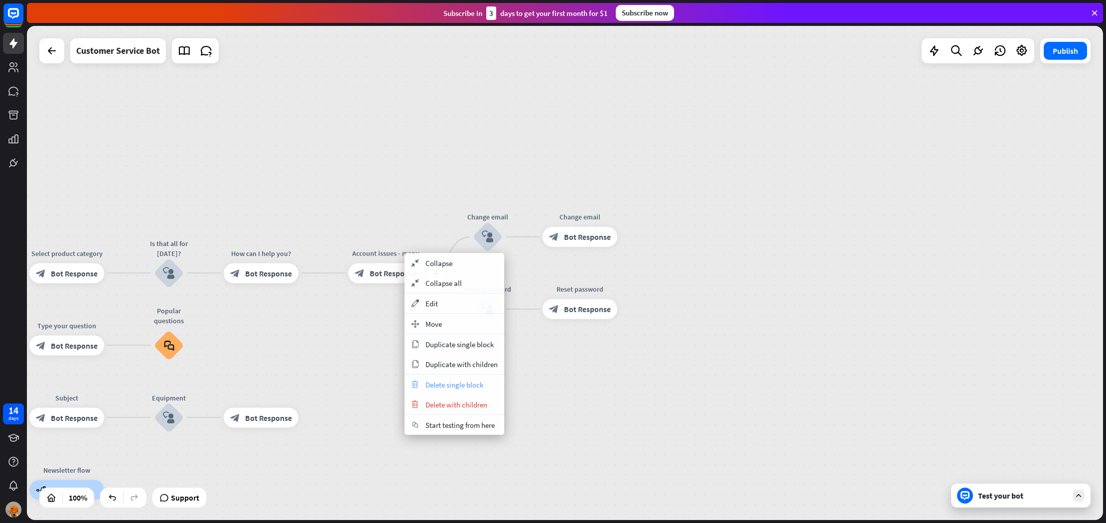
click at [461, 389] on span "Delete single block" at bounding box center [454, 384] width 58 height 9
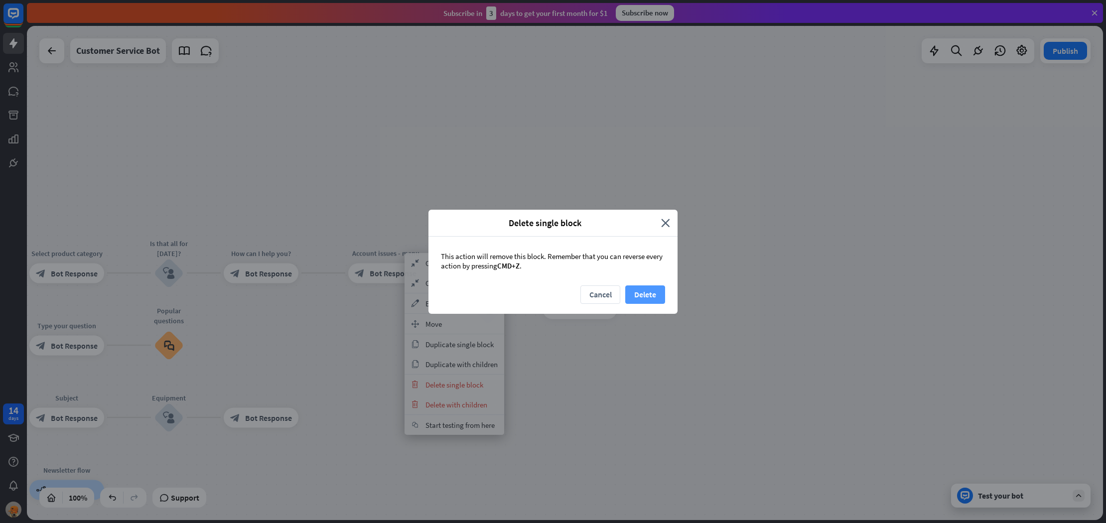
click at [647, 292] on button "Delete" at bounding box center [645, 294] width 40 height 18
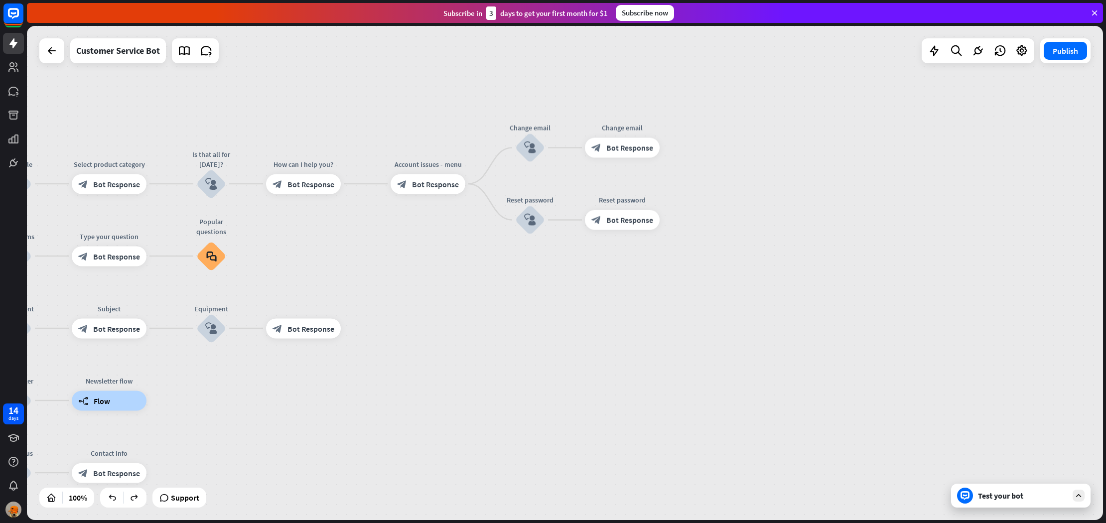
drag, startPoint x: 606, startPoint y: 303, endPoint x: 495, endPoint y: 206, distance: 147.9
click at [495, 206] on div "home_2 Start point Welcome message block_bot_response Bot Response Grade block_…" at bounding box center [565, 273] width 1076 height 494
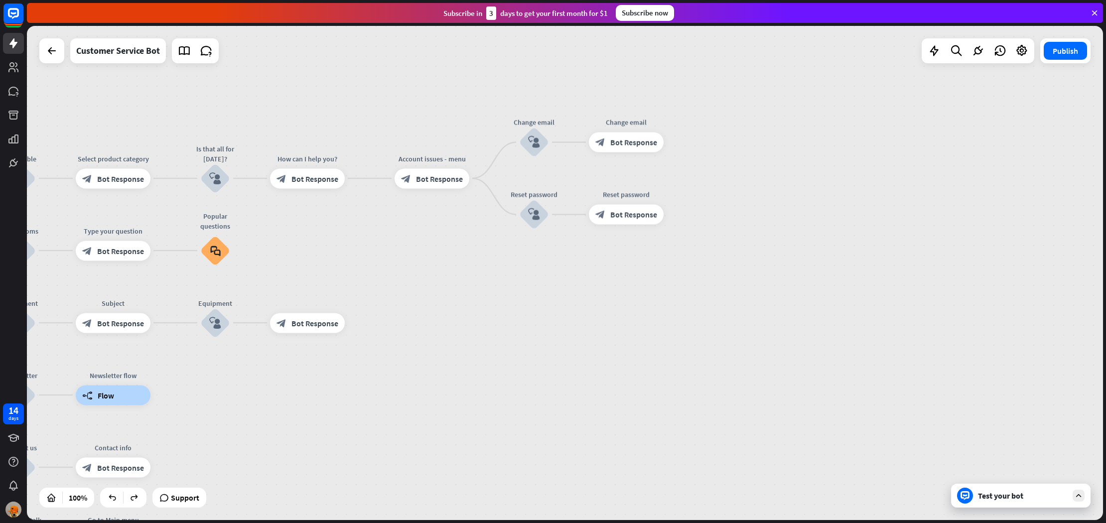
click at [495, 166] on div "home_2 Start point Welcome message block_bot_response Bot Response Grade block_…" at bounding box center [565, 273] width 1076 height 494
click at [457, 152] on div "more_horiz" at bounding box center [452, 154] width 18 height 15
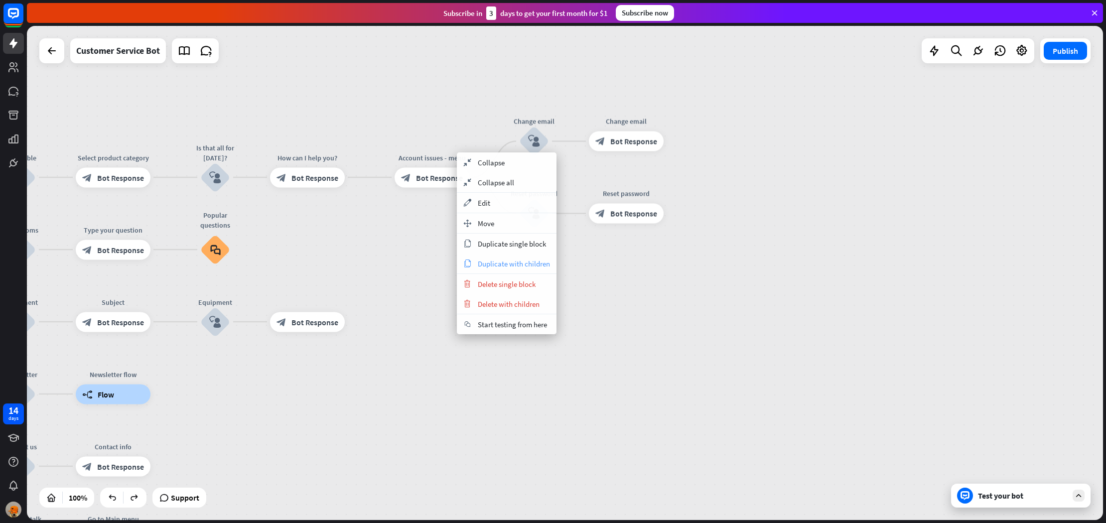
click at [527, 264] on span "Duplicate with children" at bounding box center [514, 263] width 72 height 9
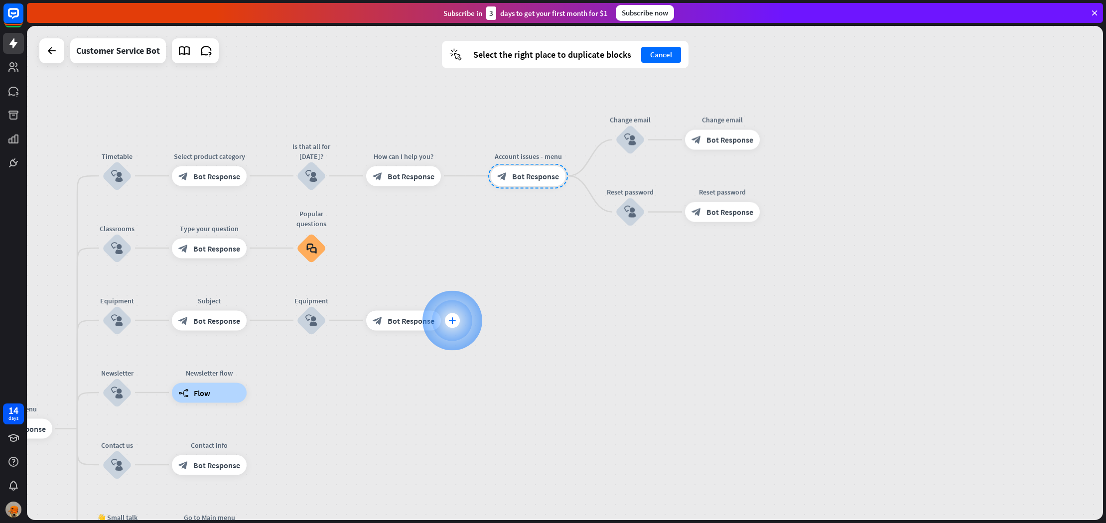
click at [453, 319] on icon "plus" at bounding box center [451, 320] width 7 height 7
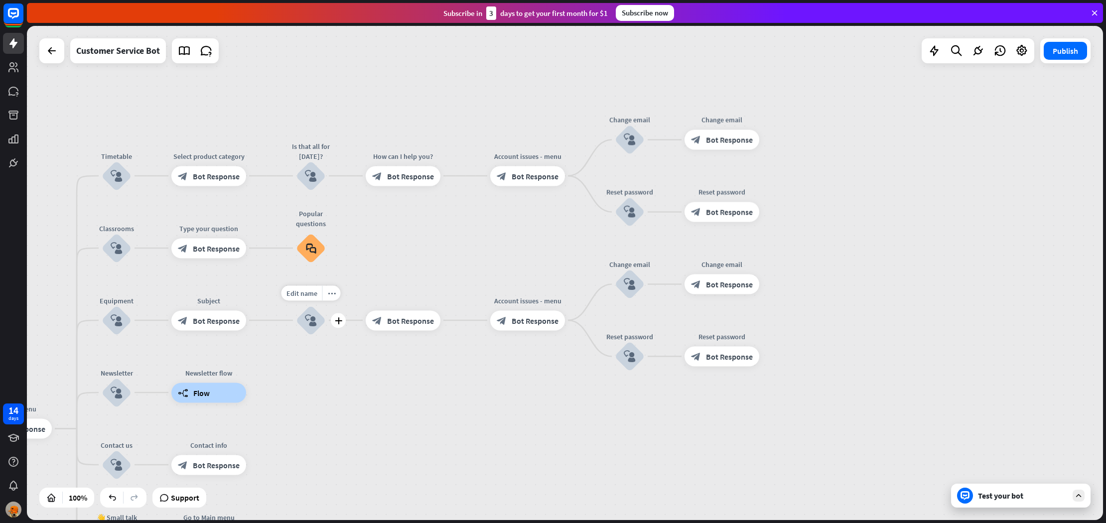
click at [309, 321] on icon "block_user_input" at bounding box center [311, 320] width 12 height 12
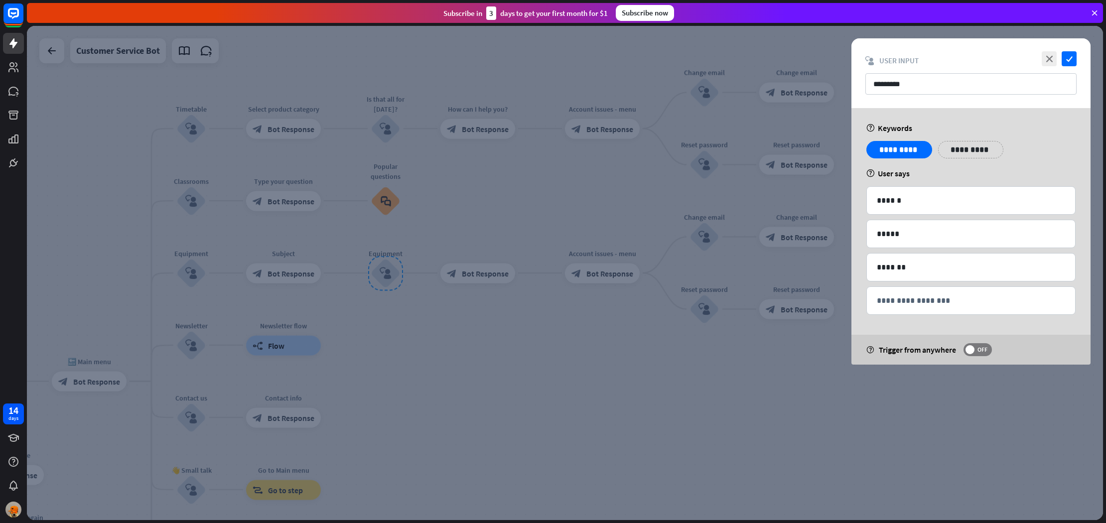
click at [358, 315] on div at bounding box center [565, 273] width 1076 height 494
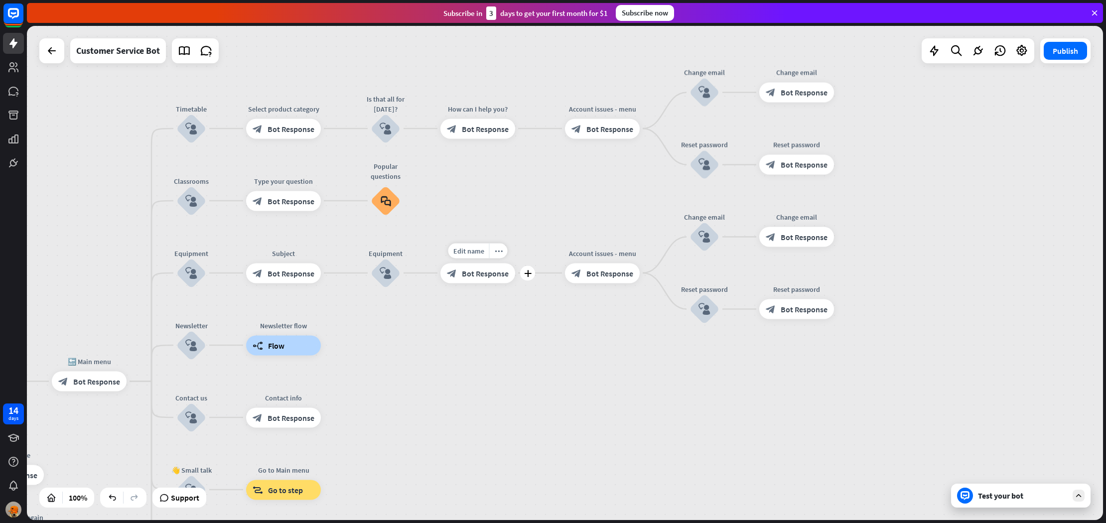
click at [450, 278] on div "block_bot_response Bot Response" at bounding box center [477, 273] width 75 height 20
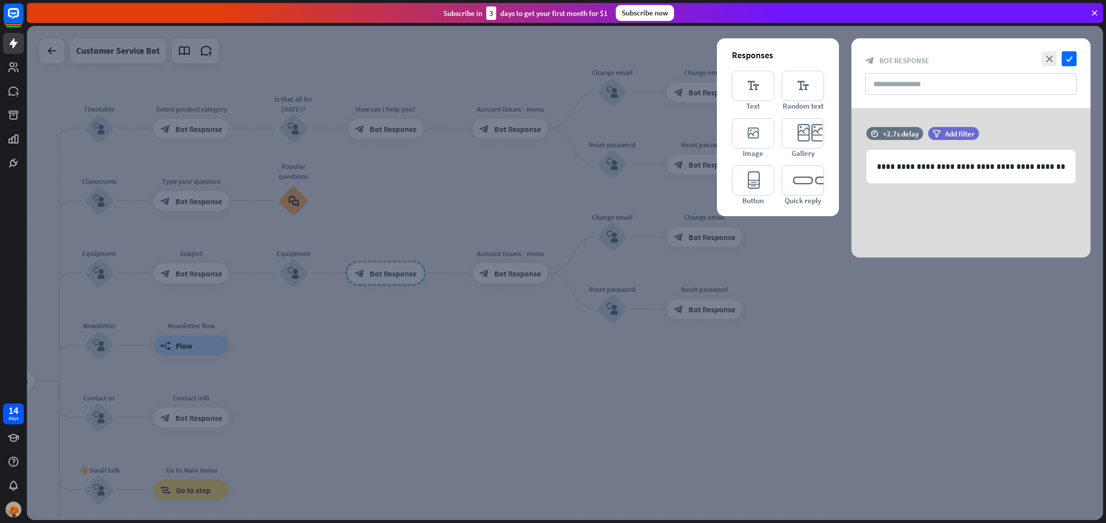
click at [462, 303] on div at bounding box center [565, 273] width 1076 height 494
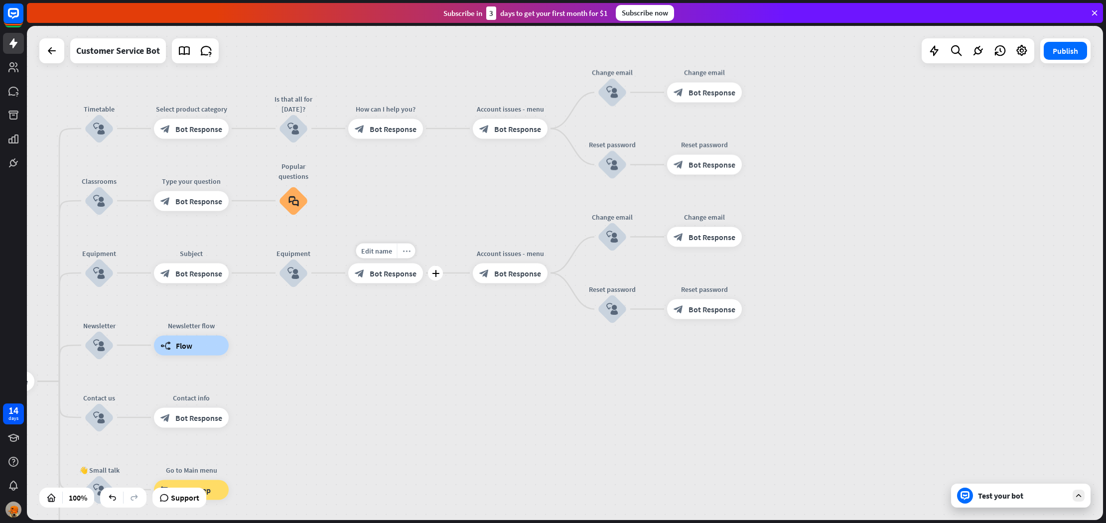
click at [405, 248] on icon "more_horiz" at bounding box center [407, 250] width 8 height 7
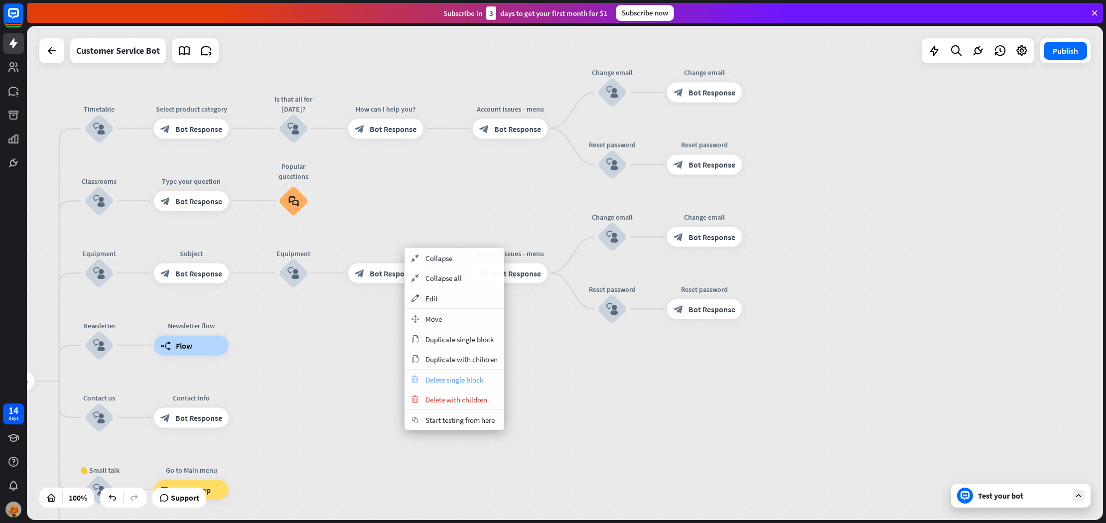
click at [457, 374] on div "trash Delete single block" at bounding box center [455, 380] width 100 height 20
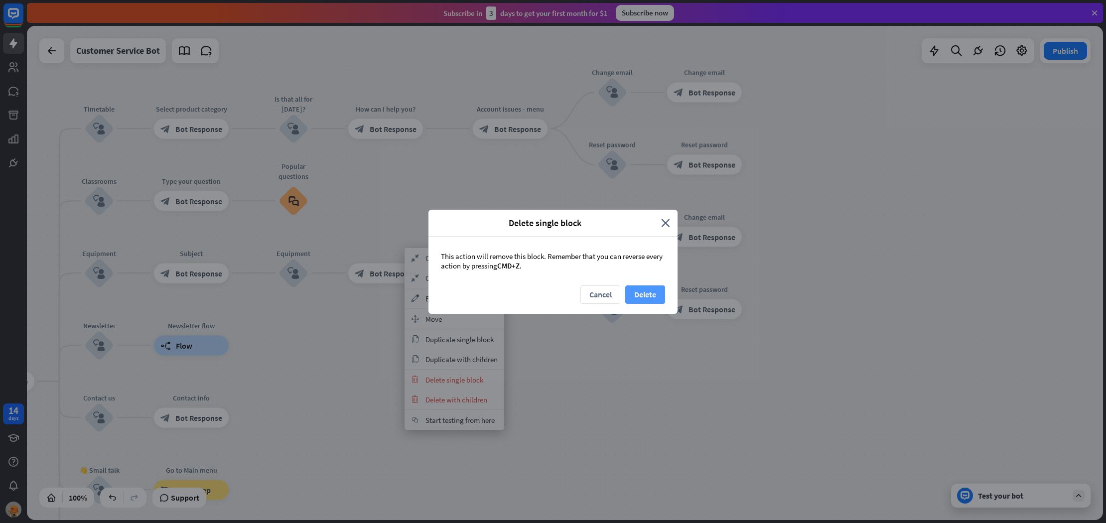
click at [635, 291] on button "Delete" at bounding box center [645, 294] width 40 height 18
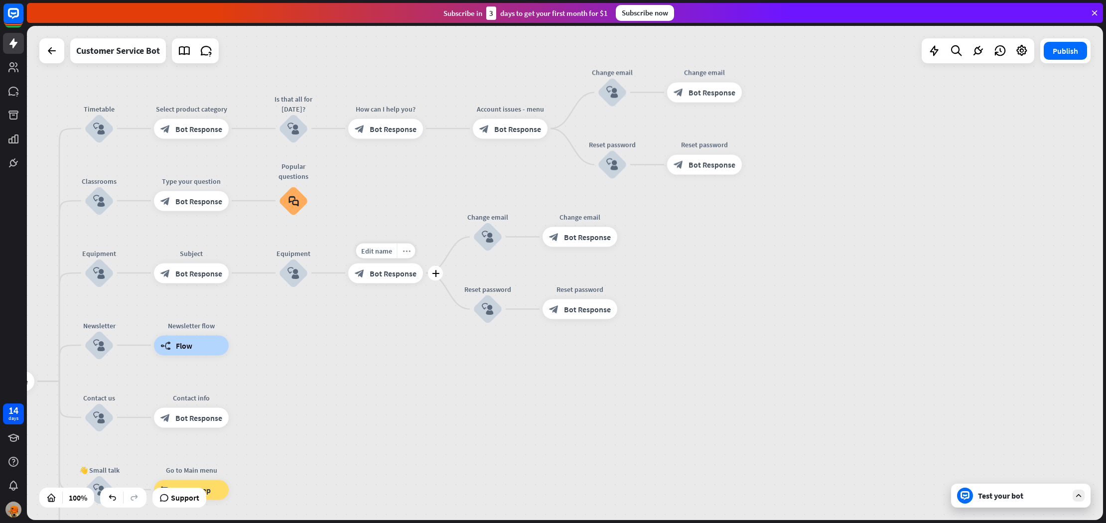
click at [407, 258] on div "more_horiz" at bounding box center [406, 250] width 18 height 15
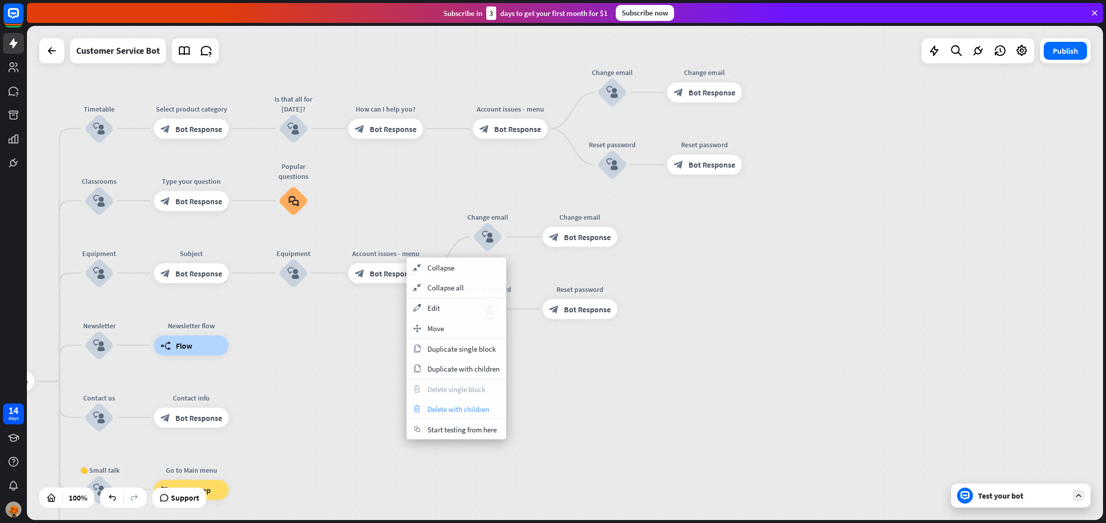
click at [475, 406] on span "Delete with children" at bounding box center [458, 409] width 62 height 9
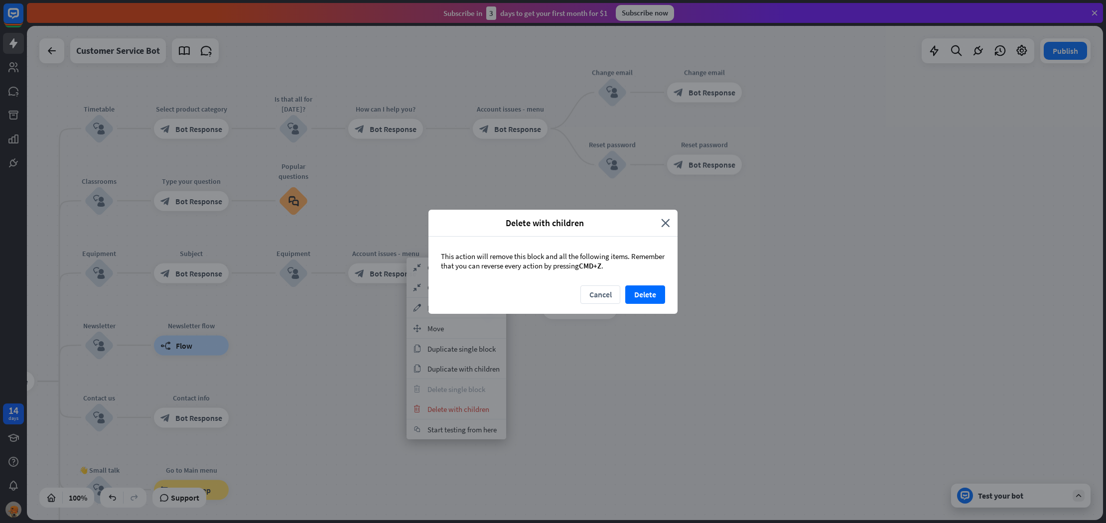
drag, startPoint x: 588, startPoint y: 296, endPoint x: 577, endPoint y: 297, distance: 11.0
click at [589, 297] on button "Cancel" at bounding box center [600, 294] width 40 height 18
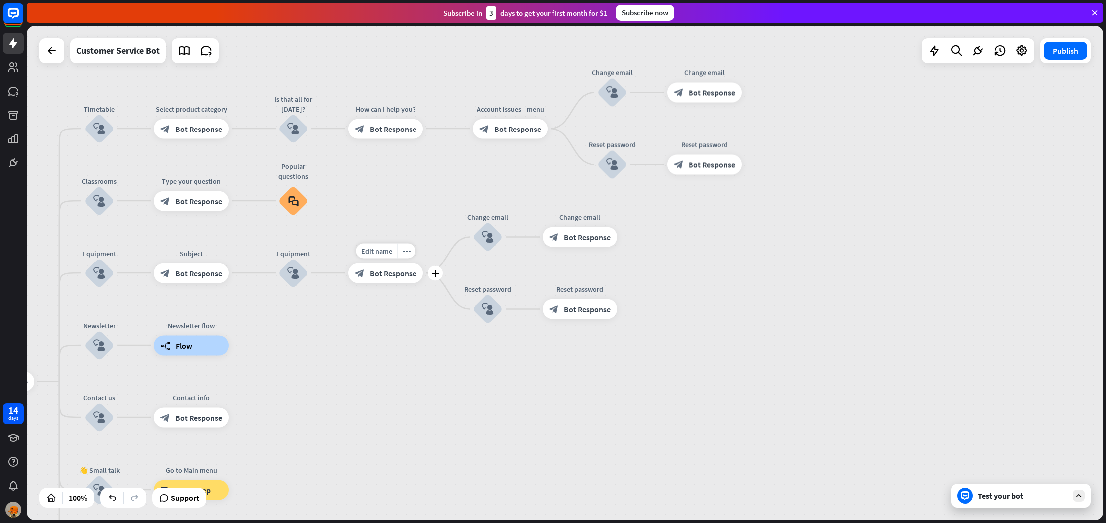
click at [366, 266] on div "block_bot_response Bot Response" at bounding box center [385, 273] width 75 height 20
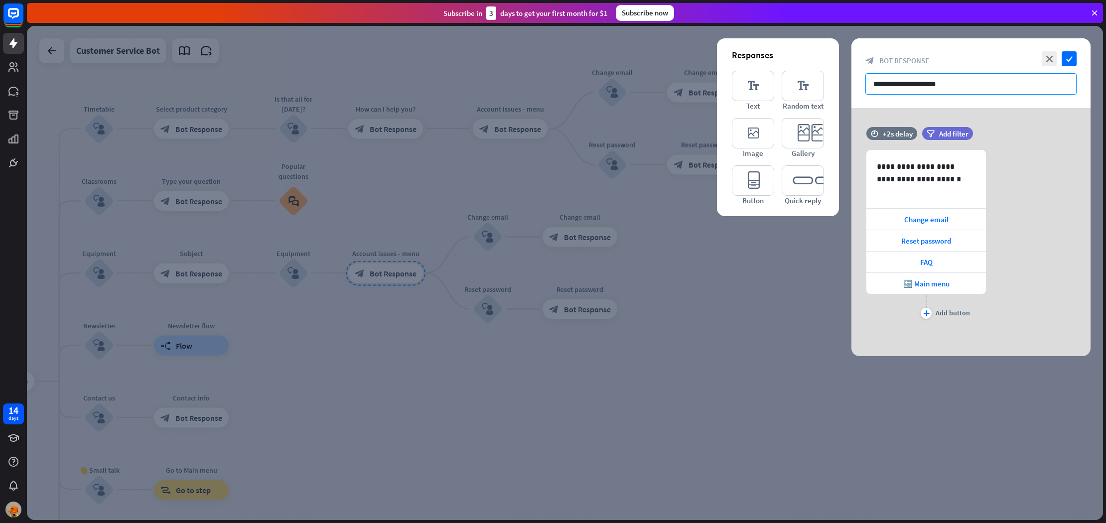
click at [953, 86] on input "**********" at bounding box center [970, 83] width 211 height 21
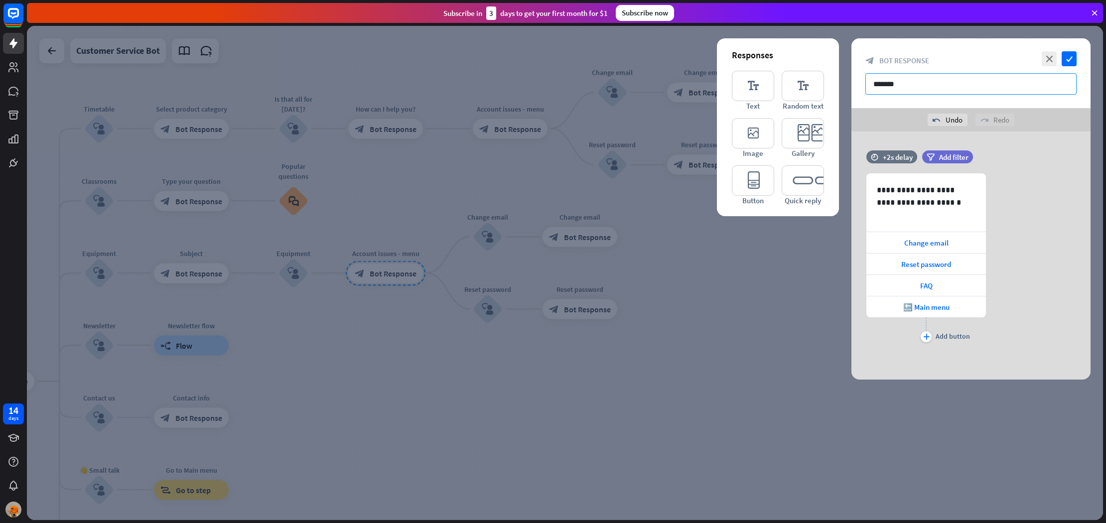
type input "*******"
type input "**********"
click at [905, 247] on span "Change email" at bounding box center [926, 242] width 44 height 9
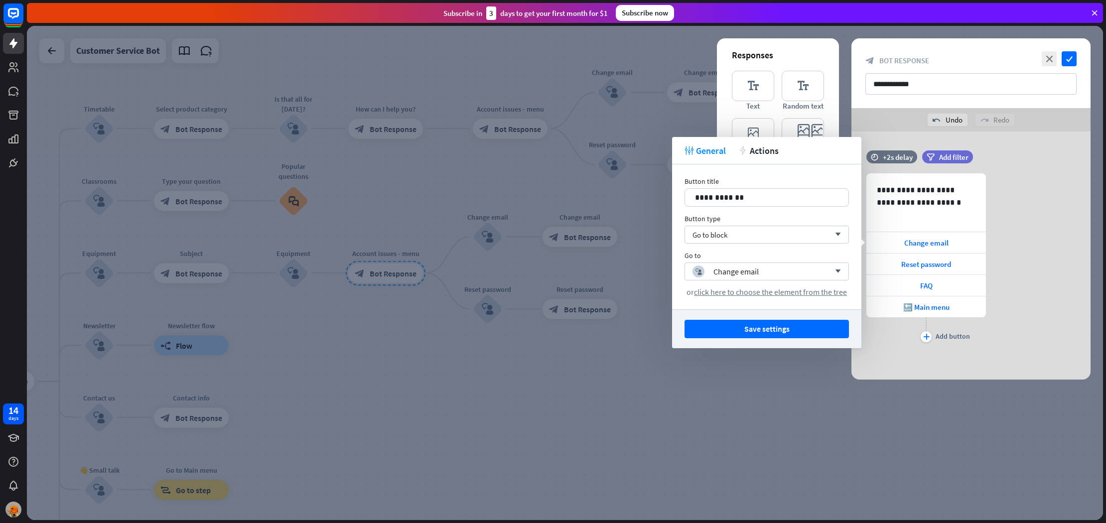
click at [757, 210] on div "**********" at bounding box center [766, 236] width 189 height 145
click at [761, 207] on div "**********" at bounding box center [766, 236] width 189 height 145
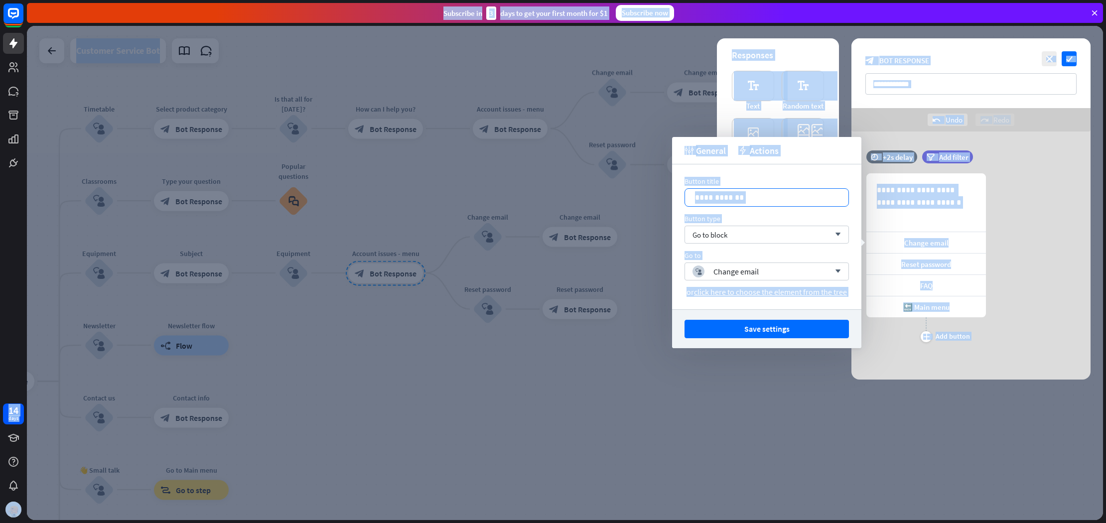
click at [770, 197] on p "**********" at bounding box center [766, 197] width 143 height 12
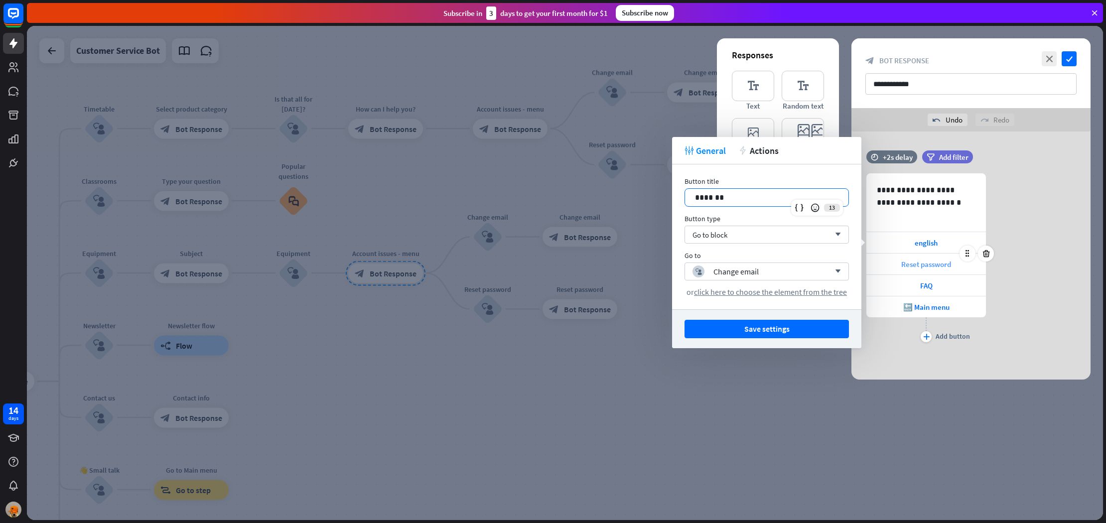
click at [911, 265] on span "Reset password" at bounding box center [926, 264] width 50 height 9
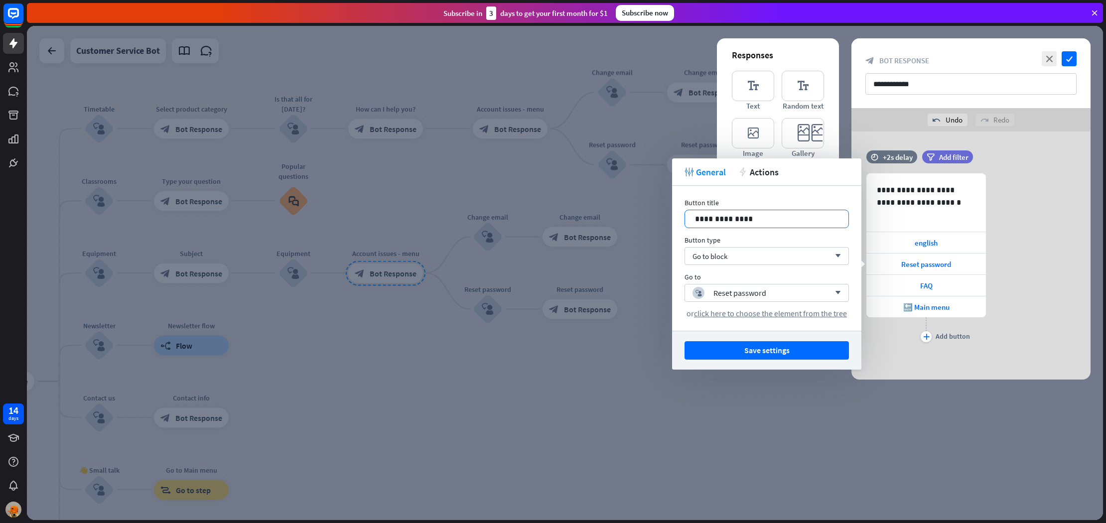
click at [795, 213] on p "**********" at bounding box center [766, 219] width 143 height 12
click at [888, 286] on div "FAQ" at bounding box center [926, 285] width 120 height 21
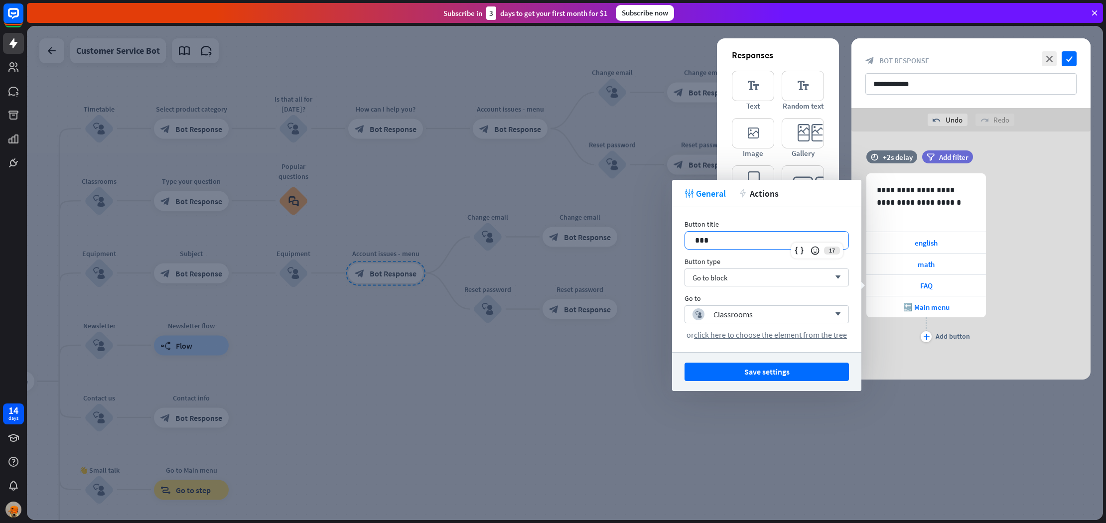
click at [725, 240] on p "***" at bounding box center [766, 240] width 143 height 12
click at [899, 370] on div "**********" at bounding box center [970, 256] width 239 height 248
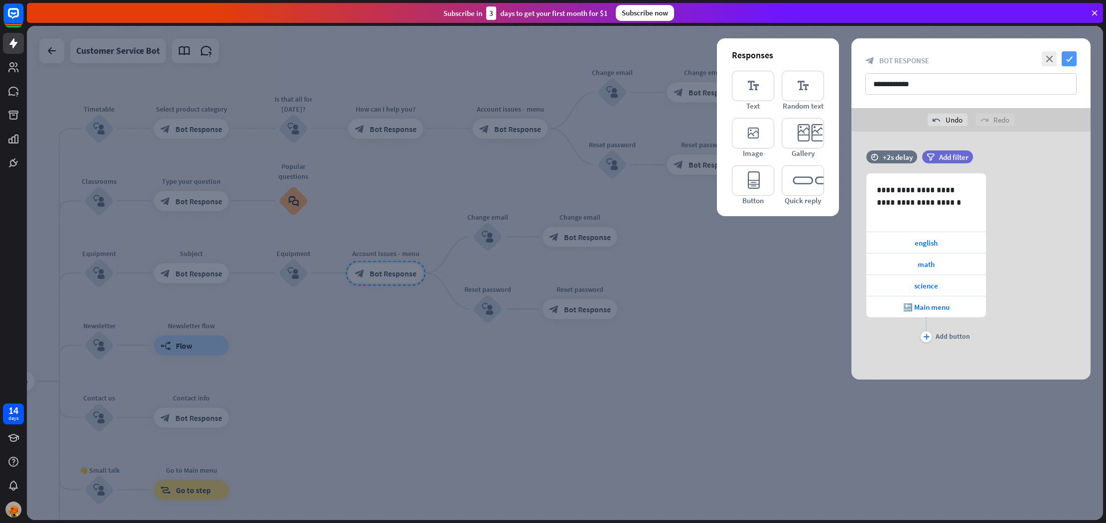
click at [1068, 54] on icon "check" at bounding box center [1069, 58] width 15 height 15
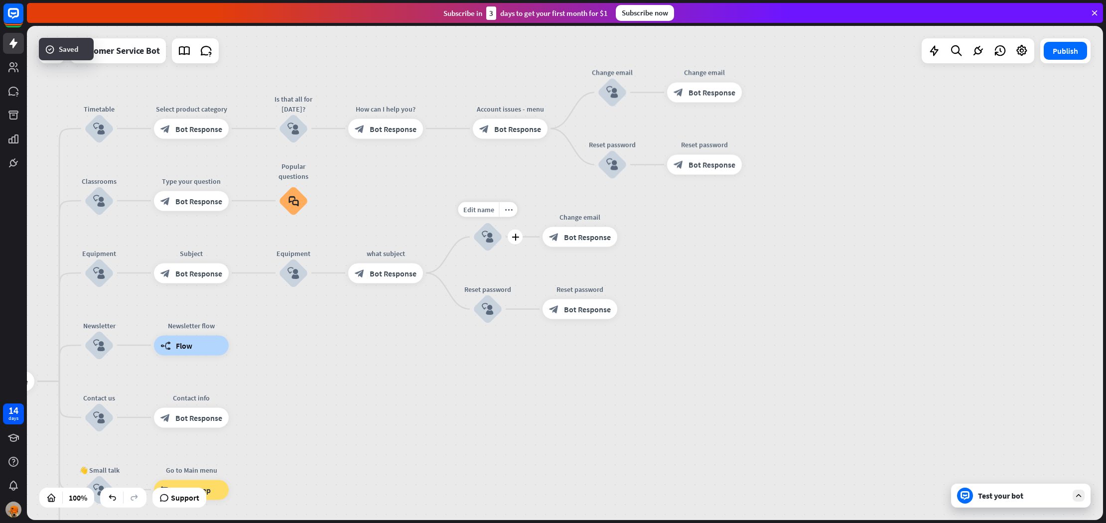
click at [492, 224] on div "block_user_input" at bounding box center [488, 237] width 30 height 30
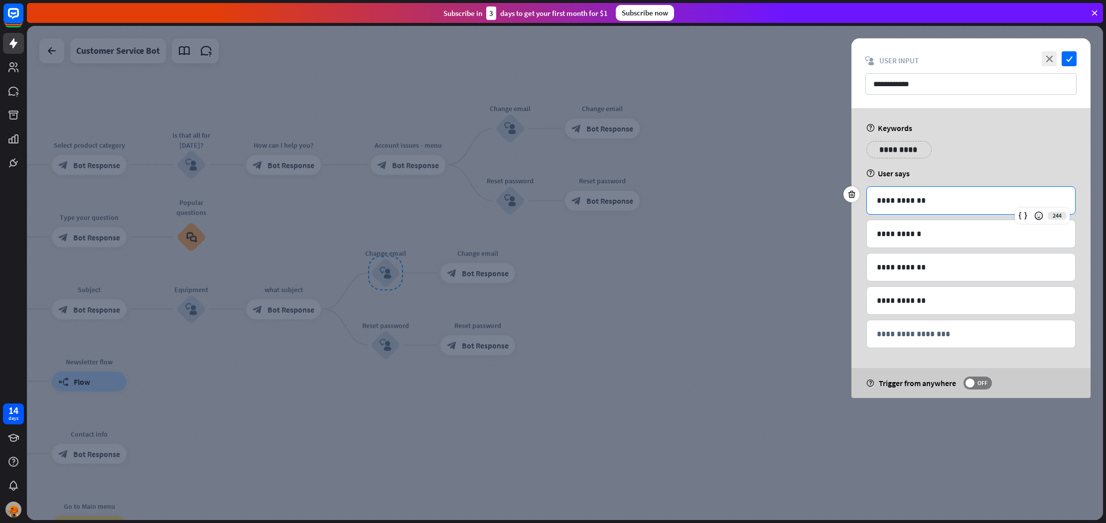
click at [942, 202] on p "**********" at bounding box center [971, 200] width 188 height 12
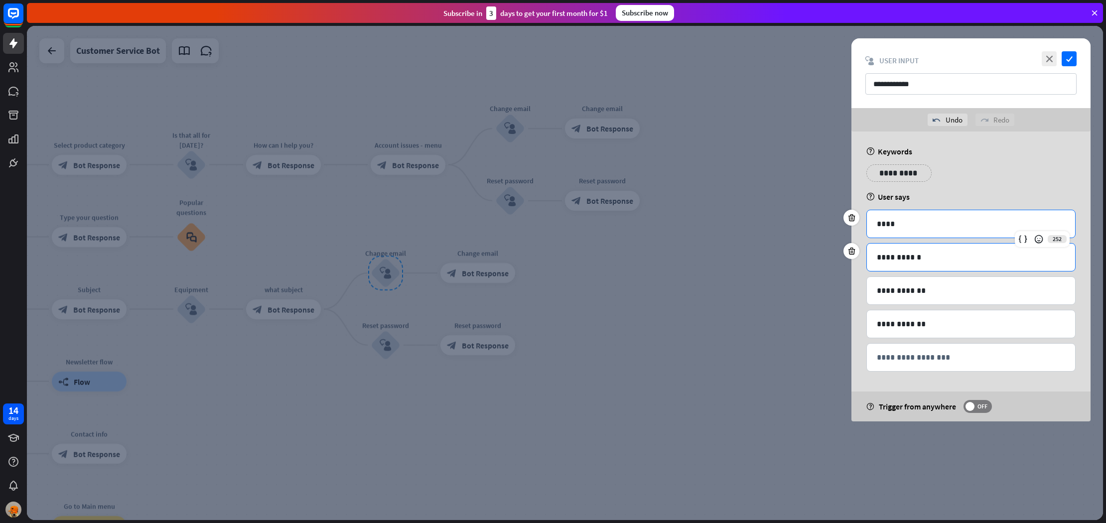
click at [931, 258] on p "**********" at bounding box center [971, 257] width 188 height 12
click at [856, 254] on div at bounding box center [851, 251] width 16 height 16
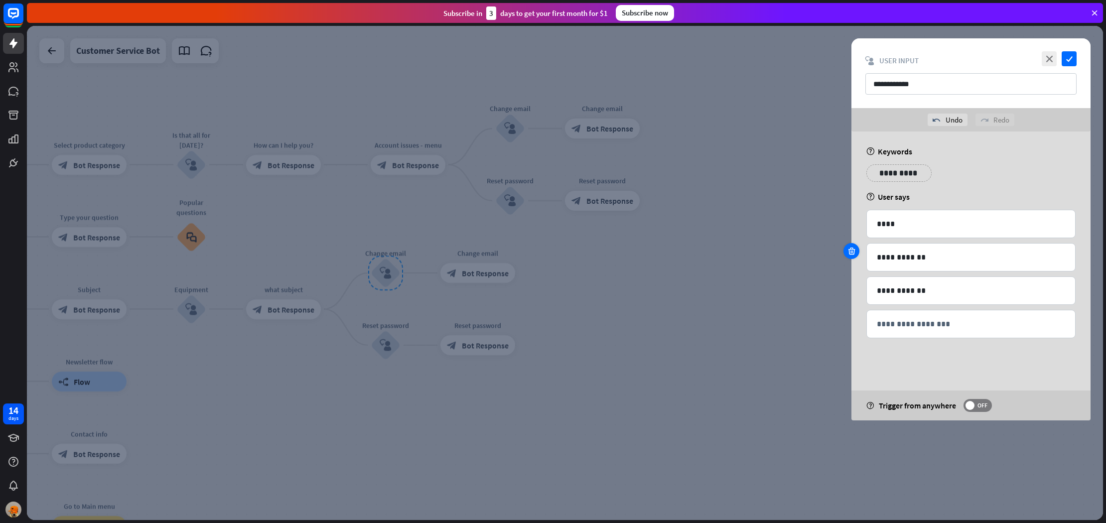
click at [855, 254] on icon at bounding box center [851, 251] width 9 height 9
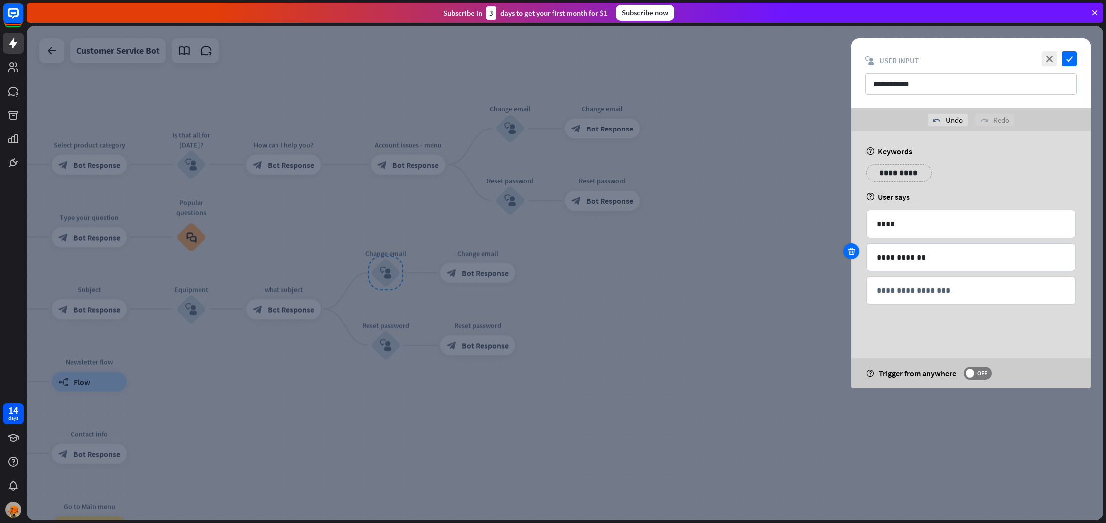
click at [855, 254] on icon at bounding box center [851, 251] width 9 height 9
click at [855, 254] on div "**********" at bounding box center [970, 260] width 239 height 257
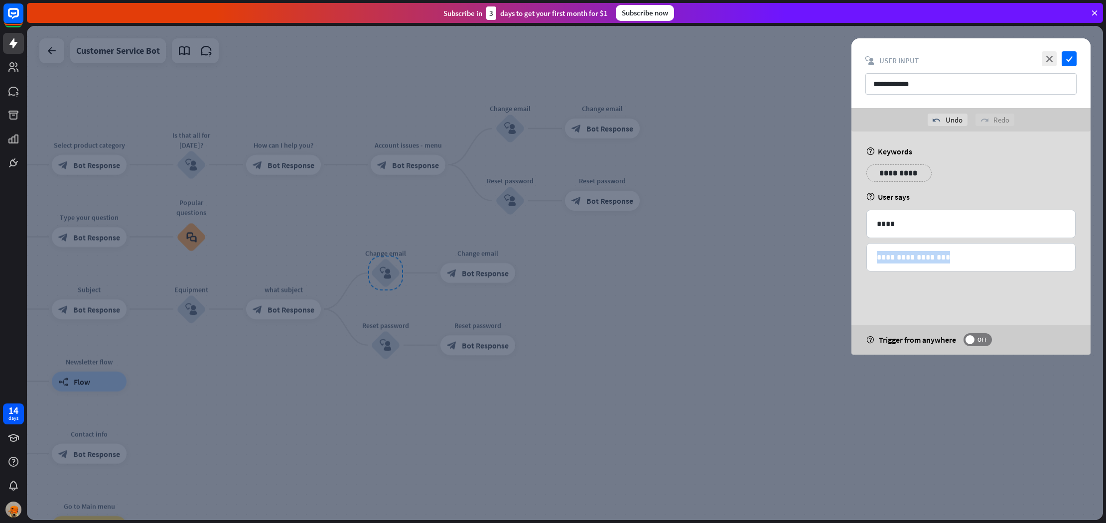
click at [855, 254] on div "**********" at bounding box center [970, 243] width 239 height 223
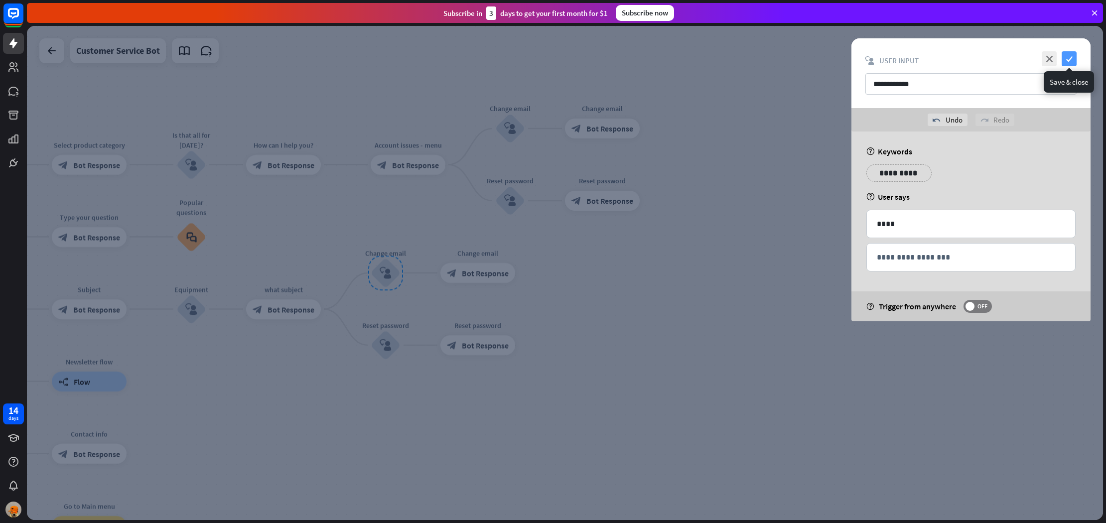
click at [1072, 61] on icon "check" at bounding box center [1069, 58] width 15 height 15
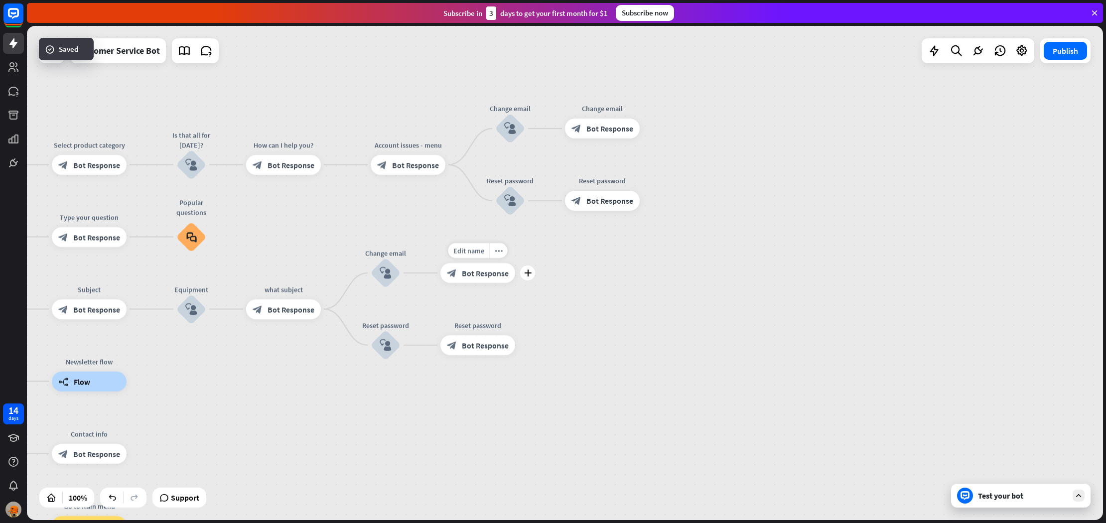
click at [471, 276] on span "Bot Response" at bounding box center [485, 273] width 47 height 10
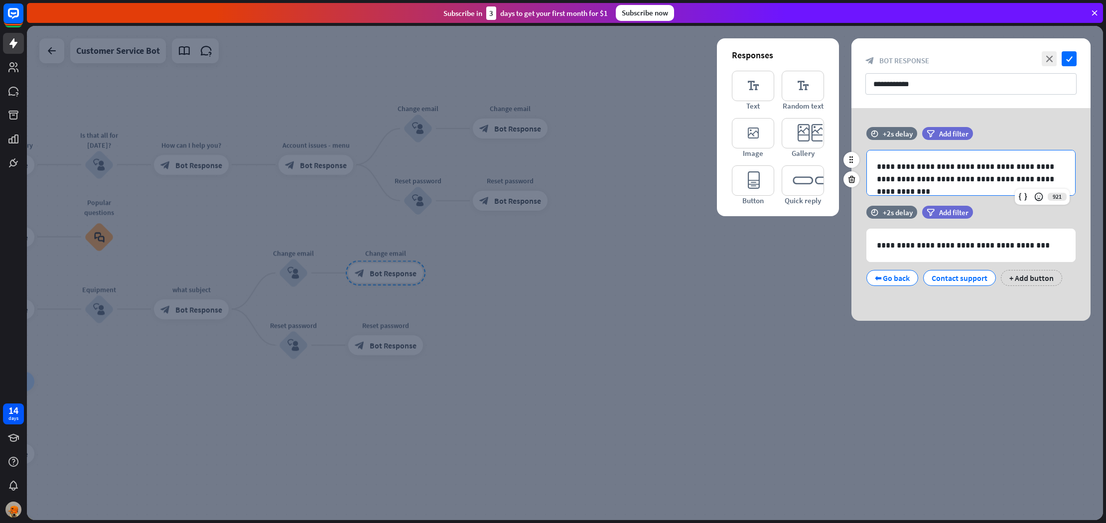
click at [960, 178] on p "**********" at bounding box center [971, 172] width 188 height 25
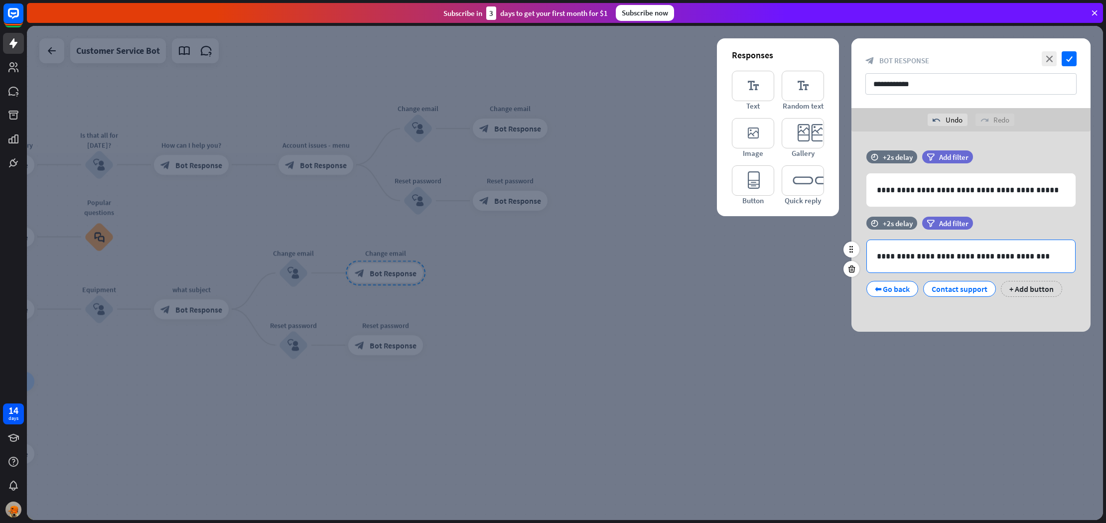
click at [946, 253] on p "**********" at bounding box center [971, 256] width 188 height 12
click at [851, 269] on icon at bounding box center [851, 269] width 9 height 9
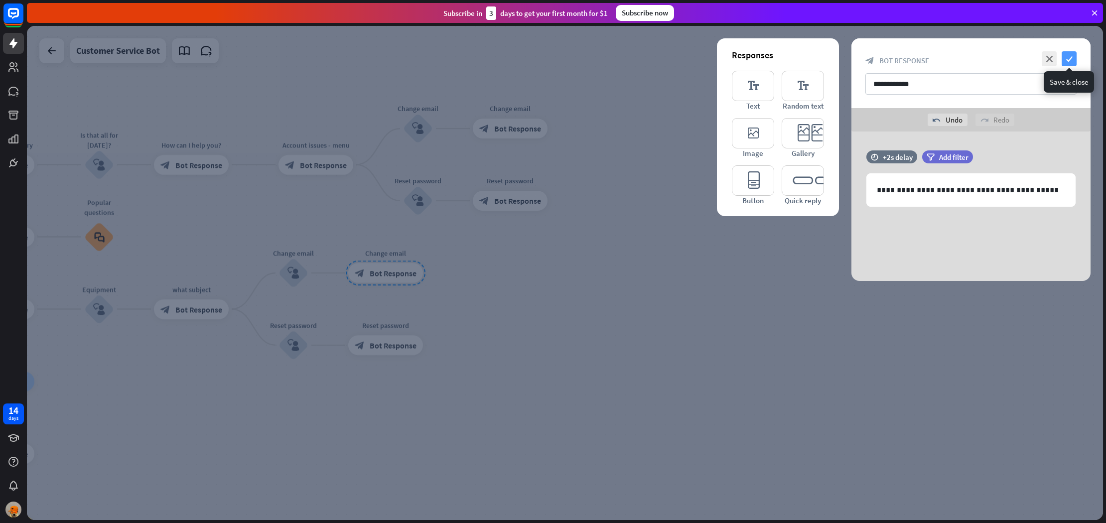
click at [1074, 59] on icon "check" at bounding box center [1069, 58] width 15 height 15
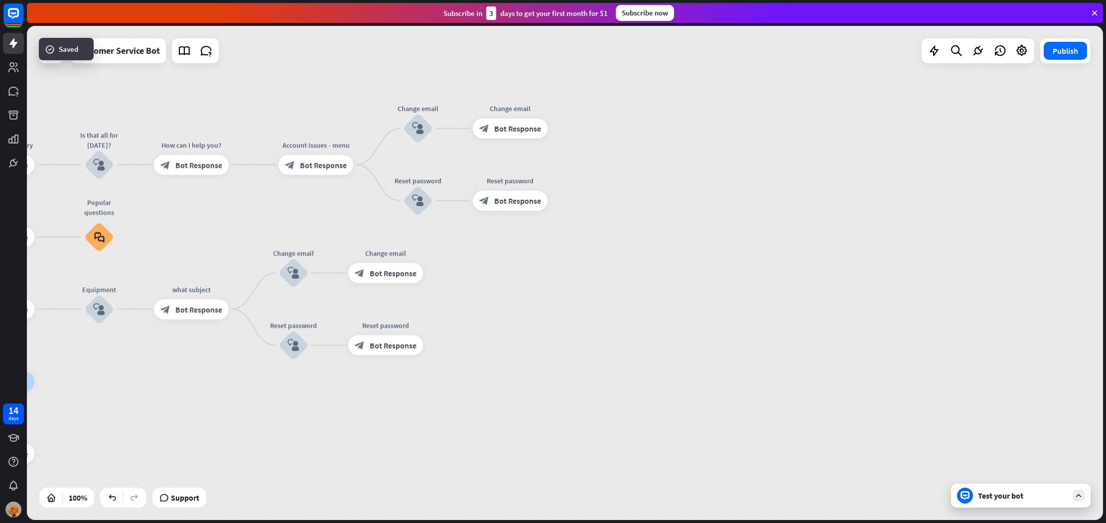
click at [672, 258] on div "home_2 Start point Welcome message block_bot_response Bot Response Grade block_…" at bounding box center [565, 273] width 1076 height 494
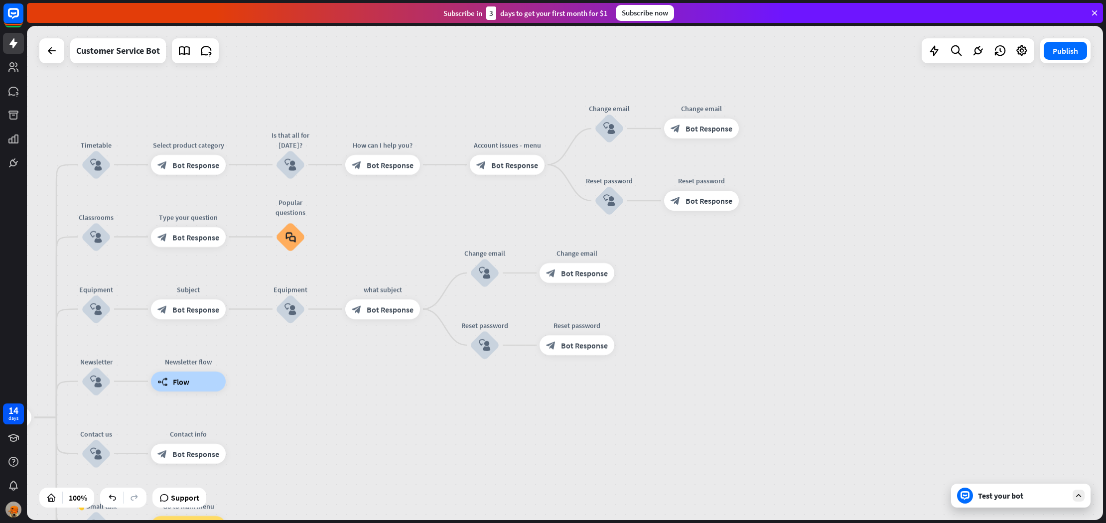
click at [1032, 502] on div "Test your bot" at bounding box center [1020, 496] width 139 height 24
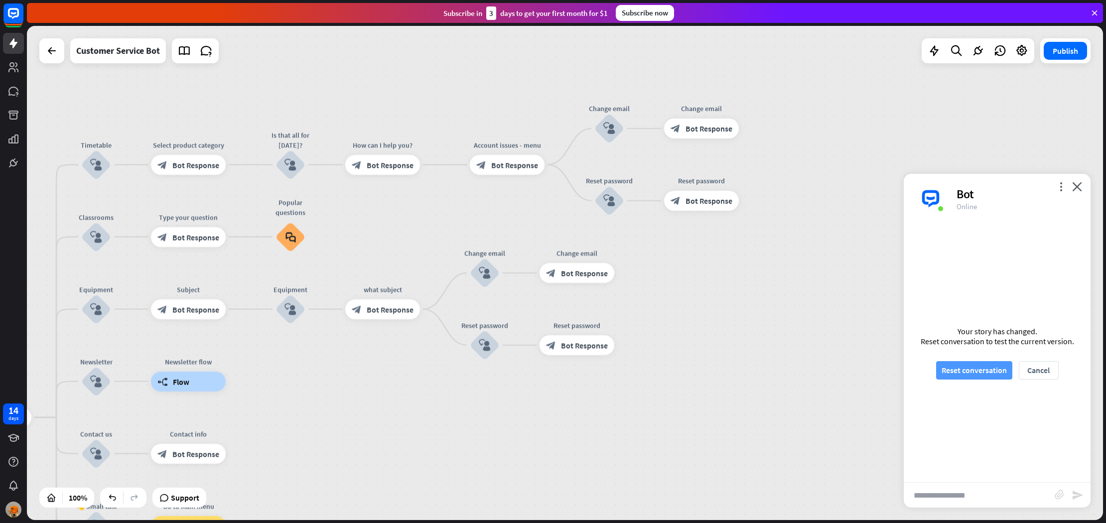
click at [991, 363] on button "Reset conversation" at bounding box center [974, 370] width 76 height 18
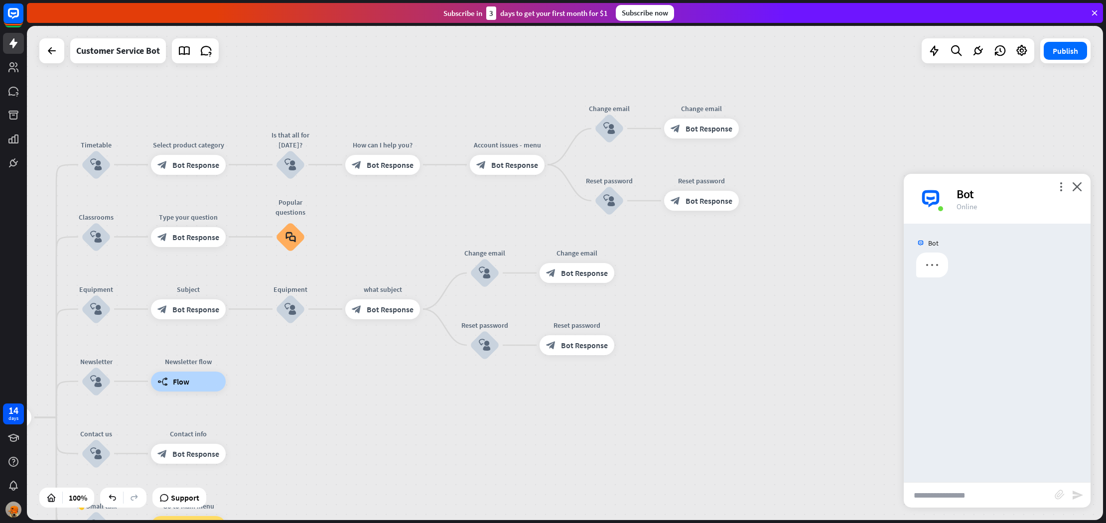
click at [979, 500] on input "text" at bounding box center [979, 495] width 151 height 25
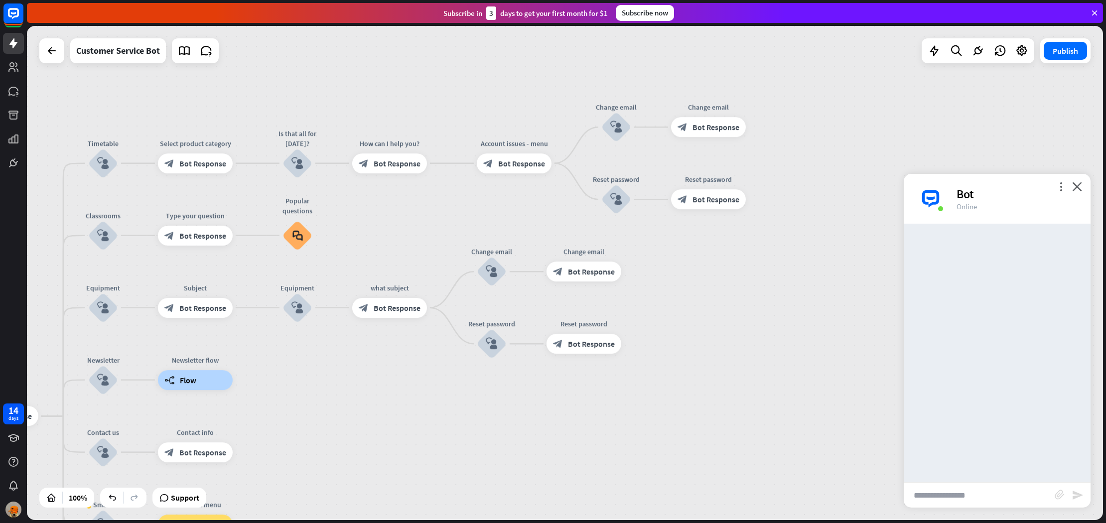
click at [979, 500] on input "text" at bounding box center [979, 495] width 151 height 25
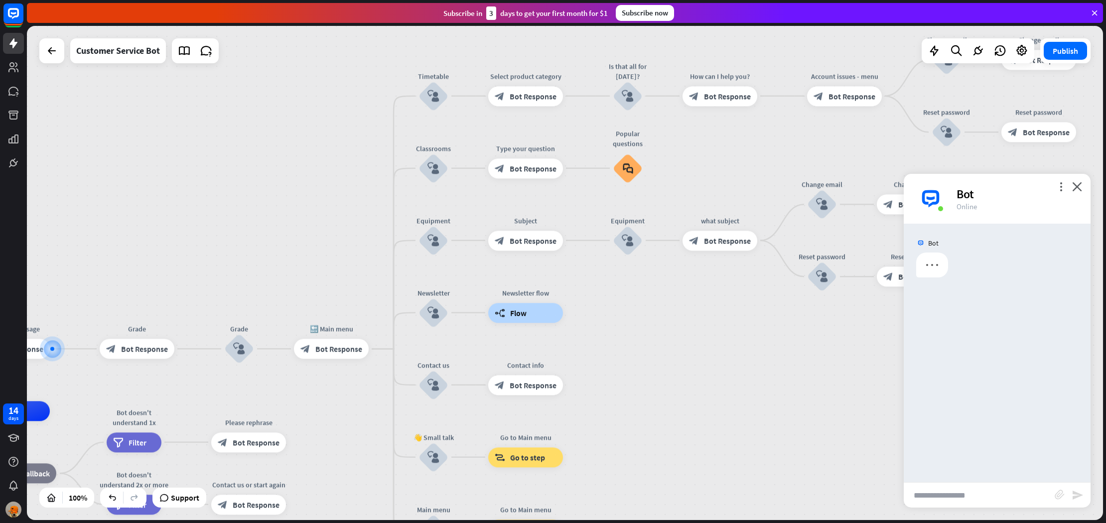
click at [979, 500] on input "text" at bounding box center [979, 495] width 151 height 25
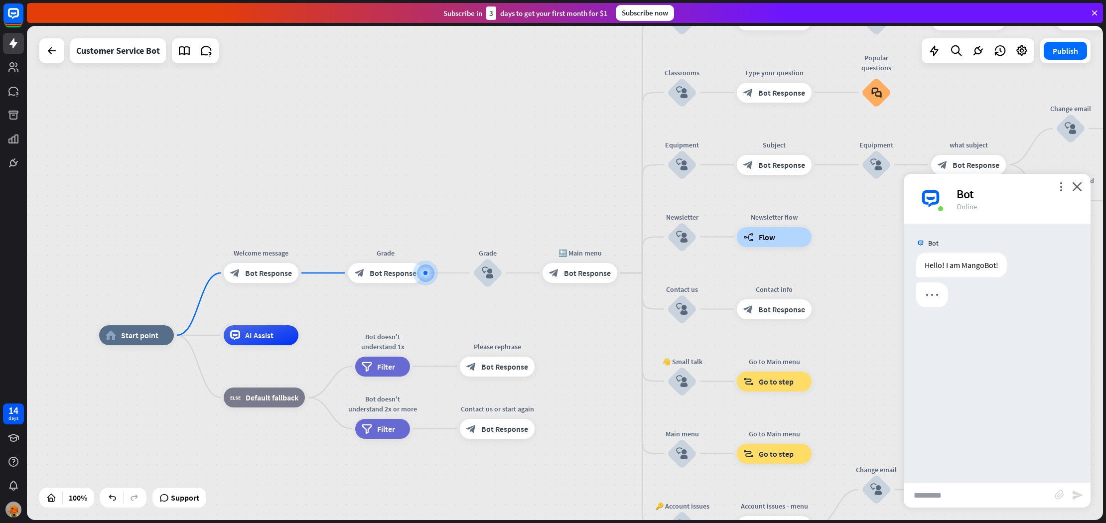
type input "*********"
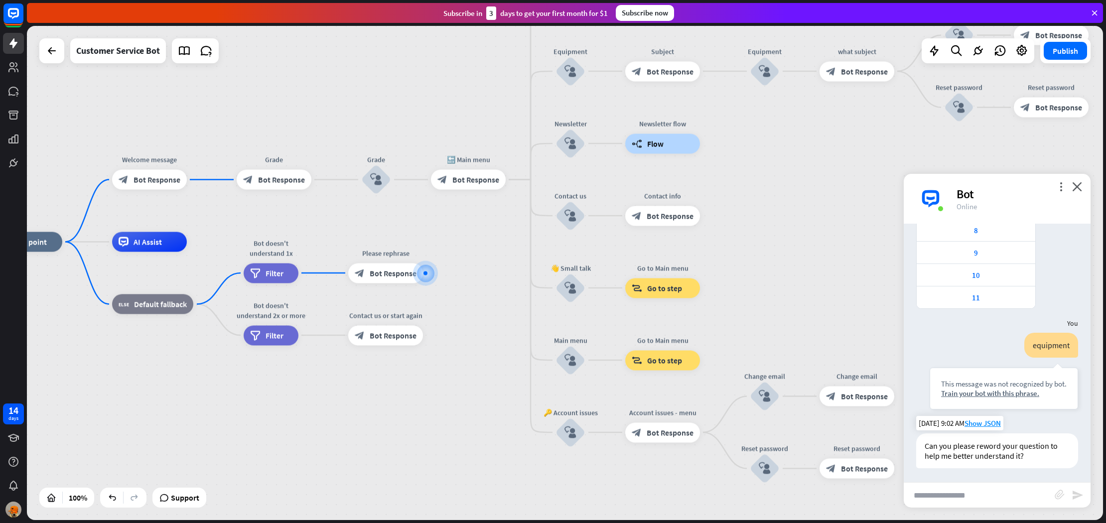
scroll to position [129, 0]
click at [996, 393] on div "Train your bot with this phrase." at bounding box center [1004, 392] width 126 height 9
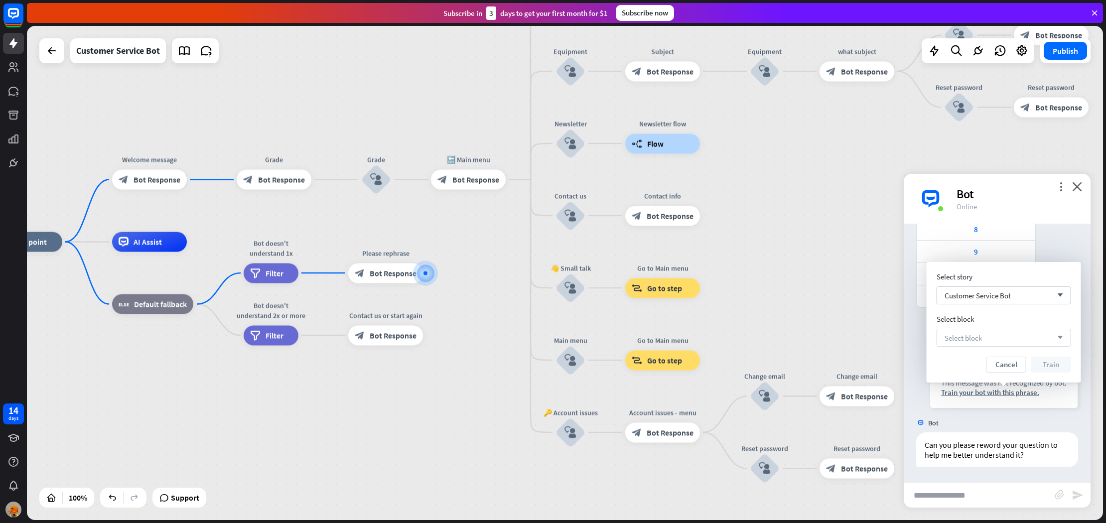
click at [956, 334] on span "Select block" at bounding box center [963, 337] width 37 height 9
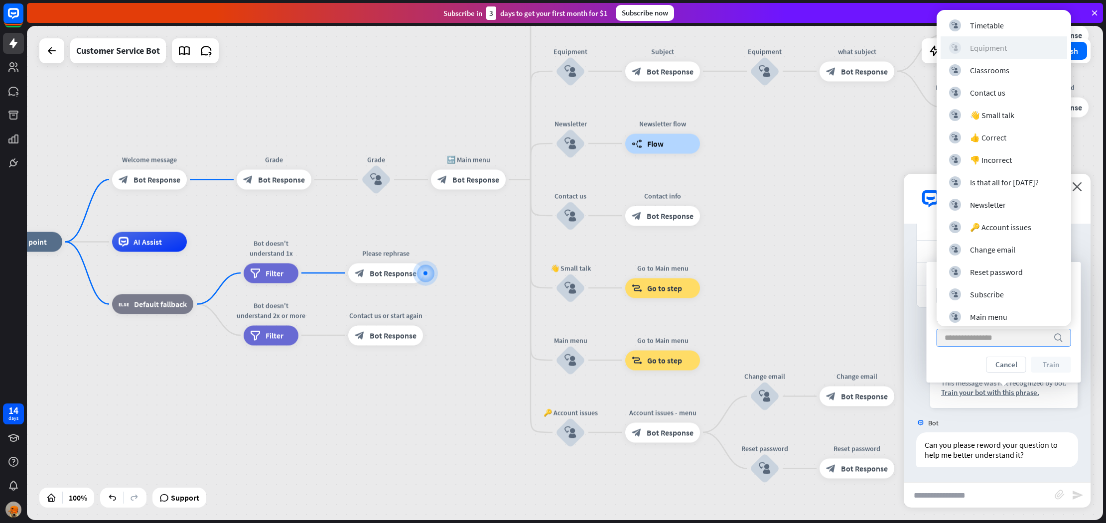
click at [970, 52] on div "Equipment" at bounding box center [988, 48] width 37 height 10
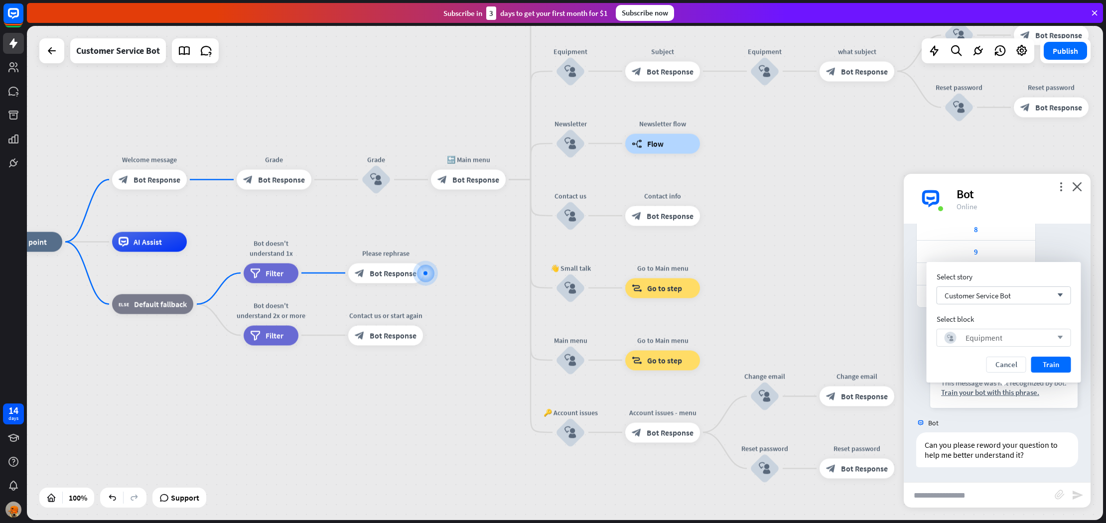
click at [1049, 362] on button "Train" at bounding box center [1051, 365] width 40 height 16
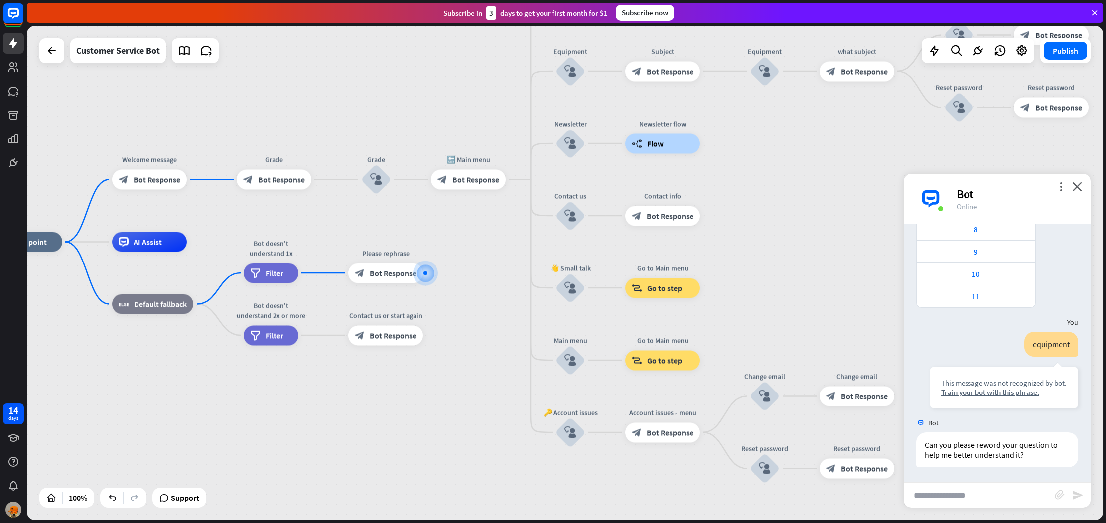
scroll to position [119, 0]
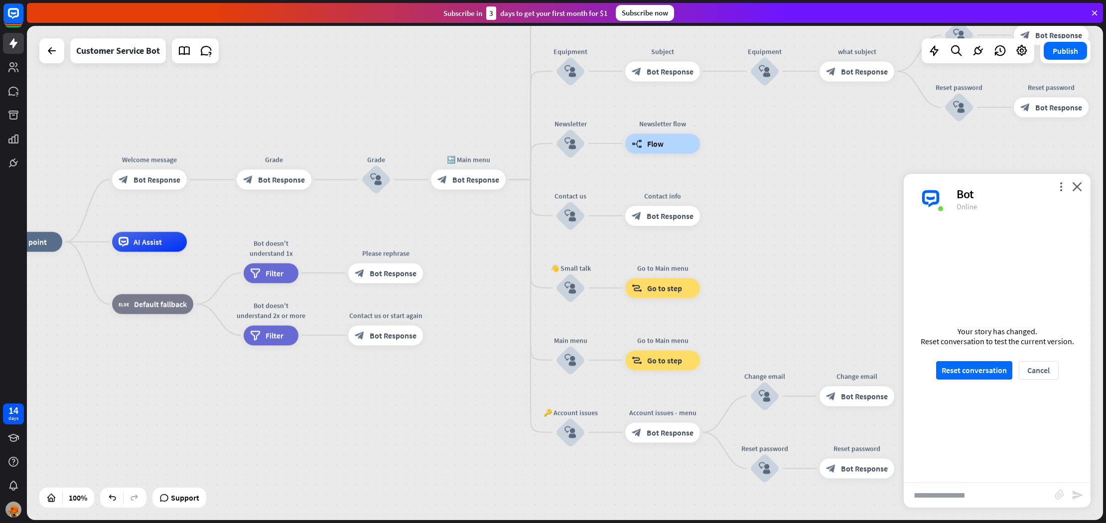
click at [985, 372] on button "Reset conversation" at bounding box center [974, 370] width 76 height 18
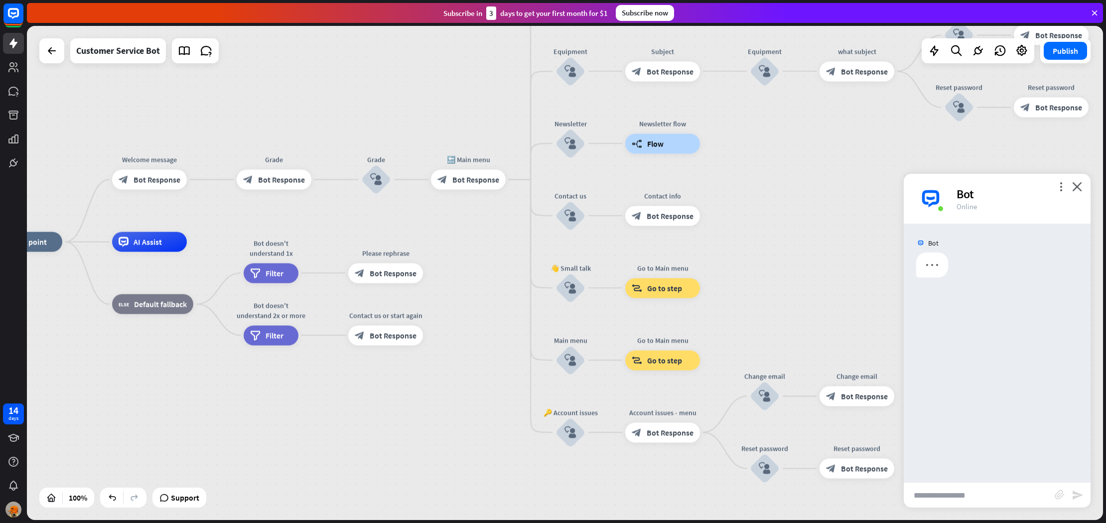
click at [966, 499] on input "text" at bounding box center [979, 495] width 151 height 25
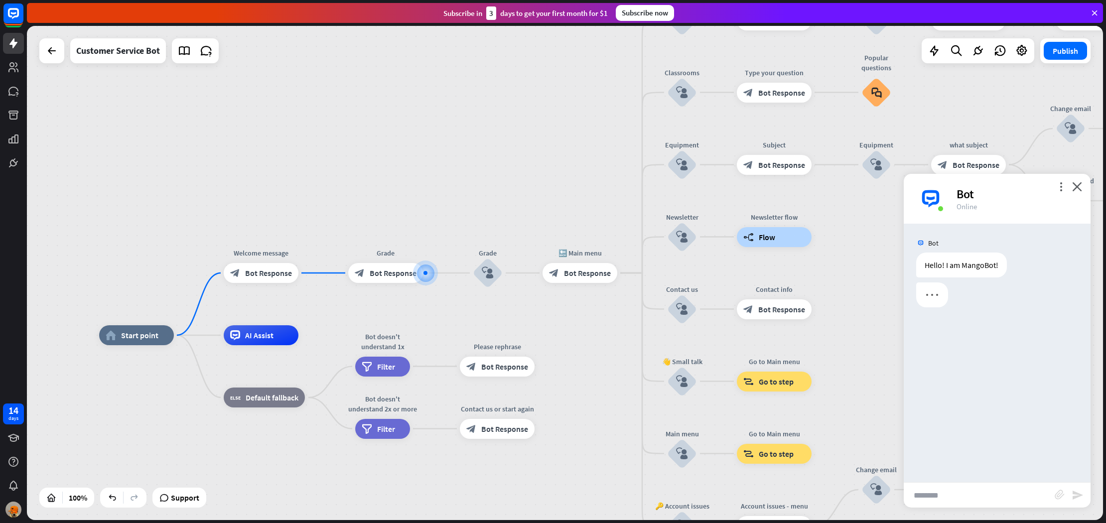
type input "*********"
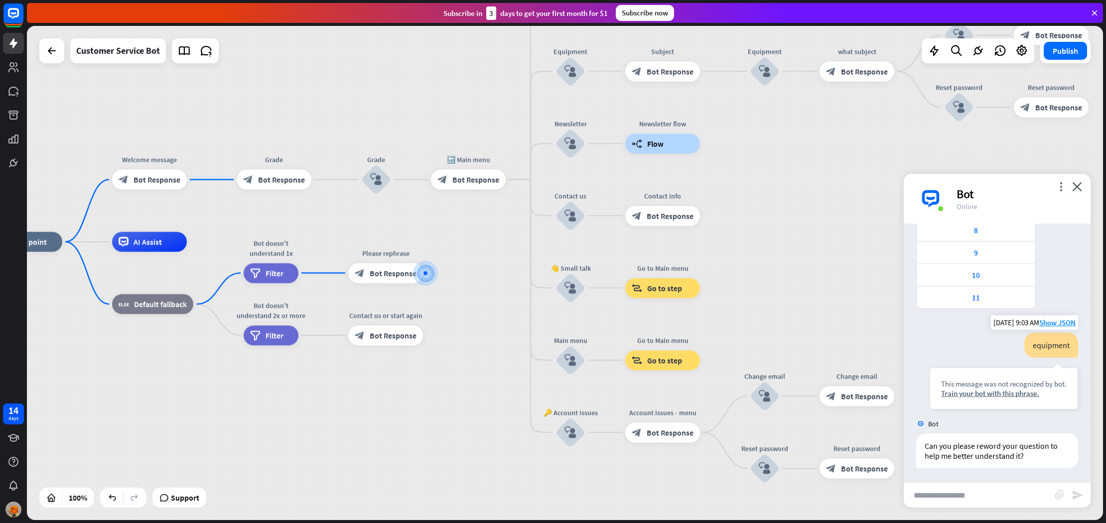
scroll to position [129, 0]
click at [985, 393] on div "Train your bot with this phrase." at bounding box center [1004, 392] width 126 height 9
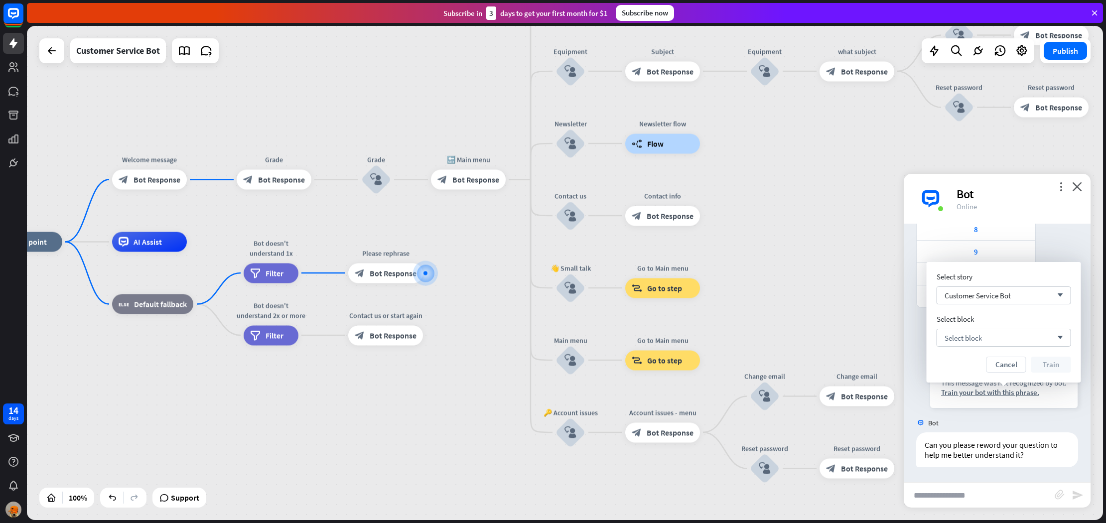
click at [960, 484] on input "text" at bounding box center [979, 495] width 151 height 25
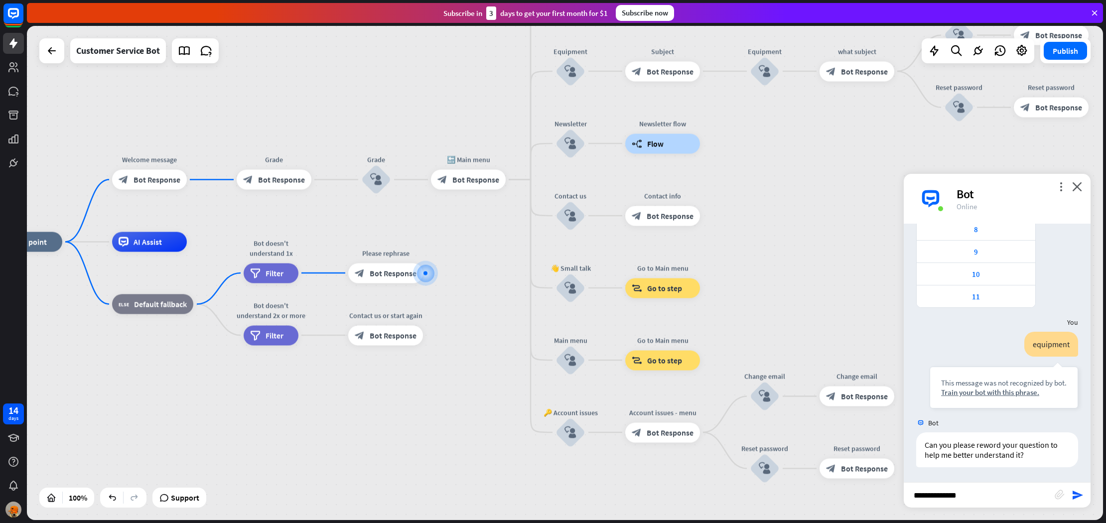
type input "**********"
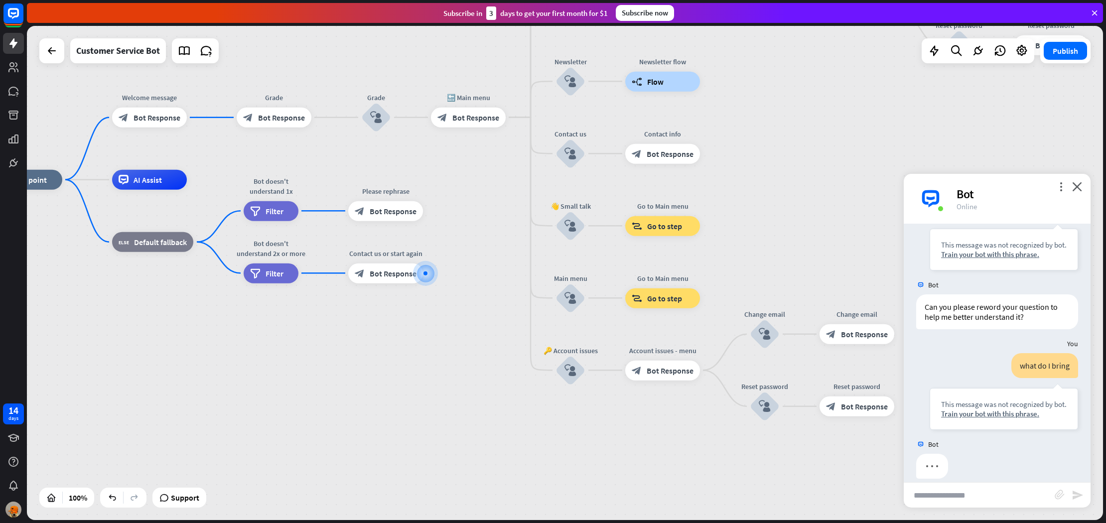
scroll to position [278, 0]
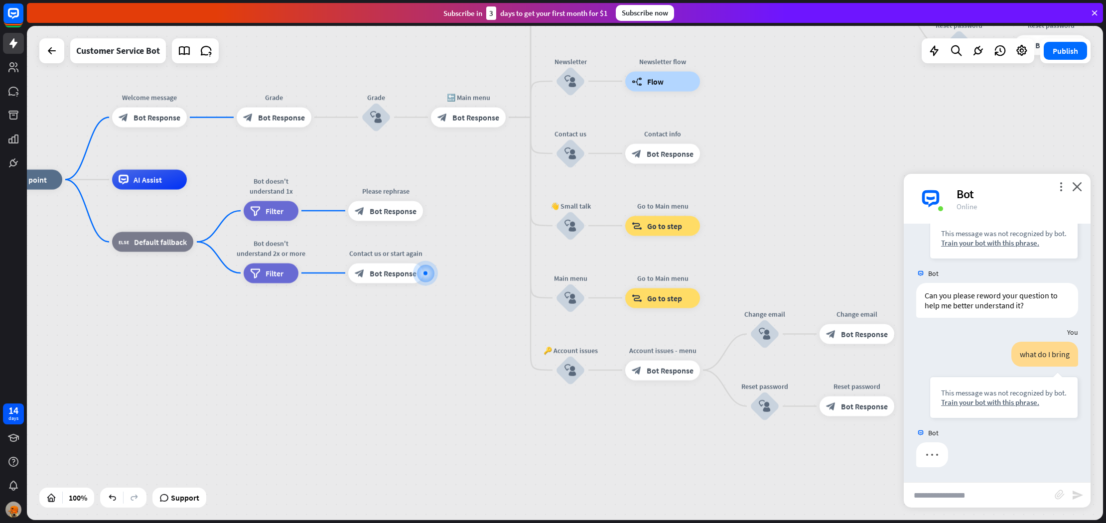
click at [1039, 486] on input "text" at bounding box center [979, 495] width 151 height 25
type input "*"
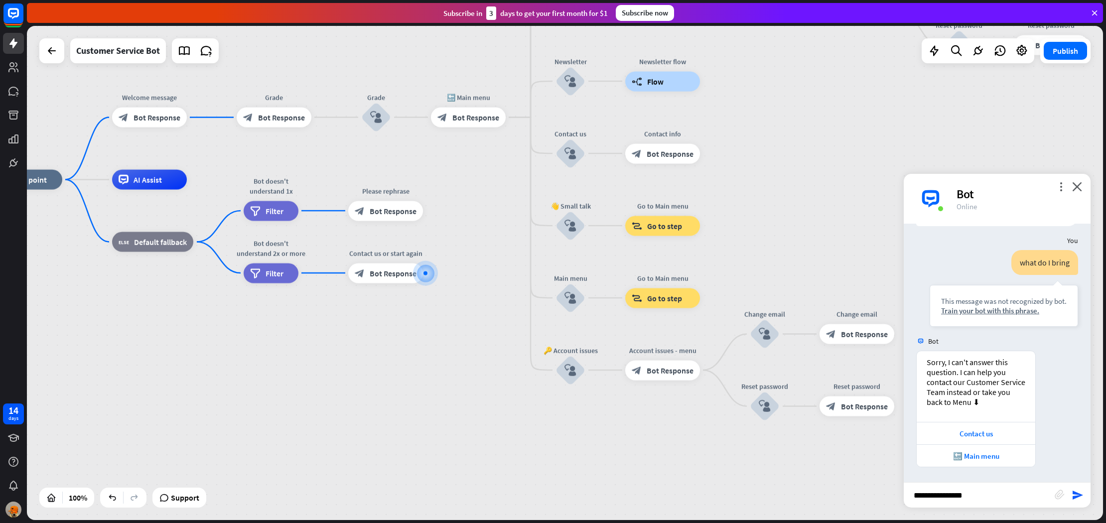
type input "**********"
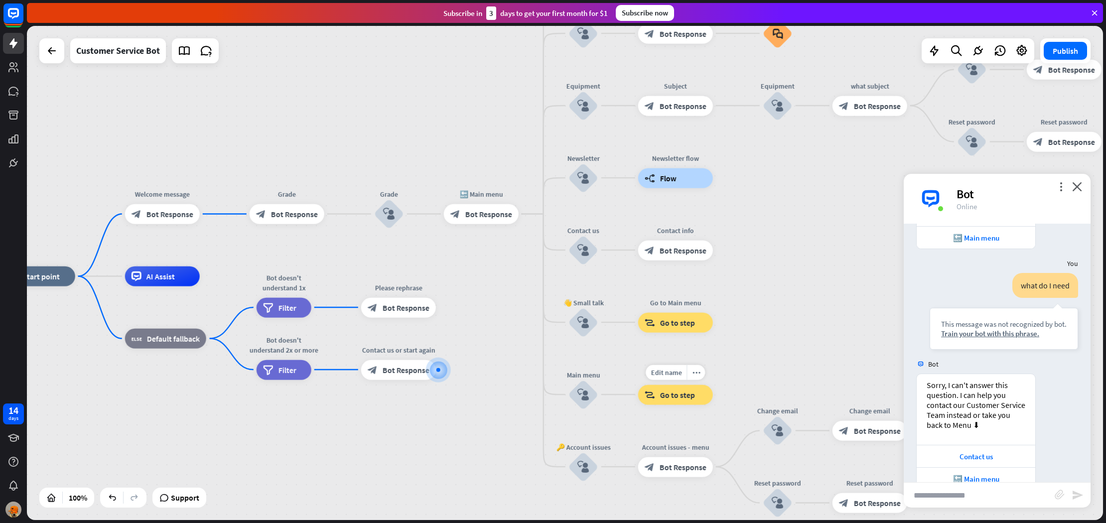
scroll to position [611, 0]
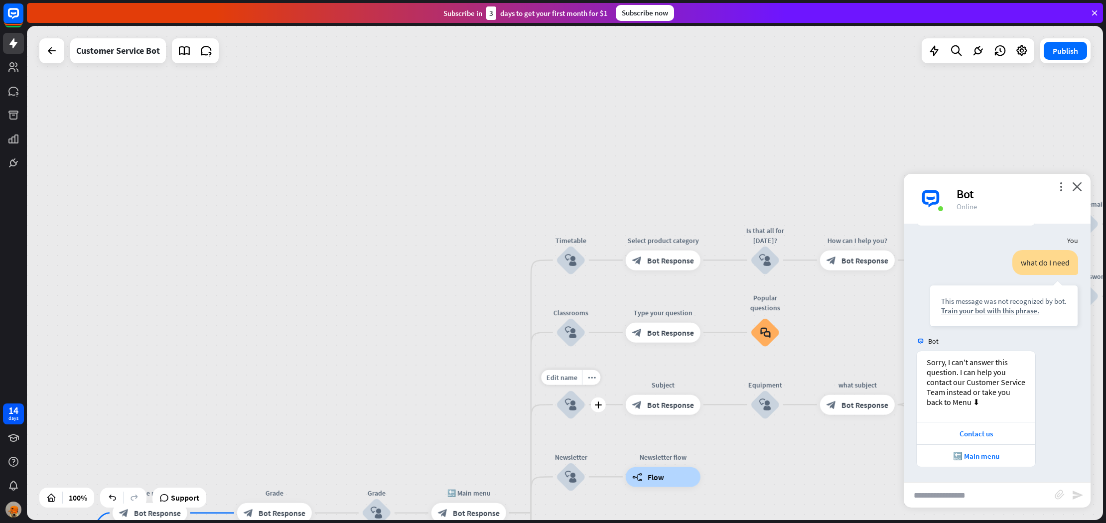
click at [572, 402] on icon "block_user_input" at bounding box center [571, 405] width 12 height 12
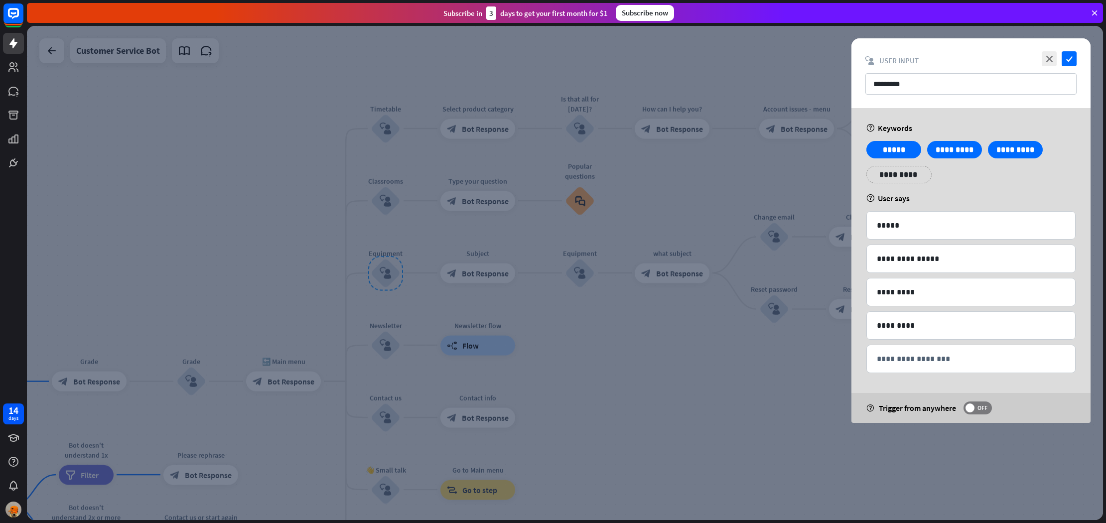
click at [454, 253] on div at bounding box center [565, 273] width 1076 height 494
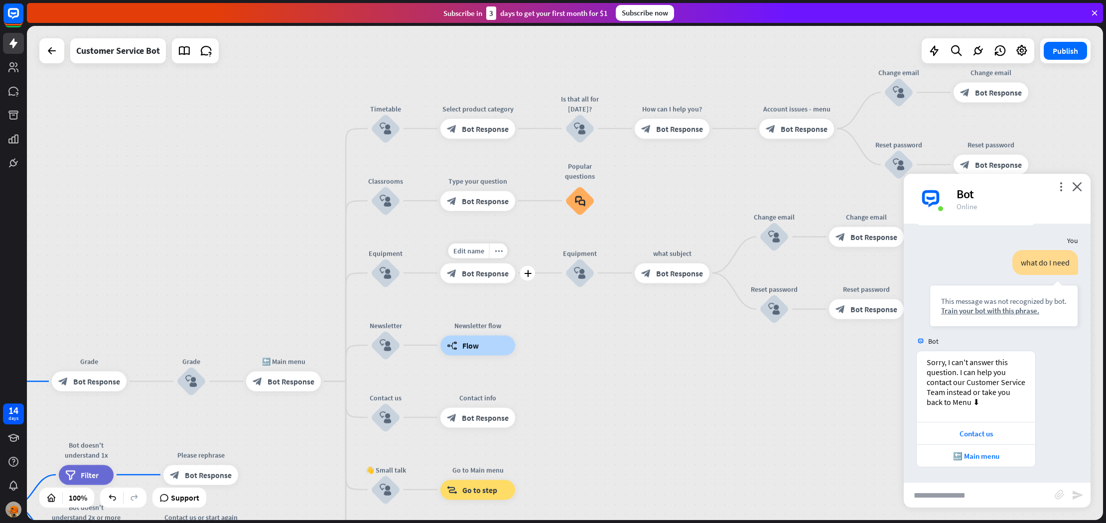
click at [465, 271] on span "Bot Response" at bounding box center [485, 273] width 47 height 10
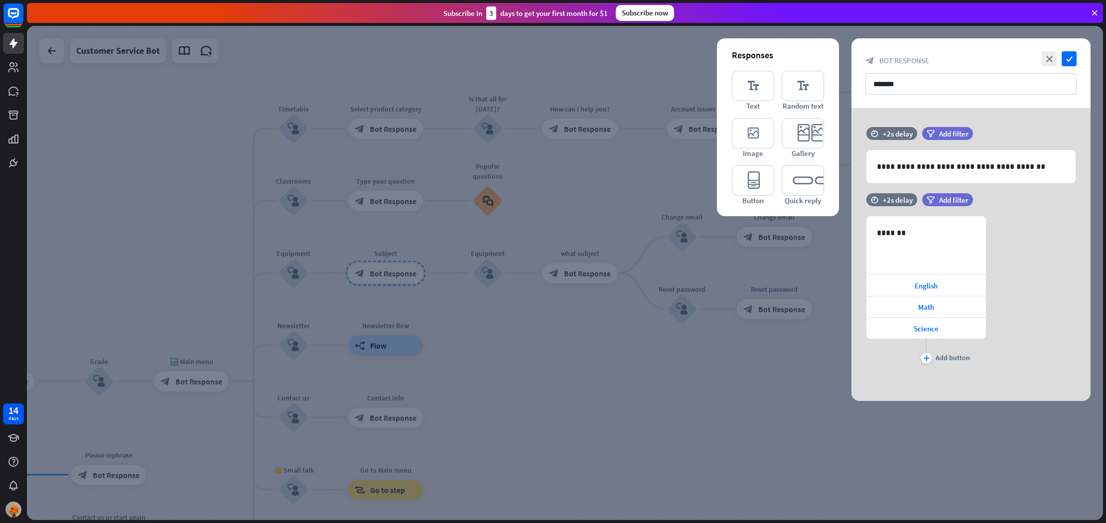
drag, startPoint x: 521, startPoint y: 325, endPoint x: 601, endPoint y: 316, distance: 80.7
click at [521, 325] on div at bounding box center [565, 273] width 1076 height 494
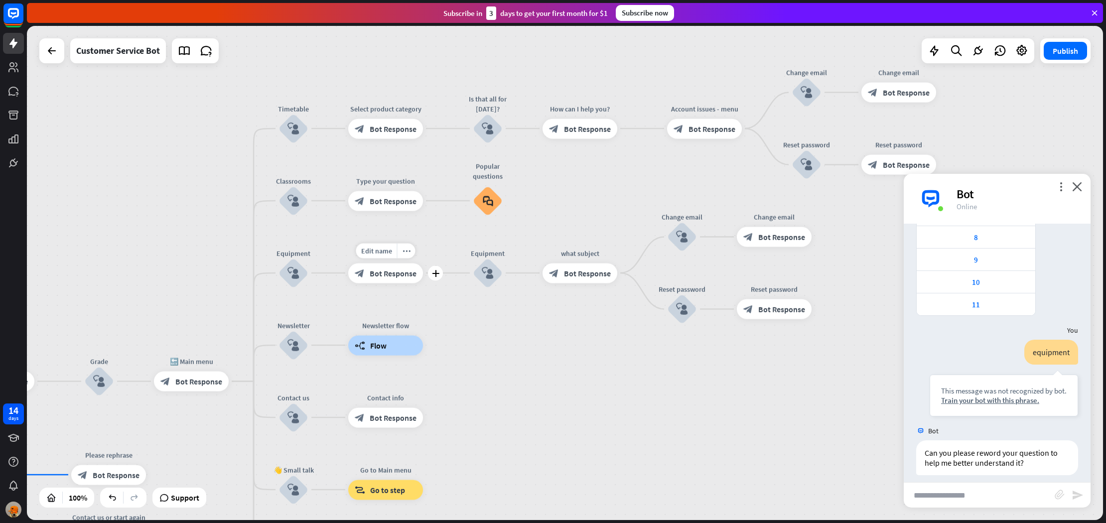
scroll to position [182, 0]
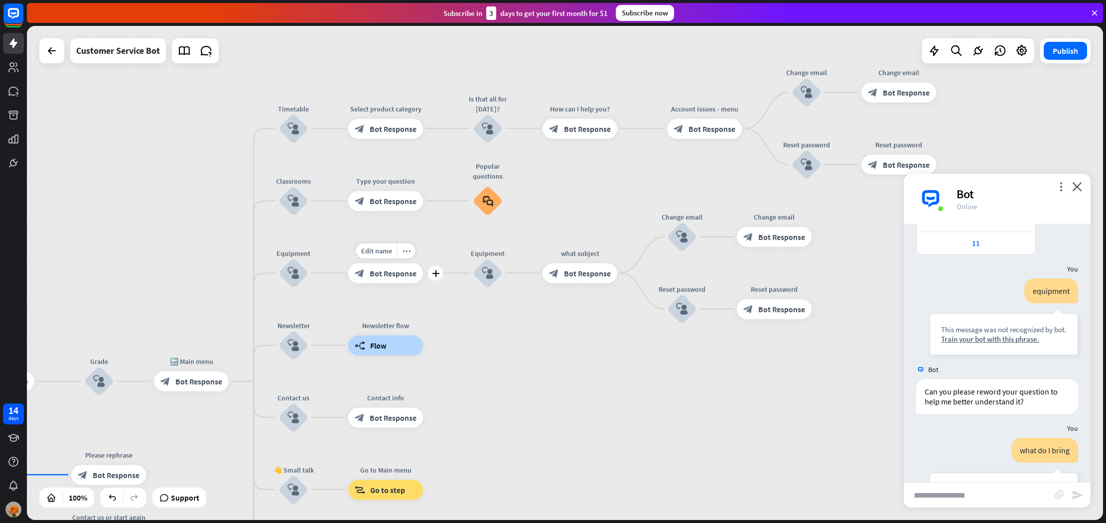
click at [1011, 493] on input "text" at bounding box center [979, 495] width 151 height 25
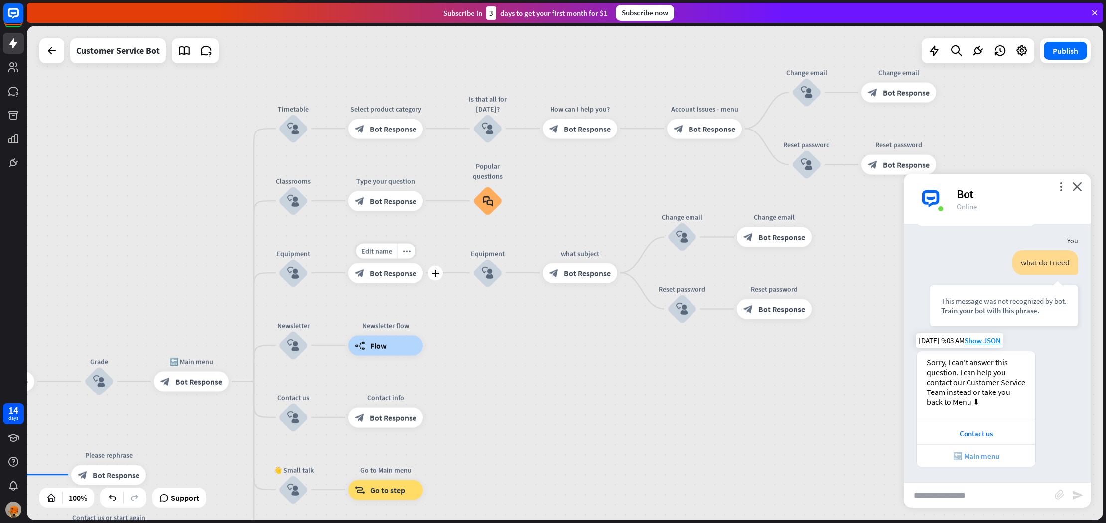
click at [975, 453] on div "🔙 Main menu" at bounding box center [976, 455] width 109 height 9
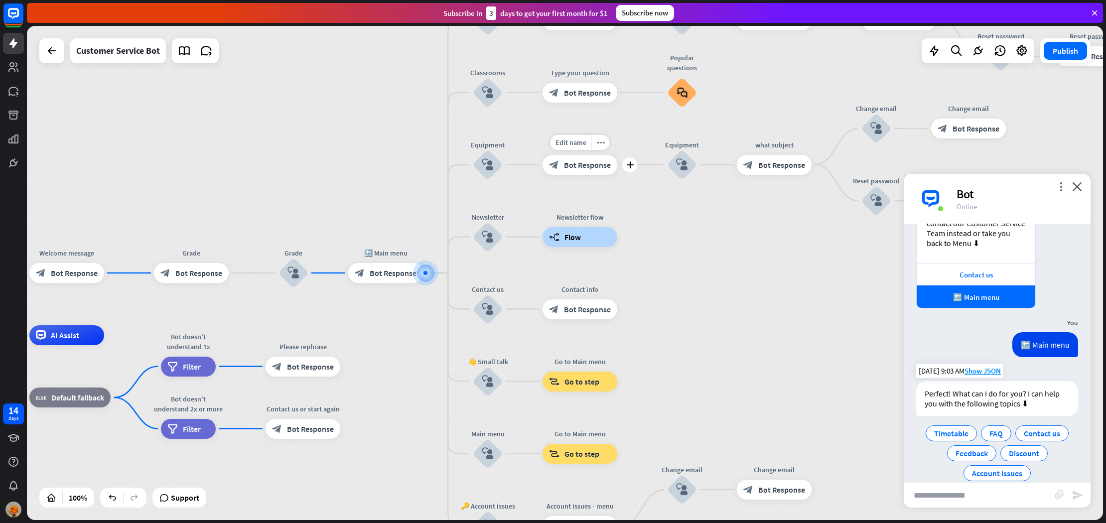
scroll to position [786, 0]
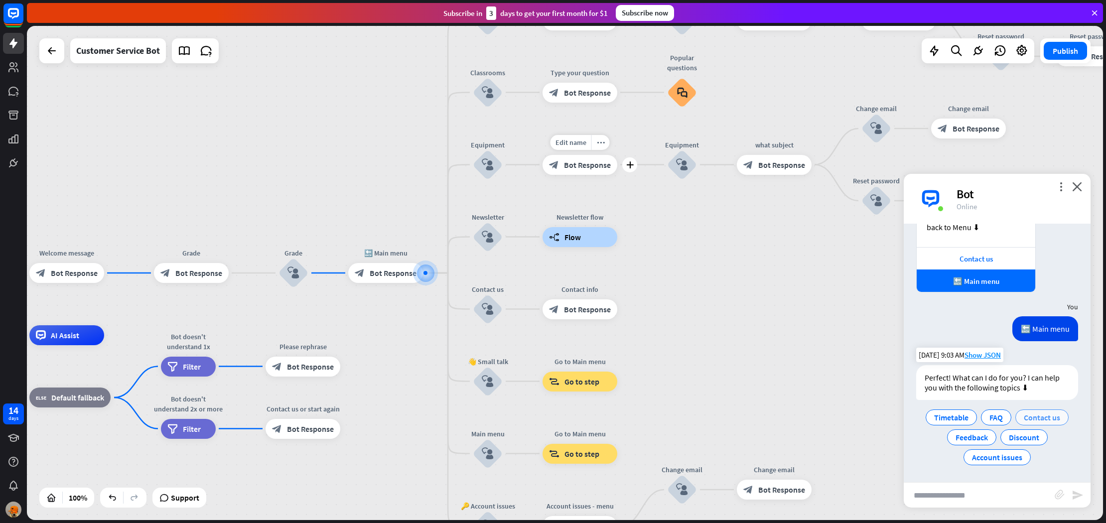
click at [1036, 413] on span "Contact us" at bounding box center [1042, 417] width 36 height 10
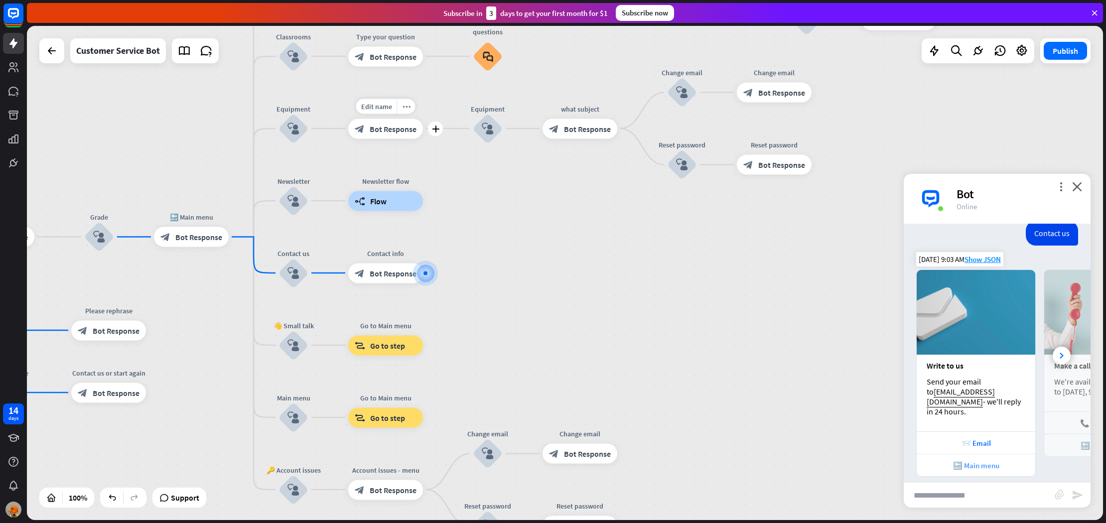
scroll to position [988, 0]
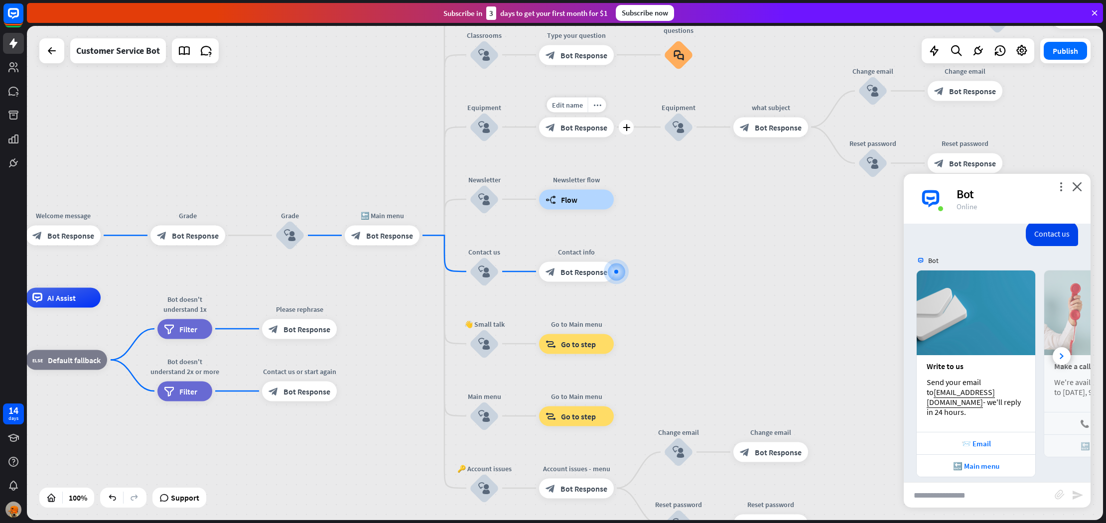
click at [929, 486] on input "text" at bounding box center [979, 495] width 151 height 25
type input "**********"
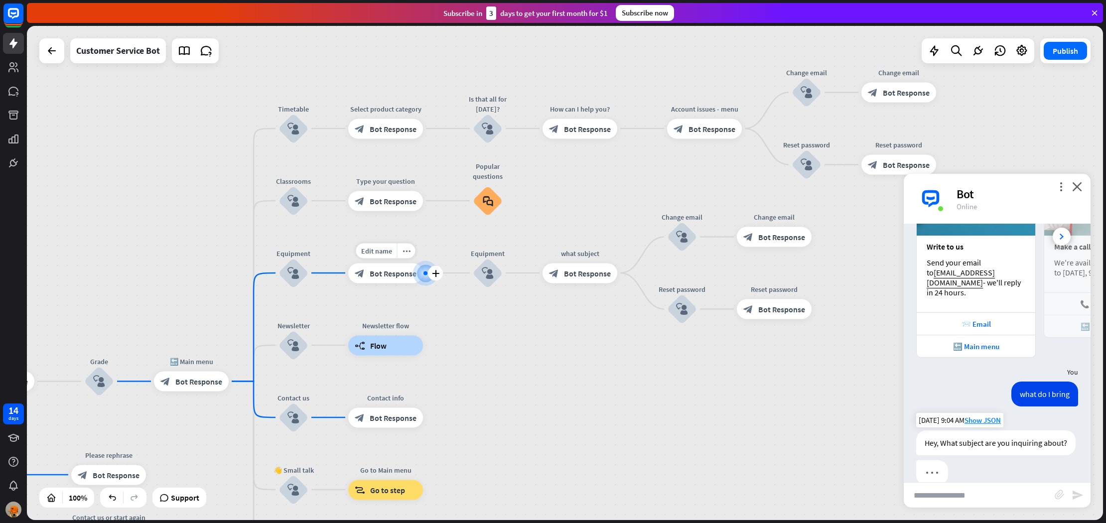
scroll to position [1116, 0]
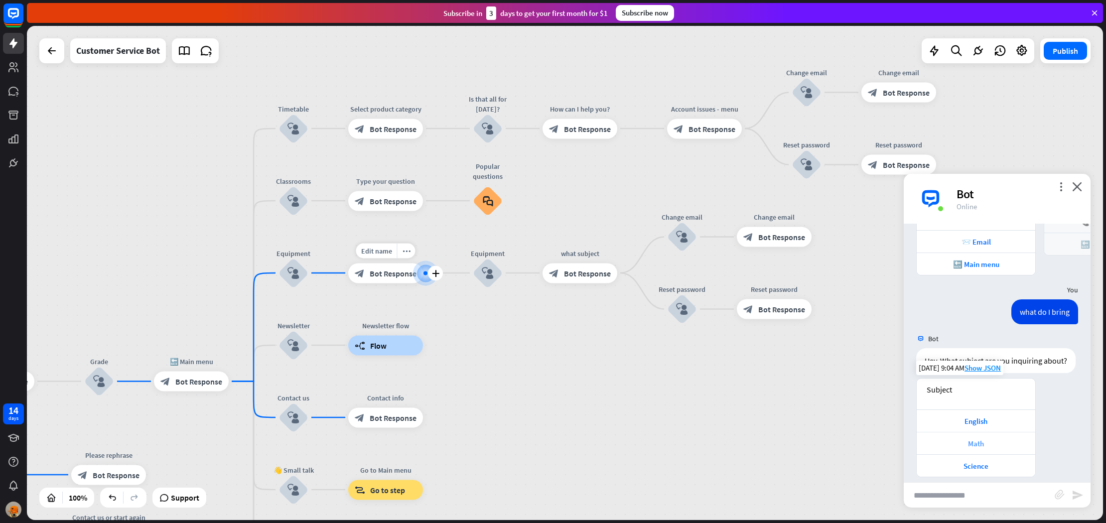
click at [959, 439] on div "Math" at bounding box center [976, 443] width 109 height 9
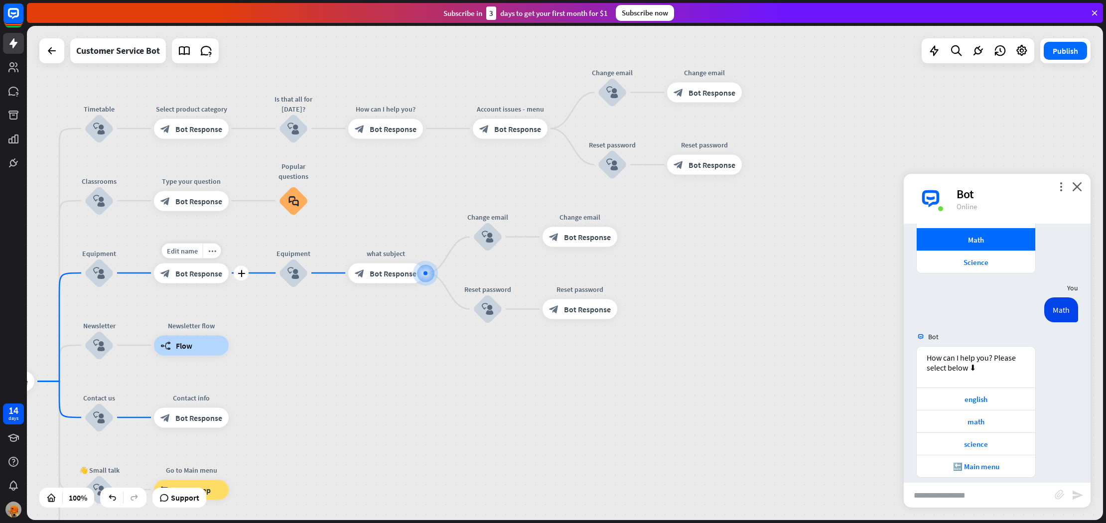
scroll to position [1394, 0]
click at [988, 416] on div "math" at bounding box center [976, 420] width 109 height 9
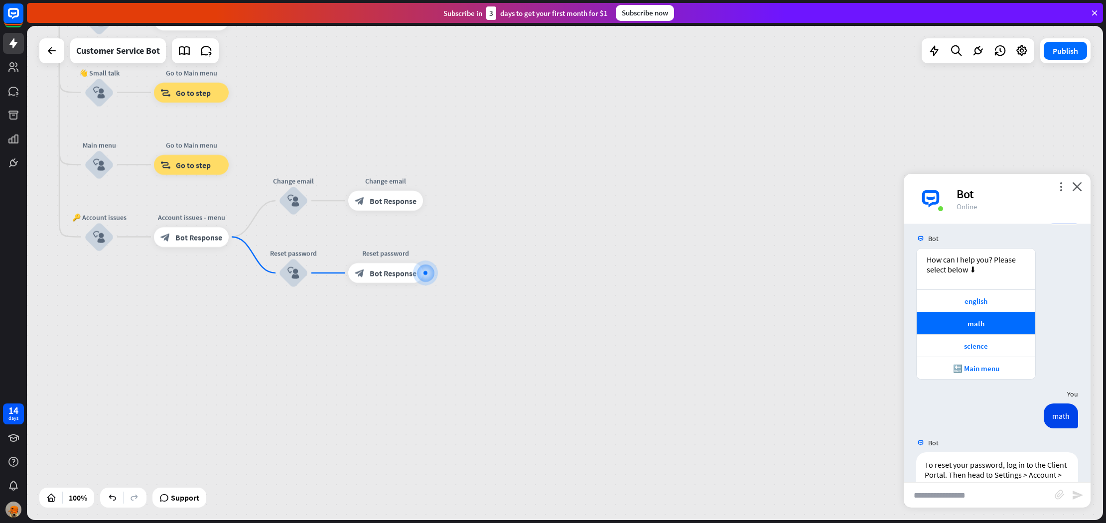
scroll to position [1539, 0]
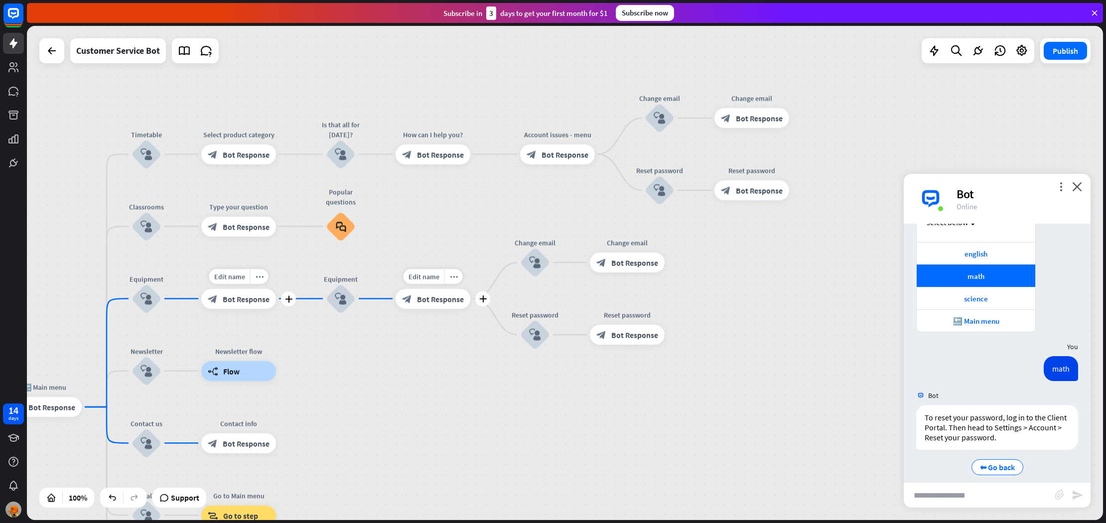
click at [436, 300] on span "Bot Response" at bounding box center [440, 299] width 47 height 10
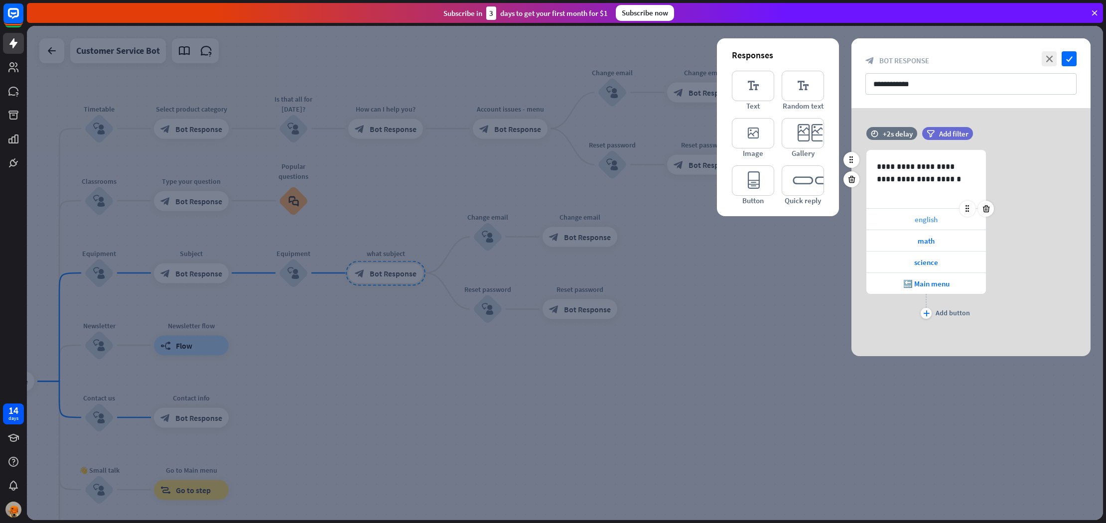
click at [929, 220] on span "english" at bounding box center [926, 219] width 23 height 9
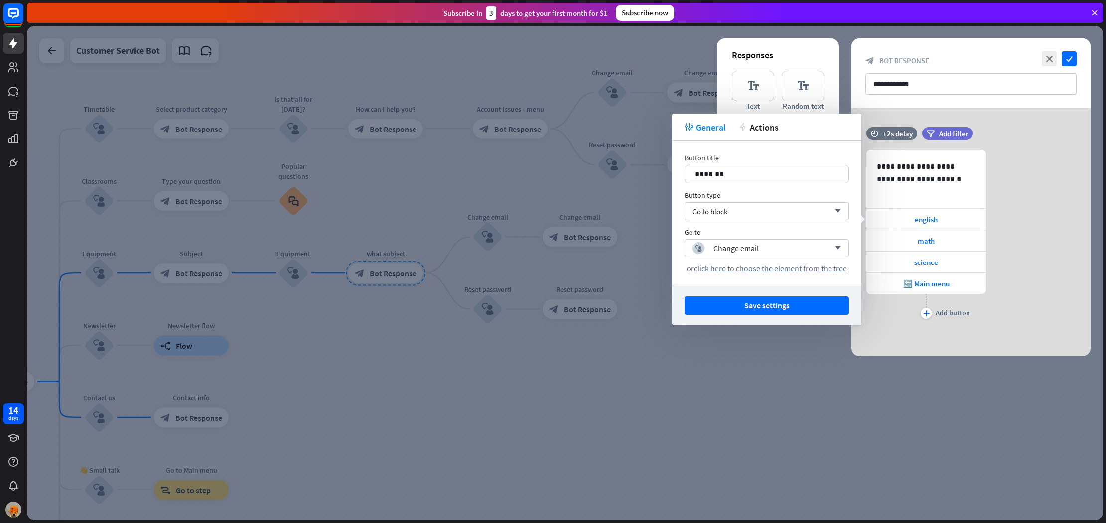
click at [521, 229] on div at bounding box center [565, 273] width 1076 height 494
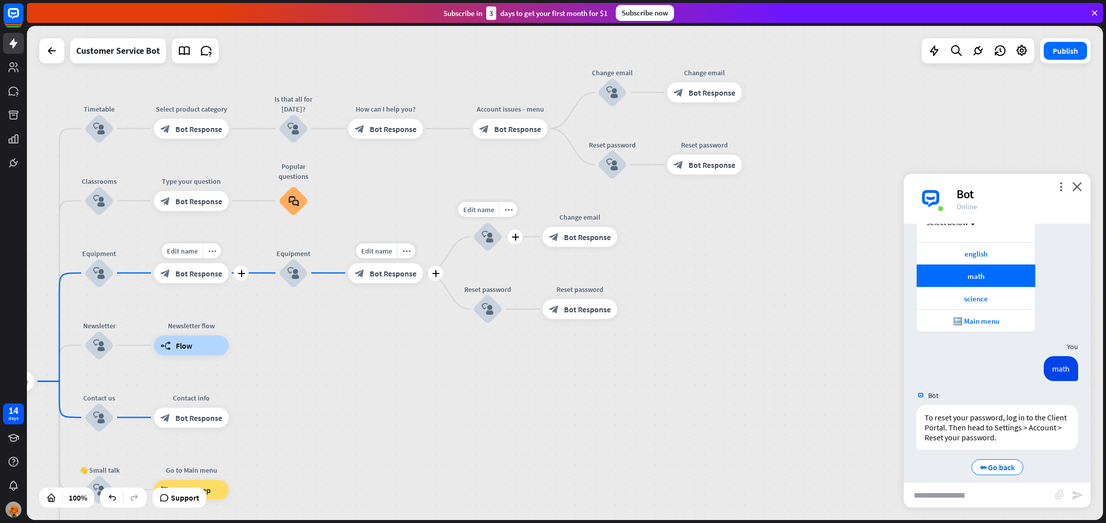
click at [498, 219] on div "Change email" at bounding box center [488, 217] width 60 height 10
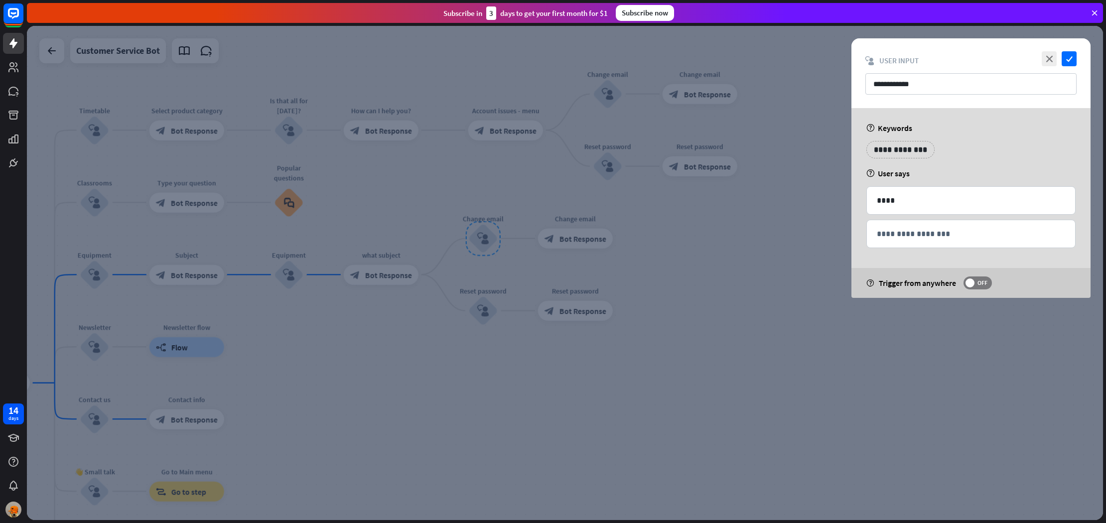
click at [486, 228] on div at bounding box center [565, 273] width 1076 height 494
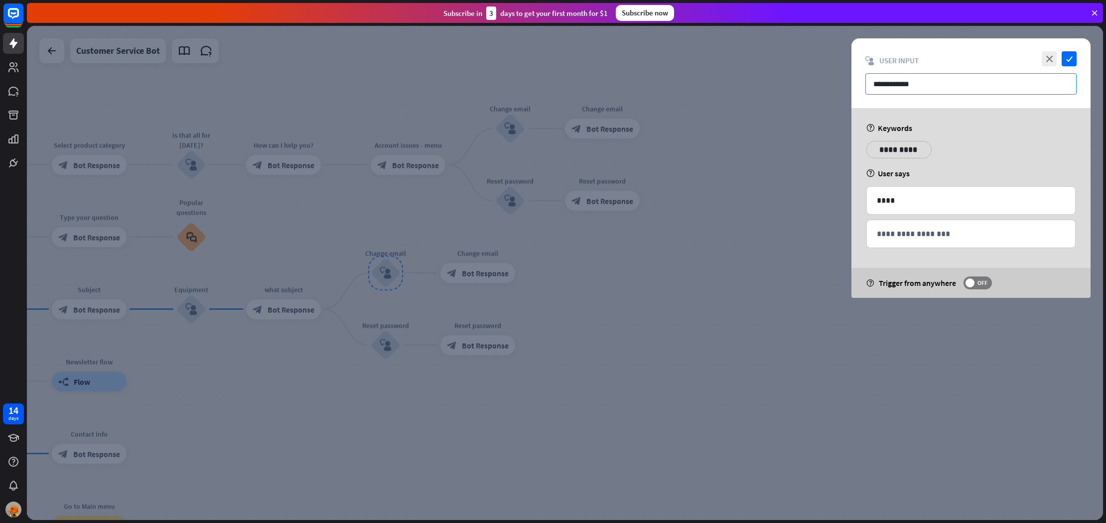
click at [949, 86] on input "**********" at bounding box center [970, 83] width 211 height 21
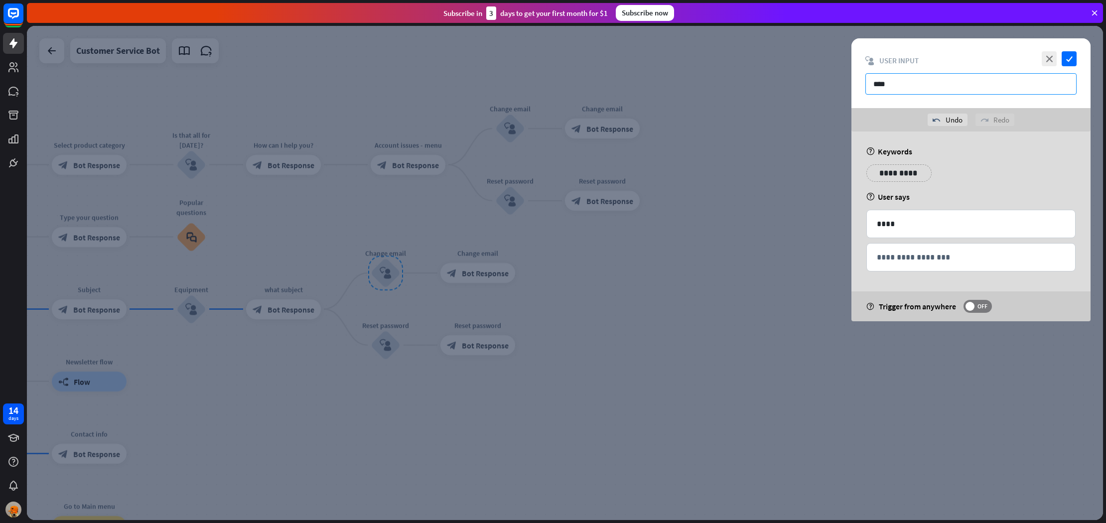
type input "****"
click at [1070, 58] on icon "check" at bounding box center [1069, 58] width 15 height 15
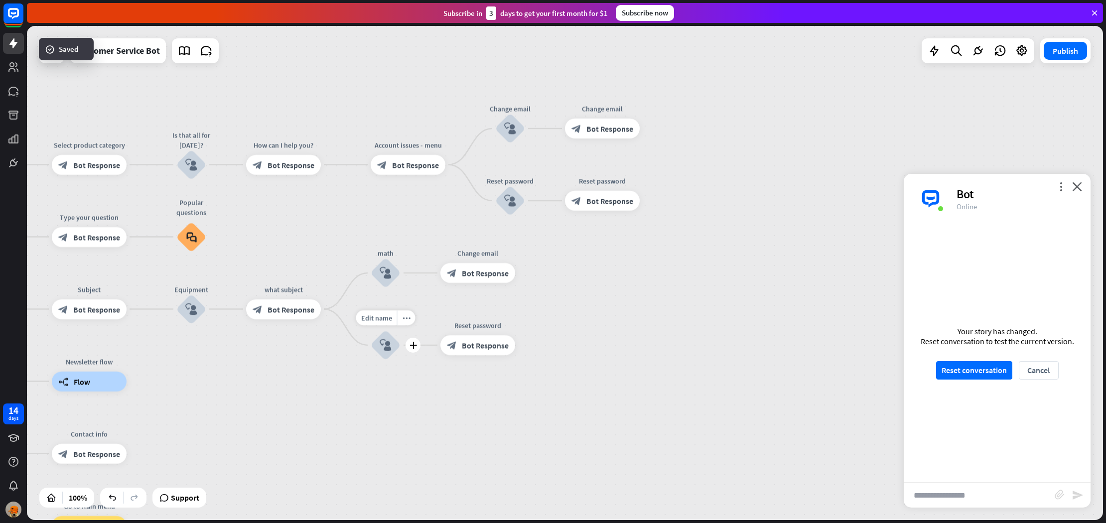
click at [390, 334] on div "block_user_input" at bounding box center [386, 345] width 30 height 30
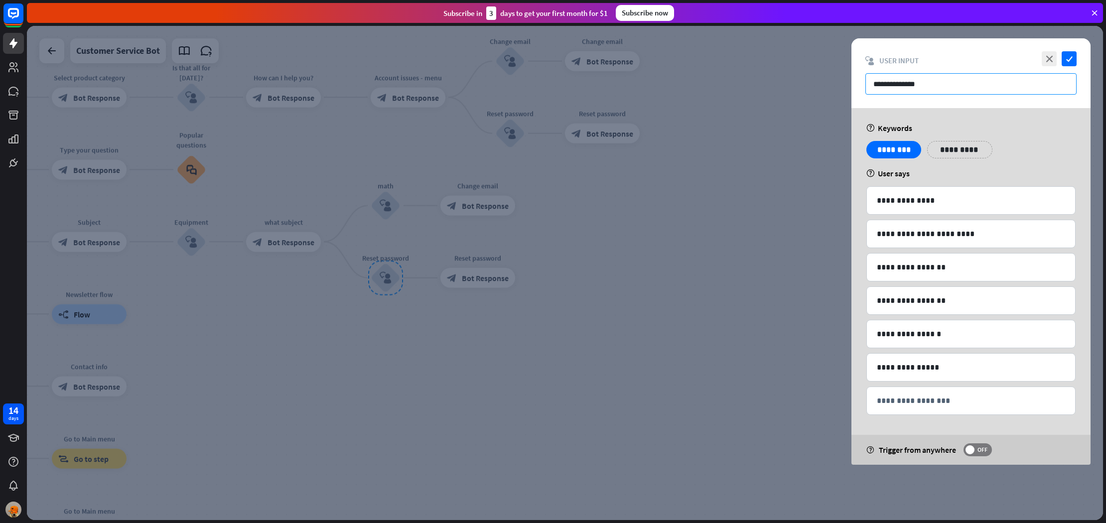
click at [979, 94] on input "**********" at bounding box center [970, 83] width 211 height 21
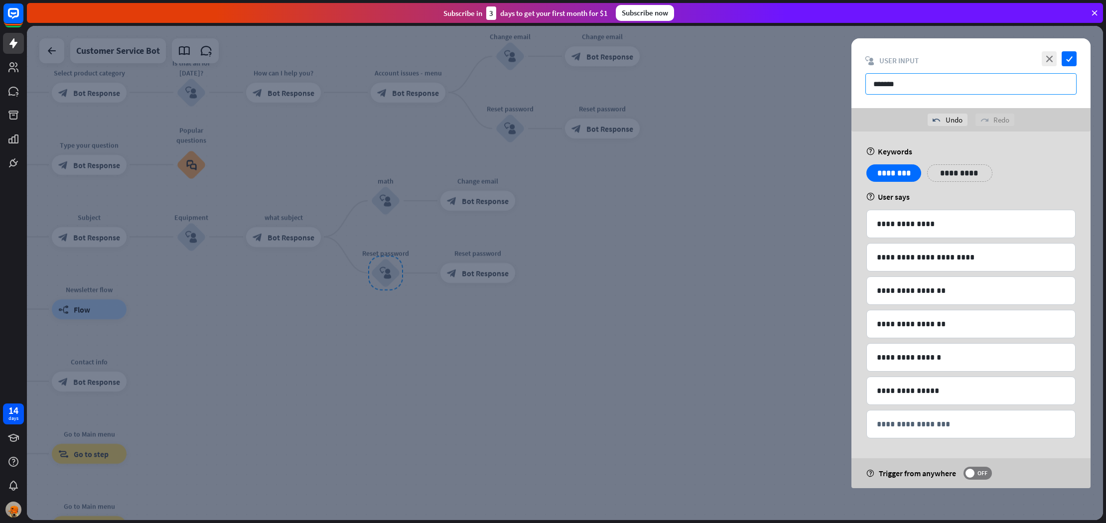
type input "*******"
click at [1069, 57] on icon "check" at bounding box center [1069, 58] width 15 height 15
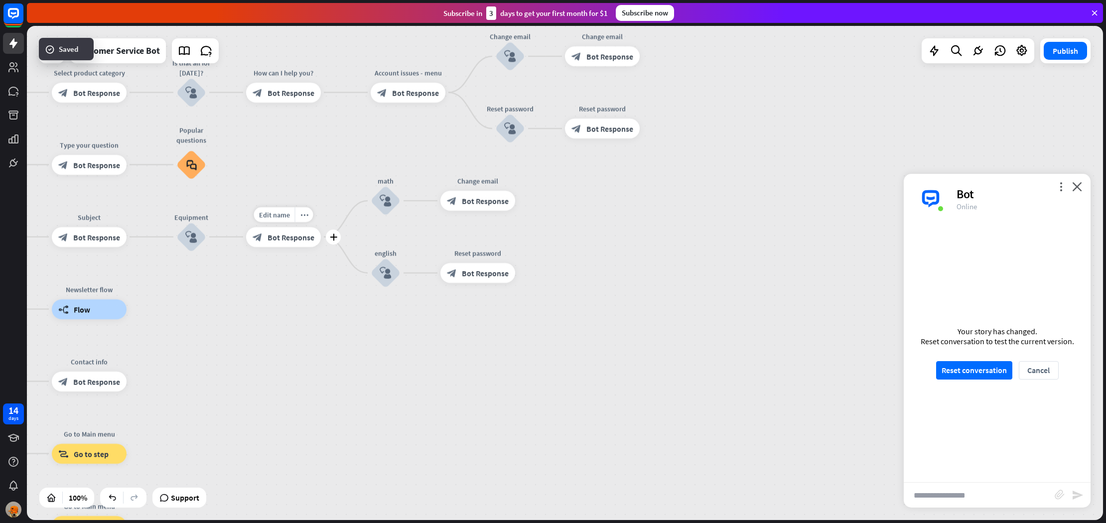
click at [313, 217] on div "what subject" at bounding box center [284, 217] width 90 height 10
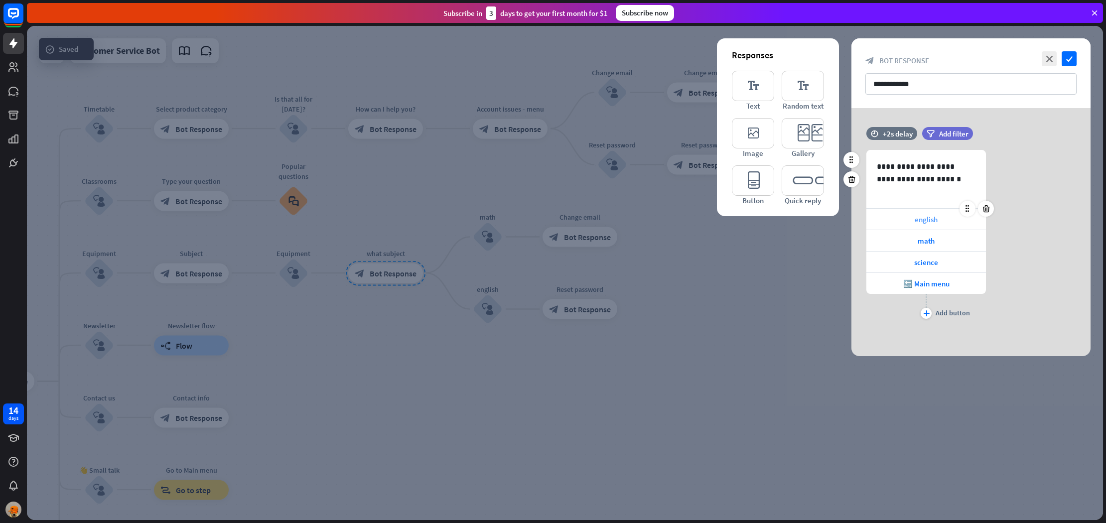
click at [920, 220] on span "english" at bounding box center [926, 219] width 23 height 9
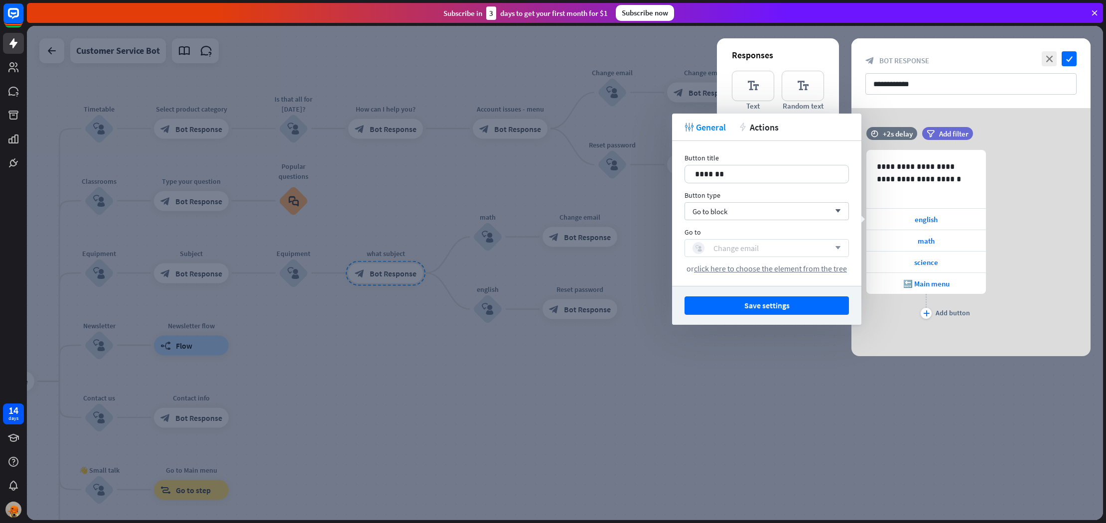
click at [771, 246] on div "block_user_input Change email" at bounding box center [760, 248] width 137 height 12
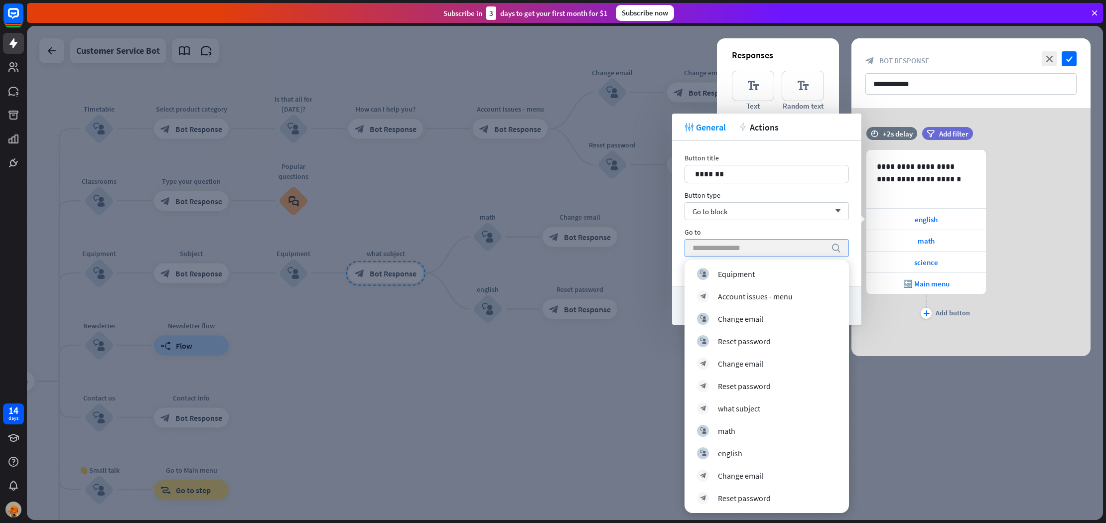
scroll to position [965, 0]
click at [728, 449] on div "english" at bounding box center [730, 453] width 24 height 10
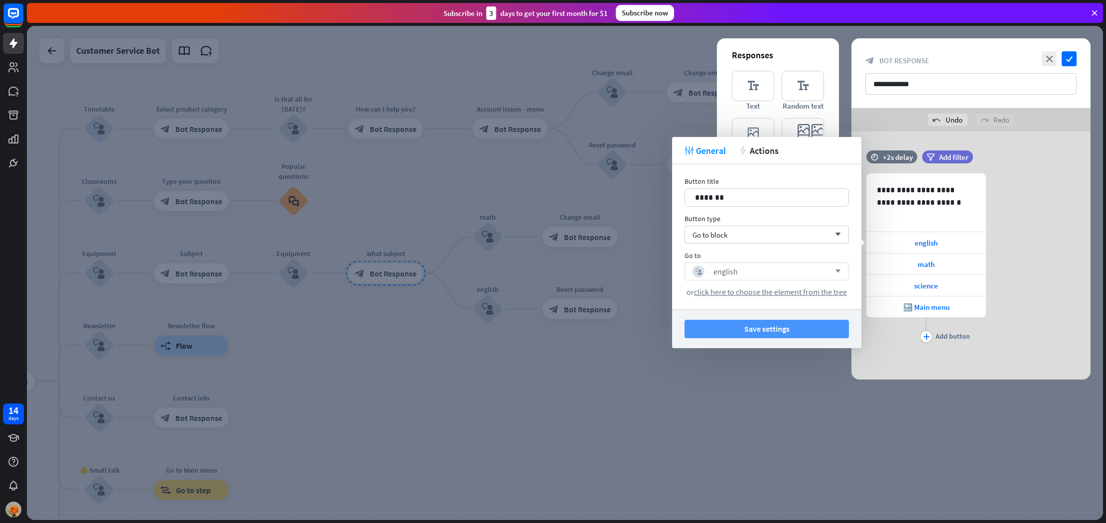
click at [822, 323] on button "Save settings" at bounding box center [766, 329] width 164 height 18
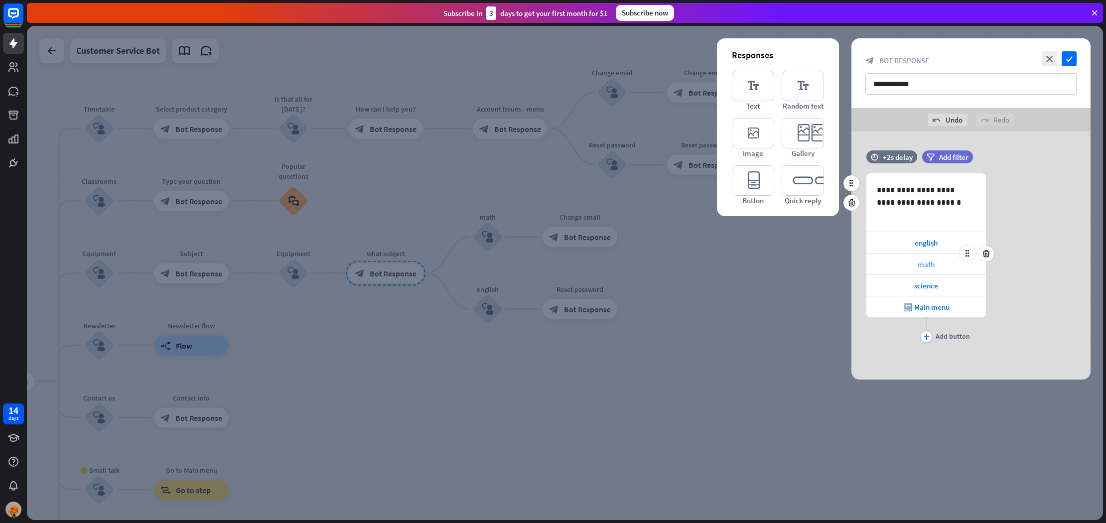
drag, startPoint x: 920, startPoint y: 266, endPoint x: 915, endPoint y: 269, distance: 6.1
click at [920, 266] on span "math" at bounding box center [926, 264] width 17 height 9
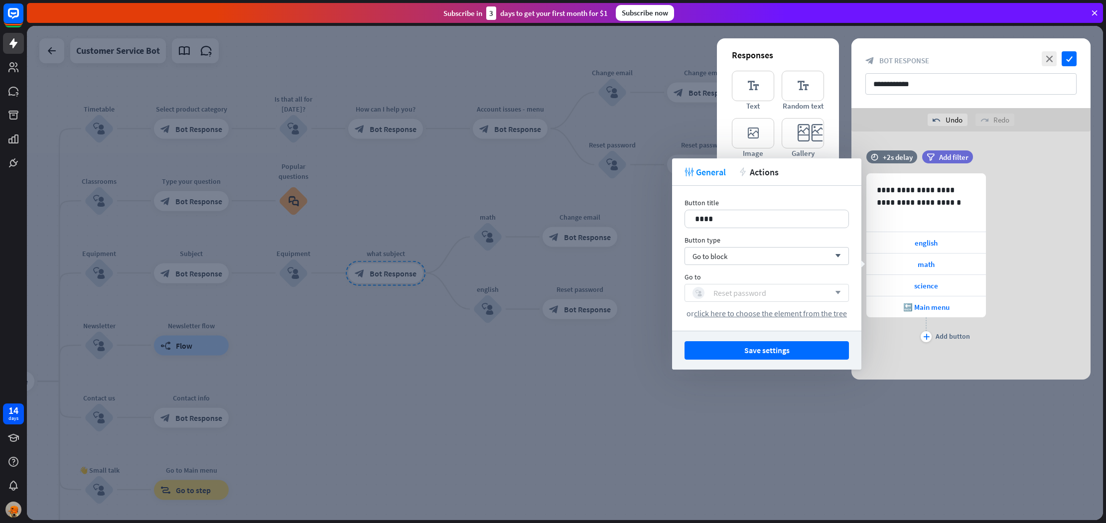
click at [794, 291] on div "block_user_input Reset password" at bounding box center [760, 293] width 137 height 12
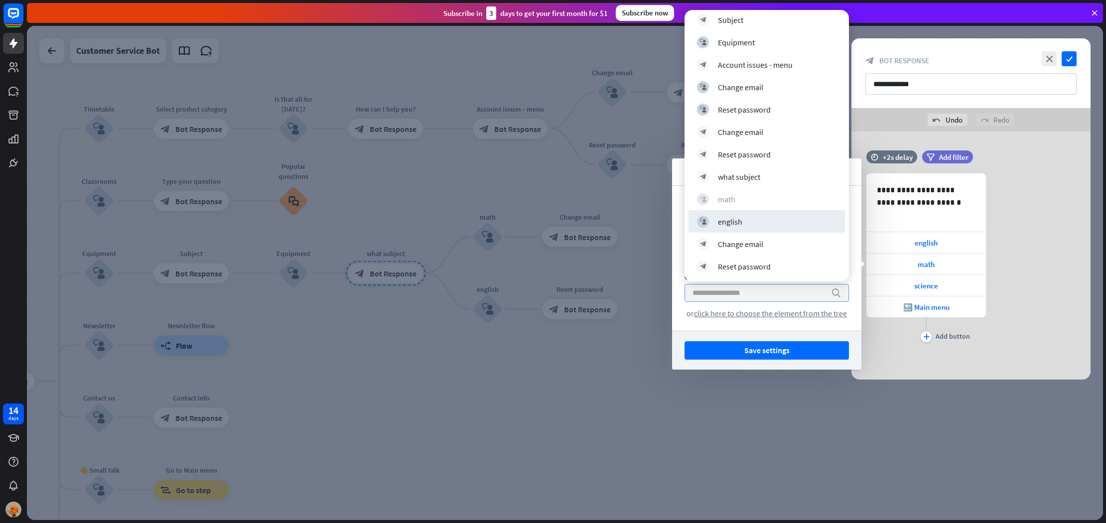
scroll to position [947, 0]
click at [761, 199] on div "block_user_input math" at bounding box center [766, 199] width 139 height 12
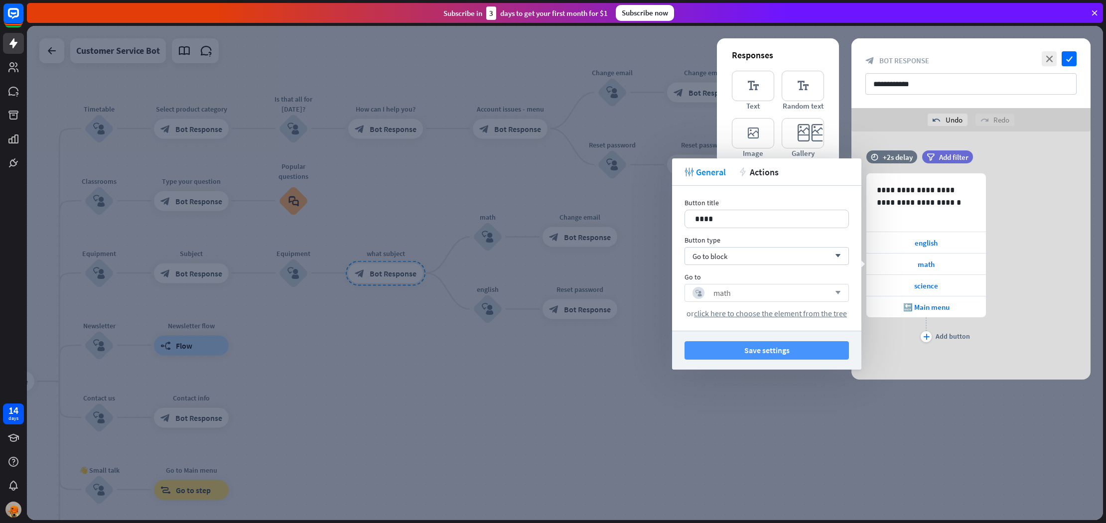
click at [794, 355] on button "Save settings" at bounding box center [766, 350] width 164 height 18
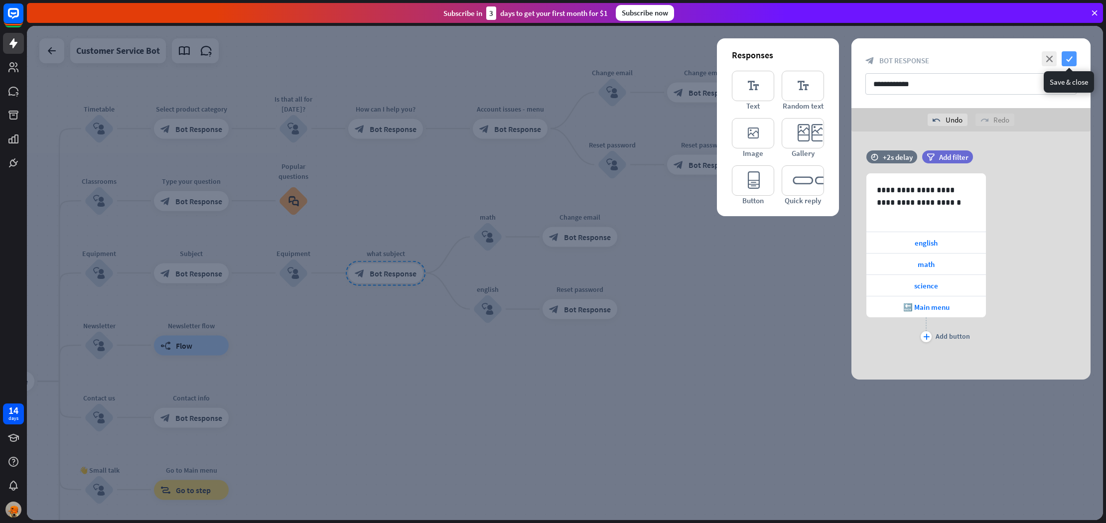
click at [1071, 55] on icon "check" at bounding box center [1069, 58] width 15 height 15
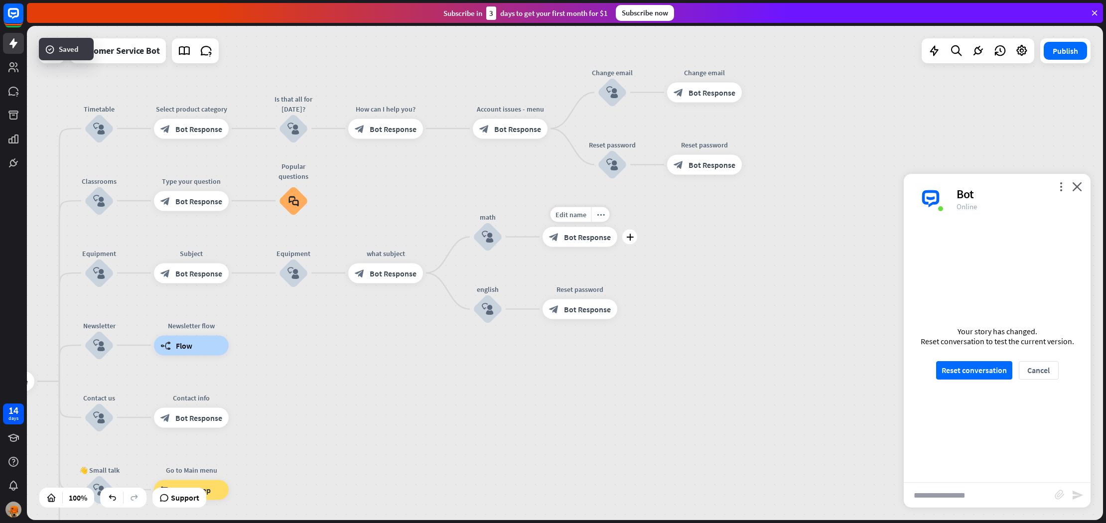
click at [602, 247] on div "Edit name more_horiz plus Change email block_bot_response Bot Response" at bounding box center [580, 237] width 75 height 20
click at [995, 365] on button "Reset conversation" at bounding box center [974, 370] width 76 height 18
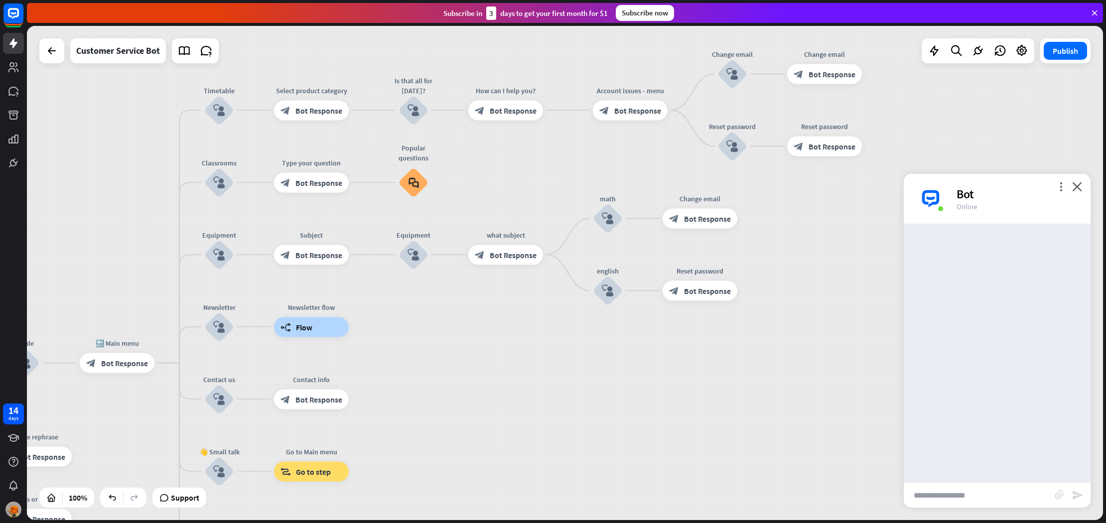
click at [958, 489] on input "text" at bounding box center [979, 495] width 151 height 25
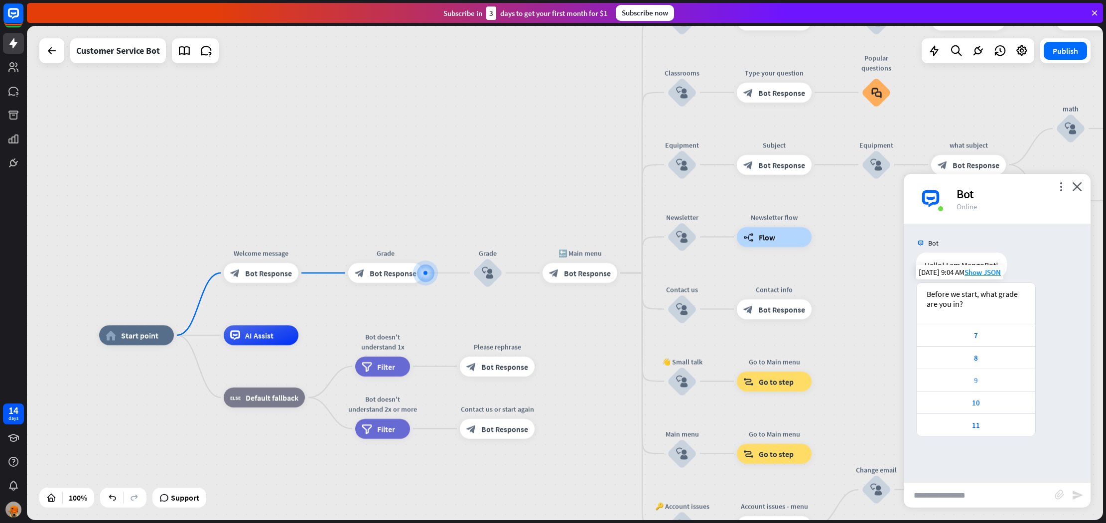
click at [976, 383] on div "9" at bounding box center [976, 380] width 109 height 9
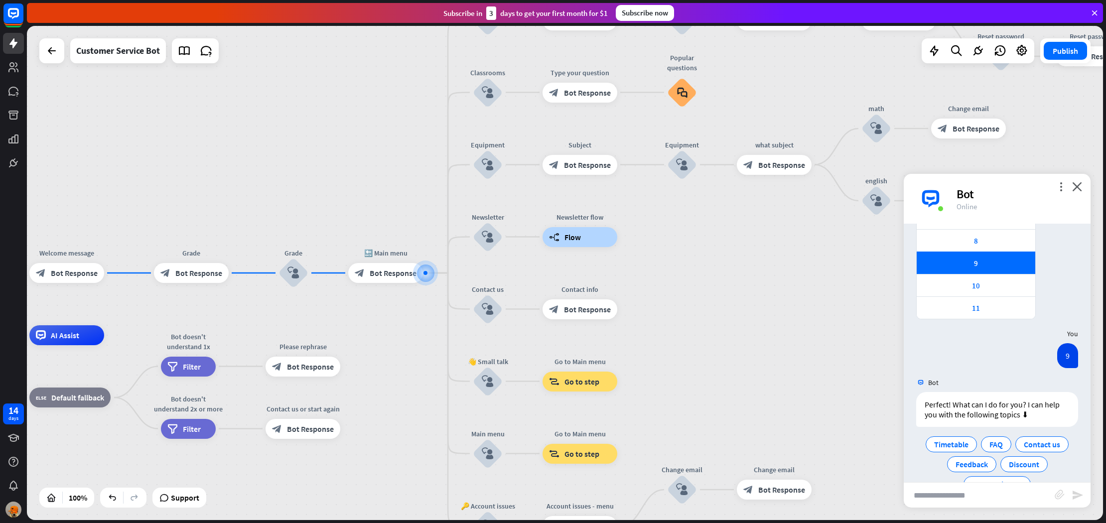
click at [1000, 490] on input "text" at bounding box center [979, 495] width 151 height 25
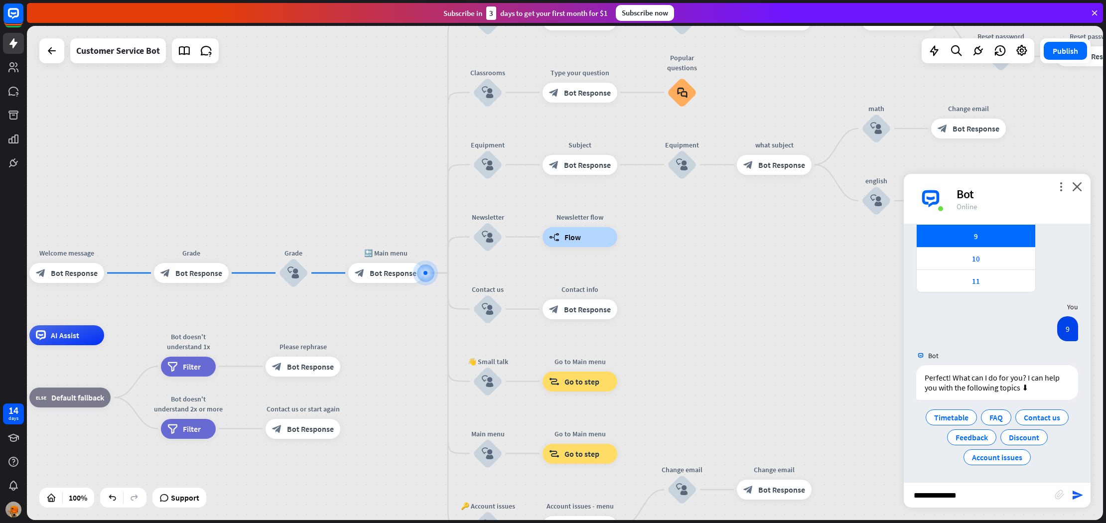
type input "**********"
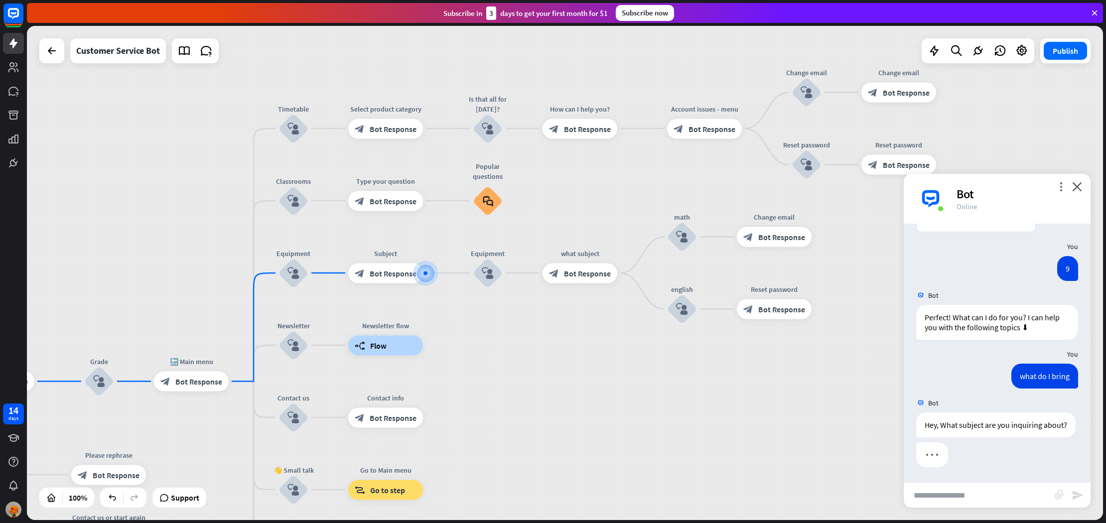
scroll to position [204, 0]
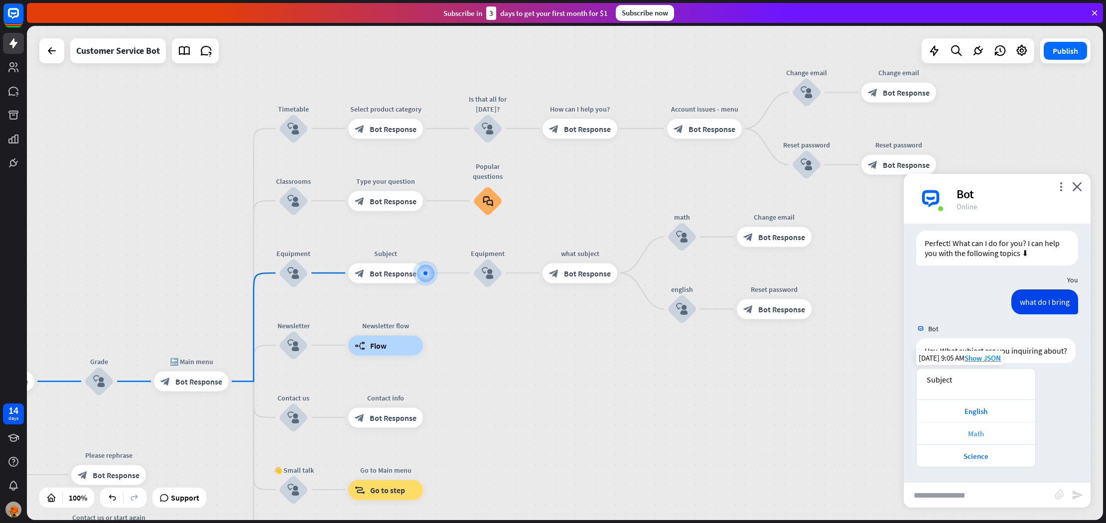
click at [972, 433] on div "Math" at bounding box center [976, 433] width 109 height 9
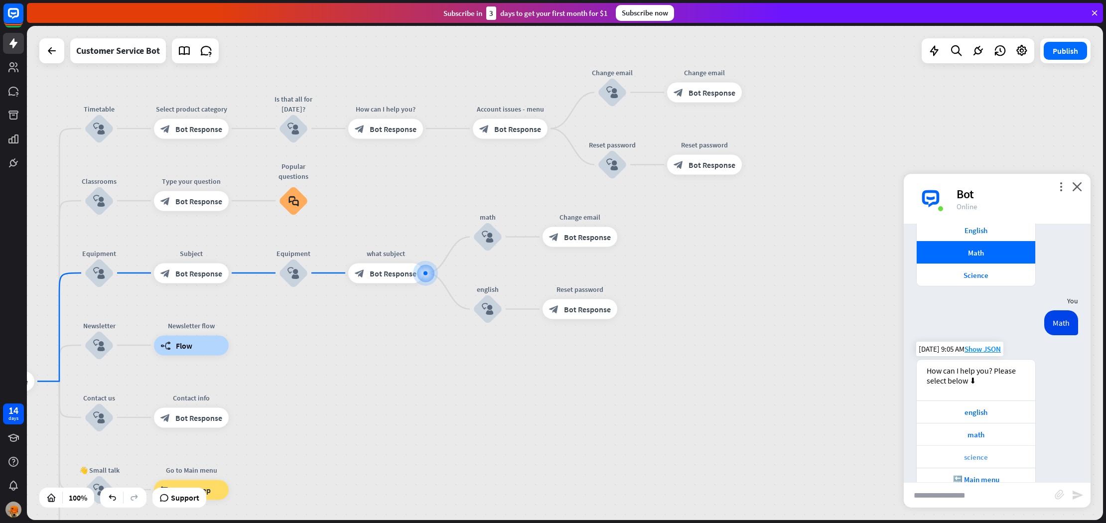
scroll to position [483, 0]
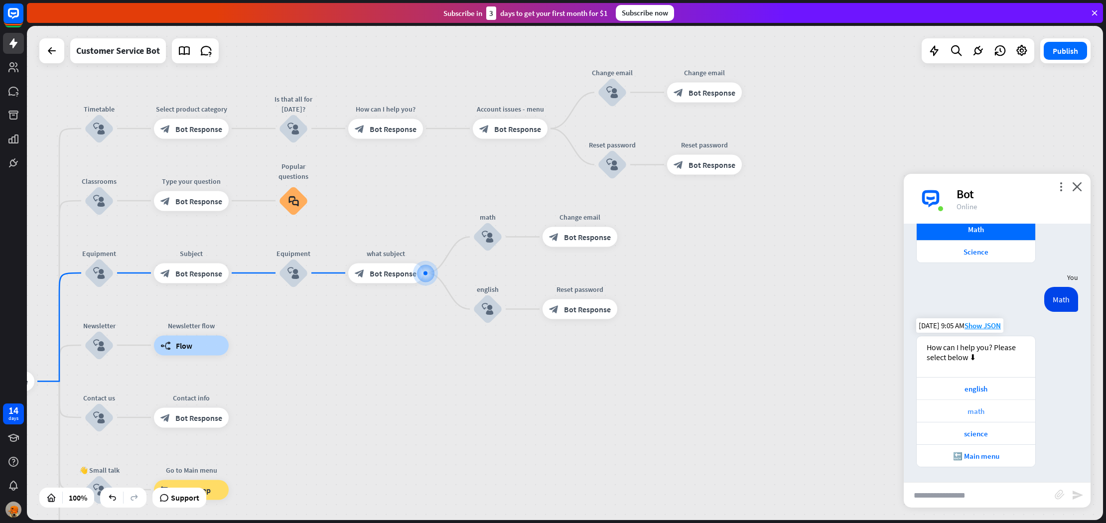
click at [974, 407] on div "math" at bounding box center [976, 411] width 109 height 9
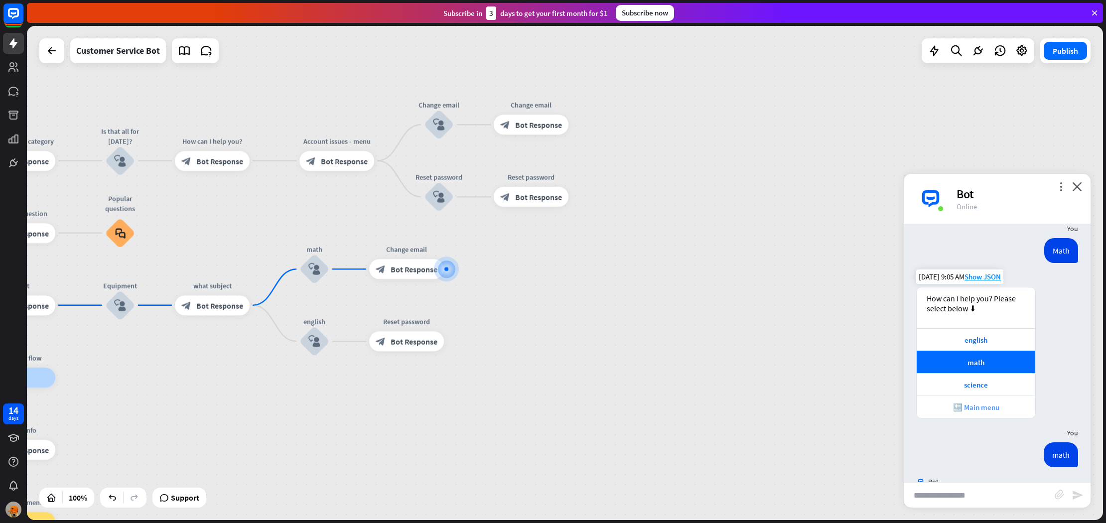
scroll to position [580, 0]
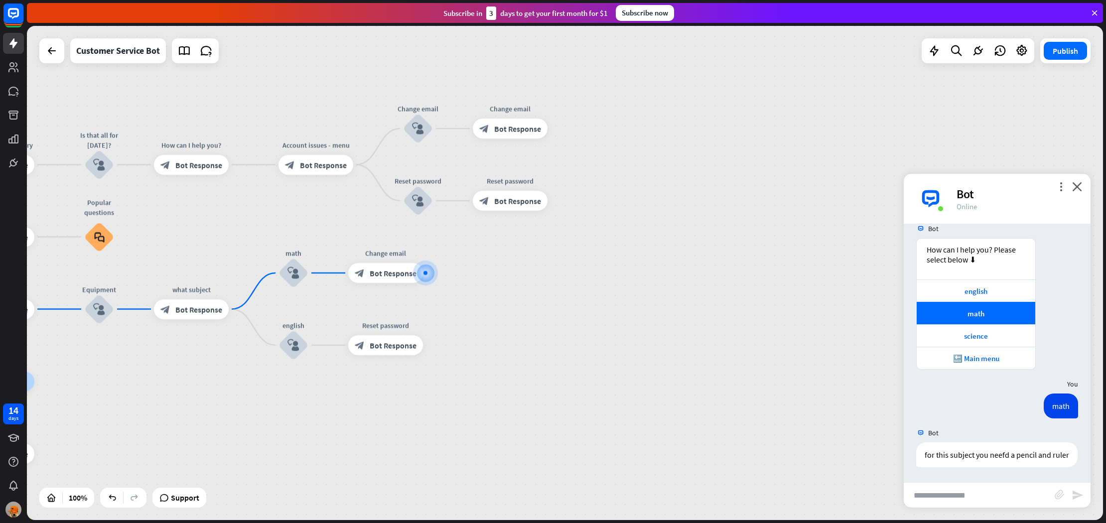
click at [829, 382] on div "home_2 Start point Welcome message block_bot_response Bot Response Grade block_…" at bounding box center [565, 273] width 1076 height 494
click at [667, 256] on div "home_2 Start point Welcome message block_bot_response Bot Response Grade block_…" at bounding box center [565, 273] width 1076 height 494
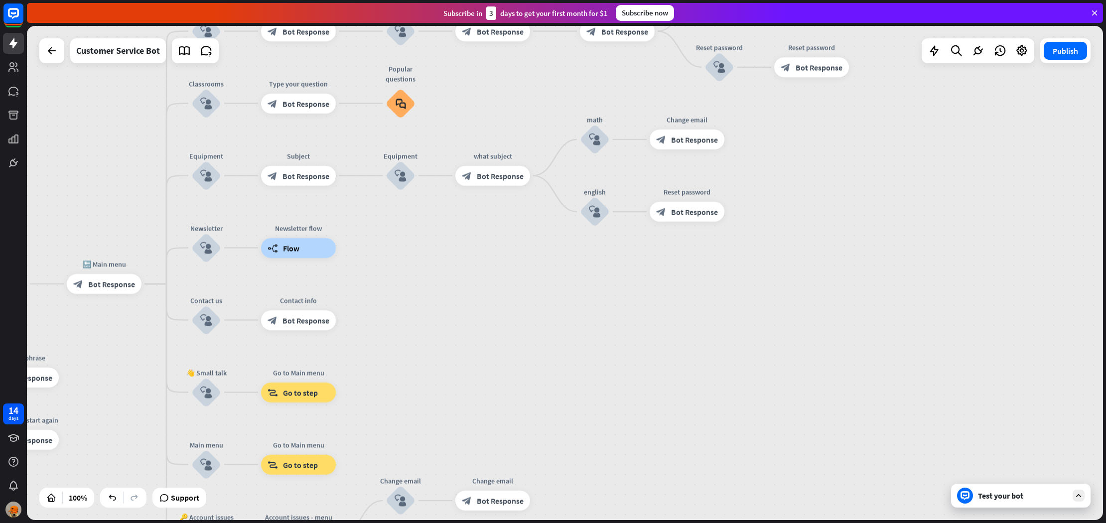
click at [416, 214] on div "home_2 Start point Welcome message block_bot_response Bot Response Grade block_…" at bounding box center [565, 273] width 1076 height 494
